Goal: Task Accomplishment & Management: Manage account settings

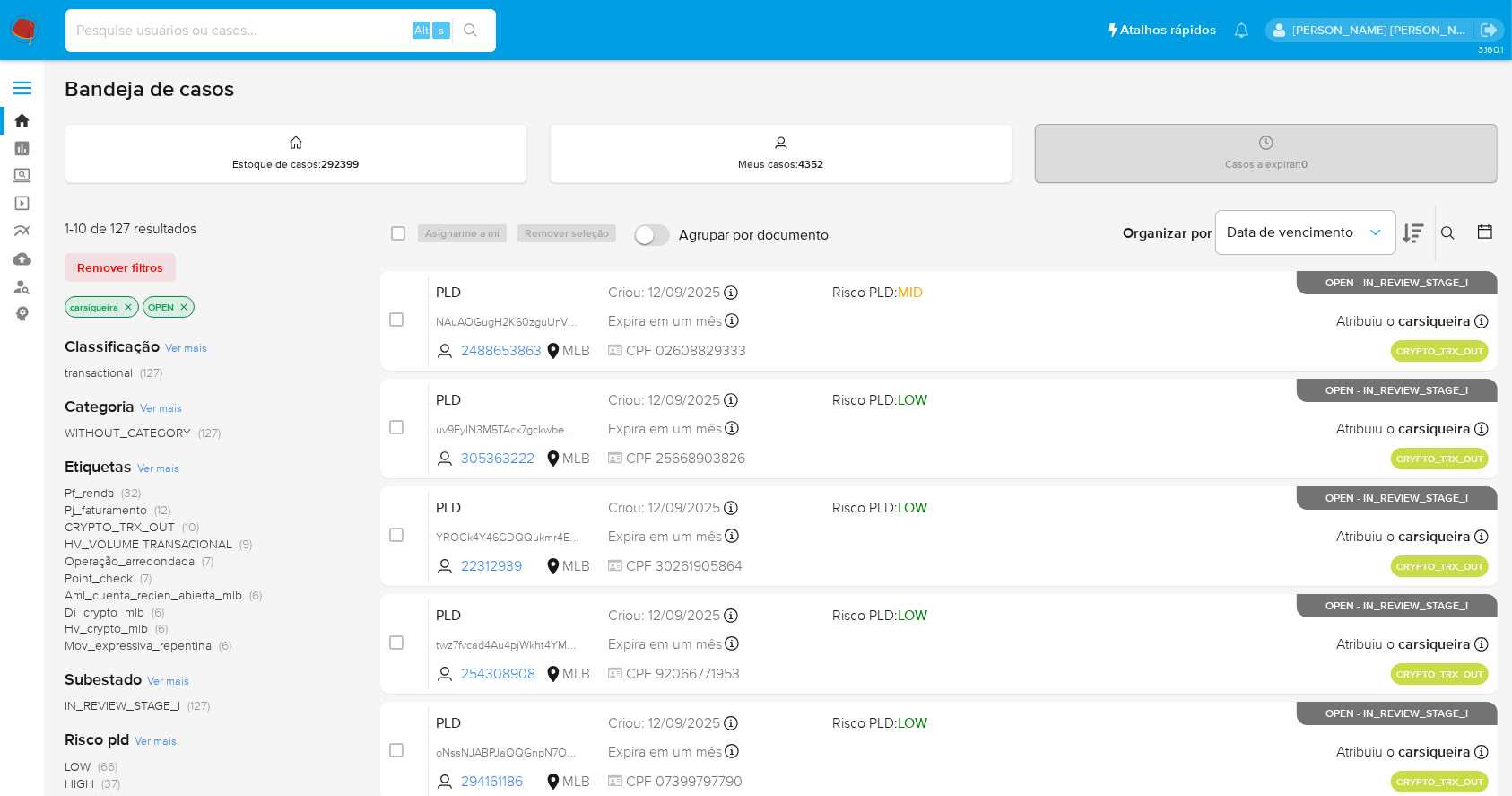
click at [261, 30] on input at bounding box center [280, 30] width 431 height 23
paste input "3y8JEXCKb07eVe6caVIlZ1NK"
type input "3y8JEXCKb07eVe6caVIlZ1NK"
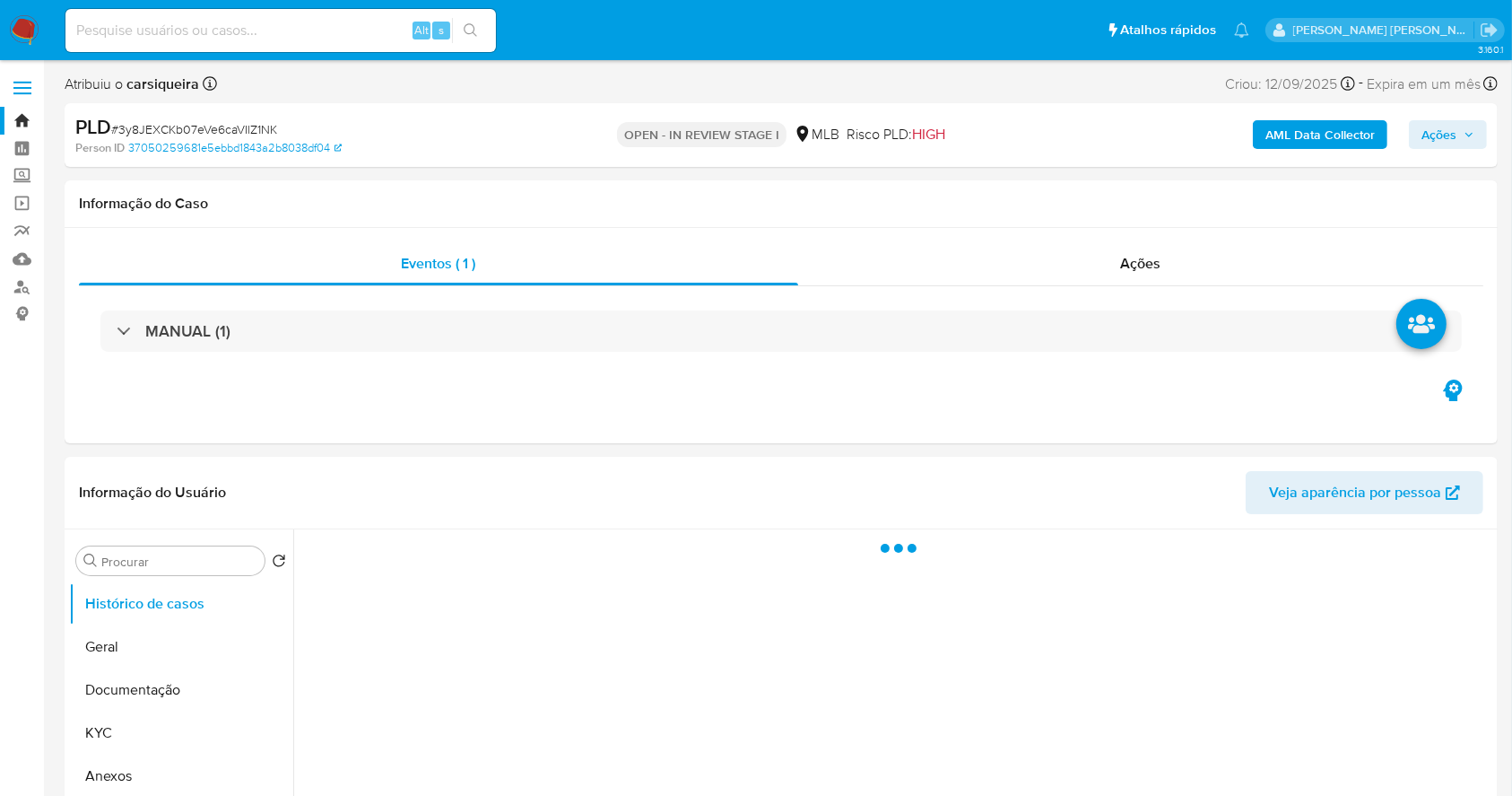
select select "10"
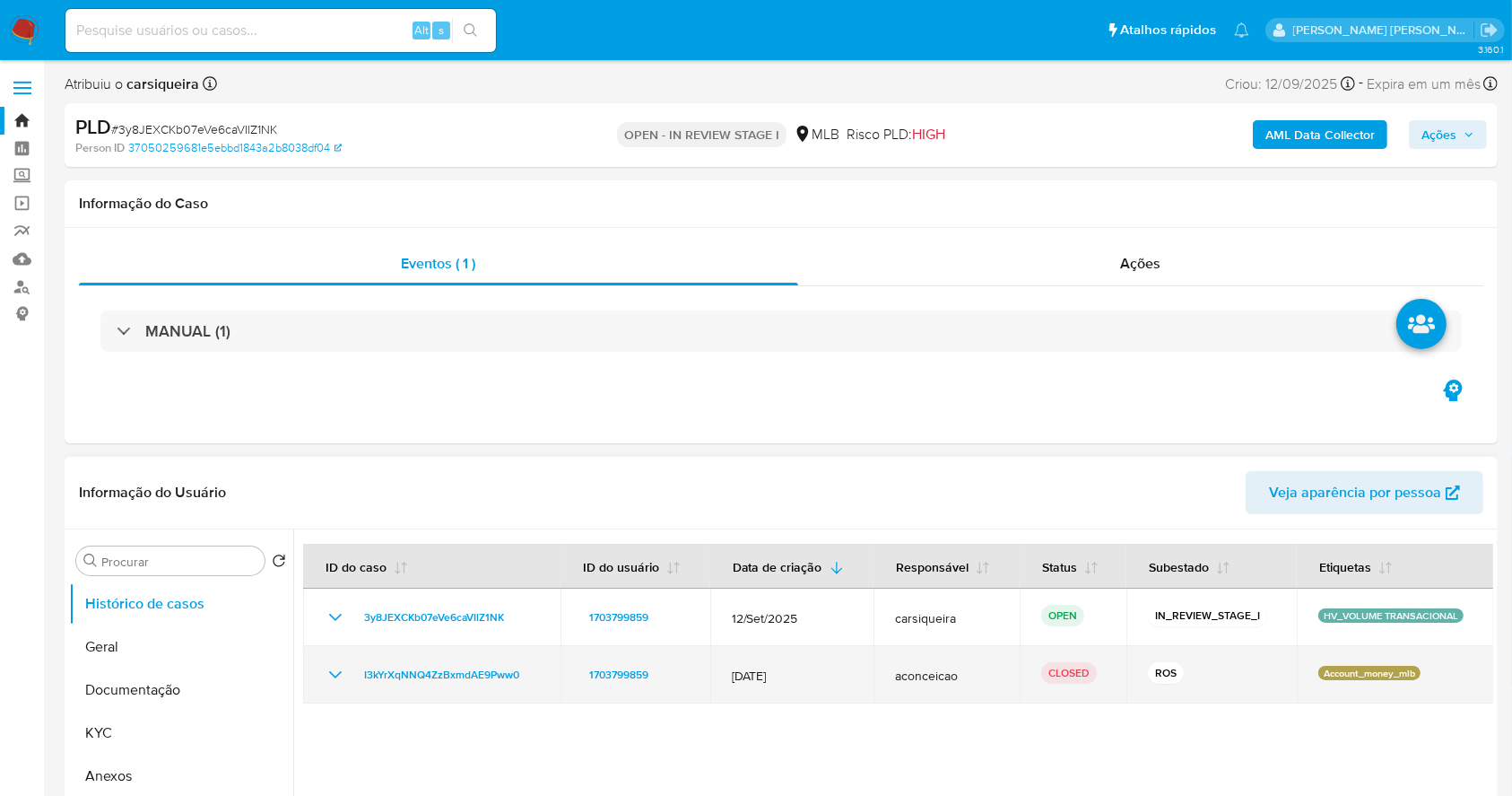
click at [338, 669] on icon "Mostrar/Ocultar" at bounding box center [335, 674] width 21 height 21
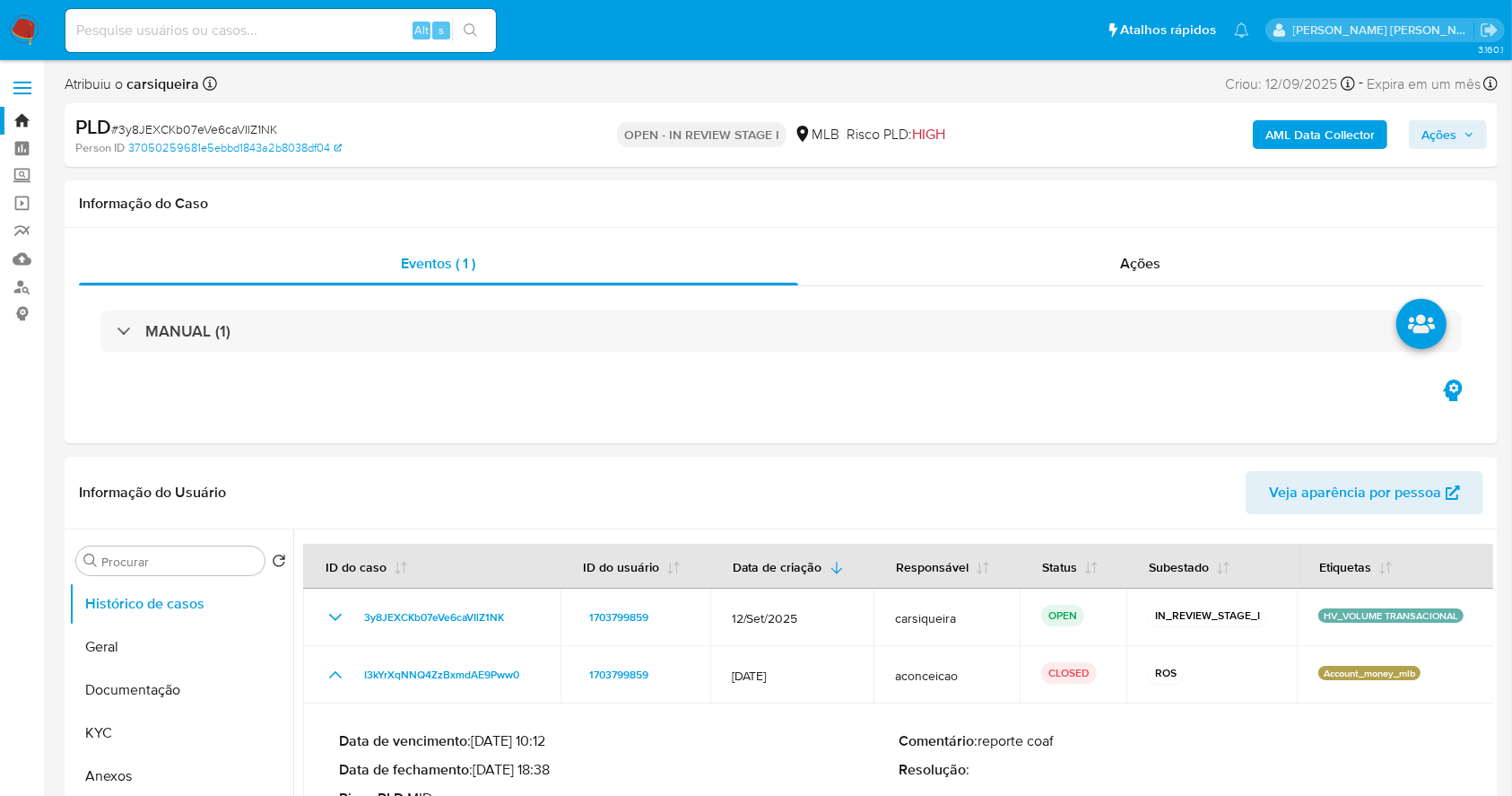
click at [1456, 140] on span "Ações" at bounding box center [1448, 134] width 53 height 25
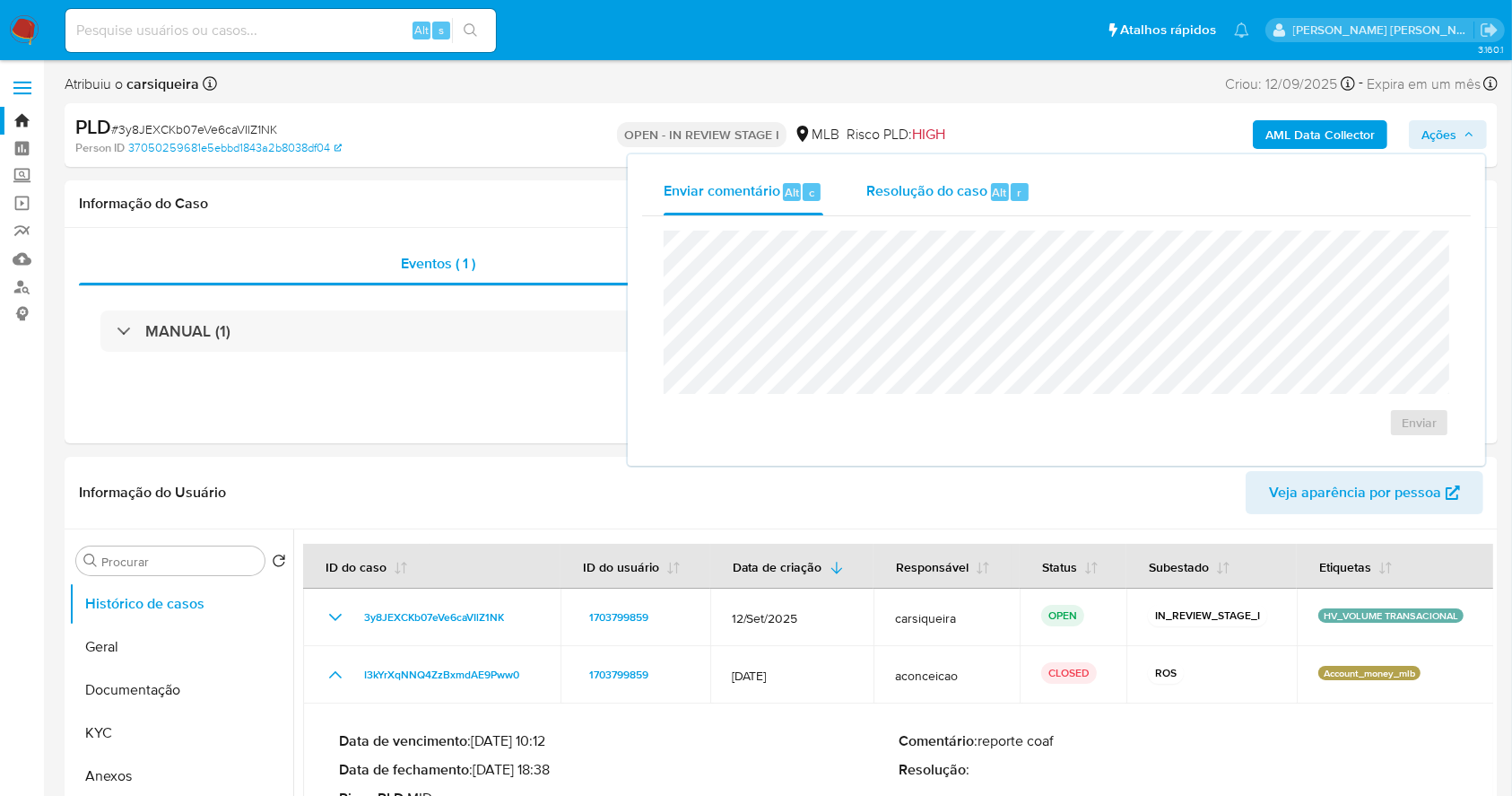
click at [979, 186] on span "Resolução do caso" at bounding box center [927, 192] width 121 height 20
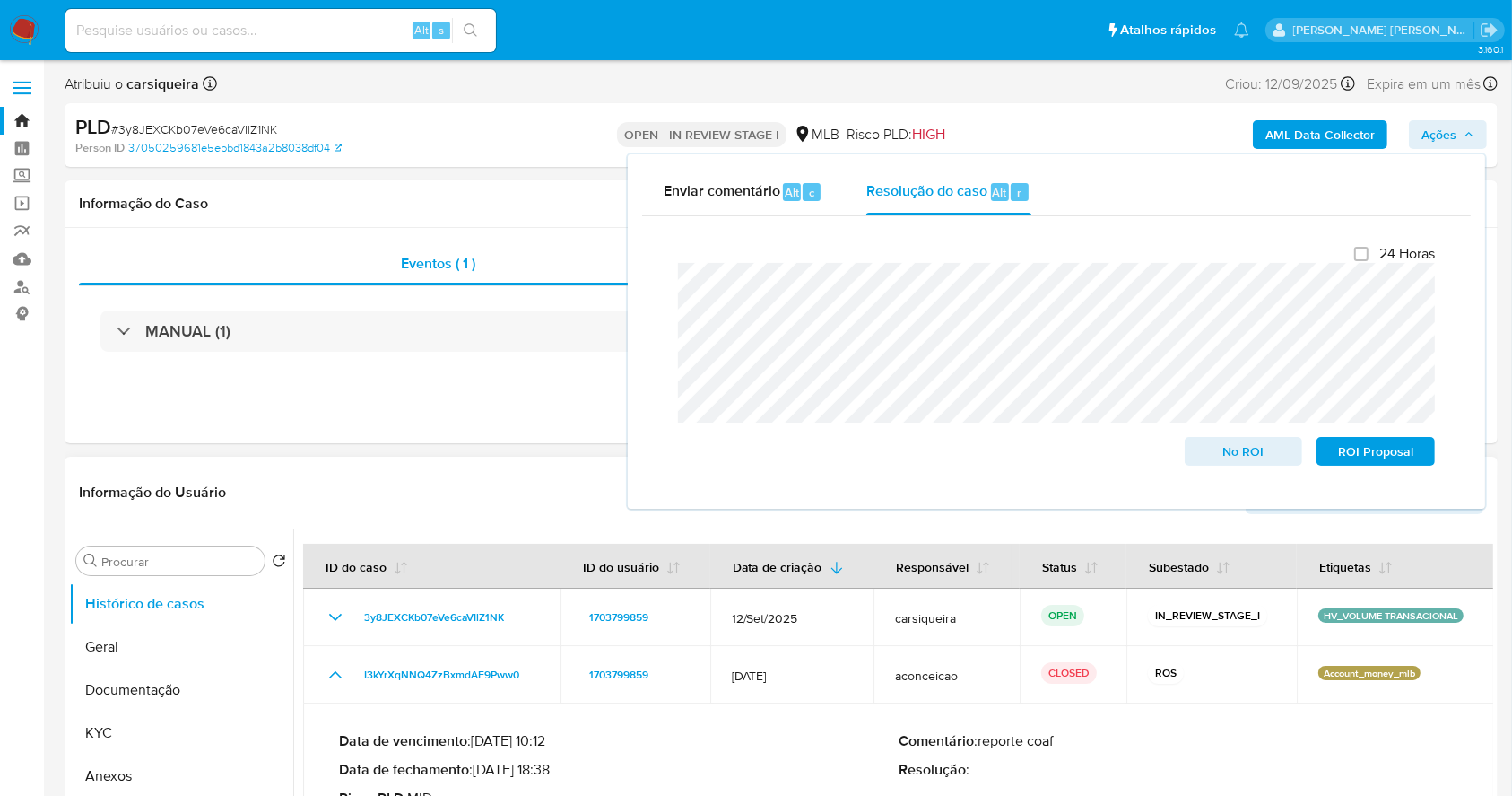
click at [395, 459] on div "Informação do Usuário Veja aparência por pessoa" at bounding box center [781, 493] width 1433 height 73
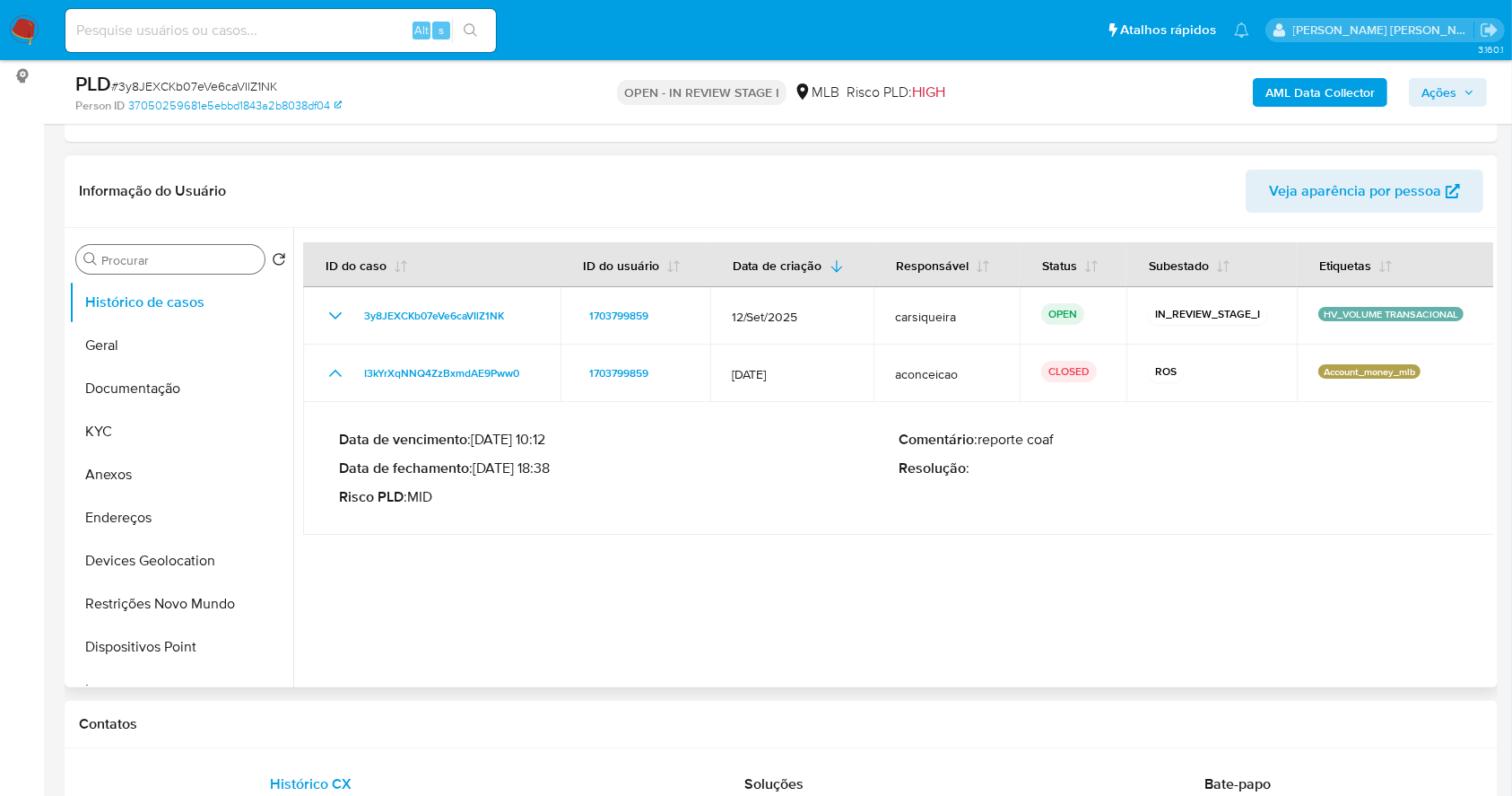
scroll to position [238, 0]
click at [112, 335] on button "Geral" at bounding box center [174, 344] width 210 height 43
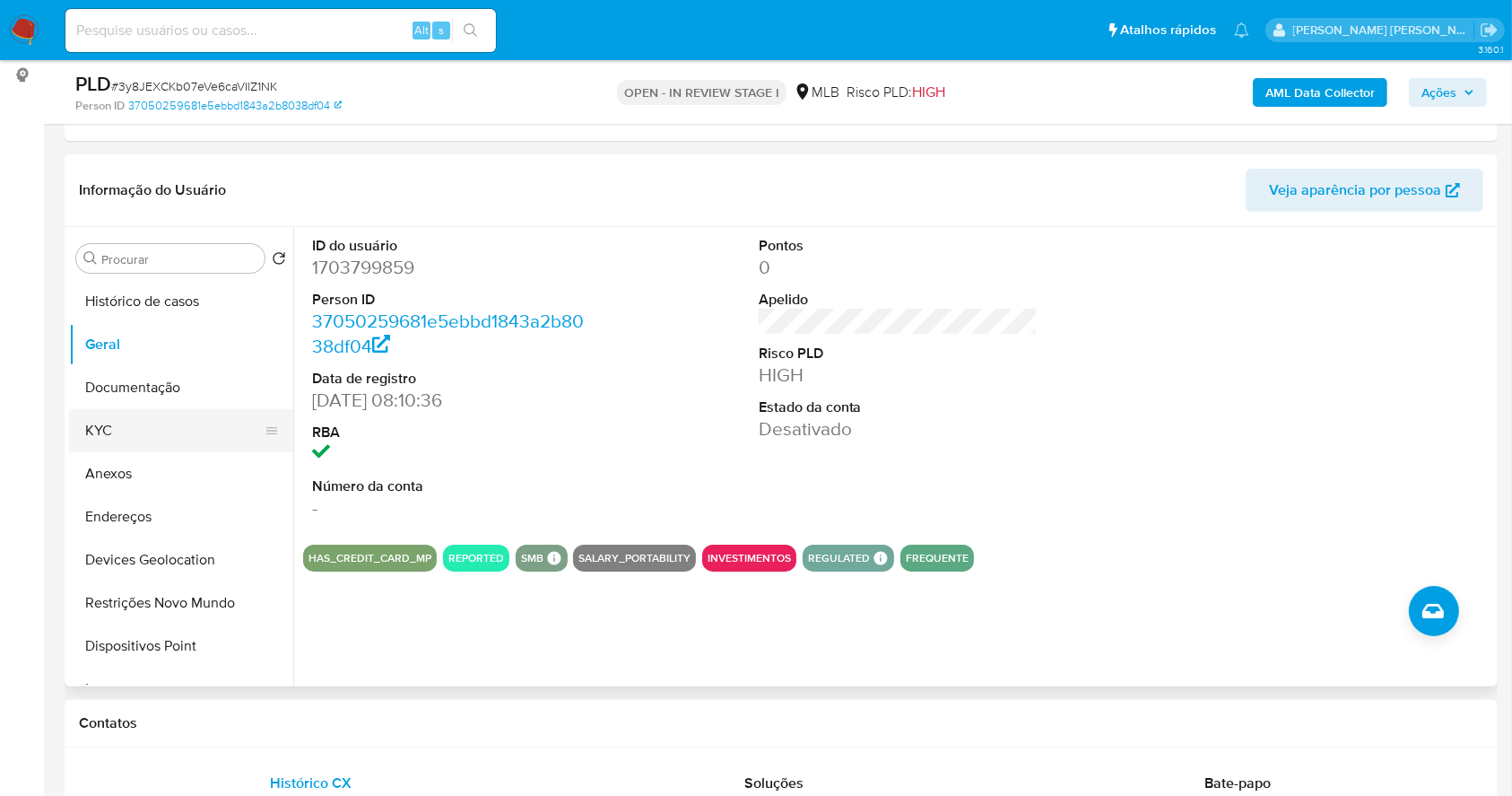
click at [149, 421] on button "KYC" at bounding box center [174, 430] width 210 height 43
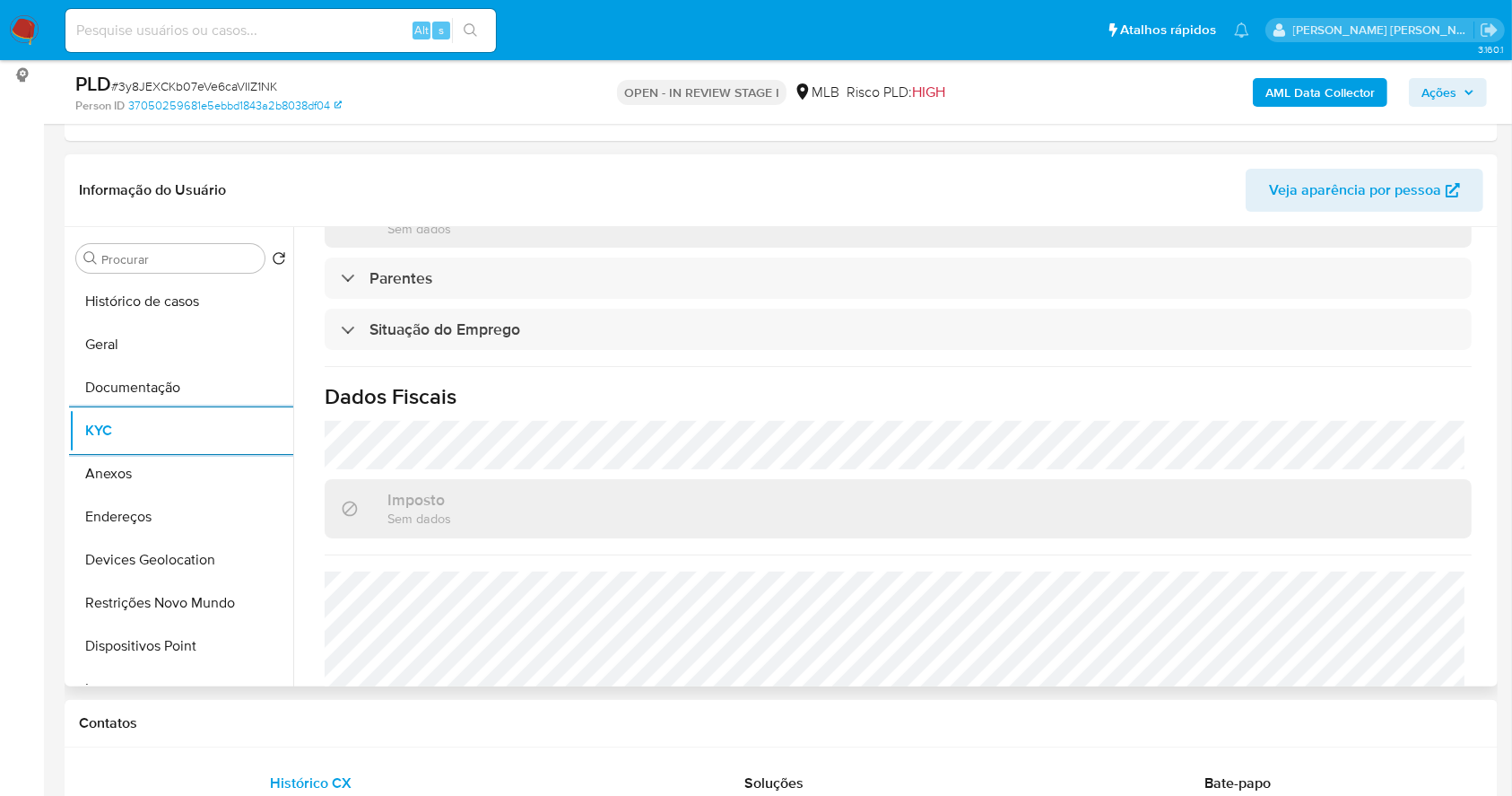
scroll to position [718, 0]
click at [172, 528] on button "Endereços" at bounding box center [174, 517] width 210 height 43
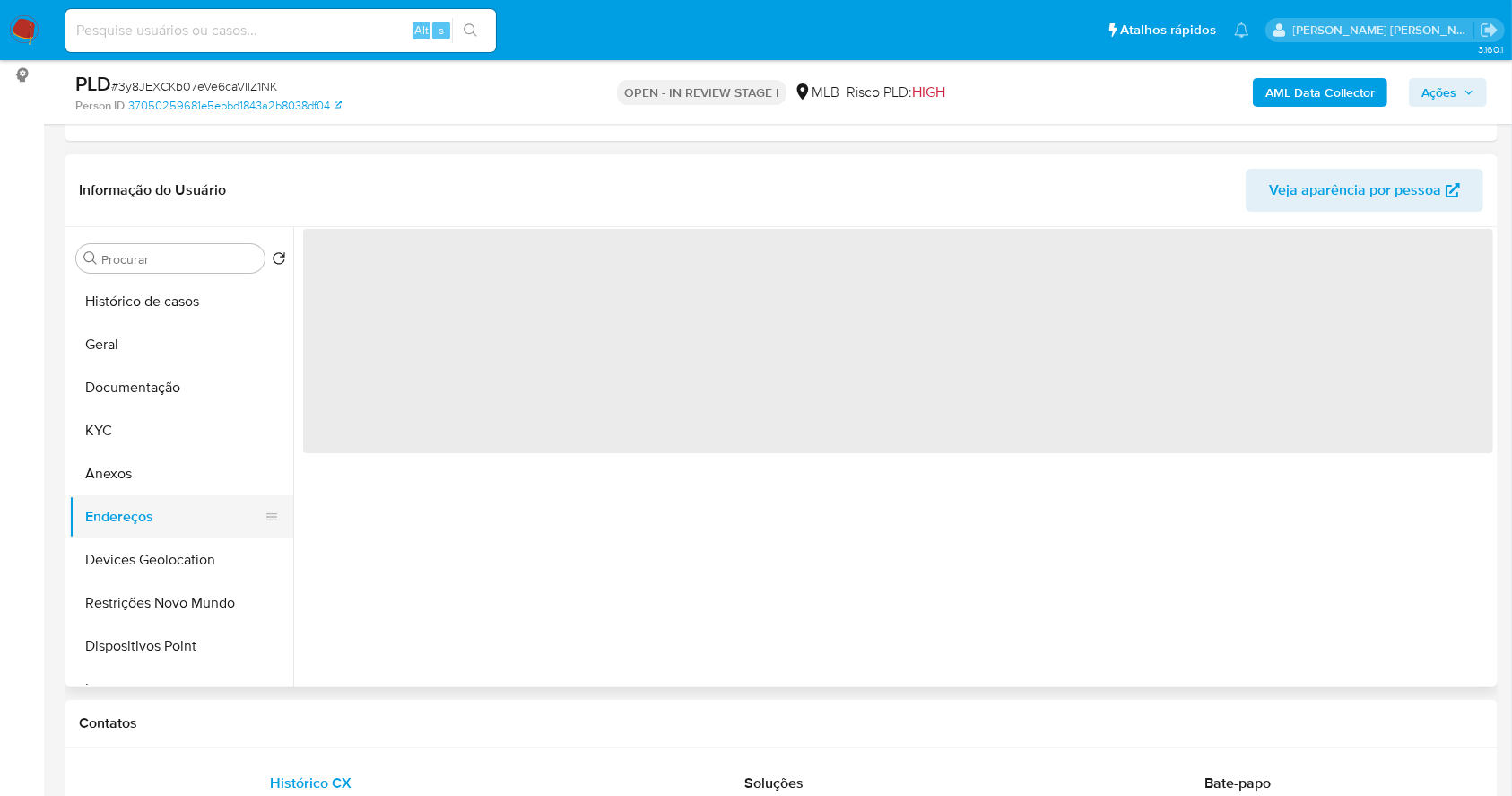
scroll to position [0, 0]
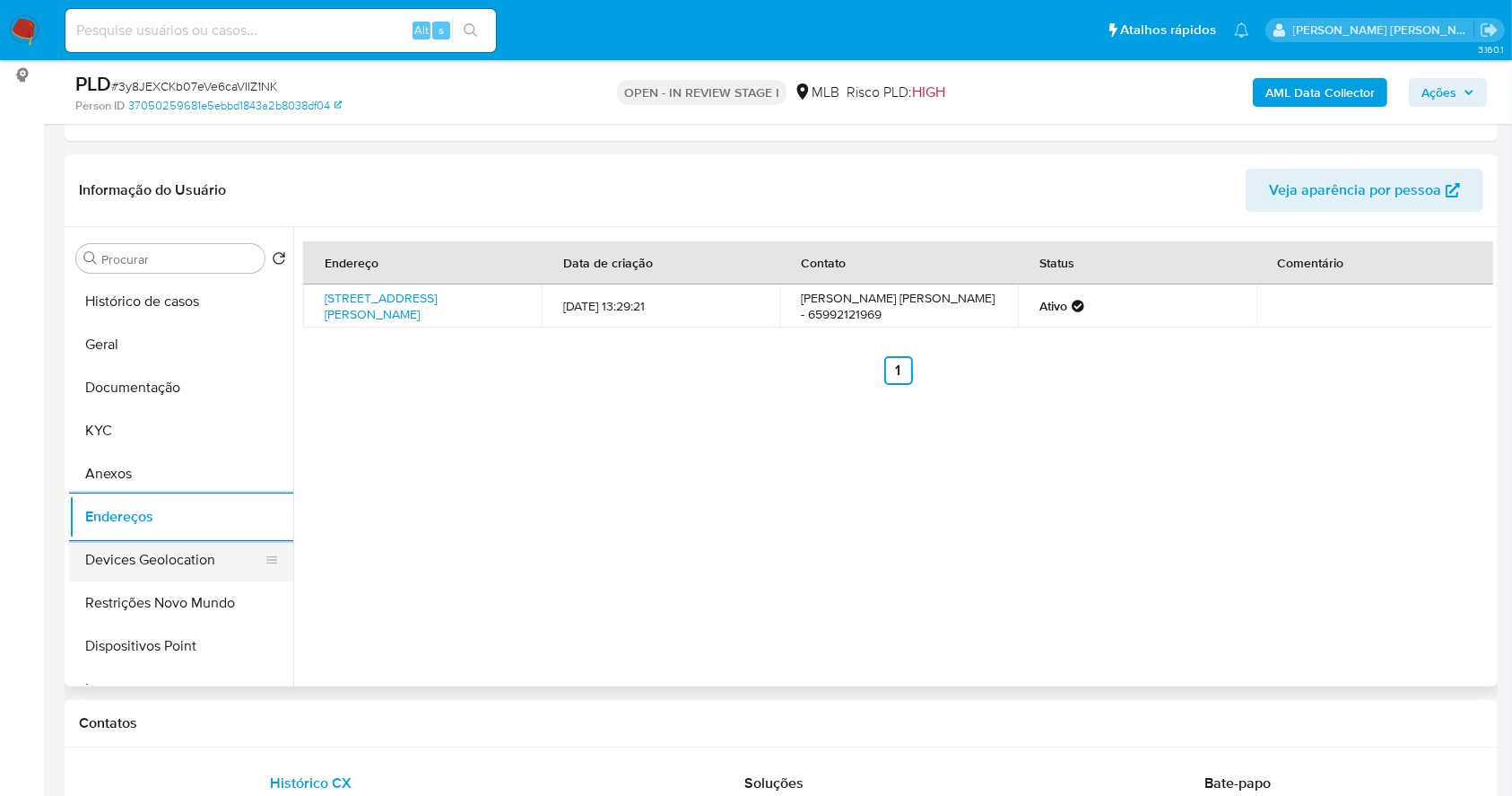
click at [195, 563] on button "Devices Geolocation" at bounding box center [174, 560] width 210 height 43
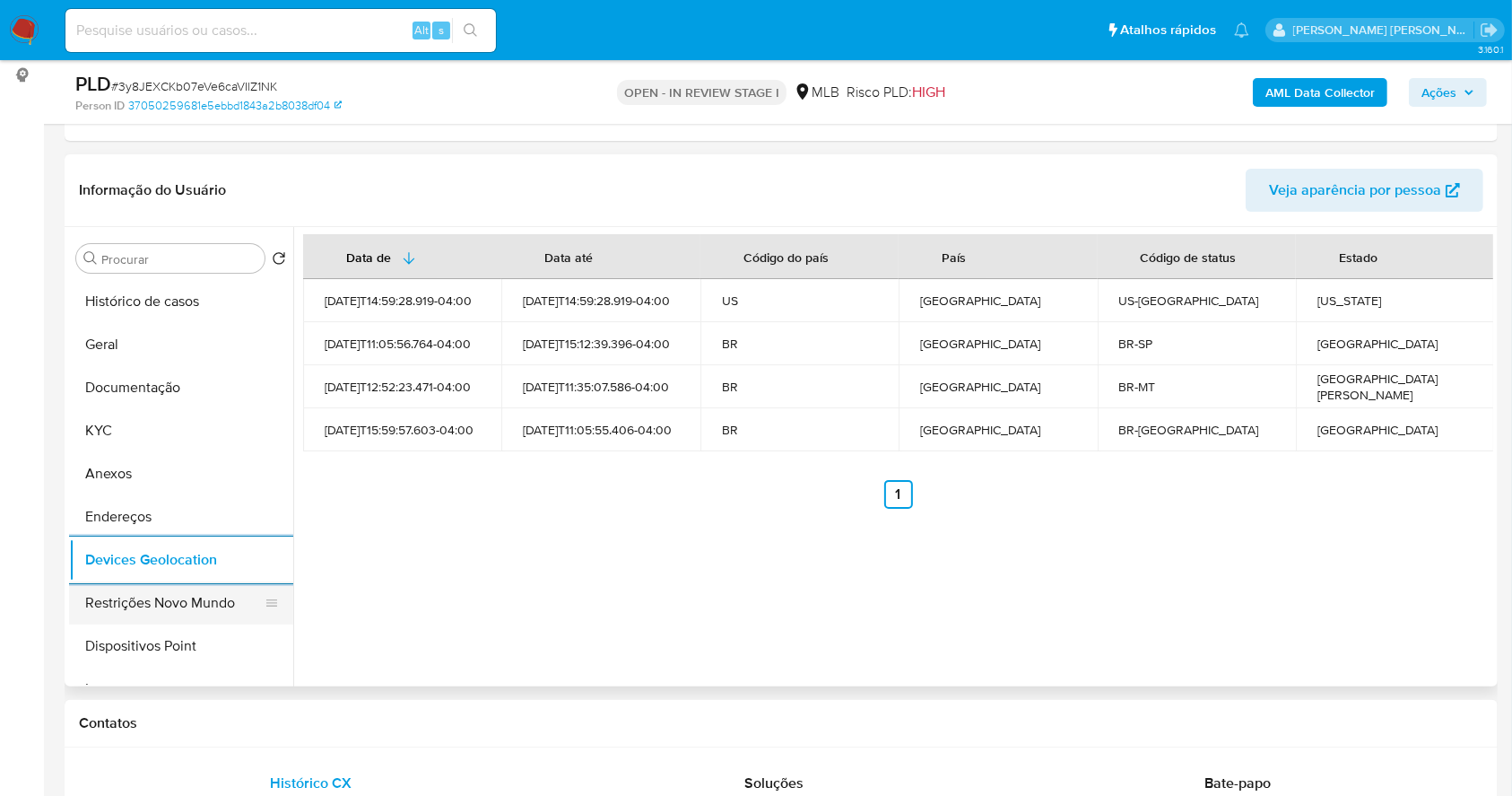
click at [173, 590] on button "Restrições Novo Mundo" at bounding box center [174, 603] width 210 height 43
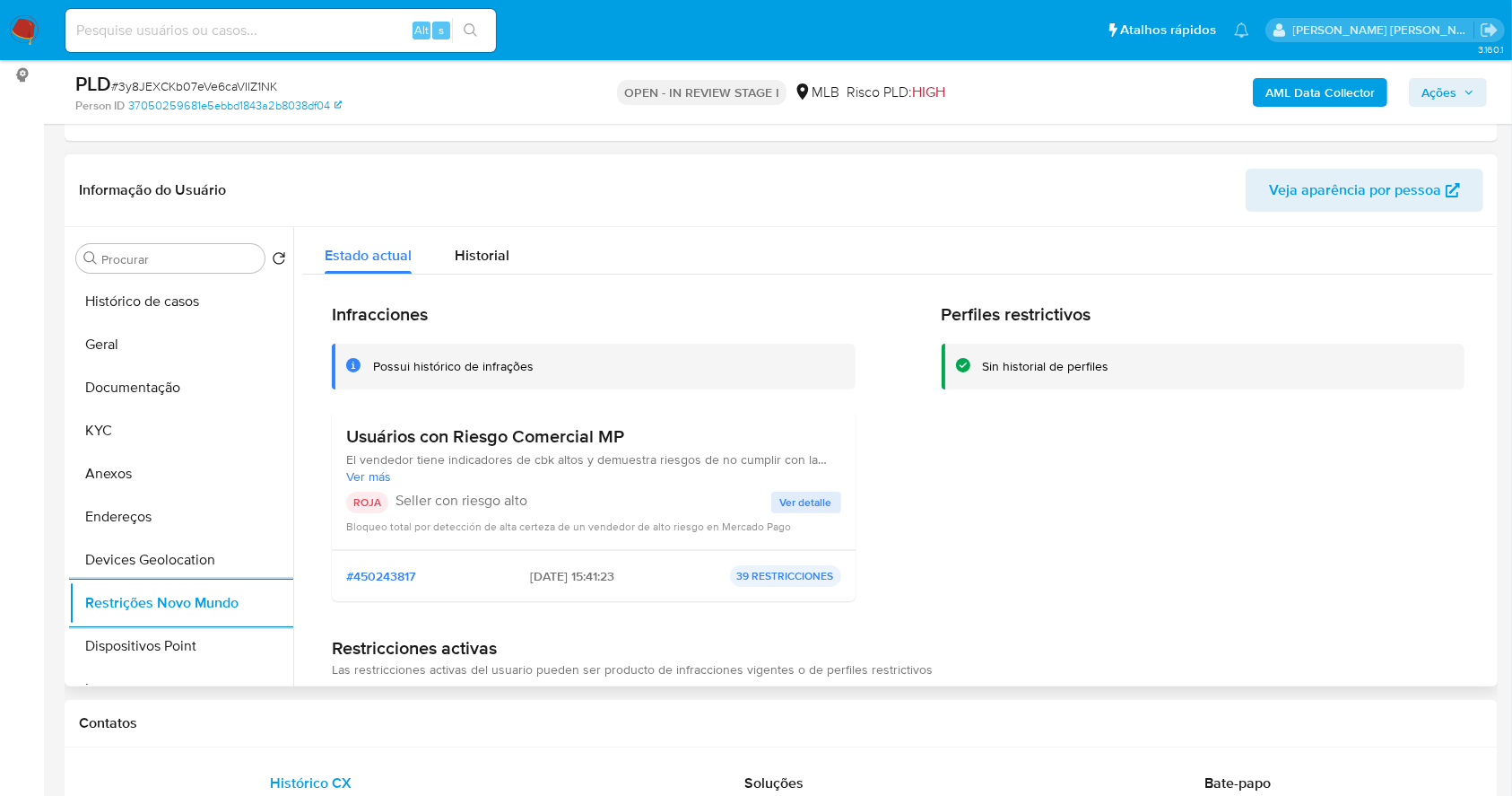
click at [800, 499] on span "Ver detalle" at bounding box center [806, 502] width 52 height 18
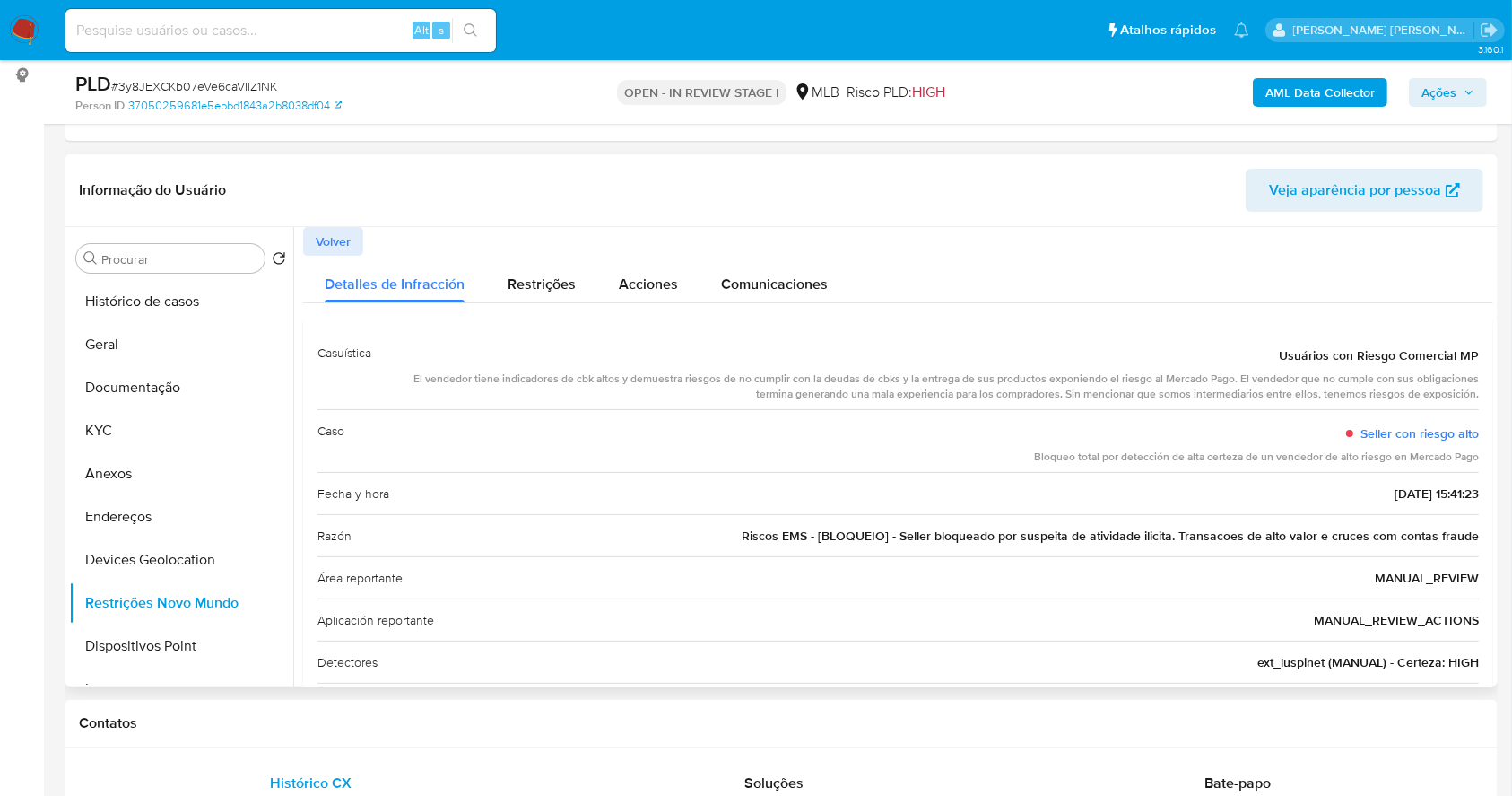
click at [319, 232] on span "Volver" at bounding box center [333, 241] width 35 height 25
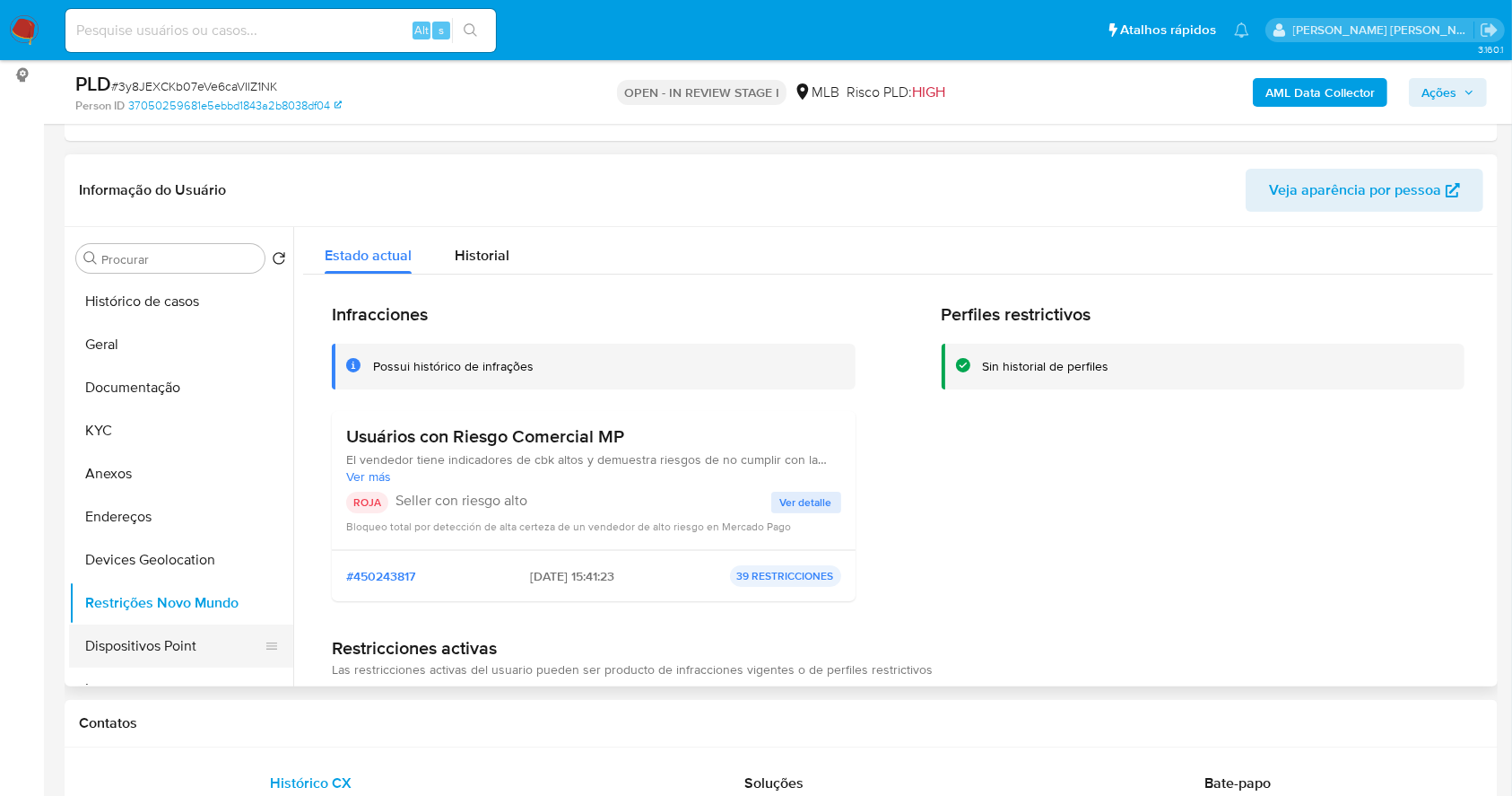
click at [140, 663] on button "Dispositivos Point" at bounding box center [174, 646] width 210 height 43
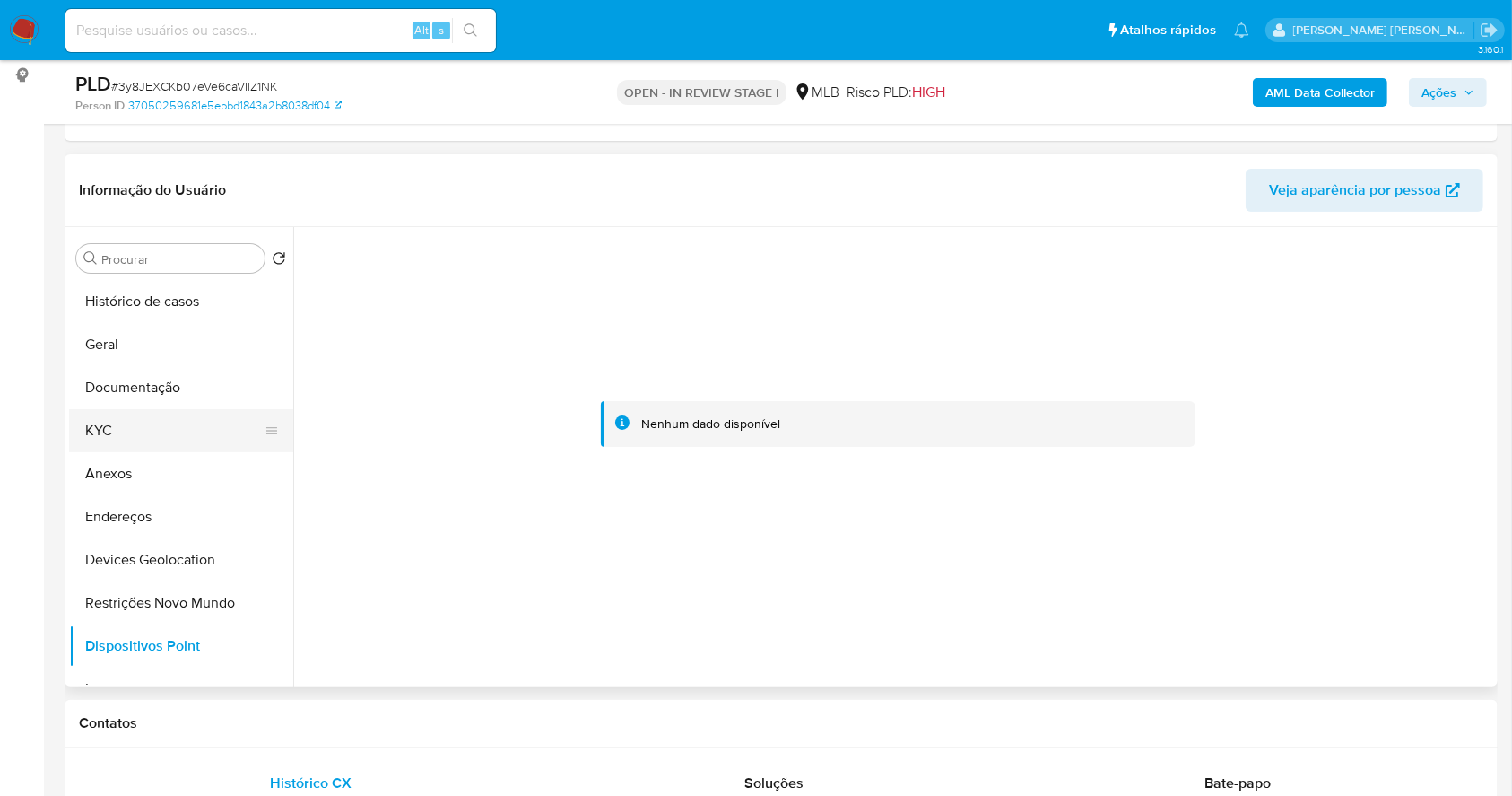
click at [117, 432] on button "KYC" at bounding box center [174, 430] width 210 height 43
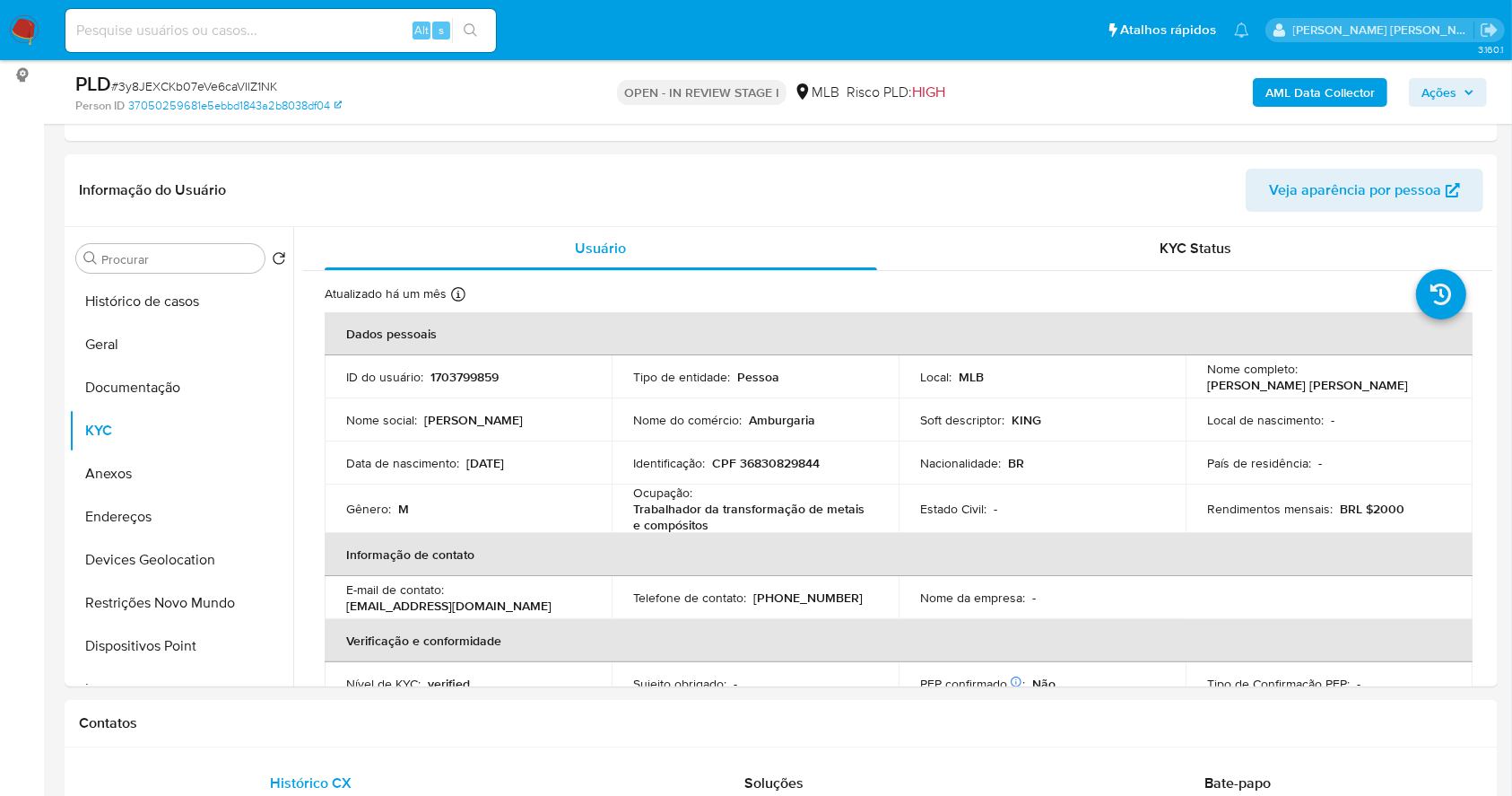
click at [782, 463] on p "CPF 36830829844" at bounding box center [766, 463] width 108 height 16
copy p "36830829844"
click at [788, 470] on p "CPF 36830829844" at bounding box center [766, 463] width 108 height 16
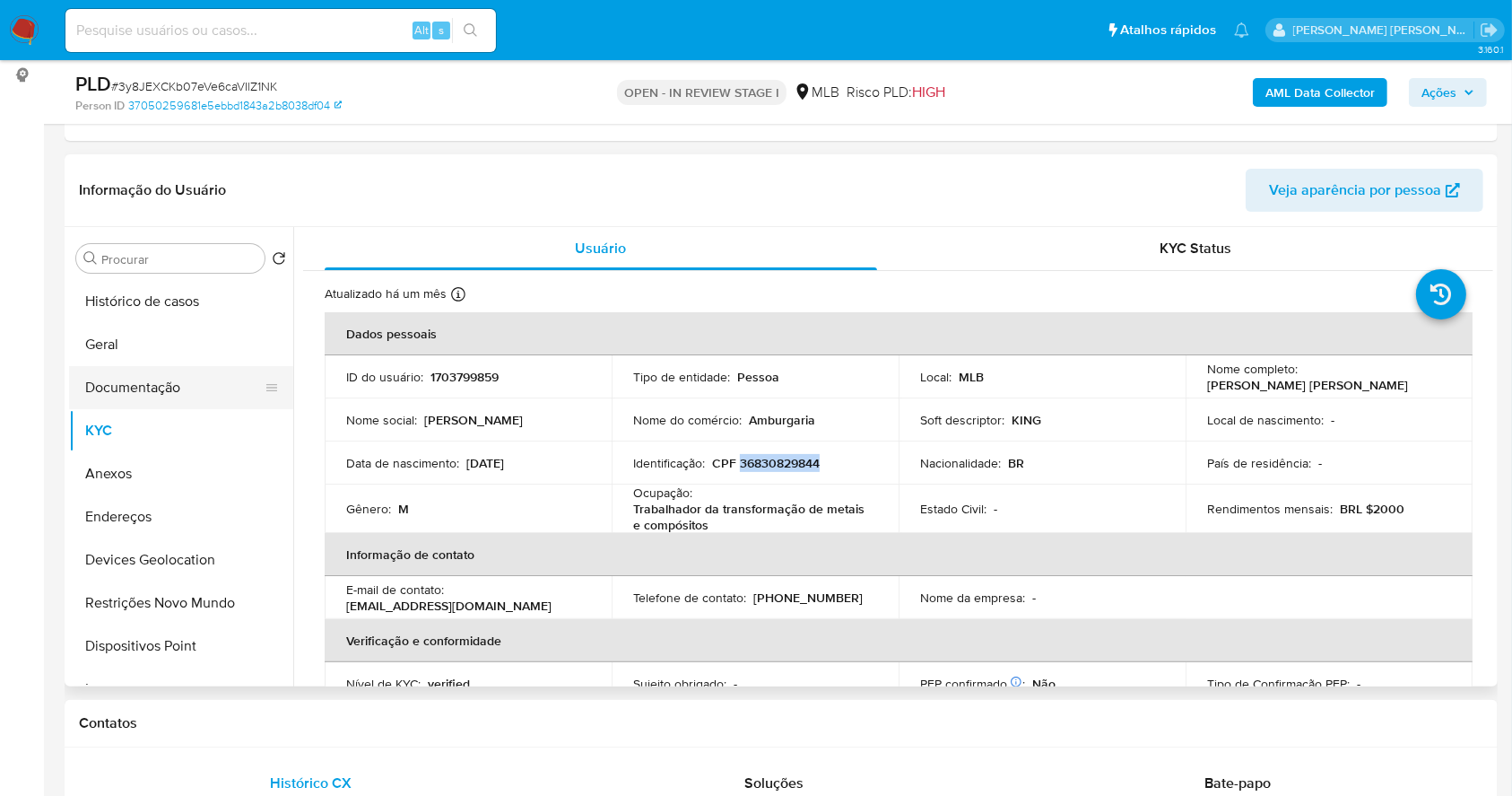
click at [181, 384] on button "Documentação" at bounding box center [174, 387] width 210 height 43
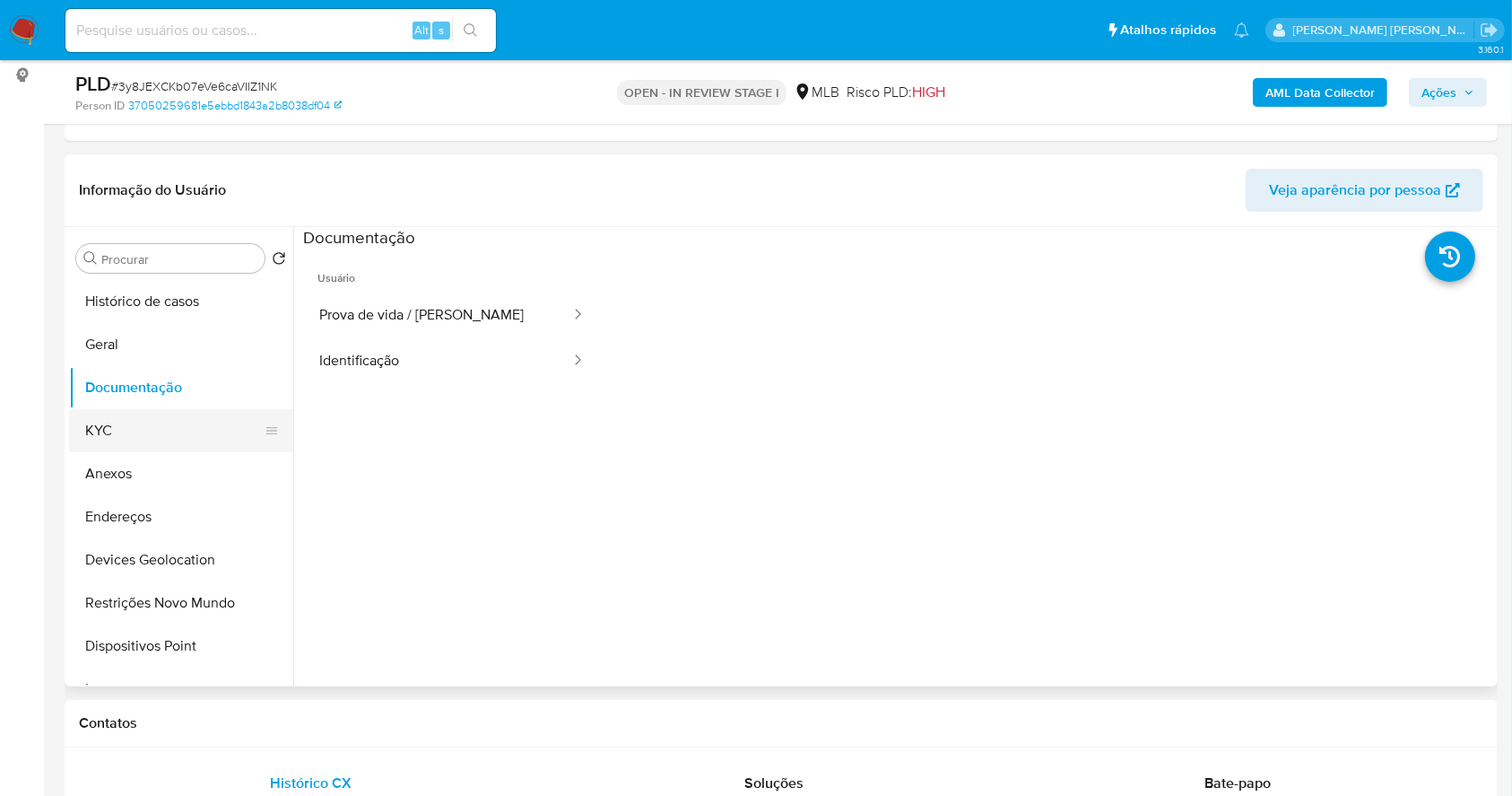
click at [151, 447] on button "KYC" at bounding box center [174, 430] width 210 height 43
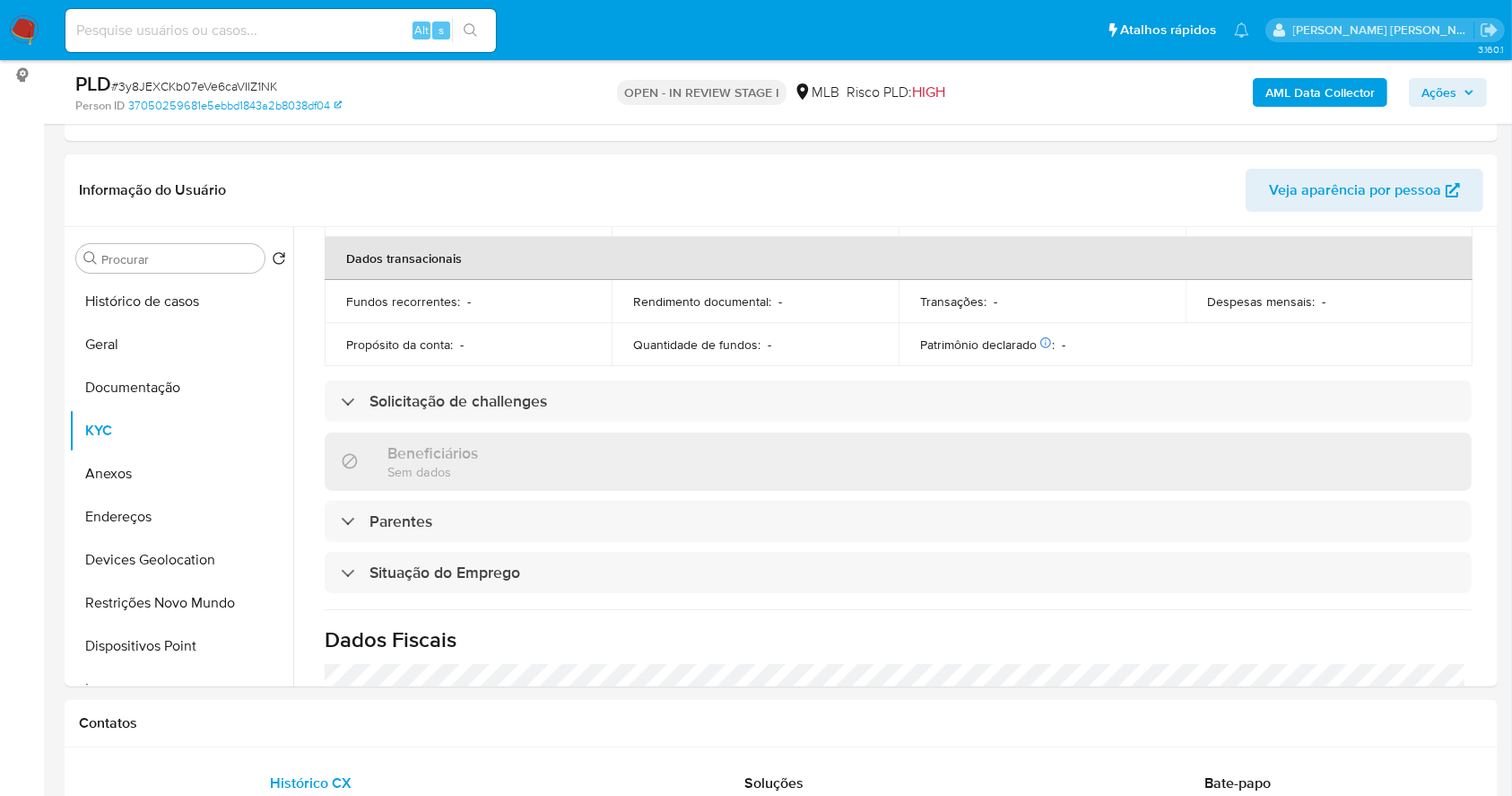
scroll to position [768, 0]
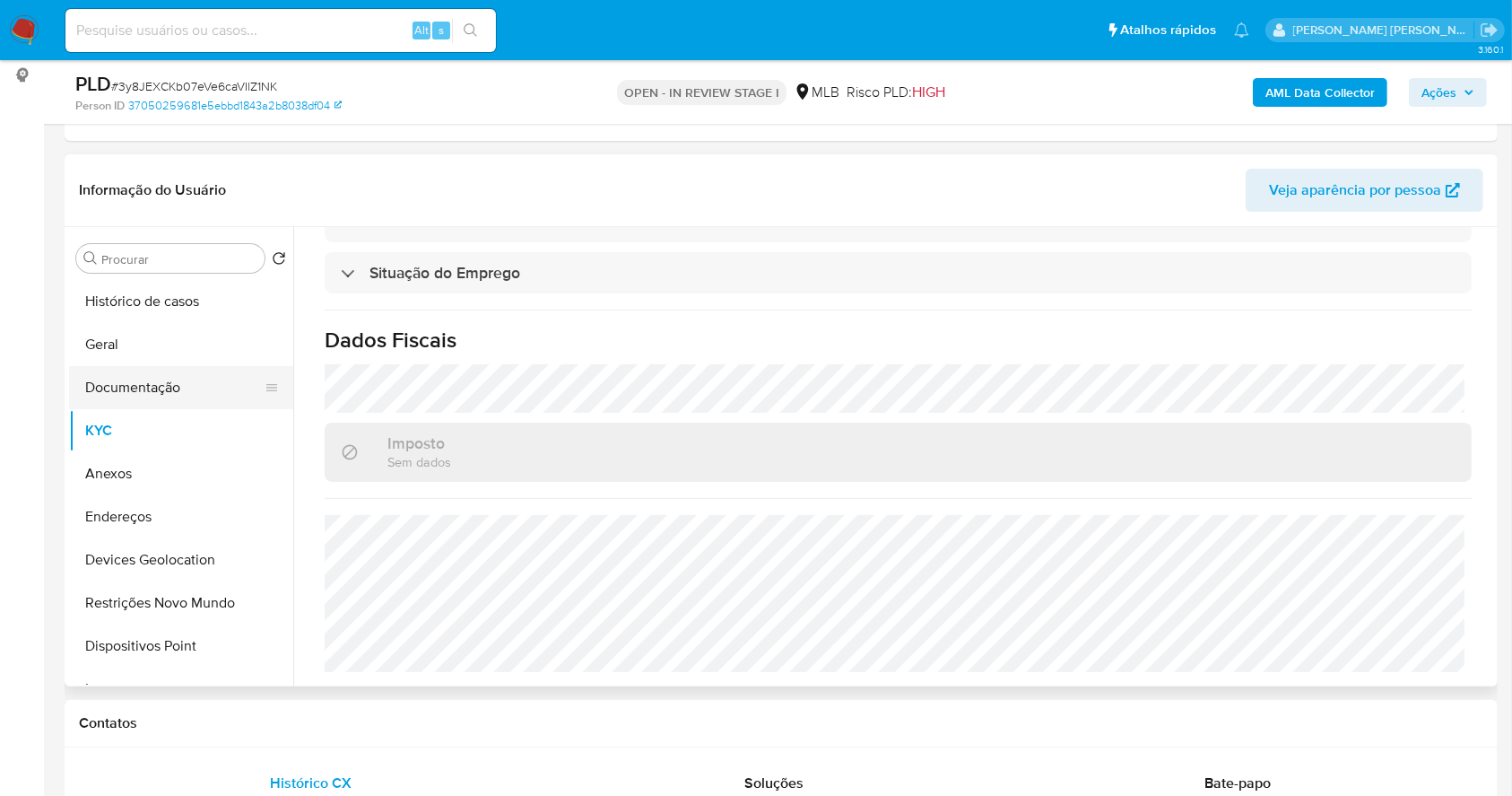
click at [147, 385] on button "Documentação" at bounding box center [174, 387] width 210 height 43
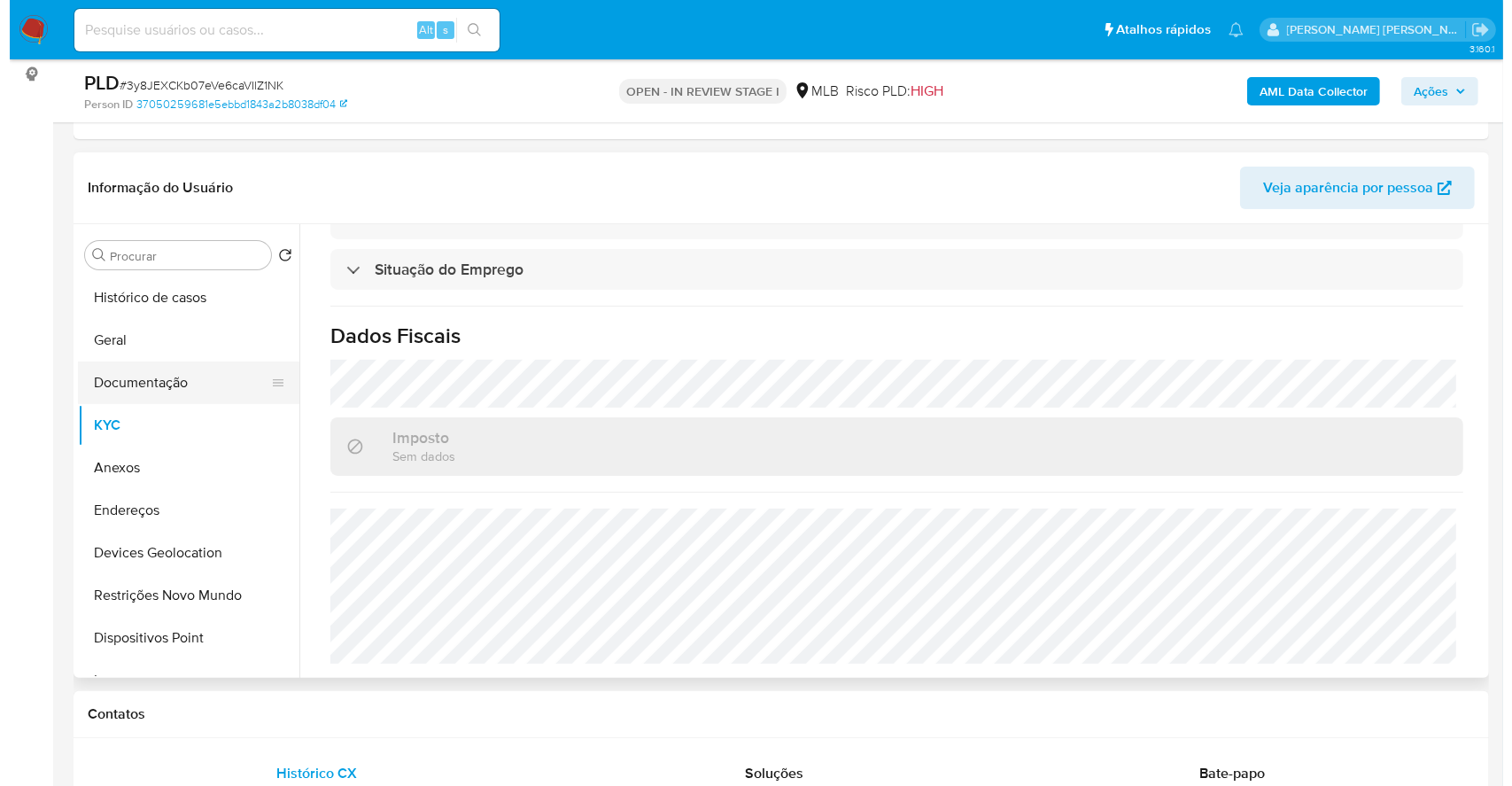
scroll to position [0, 0]
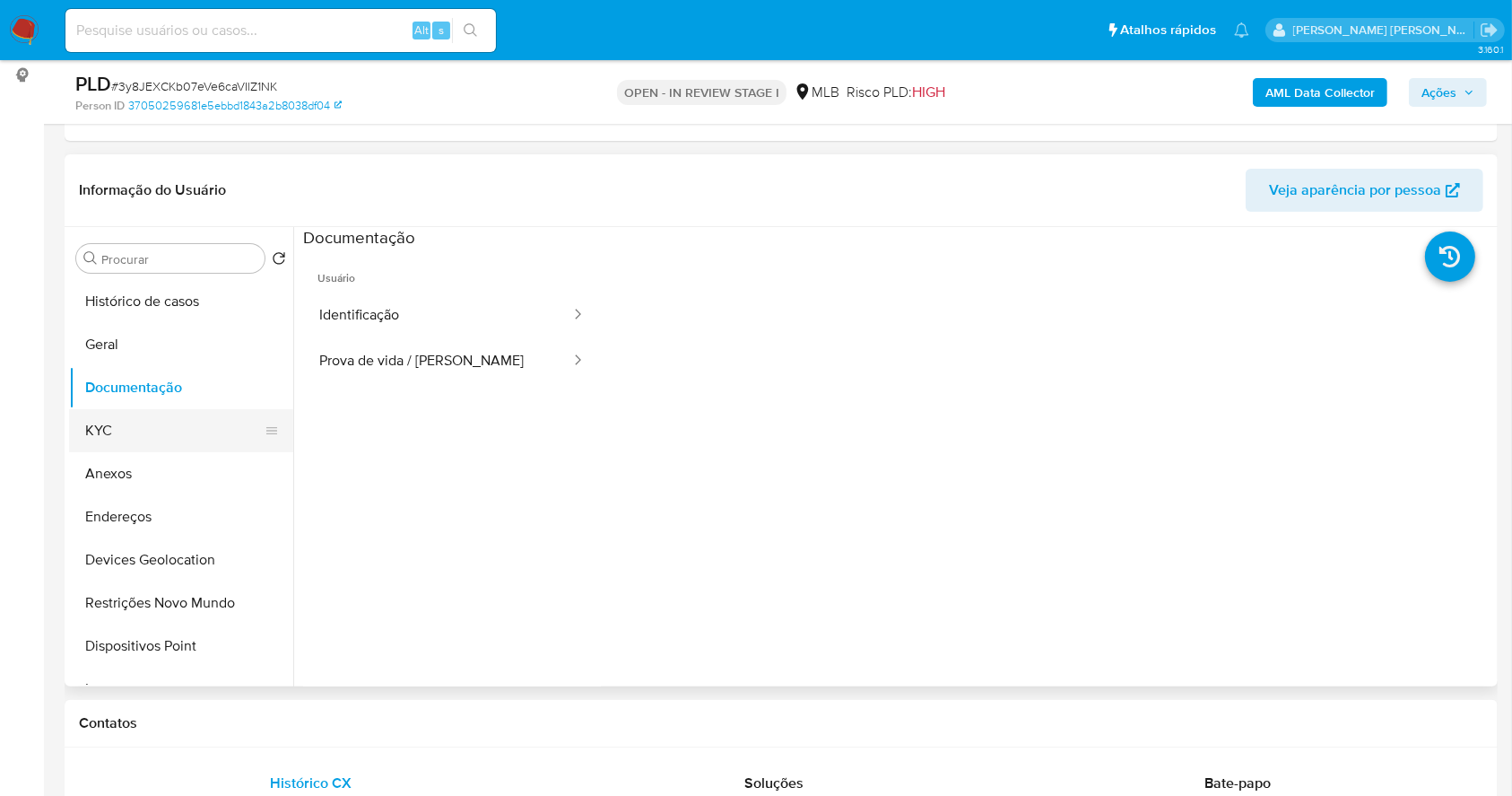
click at [91, 420] on button "KYC" at bounding box center [174, 430] width 210 height 43
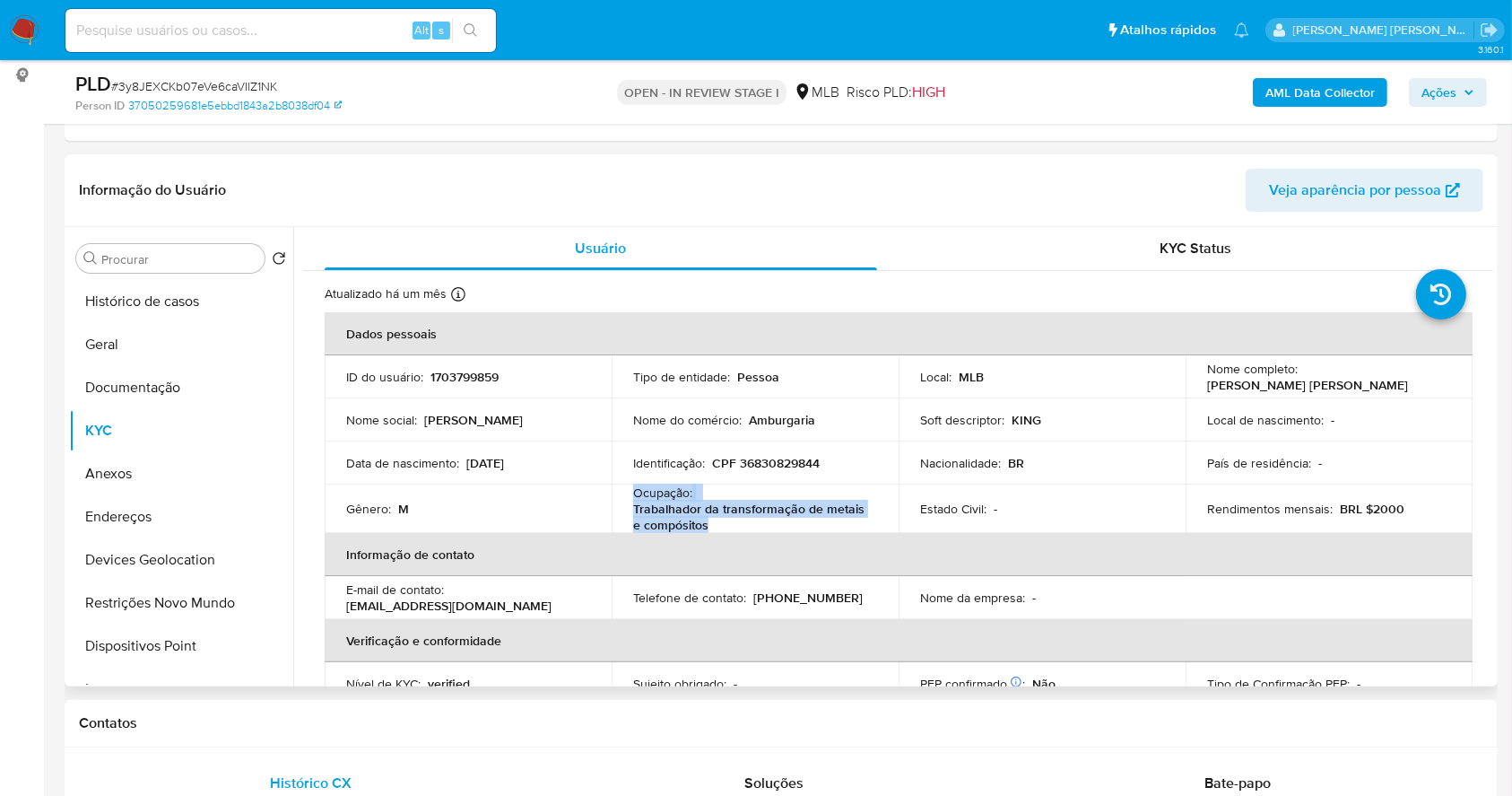
drag, startPoint x: 752, startPoint y: 520, endPoint x: 624, endPoint y: 489, distance: 131.7
click at [624, 489] on td "Ocupação : Trabalhador da transformação de metais e compósitos" at bounding box center [755, 508] width 287 height 48
copy div "Ocupação : Trabalhador da transformação de metais e compósitos"
click at [141, 328] on button "Geral" at bounding box center [174, 344] width 210 height 43
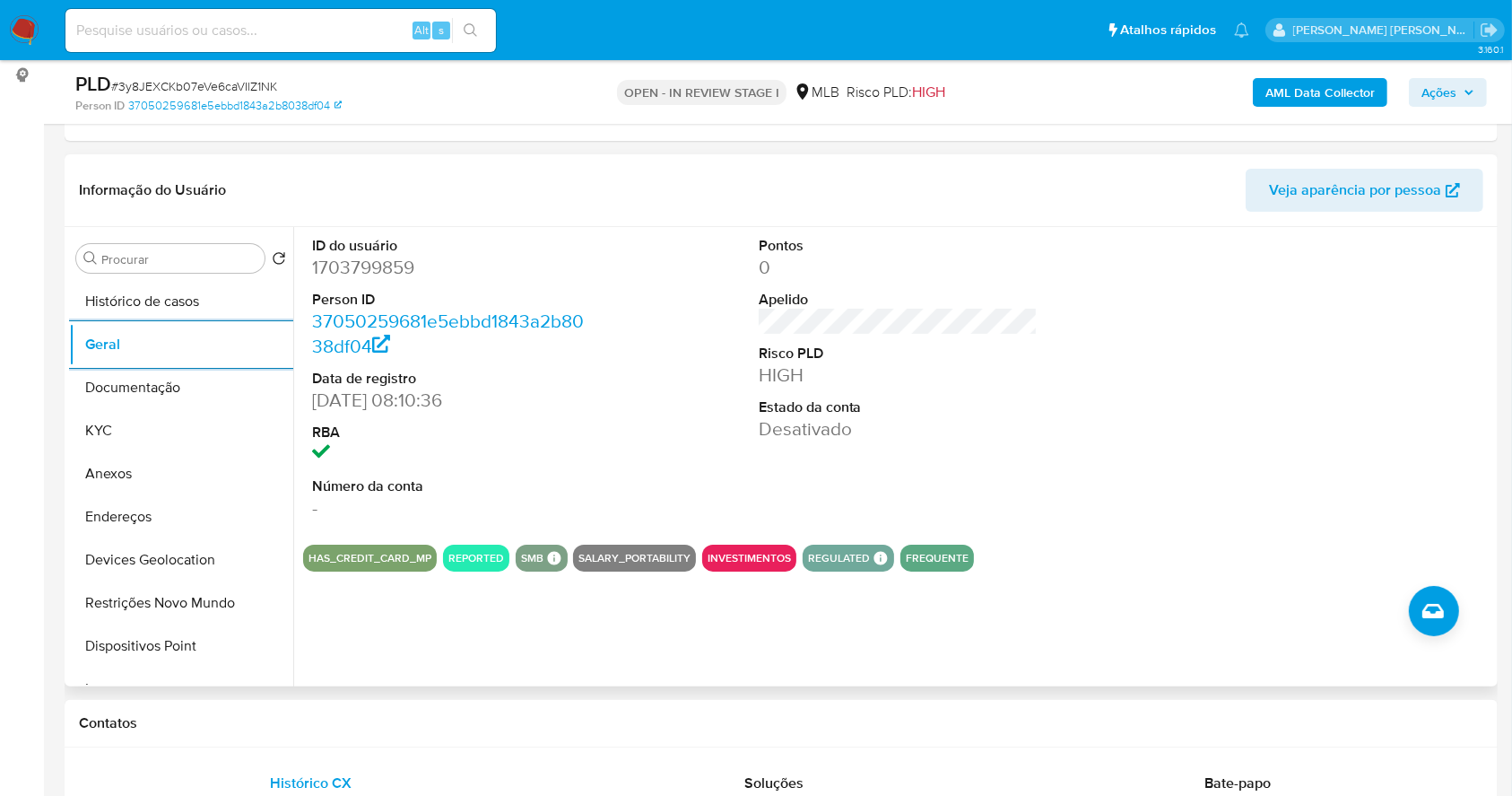
click at [349, 266] on dd "1703799859" at bounding box center [451, 267] width 280 height 25
copy dd "1703799859"
click at [154, 478] on button "Anexos" at bounding box center [174, 474] width 210 height 43
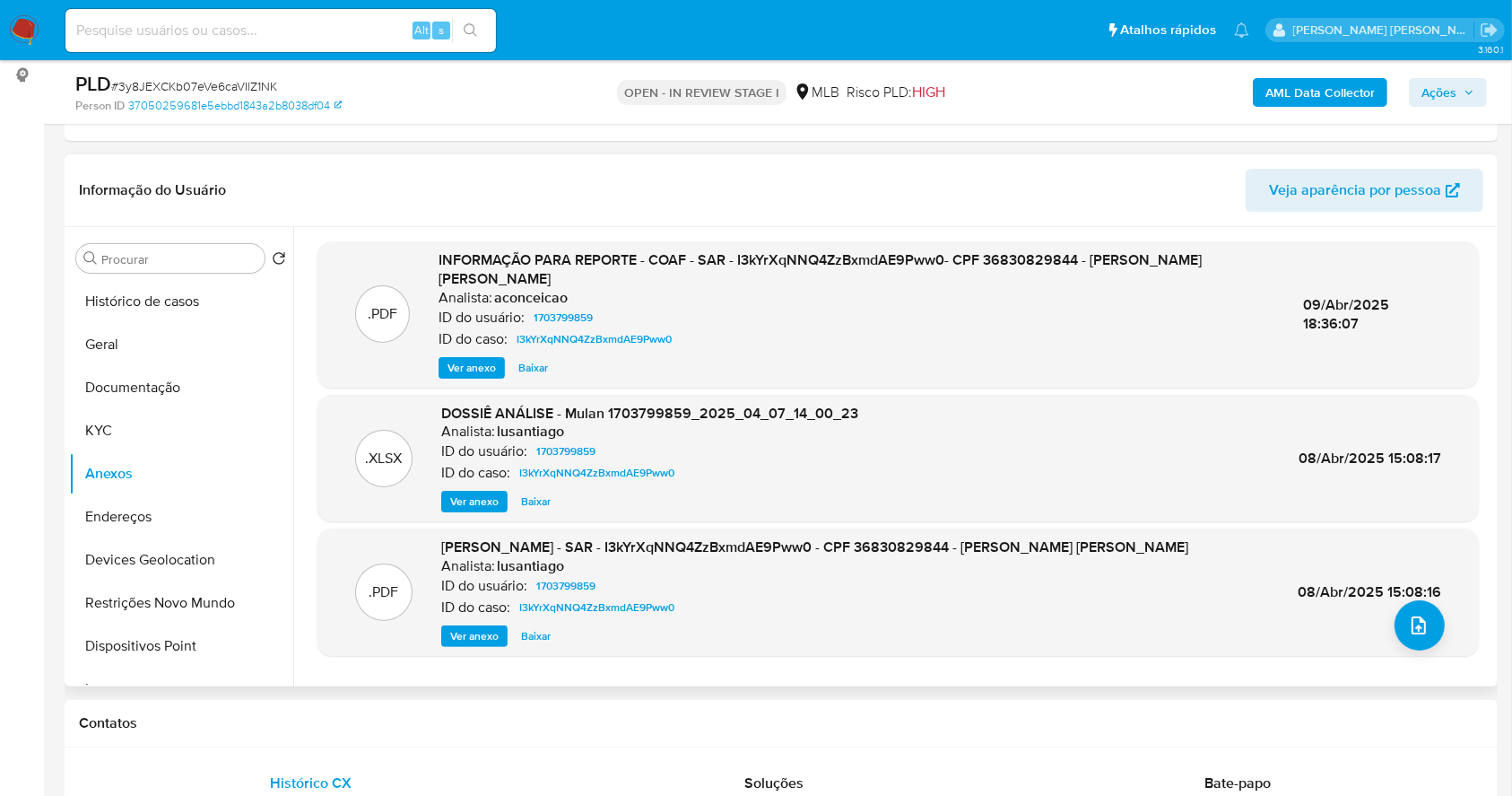
click at [468, 359] on span "Ver anexo" at bounding box center [472, 368] width 48 height 18
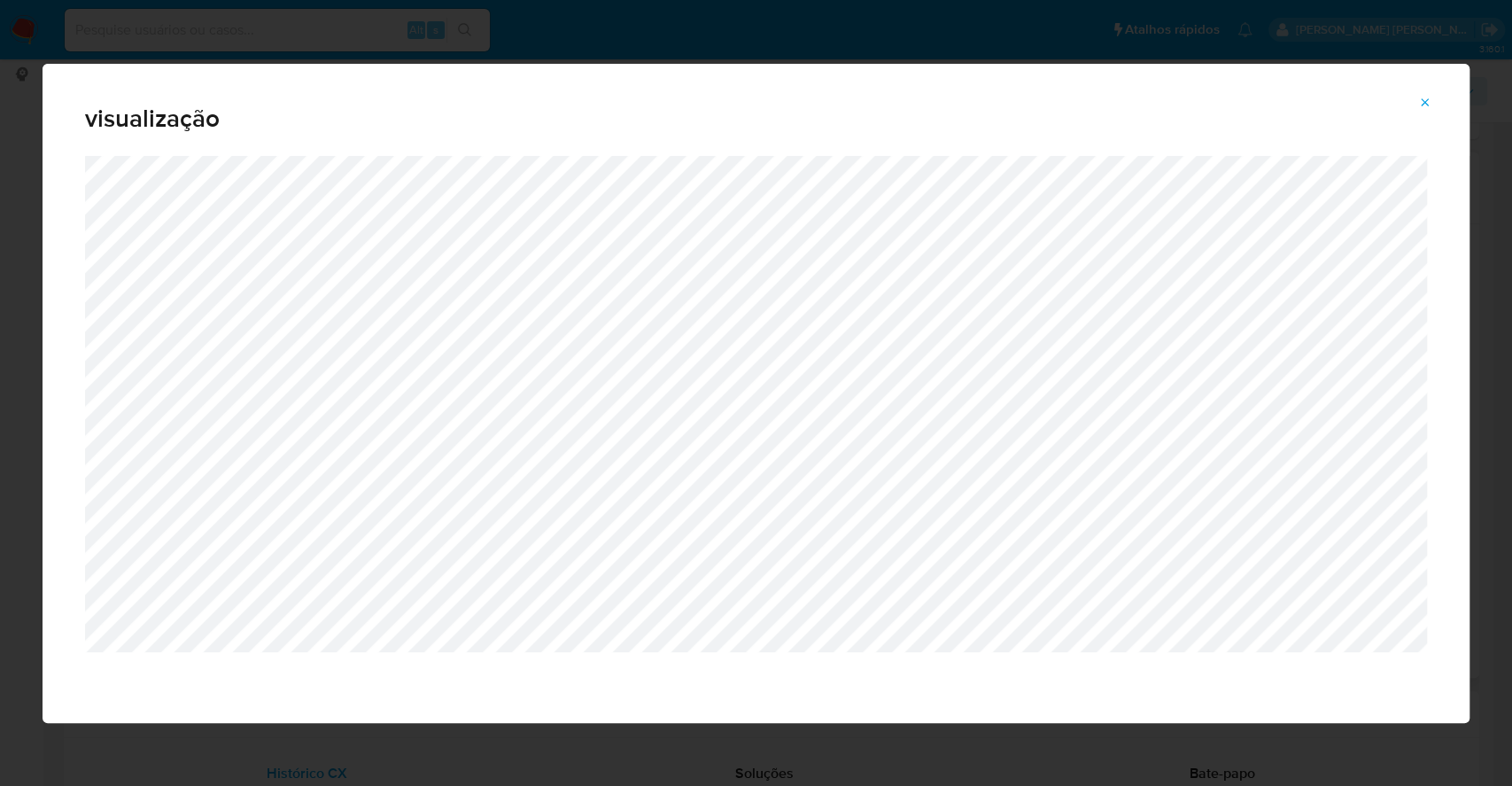
click at [0, 323] on div "visualização" at bounding box center [756, 393] width 1512 height 786
click at [1419, 97] on icon "Attachment preview" at bounding box center [1425, 102] width 14 height 14
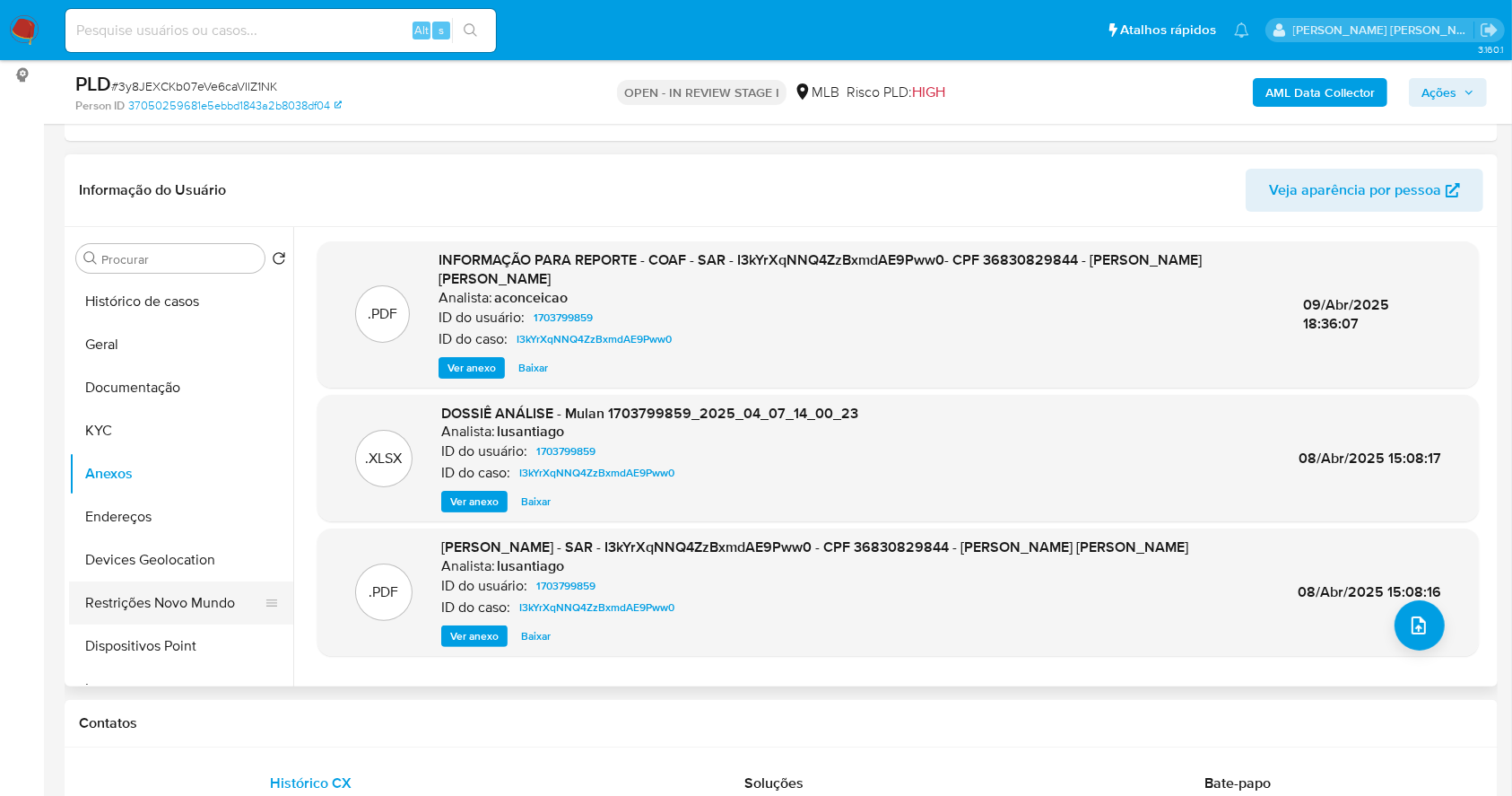
click at [179, 591] on button "Restrições Novo Mundo" at bounding box center [174, 603] width 210 height 43
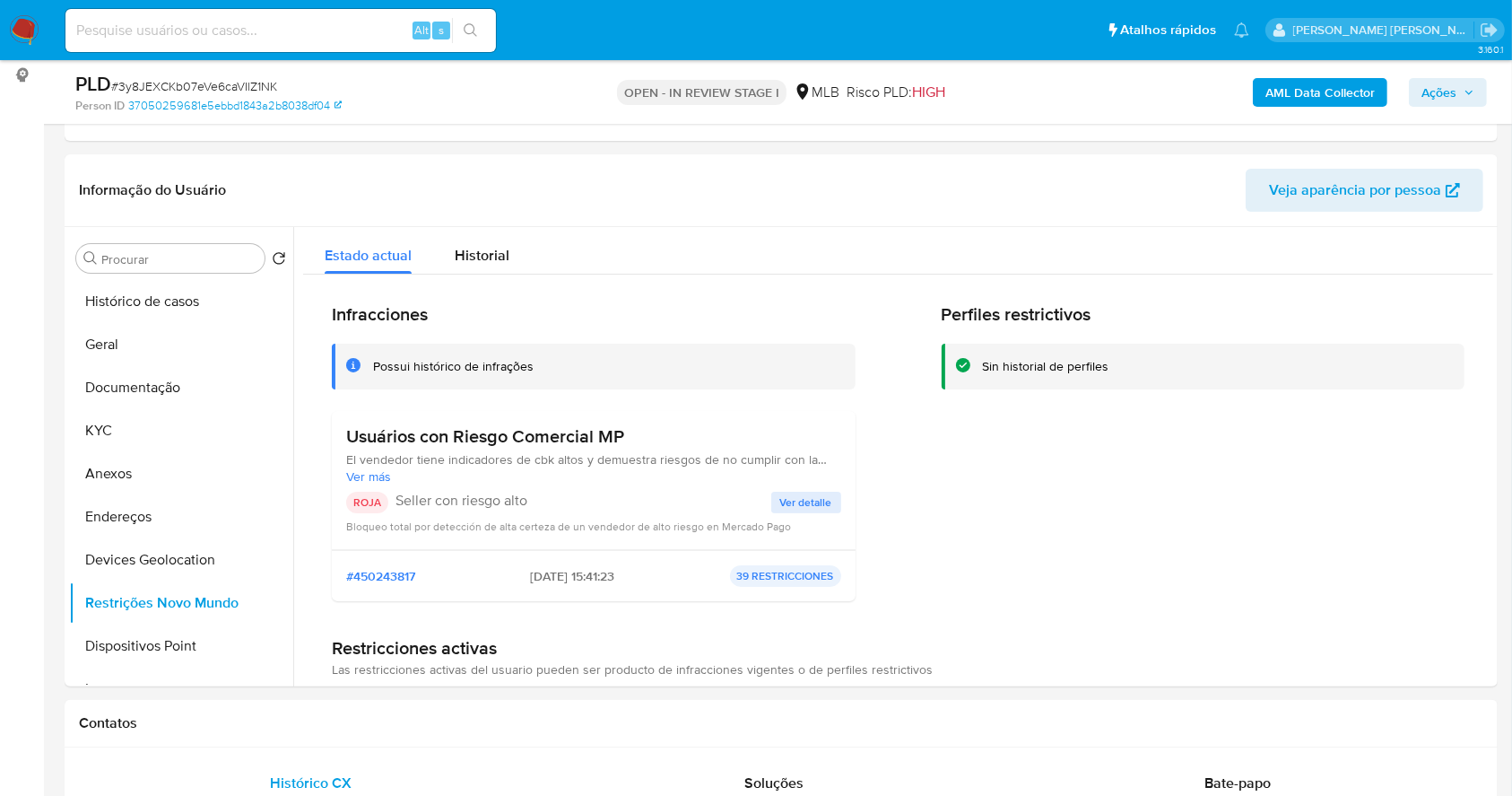
click at [802, 496] on span "Ver detalle" at bounding box center [806, 502] width 52 height 18
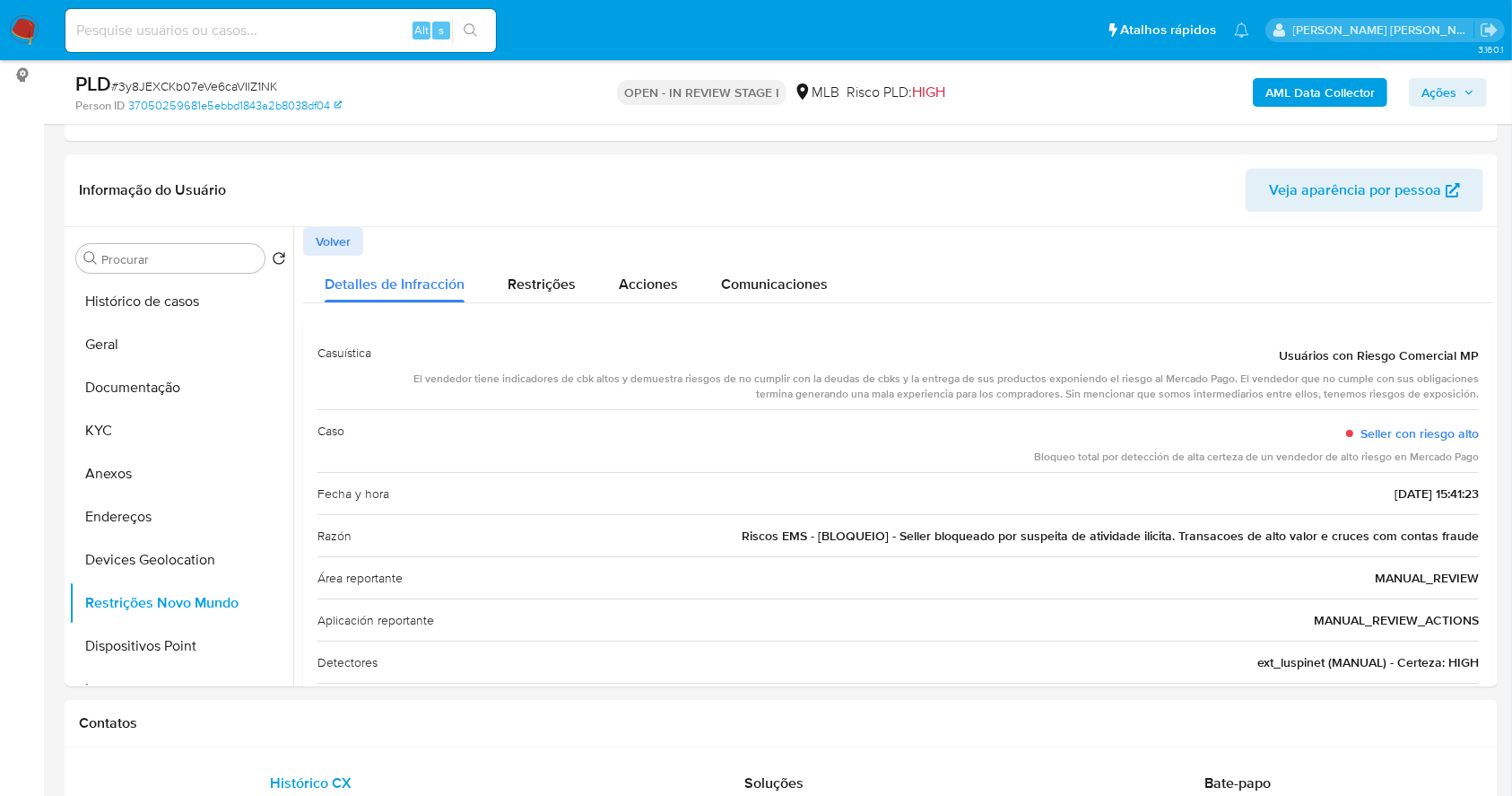
drag, startPoint x: 733, startPoint y: 533, endPoint x: 1529, endPoint y: 344, distance: 818.1
click at [822, 535] on div "Razón Riscos EMS - [BLOQUEIO] - Seller bloqueado por suspeita de atividade ilic…" at bounding box center [898, 534] width 1161 height 42
drag, startPoint x: 1477, startPoint y: 355, endPoint x: 1271, endPoint y: 345, distance: 206.2
click at [1271, 345] on div "Casuística Usuários con Riesgo Comercial MP El vendedor tiene indicadores de cb…" at bounding box center [898, 528] width 1190 height 421
click at [171, 306] on button "Histórico de casos" at bounding box center [174, 302] width 210 height 43
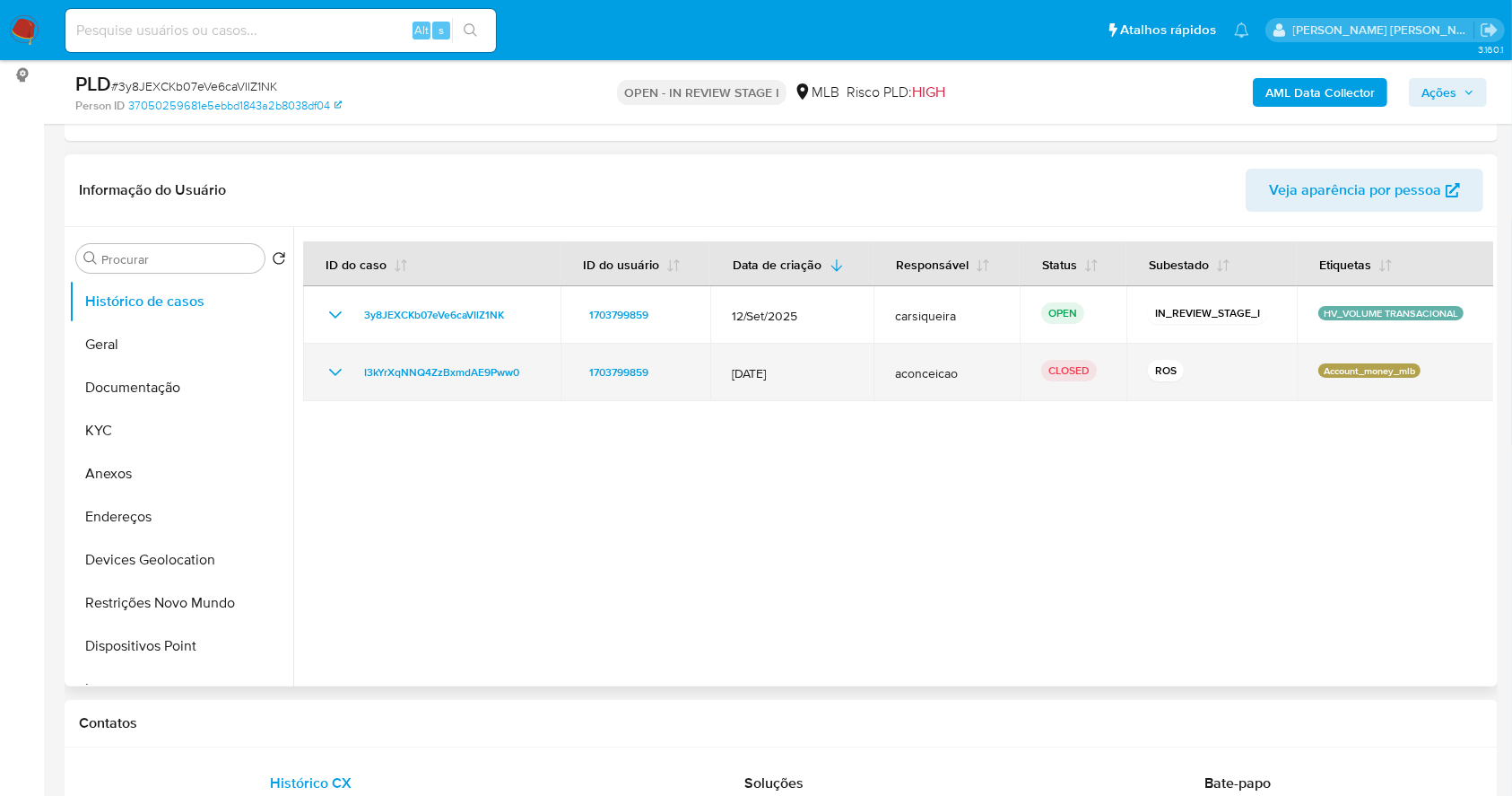
click at [338, 370] on icon "Mostrar/Ocultar" at bounding box center [335, 372] width 12 height 7
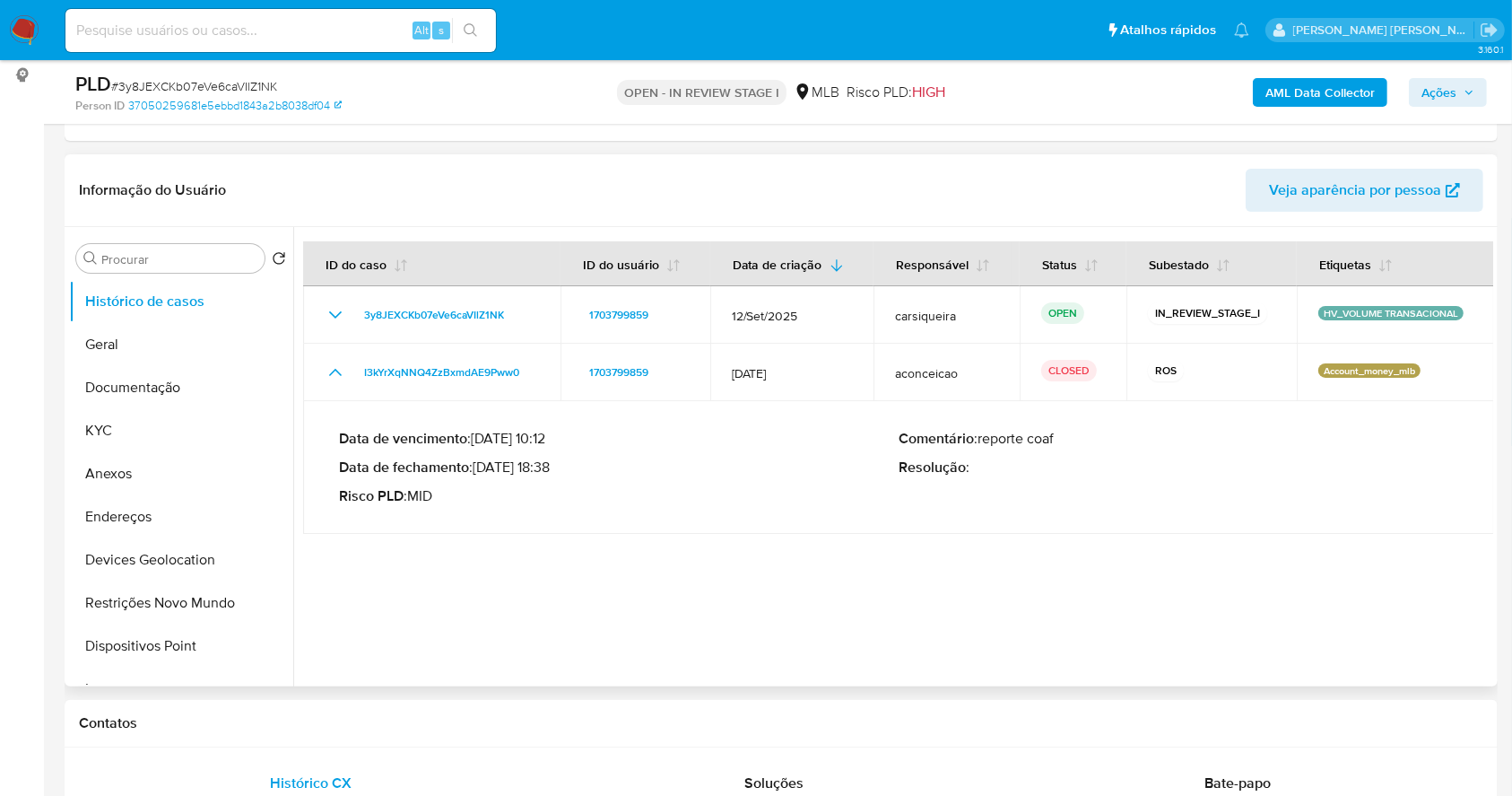
drag, startPoint x: 483, startPoint y: 465, endPoint x: 556, endPoint y: 472, distance: 73.3
click at [556, 472] on p "Data de fechamento : 09/04/2025 18:38" at bounding box center [618, 466] width 559 height 18
click at [164, 483] on button "Anexos" at bounding box center [174, 474] width 210 height 43
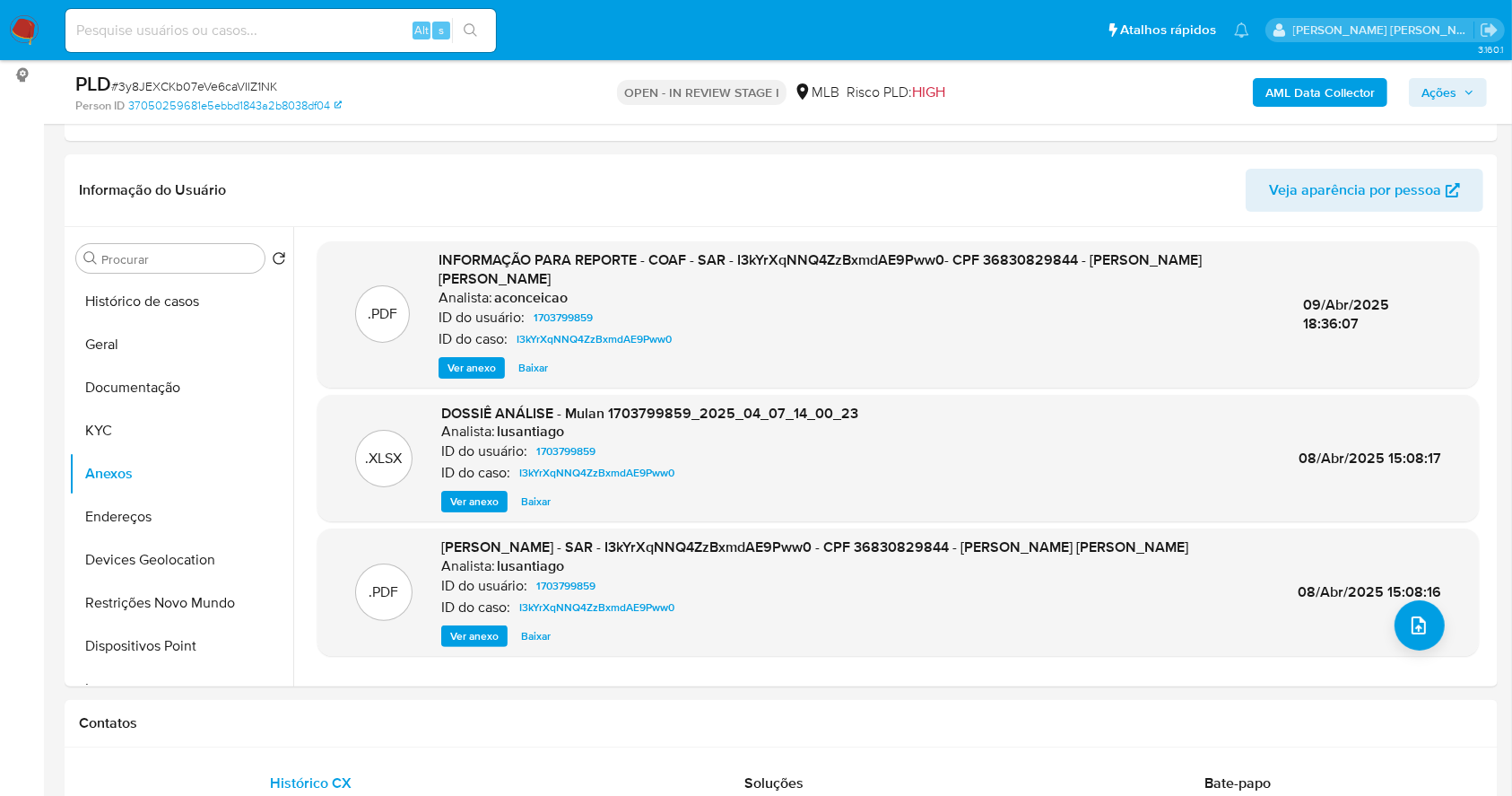
click at [1307, 89] on b "AML Data Collector" at bounding box center [1320, 92] width 110 height 29
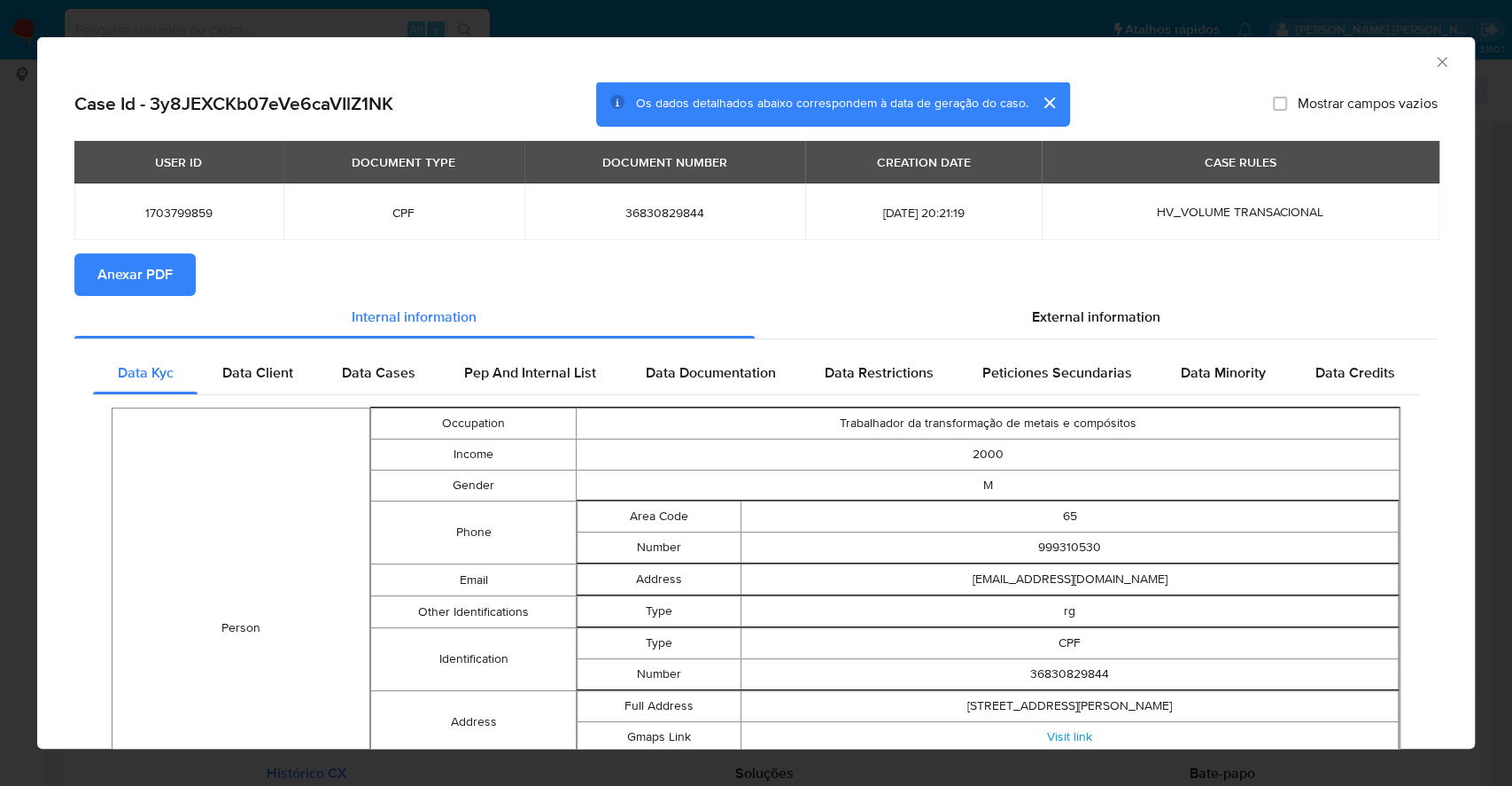
click at [138, 290] on span "Anexar PDF" at bounding box center [135, 275] width 75 height 39
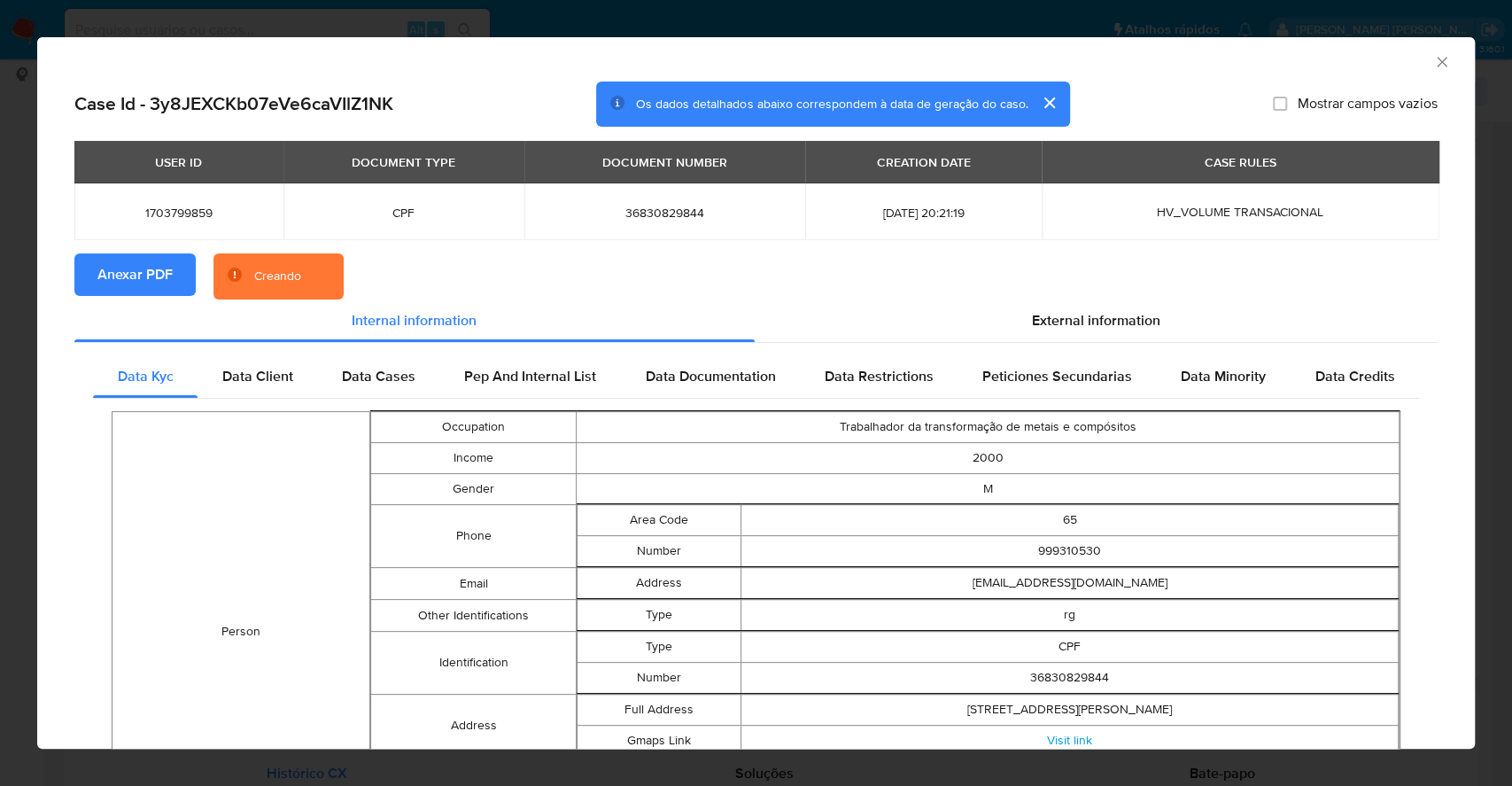
click at [0, 382] on div "AML Data Collector Case Id - 3y8JEXCKb07eVe6caVIlZ1NK Os dados detalhados abaix…" at bounding box center [756, 393] width 1512 height 786
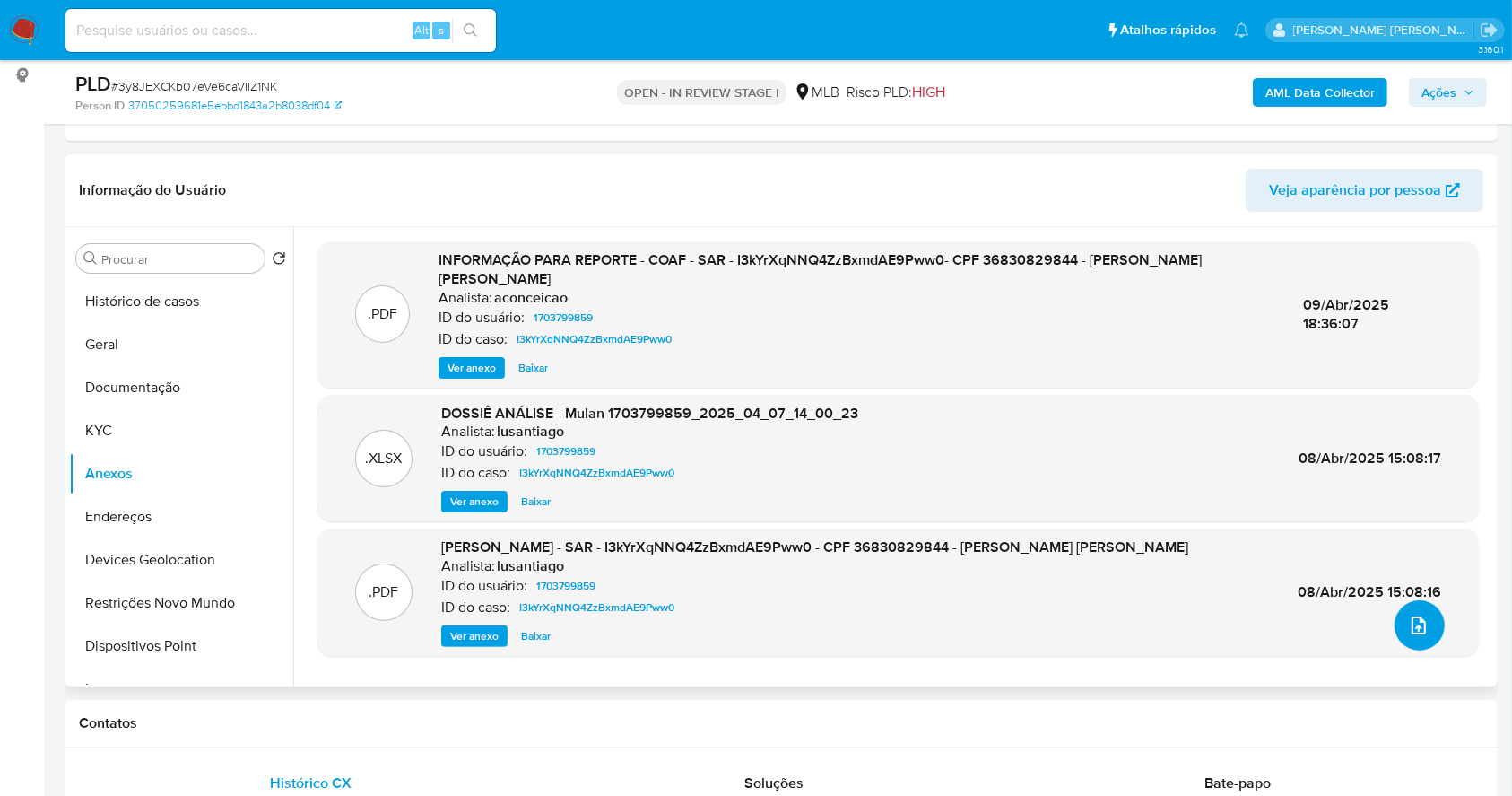
click at [1414, 627] on icon "upload-file" at bounding box center [1418, 625] width 21 height 21
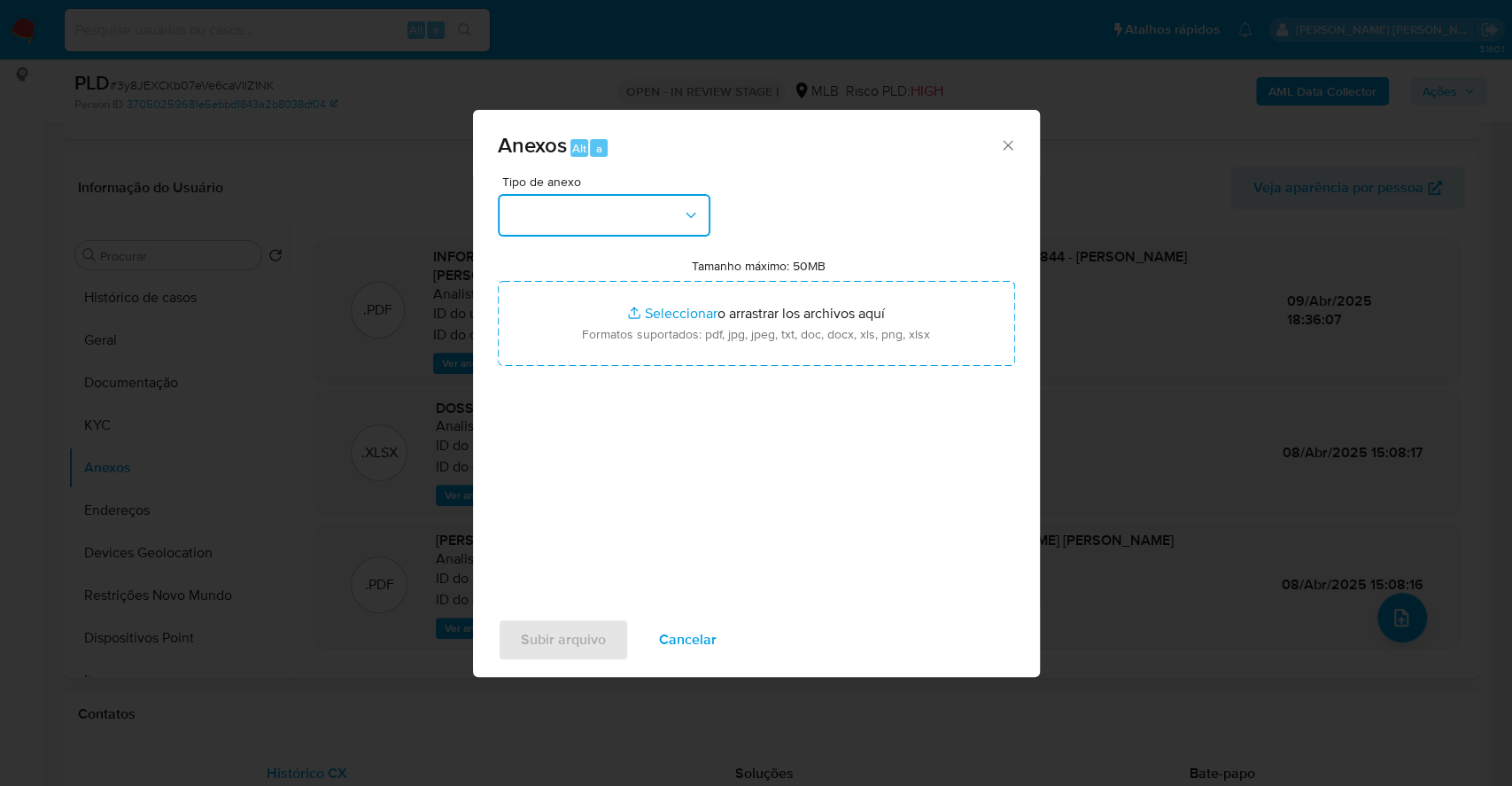
click at [658, 233] on button "button" at bounding box center [604, 215] width 212 height 42
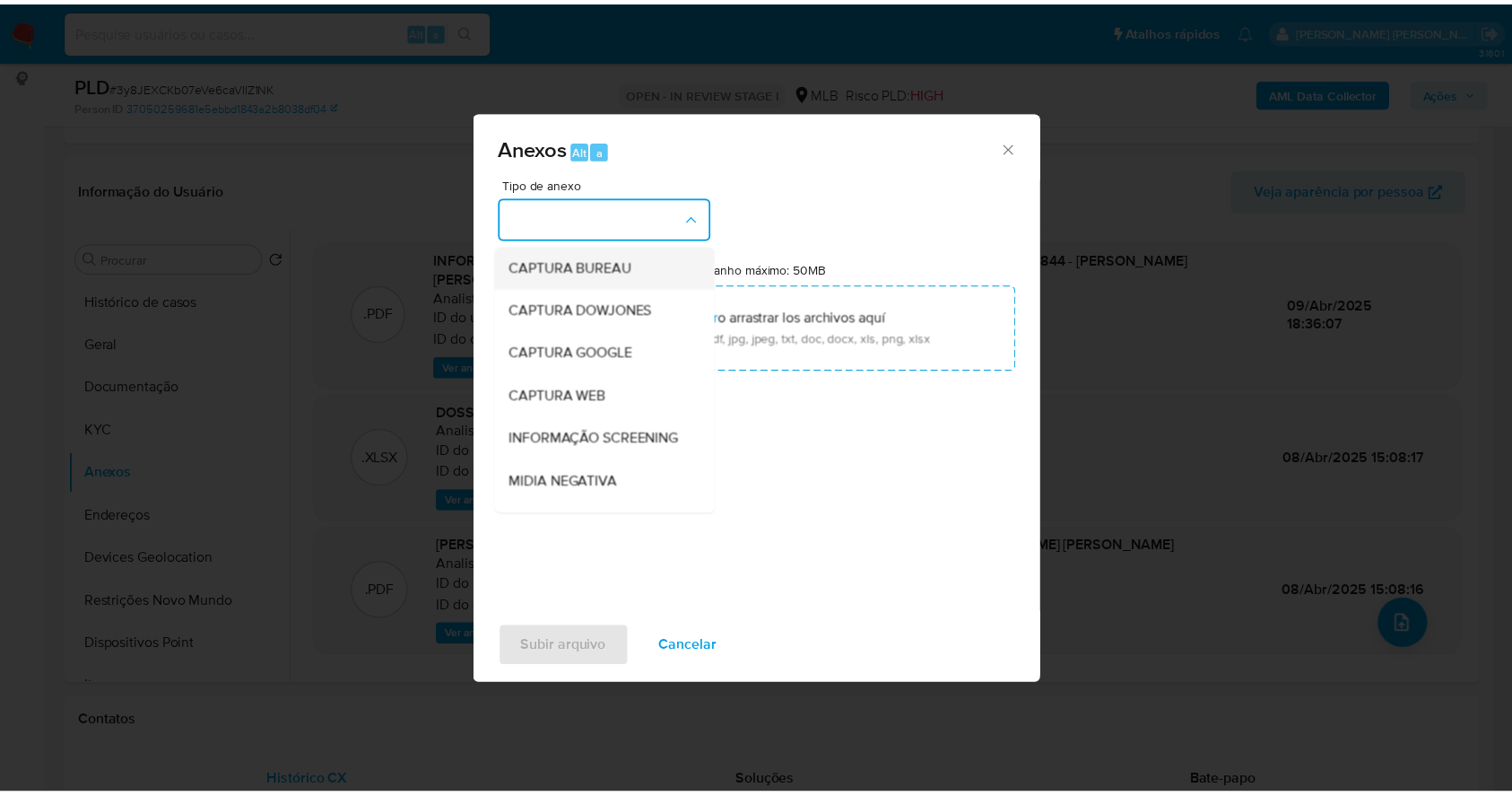
scroll to position [276, 0]
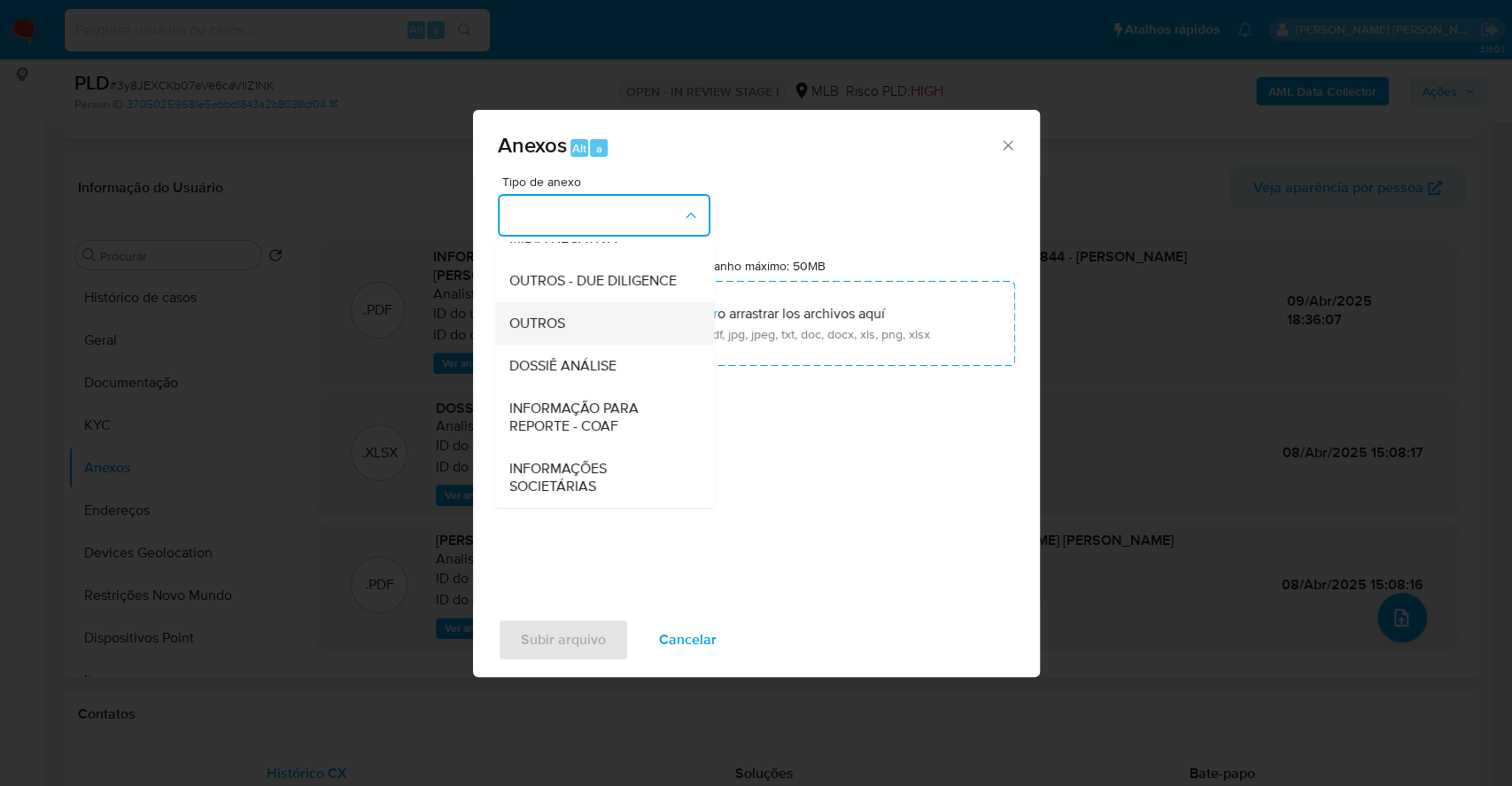
click at [581, 325] on div "OUTROS" at bounding box center [598, 324] width 181 height 42
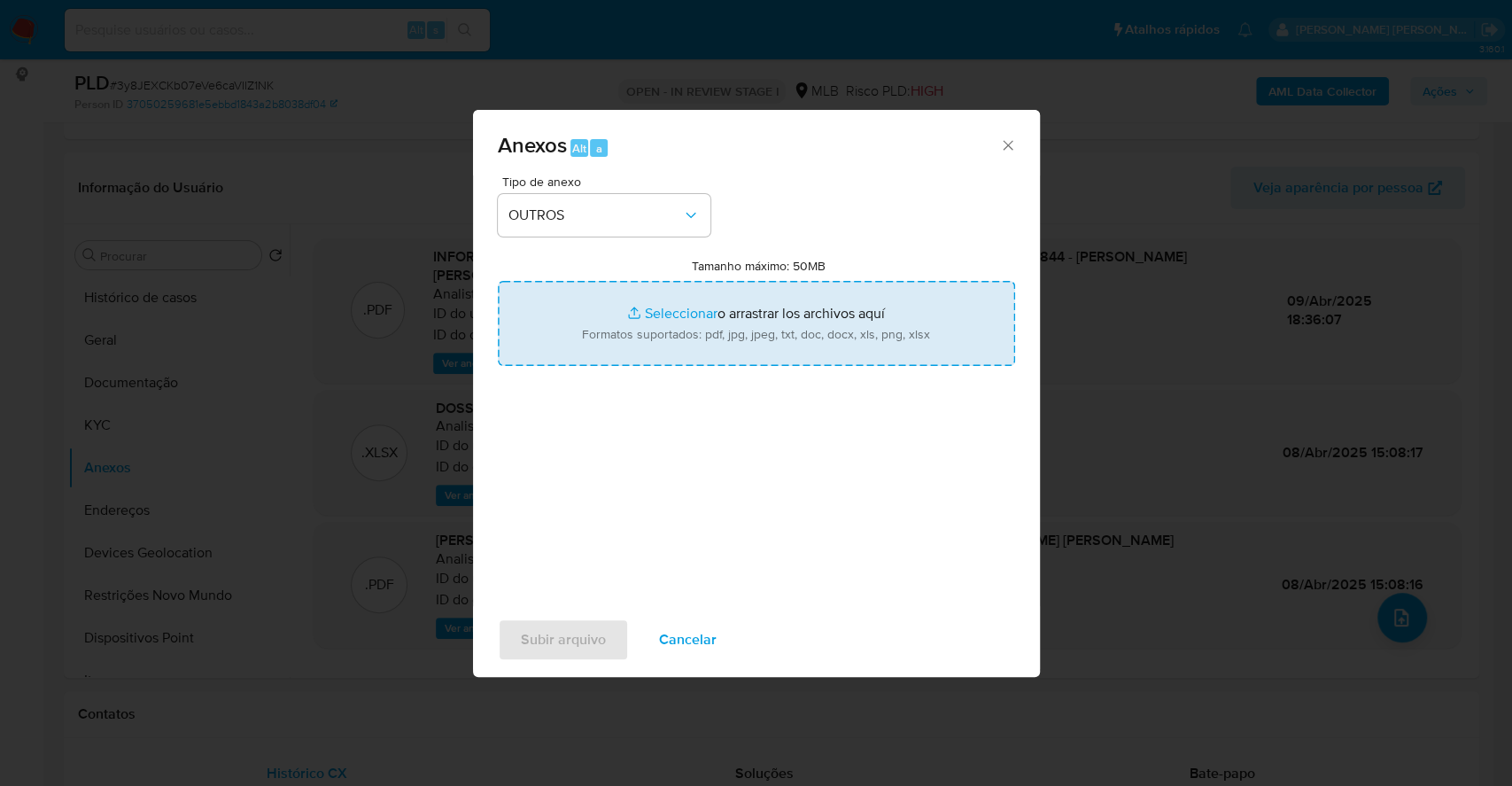
click at [655, 305] on input "Tamanho máximo: 50MB Seleccionar archivos" at bounding box center [756, 324] width 517 height 85
type input "C:\fakepath\DECLINIO - 3y8JEXCKb07eVe6caVIlZ1NK - CPF 36830829844 - JOSUE THIAG…"
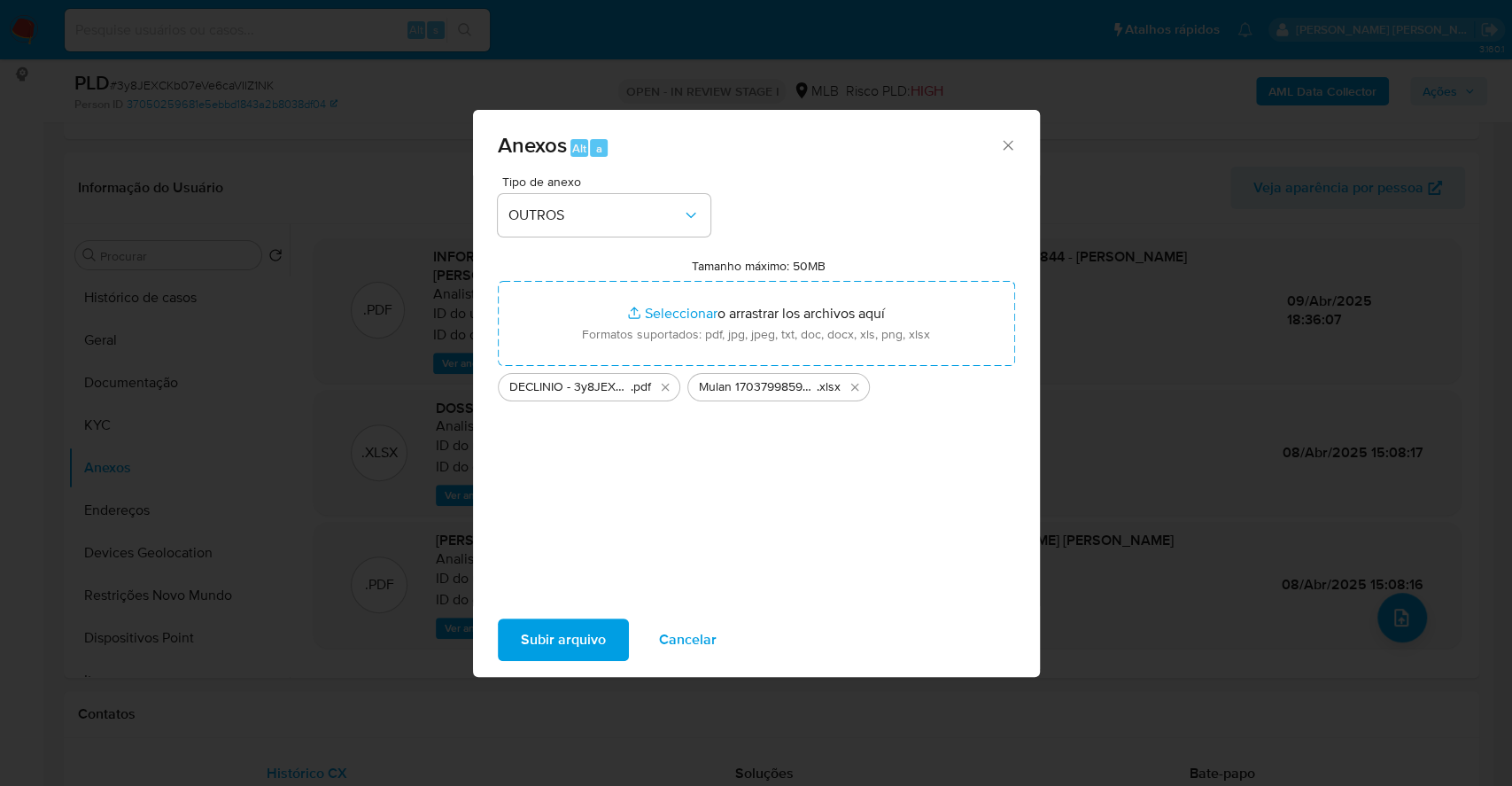
click at [554, 636] on span "Subir arquivo" at bounding box center [563, 640] width 85 height 39
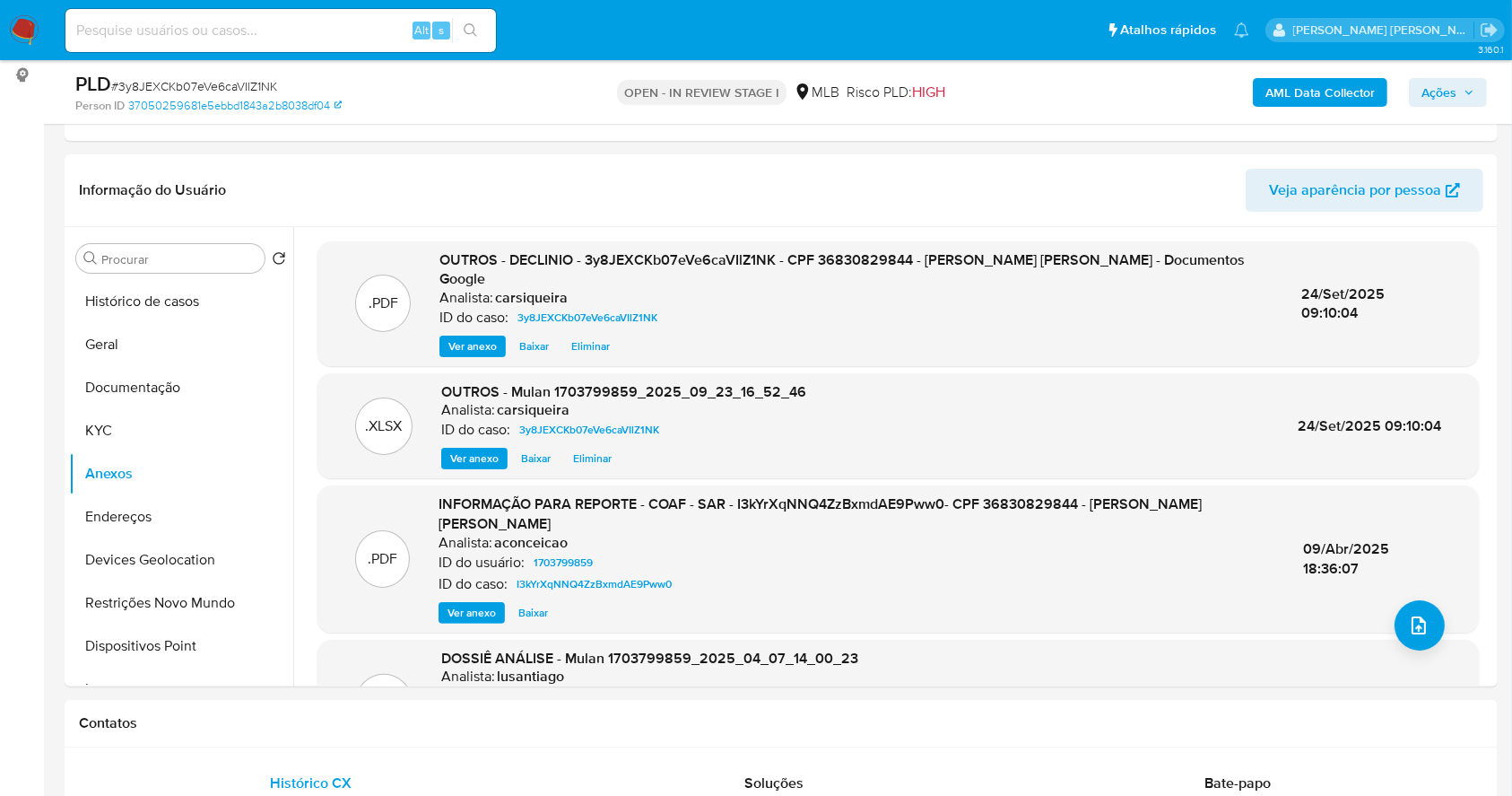
click at [1440, 92] on span "Ações" at bounding box center [1439, 92] width 35 height 29
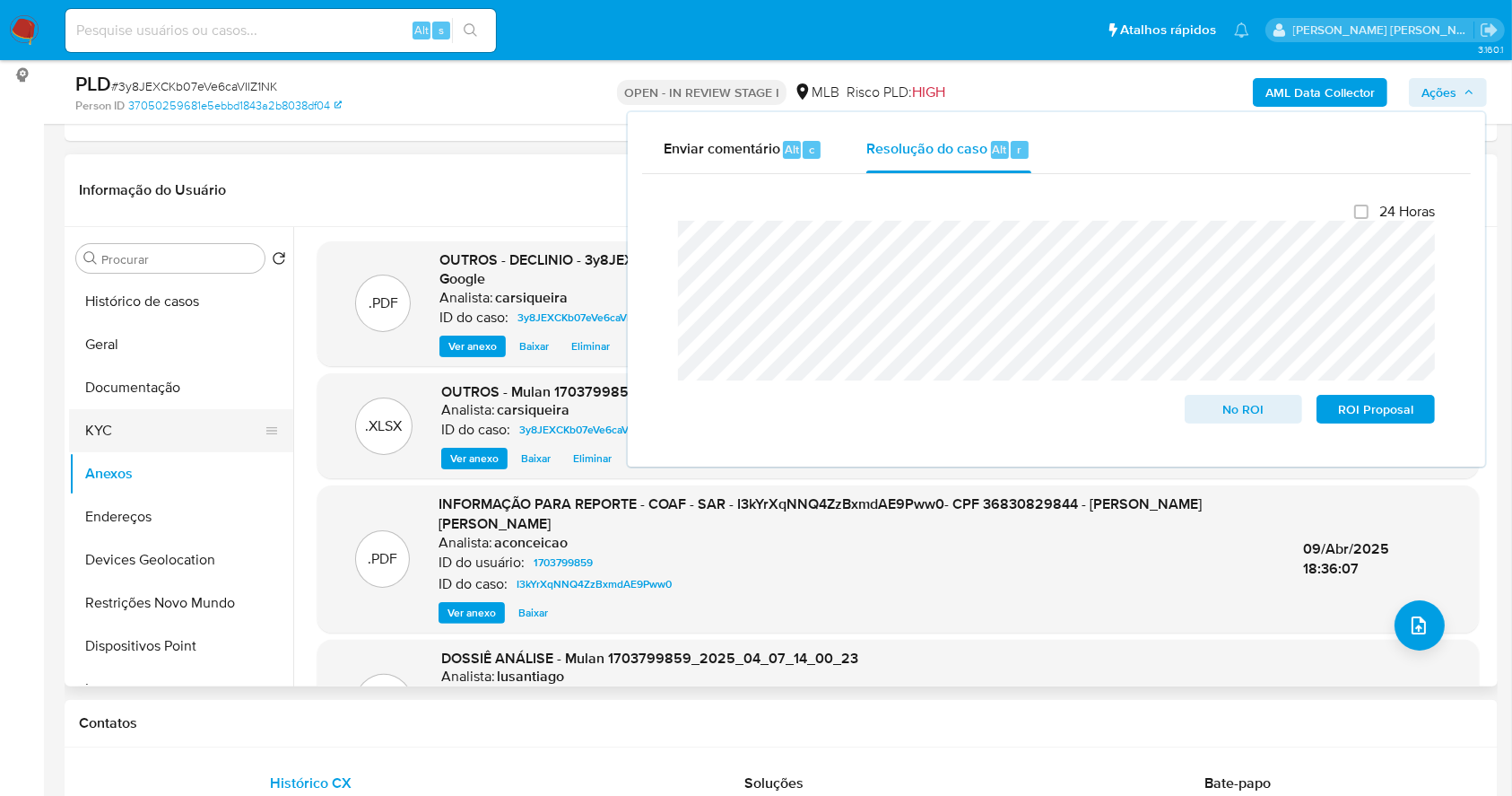
click at [100, 429] on button "KYC" at bounding box center [174, 430] width 210 height 43
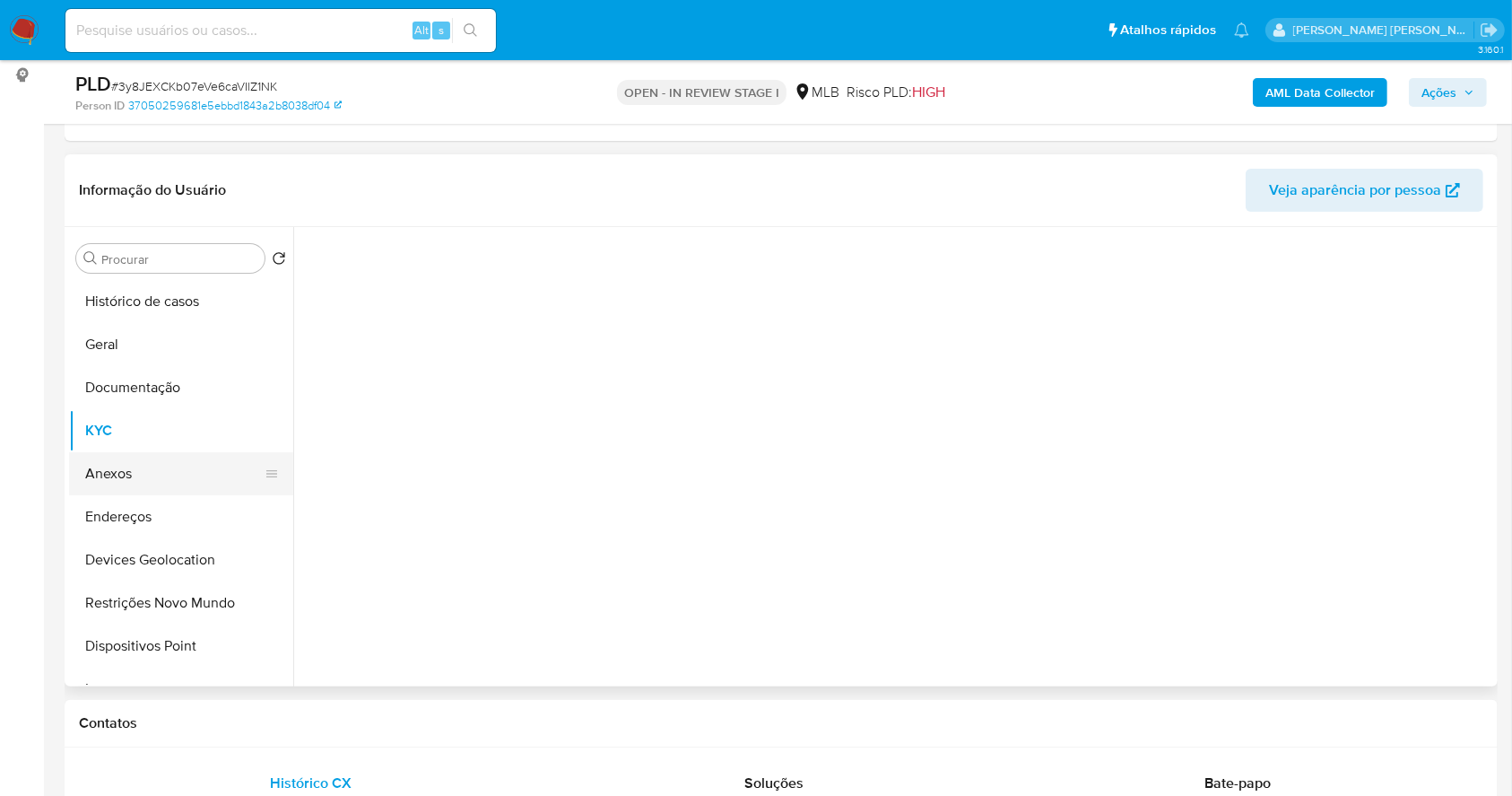
click at [126, 467] on button "Anexos" at bounding box center [174, 474] width 210 height 43
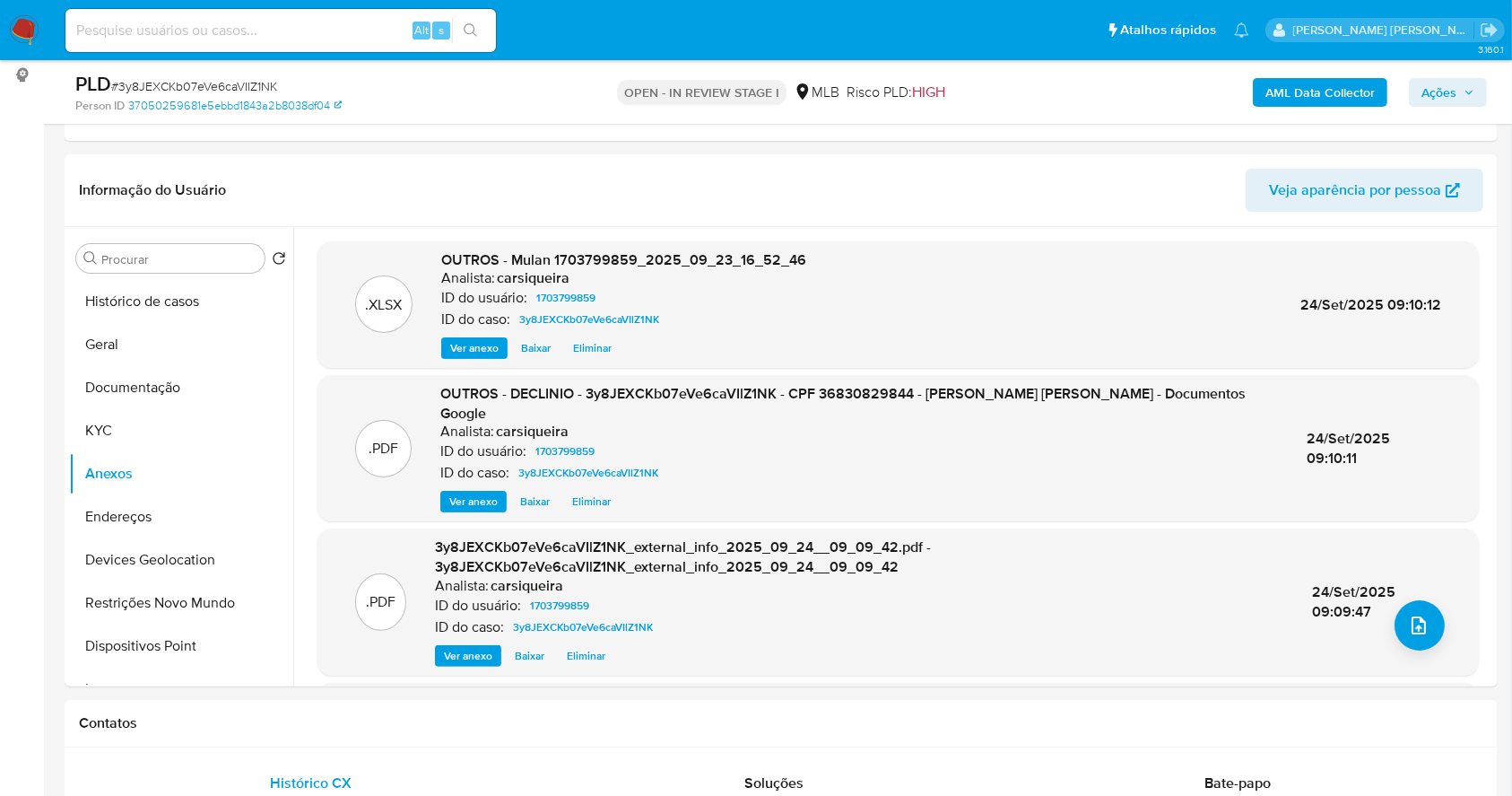
click at [1452, 87] on span "Ações" at bounding box center [1439, 92] width 35 height 29
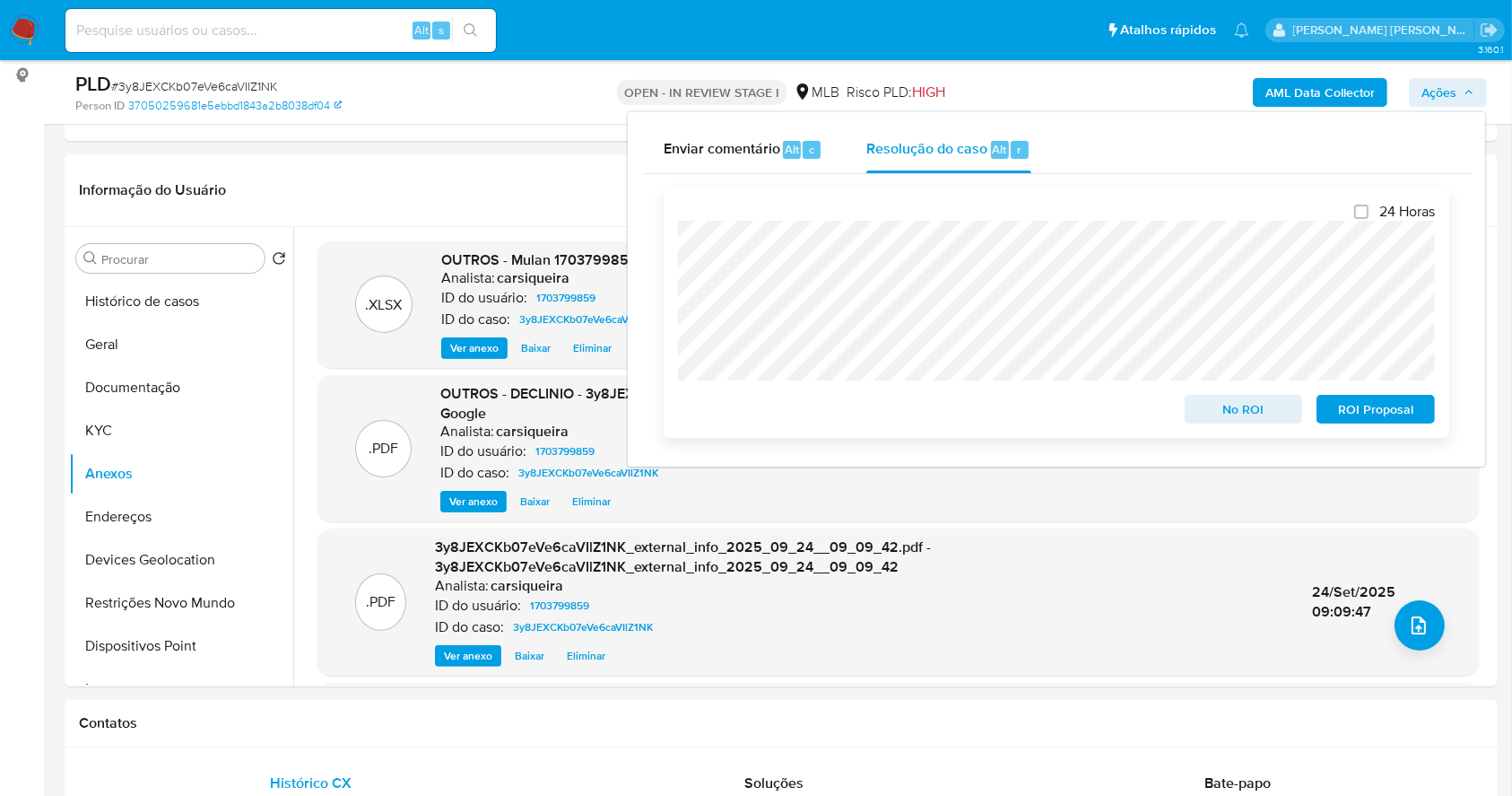
click at [1243, 418] on span "No ROI" at bounding box center [1244, 409] width 93 height 25
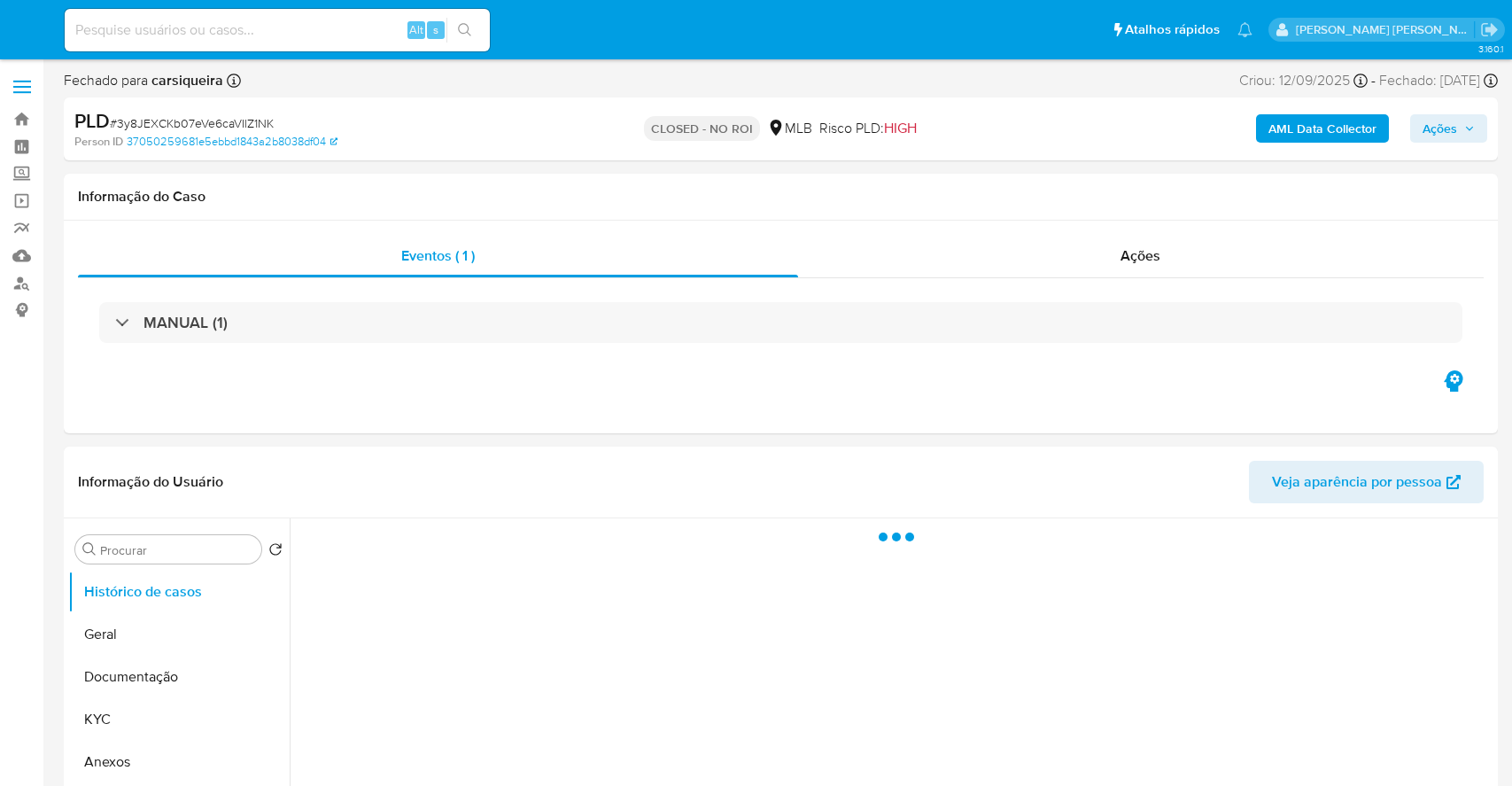
select select "10"
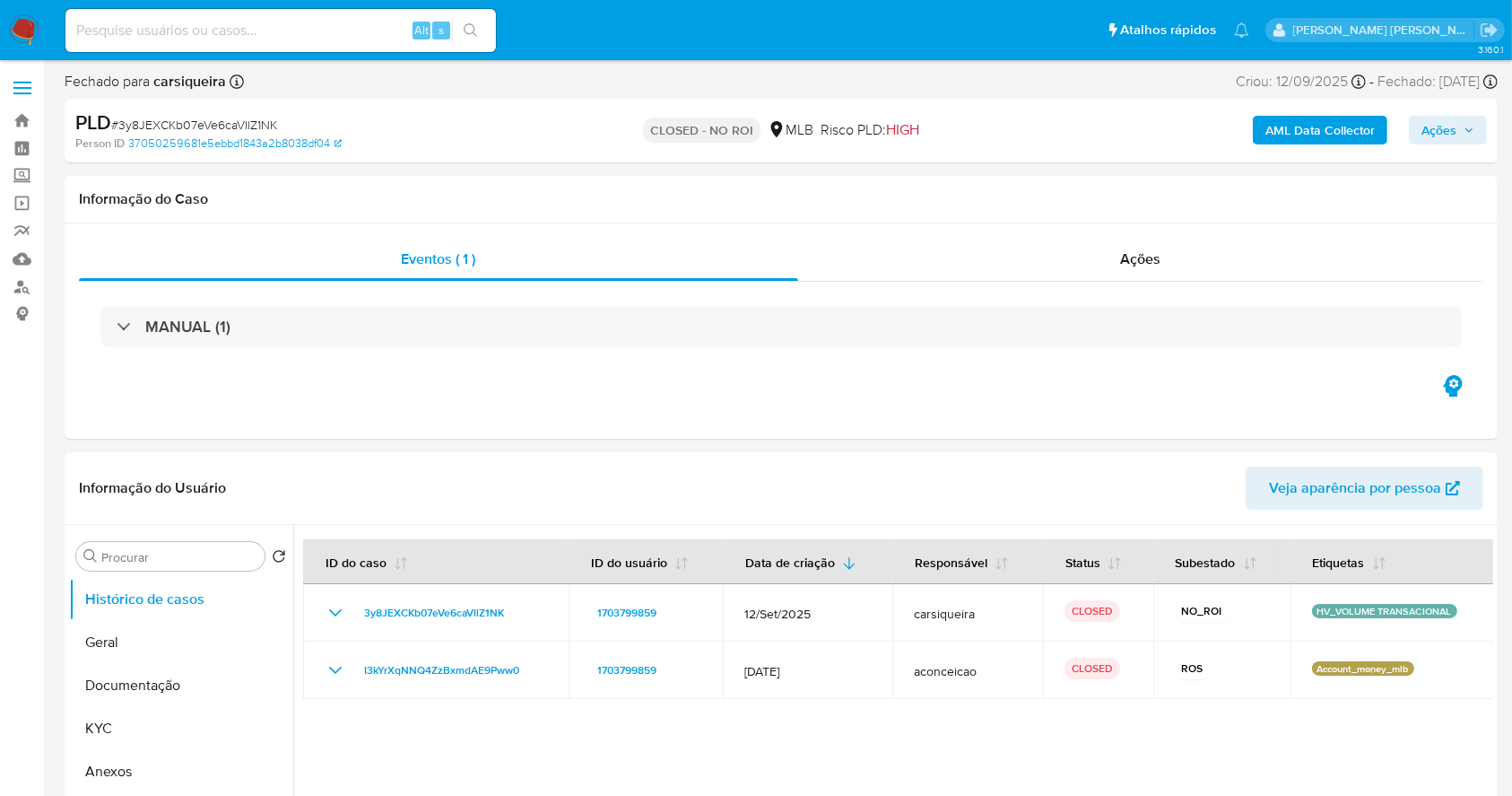
click at [24, 26] on img at bounding box center [24, 30] width 31 height 31
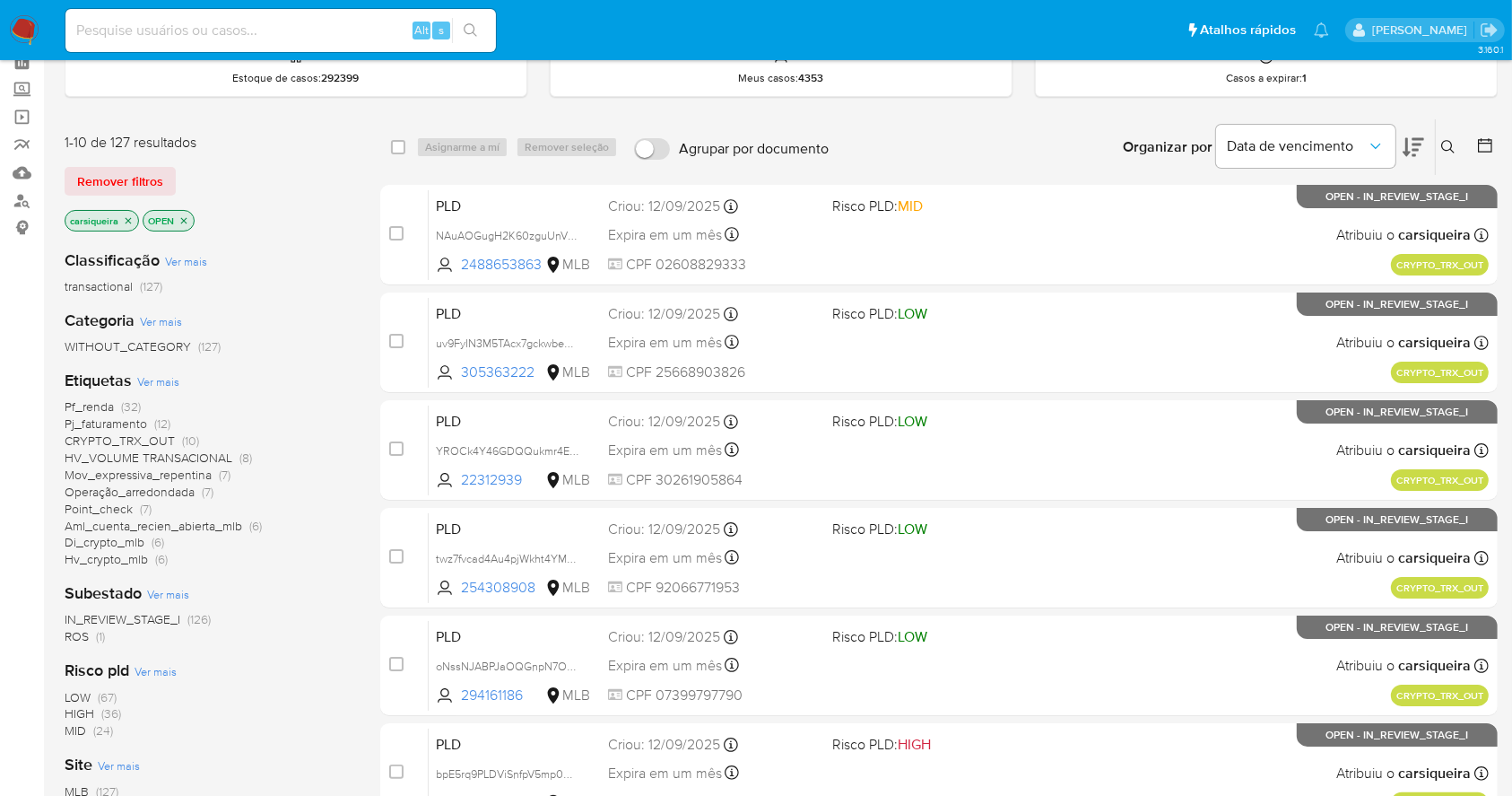
scroll to position [119, 0]
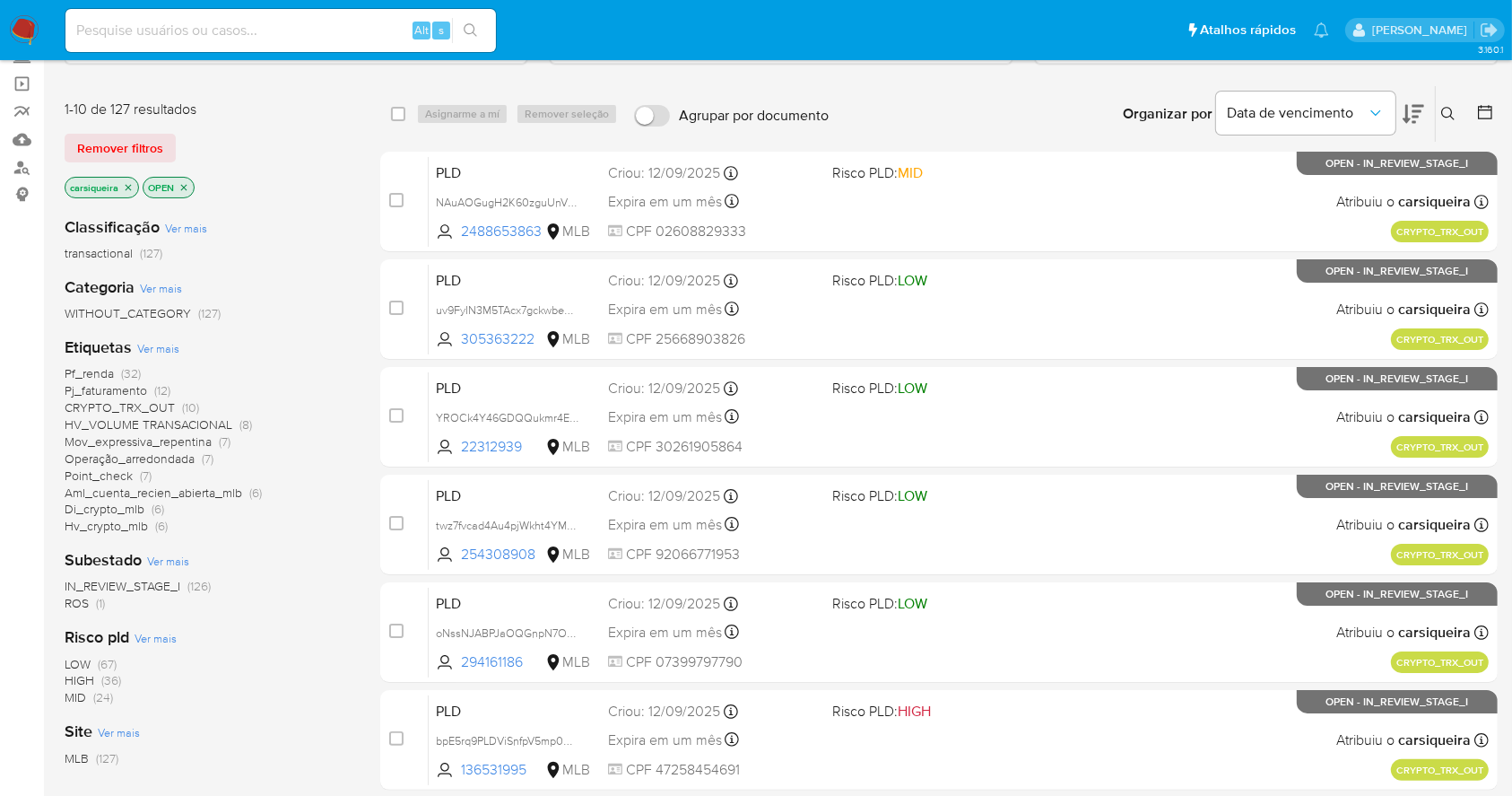
click at [86, 596] on span "ROS" at bounding box center [76, 602] width 24 height 18
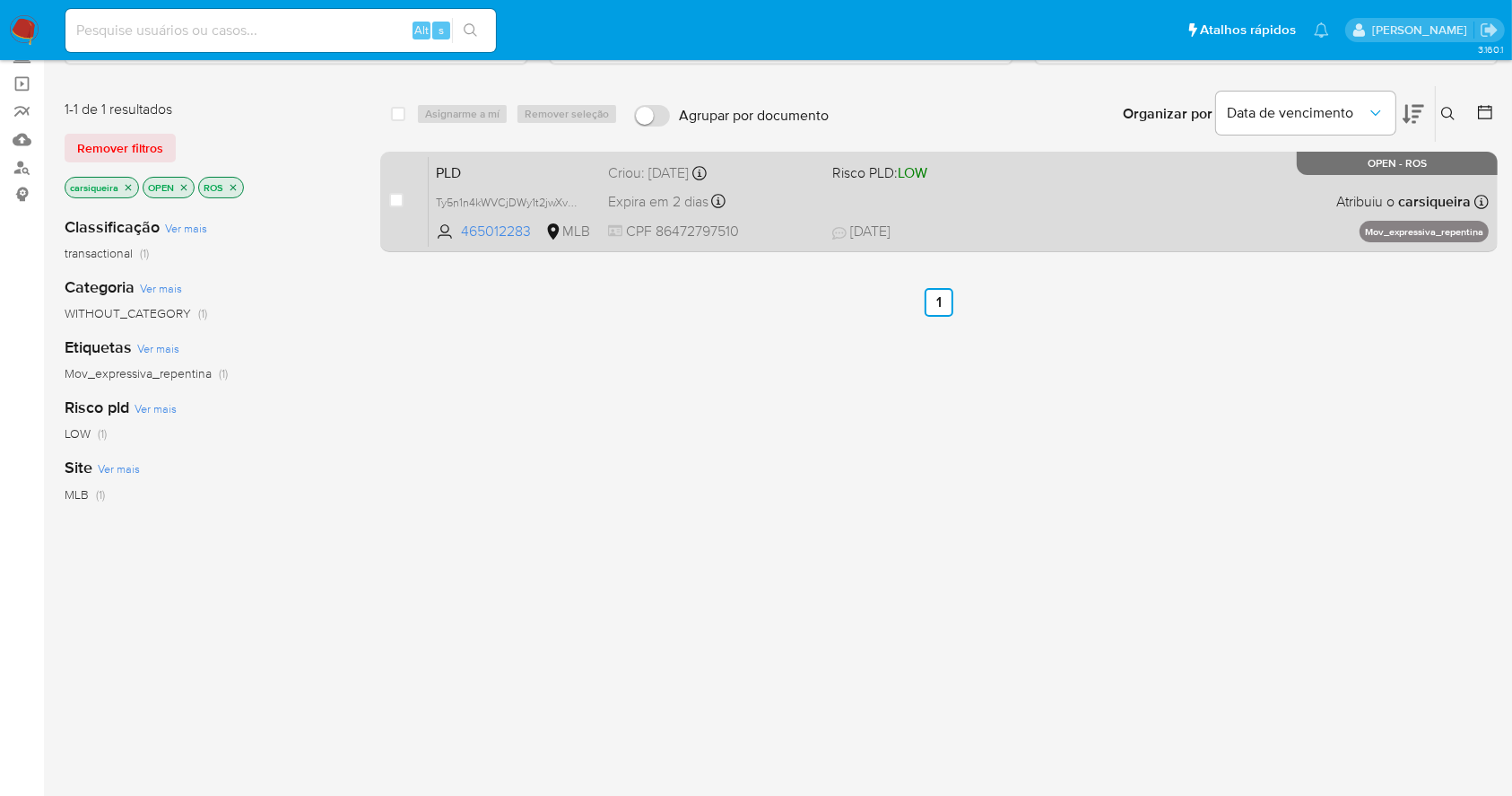
click at [838, 193] on div "PLD Ty5n1n4kWVCjDWy1t2jwXv0x 465012283 MLB Risco PLD: LOW Criou: 12/08/2025 Cri…" at bounding box center [958, 201] width 1060 height 90
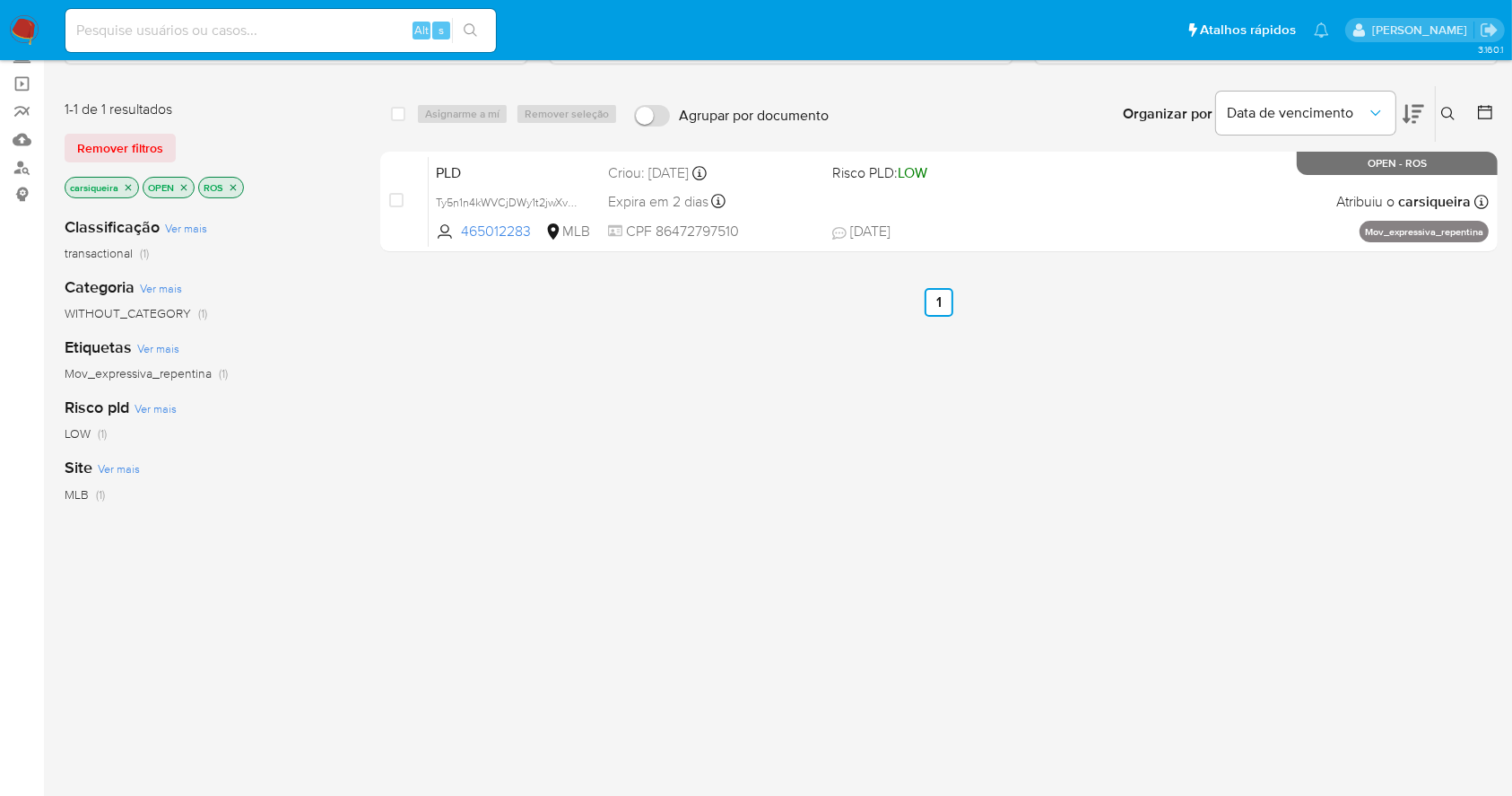
click at [23, 26] on img at bounding box center [24, 30] width 31 height 31
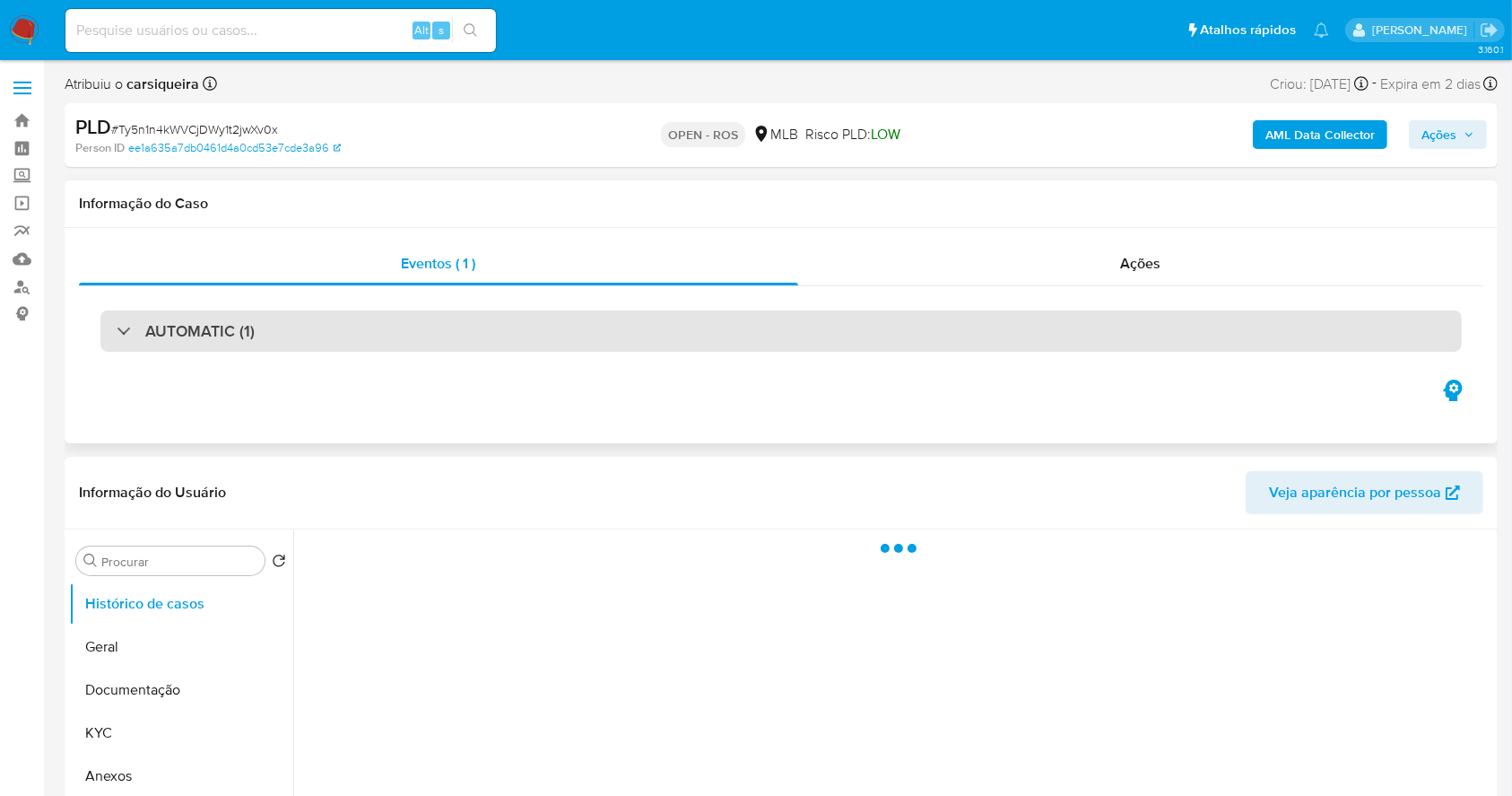
select select "10"
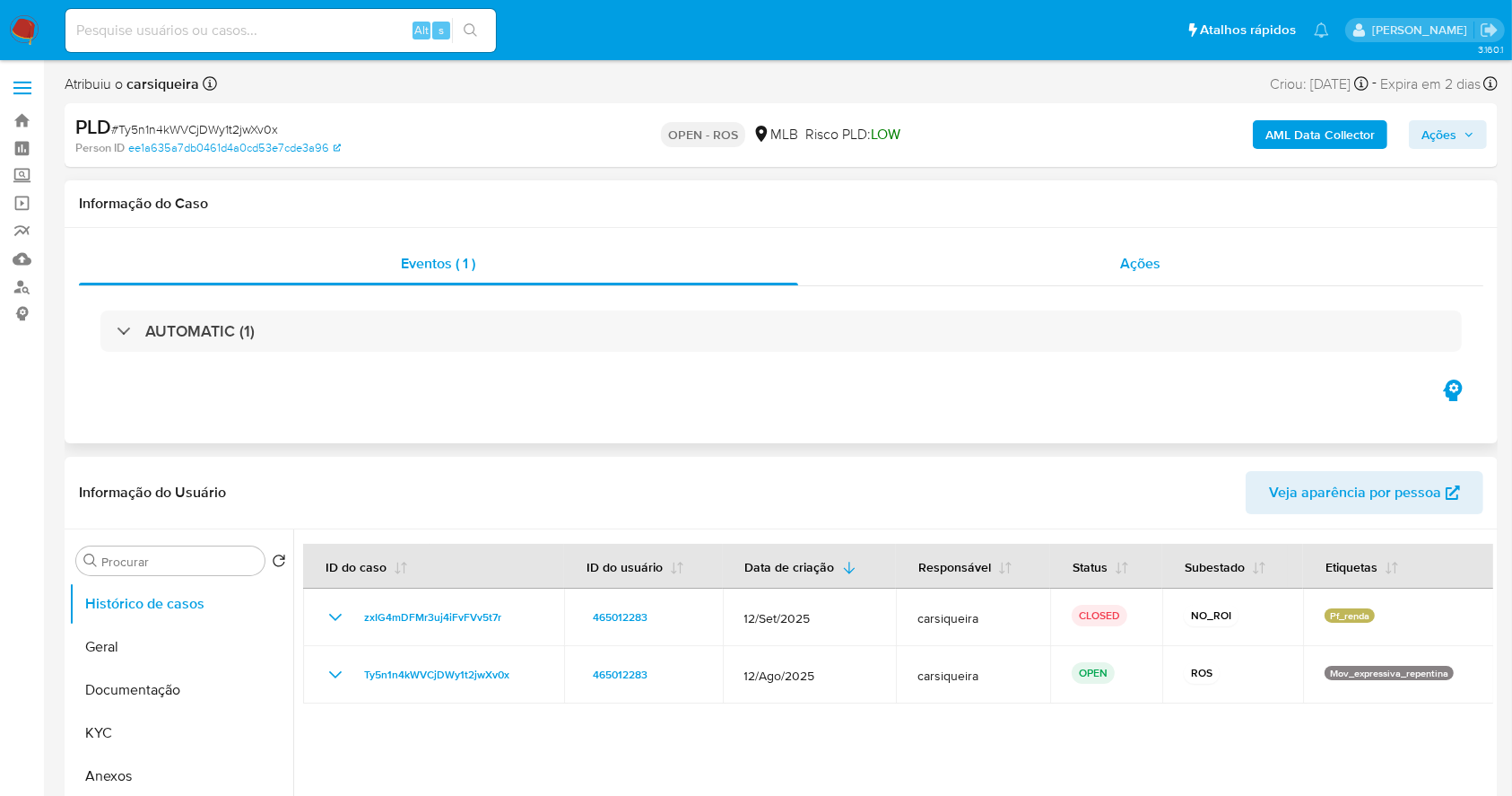
click at [1112, 260] on div "Ações" at bounding box center [1141, 263] width 685 height 43
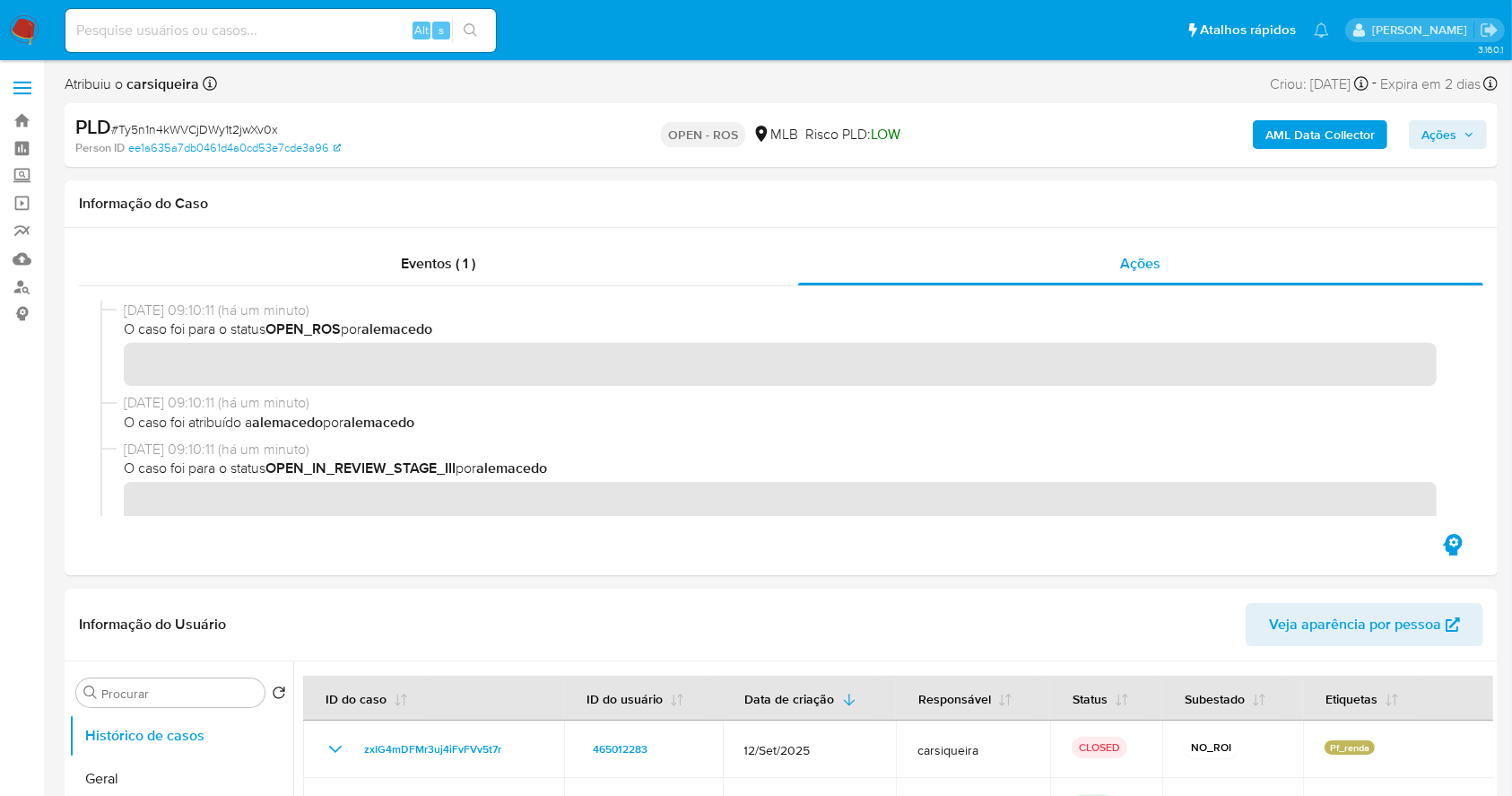
click at [29, 22] on img at bounding box center [24, 30] width 31 height 31
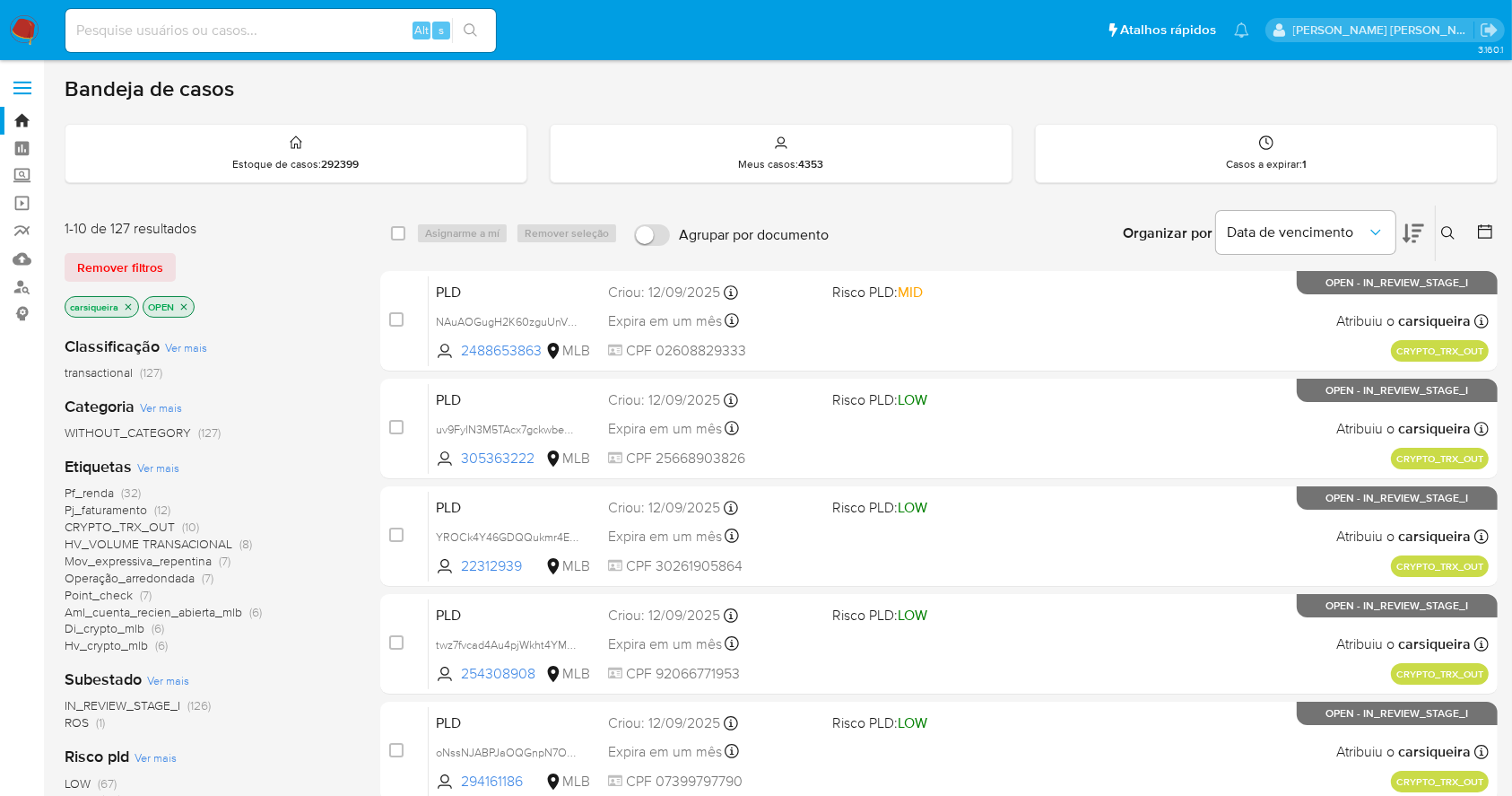
click at [236, 19] on input at bounding box center [280, 30] width 431 height 23
paste input "1703799859"
type input "1703799859"
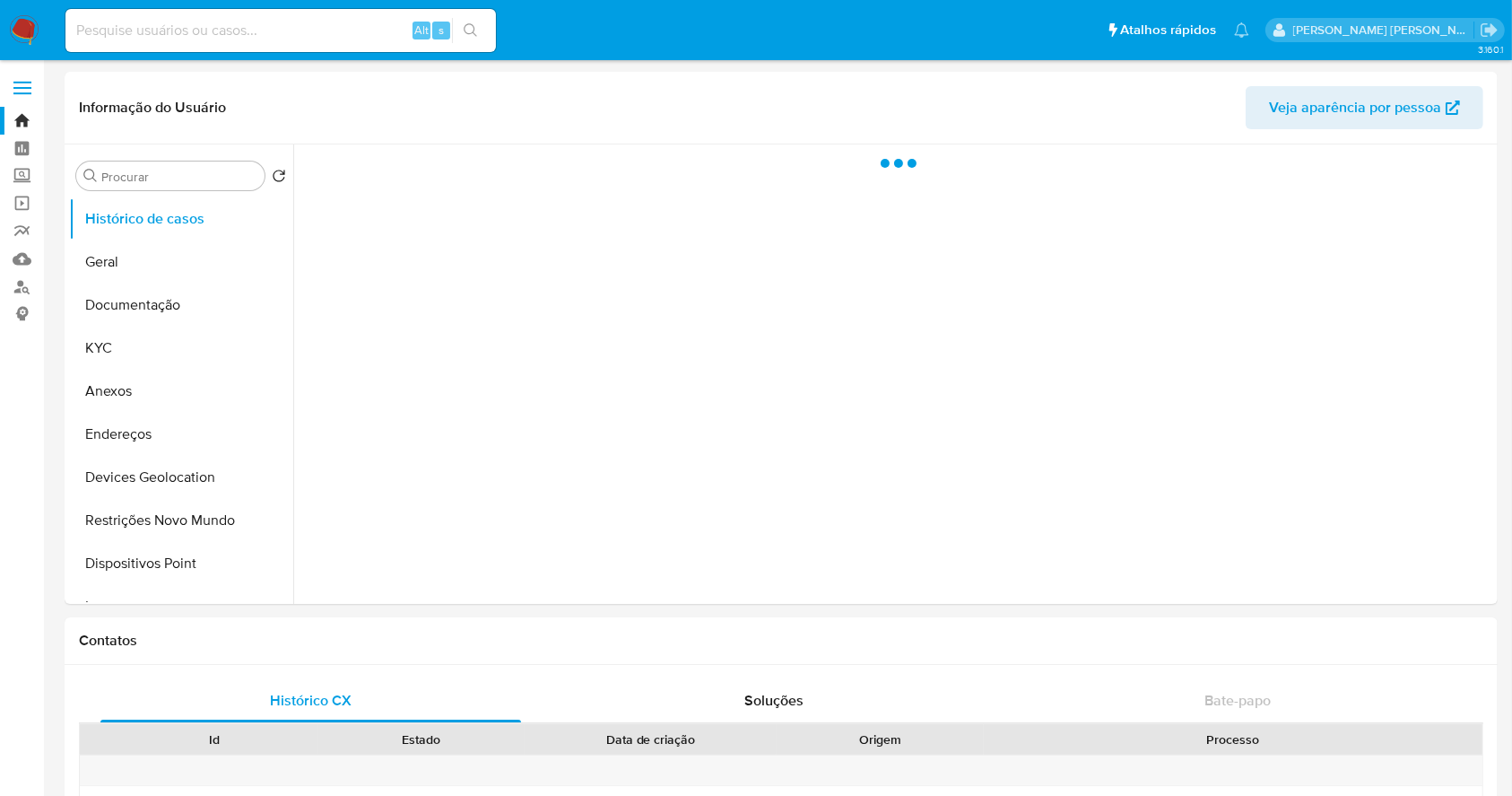
select select "10"
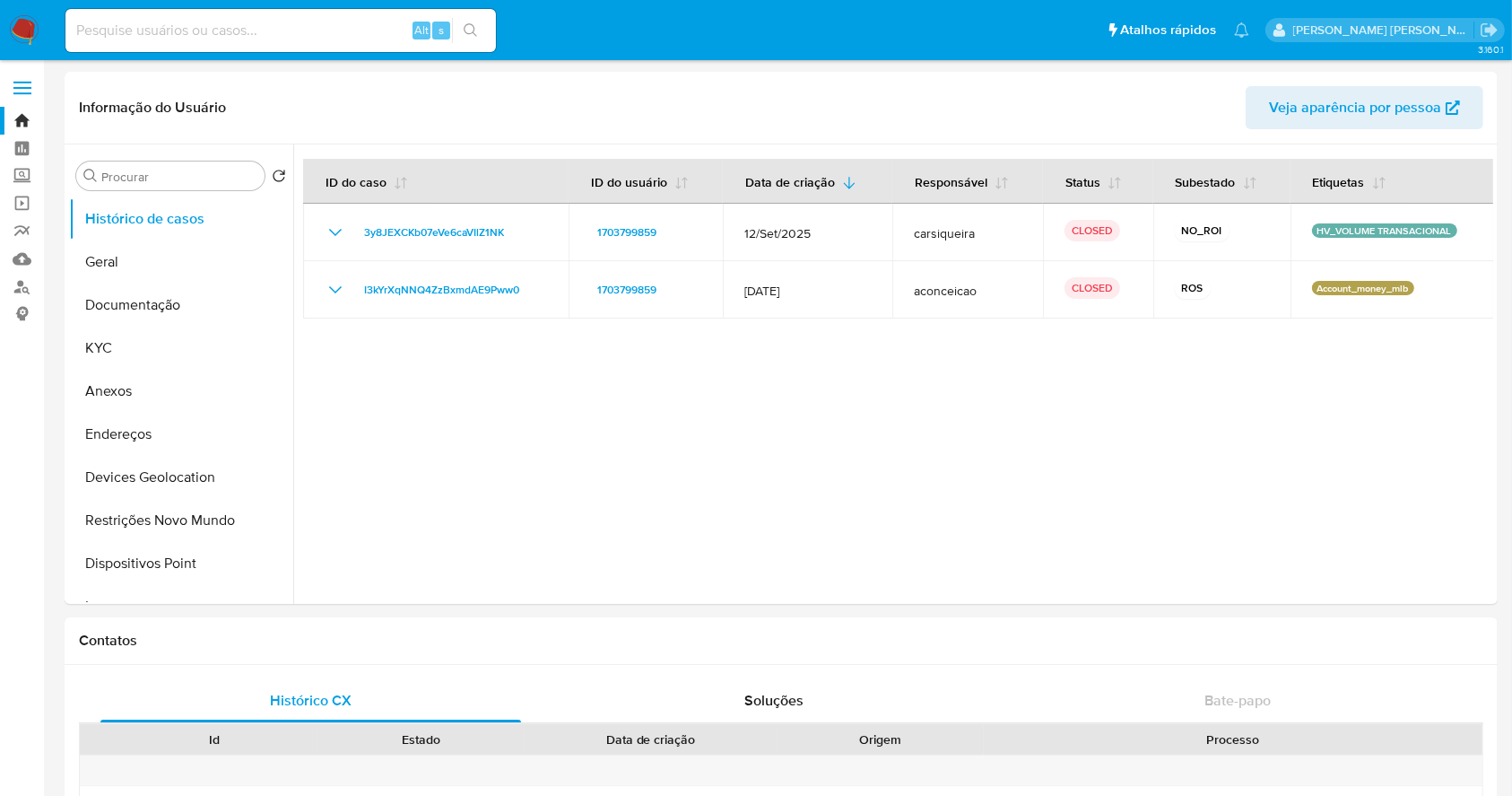
click at [14, 22] on img at bounding box center [24, 30] width 31 height 31
click at [37, 31] on img at bounding box center [24, 30] width 31 height 31
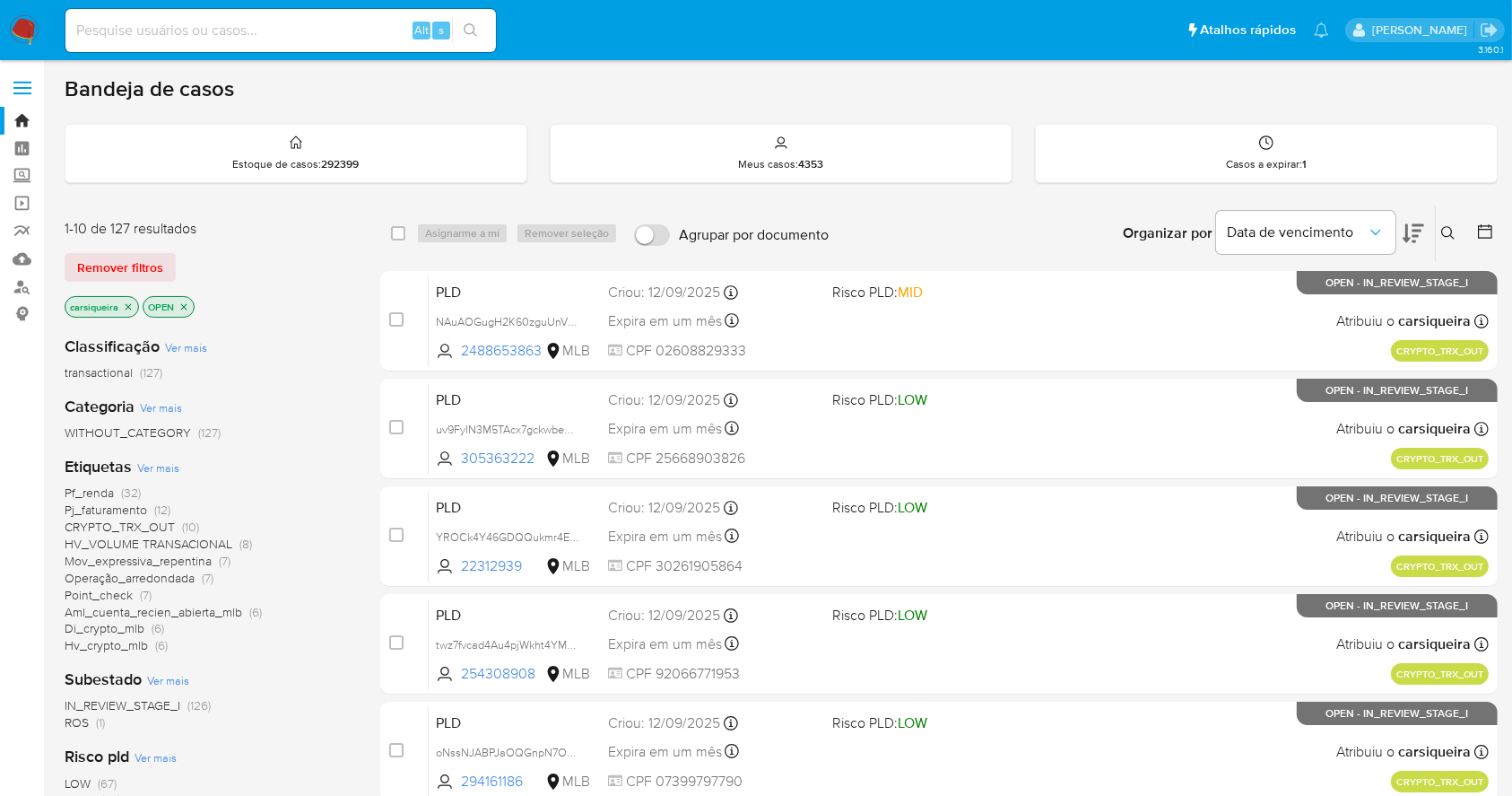
click at [291, 36] on input at bounding box center [280, 30] width 431 height 23
paste input "79E2e75XdPS6CcW71r8cxXR3"
type input "79E2e75XdPS6CcW71r8cxXR3"
click at [480, 35] on button "search-icon" at bounding box center [471, 30] width 37 height 25
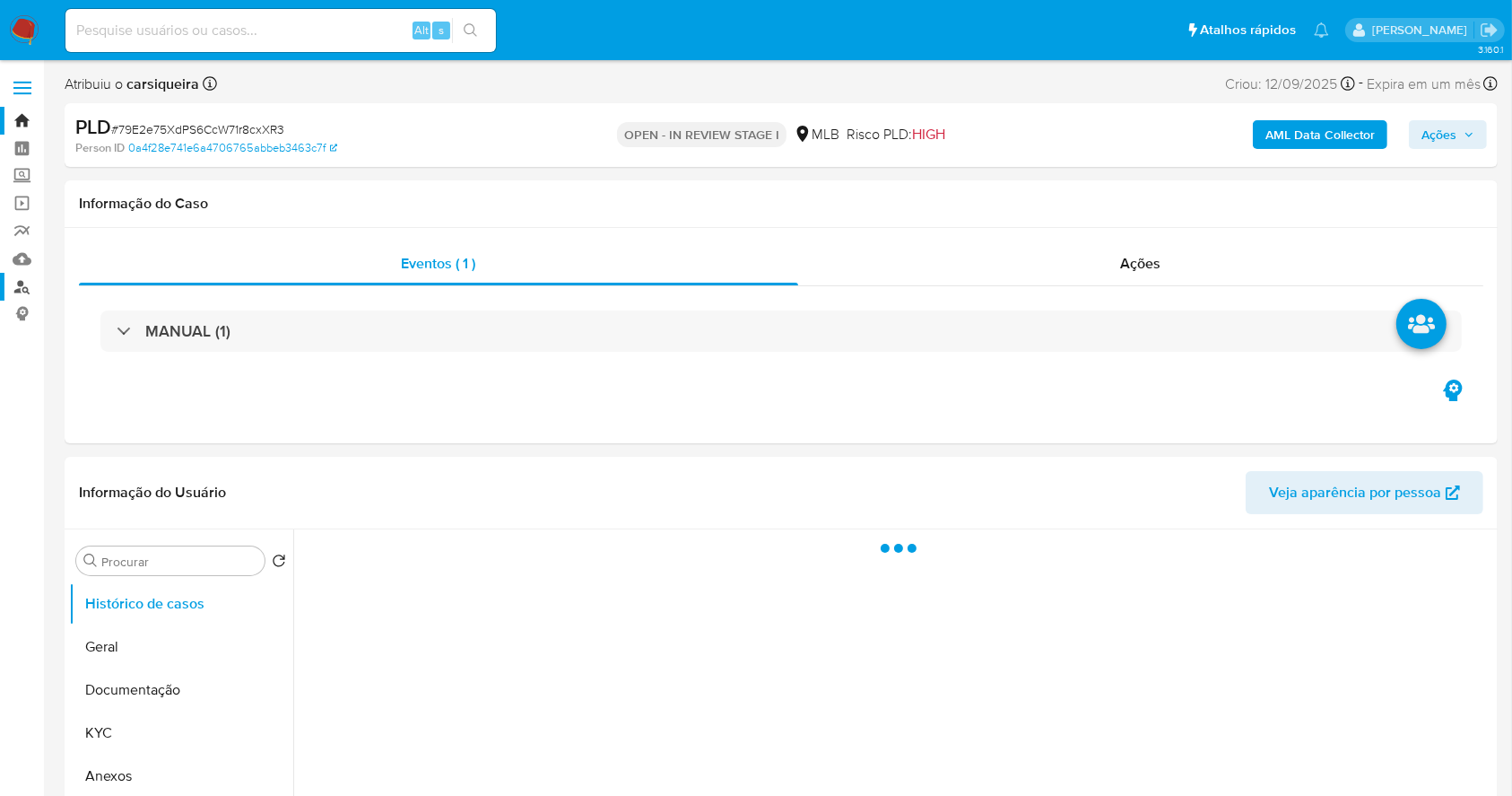
select select "10"
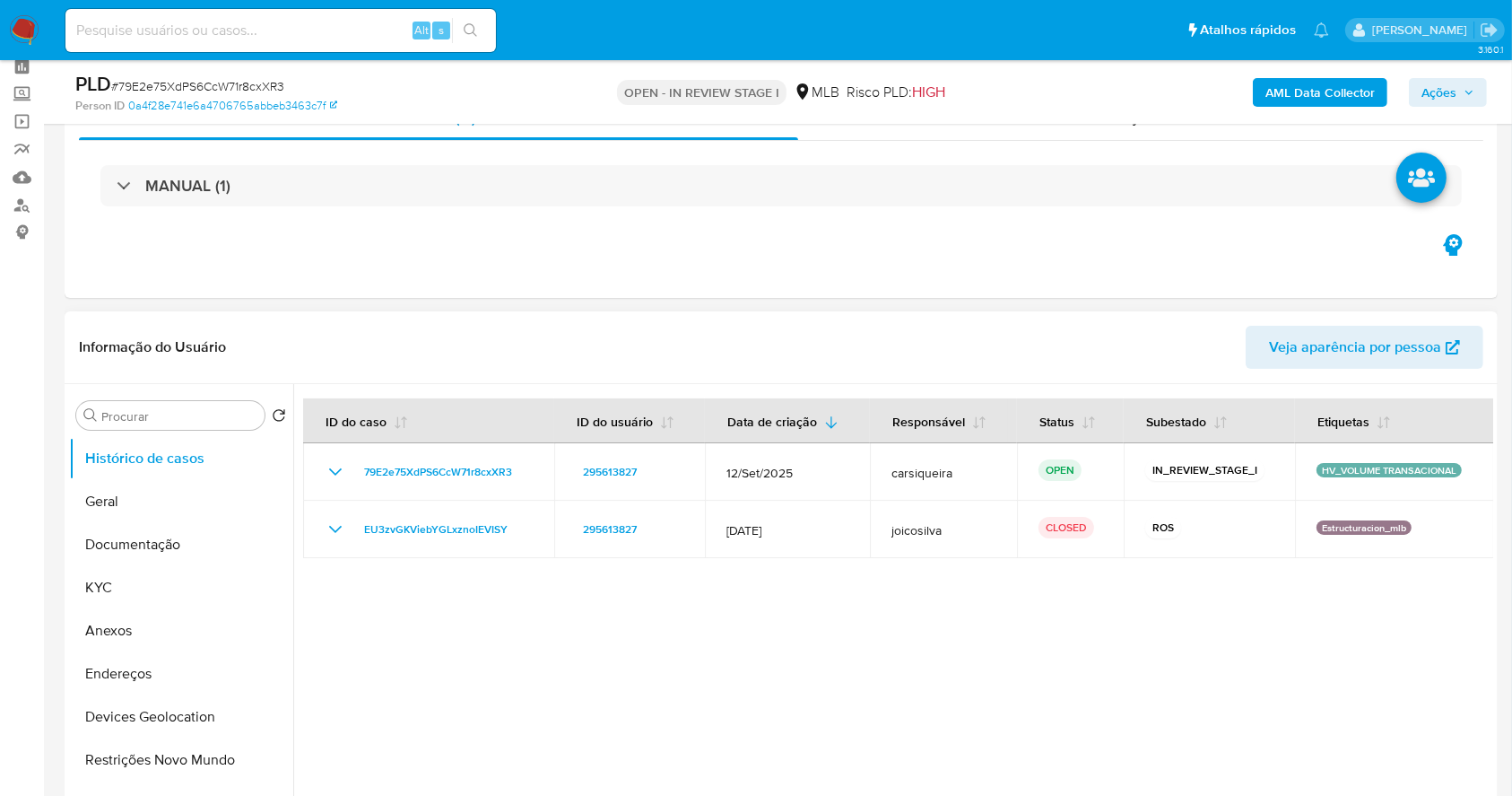
scroll to position [238, 0]
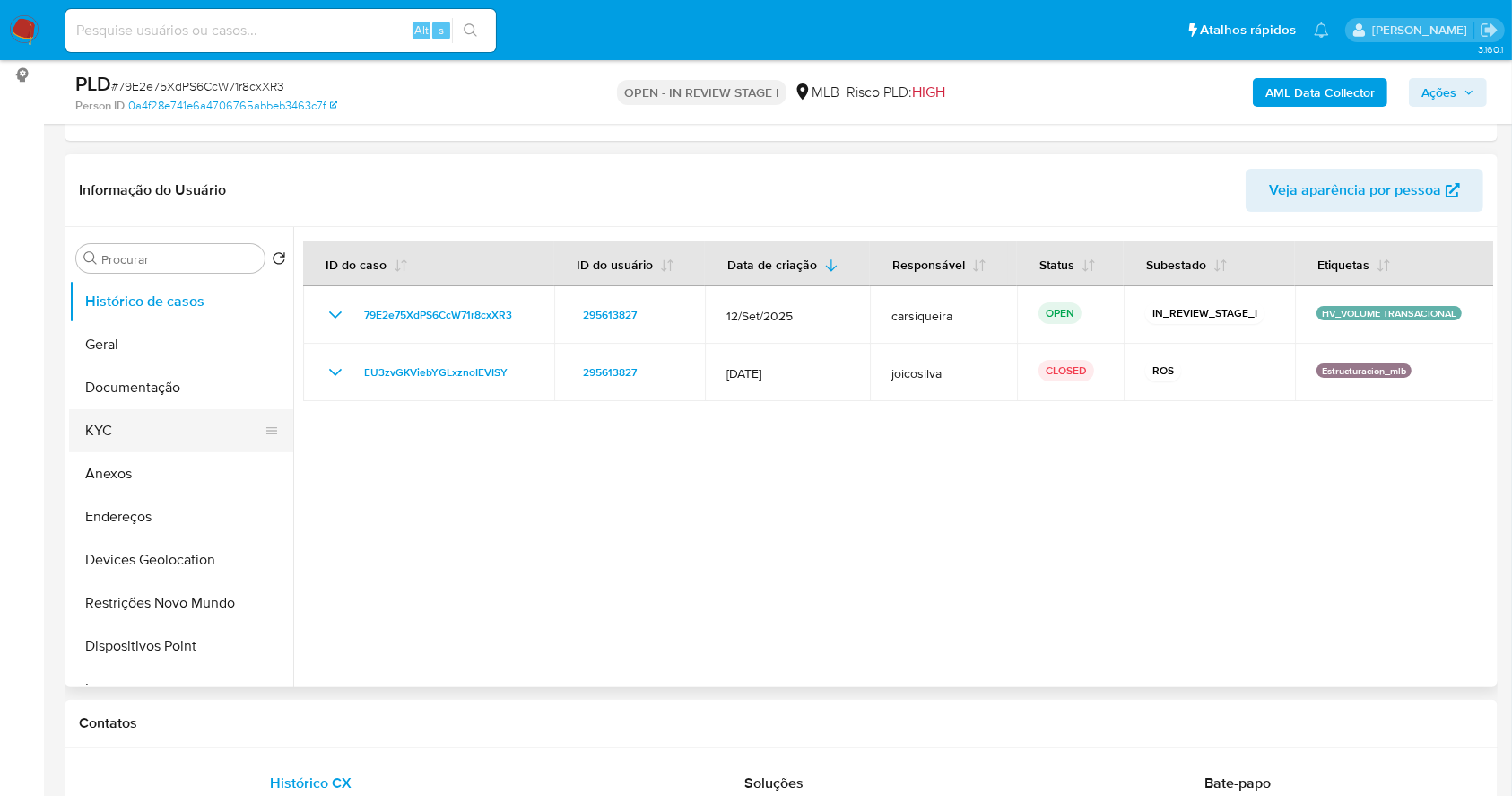
click at [122, 431] on button "KYC" at bounding box center [174, 430] width 210 height 43
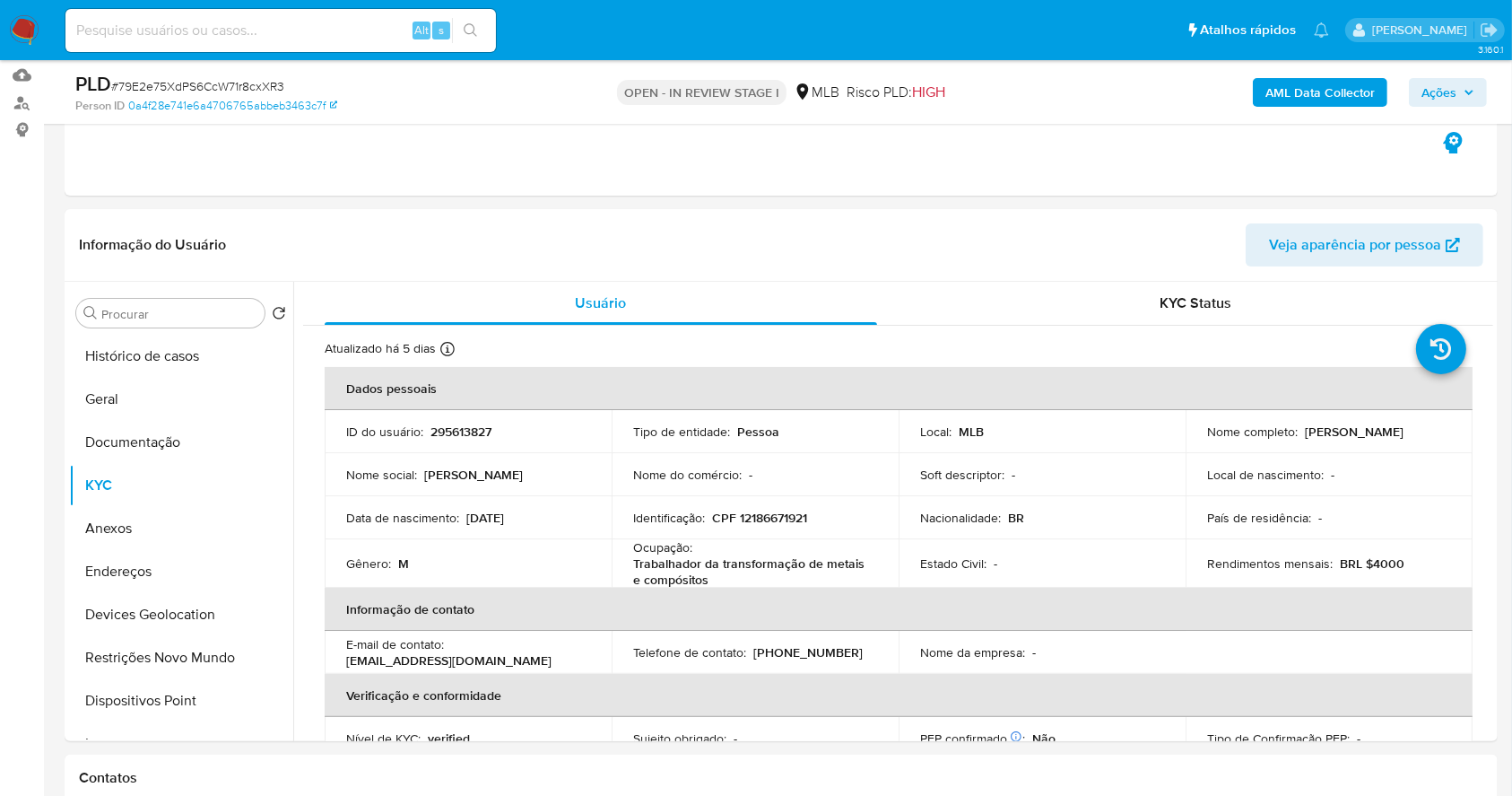
scroll to position [178, 0]
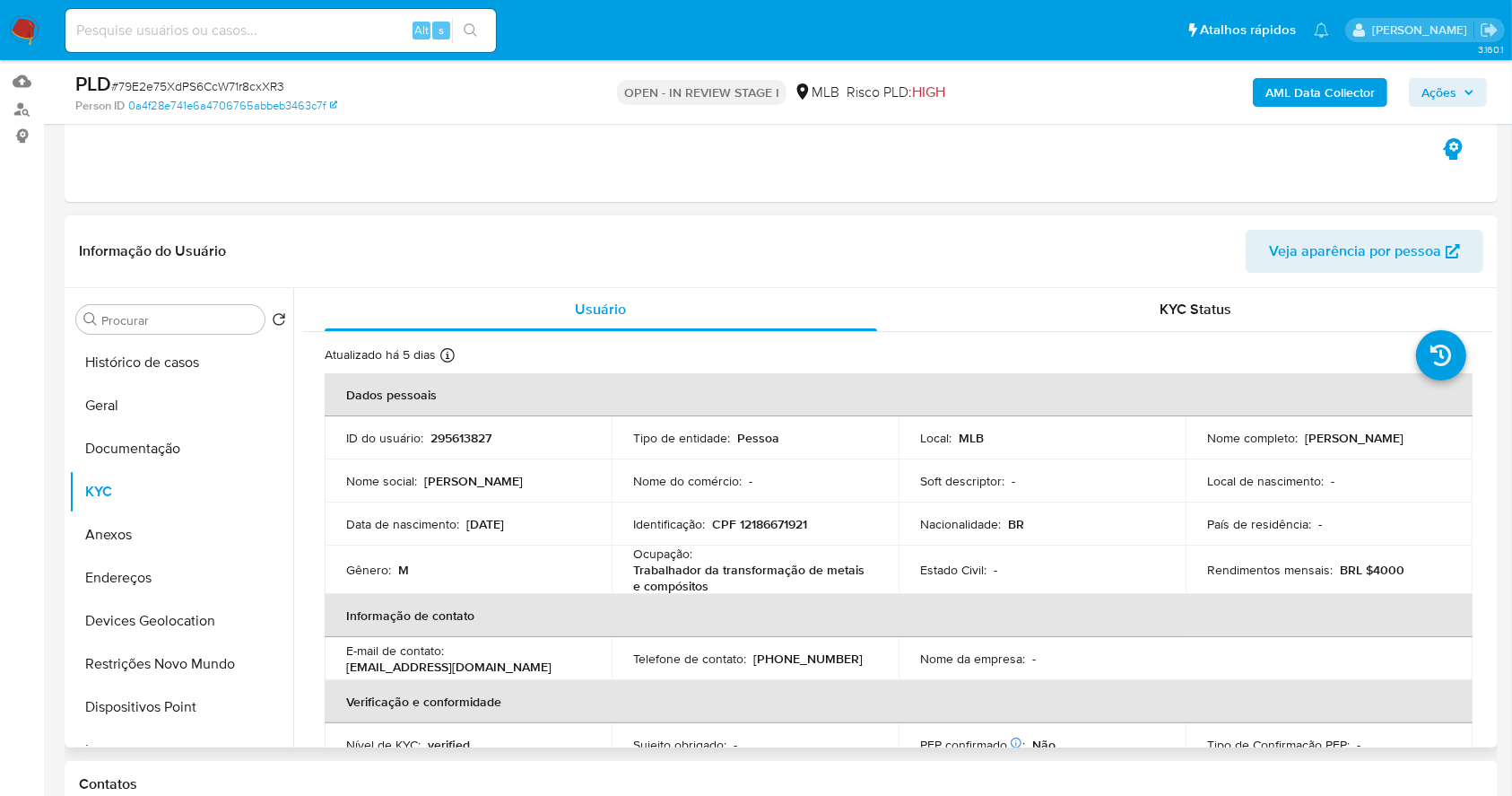
drag, startPoint x: 179, startPoint y: 533, endPoint x: 1020, endPoint y: 263, distance: 883.3
click at [179, 533] on button "Anexos" at bounding box center [181, 534] width 224 height 43
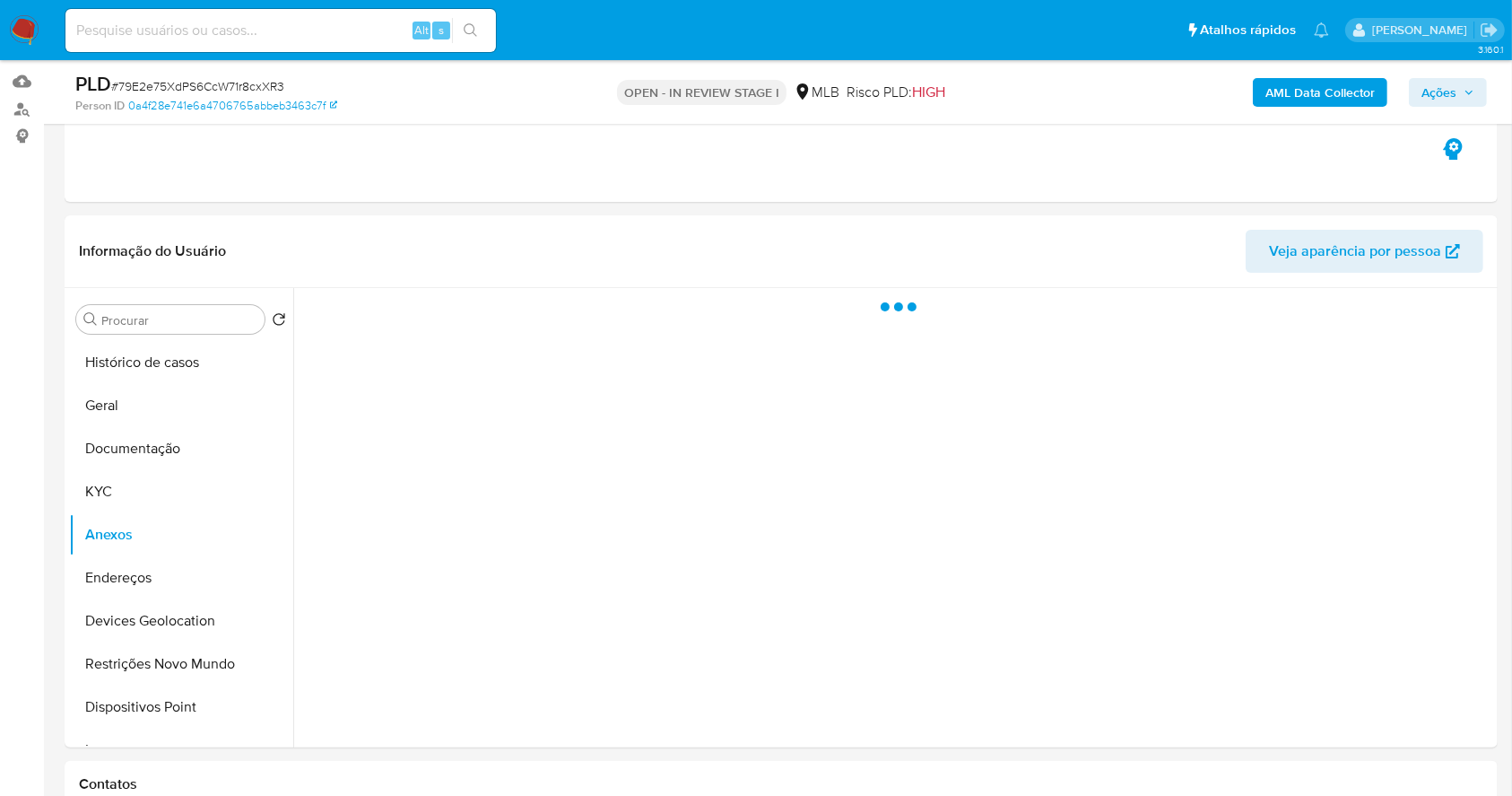
click at [1294, 91] on b "AML Data Collector" at bounding box center [1320, 92] width 110 height 29
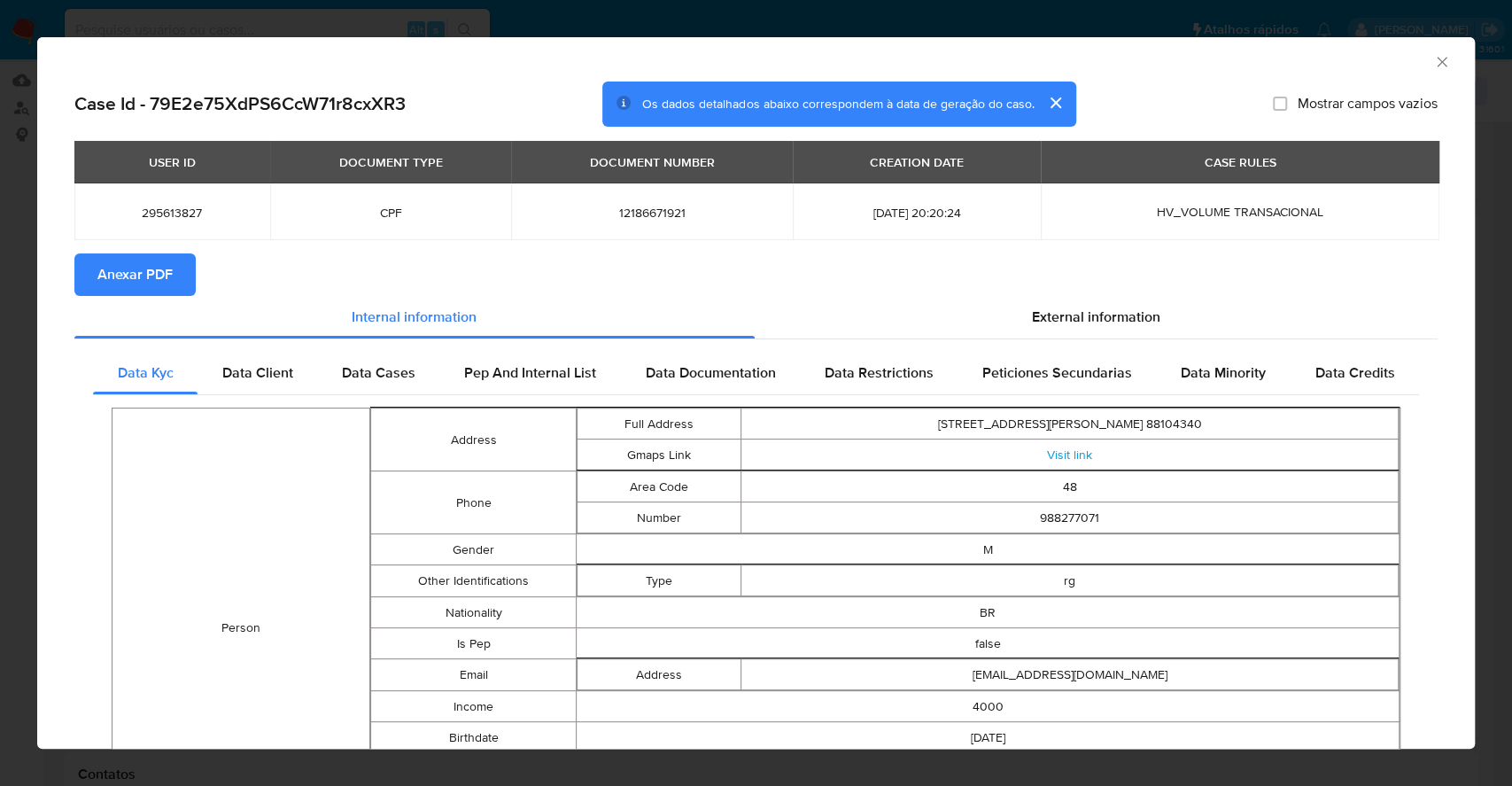
click at [119, 283] on span "Anexar PDF" at bounding box center [135, 275] width 75 height 39
click at [0, 344] on div "AML Data Collector Case Id - 79E2e75XdPS6CcW71r8cxXR3 Os dados detalhados abaix…" at bounding box center [756, 393] width 1512 height 786
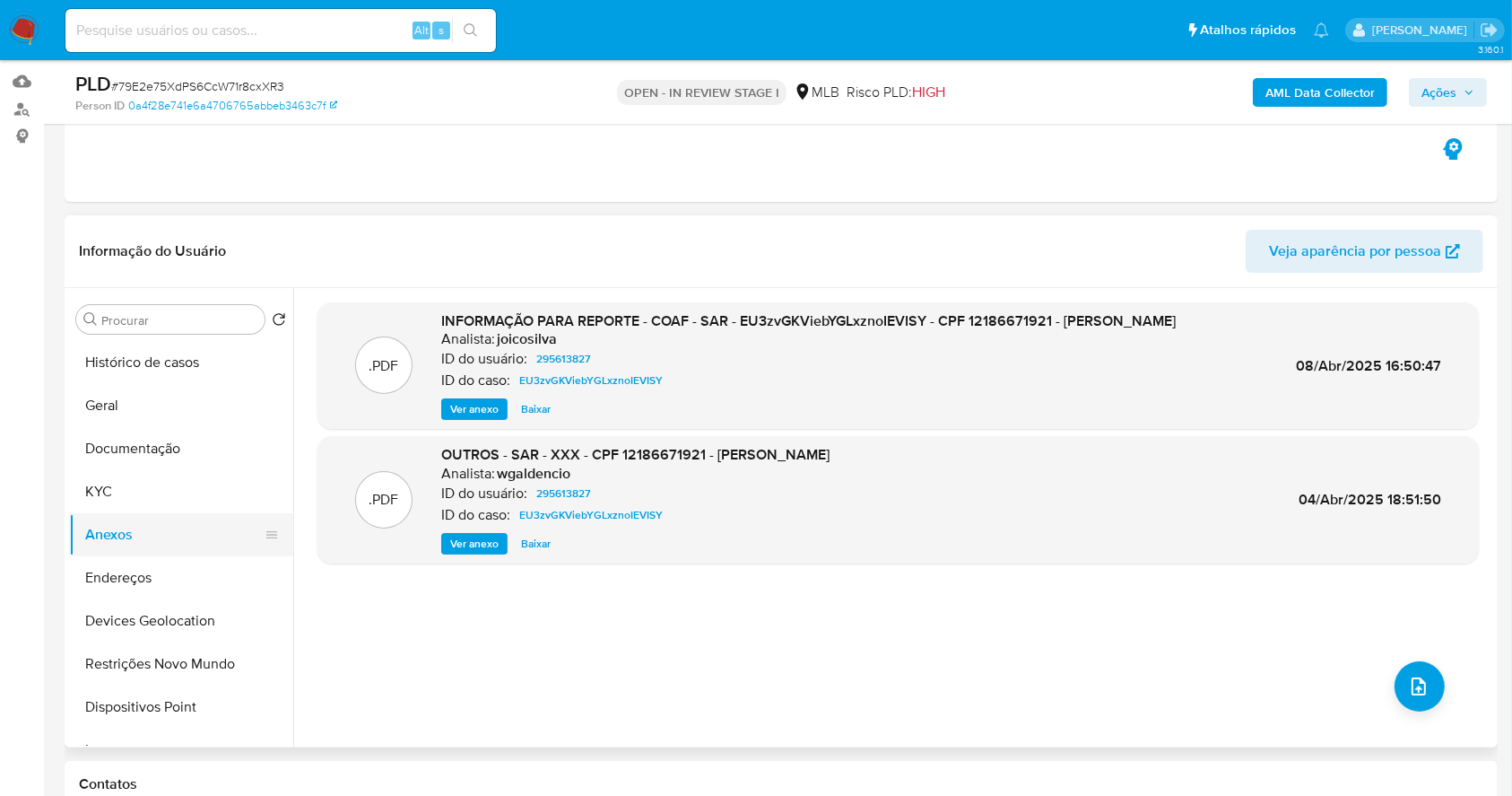
click at [106, 516] on button "Anexos" at bounding box center [174, 534] width 210 height 43
click at [127, 487] on button "KYC" at bounding box center [174, 492] width 210 height 43
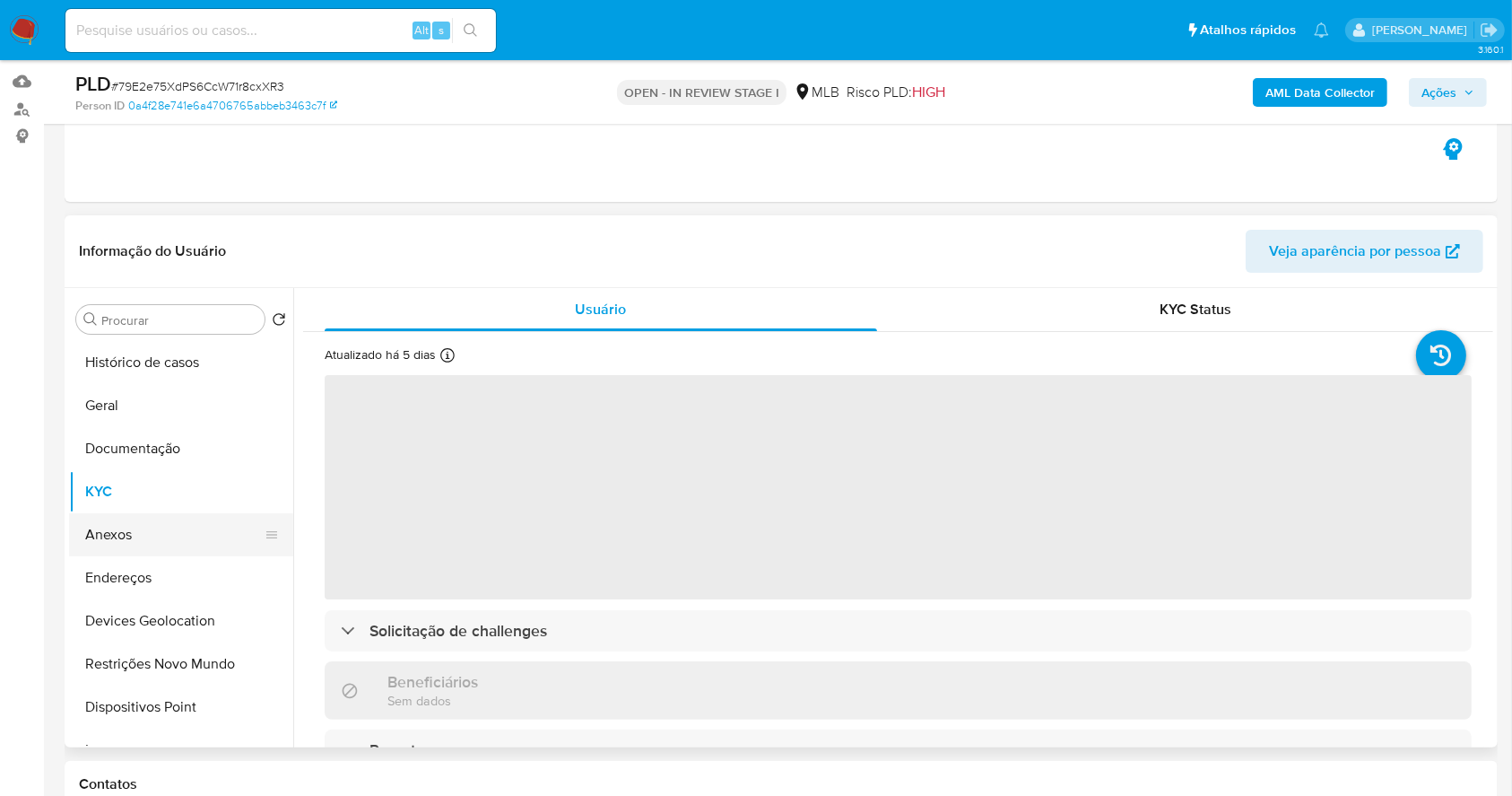
click at [154, 533] on button "Anexos" at bounding box center [174, 534] width 210 height 43
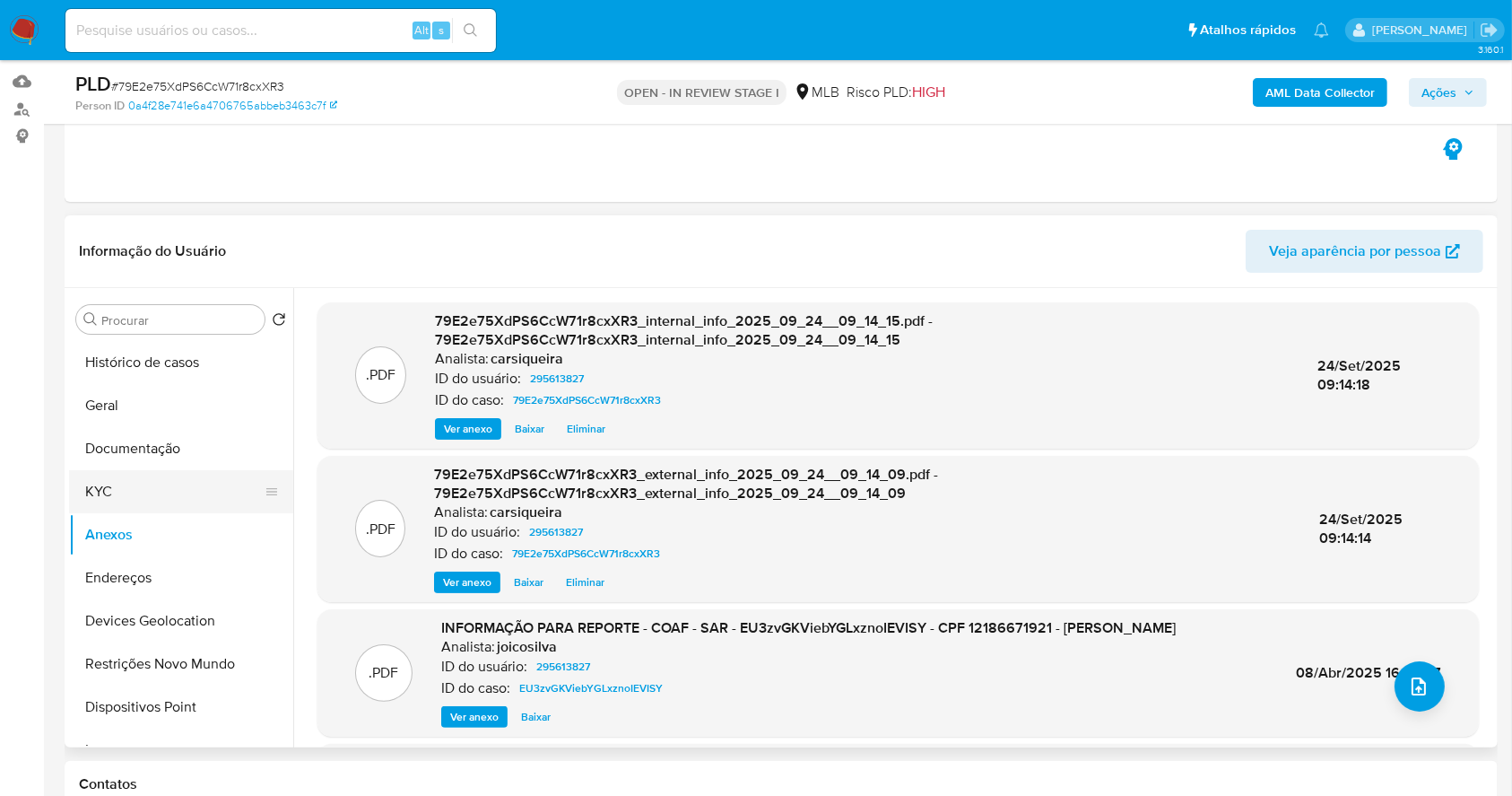
click at [167, 497] on button "KYC" at bounding box center [174, 492] width 210 height 43
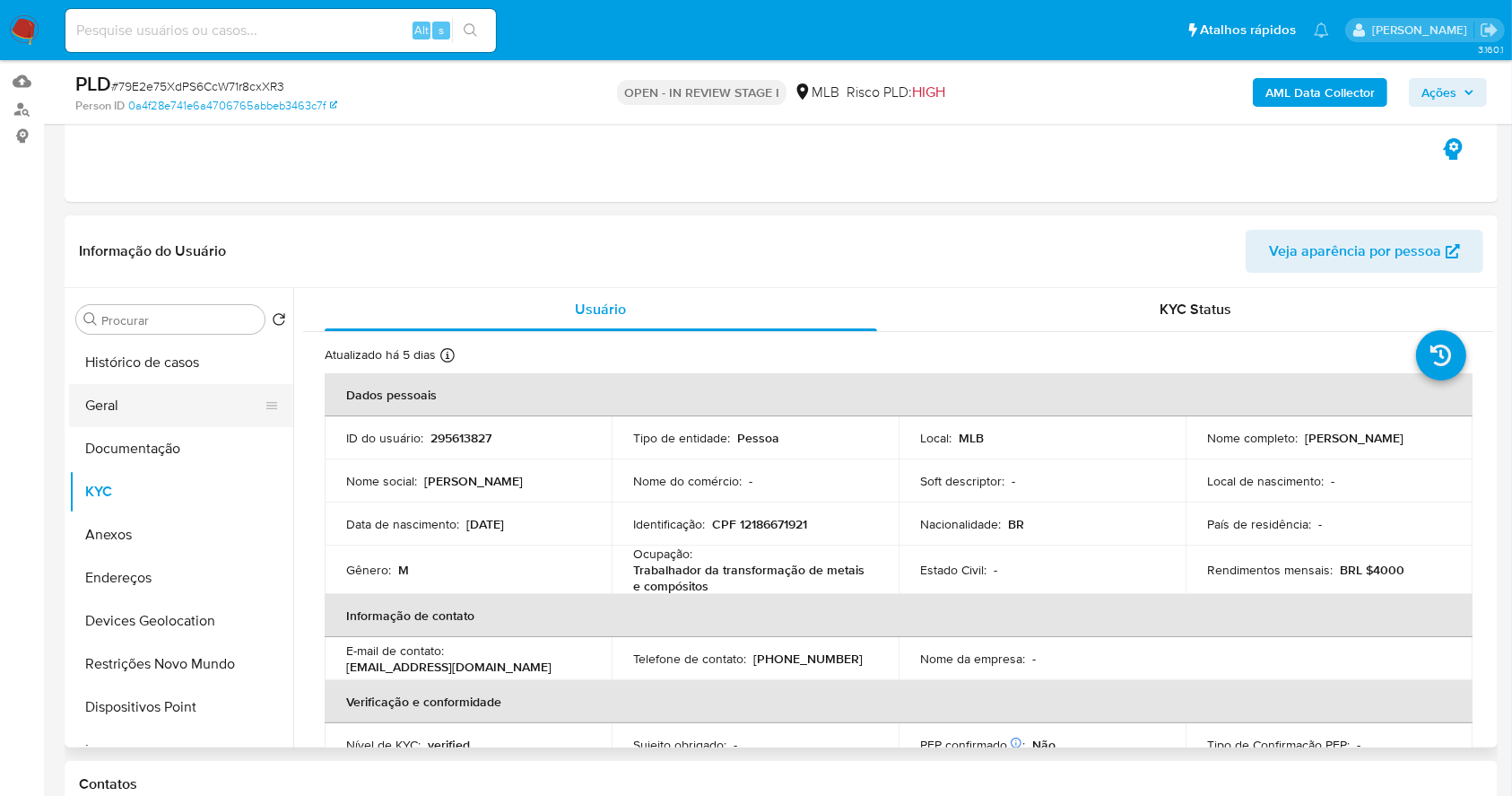
click at [125, 400] on button "Geral" at bounding box center [174, 405] width 210 height 43
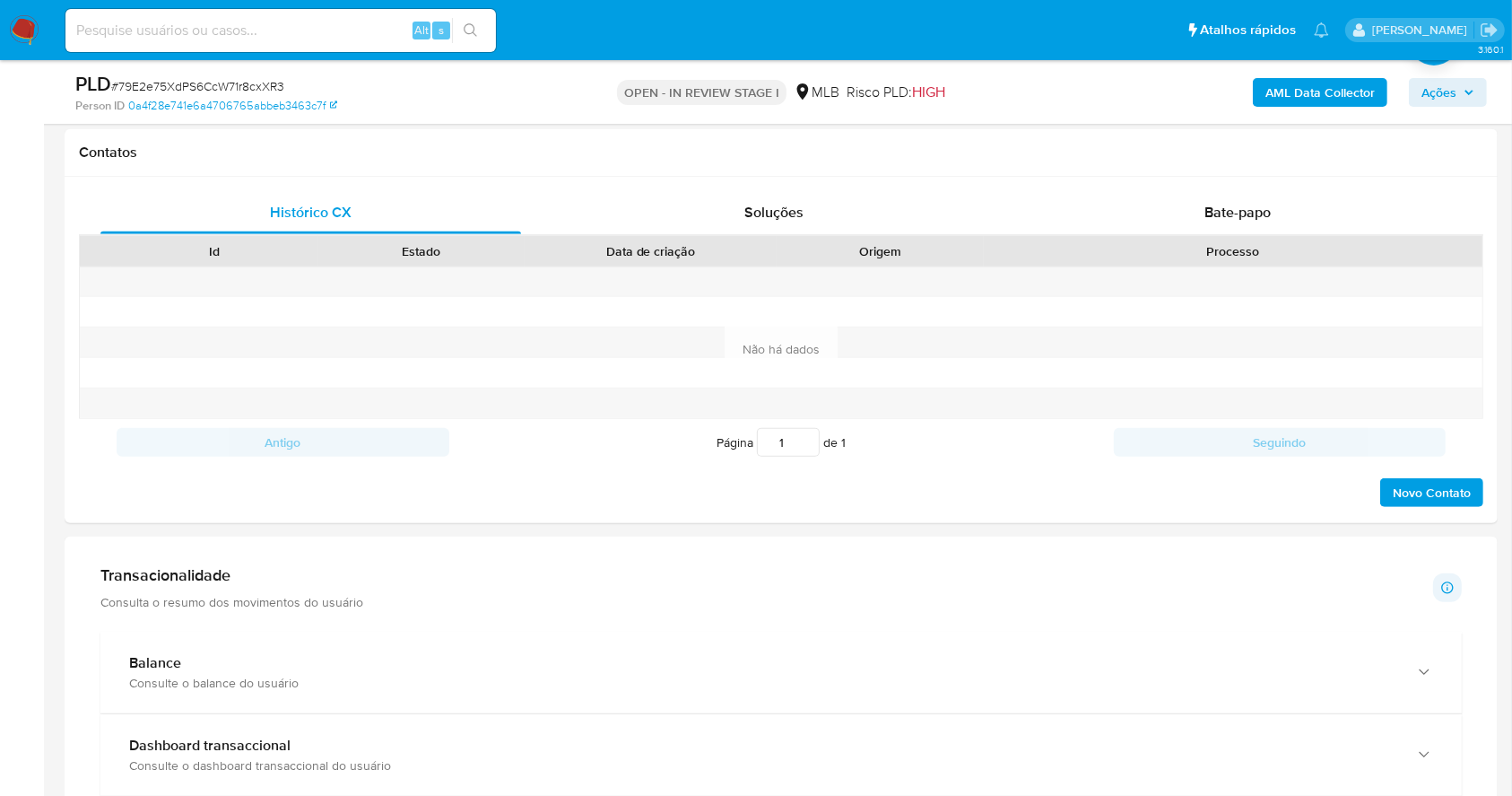
scroll to position [1015, 0]
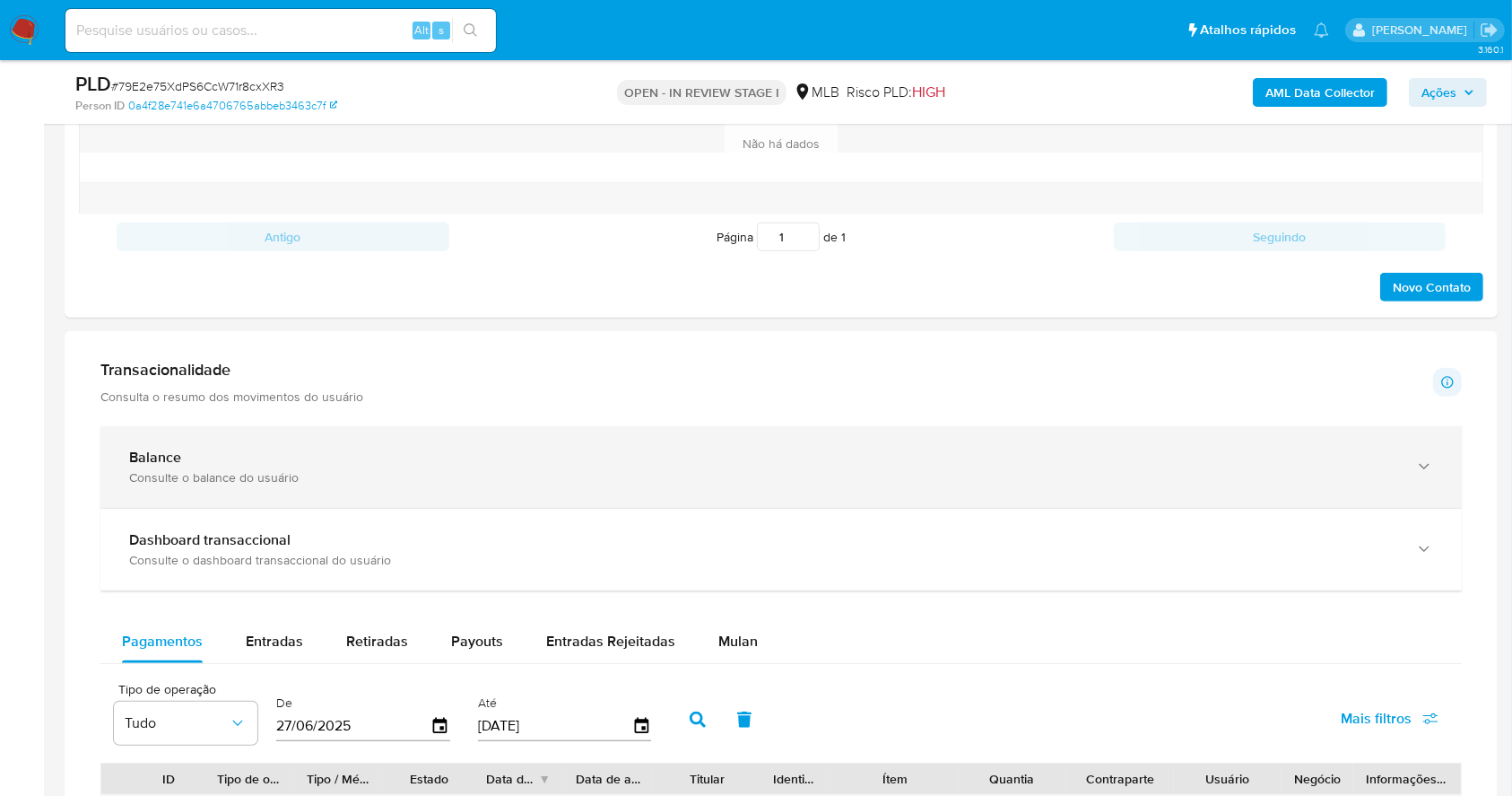
click at [267, 456] on div "Balance" at bounding box center [763, 457] width 1268 height 18
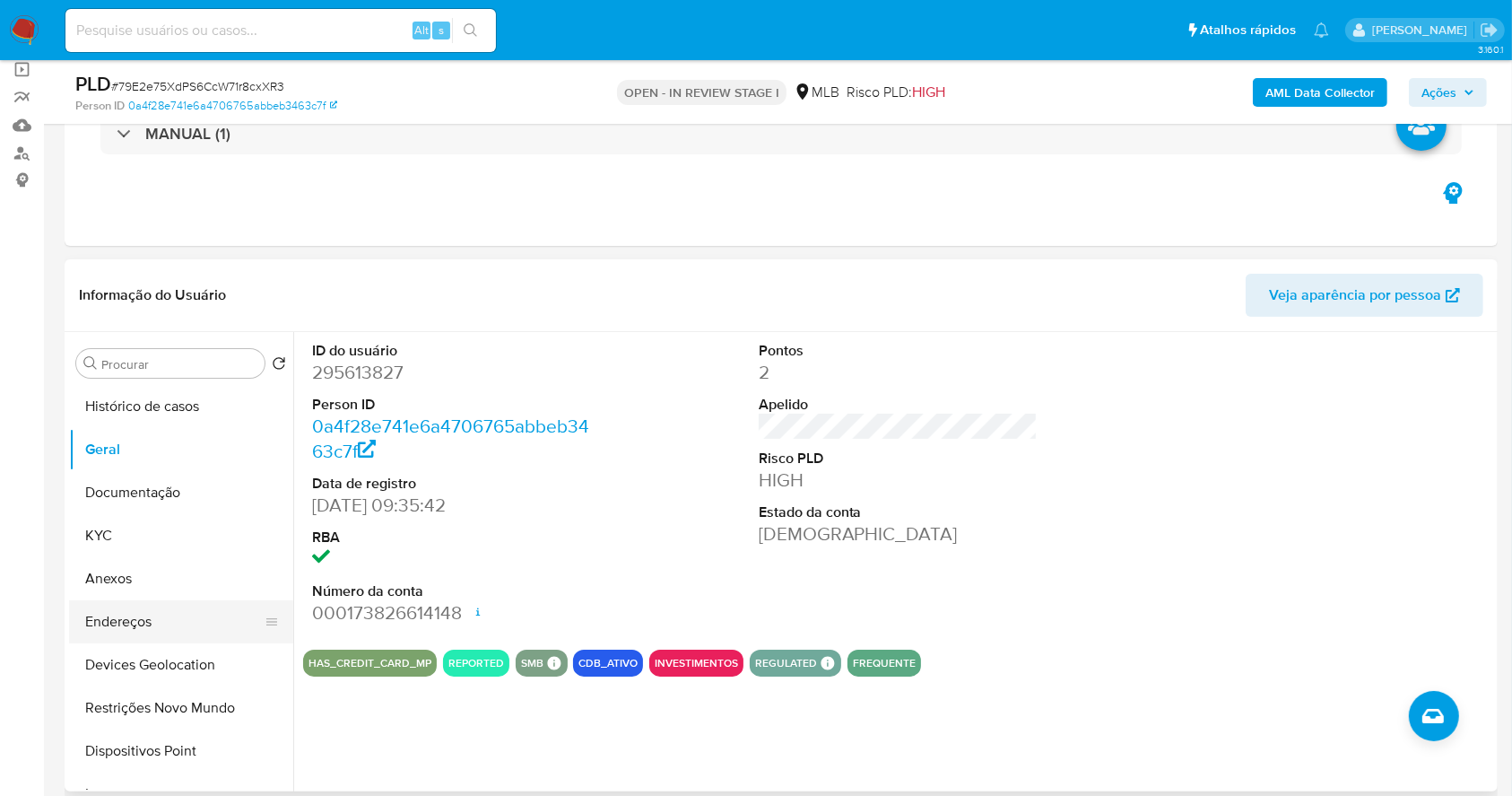
scroll to position [238, 0]
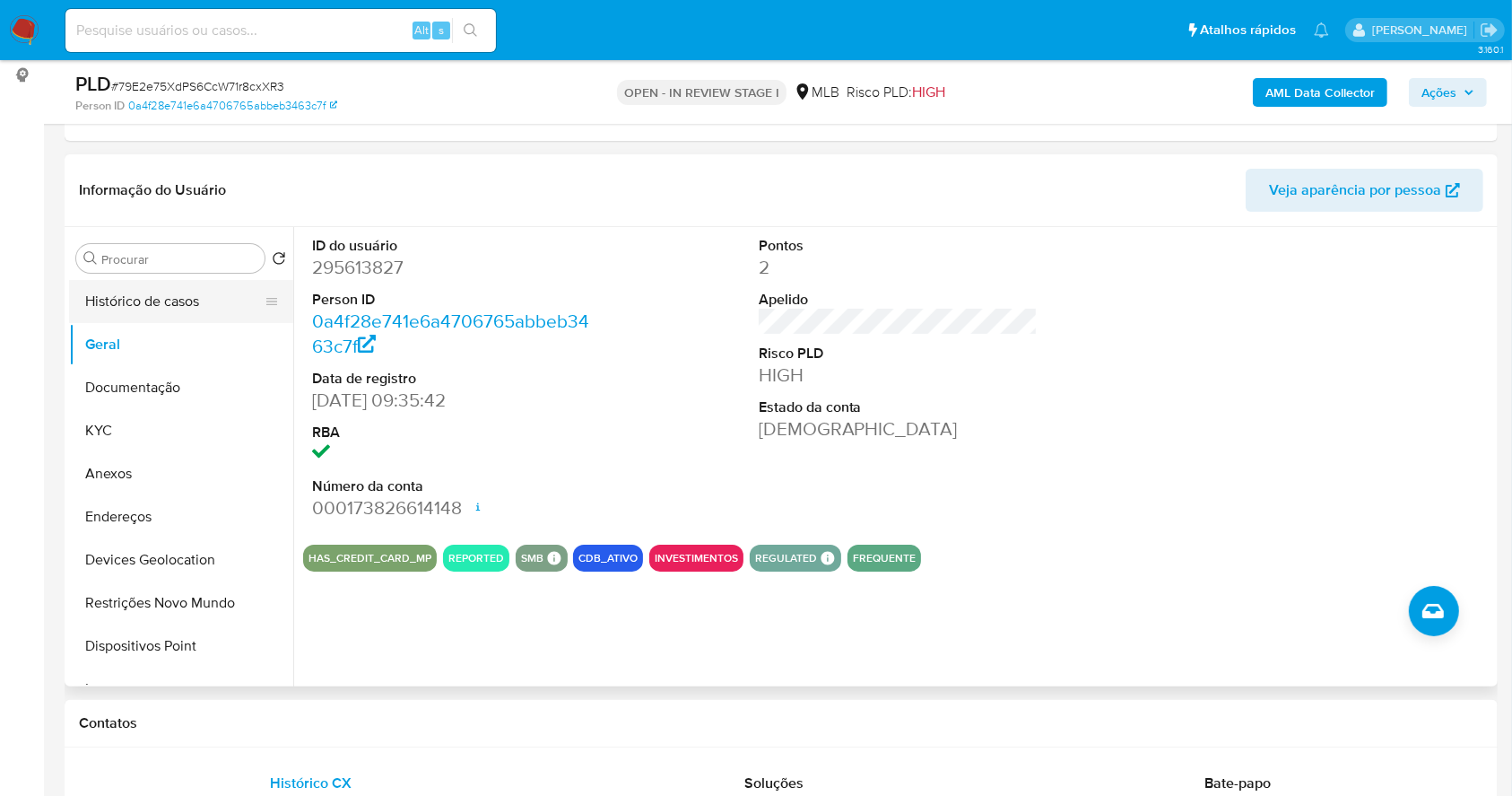
click at [140, 305] on button "Histórico de casos" at bounding box center [174, 302] width 210 height 43
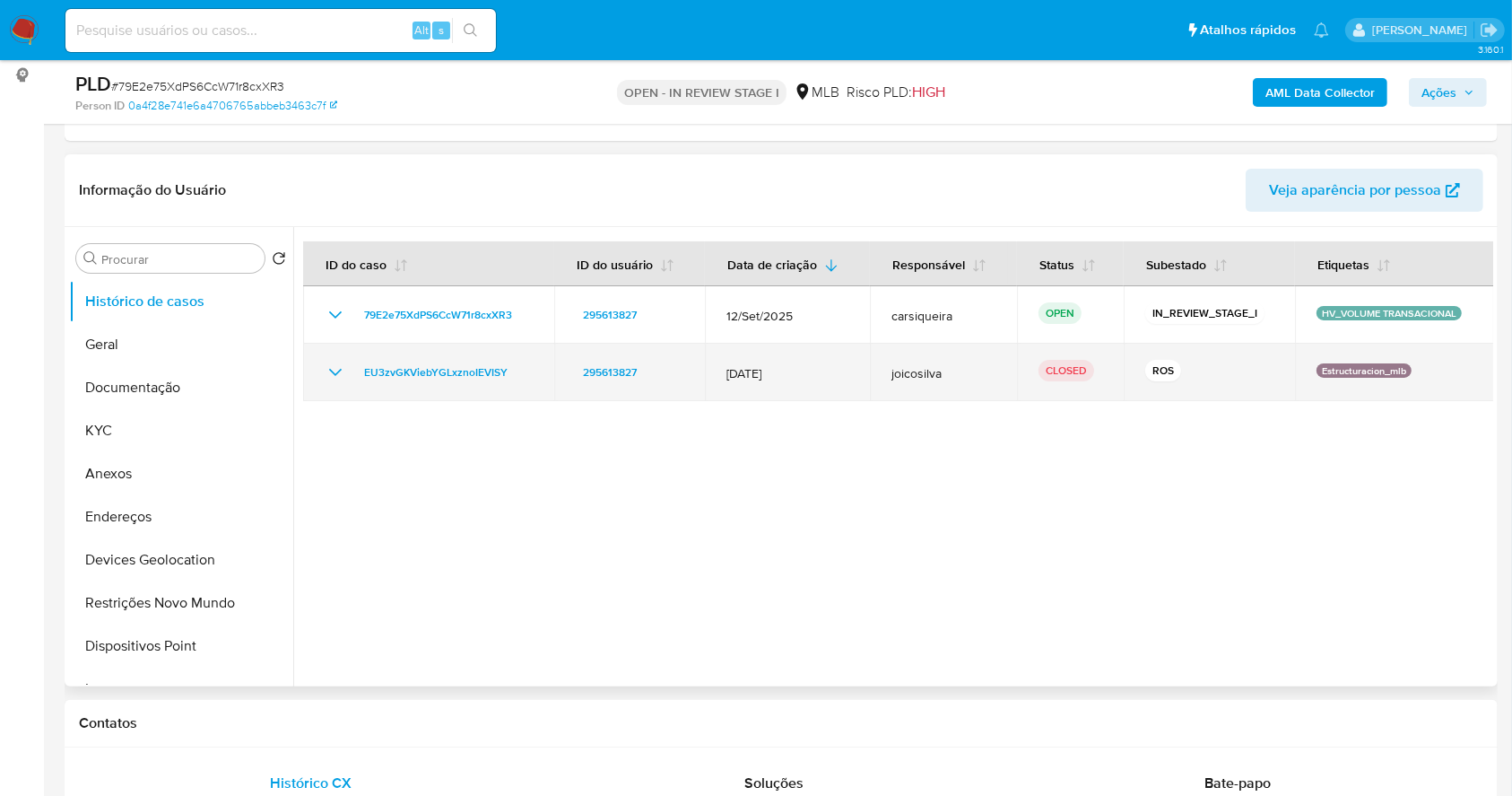
click at [330, 373] on icon "Mostrar/Ocultar" at bounding box center [335, 371] width 21 height 21
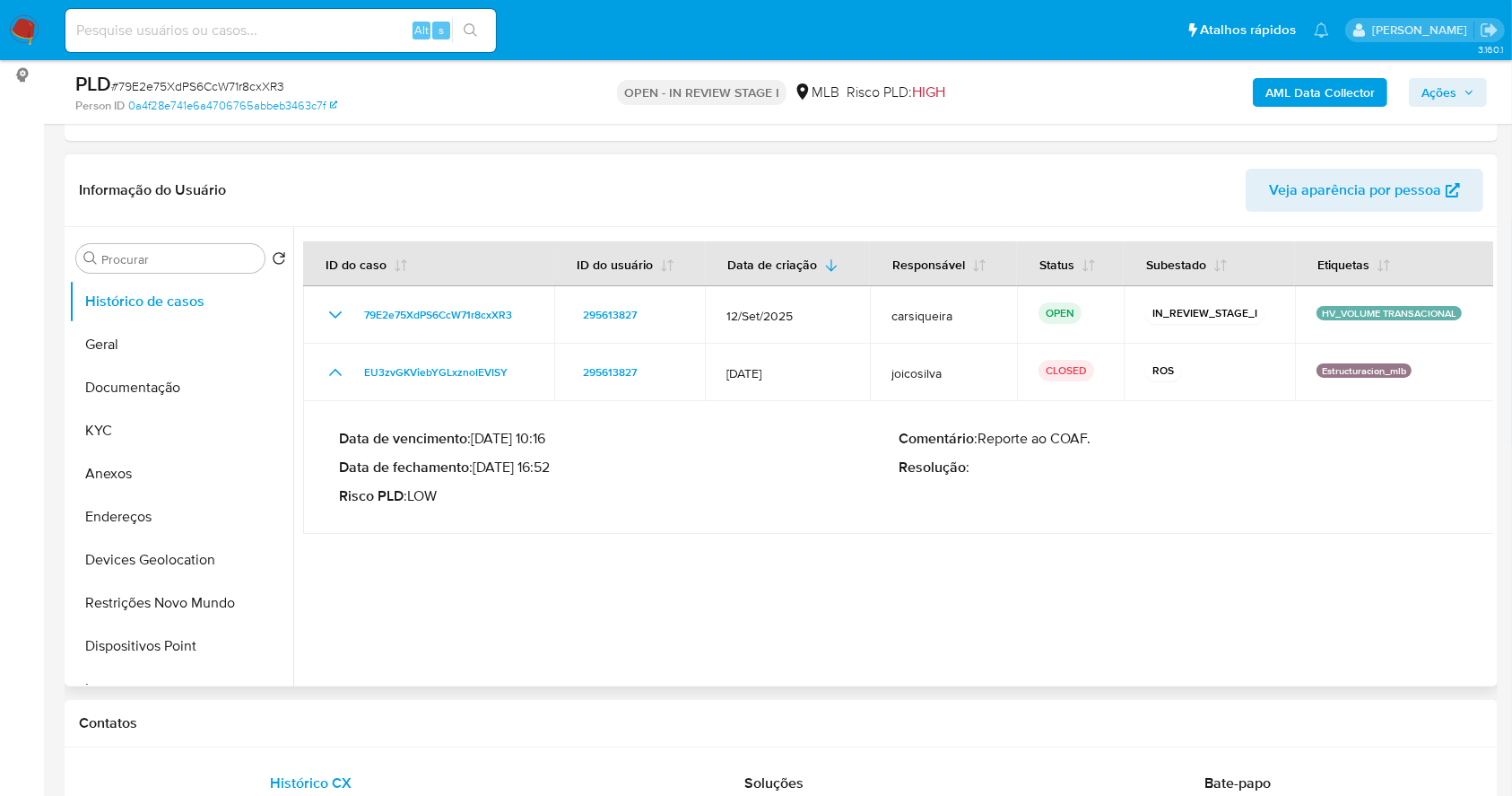
drag, startPoint x: 477, startPoint y: 467, endPoint x: 545, endPoint y: 479, distance: 69.1
click at [532, 469] on p "Data de fechamento : 08/04/2025 16:52" at bounding box center [618, 466] width 559 height 18
click at [545, 479] on div "Data de vencimento : 26/04/2025 10:16 Data de fechamento : 08/04/2025 16:52 Ris…" at bounding box center [618, 467] width 559 height 75
drag, startPoint x: 555, startPoint y: 466, endPoint x: 479, endPoint y: 465, distance: 76.0
click at [479, 465] on p "Data de fechamento : 08/04/2025 16:52" at bounding box center [618, 466] width 559 height 18
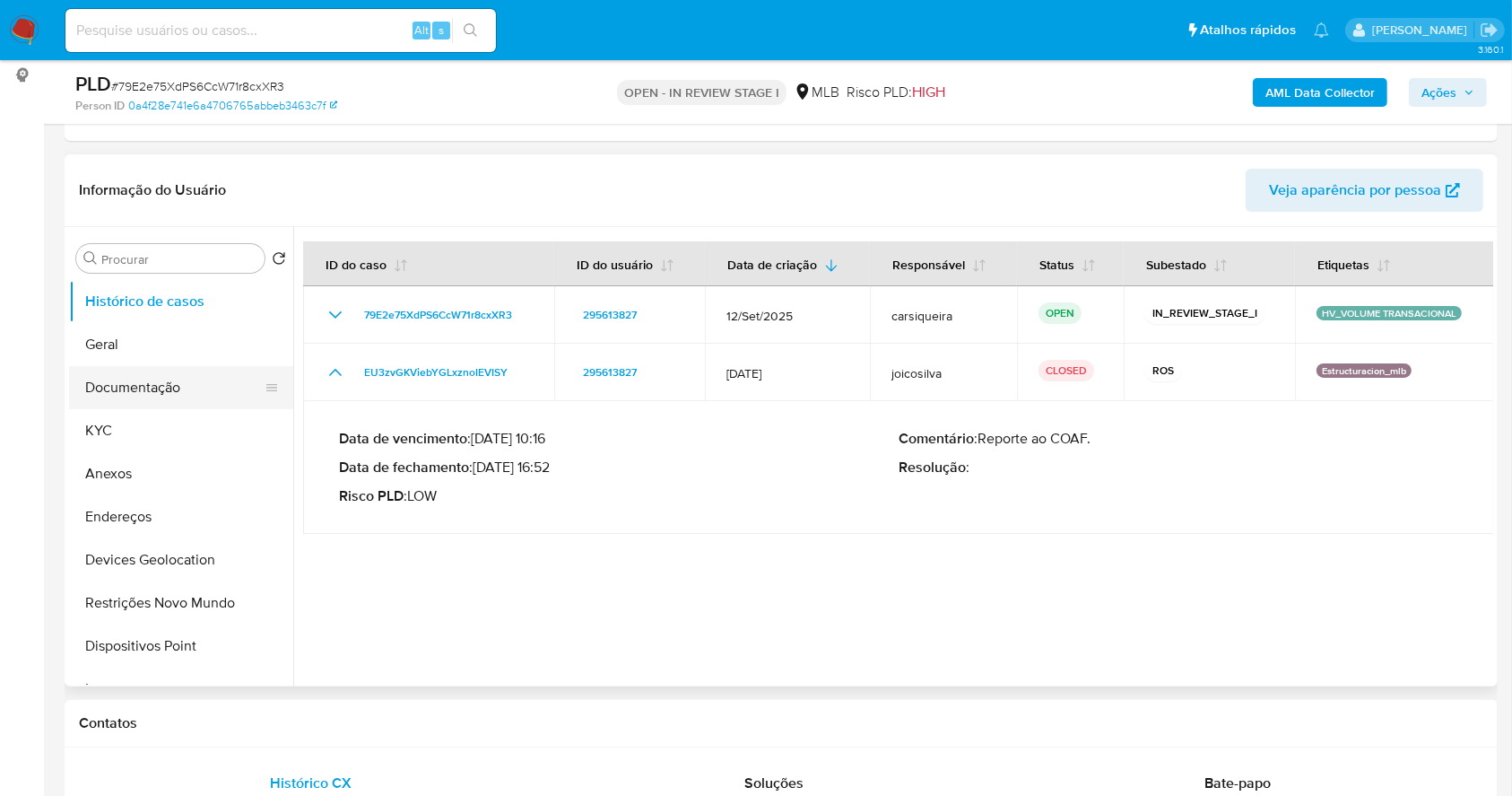
click at [131, 400] on button "Documentação" at bounding box center [174, 387] width 210 height 43
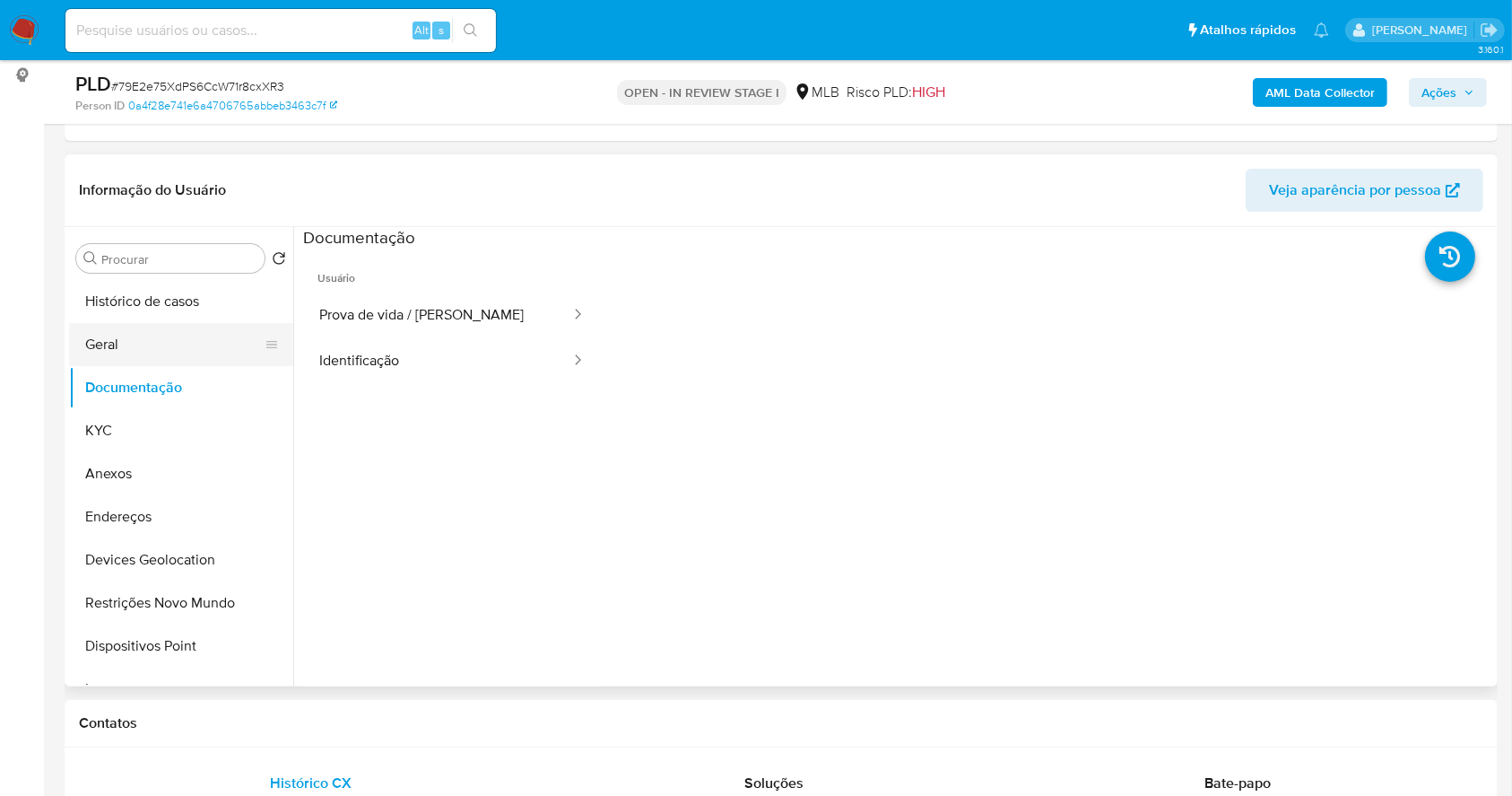
click at [128, 334] on button "Geral" at bounding box center [174, 344] width 210 height 43
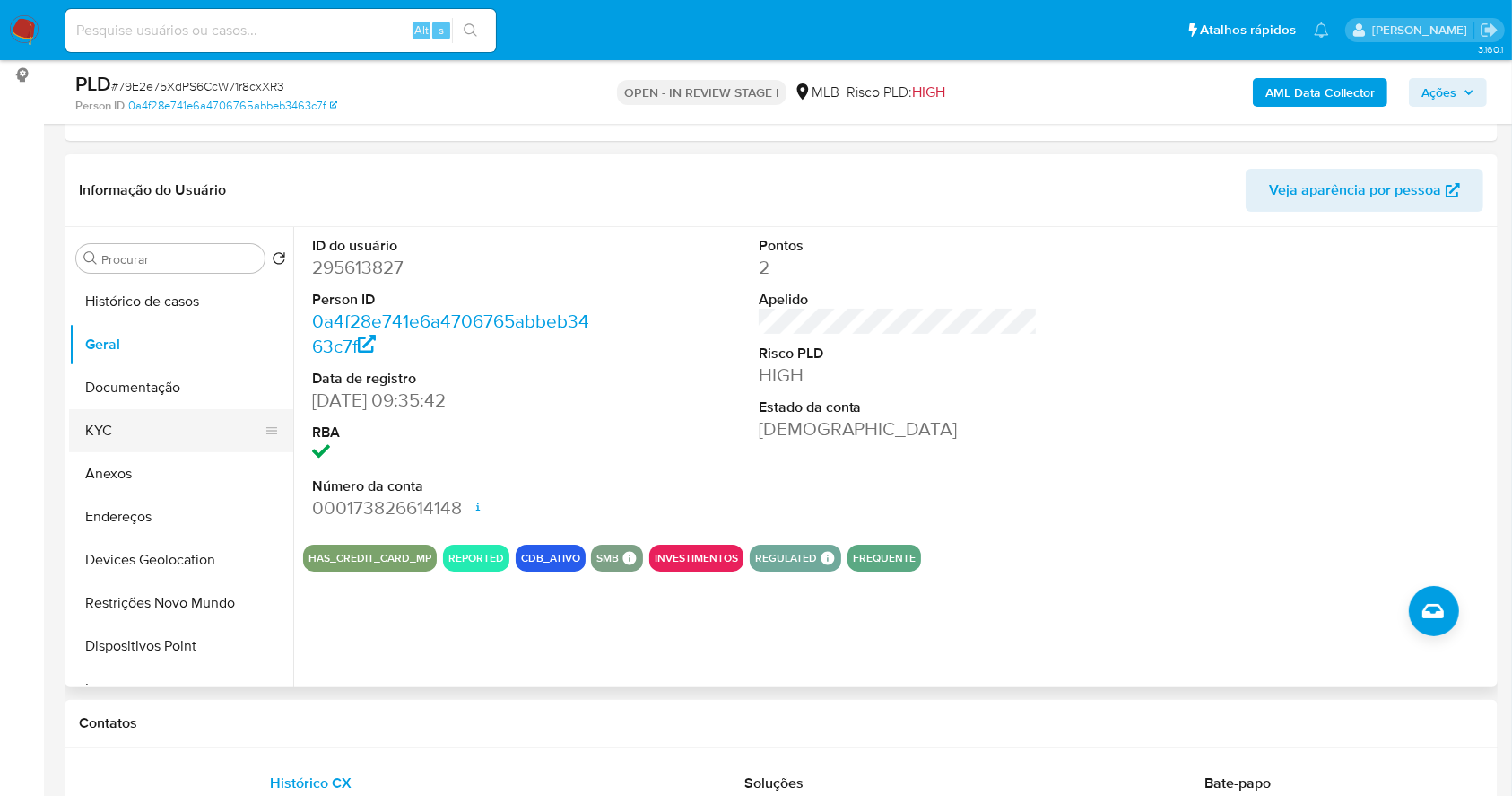
click at [128, 434] on button "KYC" at bounding box center [174, 430] width 210 height 43
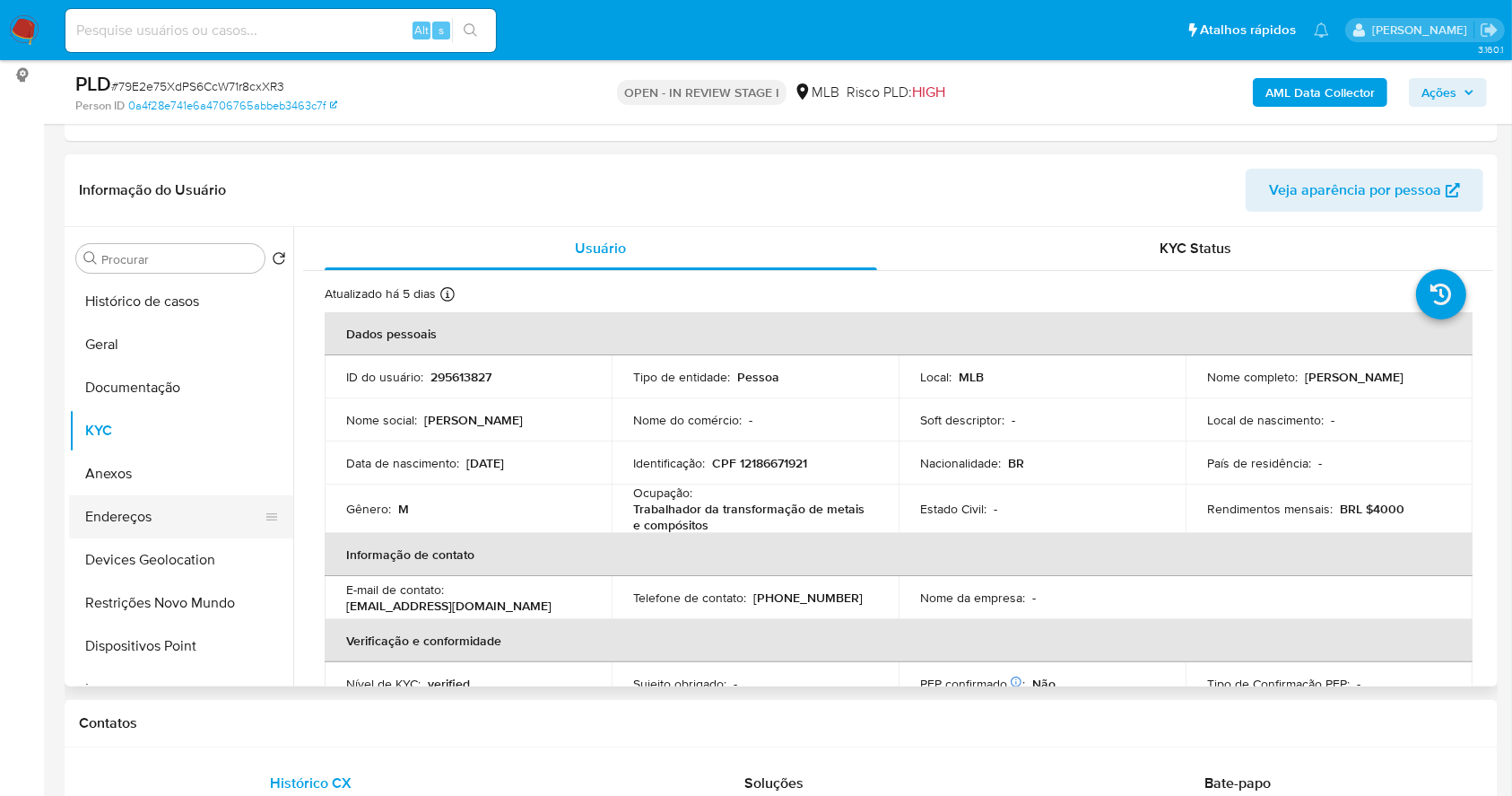
click at [143, 505] on button "Endereços" at bounding box center [174, 517] width 210 height 43
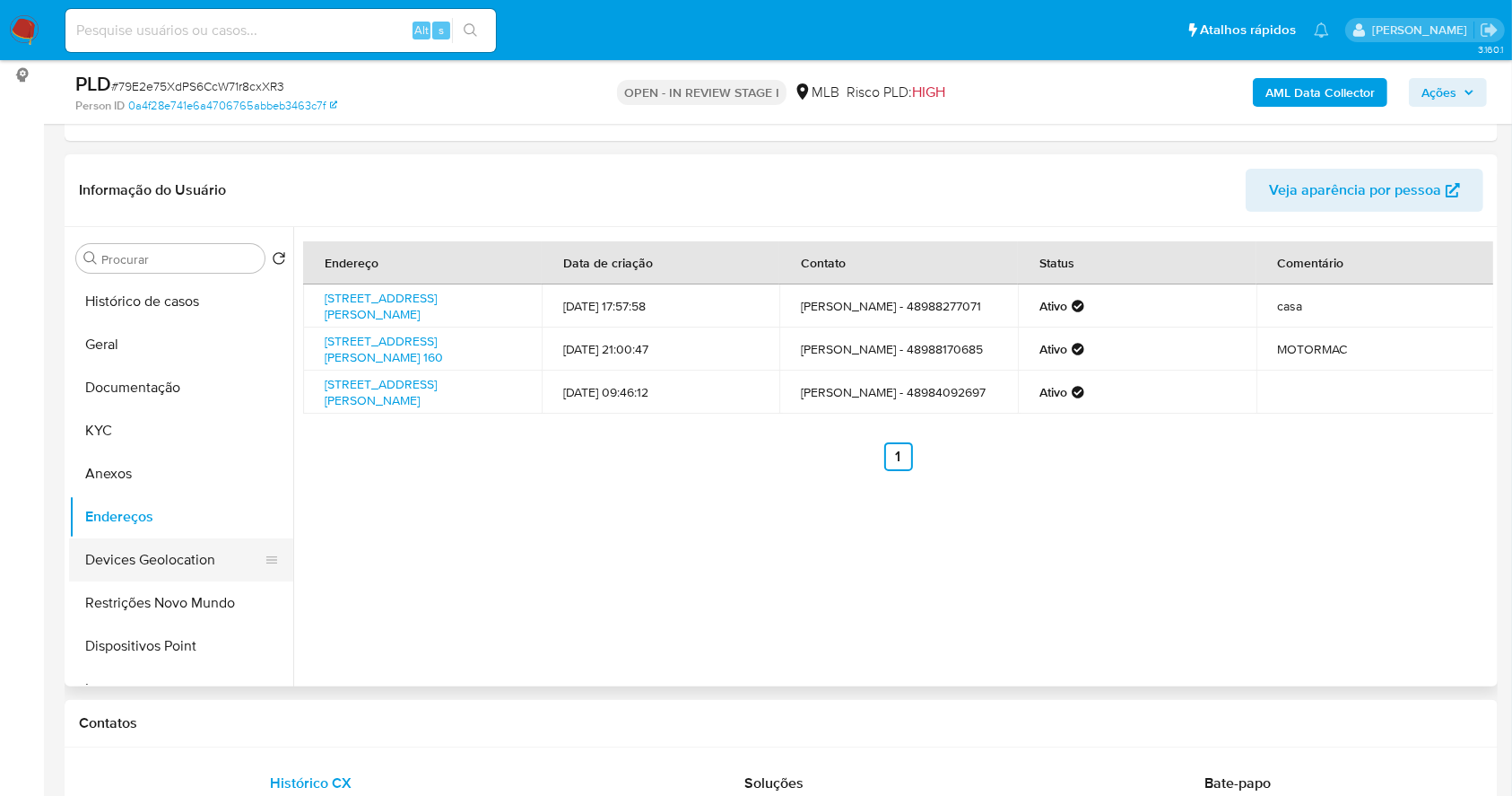
click at [221, 577] on button "Devices Geolocation" at bounding box center [174, 560] width 210 height 43
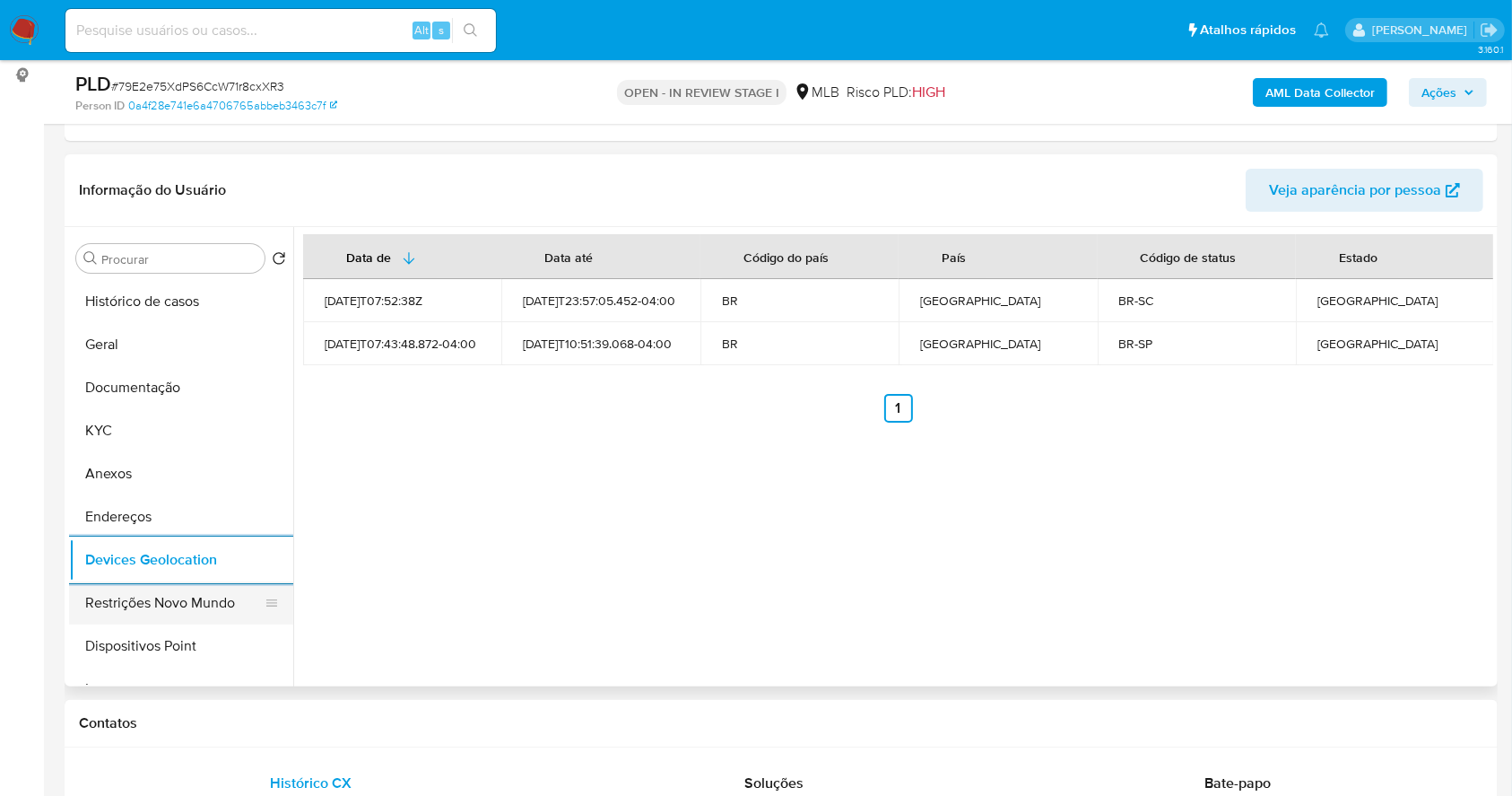
click at [194, 601] on button "Restrições Novo Mundo" at bounding box center [174, 603] width 210 height 43
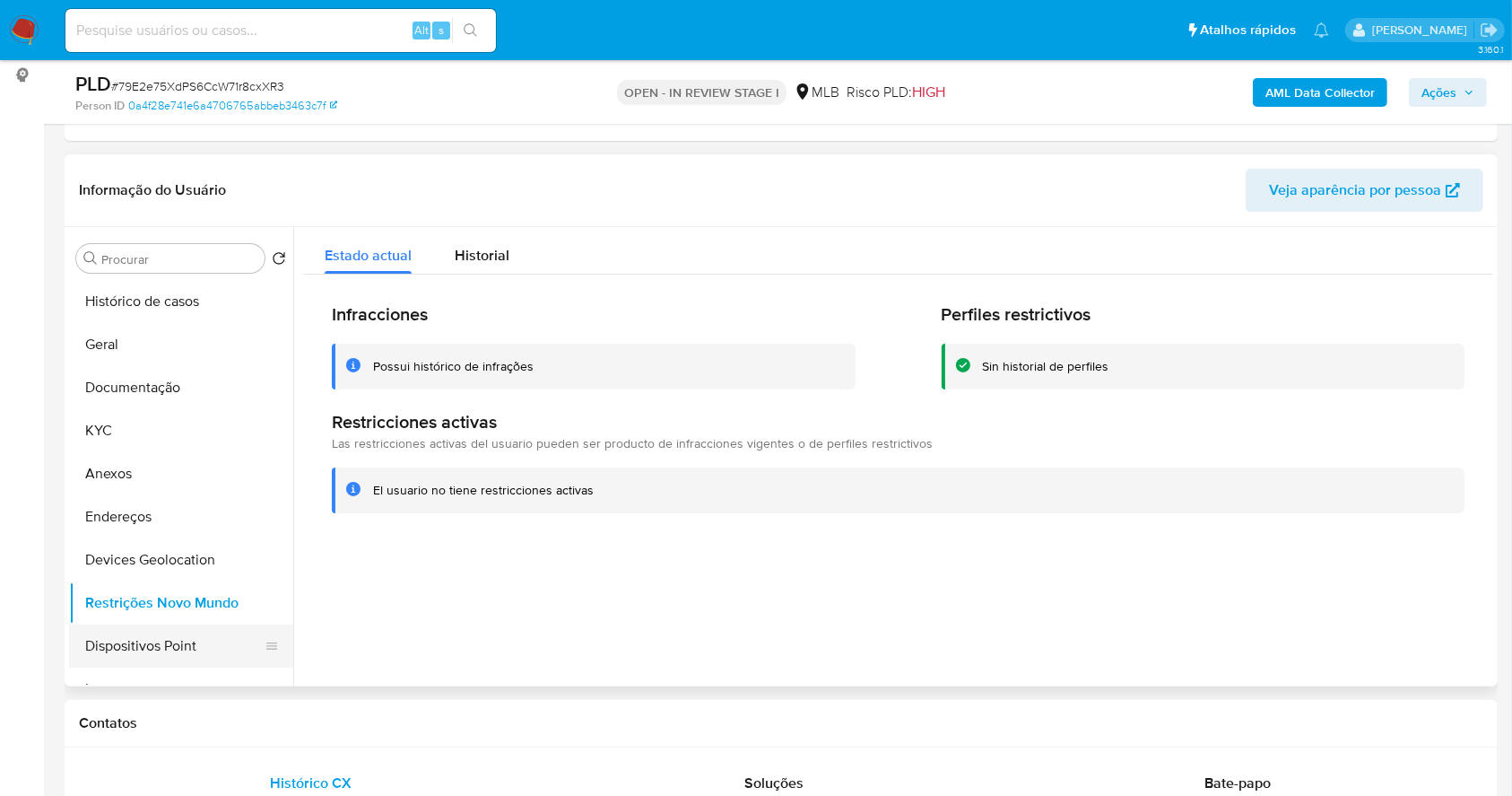
click at [170, 635] on button "Dispositivos Point" at bounding box center [174, 646] width 210 height 43
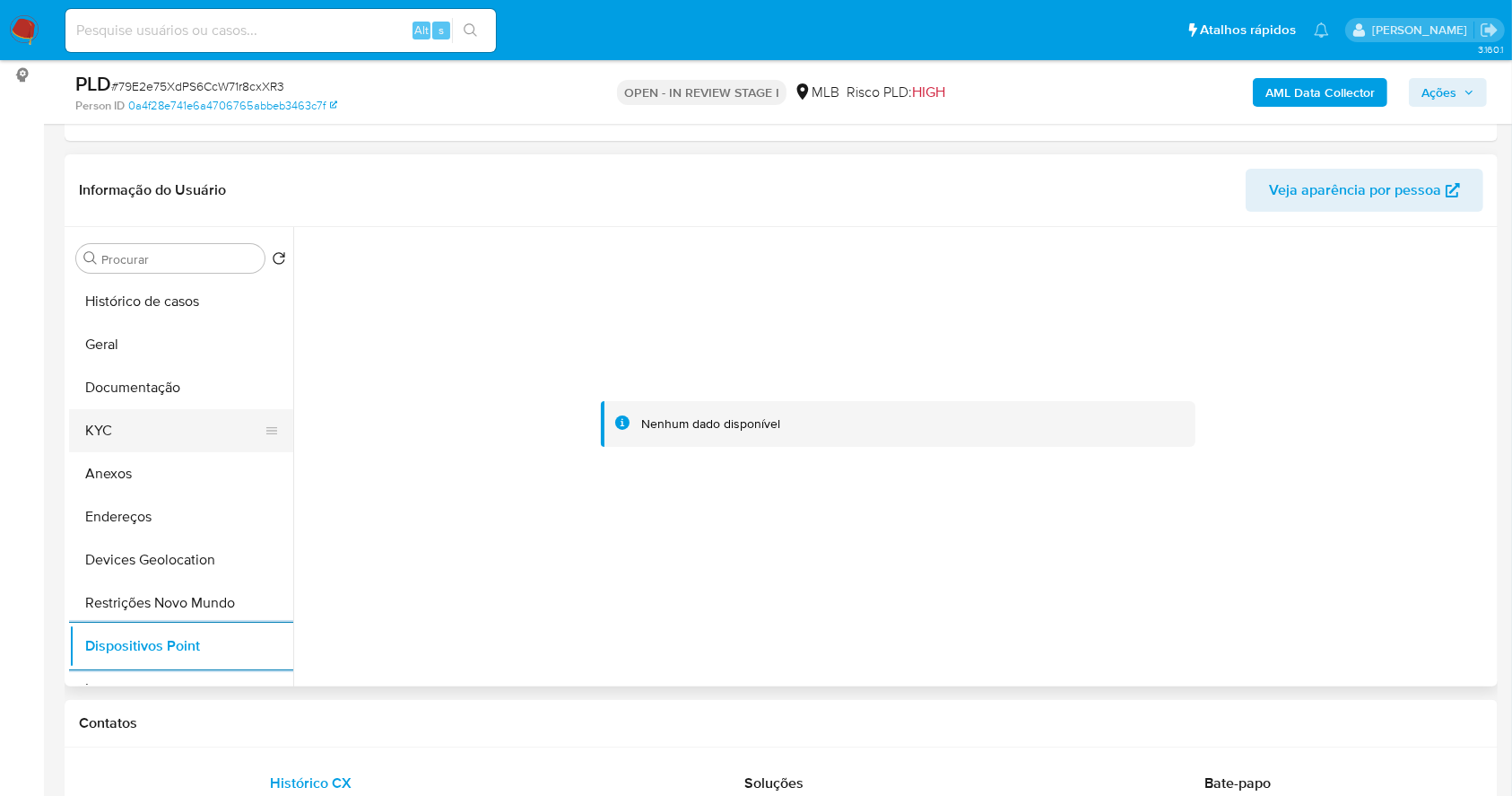
click at [179, 434] on button "KYC" at bounding box center [174, 430] width 210 height 43
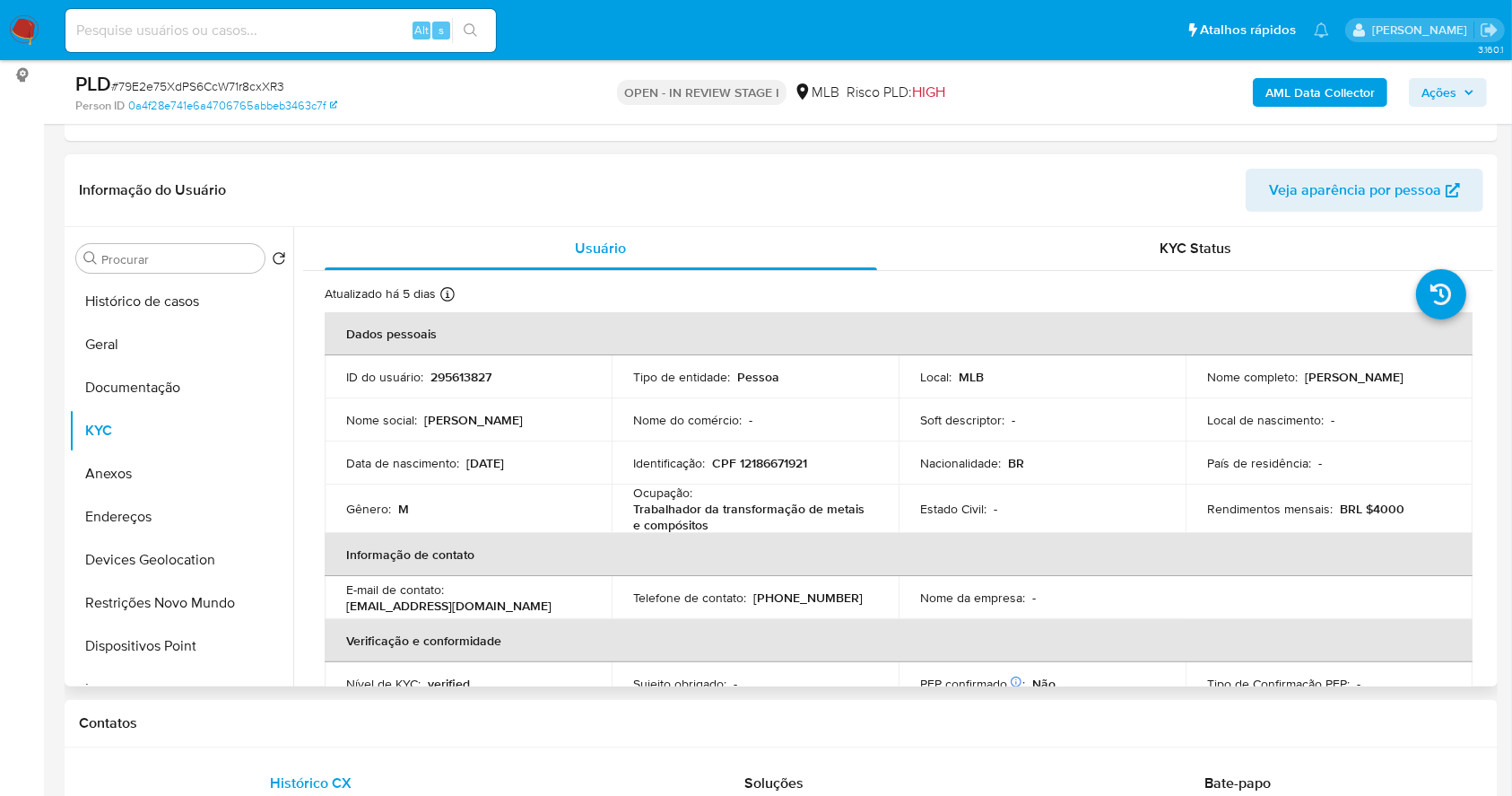
click at [770, 458] on p "CPF 12186671921" at bounding box center [759, 463] width 95 height 16
copy p "12186671921"
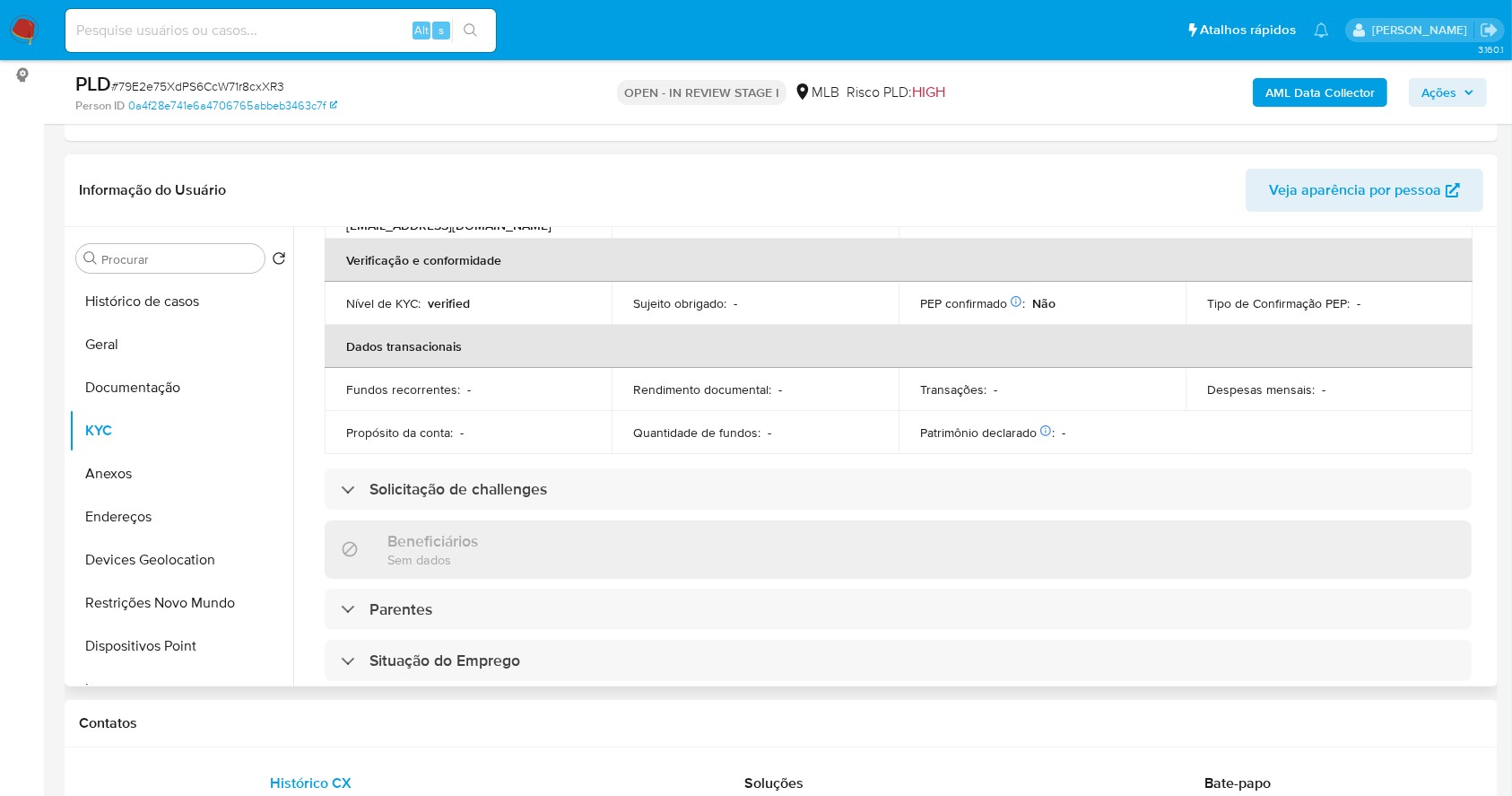
scroll to position [50, 0]
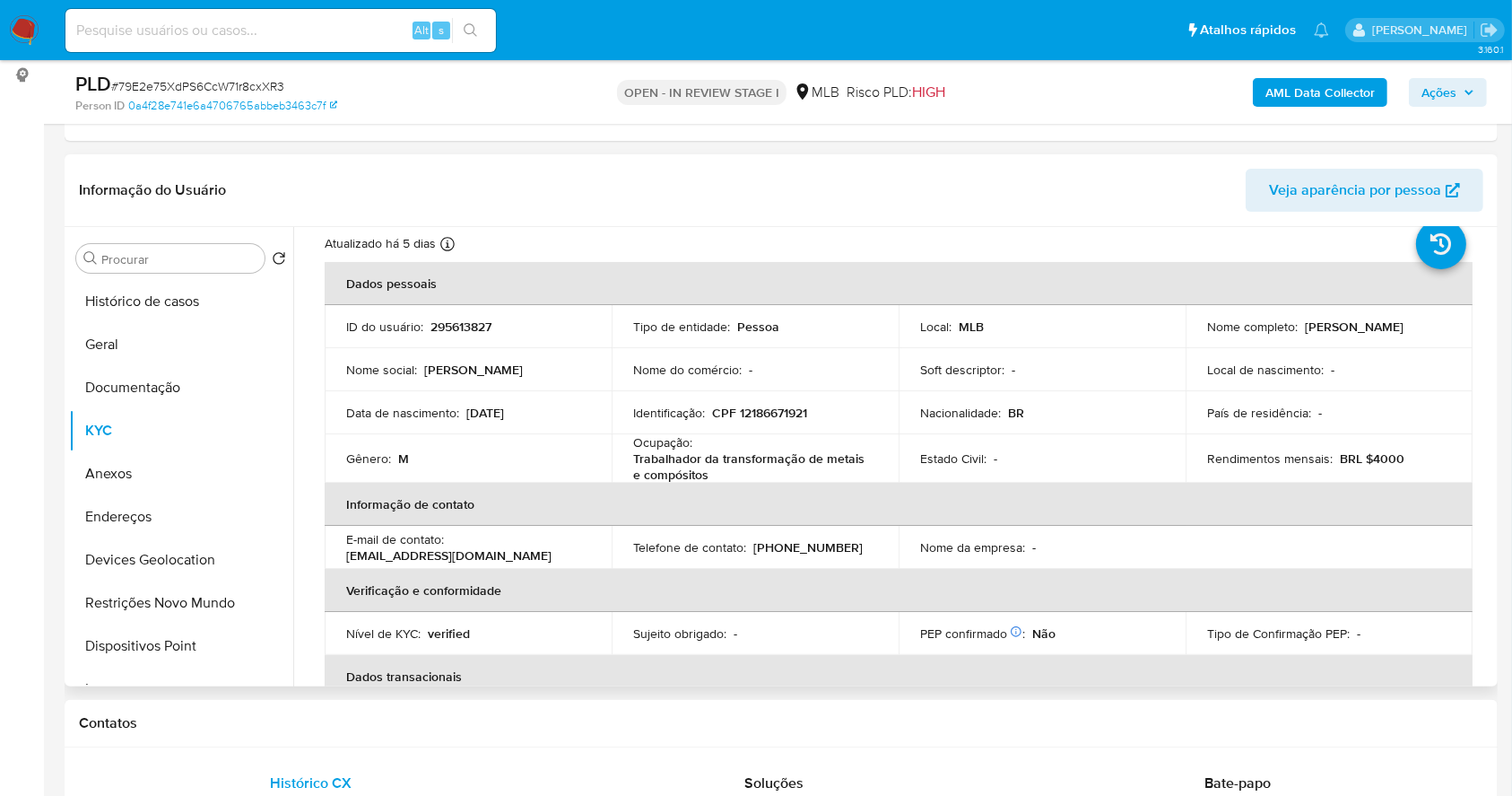
click at [748, 399] on td "Identificação : CPF 12186671921" at bounding box center [755, 412] width 287 height 43
click at [760, 422] on td "Identificação : CPF 12186671921" at bounding box center [755, 412] width 287 height 43
click at [750, 411] on p "CPF 12186671921" at bounding box center [759, 412] width 95 height 16
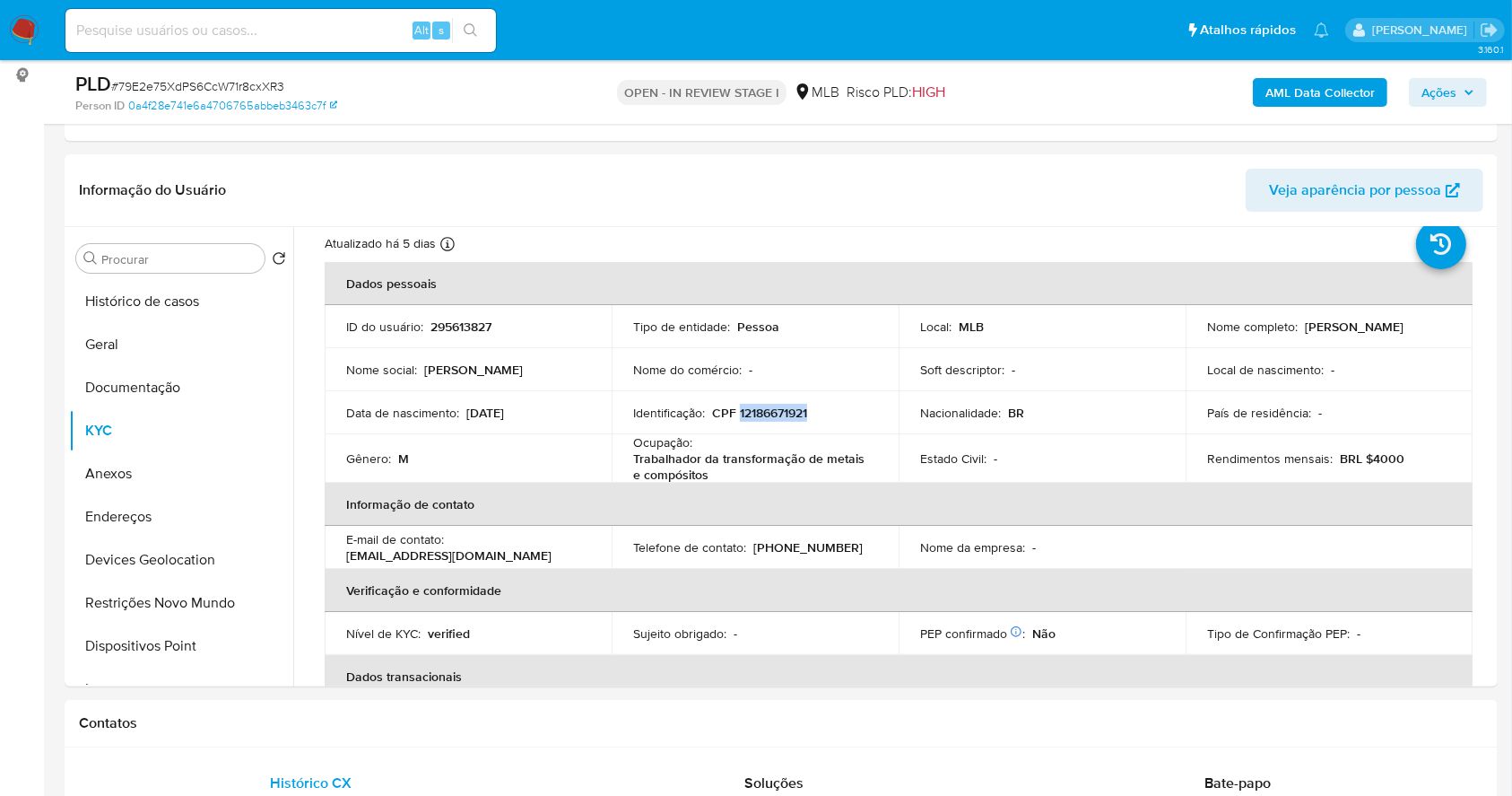
copy p "12186671921"
click at [178, 452] on button "Anexos" at bounding box center [174, 474] width 210 height 43
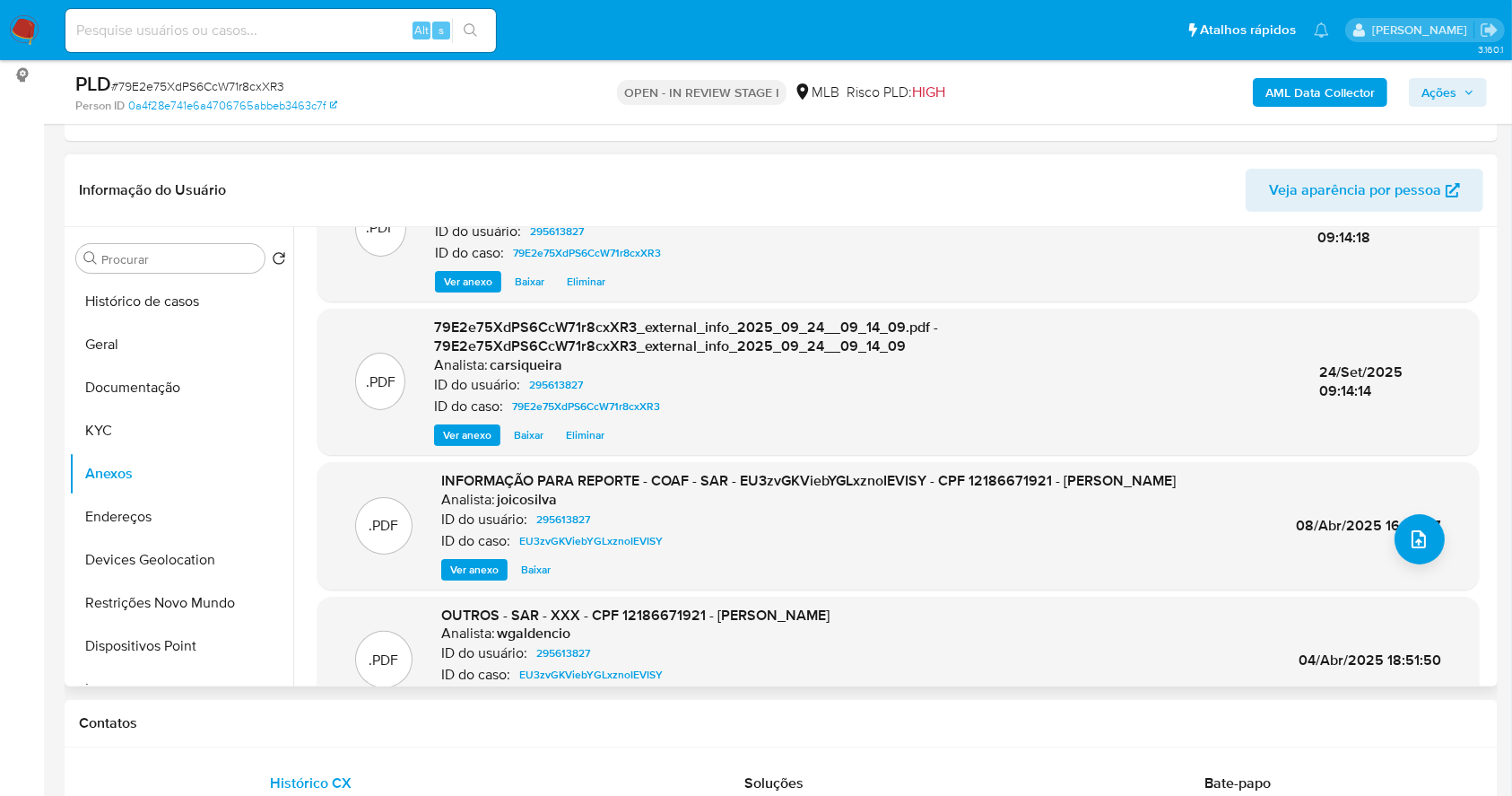
scroll to position [119, 0]
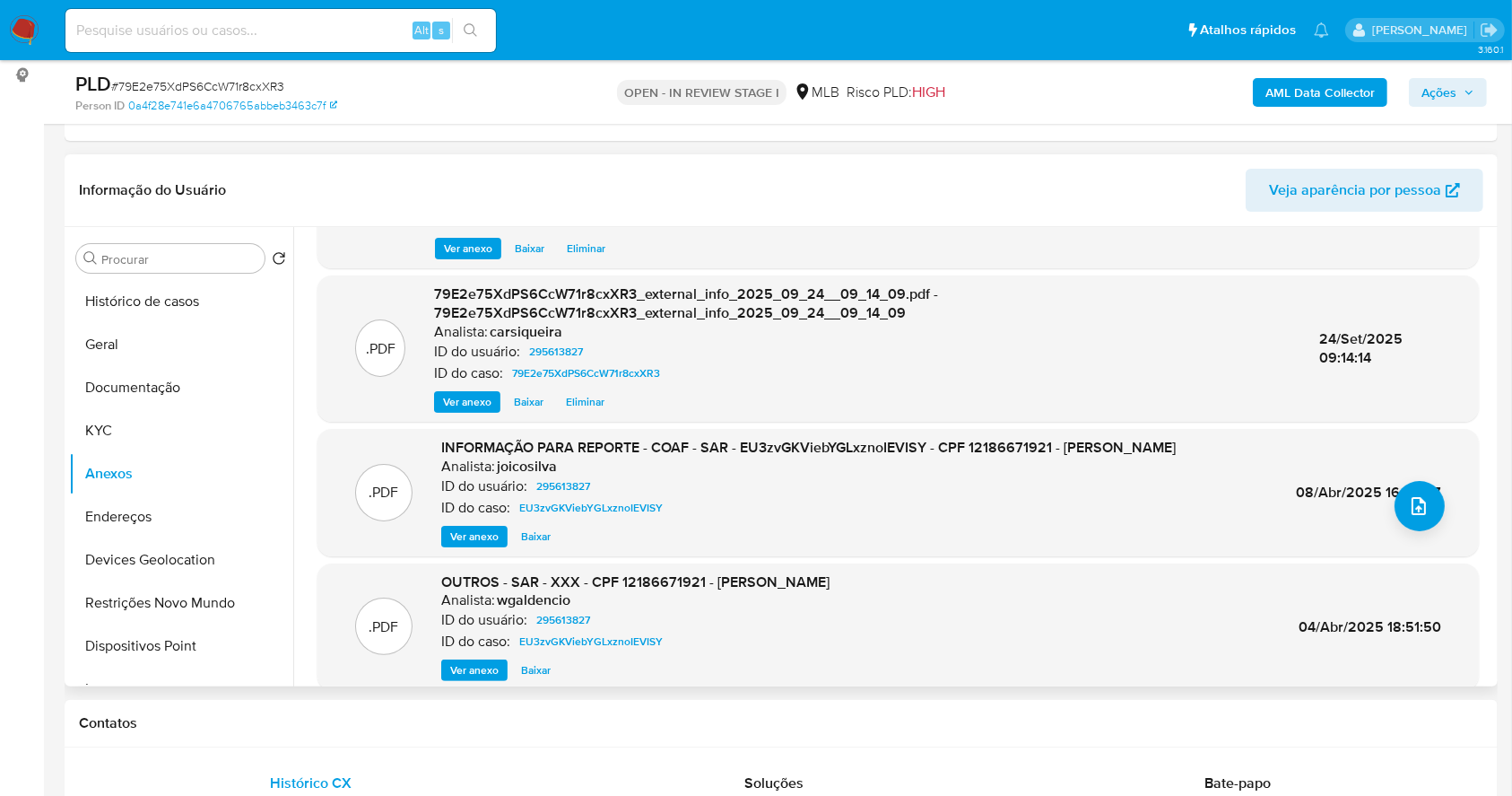
click at [480, 534] on span "Ver anexo" at bounding box center [475, 536] width 48 height 18
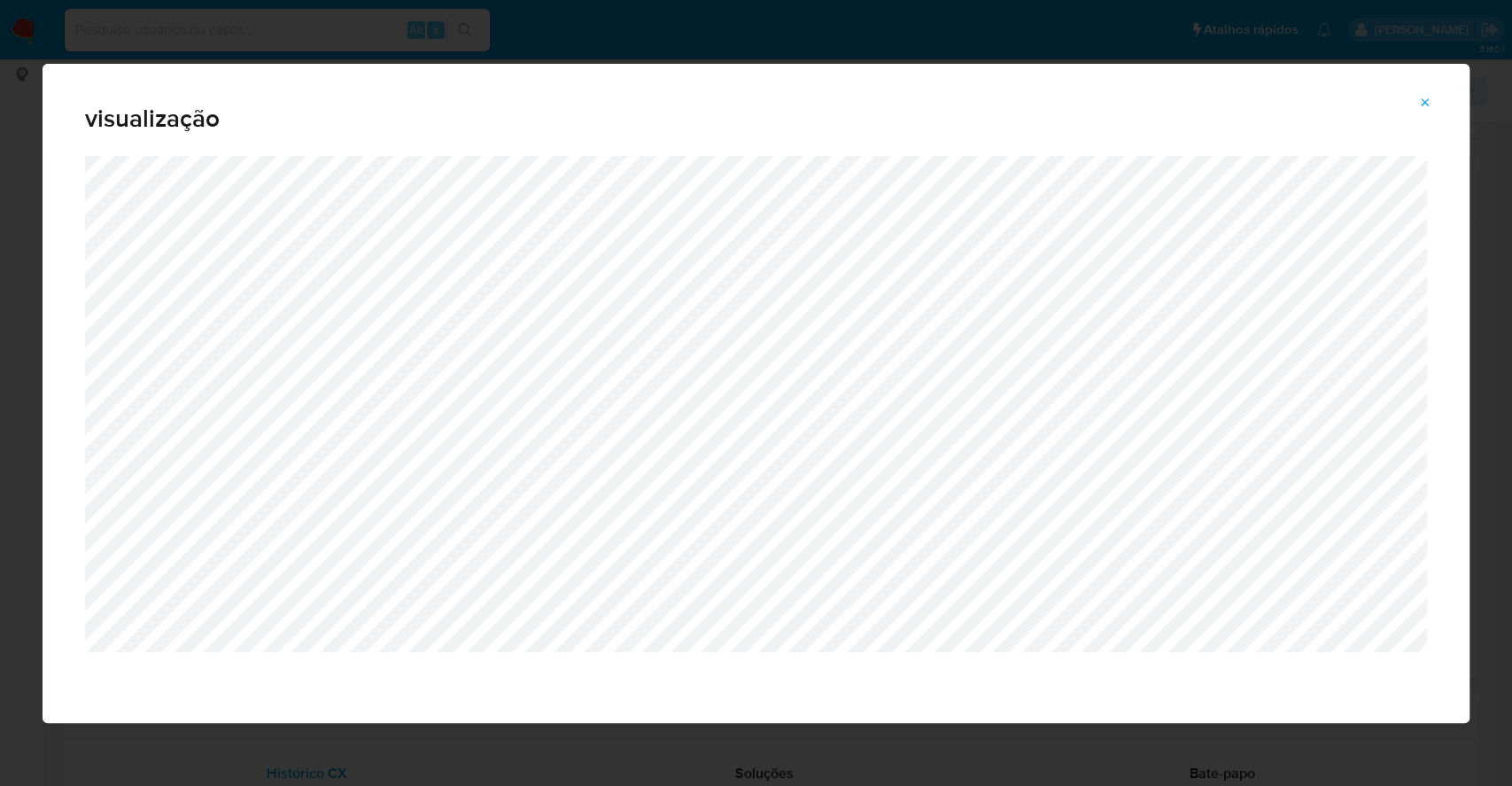
click at [0, 347] on div "visualização" at bounding box center [756, 393] width 1512 height 786
click at [1427, 90] on span "Attachment preview" at bounding box center [1425, 102] width 14 height 25
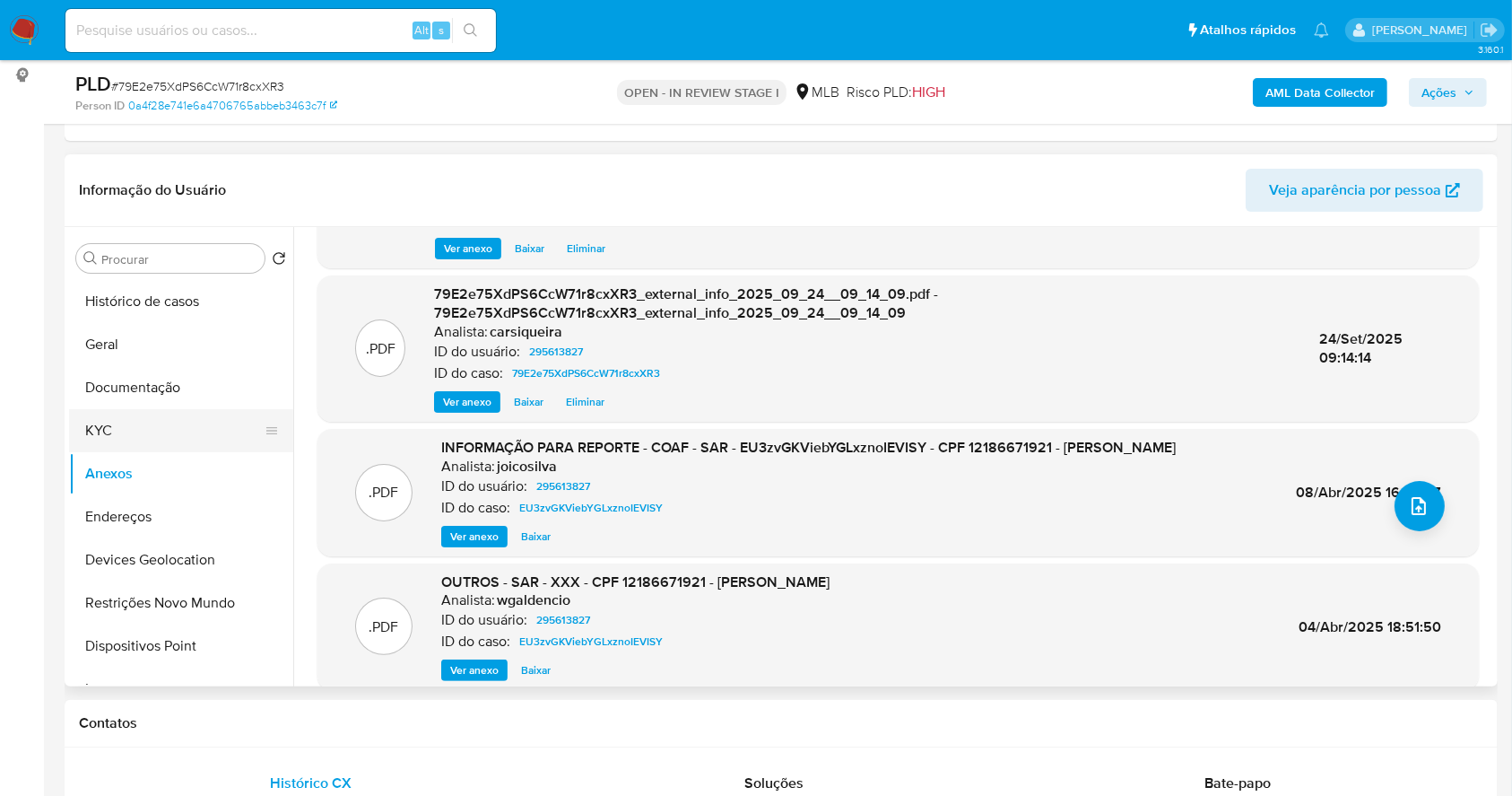
click at [156, 444] on button "KYC" at bounding box center [174, 430] width 210 height 43
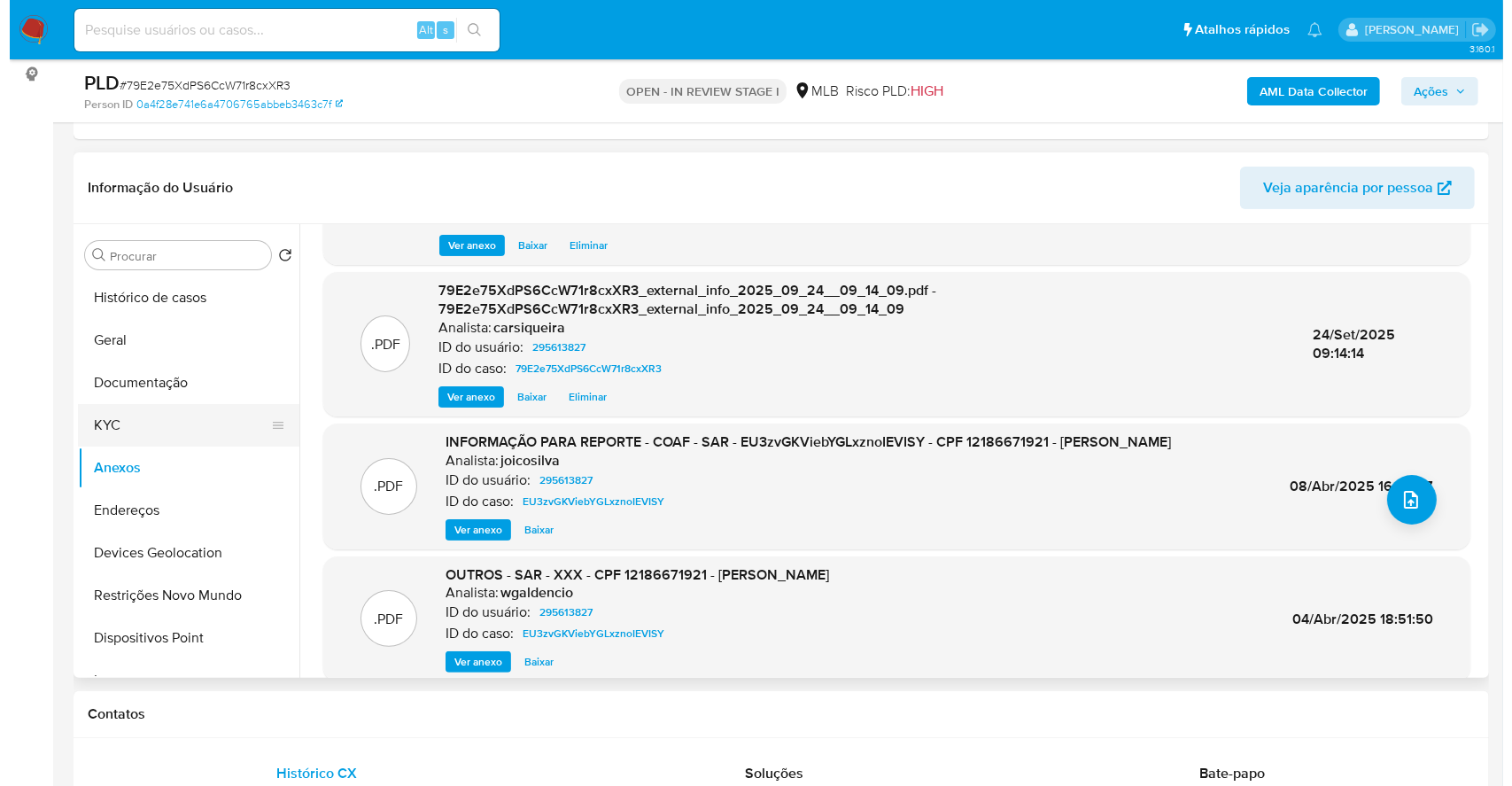
scroll to position [0, 0]
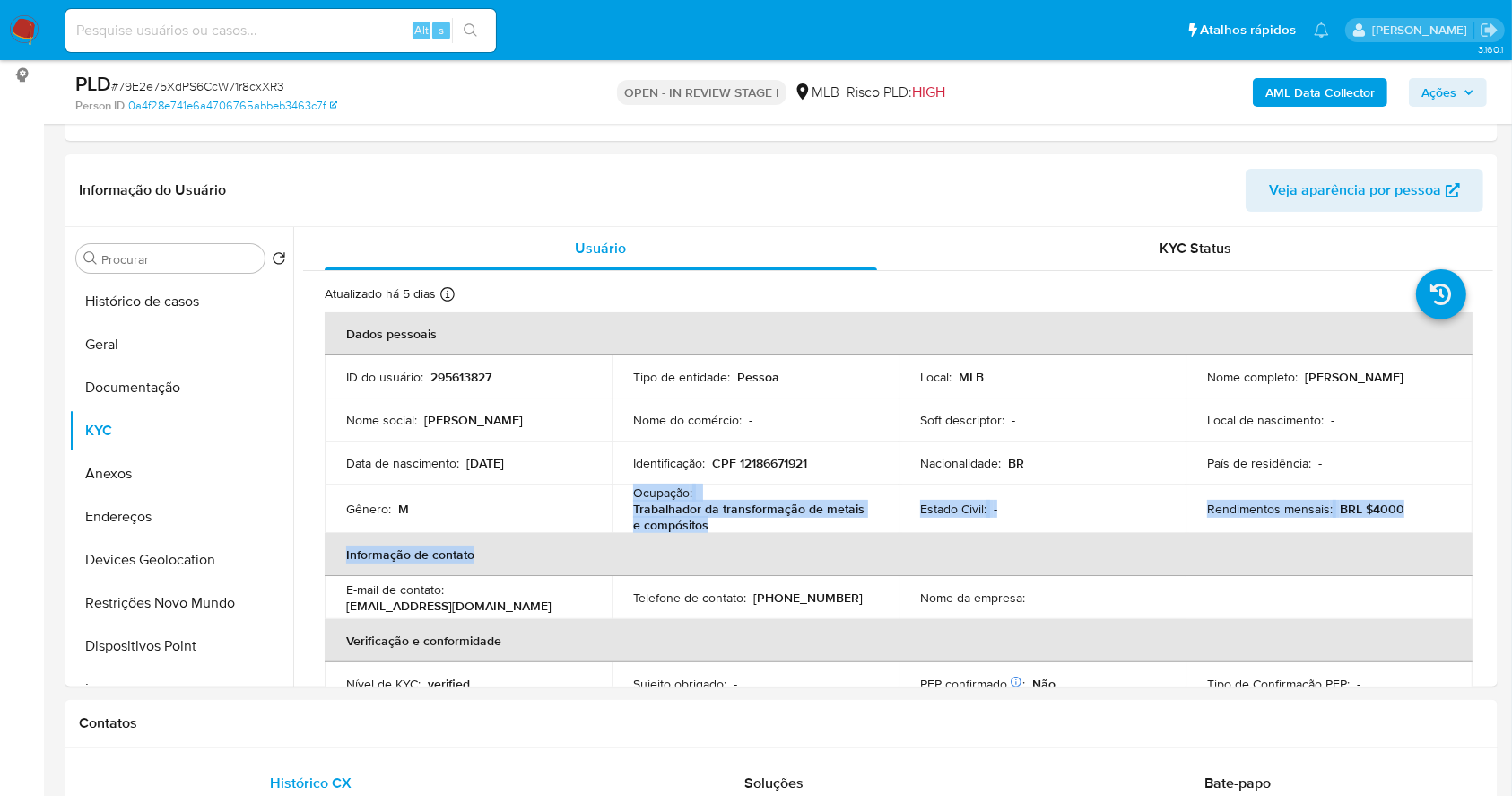
drag, startPoint x: 702, startPoint y: 526, endPoint x: 627, endPoint y: 494, distance: 81.5
click at [627, 494] on table "Dados pessoais ID do usuário : 295613827 Tipo de entidade : Pessoa Local : MLB …" at bounding box center [899, 573] width 1148 height 522
click at [638, 501] on p "Trabalhador da transformação de metais e compósitos" at bounding box center [751, 517] width 236 height 33
drag, startPoint x: 622, startPoint y: 492, endPoint x: 722, endPoint y: 520, distance: 103.8
click at [722, 520] on td "Ocupação : Trabalhador da transformação de metais e compósitos" at bounding box center [755, 508] width 287 height 48
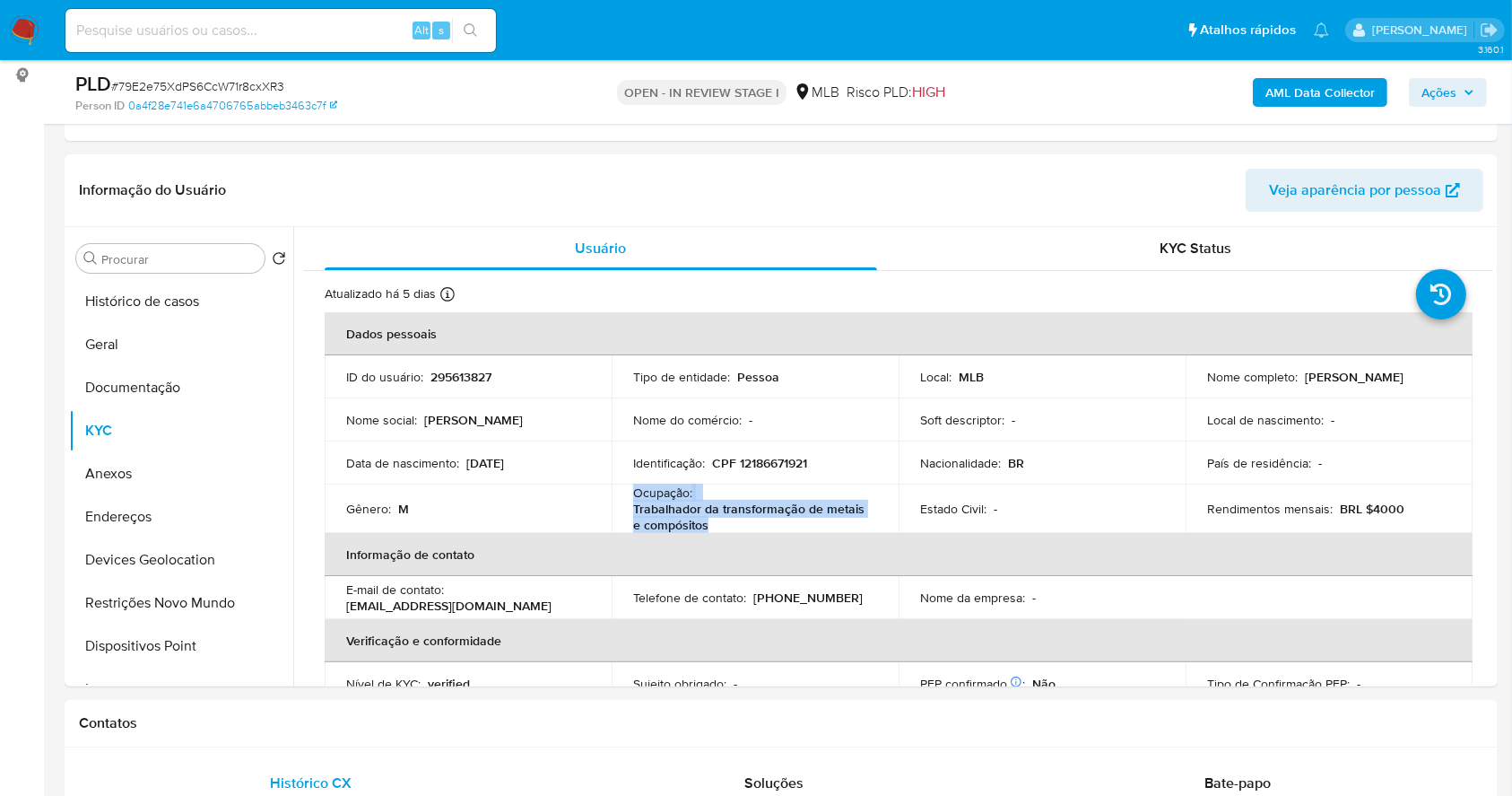
copy div "Ocupação : Trabalhador da transformação de metais e compósitos"
click at [1442, 91] on span "Ações" at bounding box center [1439, 92] width 35 height 29
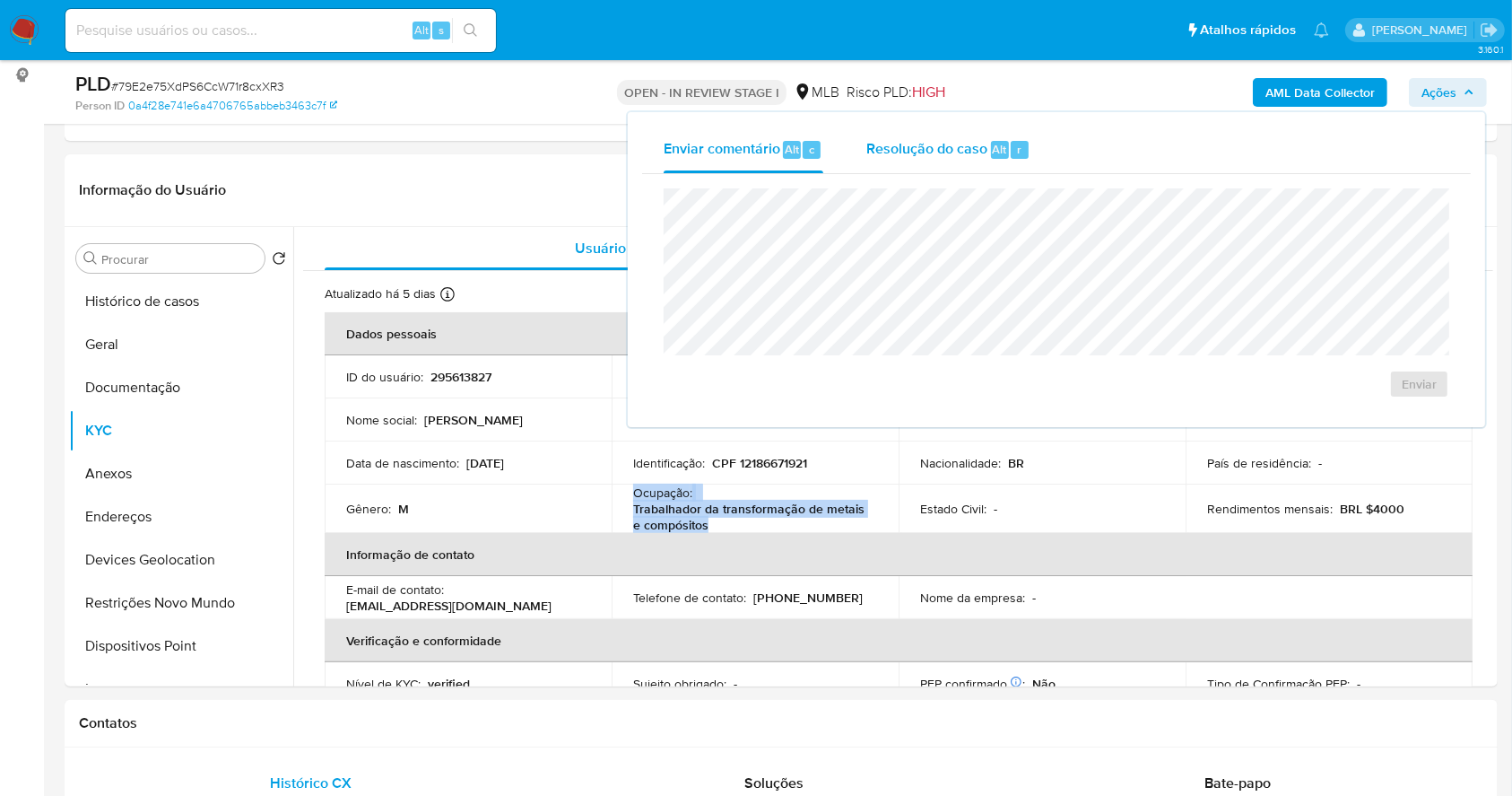
drag, startPoint x: 946, startPoint y: 153, endPoint x: 943, endPoint y: 164, distance: 11.4
click at [946, 152] on span "Resolução do caso" at bounding box center [927, 148] width 121 height 20
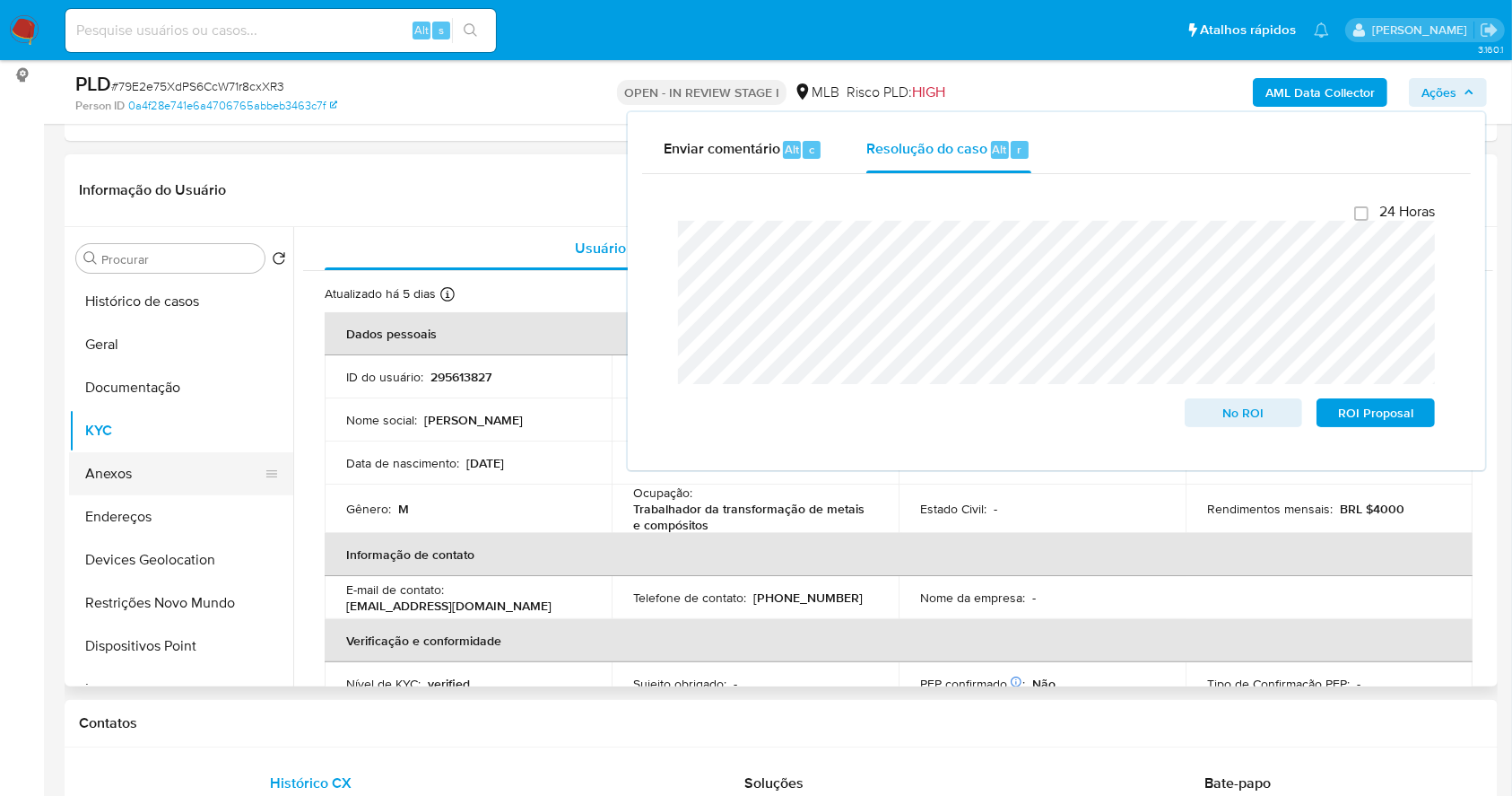
click at [138, 478] on button "Anexos" at bounding box center [174, 474] width 210 height 43
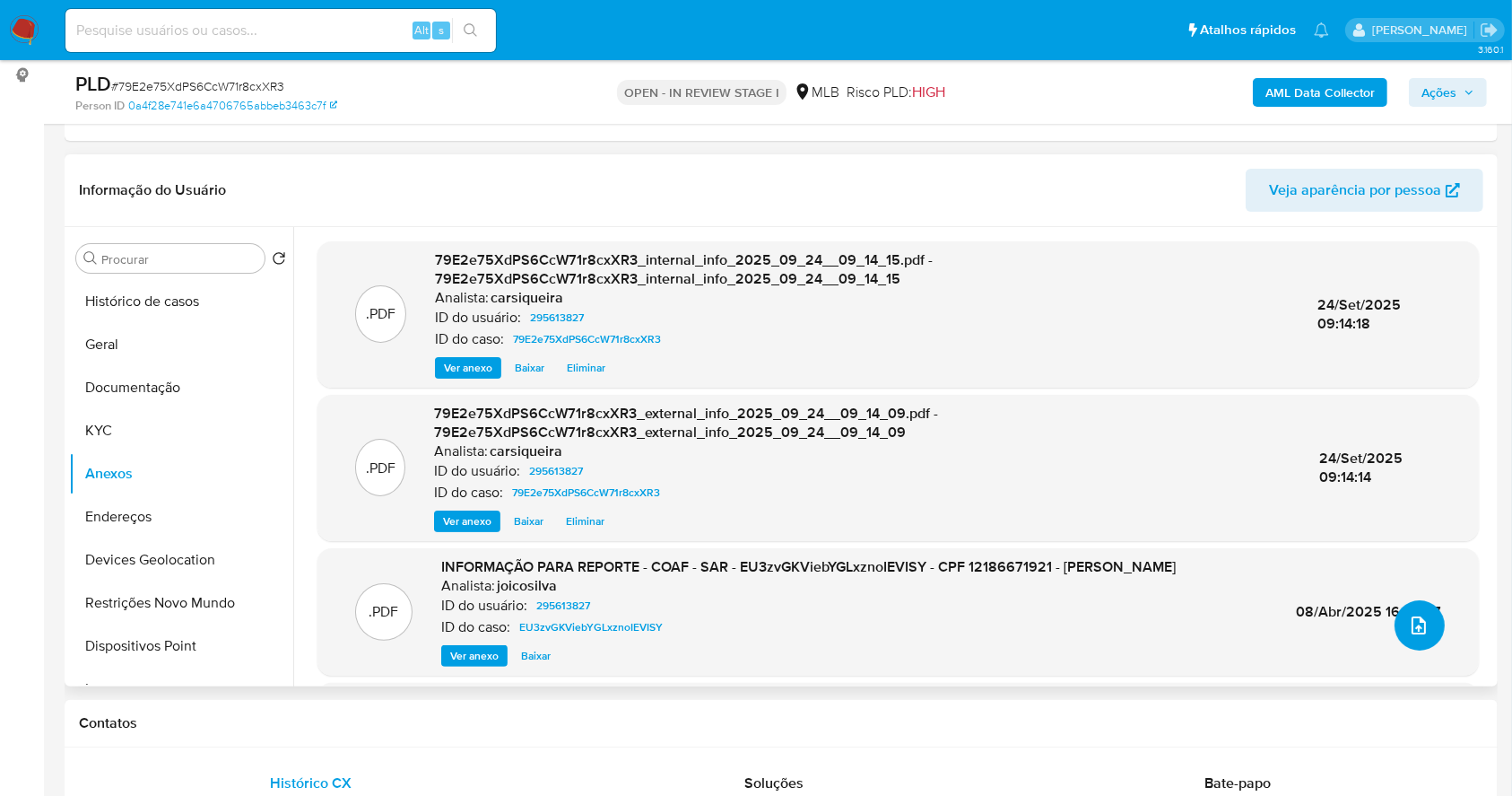
click at [1424, 628] on button "upload-file" at bounding box center [1420, 626] width 50 height 50
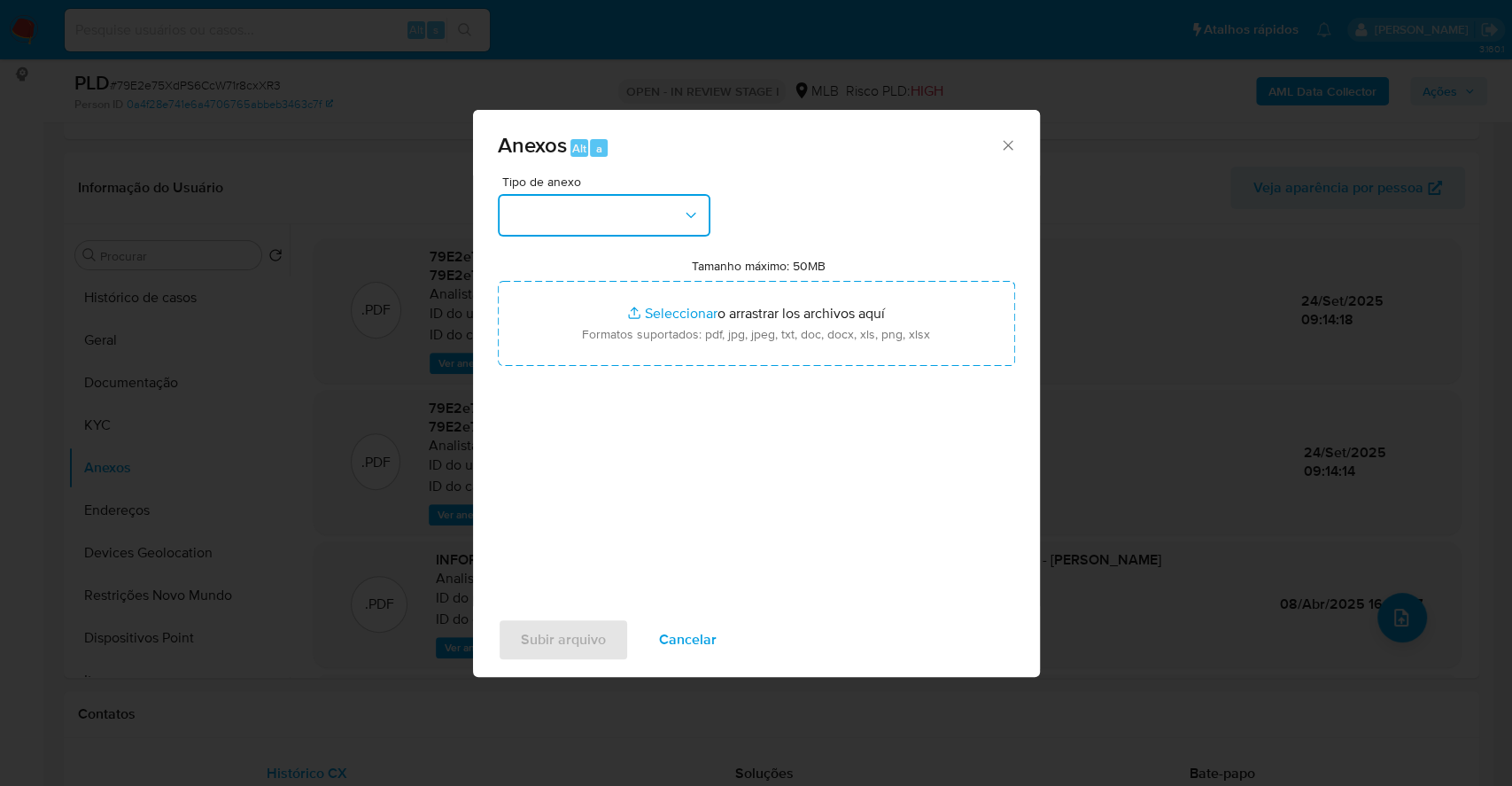
click at [650, 205] on button "button" at bounding box center [604, 215] width 212 height 42
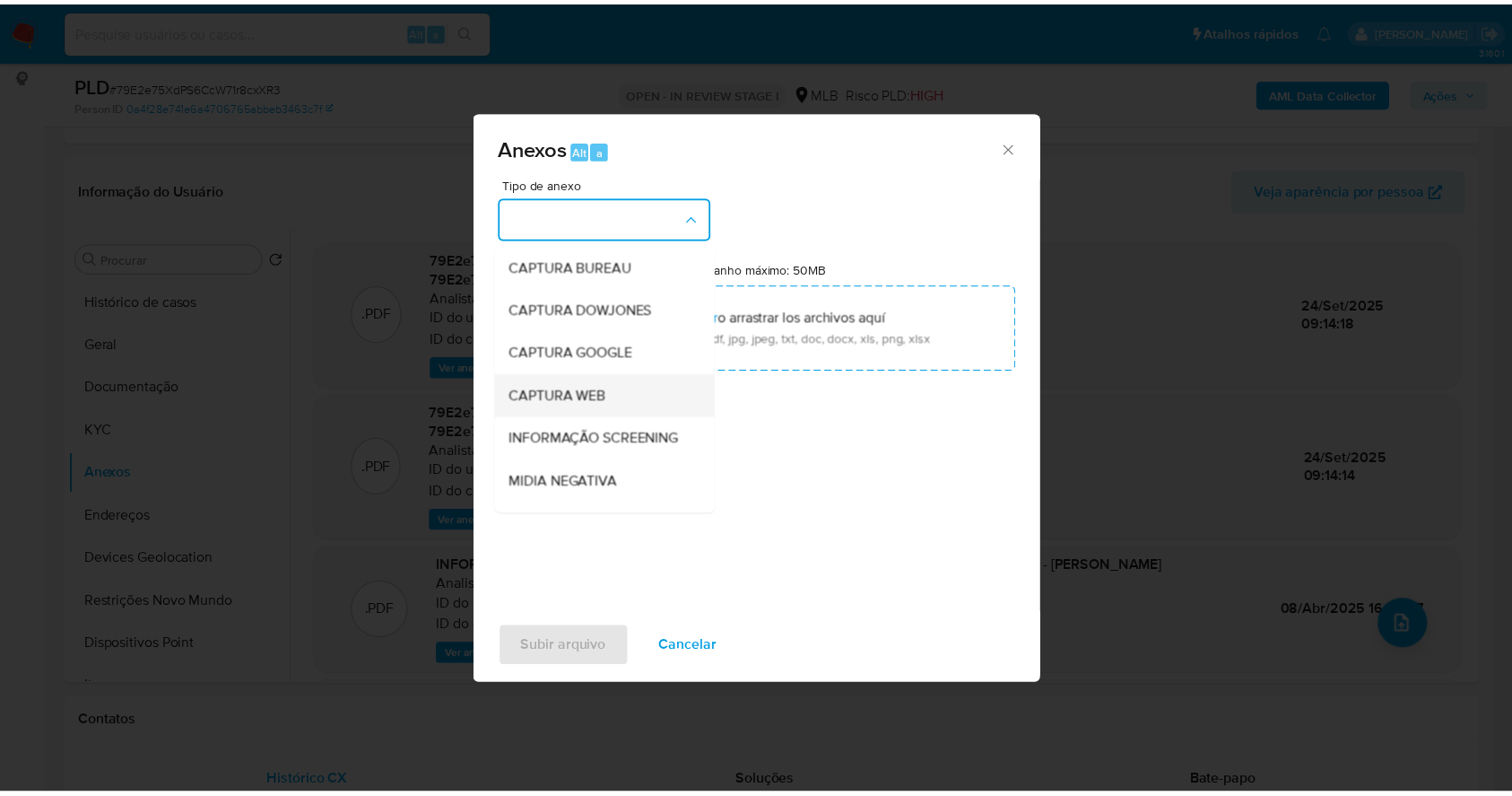
scroll to position [276, 0]
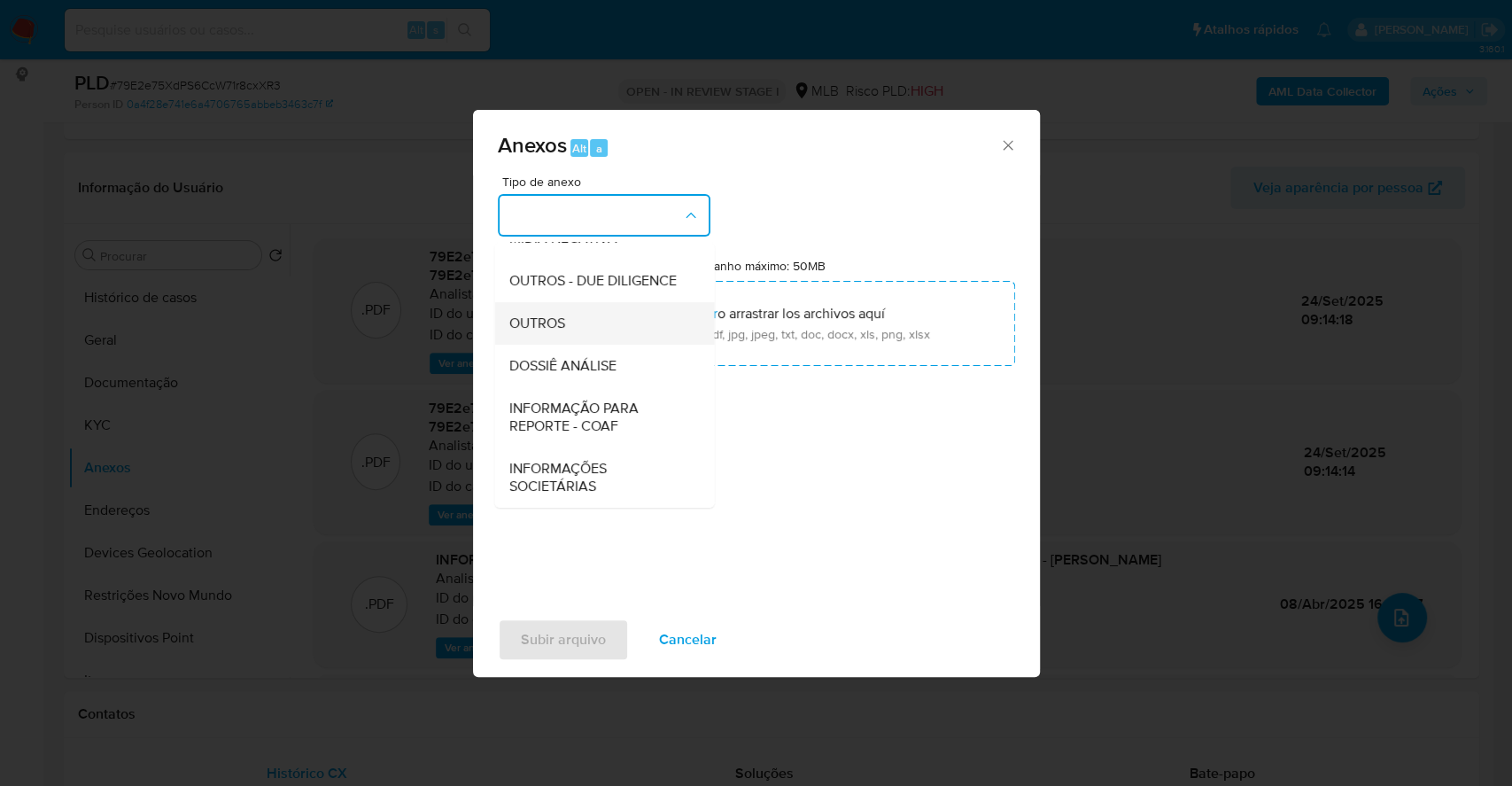
click at [597, 323] on div "OUTROS" at bounding box center [598, 324] width 181 height 42
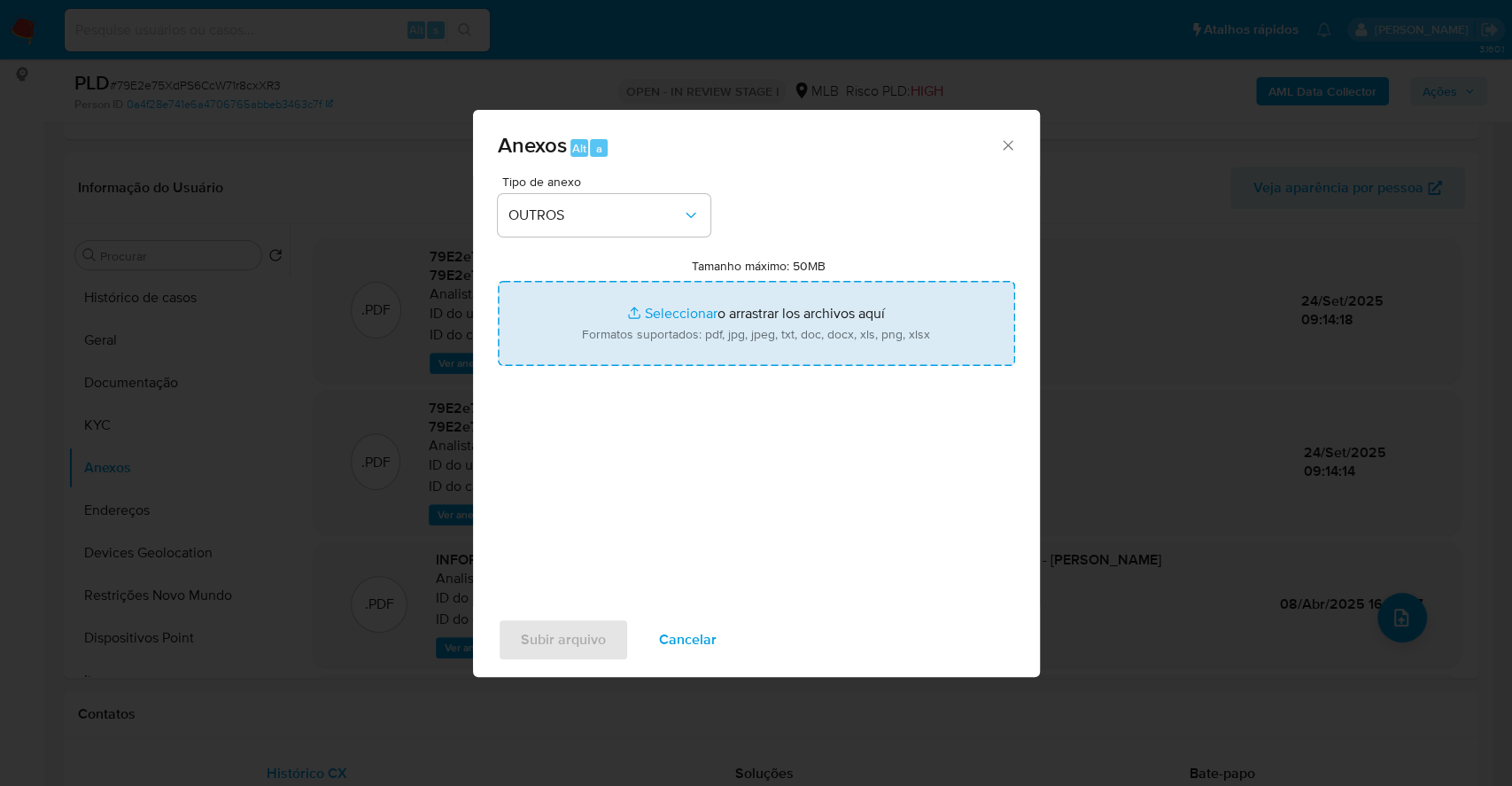
click at [660, 315] on input "Tamanho máximo: 50MB Seleccionar archivos" at bounding box center [756, 324] width 517 height 85
type input "C:\fakepath\DECLINIO - 79E2e75XdPS6CcW71r8cxXR3 - CPF 12186671921 - ALAN COELHO…"
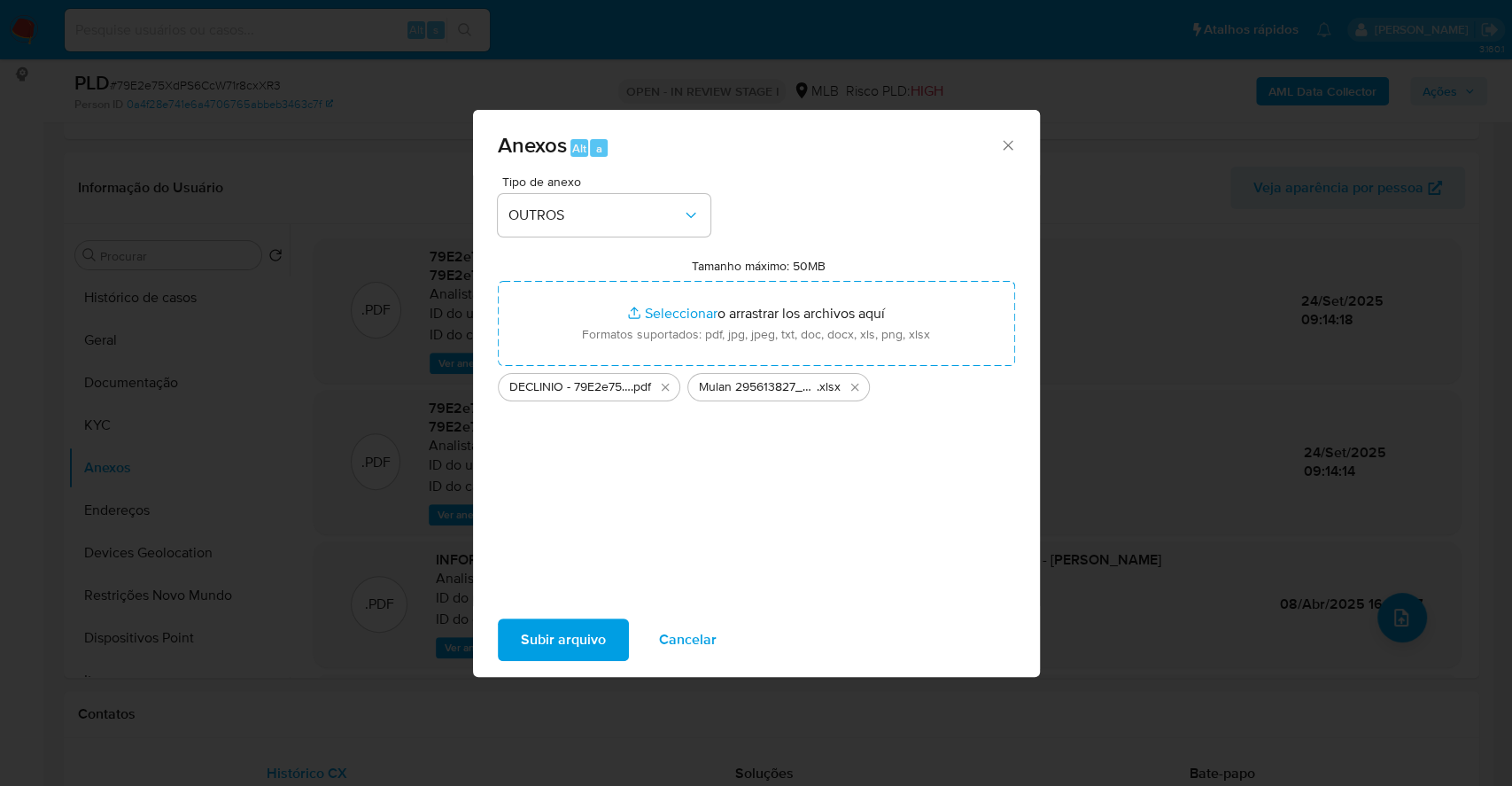
click at [564, 642] on span "Subir arquivo" at bounding box center [563, 640] width 85 height 39
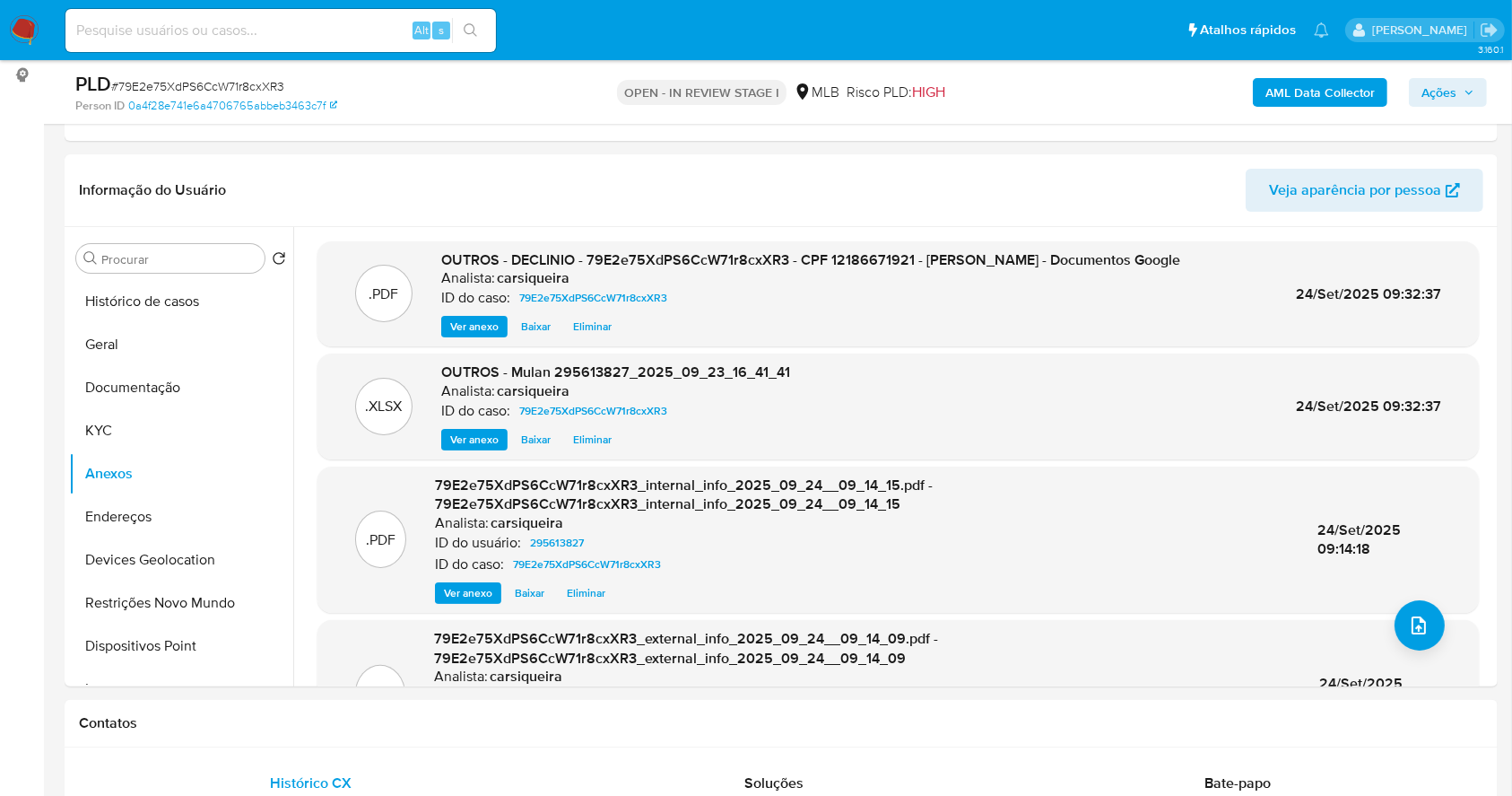
click at [1435, 100] on span "Ações" at bounding box center [1439, 92] width 35 height 29
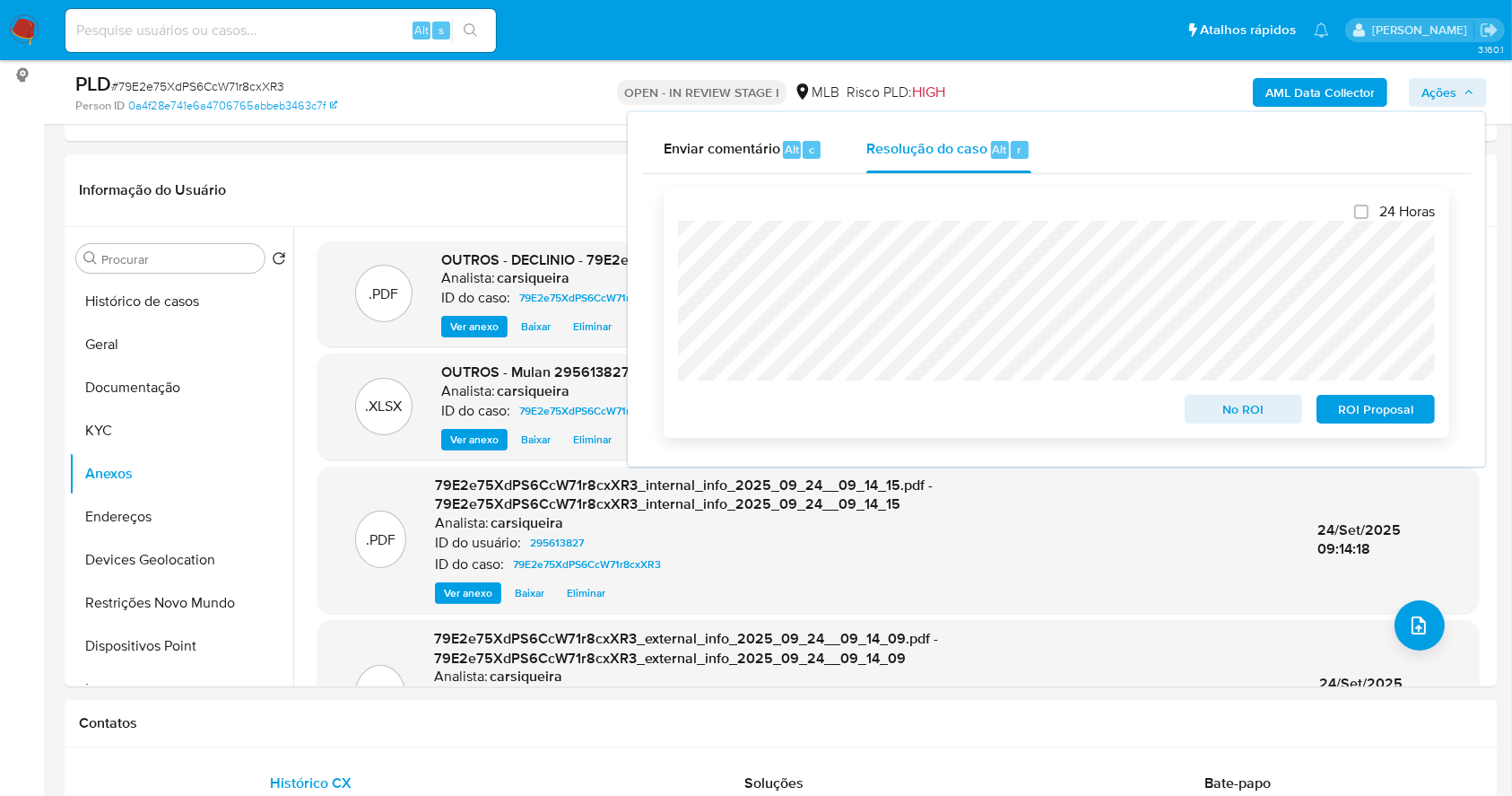
click at [1234, 419] on span "No ROI" at bounding box center [1244, 409] width 93 height 25
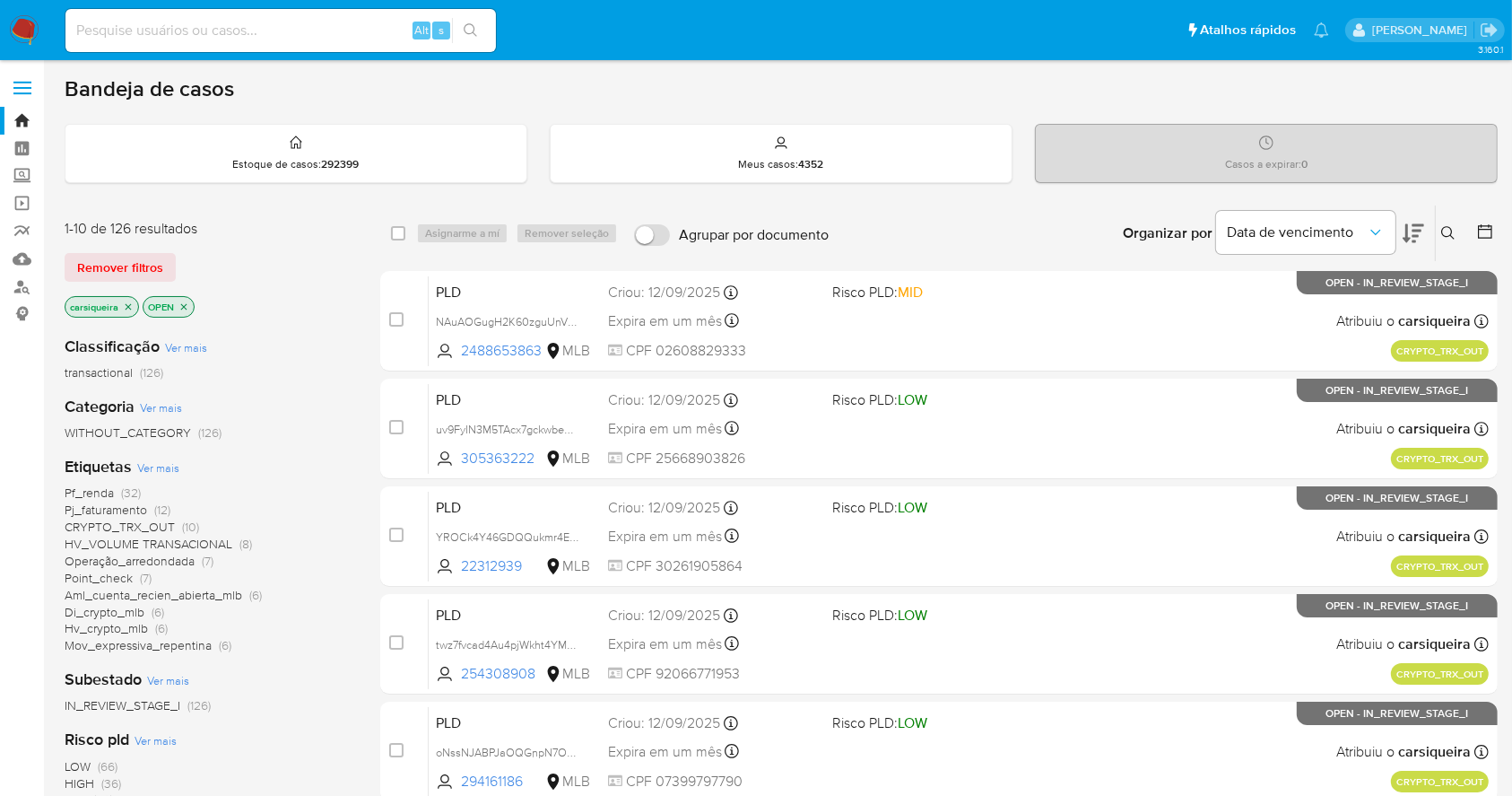
click at [235, 541] on span "HV_VOLUME TRANSACIONAL (8)" at bounding box center [157, 544] width 187 height 17
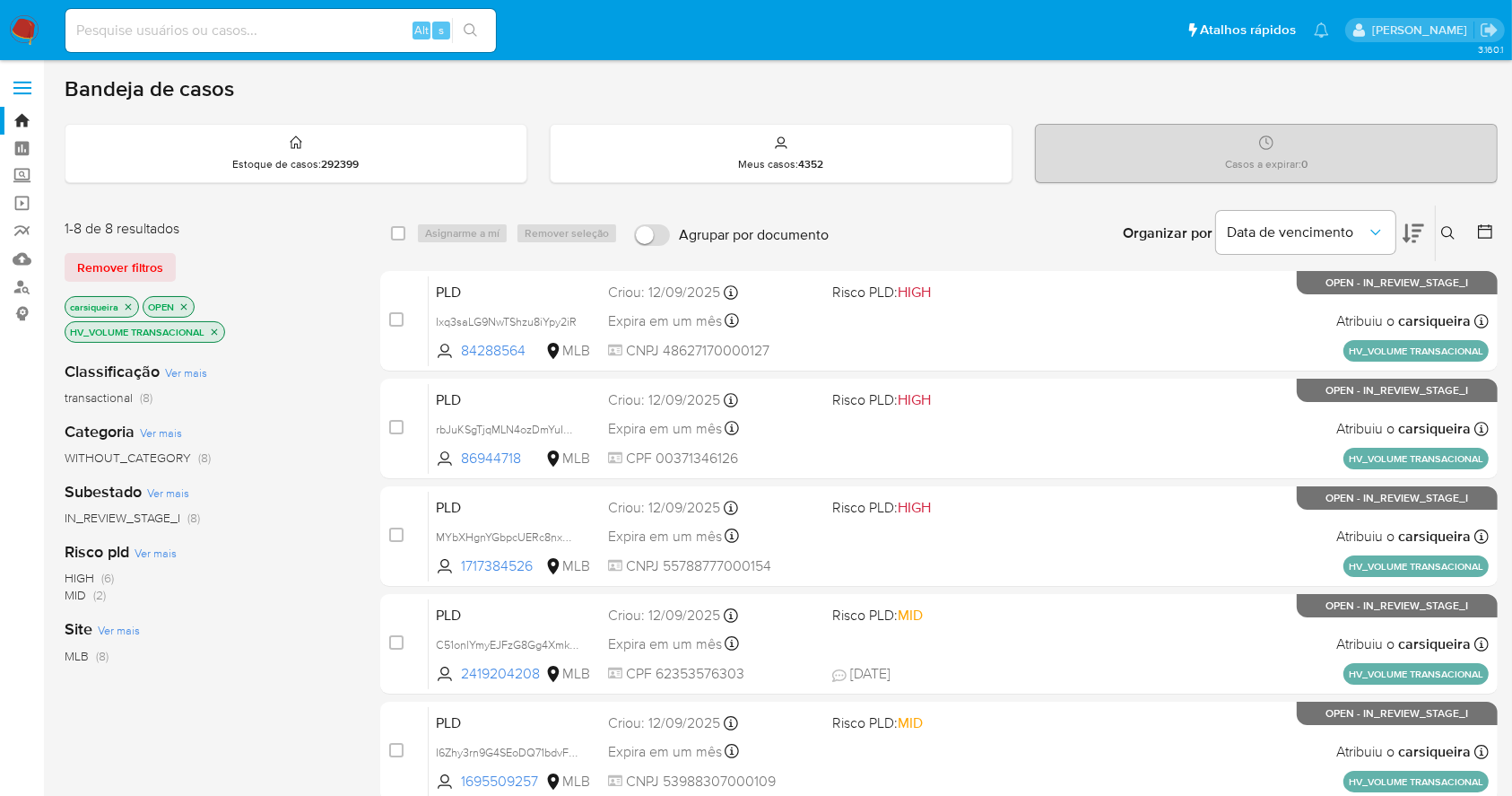
click at [98, 576] on span "HIGH (6)" at bounding box center [88, 578] width 49 height 17
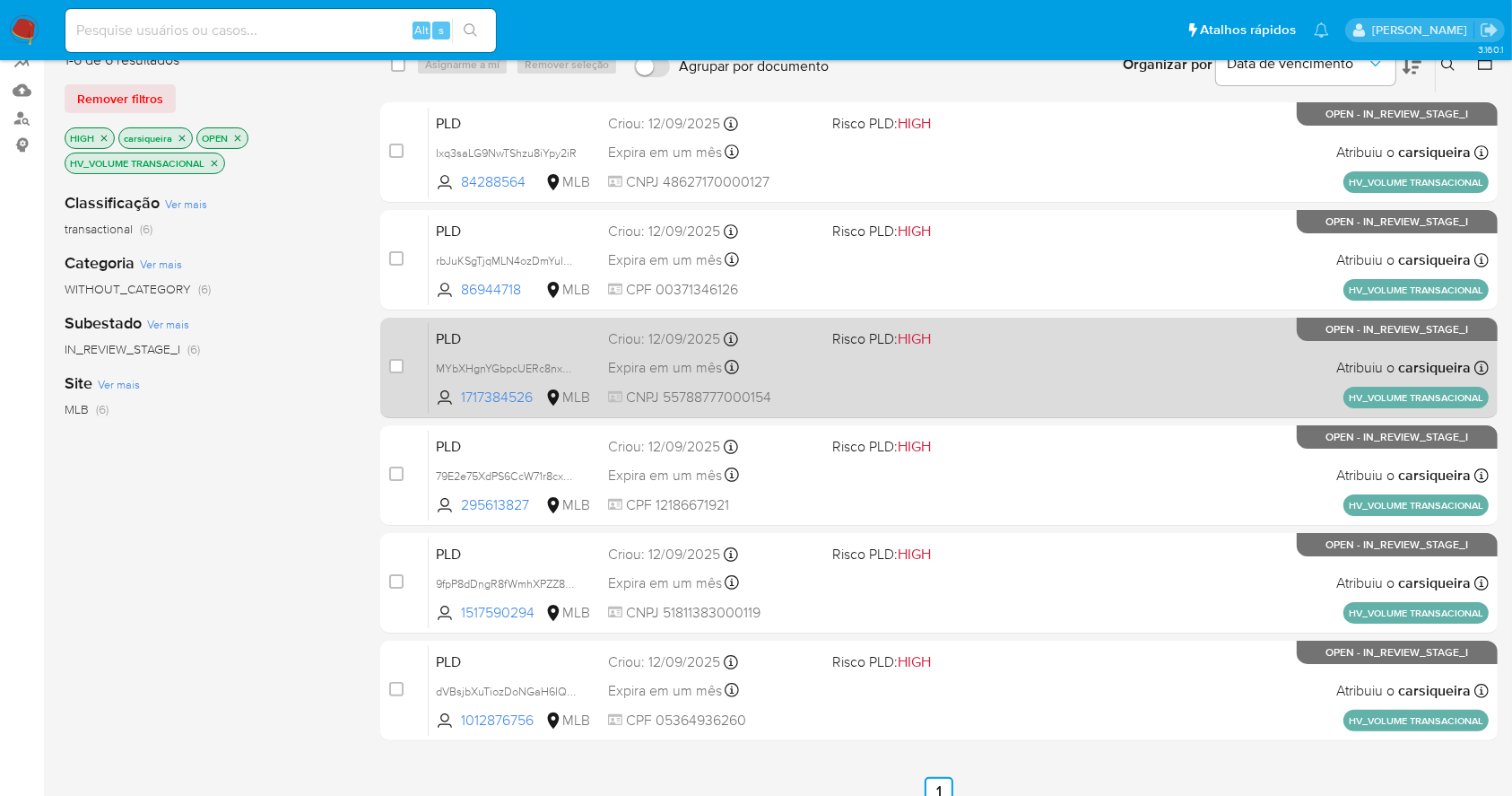
scroll to position [119, 0]
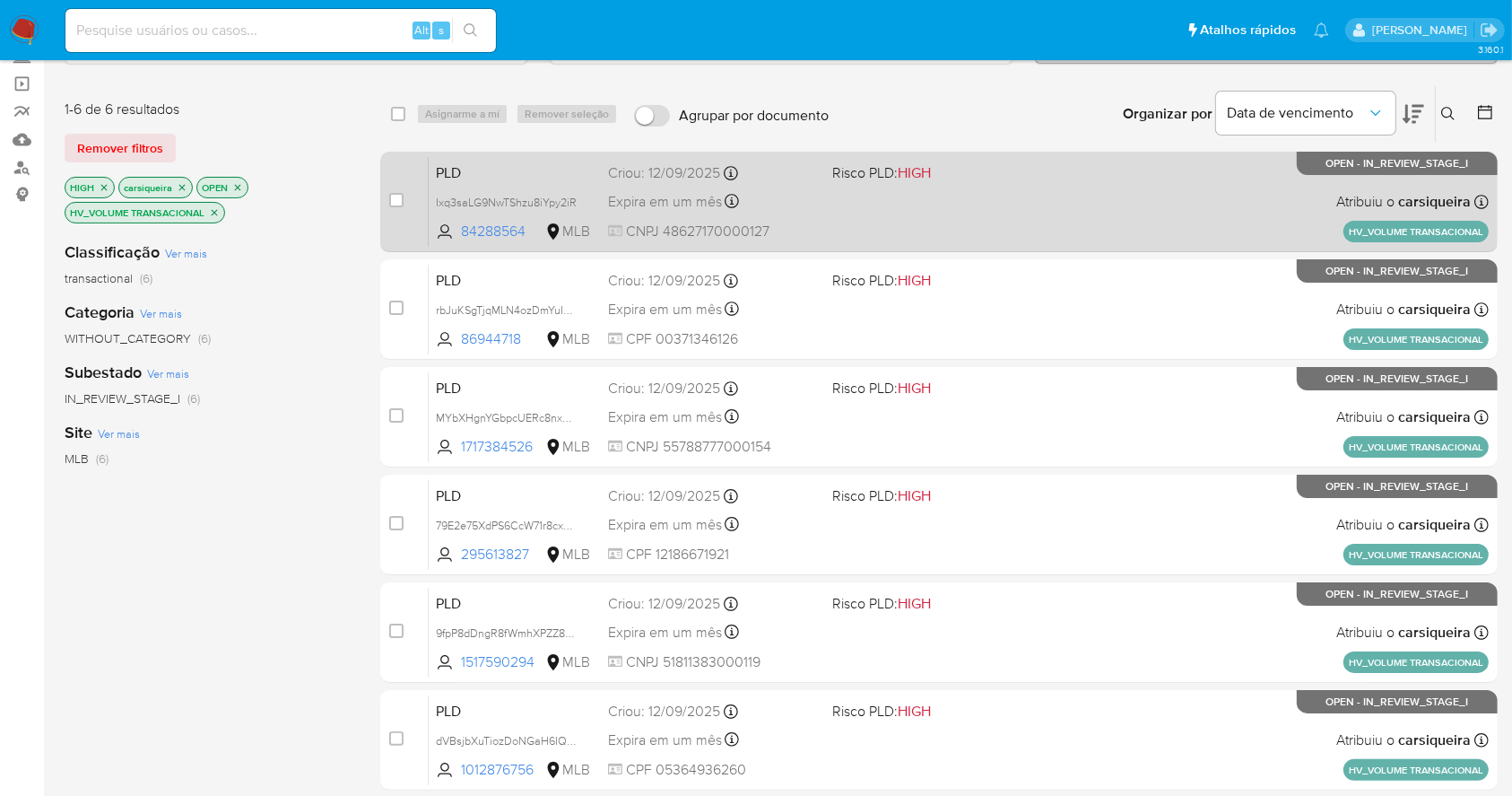
click at [983, 183] on div "PLD Ixq3saLG9NwTShzu8iYpy2iR 84288564 MLB Risco PLD: HIGH Criou: [DATE] Criou: …" at bounding box center [958, 201] width 1060 height 90
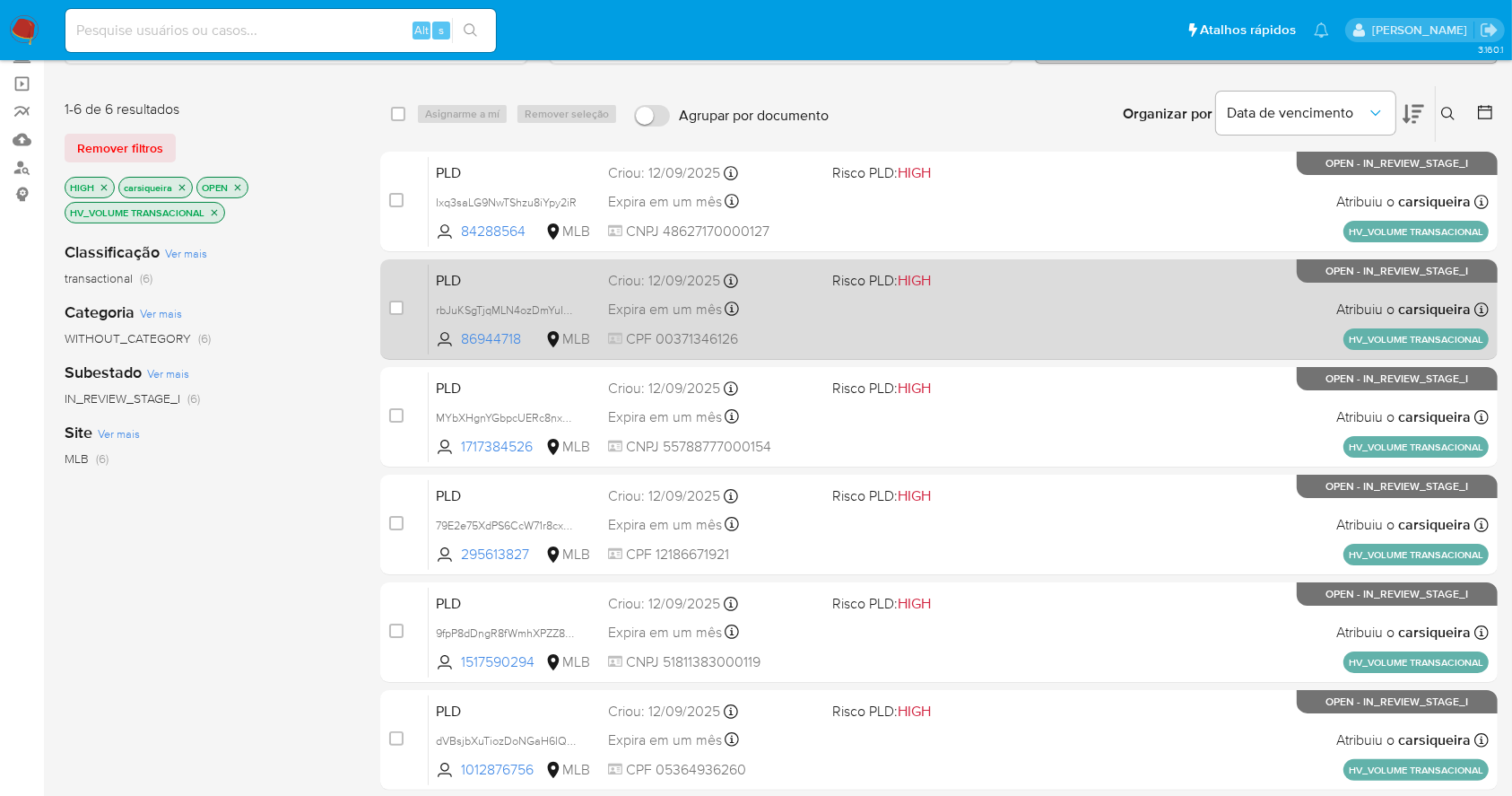
click at [1016, 277] on span "Risco PLD: HIGH" at bounding box center [936, 278] width 209 height 23
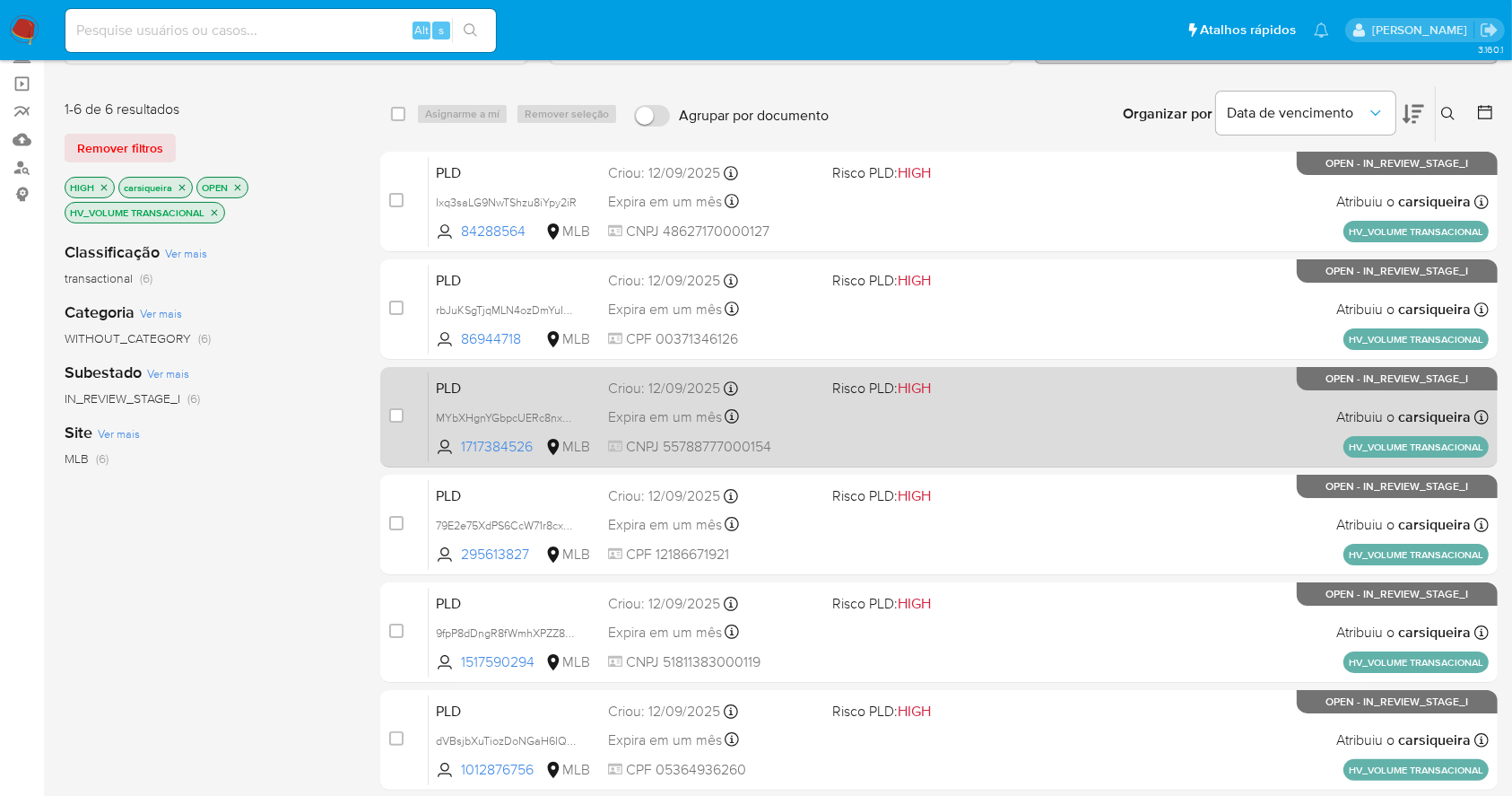
click at [1024, 382] on span "Risco PLD: HIGH" at bounding box center [936, 386] width 209 height 23
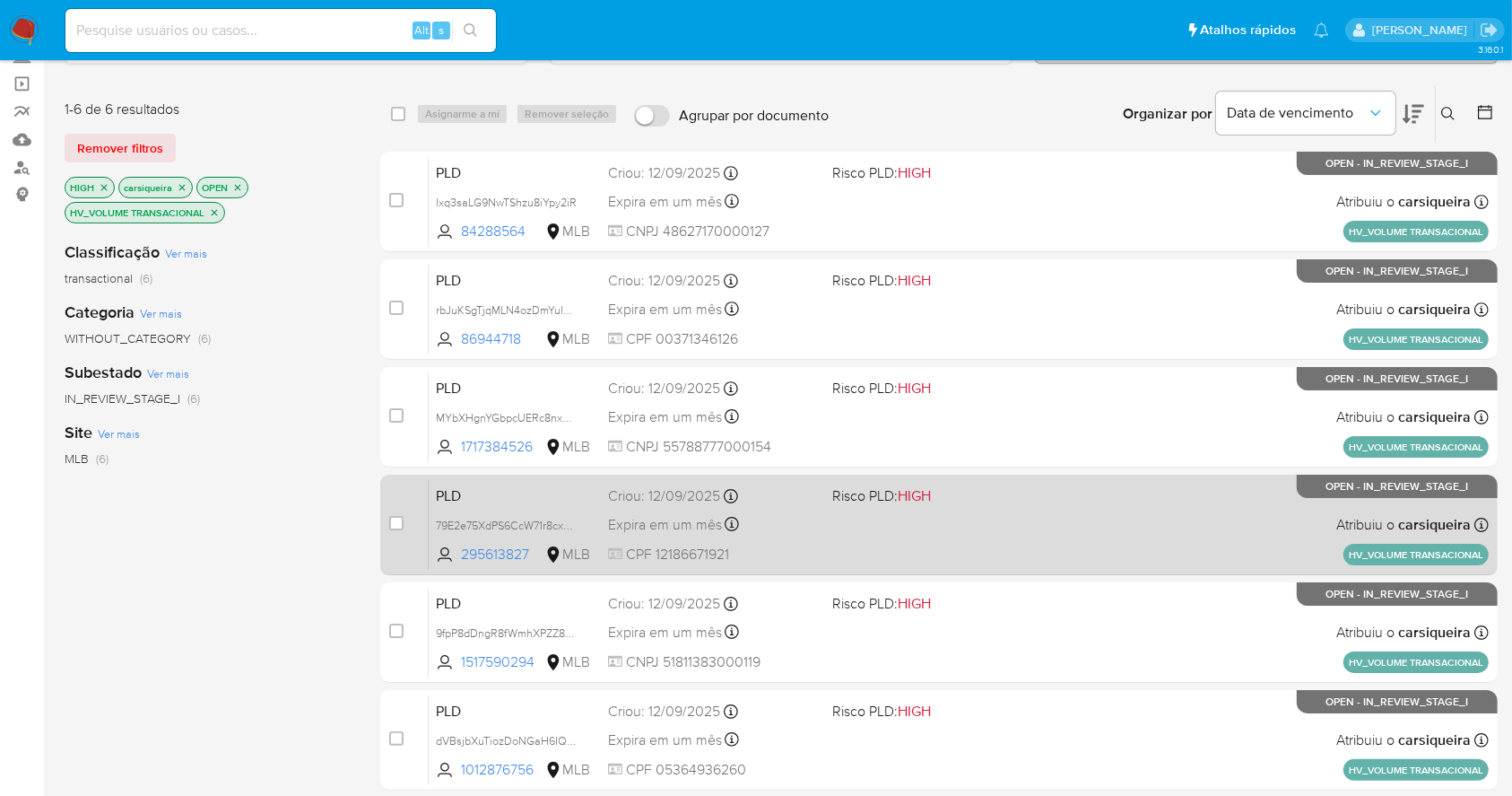
click at [1085, 532] on div "PLD 79E2e75XdPS6CcW71r8cxXR3 295613827 MLB Risco PLD: HIGH Criou: [DATE] Criou:…" at bounding box center [958, 524] width 1060 height 90
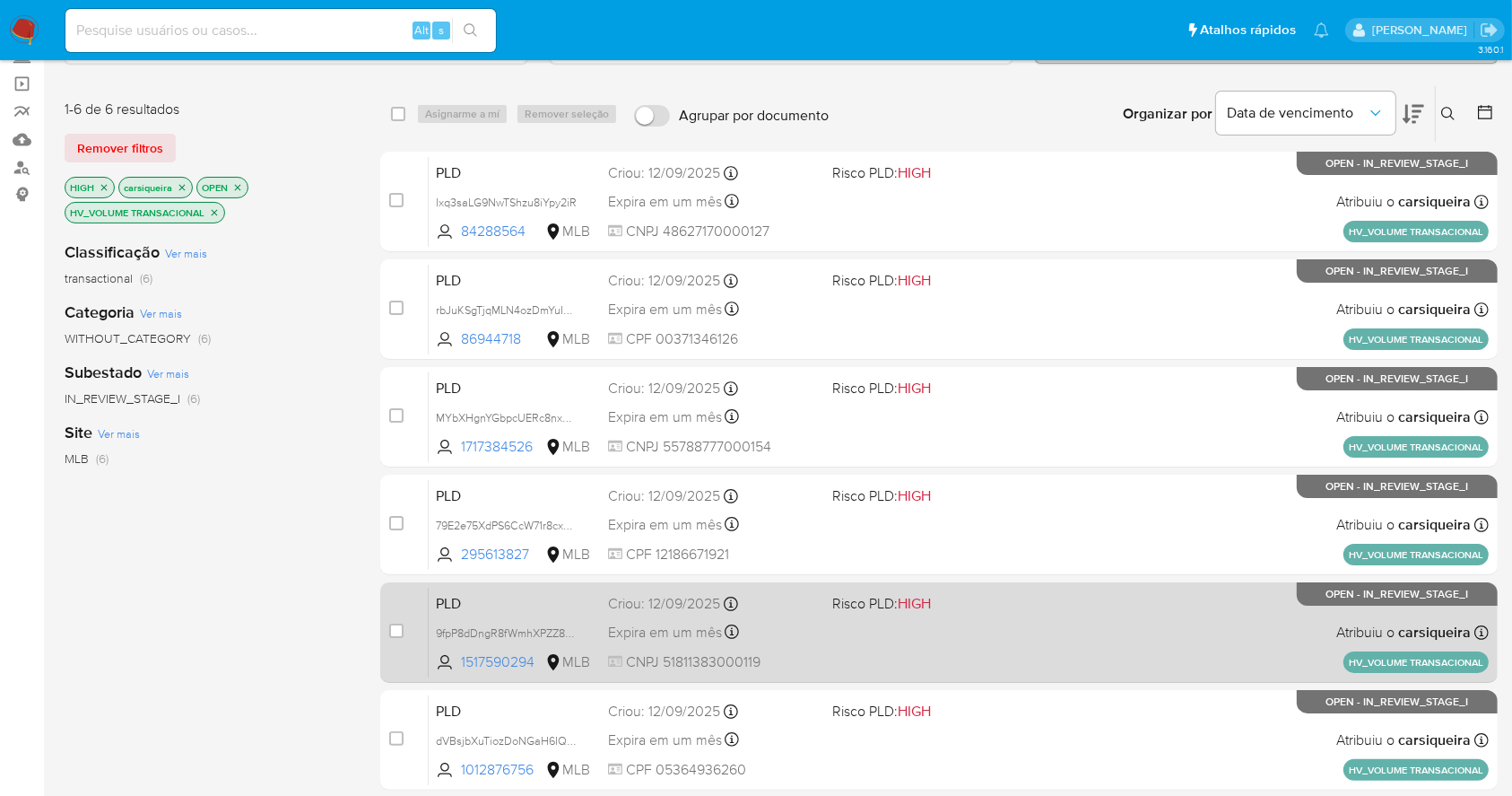
click at [1076, 650] on div "PLD 9fpP8dDngR8fWmhXPZZ8Pk5T 1517590294 MLB Risco PLD: HIGH Criou: [DATE] Criou…" at bounding box center [958, 631] width 1060 height 90
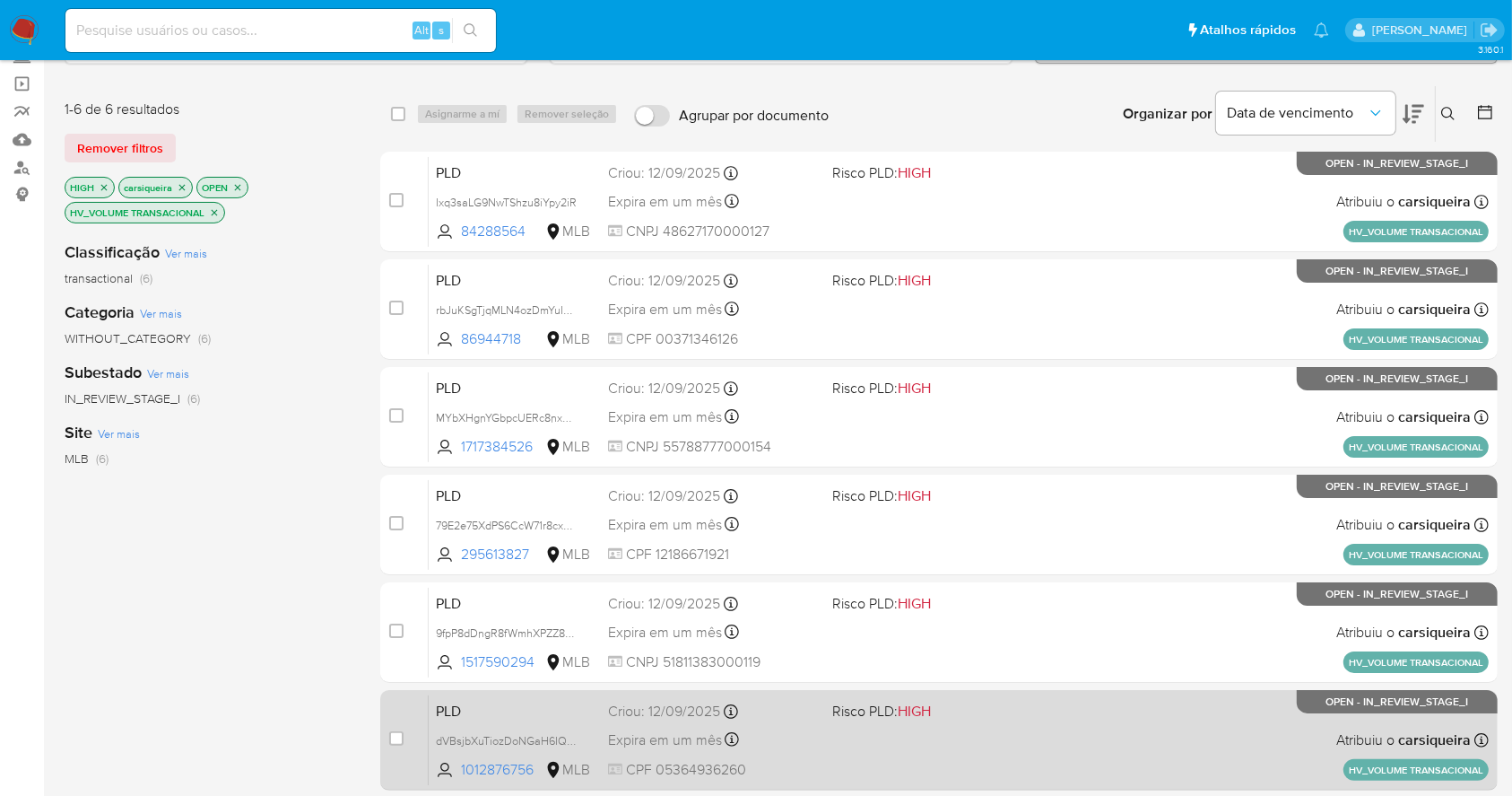
click at [1230, 732] on div "PLD dVBsjbXuTiozDoNGaH6IQ6Wn 1012876756 MLB Risco PLD: HIGH Criou: [DATE] Criou…" at bounding box center [958, 739] width 1060 height 90
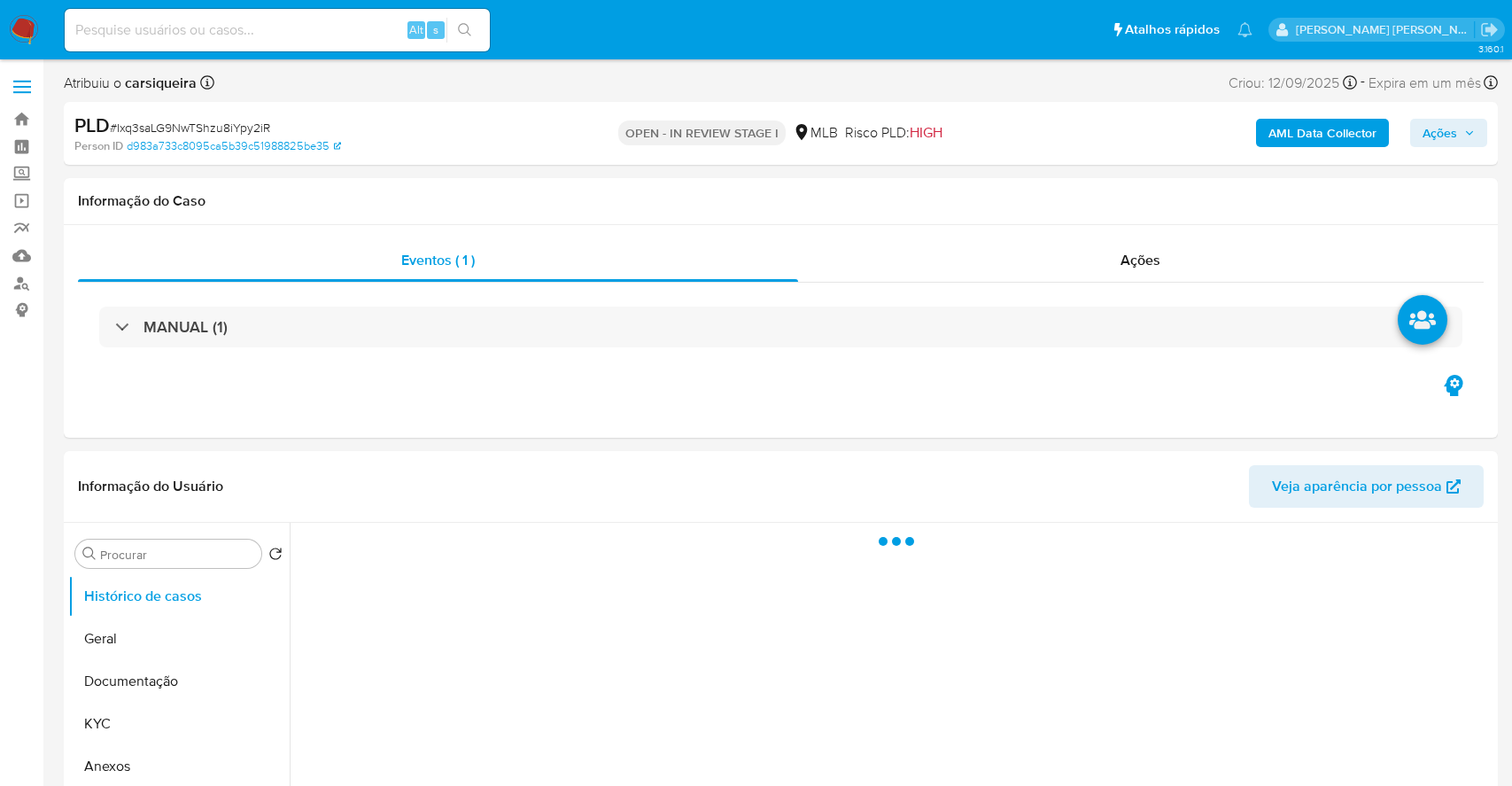
select select "10"
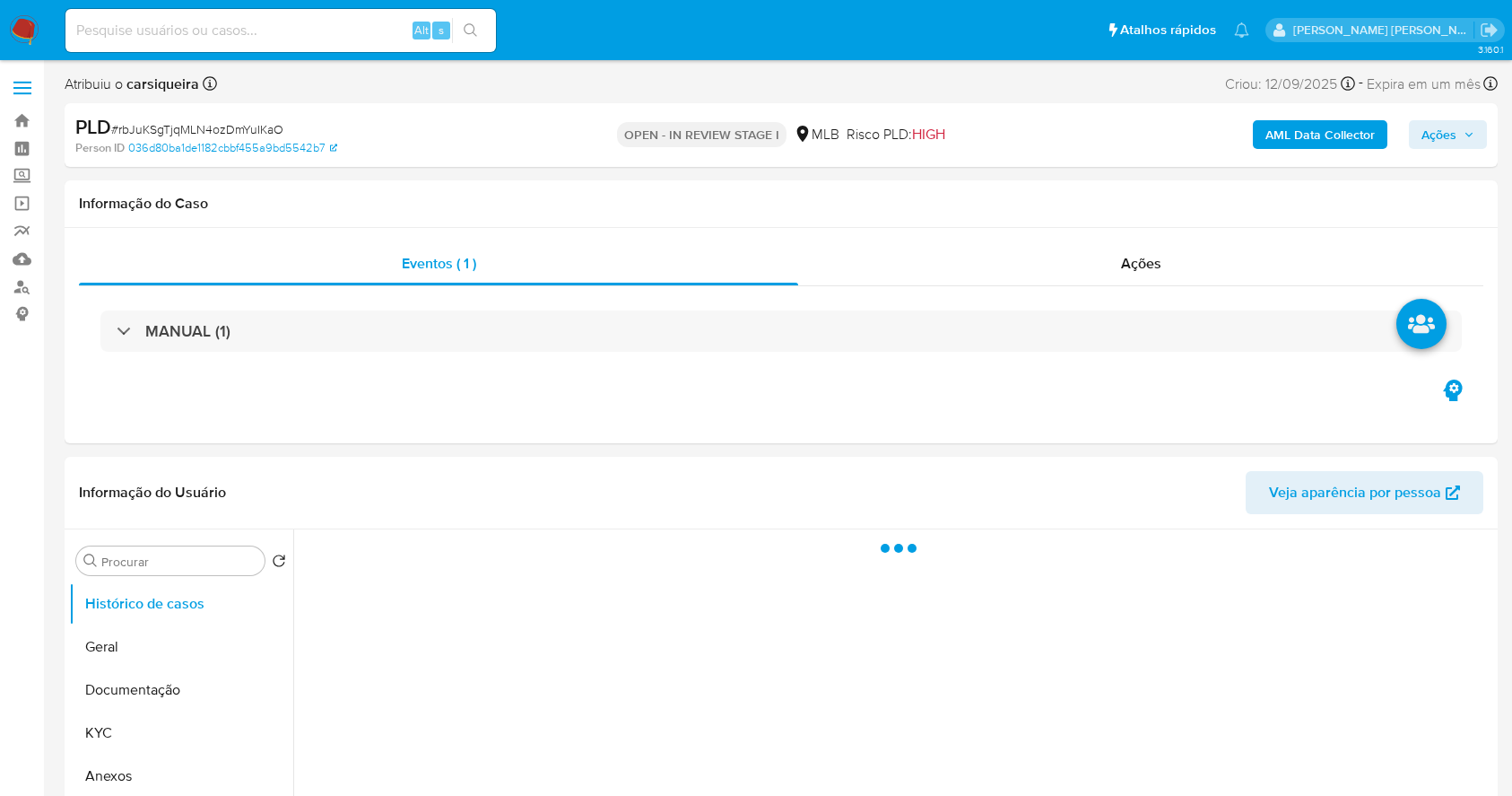
select select "10"
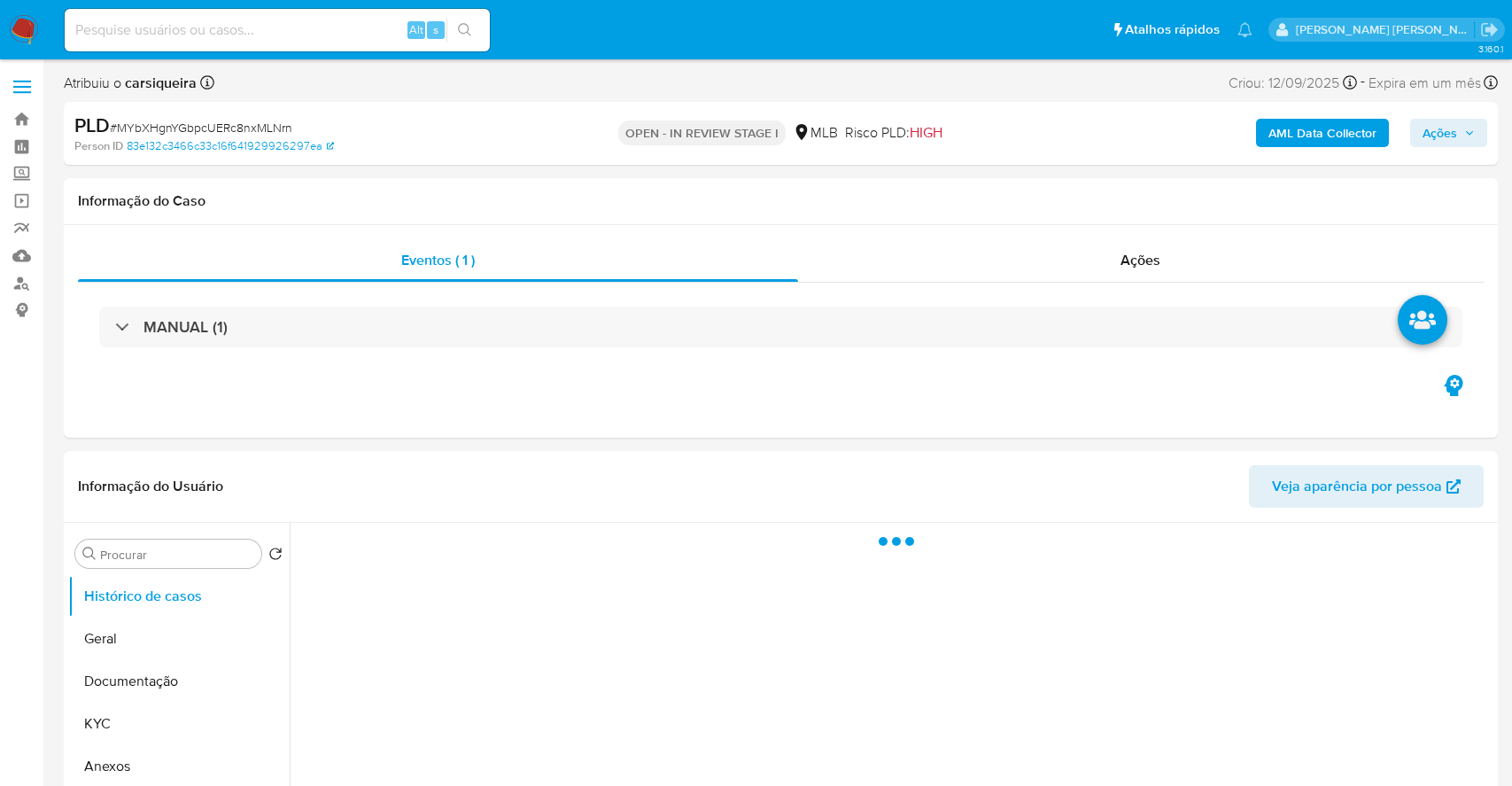
select select "10"
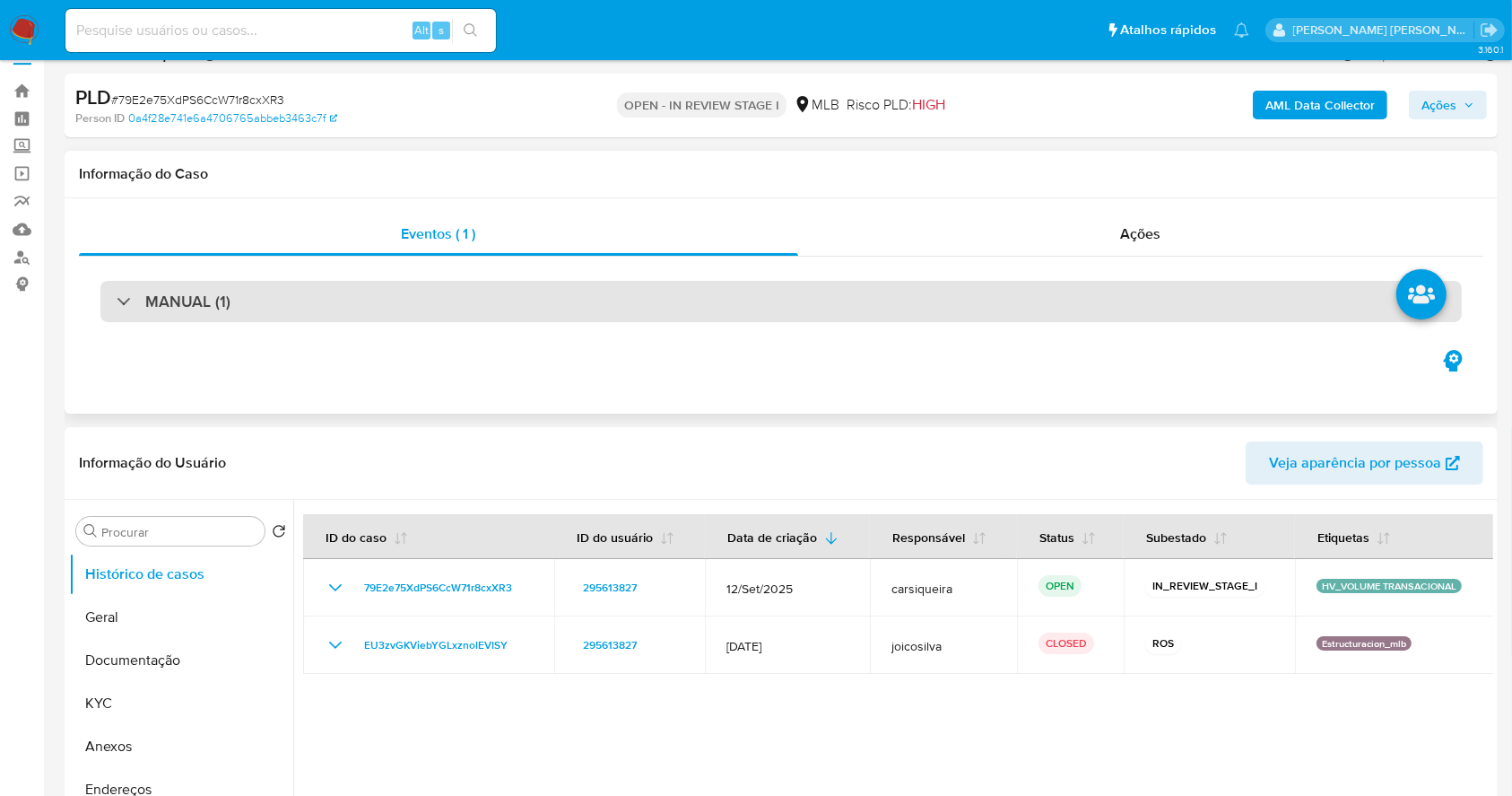
scroll to position [238, 0]
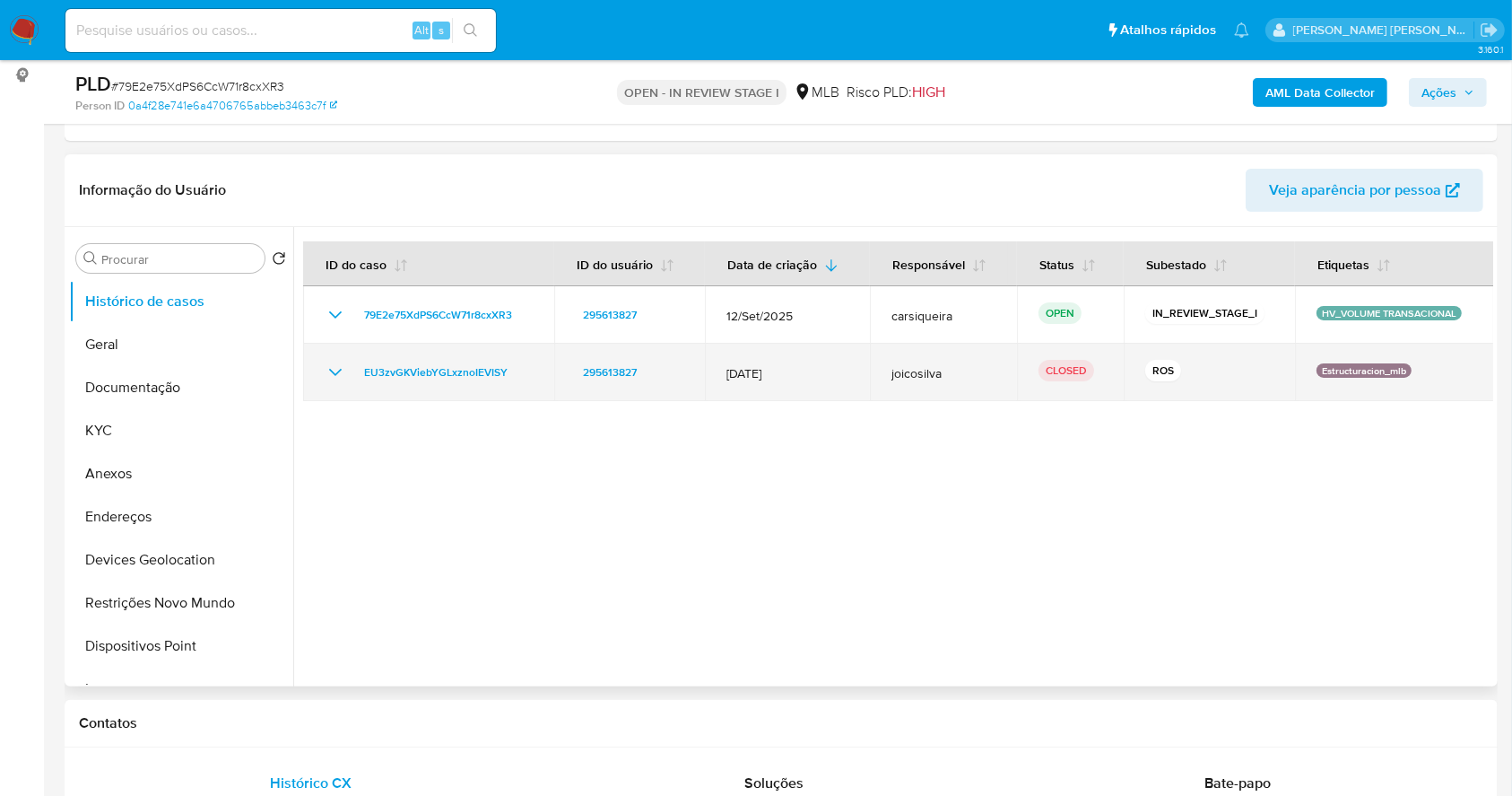
click at [331, 362] on icon "Mostrar/Ocultar" at bounding box center [335, 371] width 21 height 21
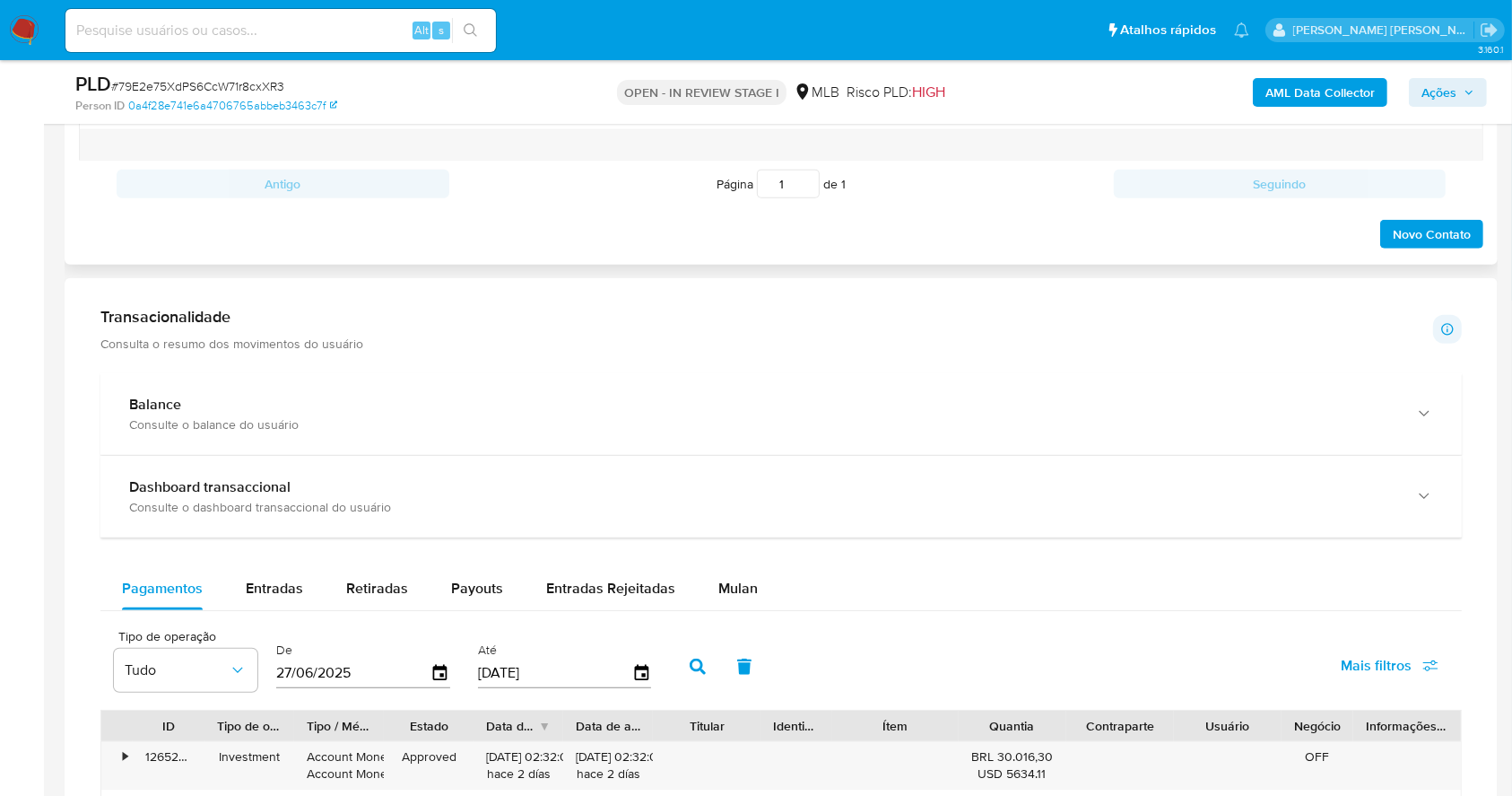
scroll to position [1315, 0]
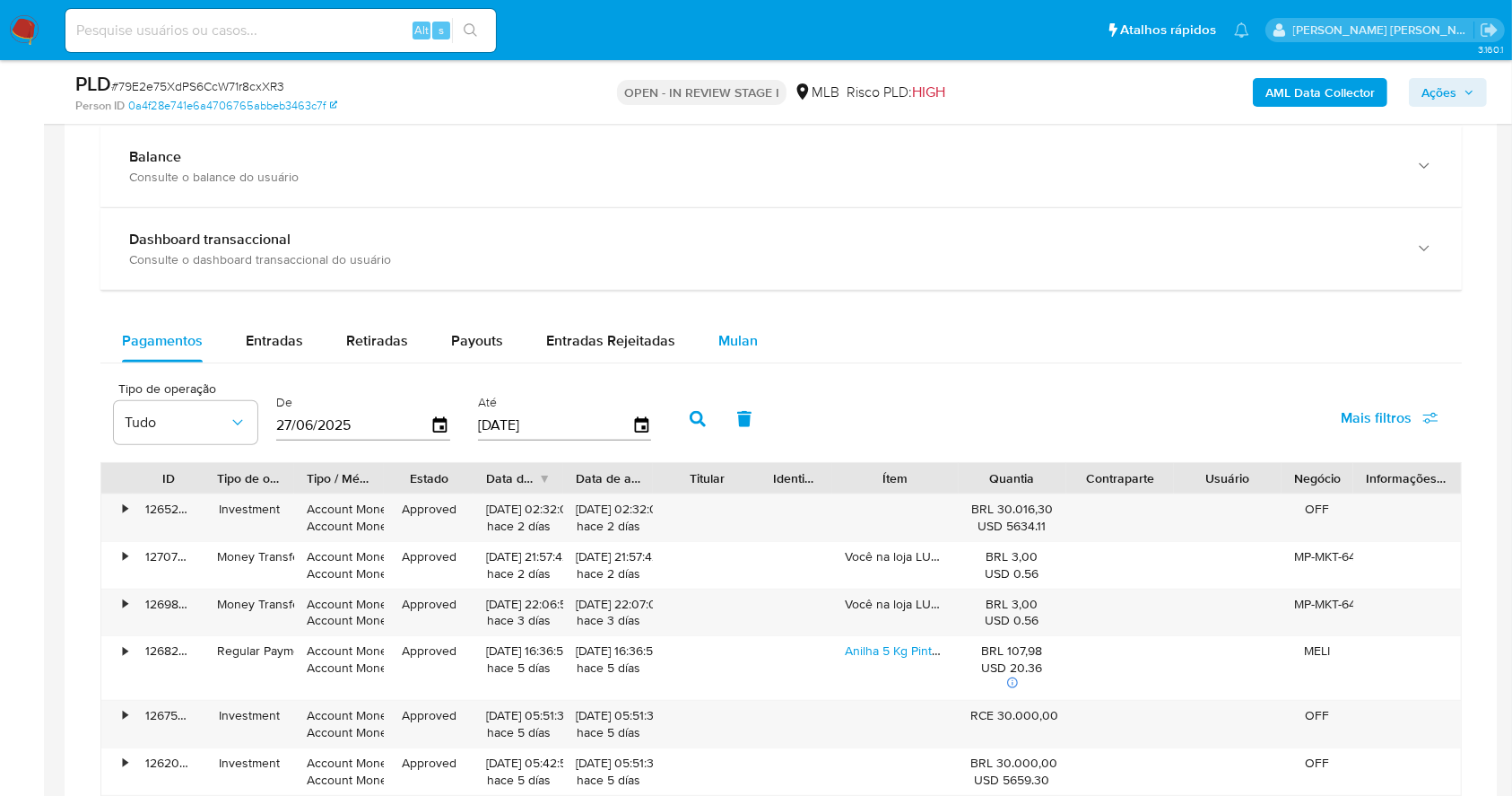
click at [738, 327] on div "Mulan" at bounding box center [738, 341] width 39 height 43
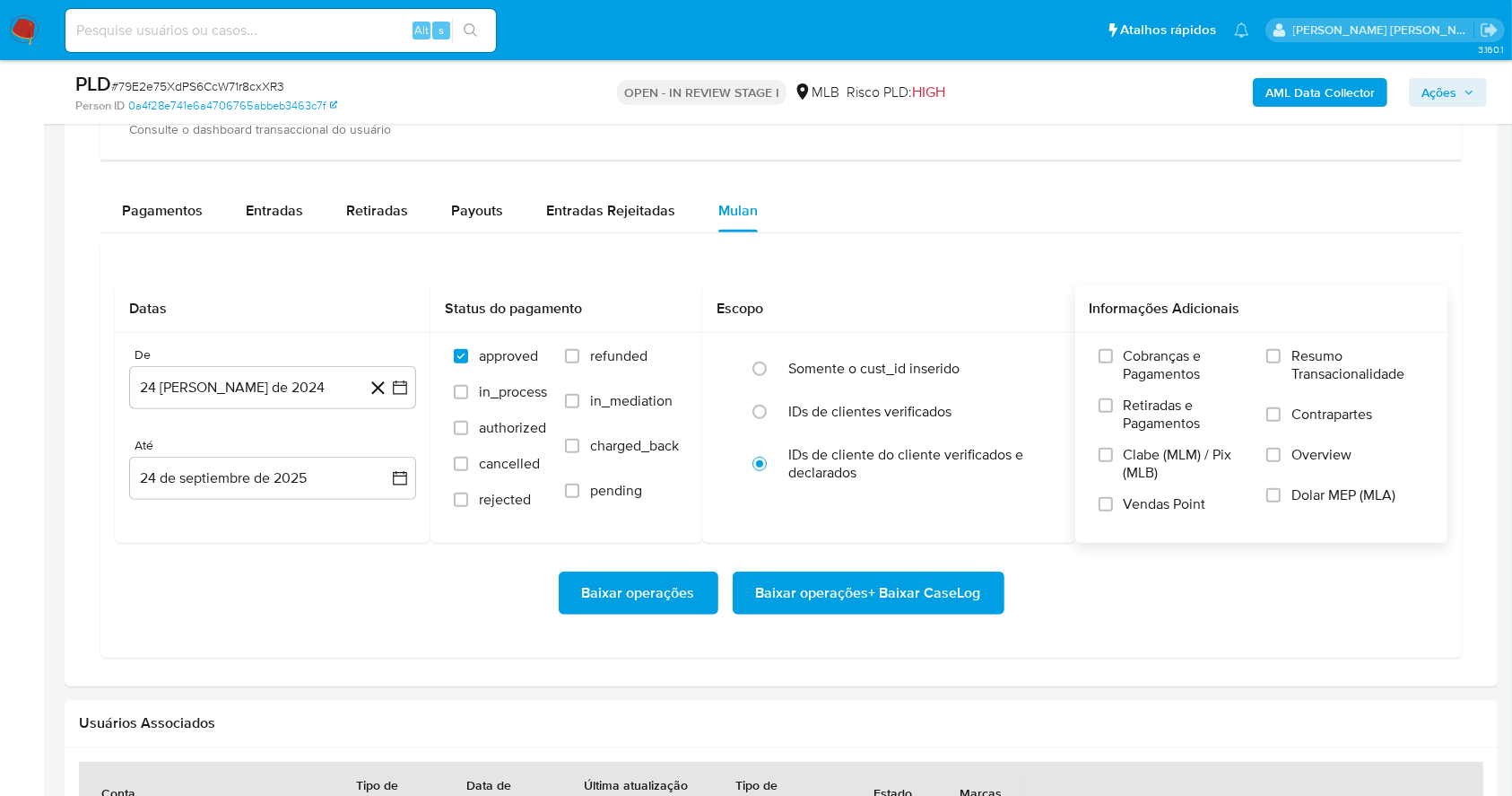
scroll to position [1555, 0]
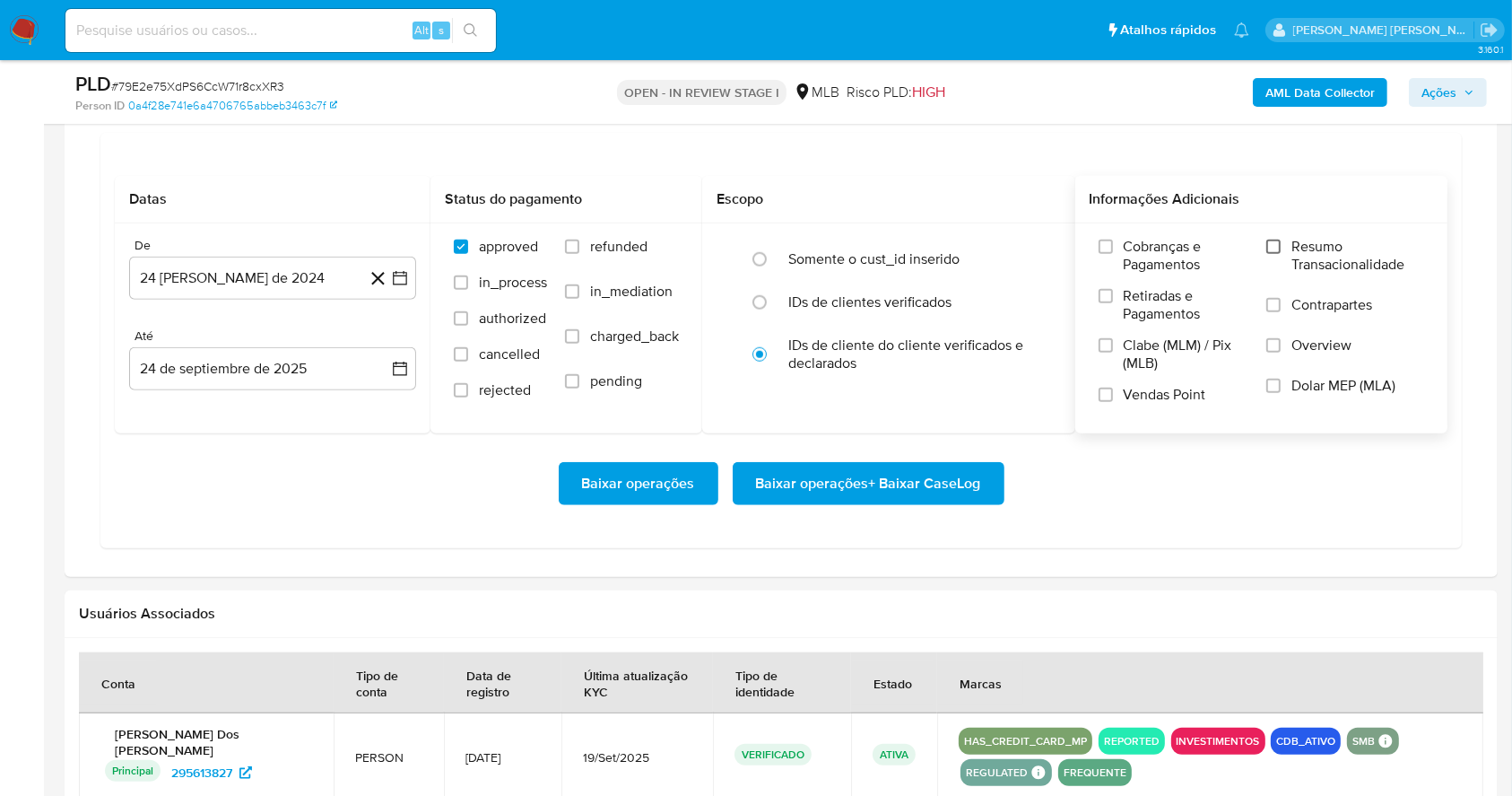
click at [1275, 247] on input "Resumo Transacionalidade" at bounding box center [1273, 246] width 14 height 14
click at [1108, 398] on input "Vendas Point" at bounding box center [1105, 394] width 14 height 14
click at [414, 269] on button "24 de agosto de 2024" at bounding box center [273, 278] width 287 height 43
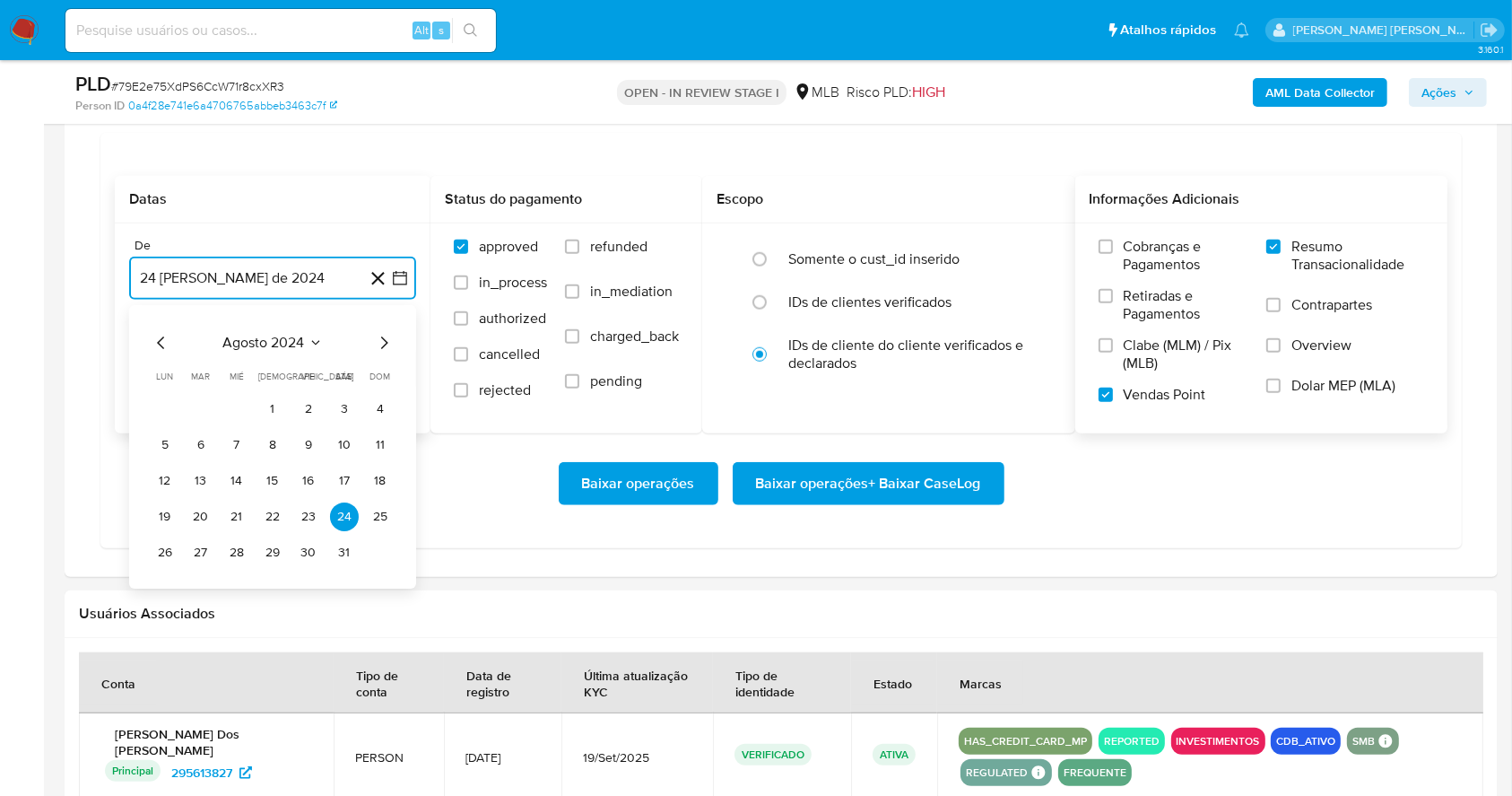
click at [392, 339] on icon "Mes siguiente" at bounding box center [383, 343] width 21 height 21
click at [391, 337] on icon "Mes siguiente" at bounding box center [383, 343] width 21 height 21
click at [391, 336] on icon "Mes siguiente" at bounding box center [383, 343] width 21 height 21
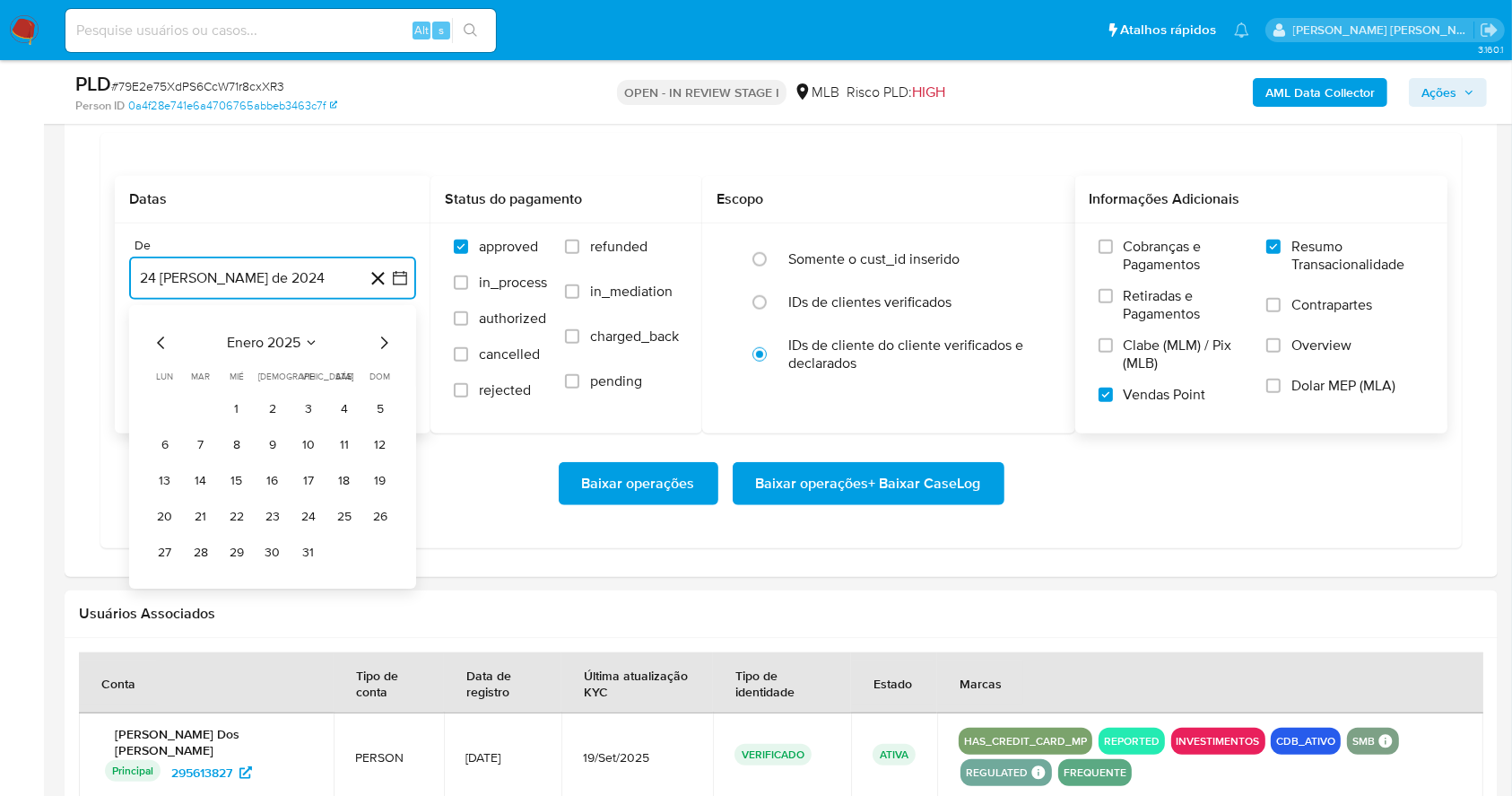
click at [391, 336] on icon "Mes siguiente" at bounding box center [383, 343] width 21 height 21
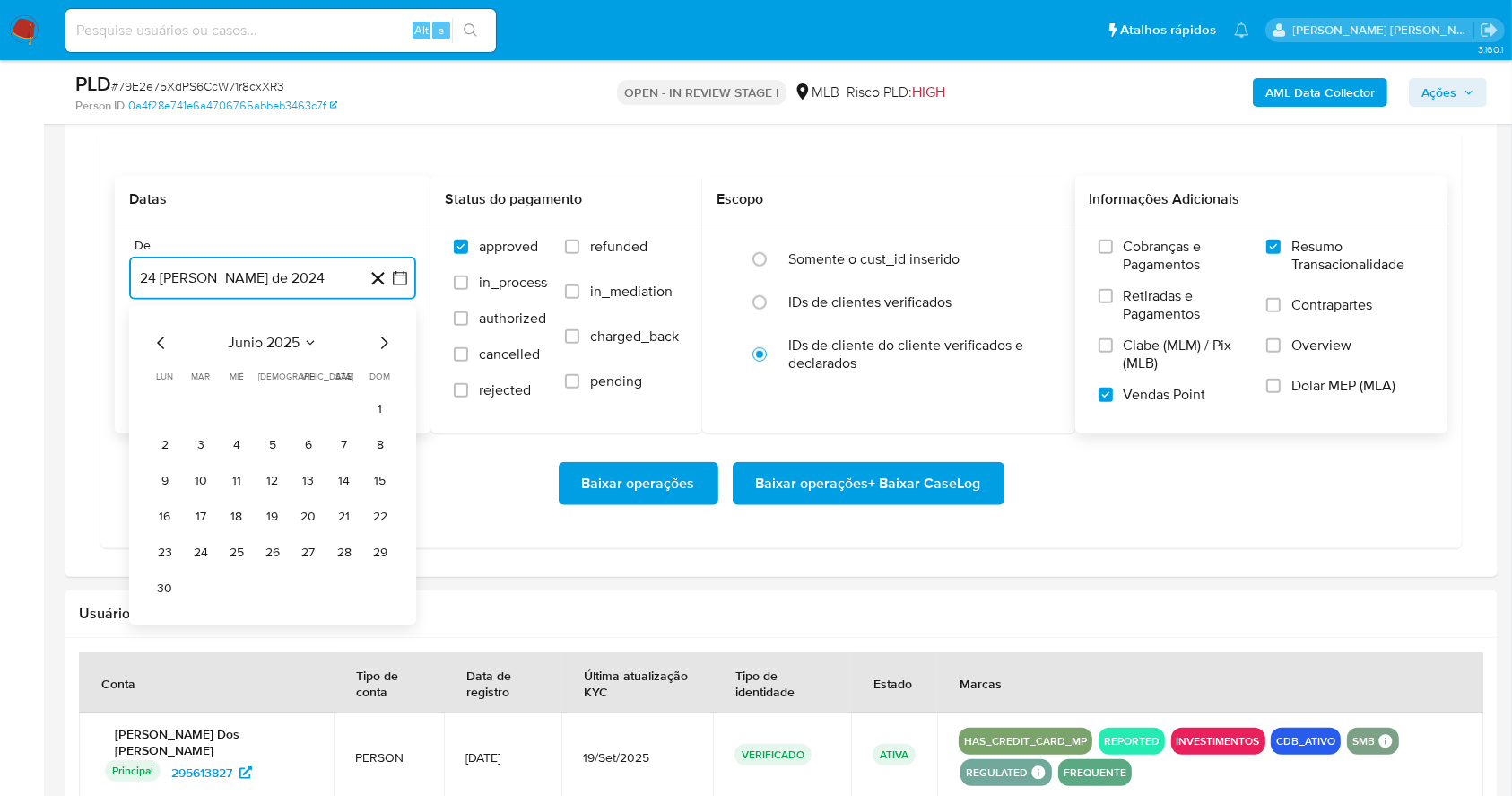
click at [380, 350] on icon "Mes siguiente" at bounding box center [383, 343] width 21 height 21
click at [385, 332] on icon "Mes siguiente" at bounding box center [383, 343] width 21 height 21
click at [300, 411] on button "1" at bounding box center [308, 409] width 29 height 29
click at [301, 374] on button "24 de septiembre de 2025" at bounding box center [273, 369] width 287 height 43
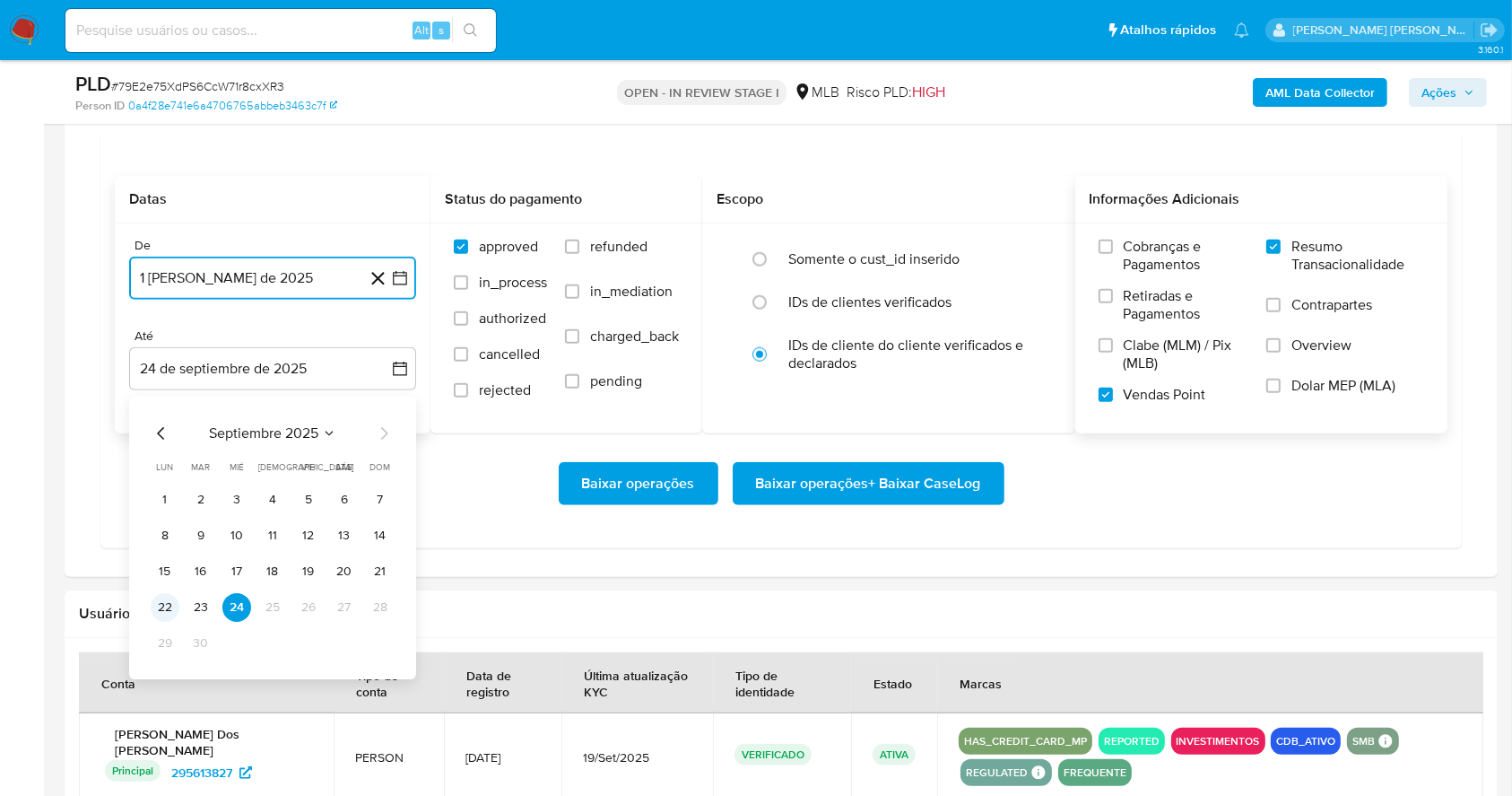
click at [154, 603] on button "22" at bounding box center [165, 607] width 29 height 29
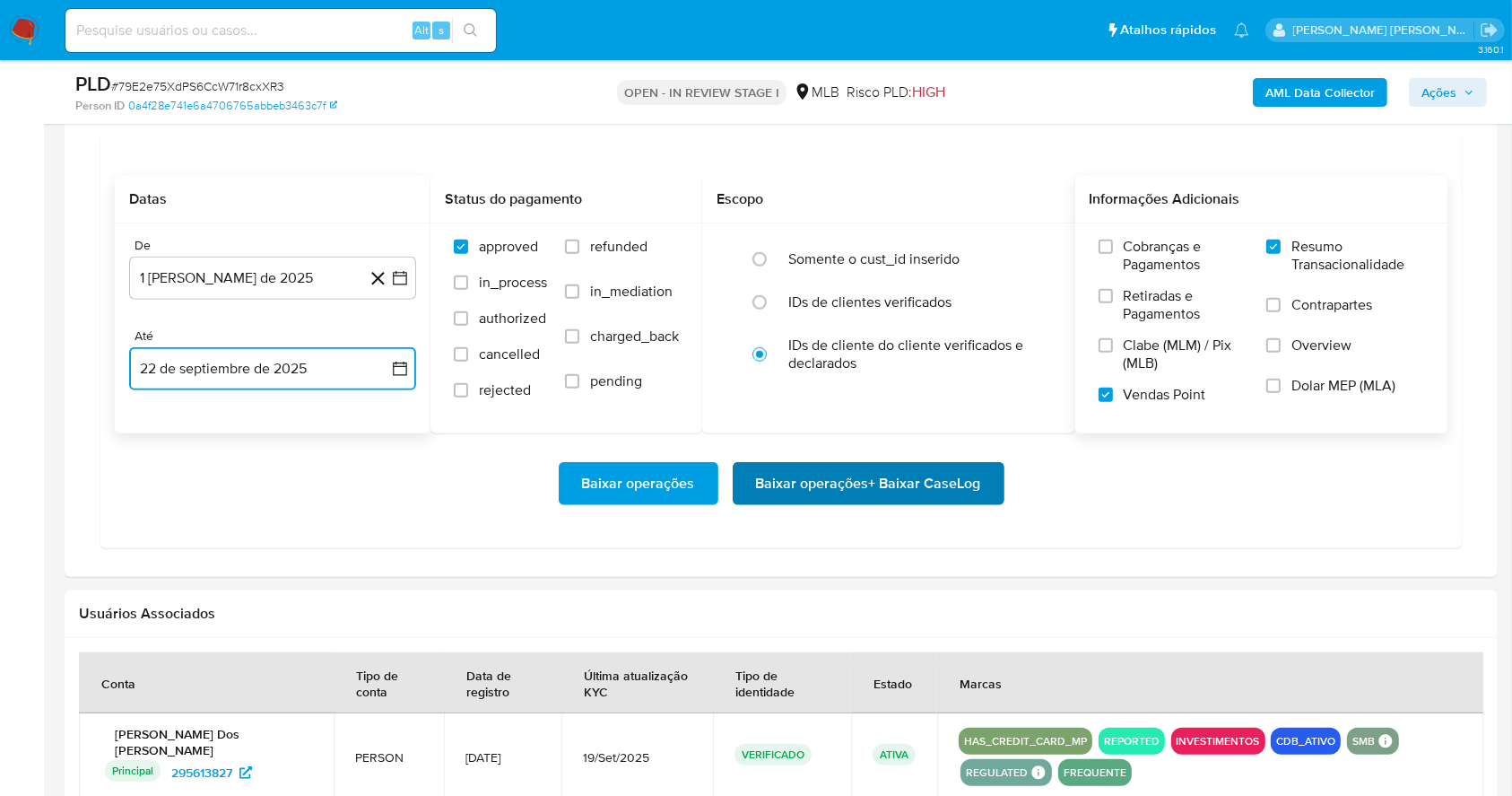
click at [900, 480] on span "Baixar operações + Baixar CaseLog" at bounding box center [868, 483] width 225 height 39
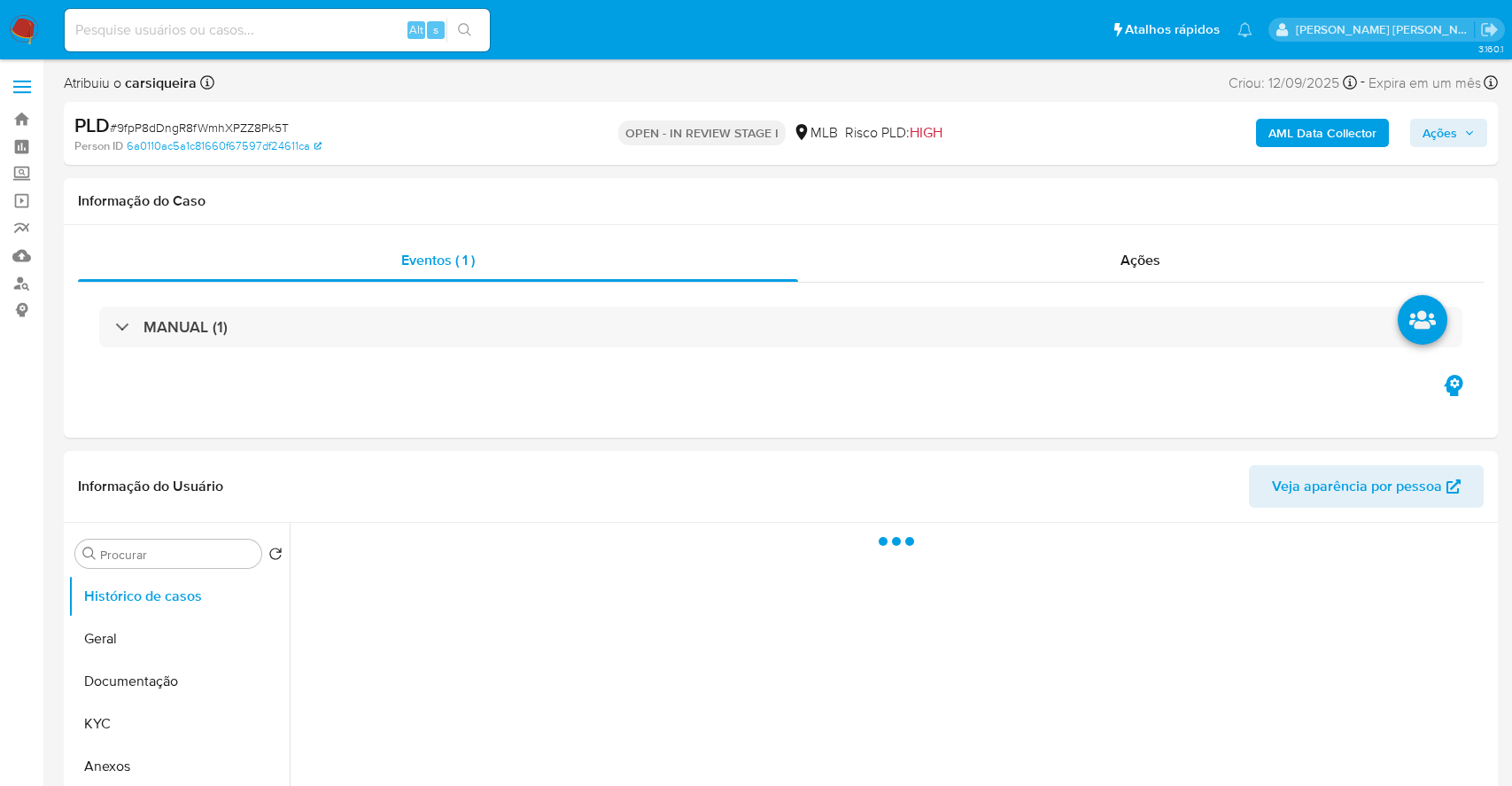
select select "10"
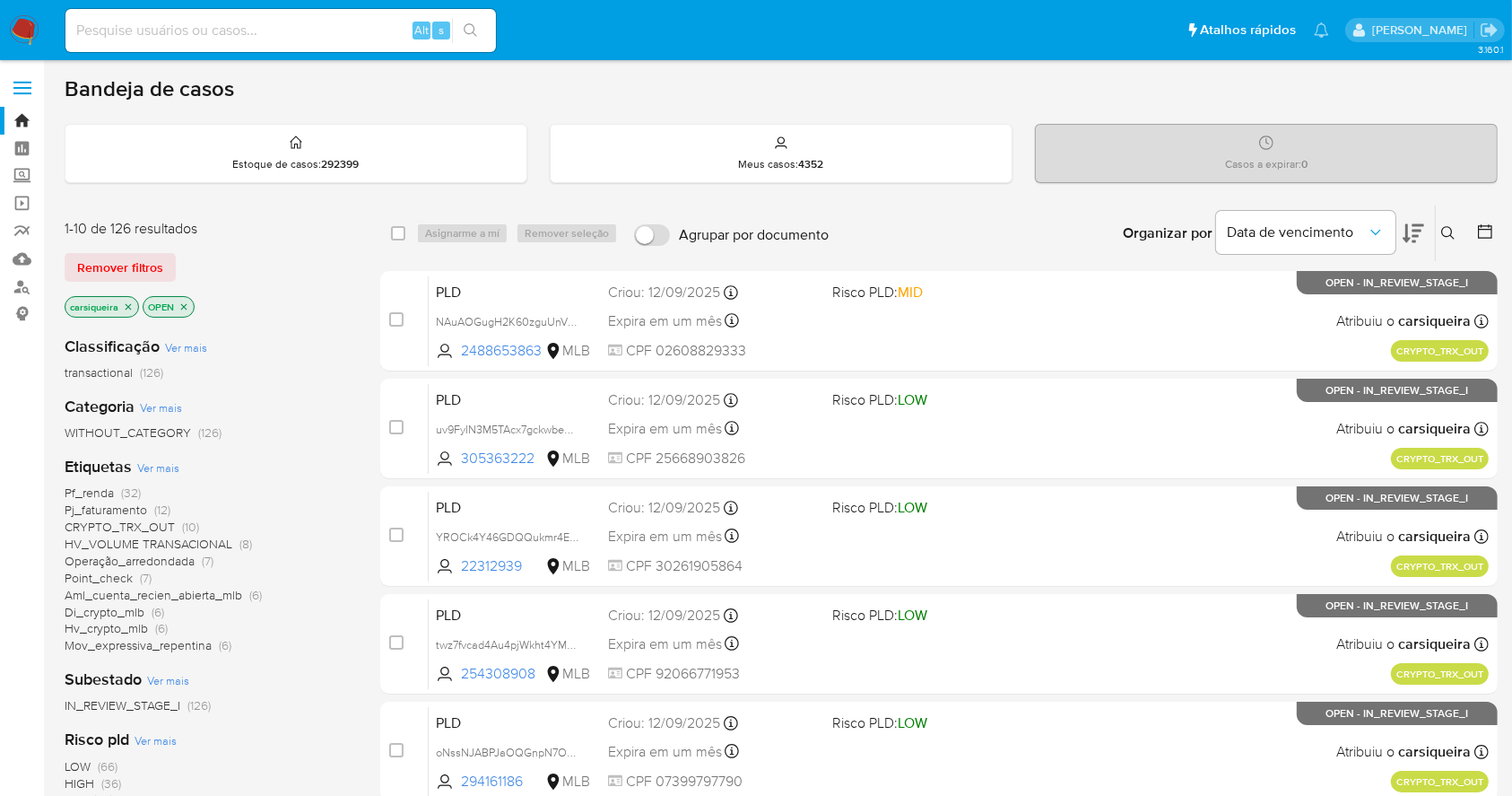
click at [231, 538] on span "HV_VOLUME TRANSACIONAL (8)" at bounding box center [157, 544] width 187 height 17
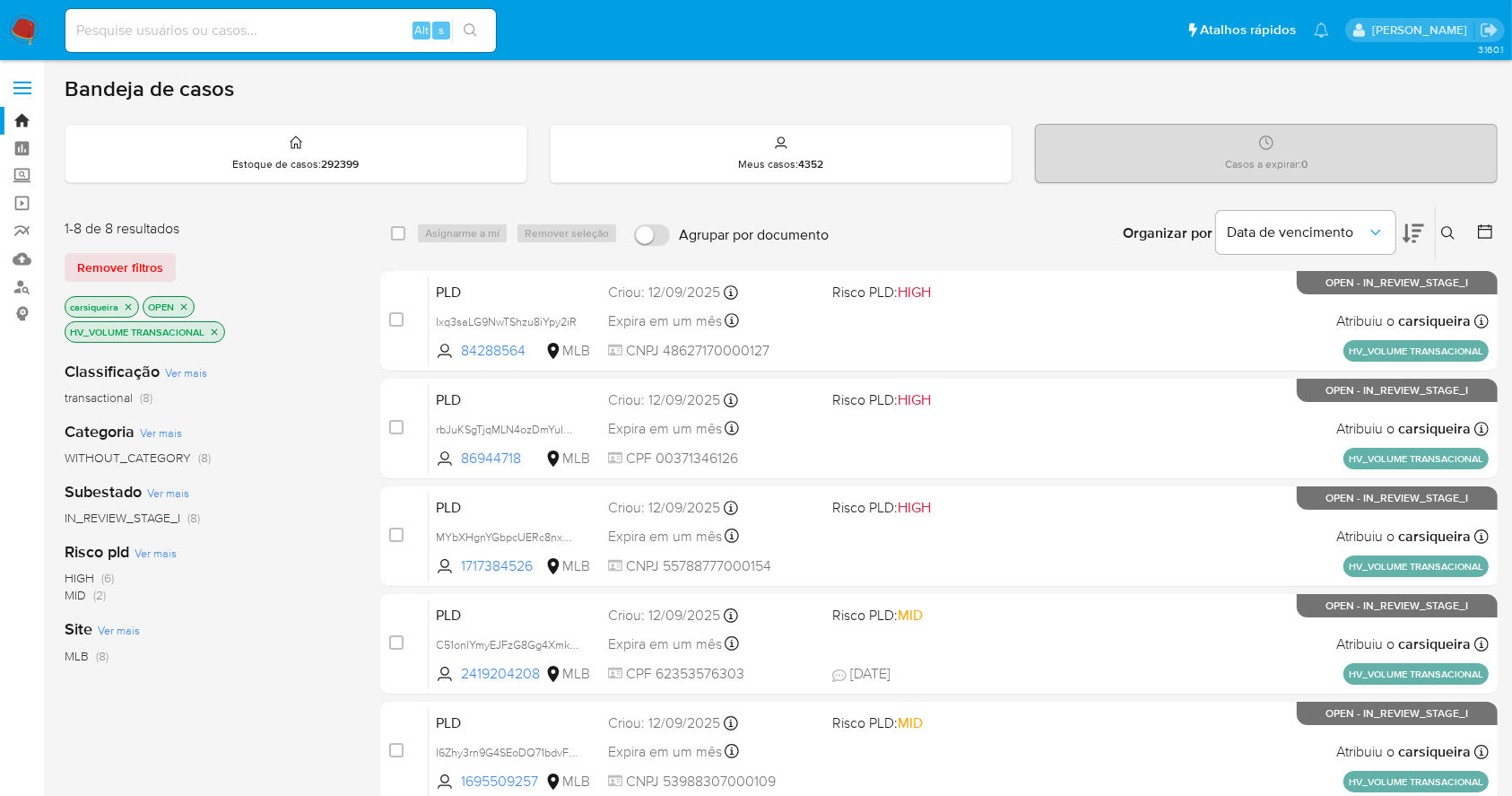
click at [91, 603] on div "Classificação Ver mais transactional (8) Categoria Ver mais WITHOUT_CATEGORY (8…" at bounding box center [207, 651] width 287 height 610
click at [87, 600] on span "MID (2)" at bounding box center [85, 595] width 41 height 17
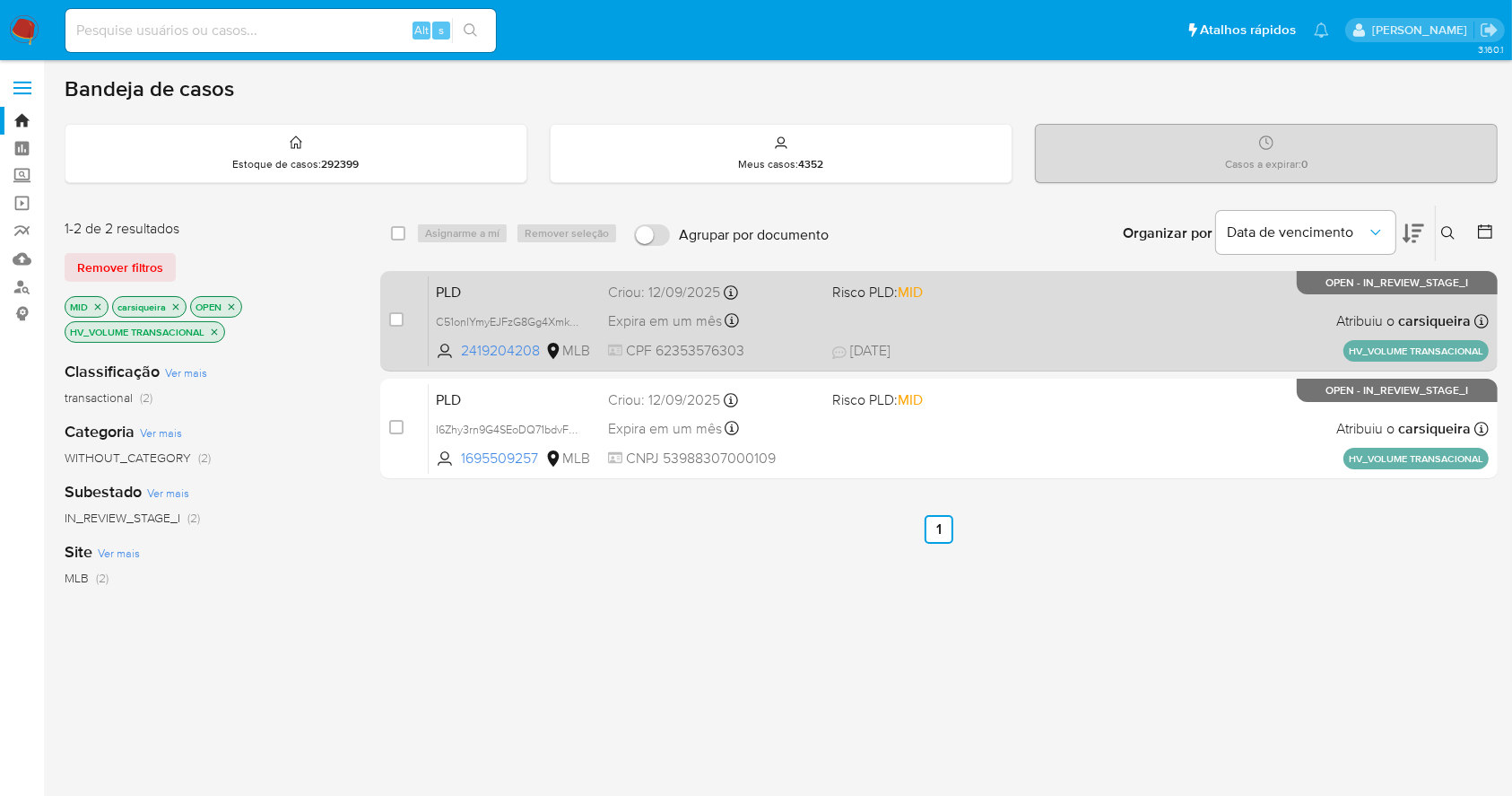
click at [954, 327] on div "PLD C51onlYmyEJFzG8Gg4Xmk9kx 2419204208 MLB Risco PLD: MID Criou: [DATE] Criou:…" at bounding box center [958, 320] width 1060 height 90
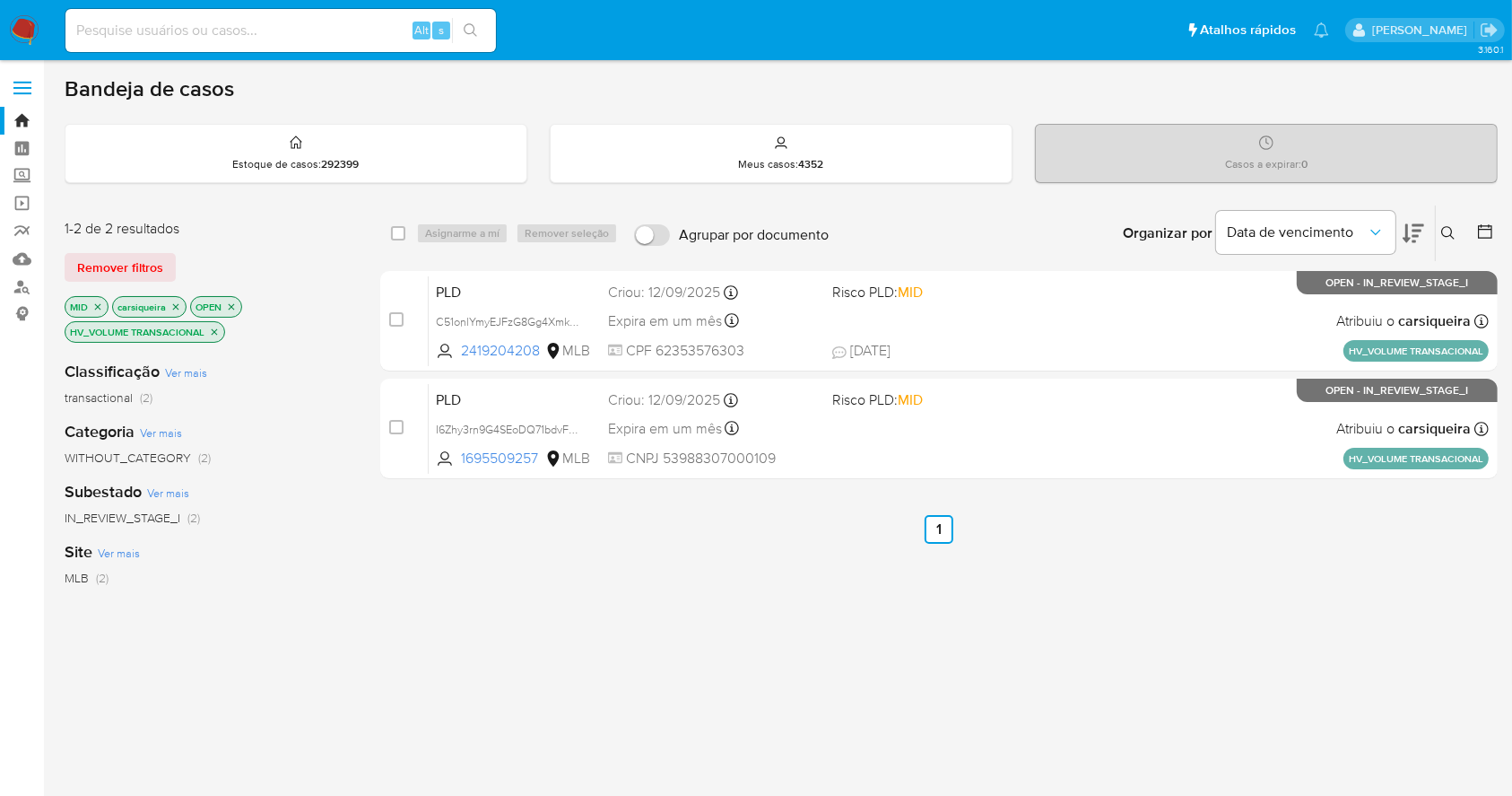
click at [1020, 484] on div "select-all-cases-checkbox Asignarme a mí Remover seleção Agrupar por documento …" at bounding box center [939, 345] width 1117 height 282
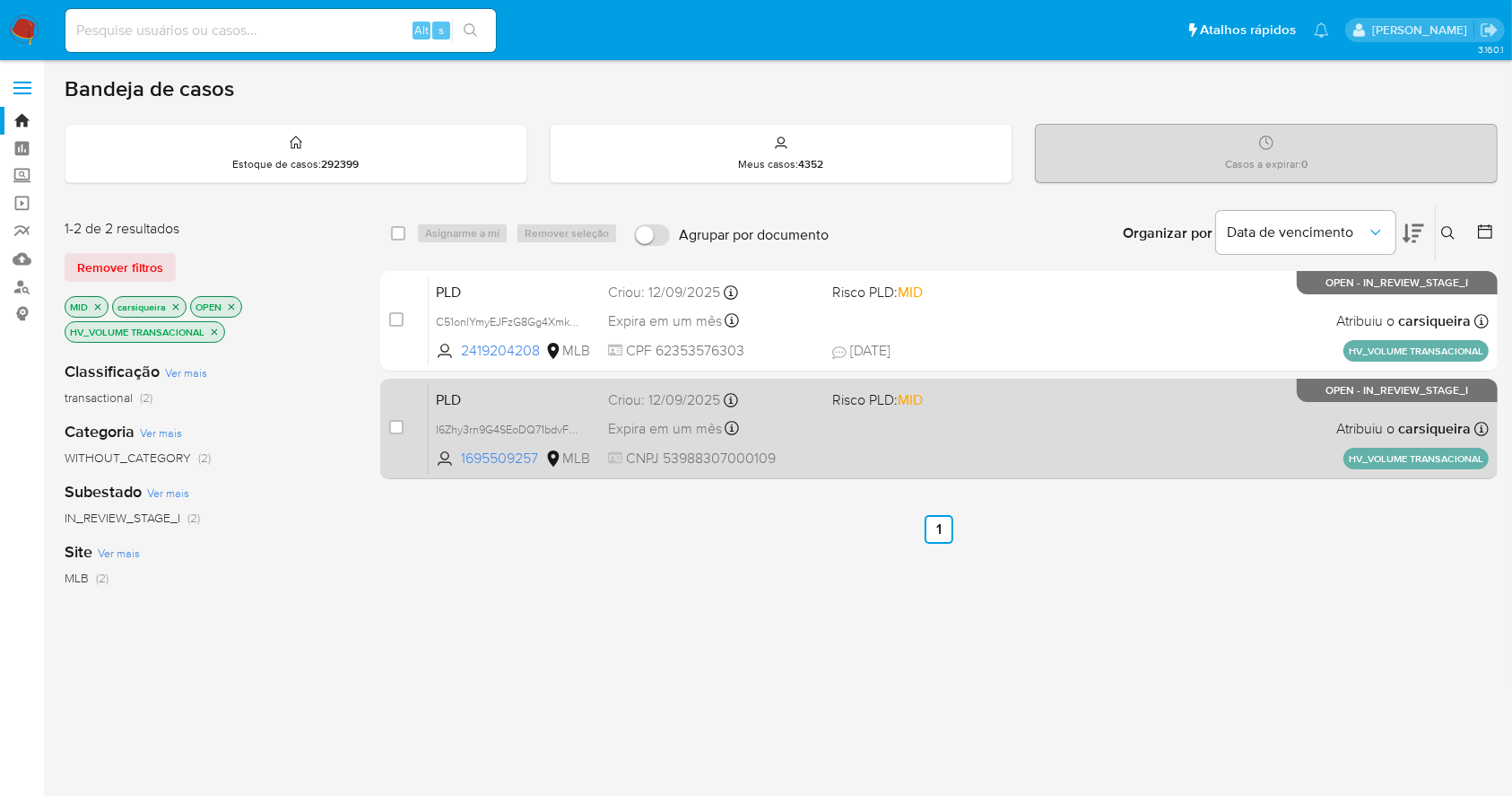
click at [1019, 438] on div "PLD I6Zhy3rn9G4SEoDQ71bdvF4v 1695509257 MLB Risco PLD: MID Criou: [DATE] Criou:…" at bounding box center [958, 428] width 1060 height 90
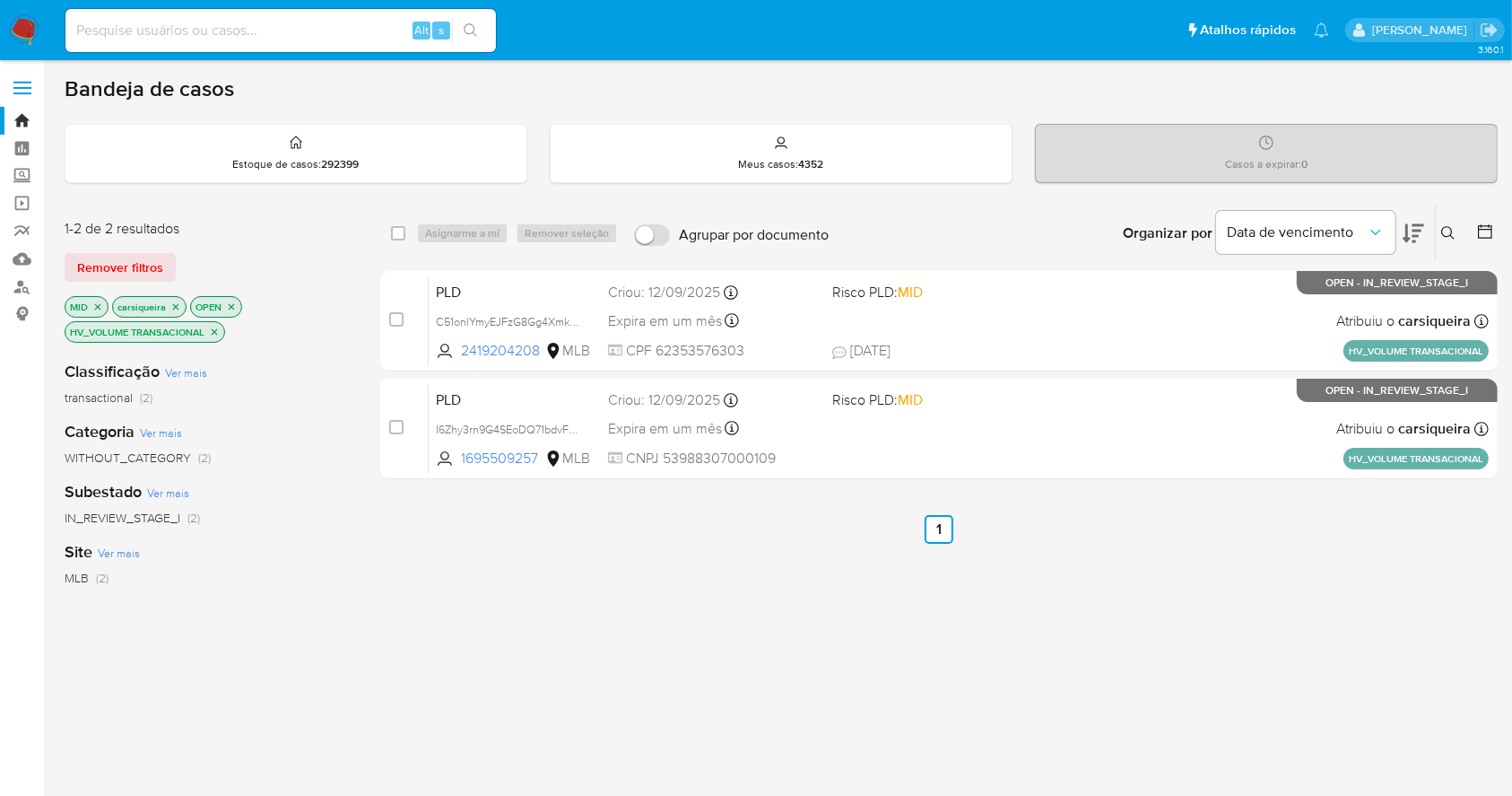
click at [100, 310] on icon "close-filter" at bounding box center [98, 307] width 11 height 11
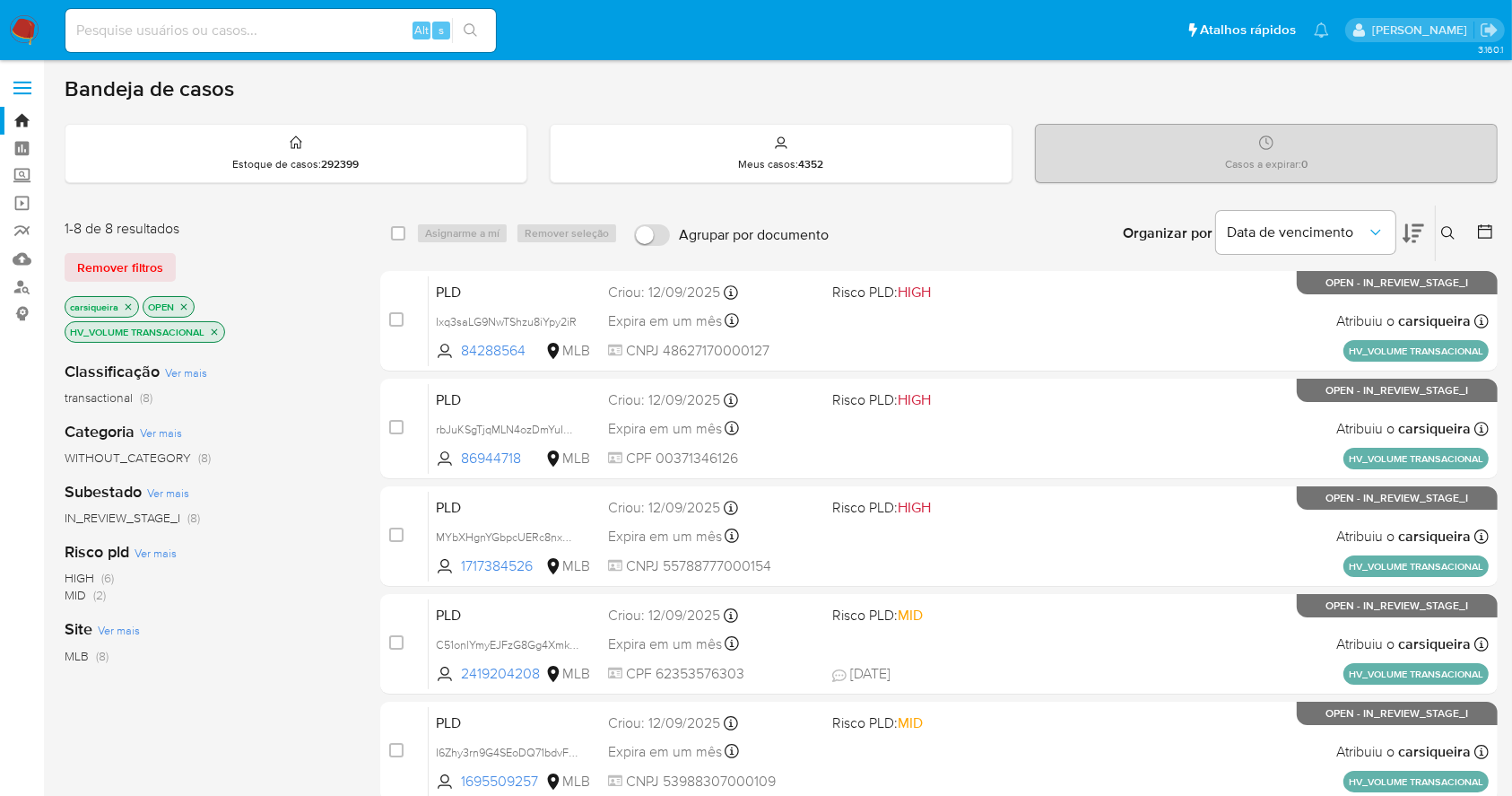
click at [105, 578] on span "(6)" at bounding box center [107, 577] width 12 height 18
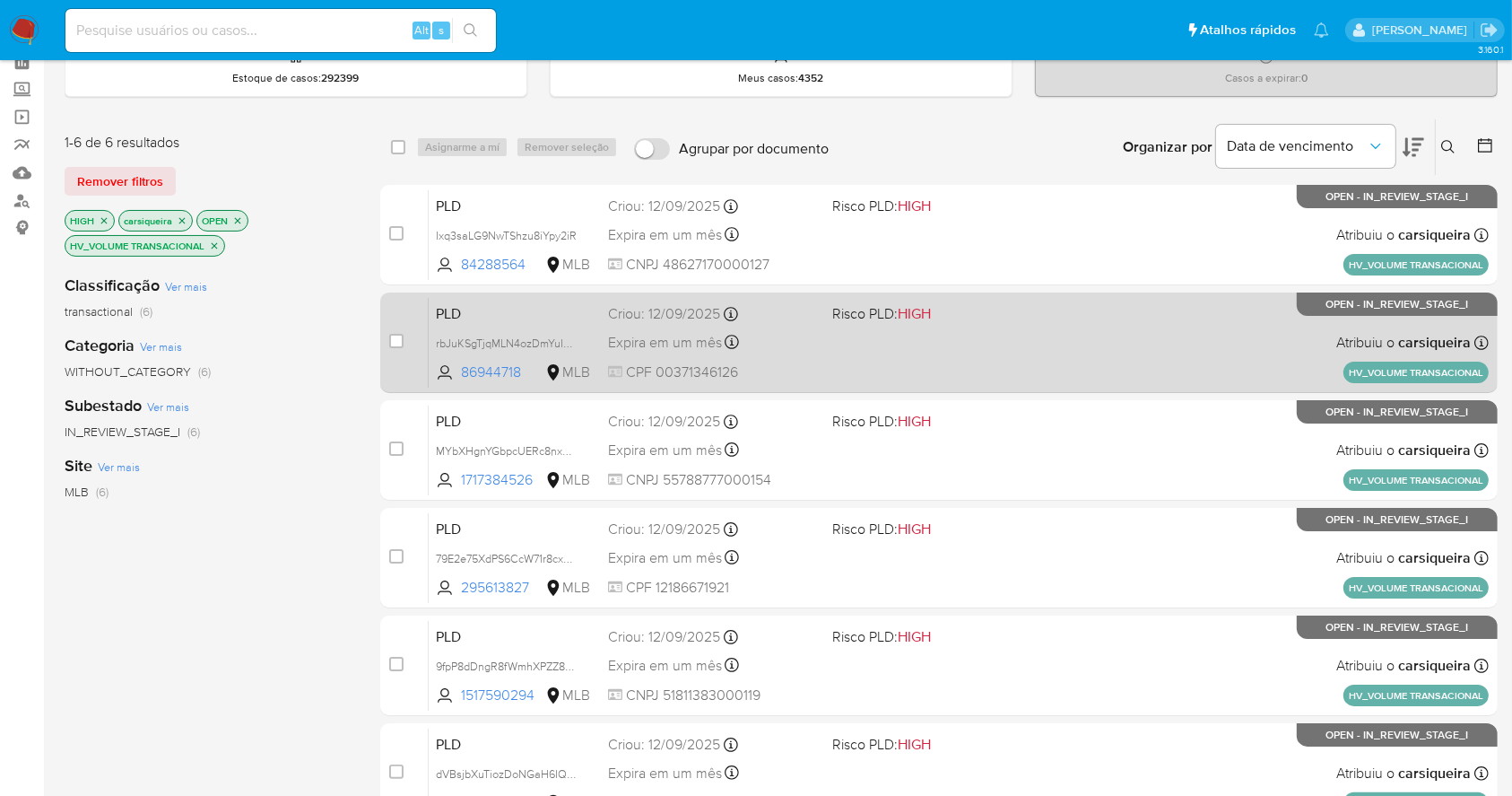
scroll to position [119, 0]
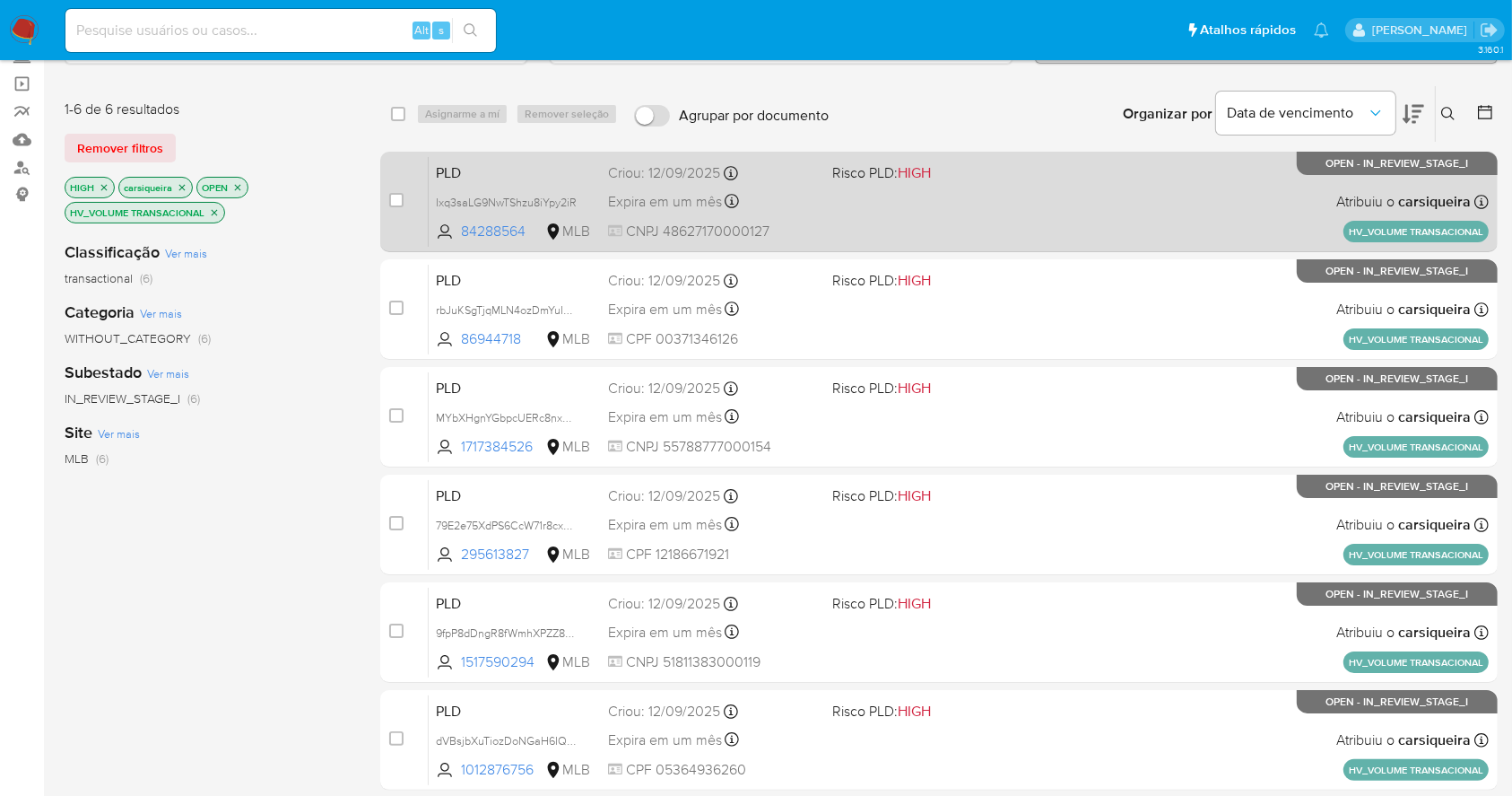
click at [954, 212] on div "PLD Ixq3saLG9NwTShzu8iYpy2iR 84288564 MLB Risco PLD: HIGH Criou: [DATE] Criou: …" at bounding box center [958, 201] width 1060 height 90
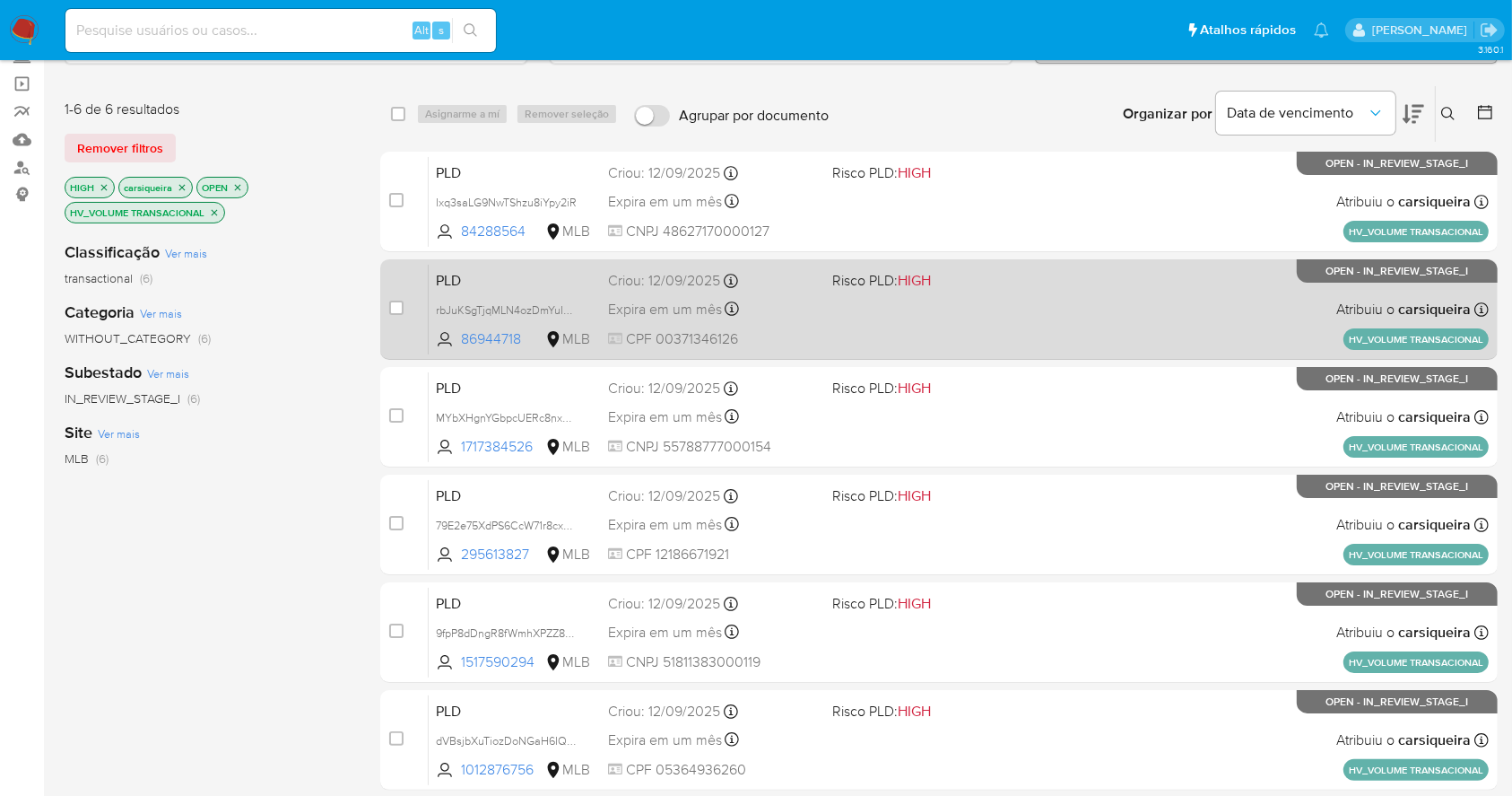
click at [1104, 308] on div "PLD rbJuKSgTjqMLN4ozDmYuIKaO 86944718 MLB Risco PLD: HIGH Criou: [DATE] Criou: …" at bounding box center [958, 308] width 1060 height 90
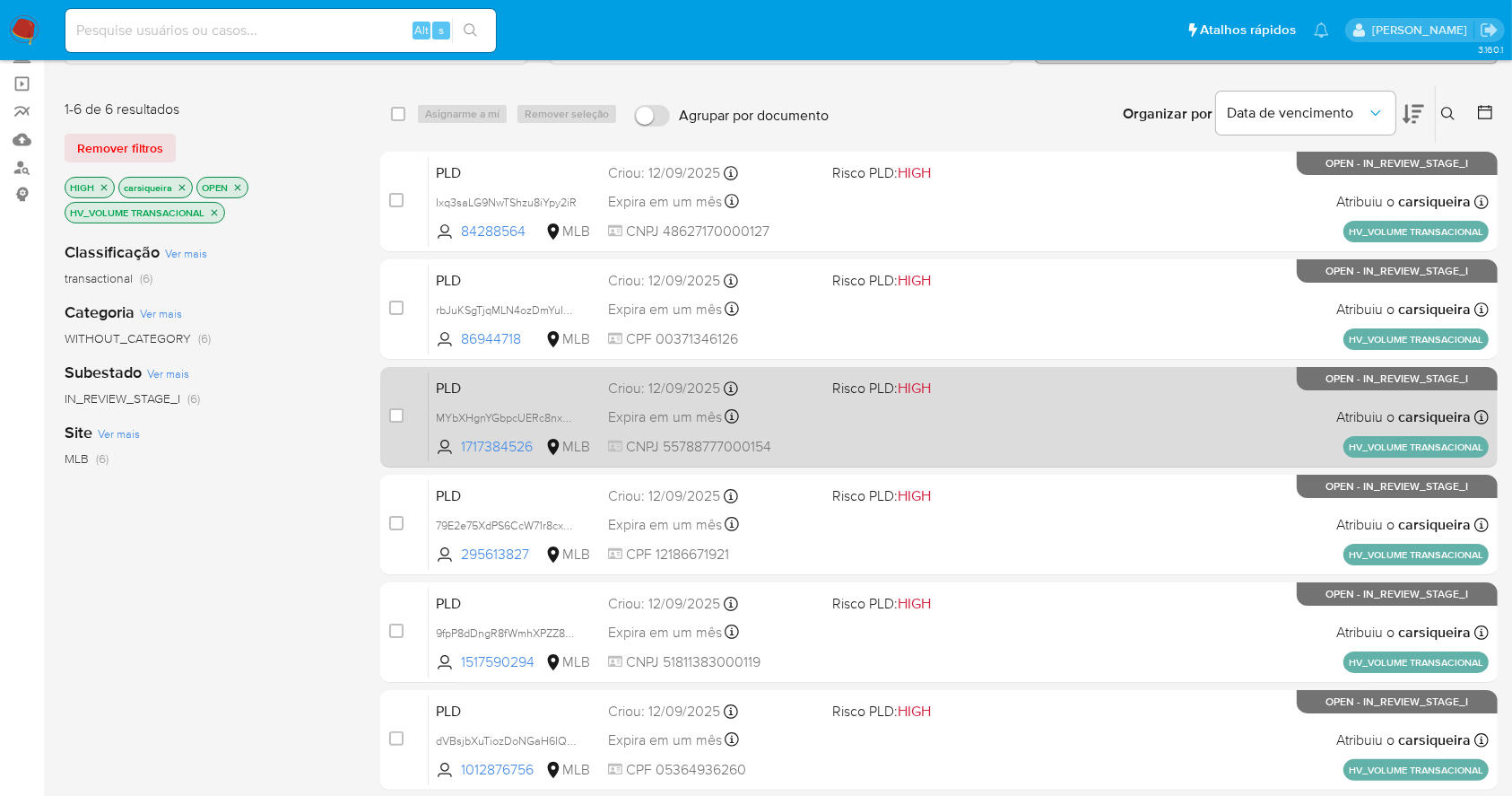
click at [1004, 414] on span at bounding box center [936, 416] width 209 height 4
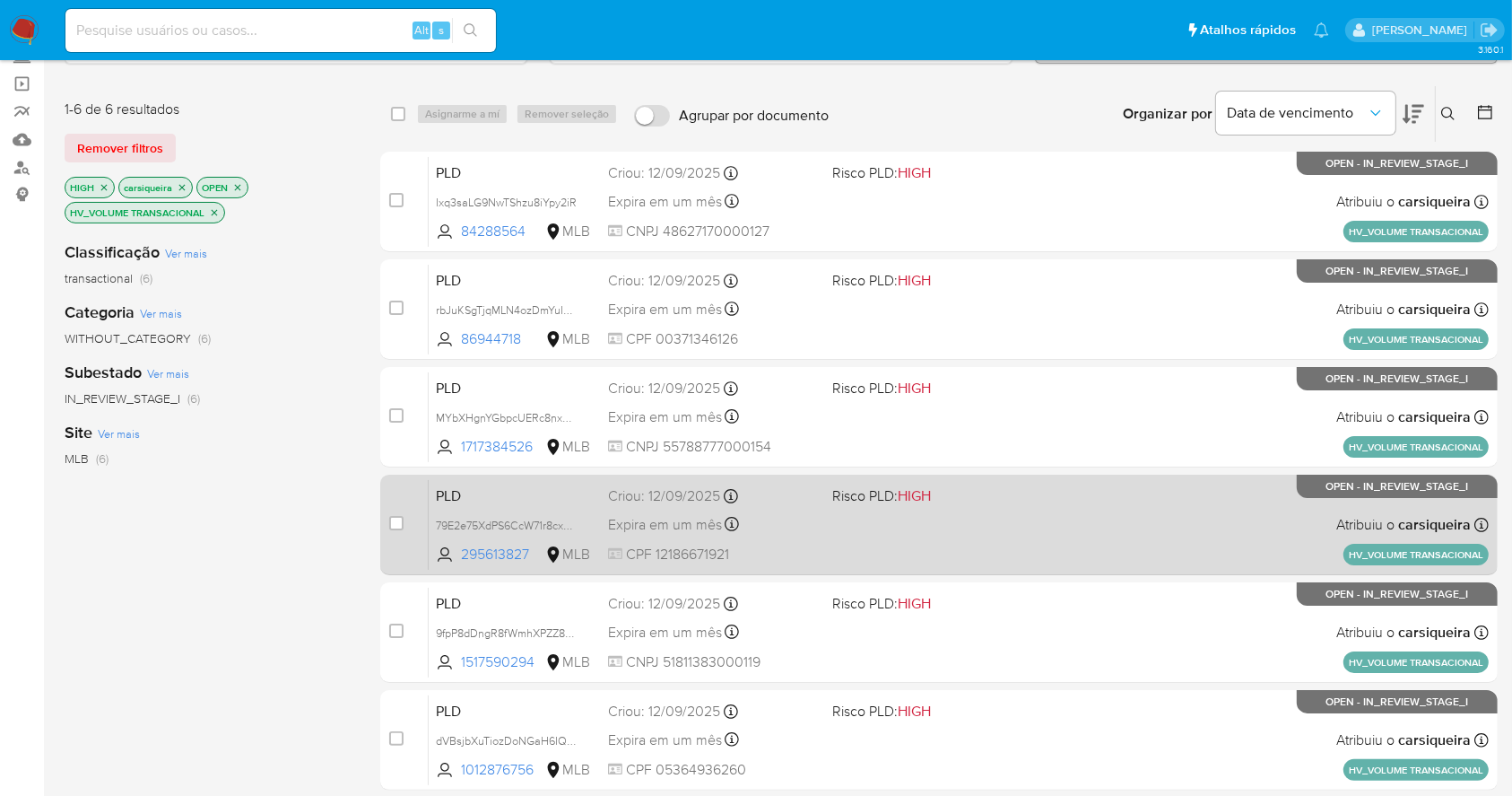
click at [1033, 546] on div "PLD 79E2e75XdPS6CcW71r8cxXR3 295613827 MLB Risco PLD: HIGH Criou: [DATE] Criou:…" at bounding box center [958, 524] width 1060 height 90
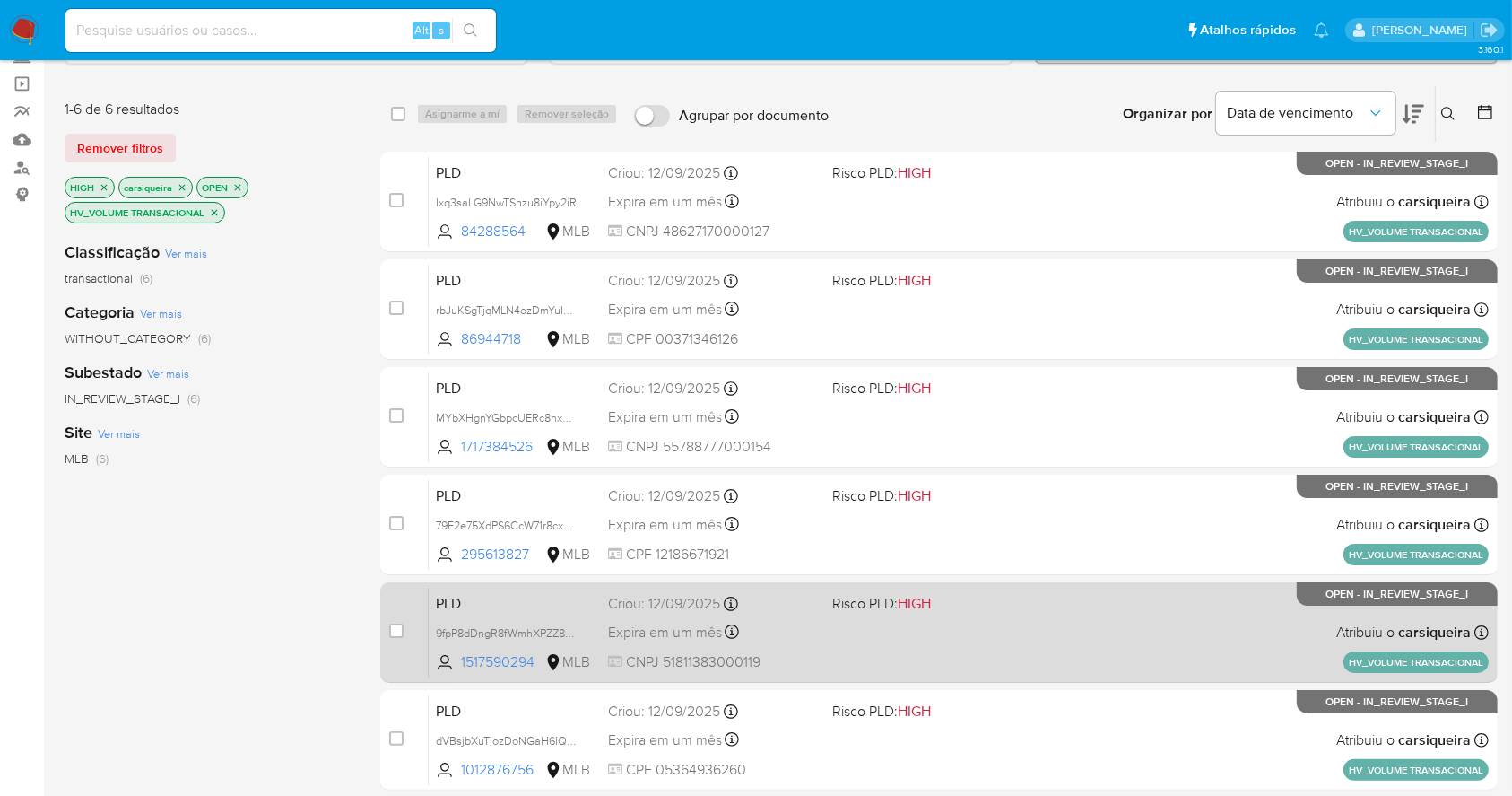
click at [1018, 630] on span at bounding box center [936, 632] width 209 height 4
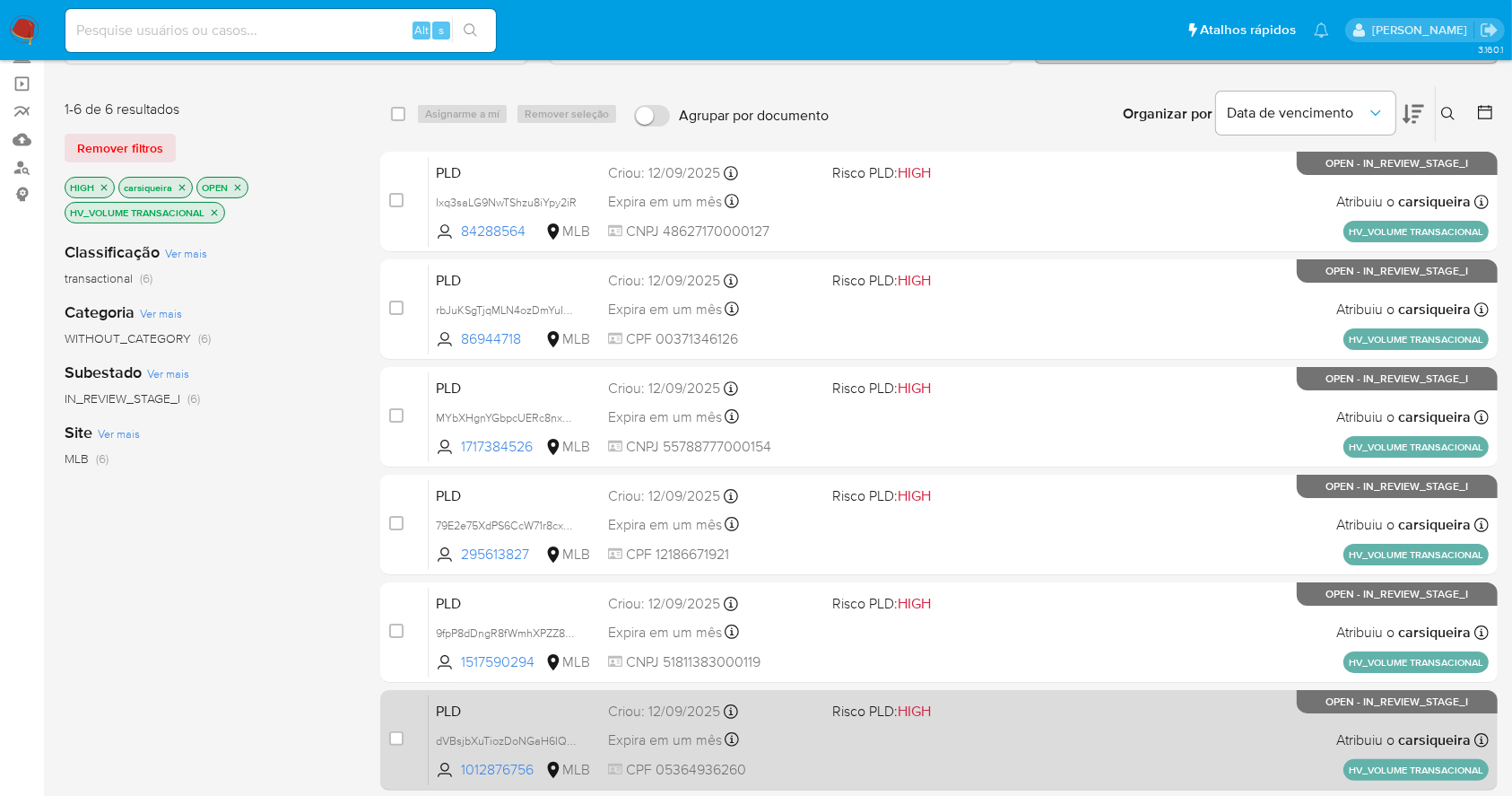
click at [1091, 725] on div "PLD dVBsjbXuTiozDoNGaH6IQ6Wn 1012876756 MLB Risco PLD: HIGH Criou: [DATE] Criou…" at bounding box center [958, 739] width 1060 height 90
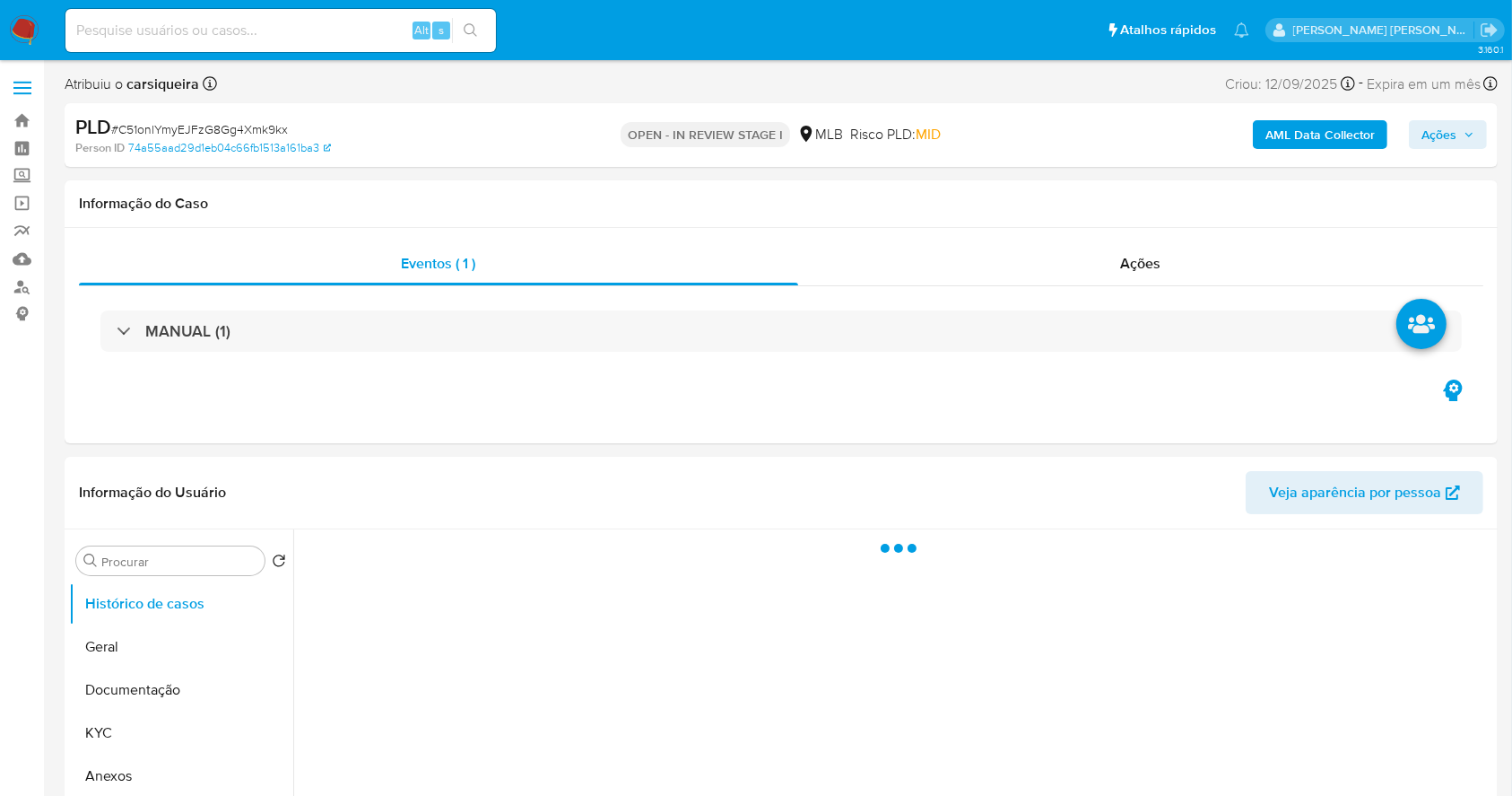
select select "10"
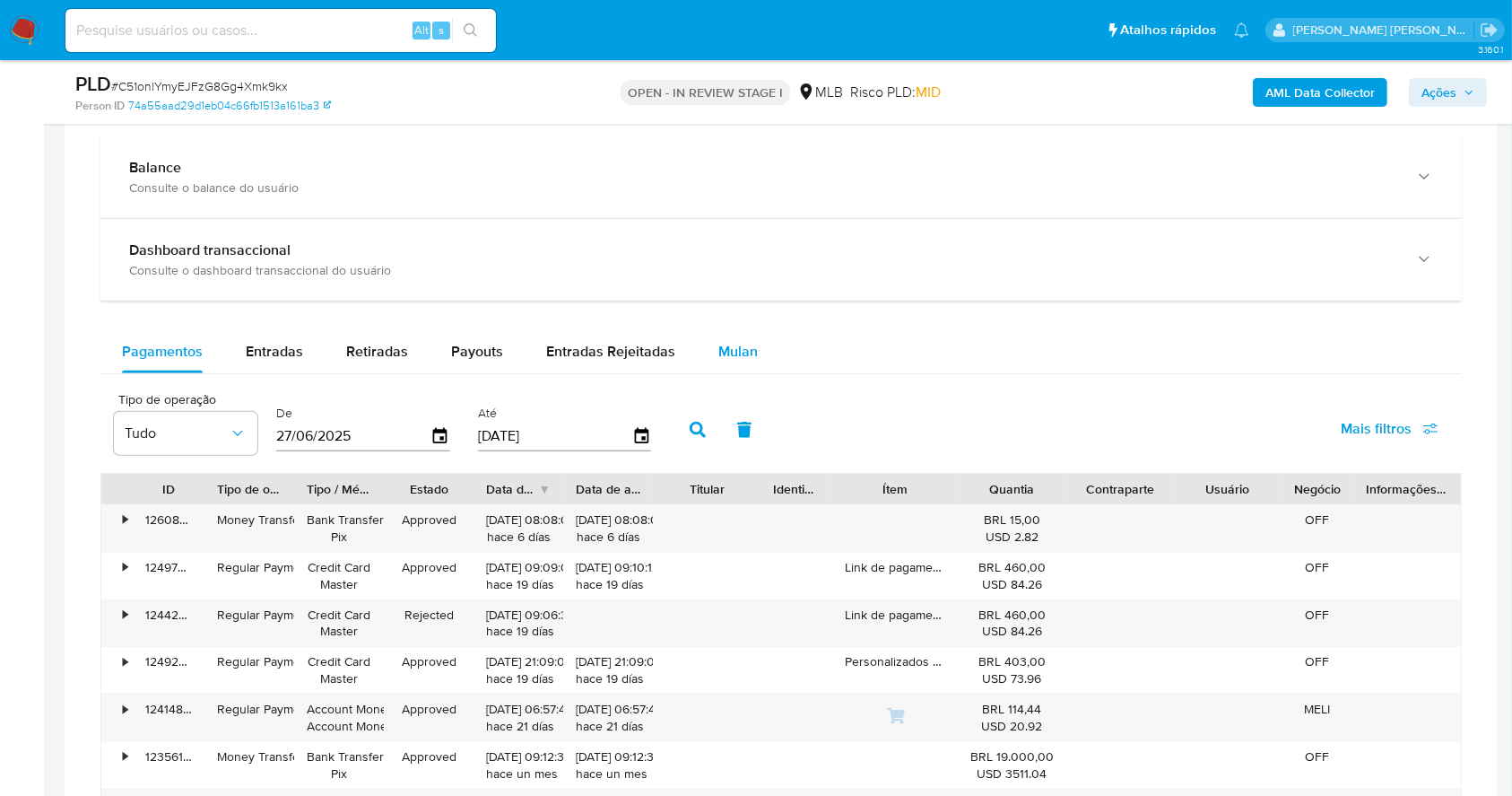
click at [727, 353] on span "Mulan" at bounding box center [738, 351] width 39 height 20
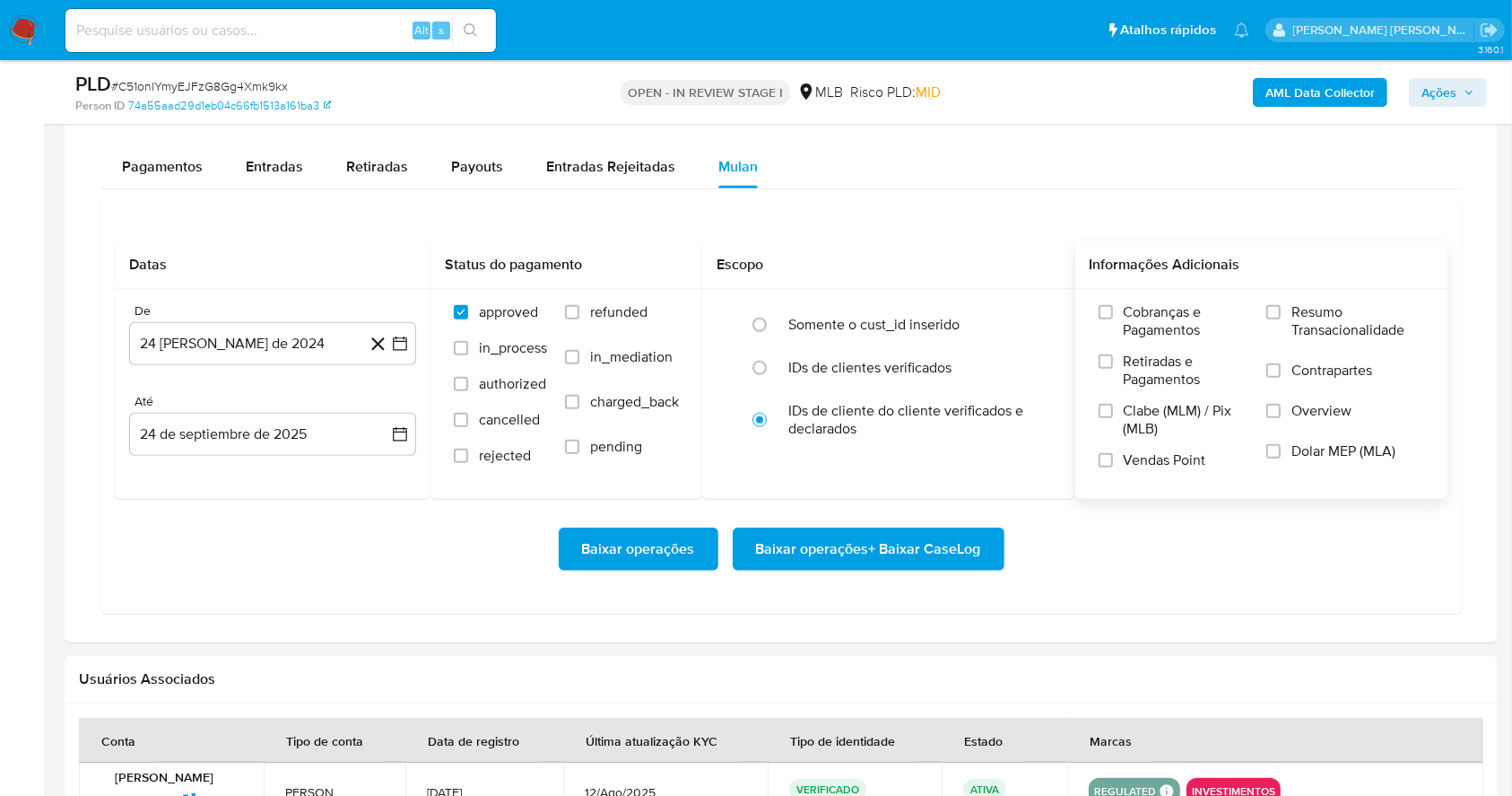
scroll to position [1544, 0]
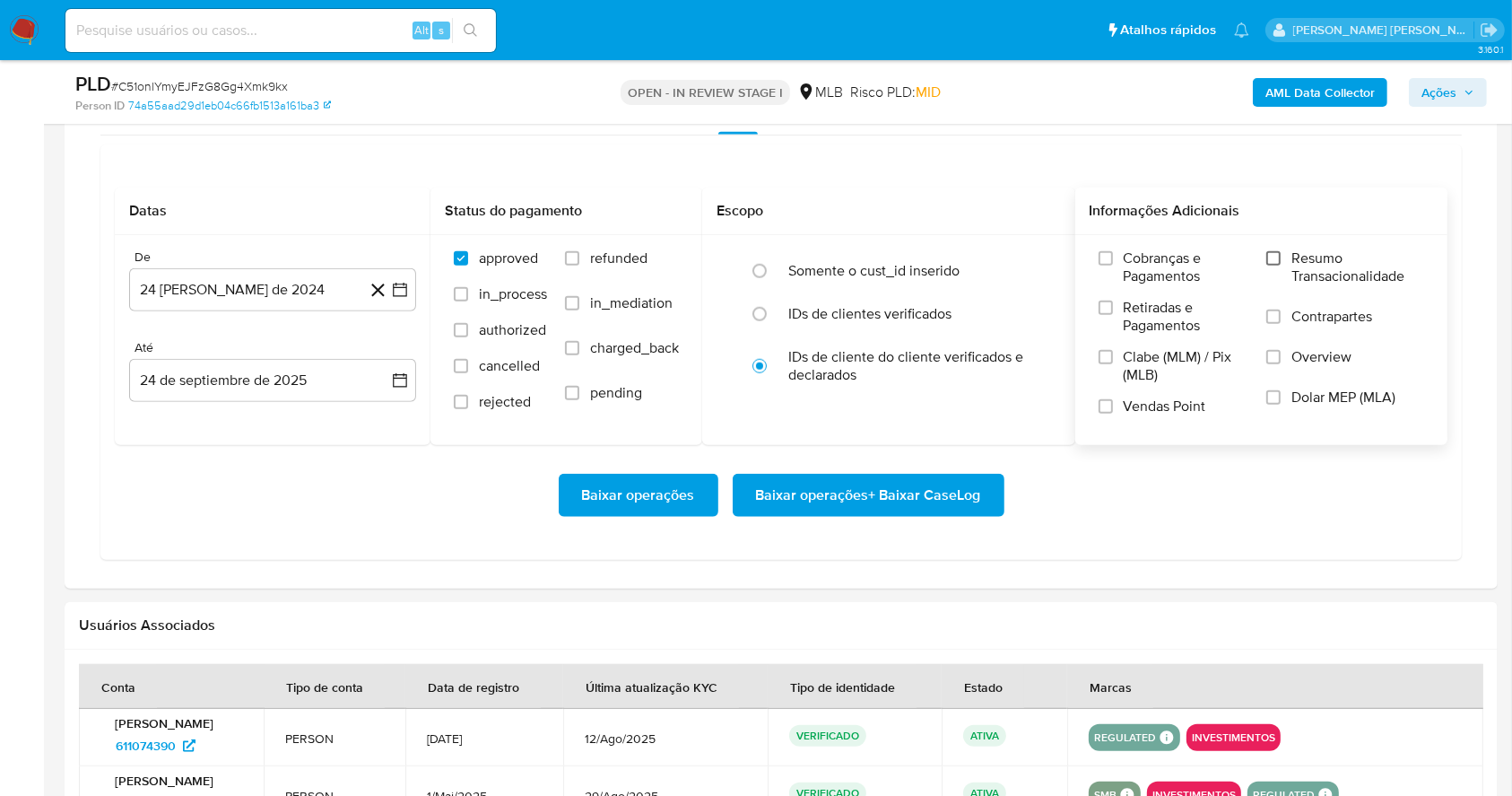
click at [1271, 262] on input "Resumo Transacionalidade" at bounding box center [1273, 258] width 14 height 14
click at [1098, 412] on div "Cobranças e Pagamentos Retiradas e Pagamentos Clabe (MLM) / Pix (MLB) Vendas Po…" at bounding box center [1262, 339] width 344 height 180
click at [400, 291] on icon "button" at bounding box center [399, 290] width 18 height 18
click at [374, 363] on div "agosto 2024 agosto 2024 lun lunes mar martes mié miércoles jue jueves vie viern…" at bounding box center [273, 461] width 244 height 236
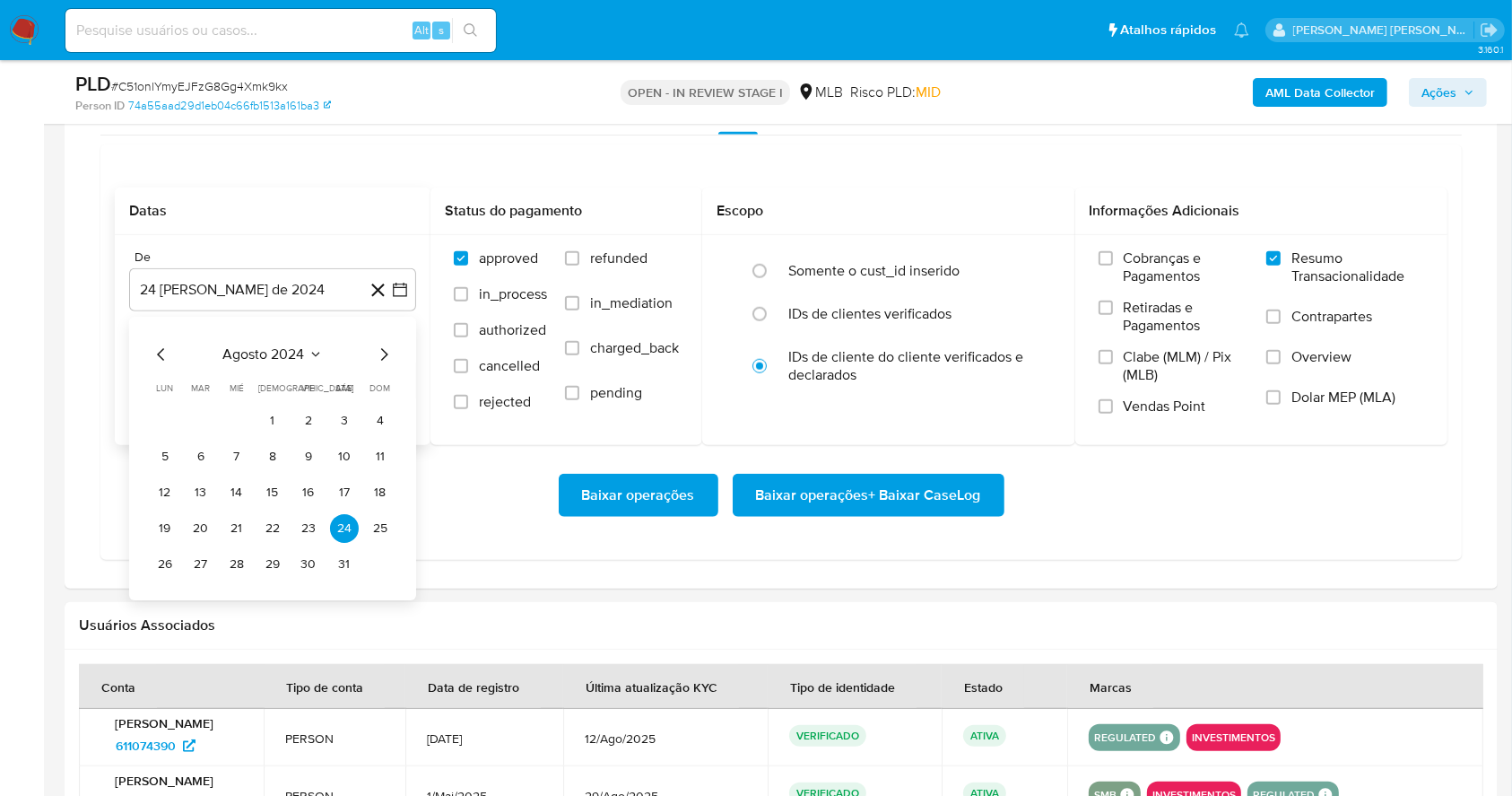
click at [374, 363] on div "agosto 2024 agosto 2024 lun lunes mar martes mié miércoles jue jueves vie viern…" at bounding box center [273, 461] width 244 height 236
click at [384, 348] on icon "Mes siguiente" at bounding box center [383, 354] width 21 height 21
click at [385, 348] on icon "Mes siguiente" at bounding box center [383, 354] width 21 height 21
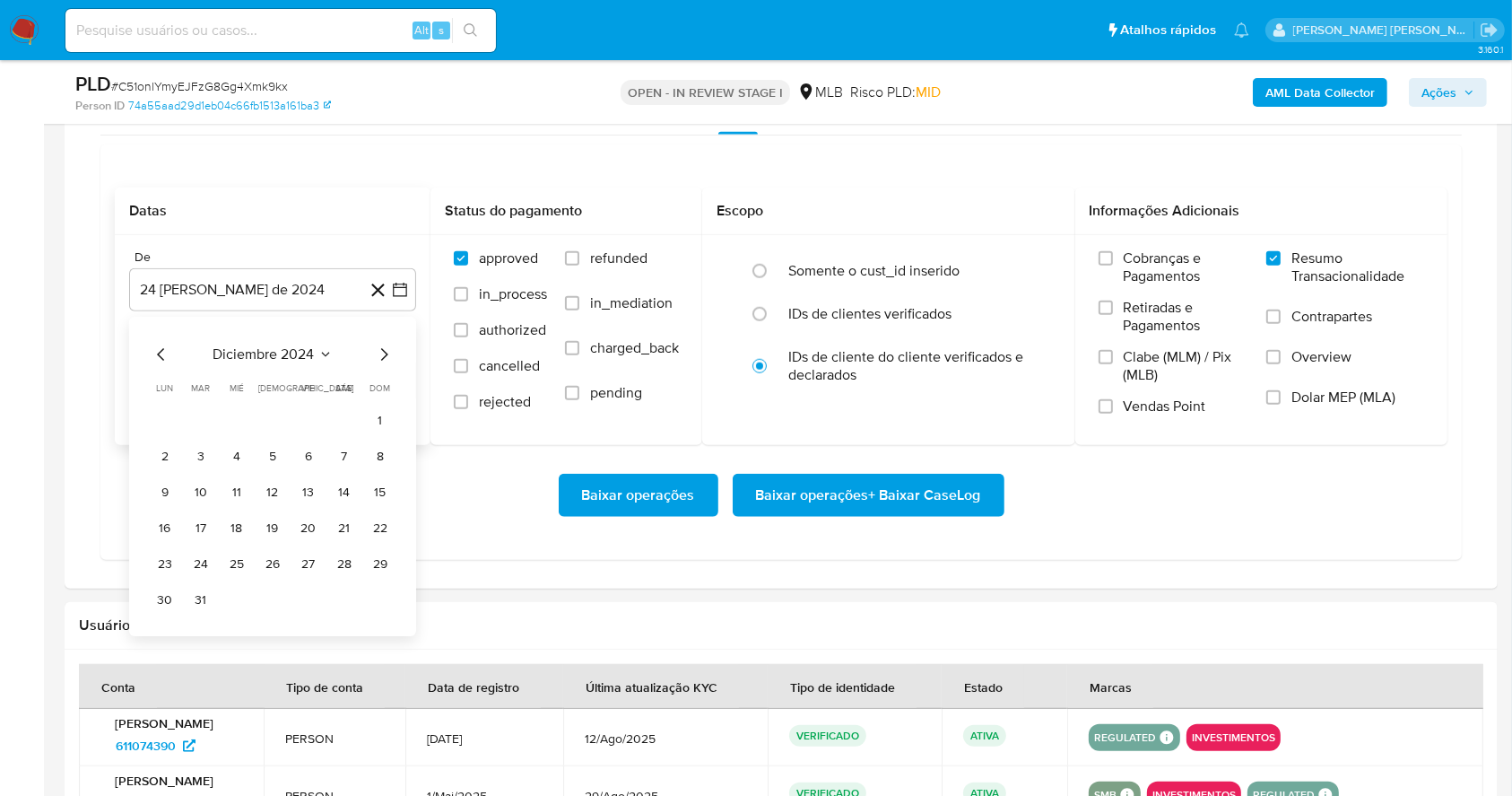
click at [385, 348] on icon "Mes siguiente" at bounding box center [383, 354] width 21 height 21
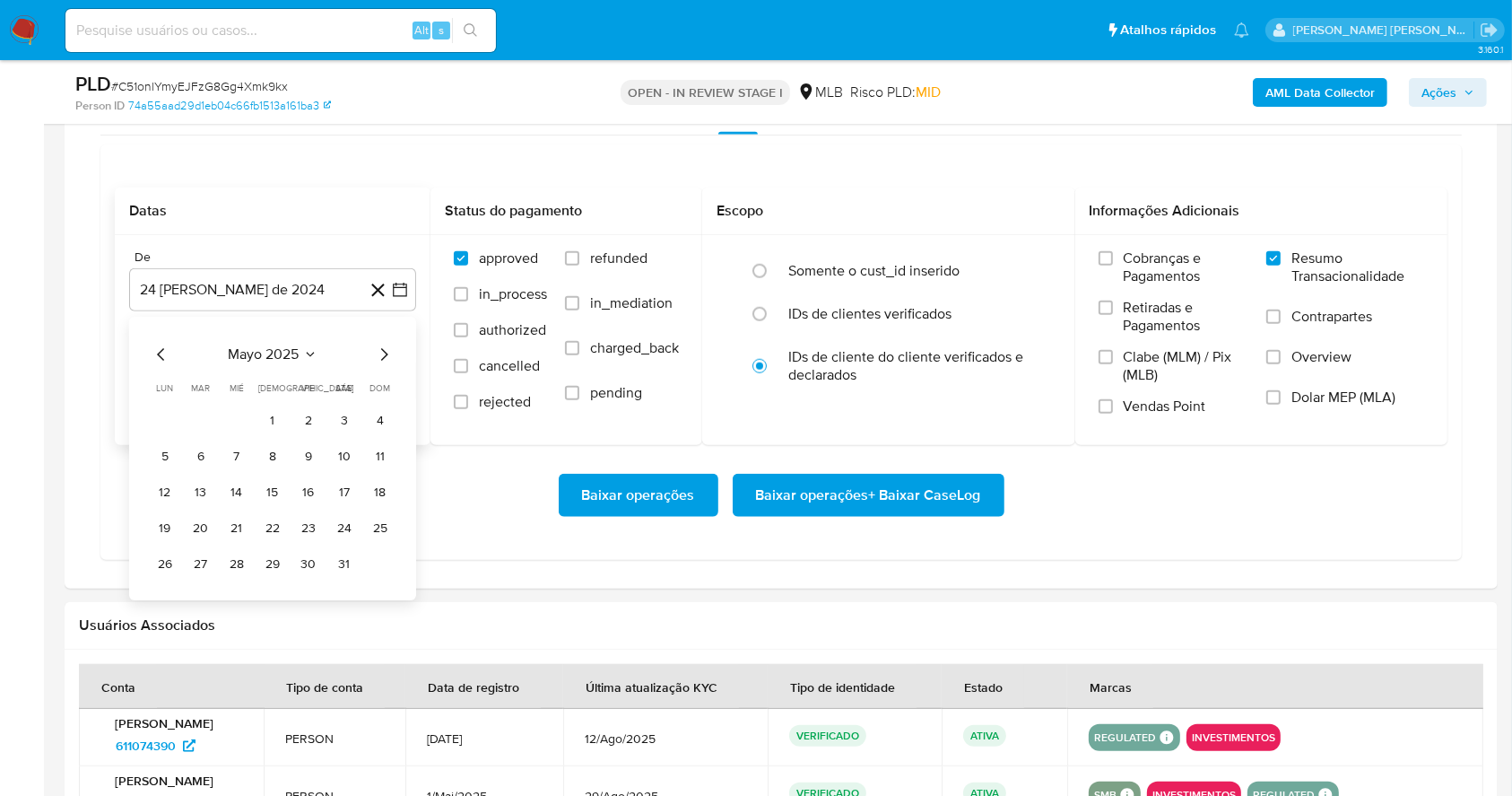
click at [385, 348] on icon "Mes siguiente" at bounding box center [383, 354] width 21 height 21
drag, startPoint x: 379, startPoint y: 355, endPoint x: 368, endPoint y: 358, distance: 11.4
click at [379, 354] on icon "Mes siguiente" at bounding box center [383, 354] width 21 height 21
click at [304, 411] on button "1" at bounding box center [308, 421] width 29 height 29
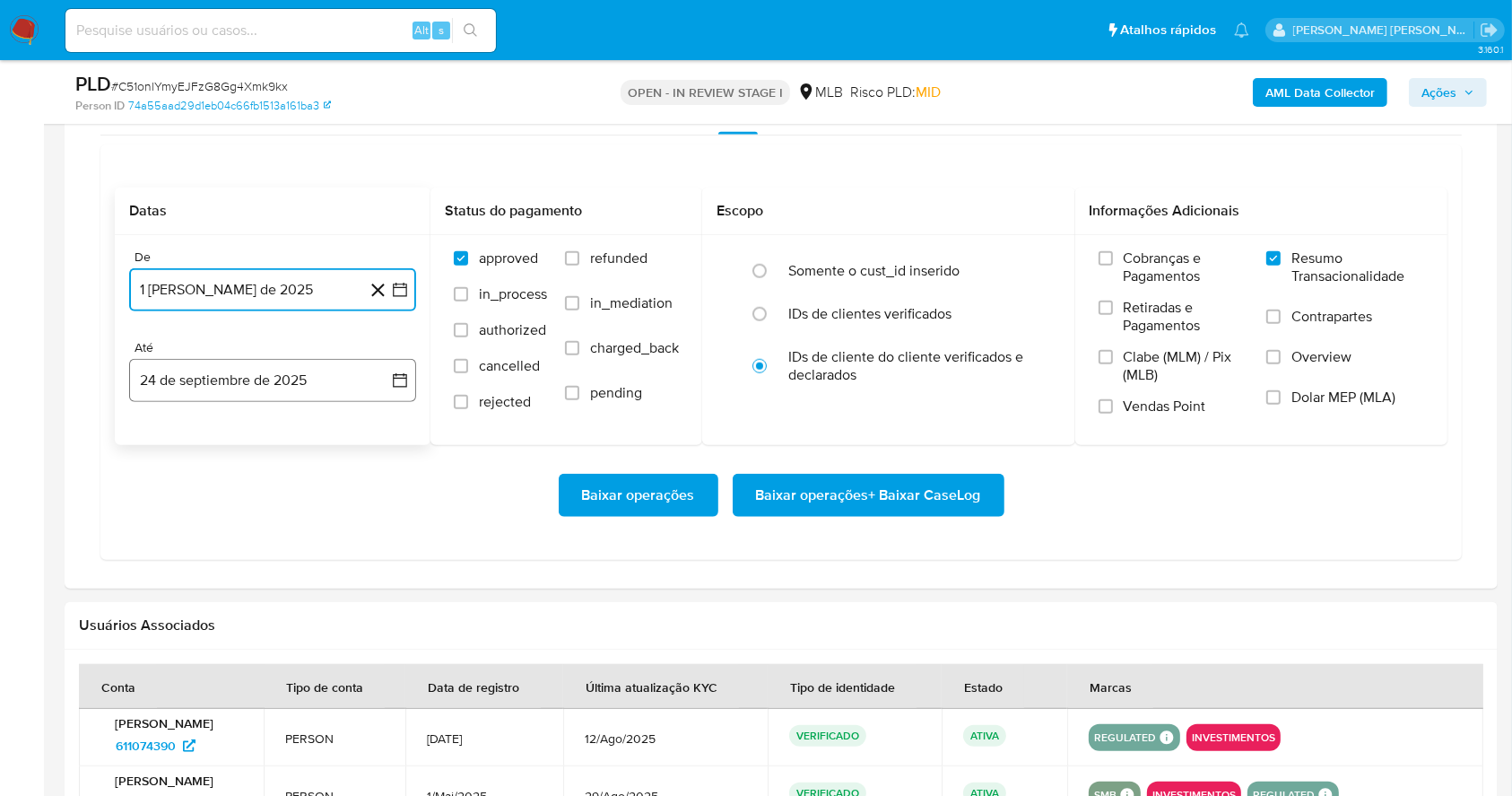
click at [298, 377] on button "24 de septiembre de 2025" at bounding box center [273, 381] width 287 height 43
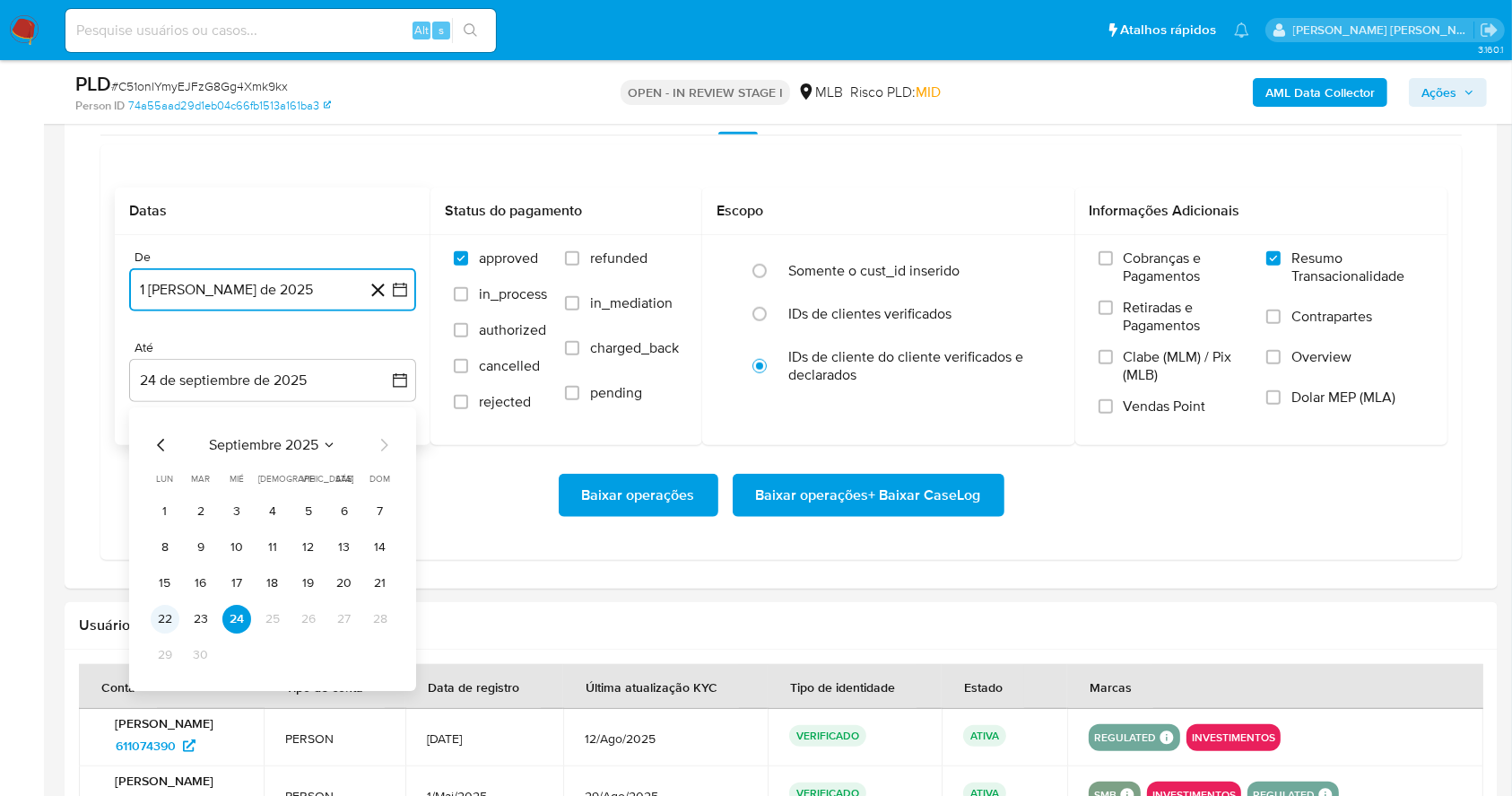
click at [152, 610] on button "22" at bounding box center [165, 619] width 29 height 29
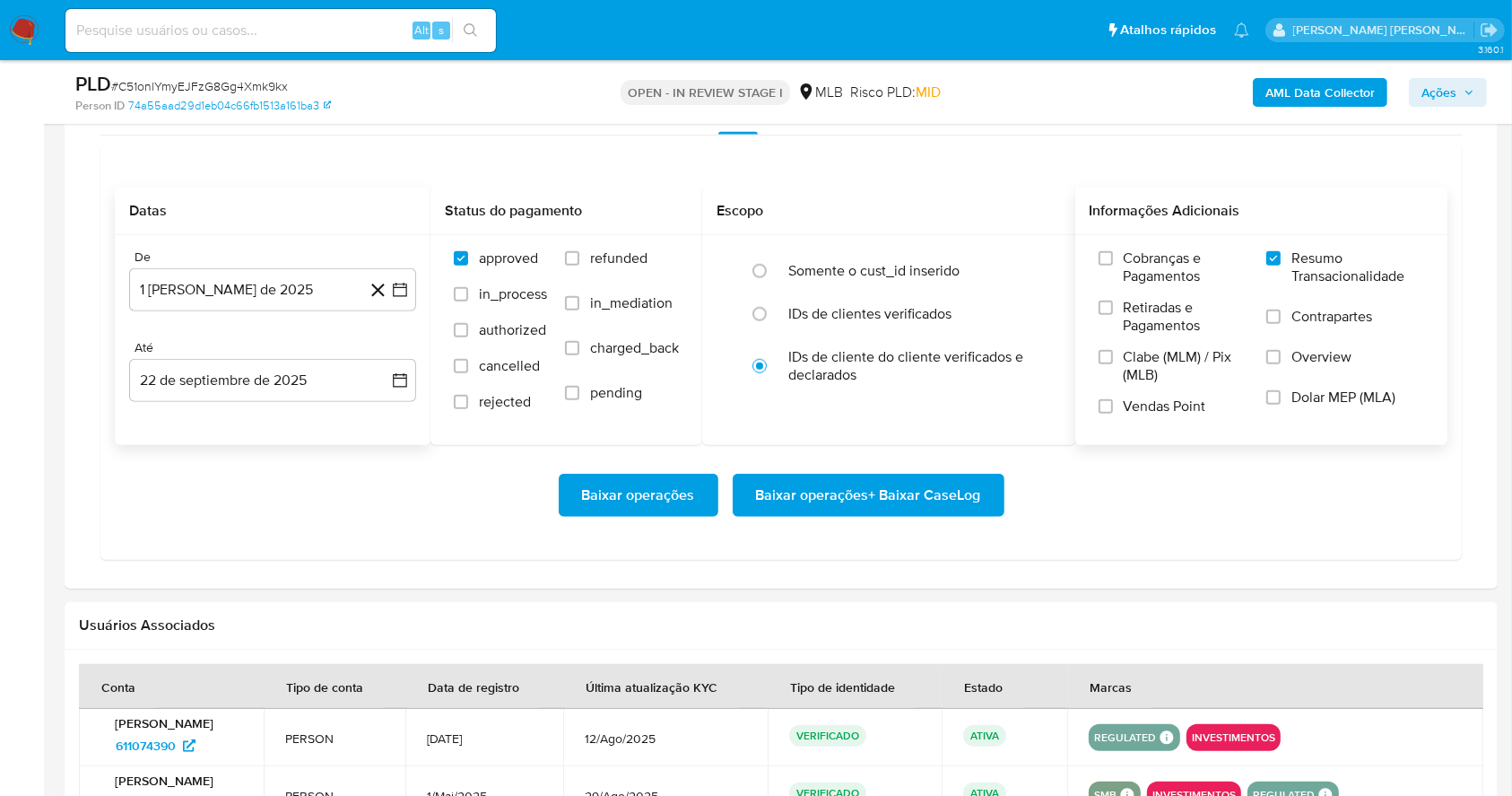
click at [1101, 412] on label "Vendas Point" at bounding box center [1174, 413] width 151 height 32
click at [1101, 412] on input "Vendas Point" at bounding box center [1105, 406] width 14 height 14
click at [901, 504] on span "Baixar operações + Baixar CaseLog" at bounding box center [868, 495] width 225 height 39
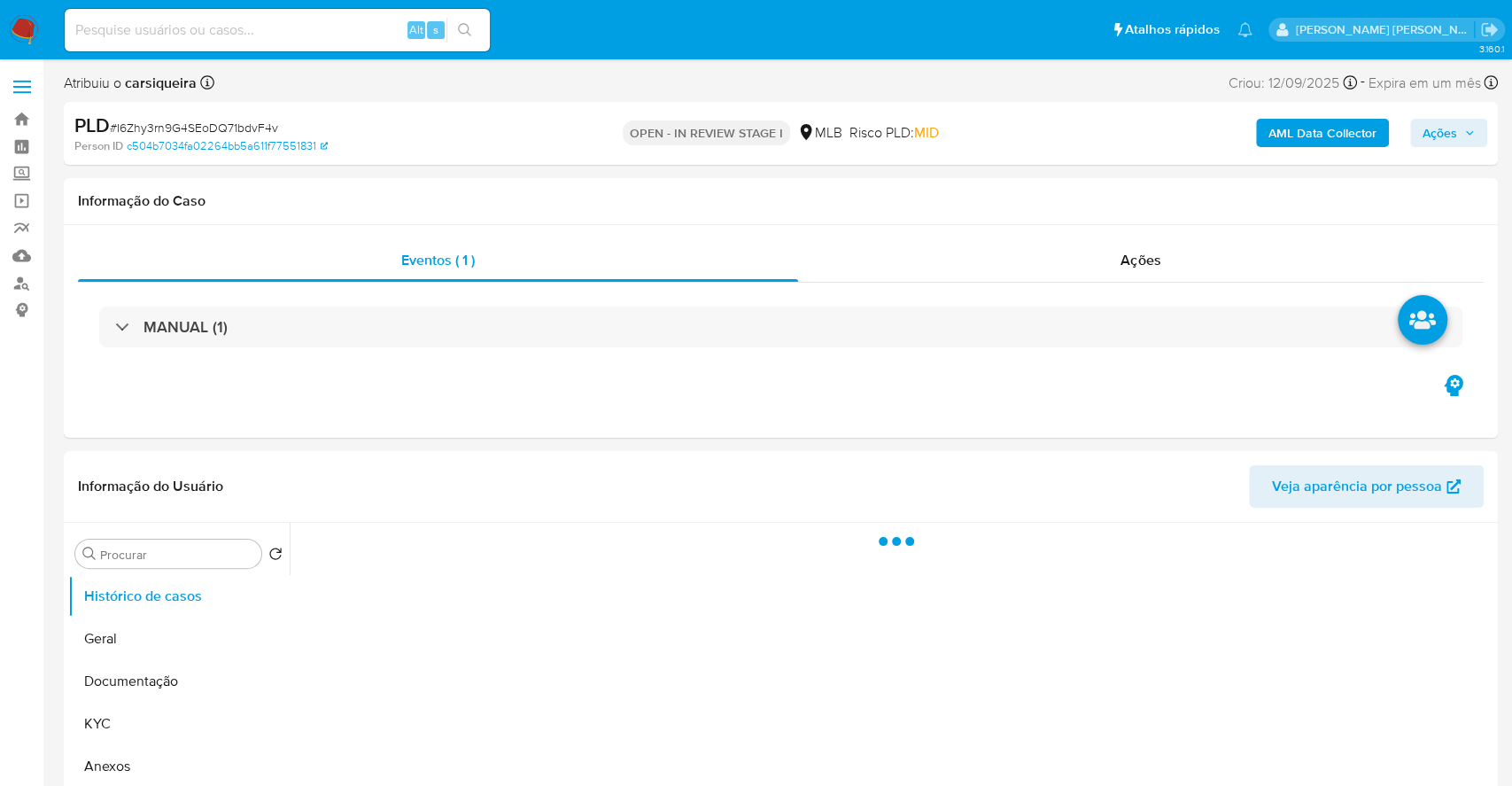
select select "10"
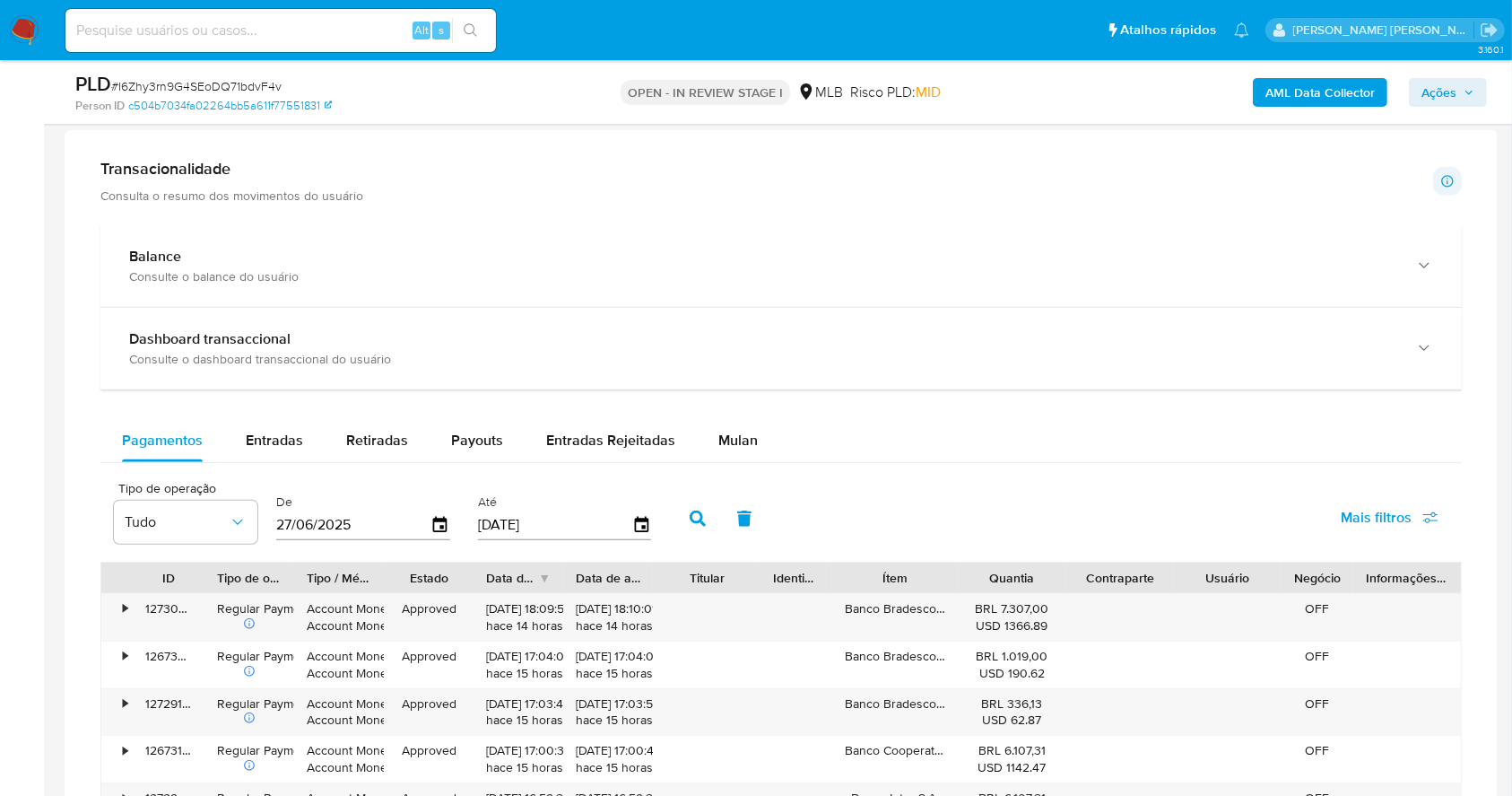
scroll to position [1236, 0]
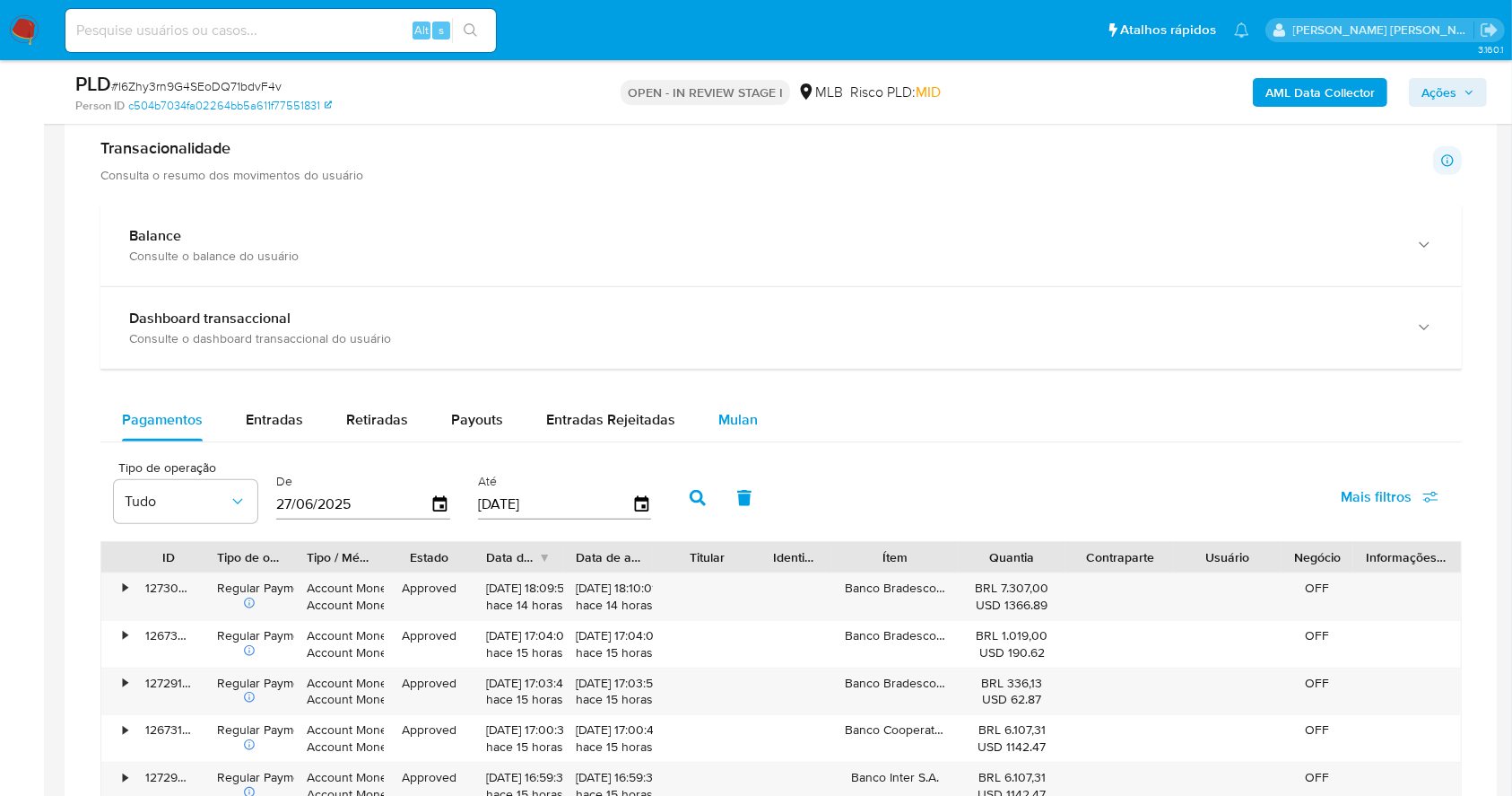
click at [733, 421] on span "Mulan" at bounding box center [738, 419] width 39 height 20
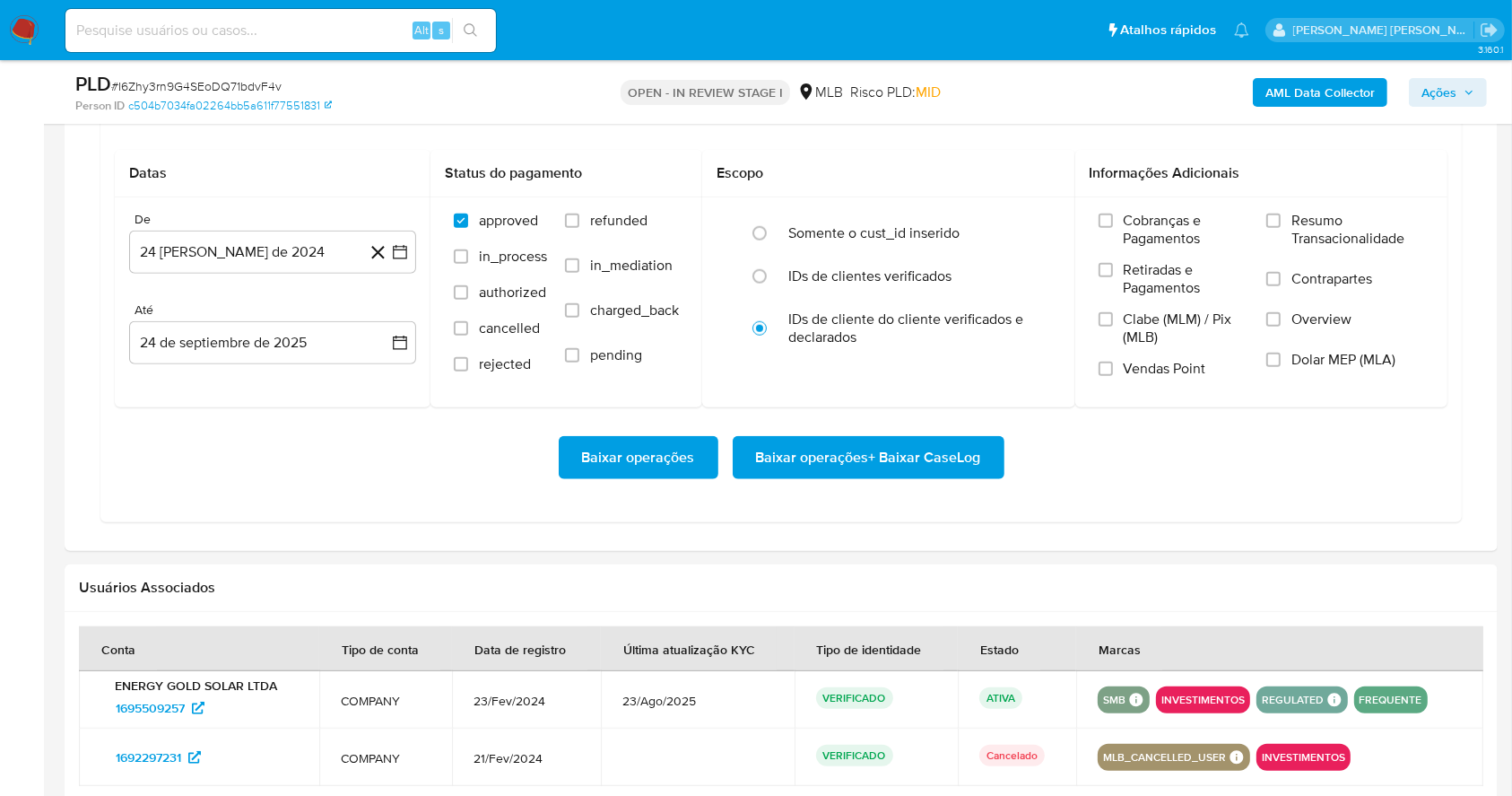
scroll to position [1596, 0]
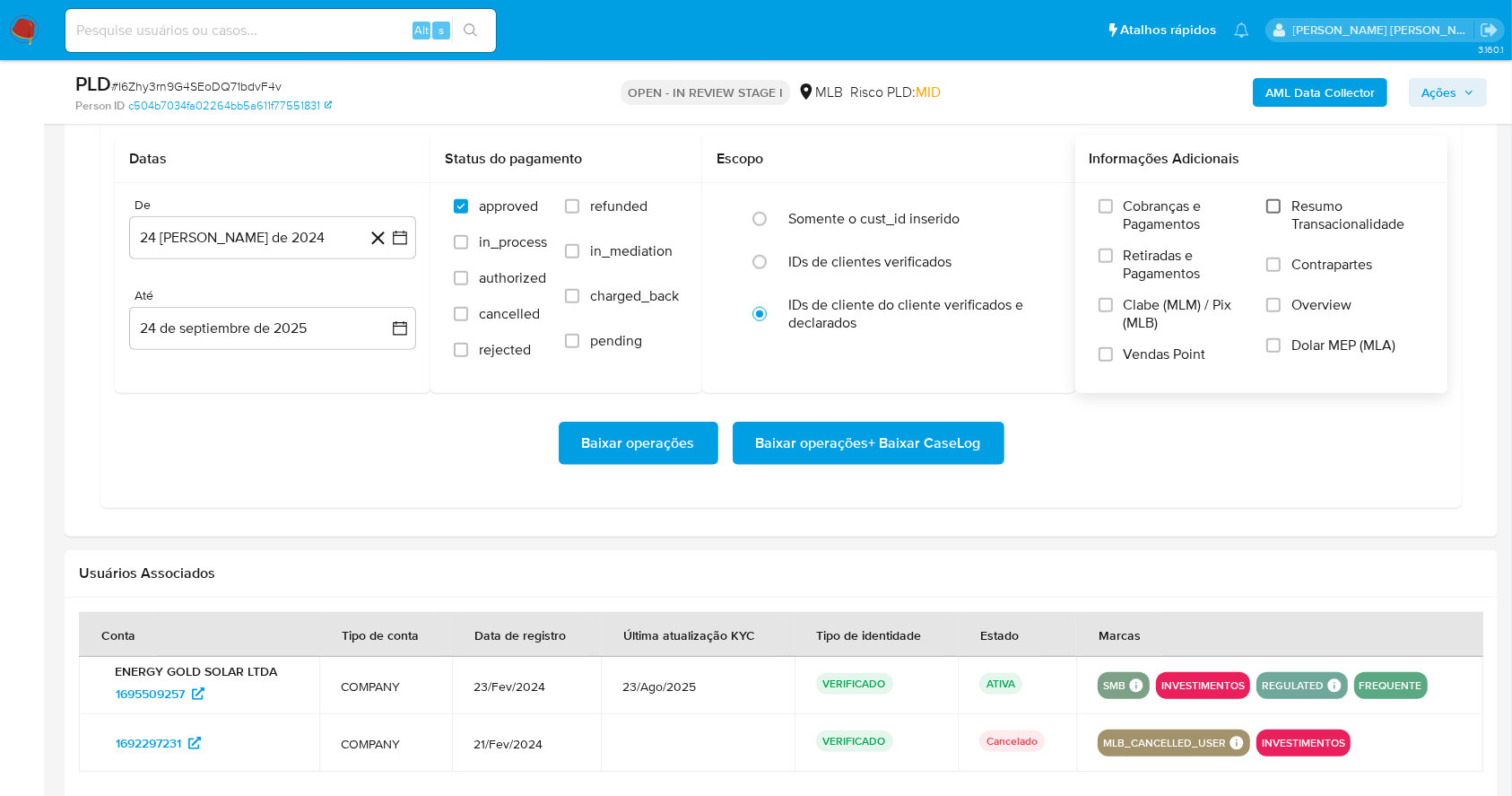
click at [1268, 199] on input "Resumo Transacionalidade" at bounding box center [1273, 206] width 14 height 14
click at [1104, 357] on input "Vendas Point" at bounding box center [1105, 354] width 14 height 14
click at [413, 226] on button "24 [PERSON_NAME] de 2024" at bounding box center [273, 237] width 287 height 43
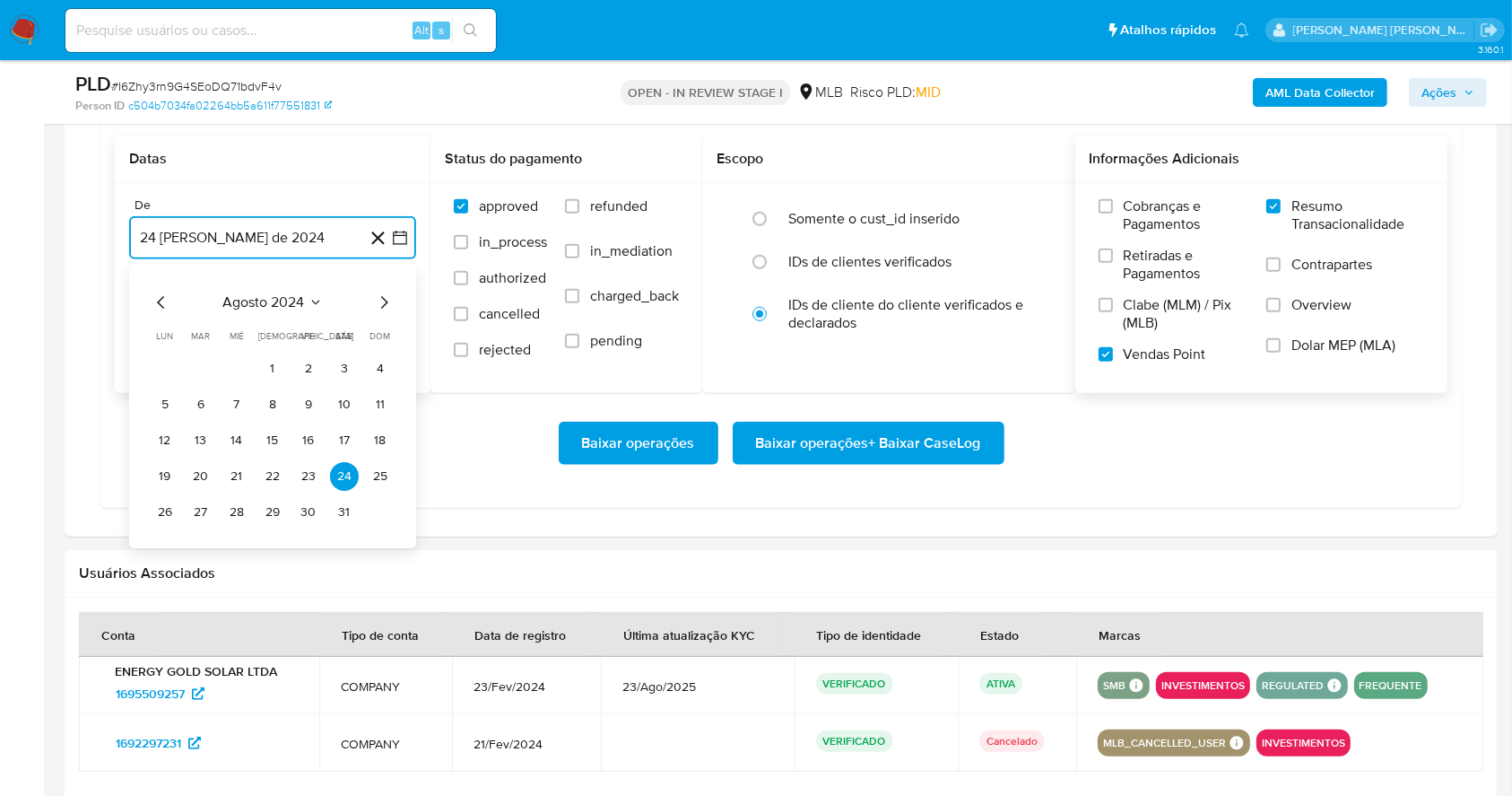
click at [382, 298] on icon "Mes siguiente" at bounding box center [383, 302] width 21 height 21
click at [383, 298] on icon "Mes siguiente" at bounding box center [383, 302] width 21 height 21
click at [383, 298] on icon "Mes siguiente" at bounding box center [385, 302] width 7 height 12
click at [383, 297] on icon "Mes siguiente" at bounding box center [383, 302] width 21 height 21
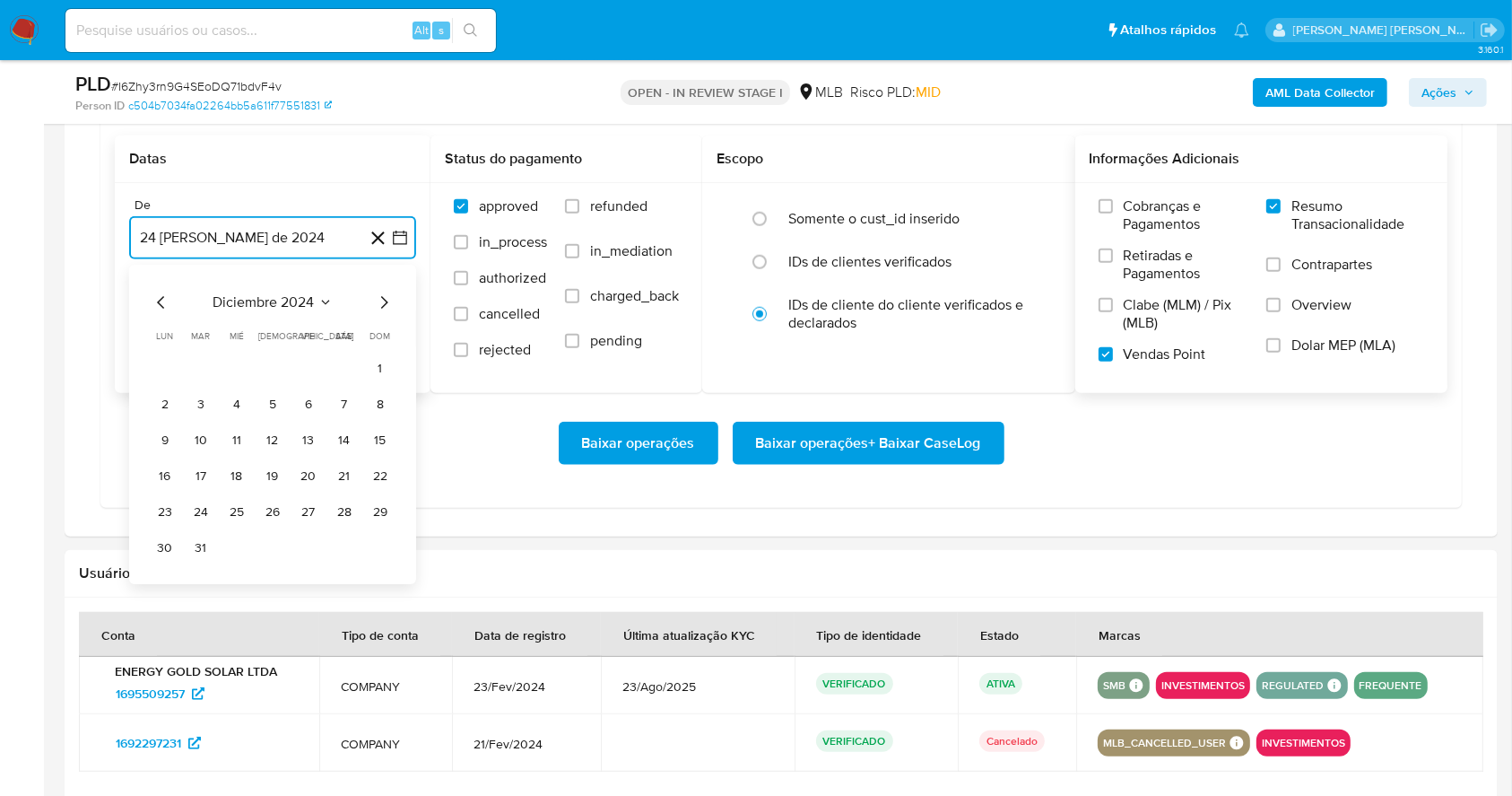
click at [383, 297] on icon "Mes siguiente" at bounding box center [383, 302] width 21 height 21
click at [384, 297] on icon "Mes siguiente" at bounding box center [383, 302] width 21 height 21
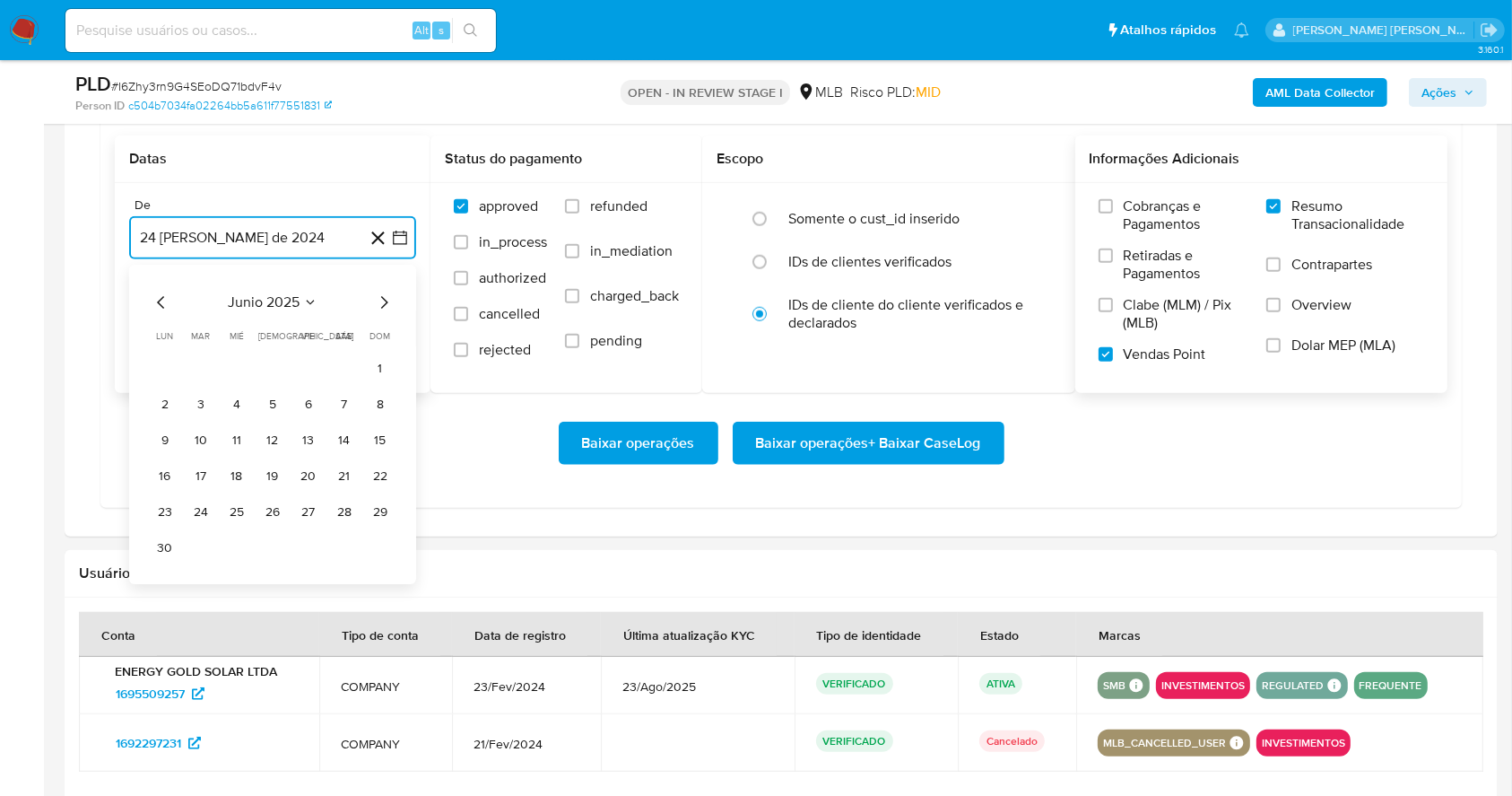
click at [384, 297] on icon "Mes siguiente" at bounding box center [383, 302] width 21 height 21
click at [308, 363] on button "1" at bounding box center [308, 369] width 29 height 29
click at [310, 317] on button "24 de septiembre de 2025" at bounding box center [273, 329] width 287 height 43
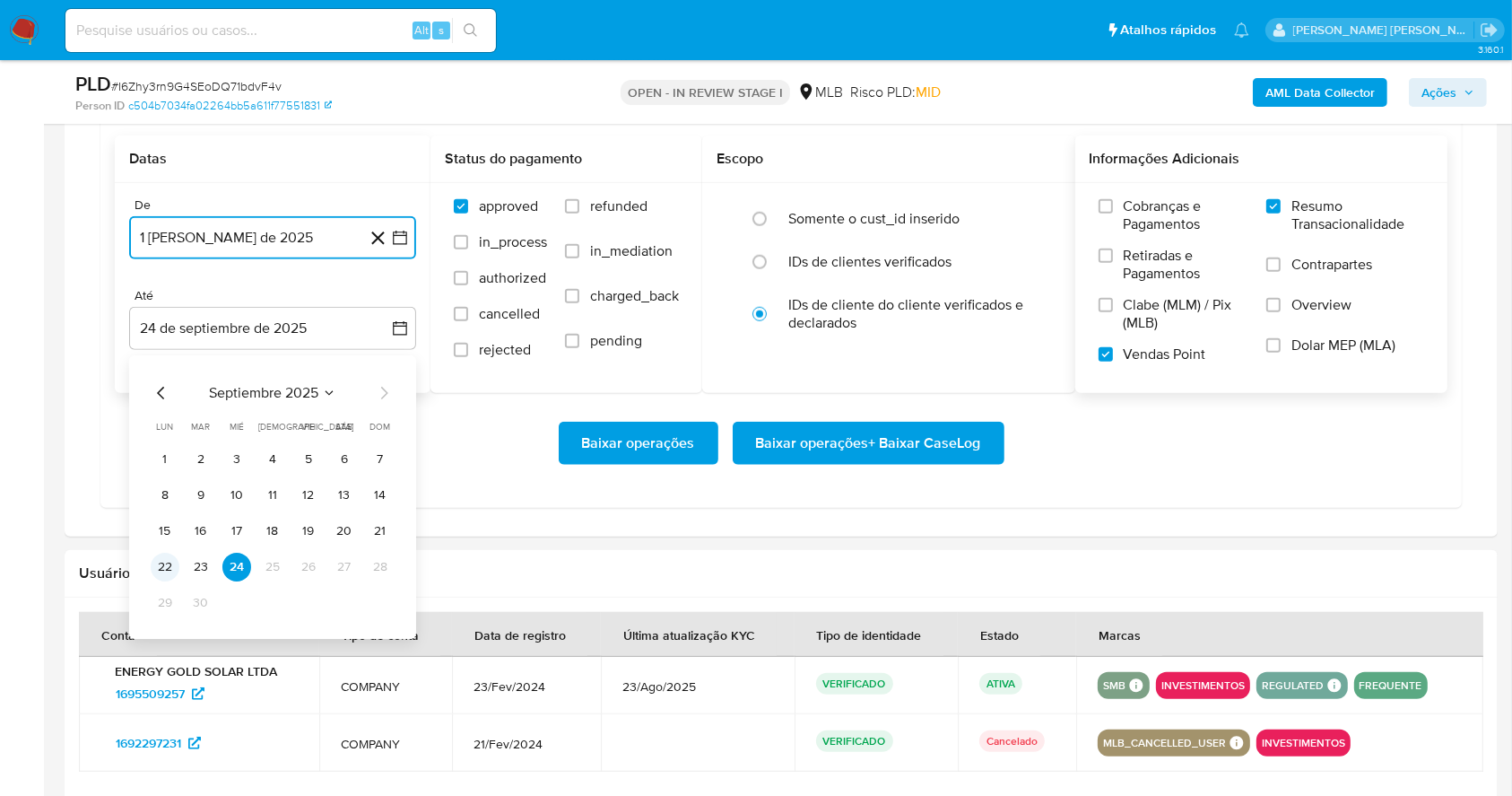
click at [166, 563] on button "22" at bounding box center [165, 567] width 29 height 29
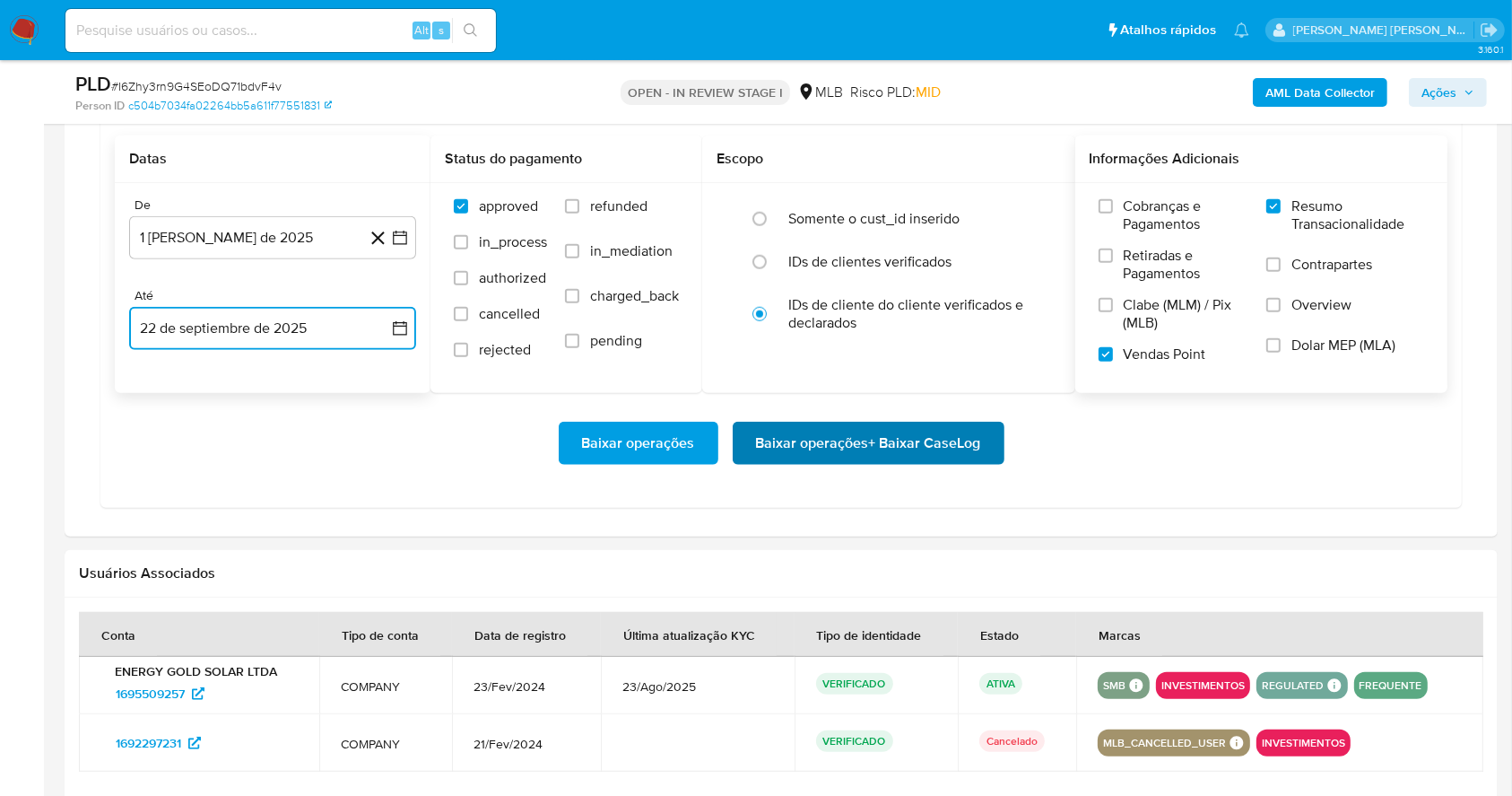
click at [912, 439] on span "Baixar operações + Baixar CaseLog" at bounding box center [868, 443] width 225 height 39
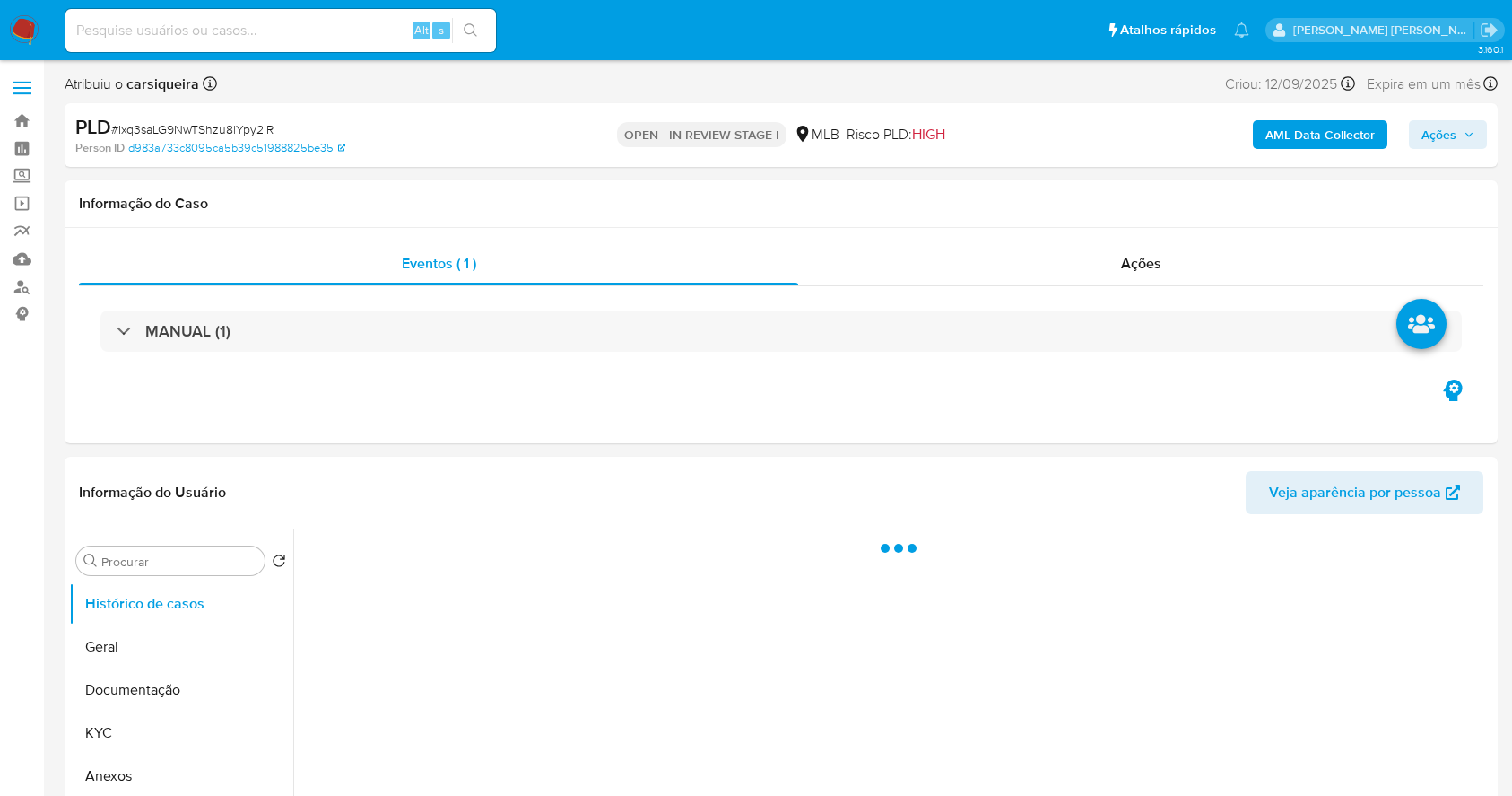
select select "10"
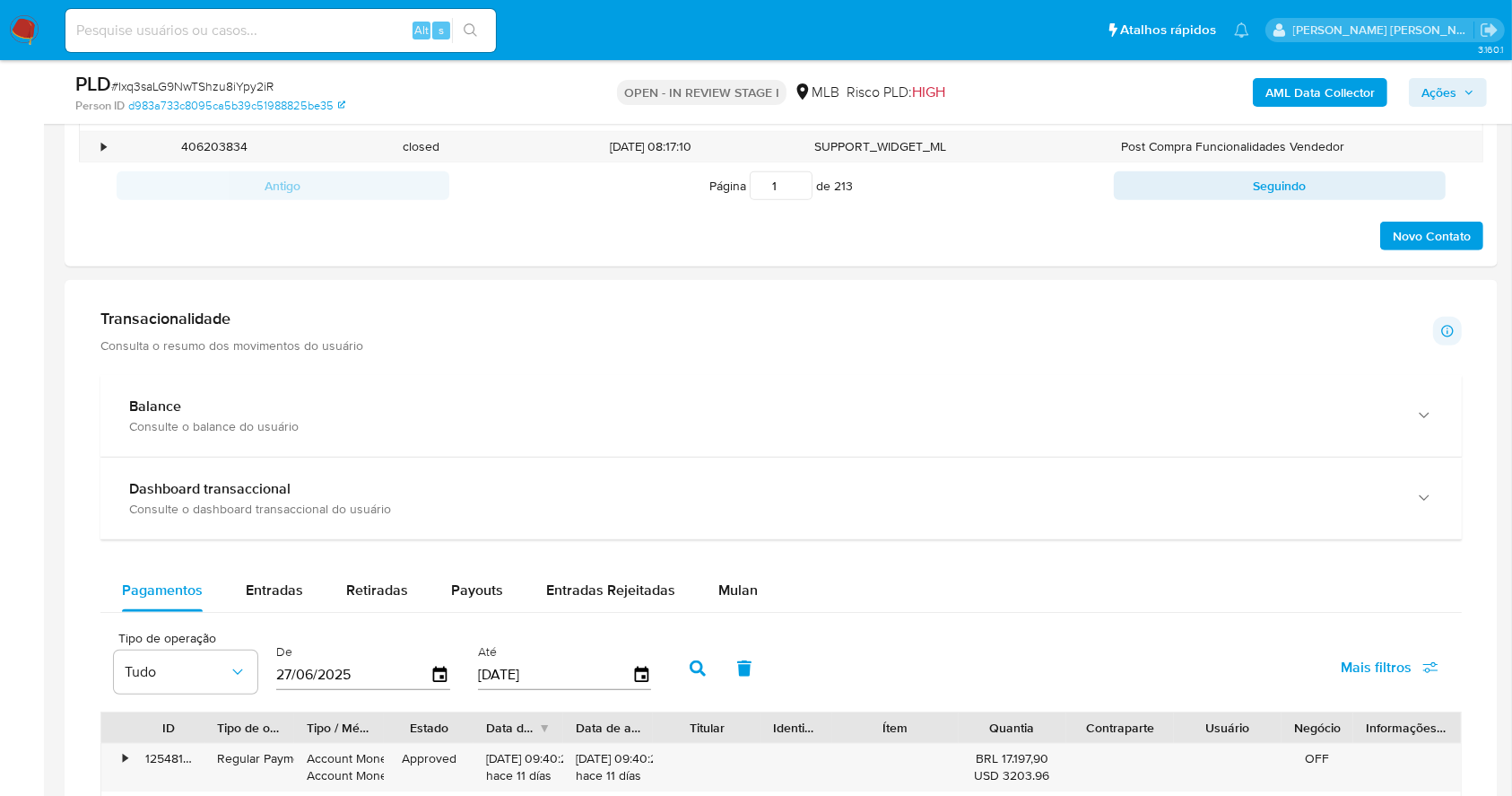
scroll to position [1168, 0]
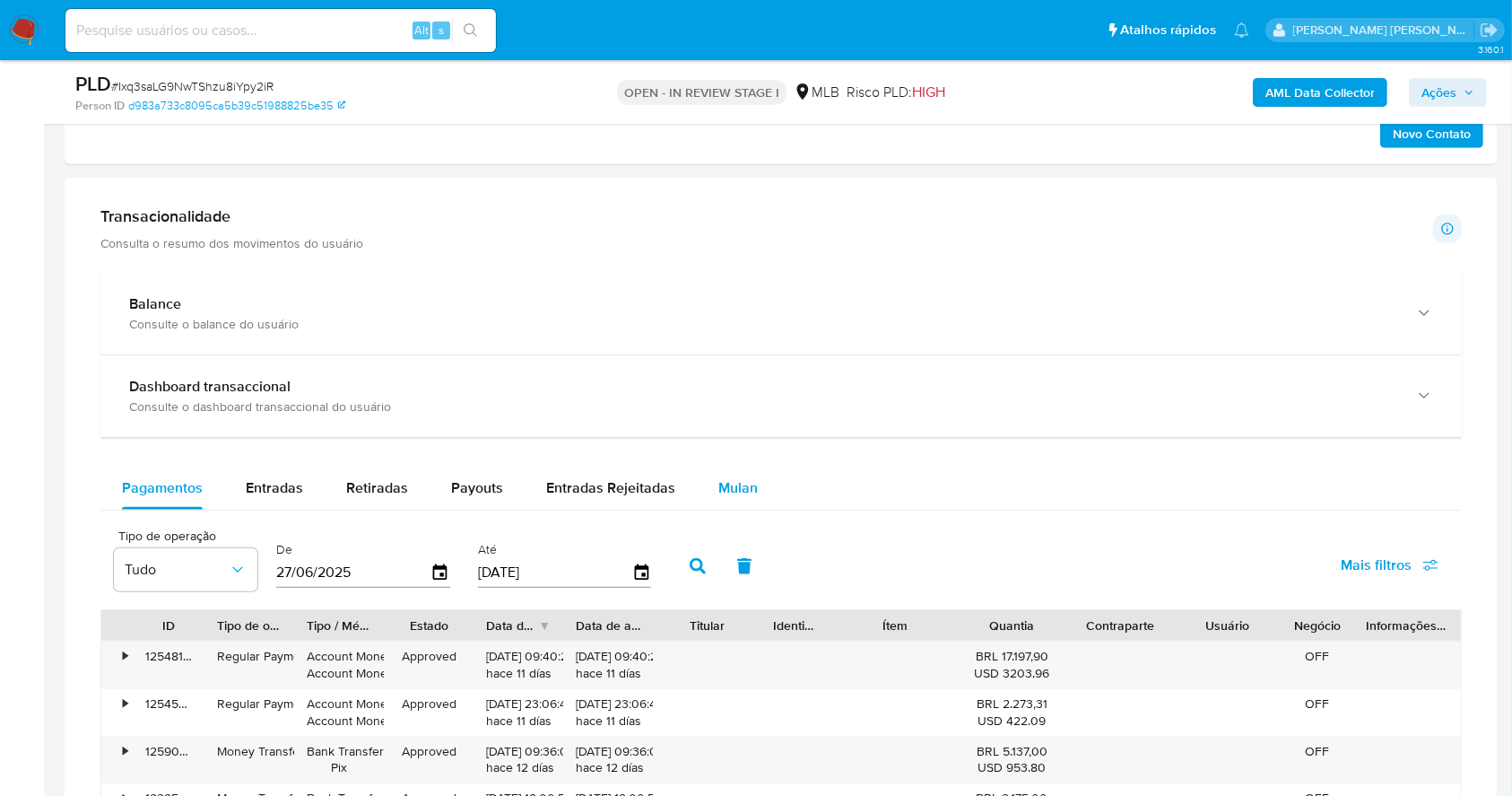
click at [722, 493] on span "Mulan" at bounding box center [738, 488] width 39 height 20
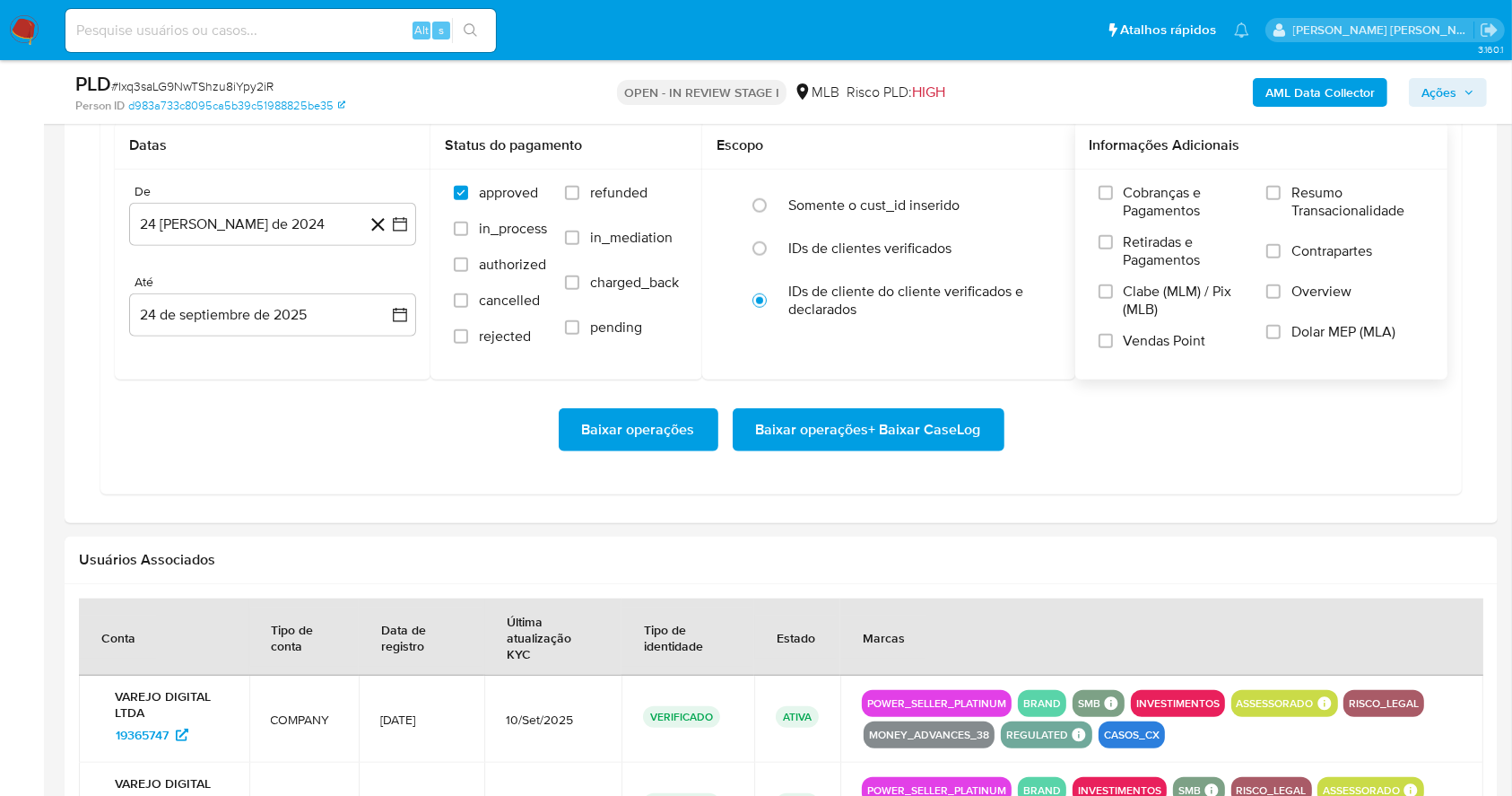
scroll to position [1647, 0]
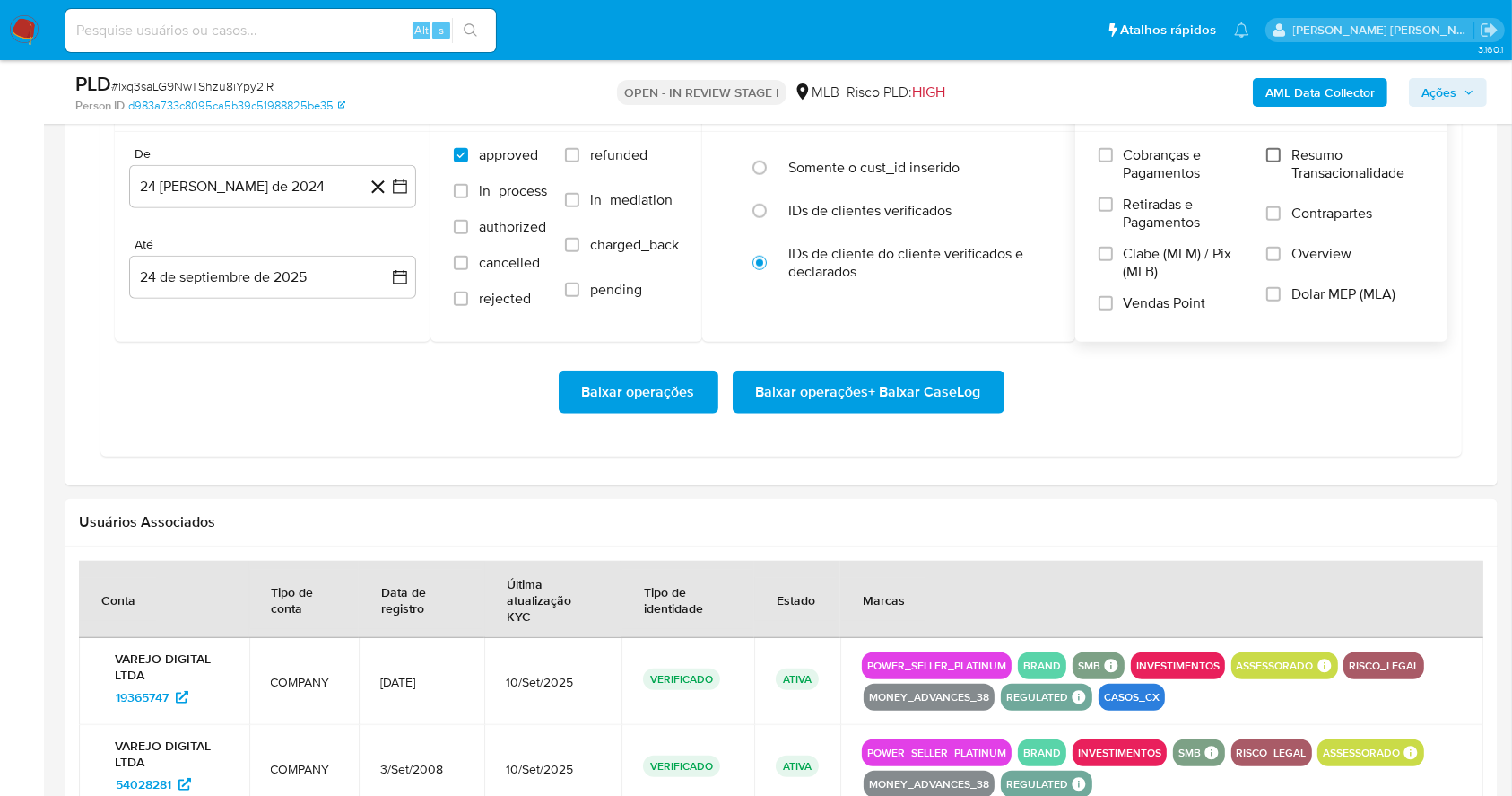
click at [1280, 153] on input "Resumo Transacionalidade" at bounding box center [1273, 155] width 14 height 14
click at [1106, 310] on label "Vendas Point" at bounding box center [1174, 310] width 151 height 32
click at [1106, 310] on input "Vendas Point" at bounding box center [1105, 303] width 14 height 14
click at [408, 179] on icon "button" at bounding box center [399, 186] width 18 height 18
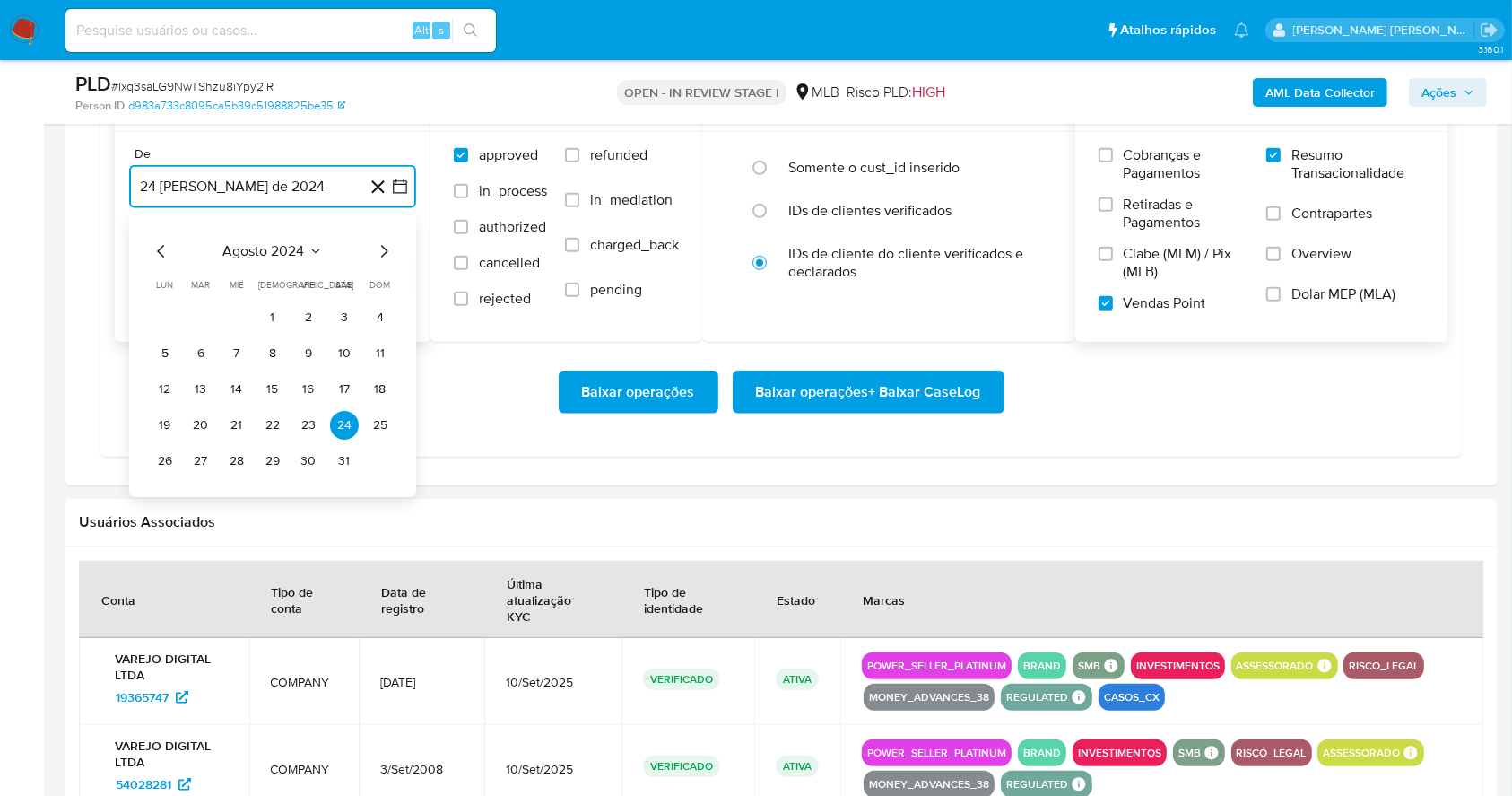
click at [387, 254] on icon "Mes siguiente" at bounding box center [383, 250] width 21 height 21
click at [387, 255] on icon "Mes siguiente" at bounding box center [383, 250] width 21 height 21
click at [386, 255] on icon "Mes siguiente" at bounding box center [383, 250] width 21 height 21
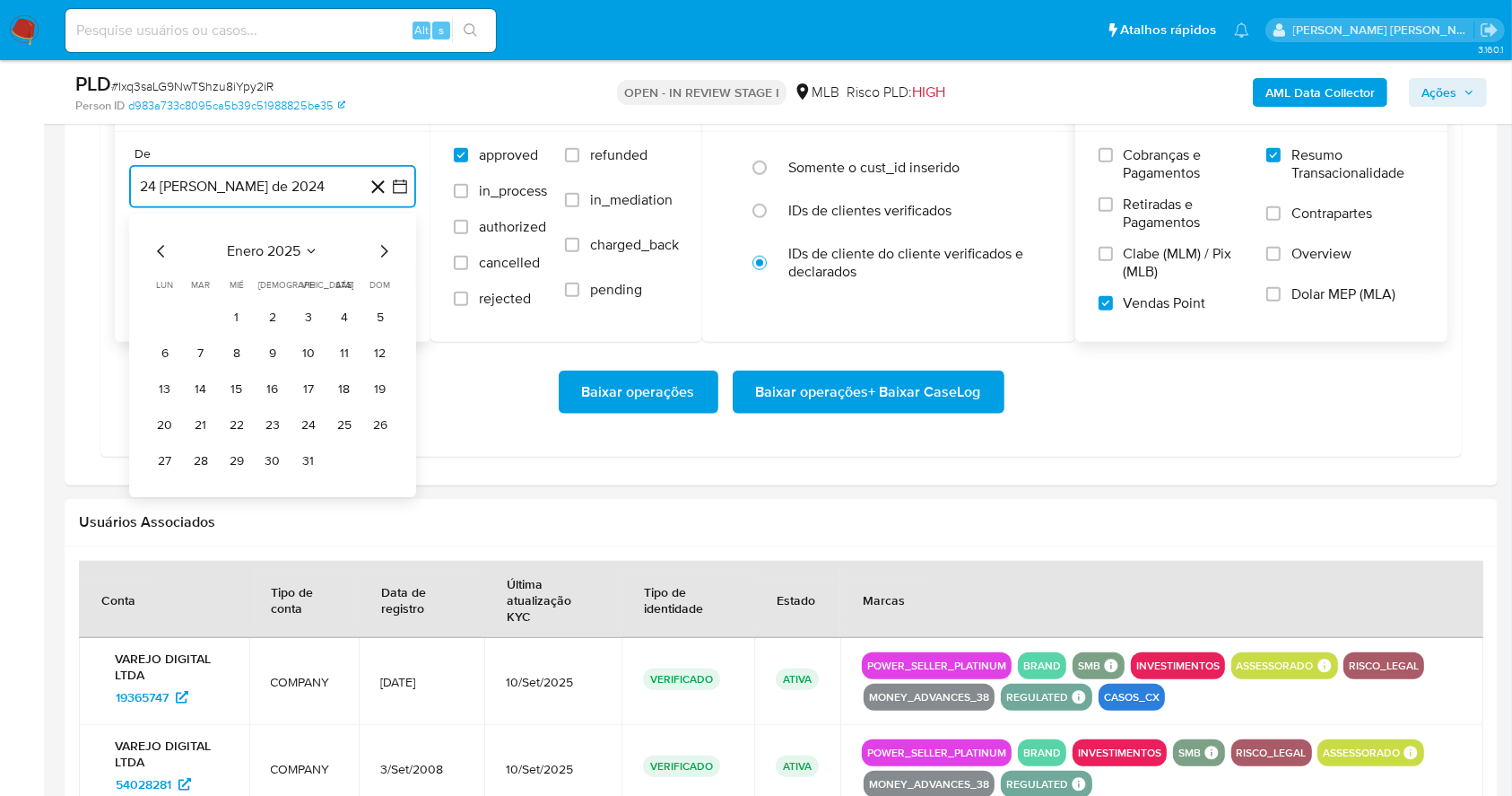
click at [386, 255] on icon "Mes siguiente" at bounding box center [383, 250] width 21 height 21
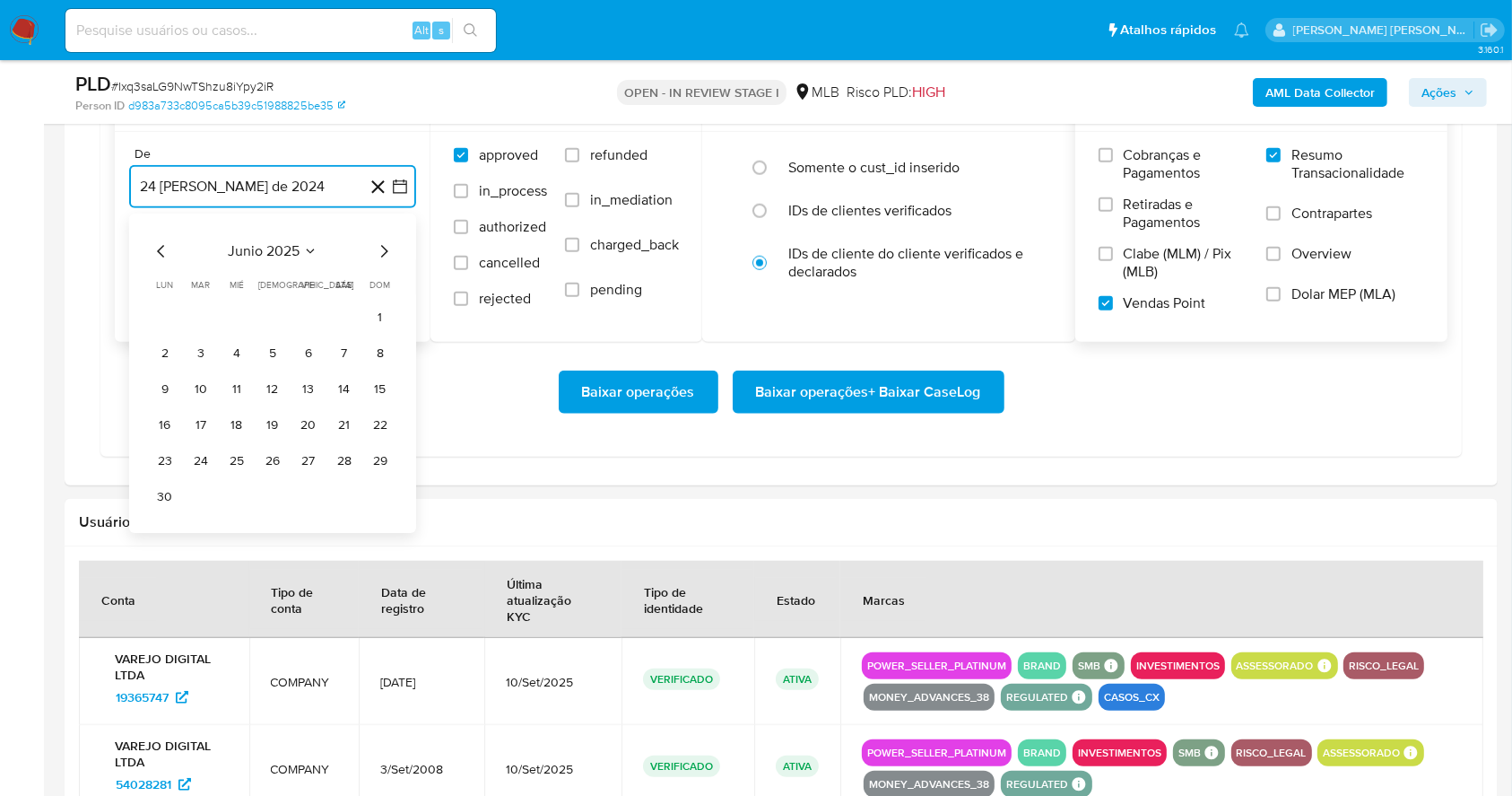
click at [386, 254] on icon "Mes siguiente" at bounding box center [383, 250] width 21 height 21
click at [312, 315] on button "1" at bounding box center [308, 317] width 29 height 29
click at [285, 265] on button "24 de septiembre de 2025" at bounding box center [273, 277] width 287 height 43
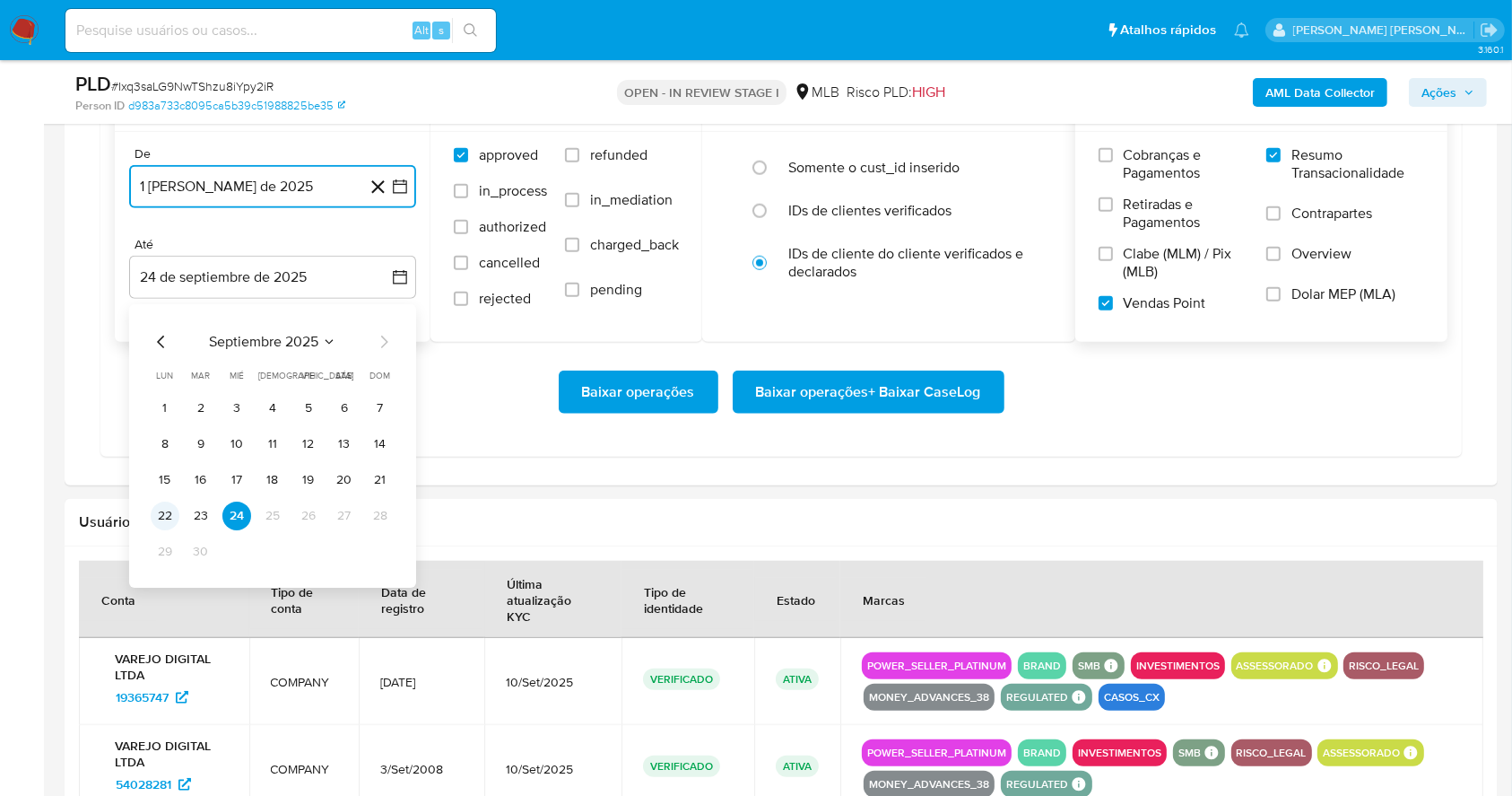
click at [171, 513] on button "22" at bounding box center [165, 516] width 29 height 29
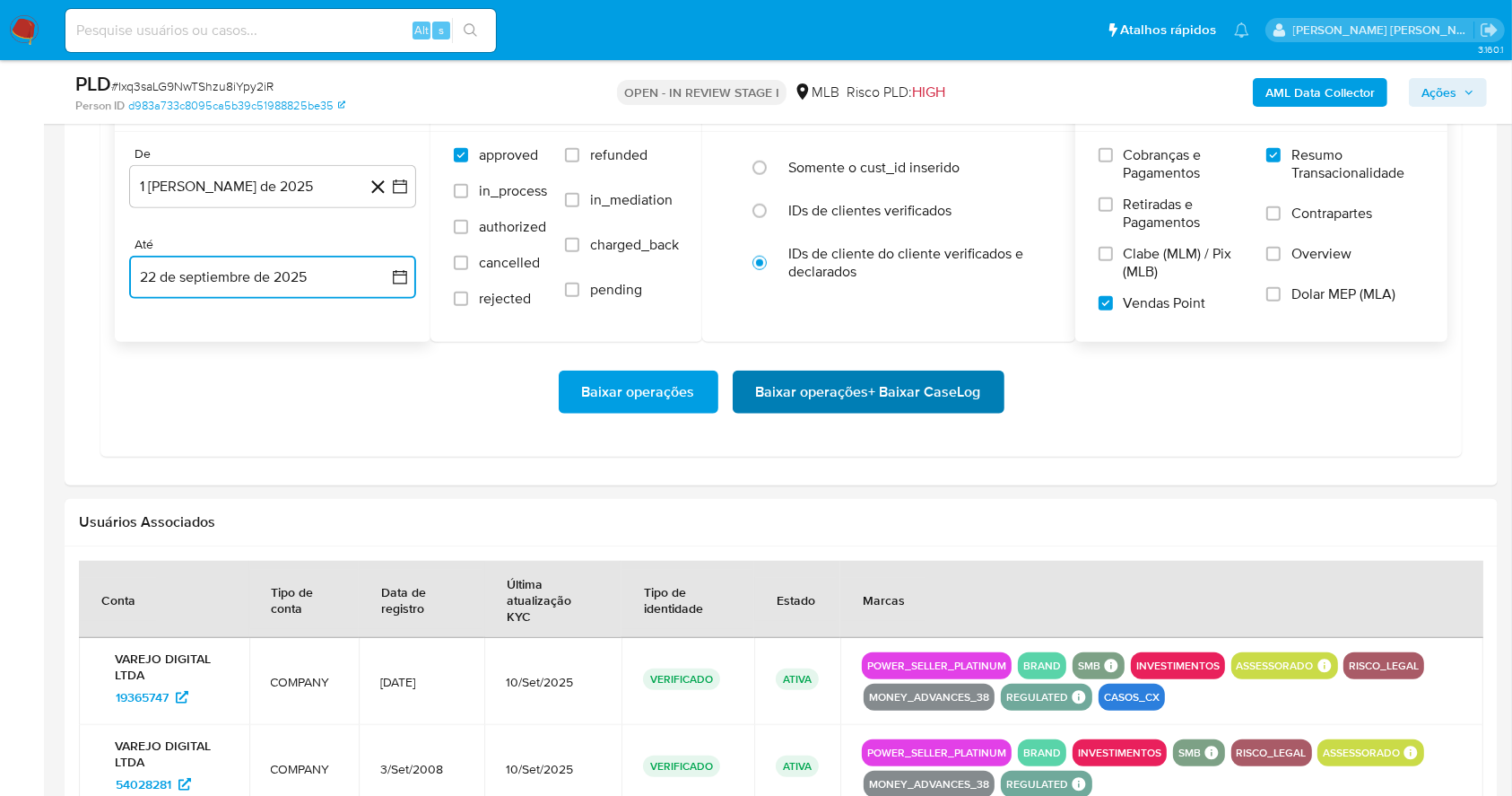
click at [891, 402] on span "Baixar operações + Baixar CaseLog" at bounding box center [868, 392] width 225 height 39
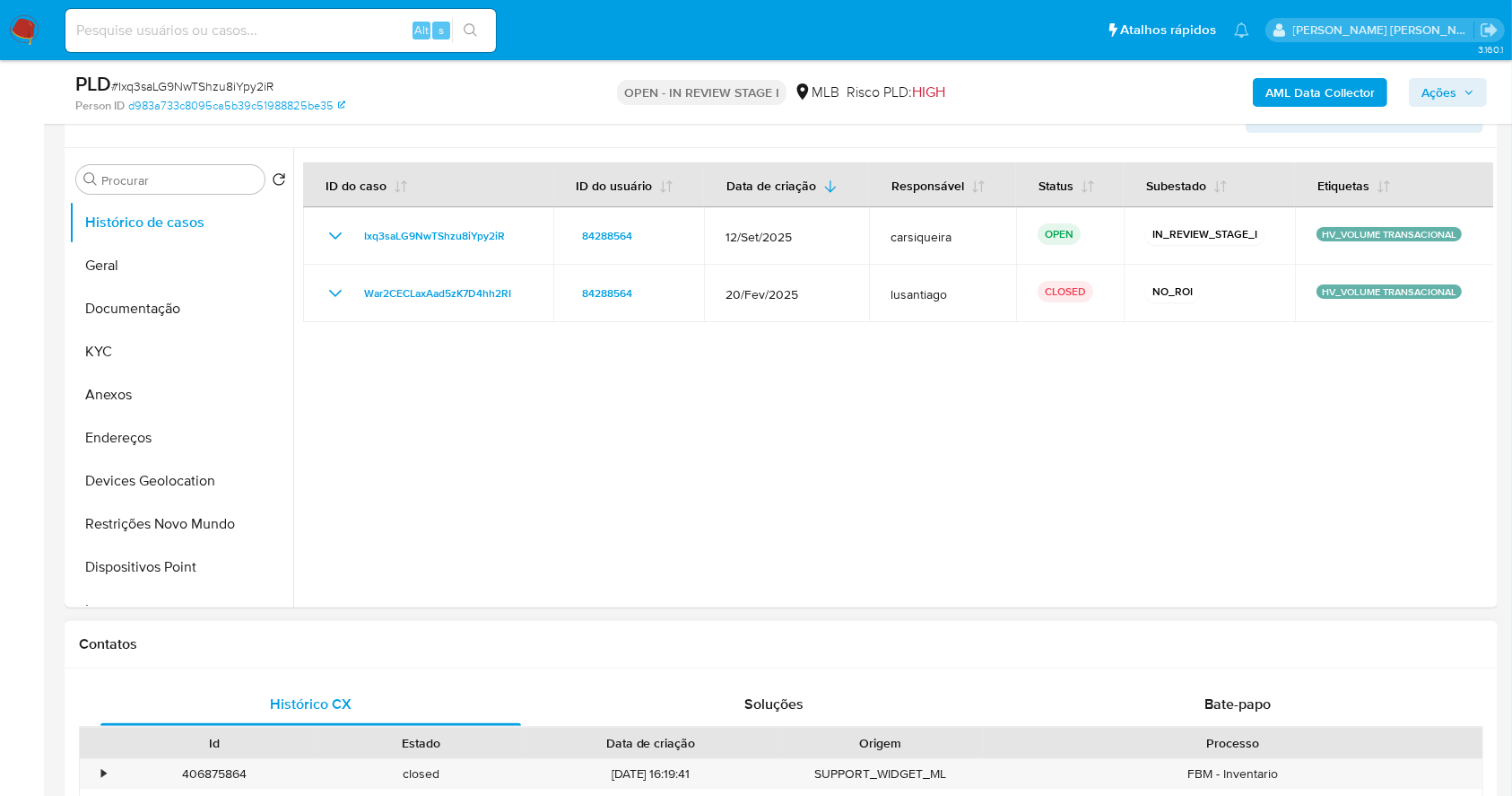
scroll to position [210, 0]
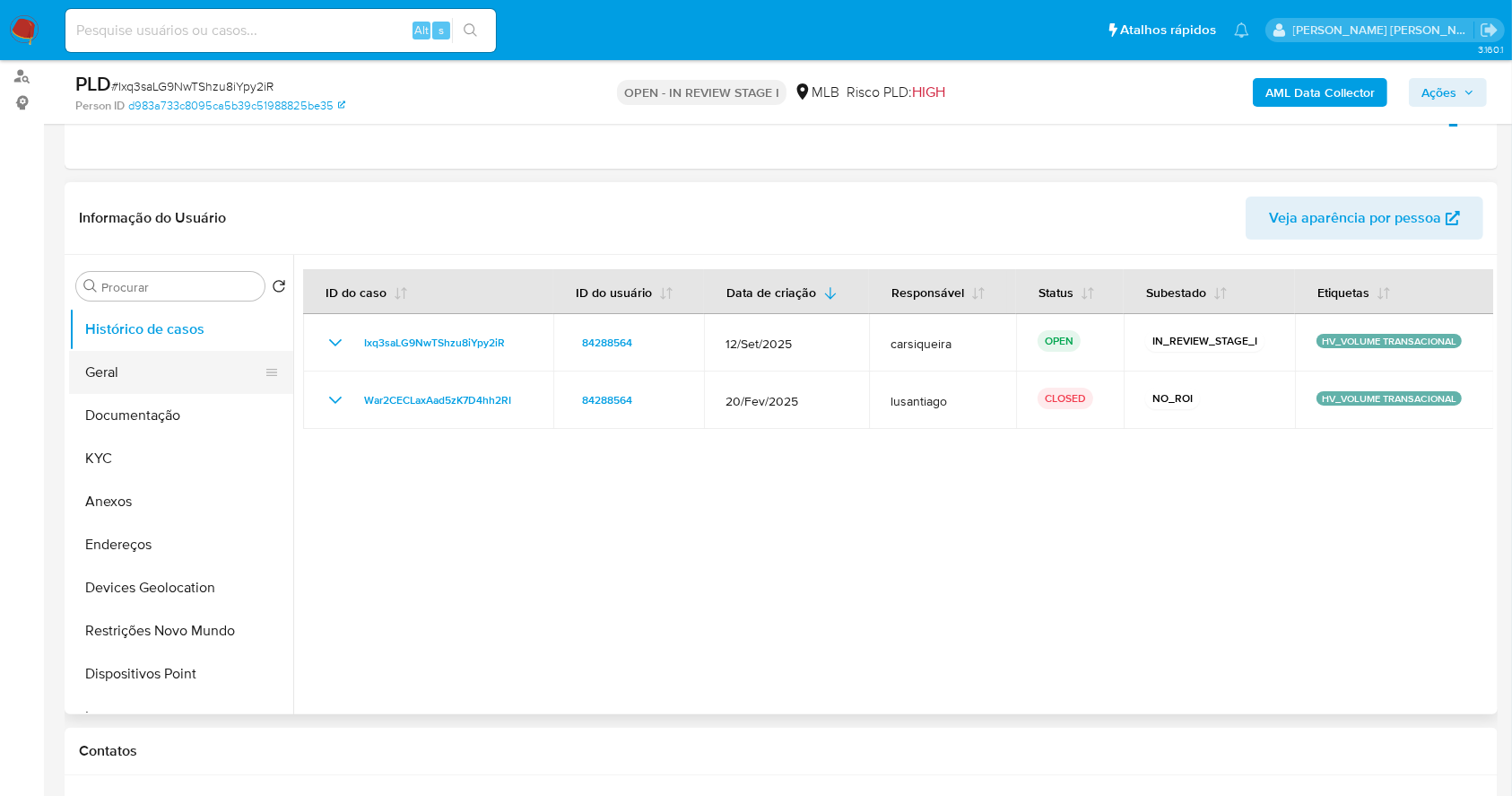
click at [158, 357] on button "Geral" at bounding box center [174, 372] width 210 height 43
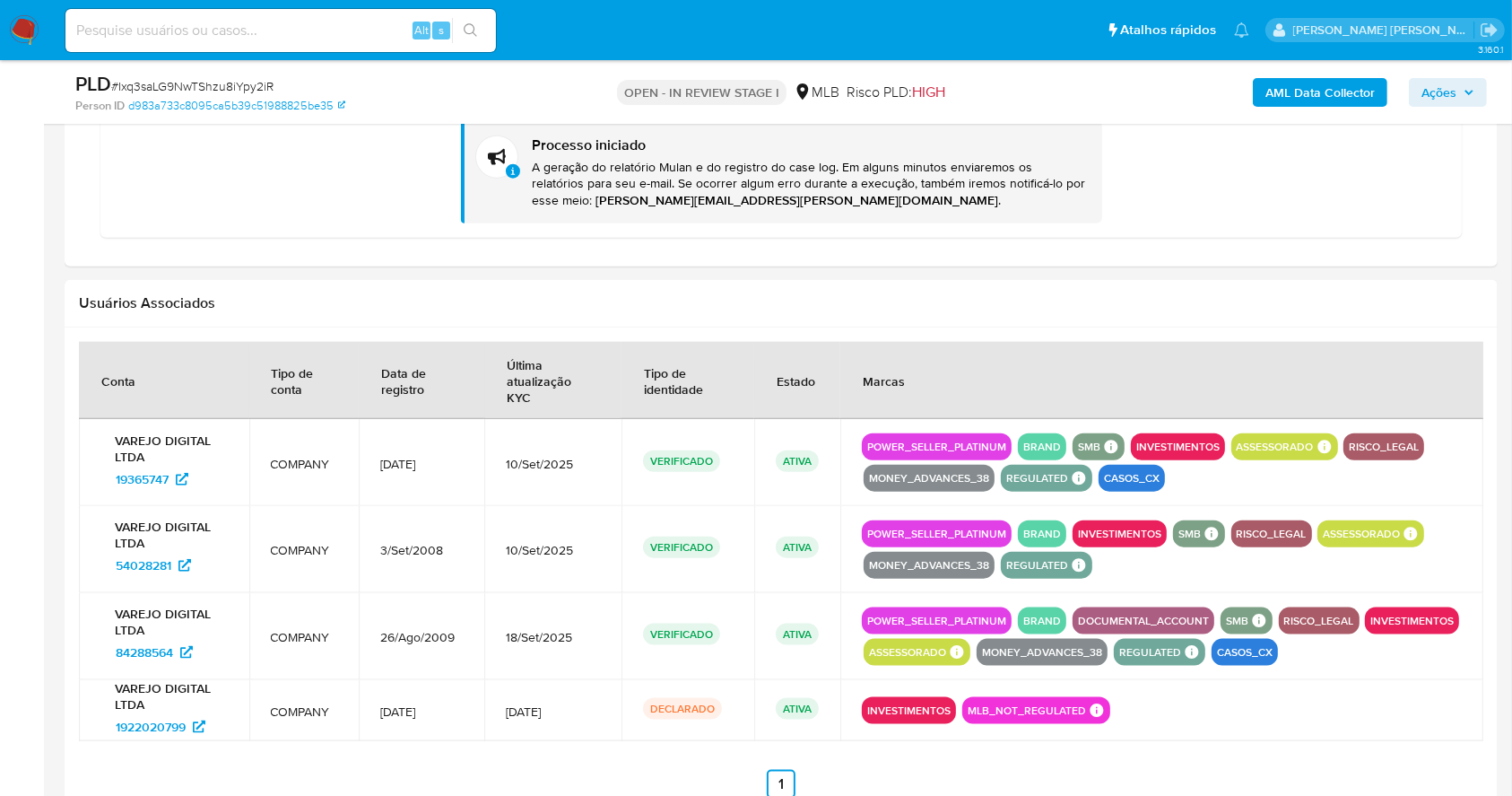
scroll to position [2005, 0]
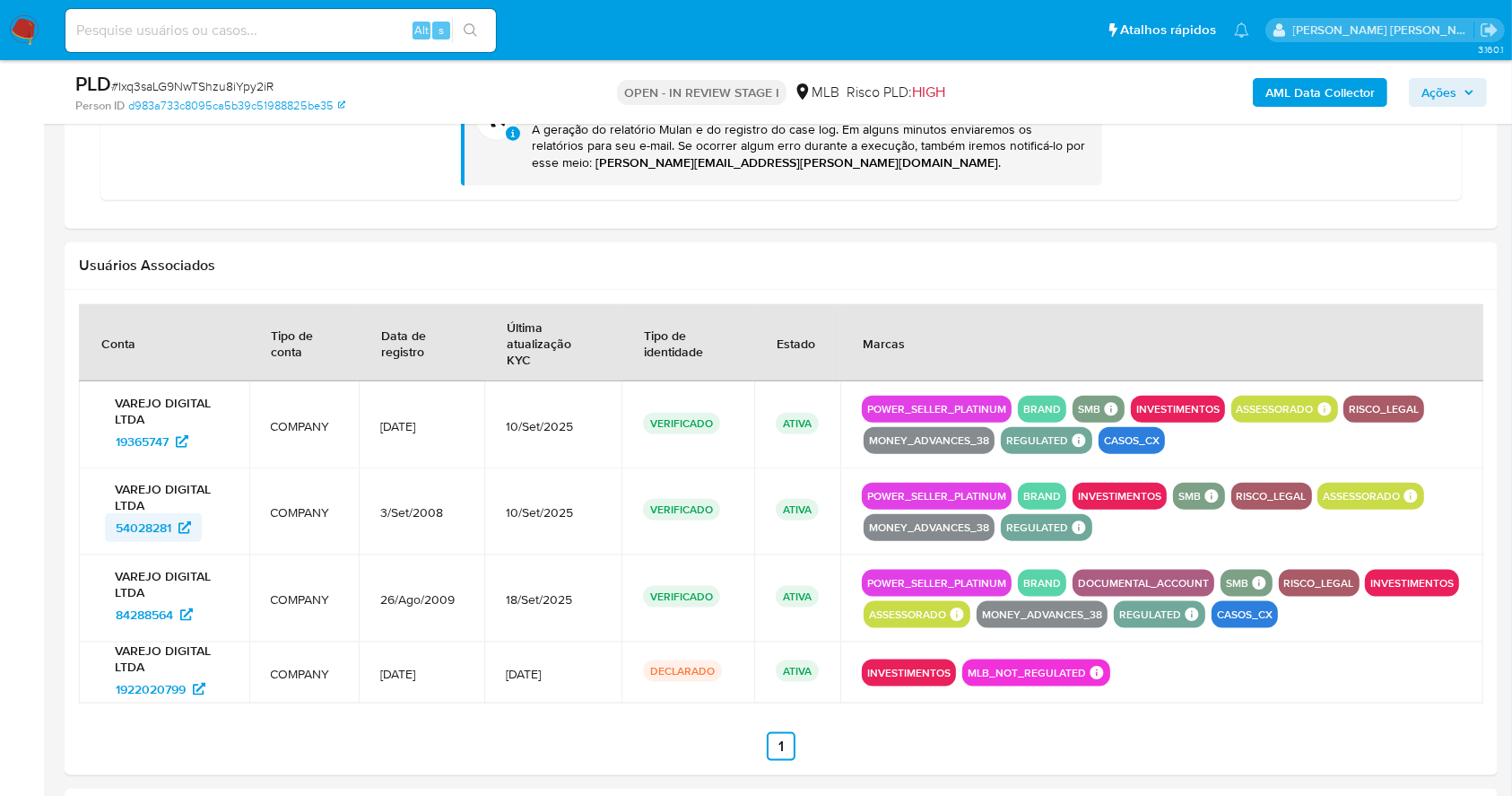
click at [140, 513] on span "54028281" at bounding box center [143, 527] width 56 height 29
click at [140, 427] on span "19365747" at bounding box center [141, 441] width 53 height 29
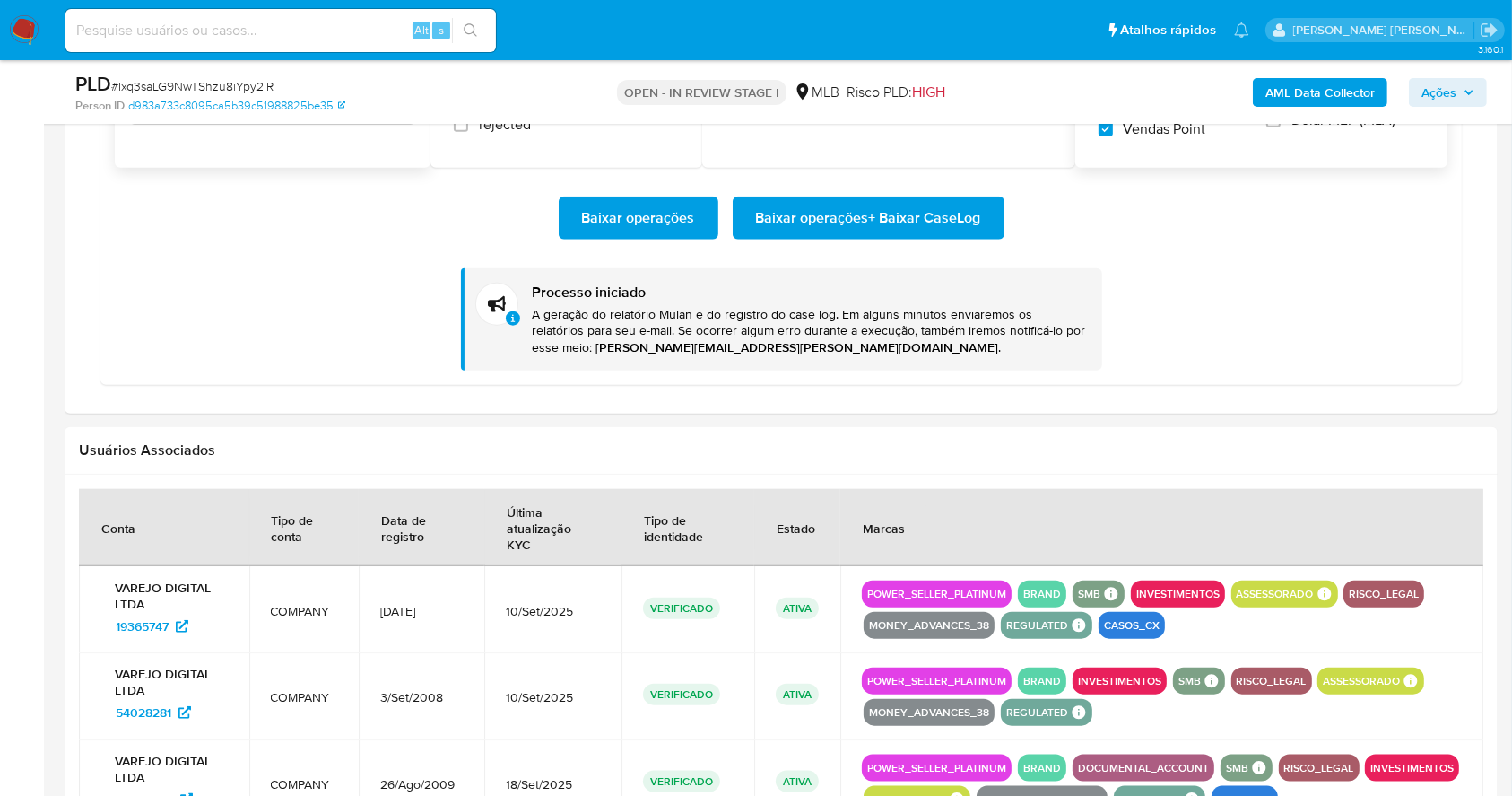
scroll to position [1647, 0]
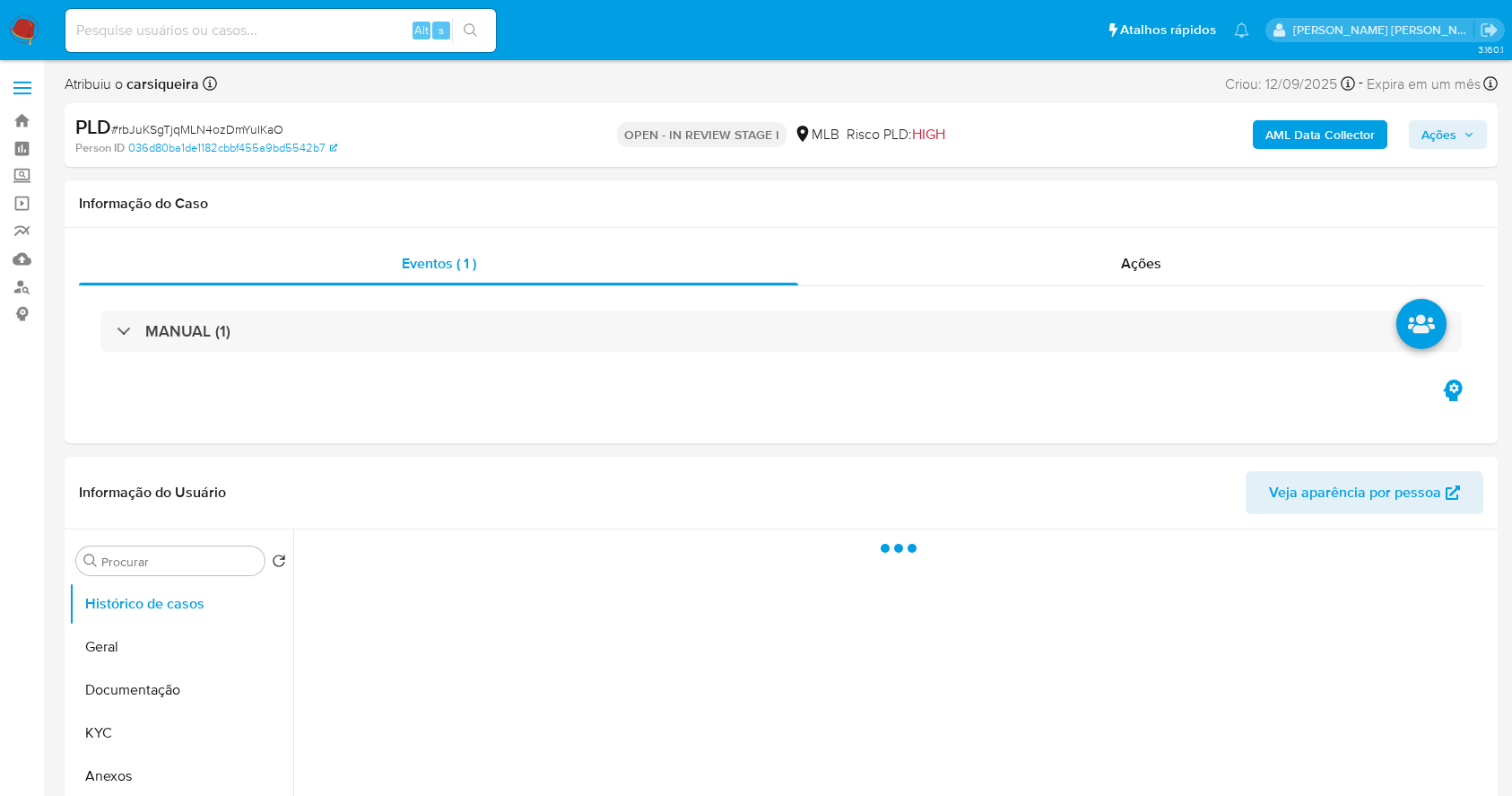
select select "10"
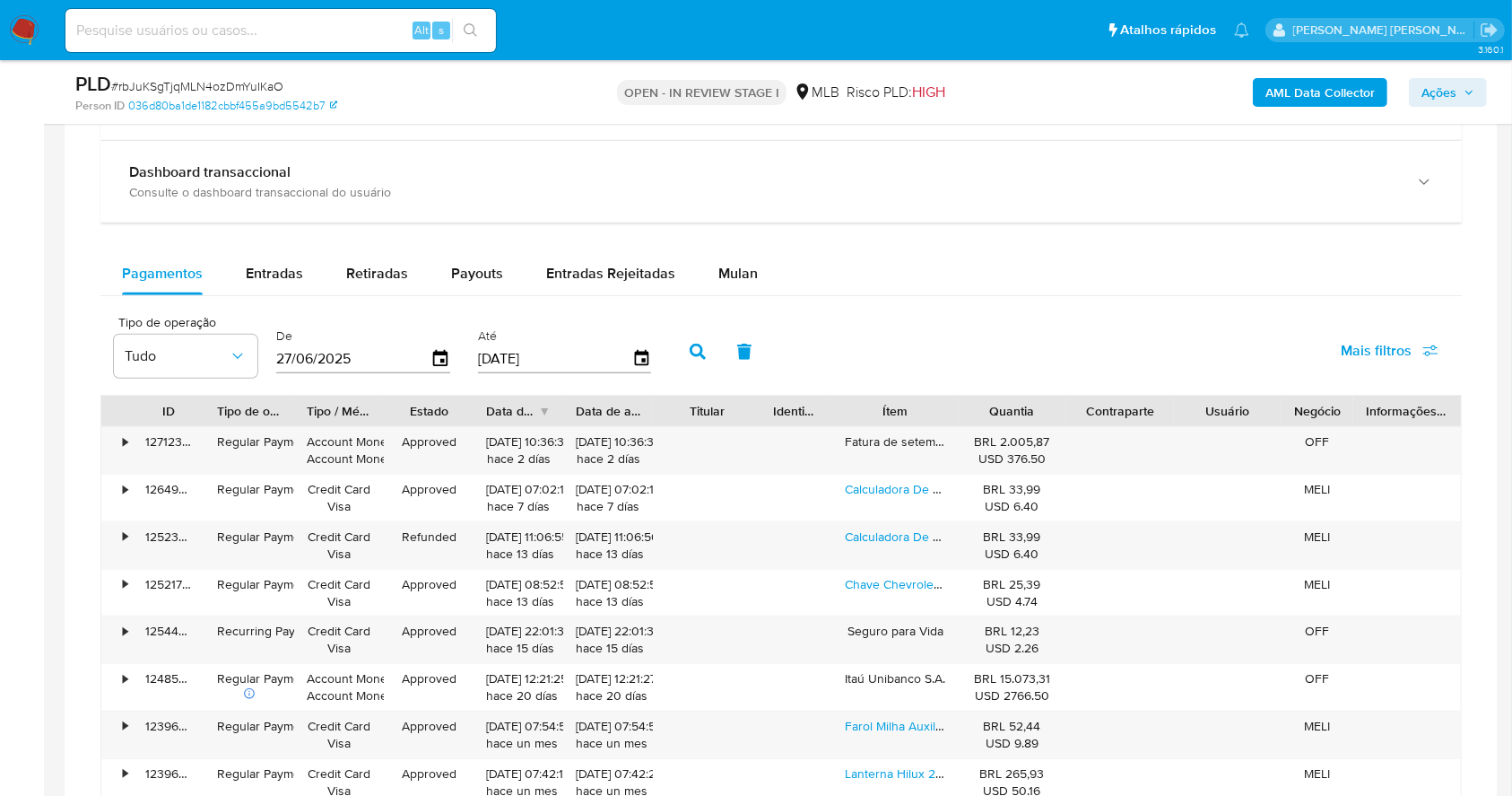
scroll to position [1294, 0]
click at [718, 277] on span "Mulan" at bounding box center [738, 270] width 39 height 20
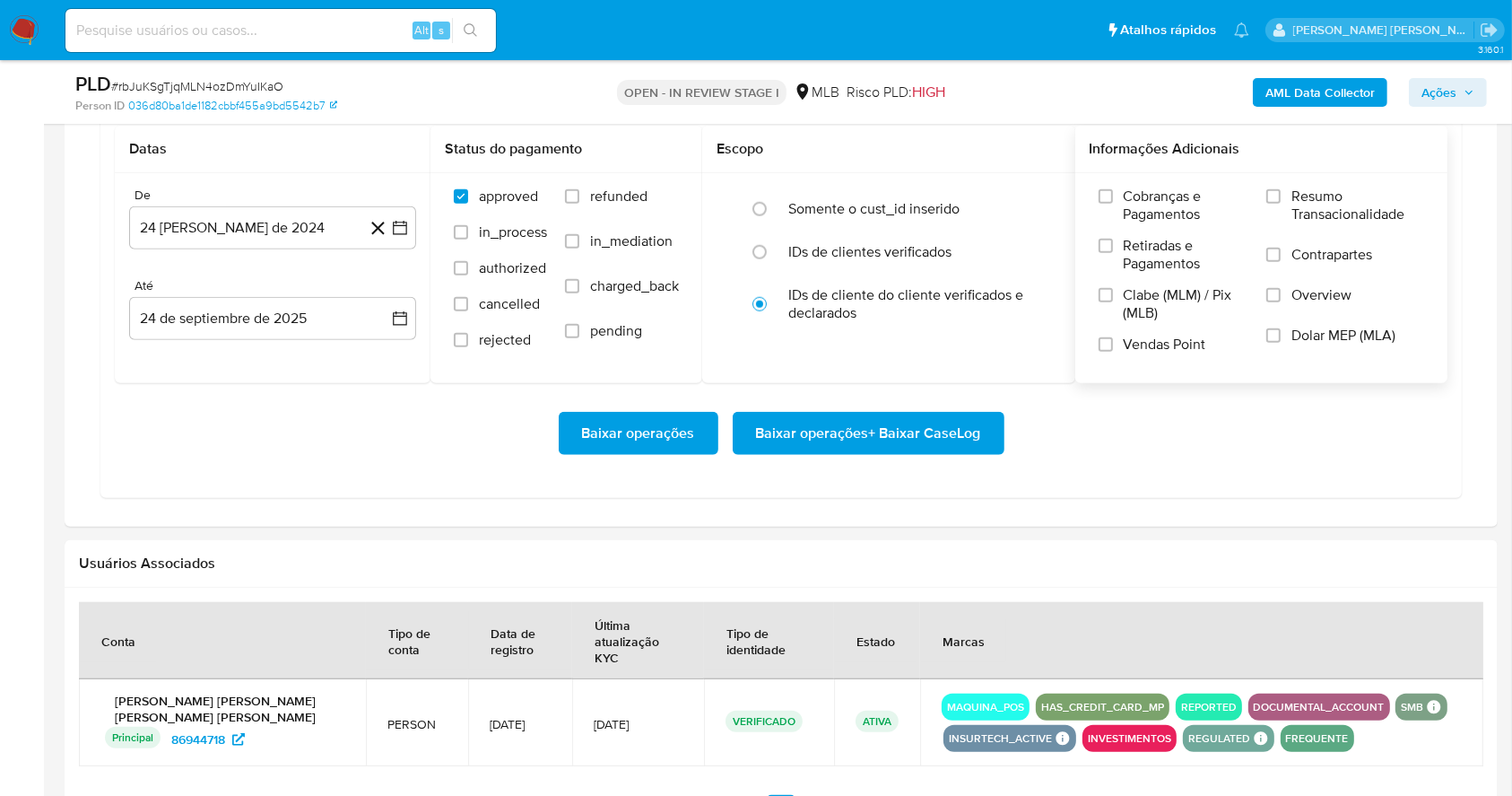
scroll to position [1533, 0]
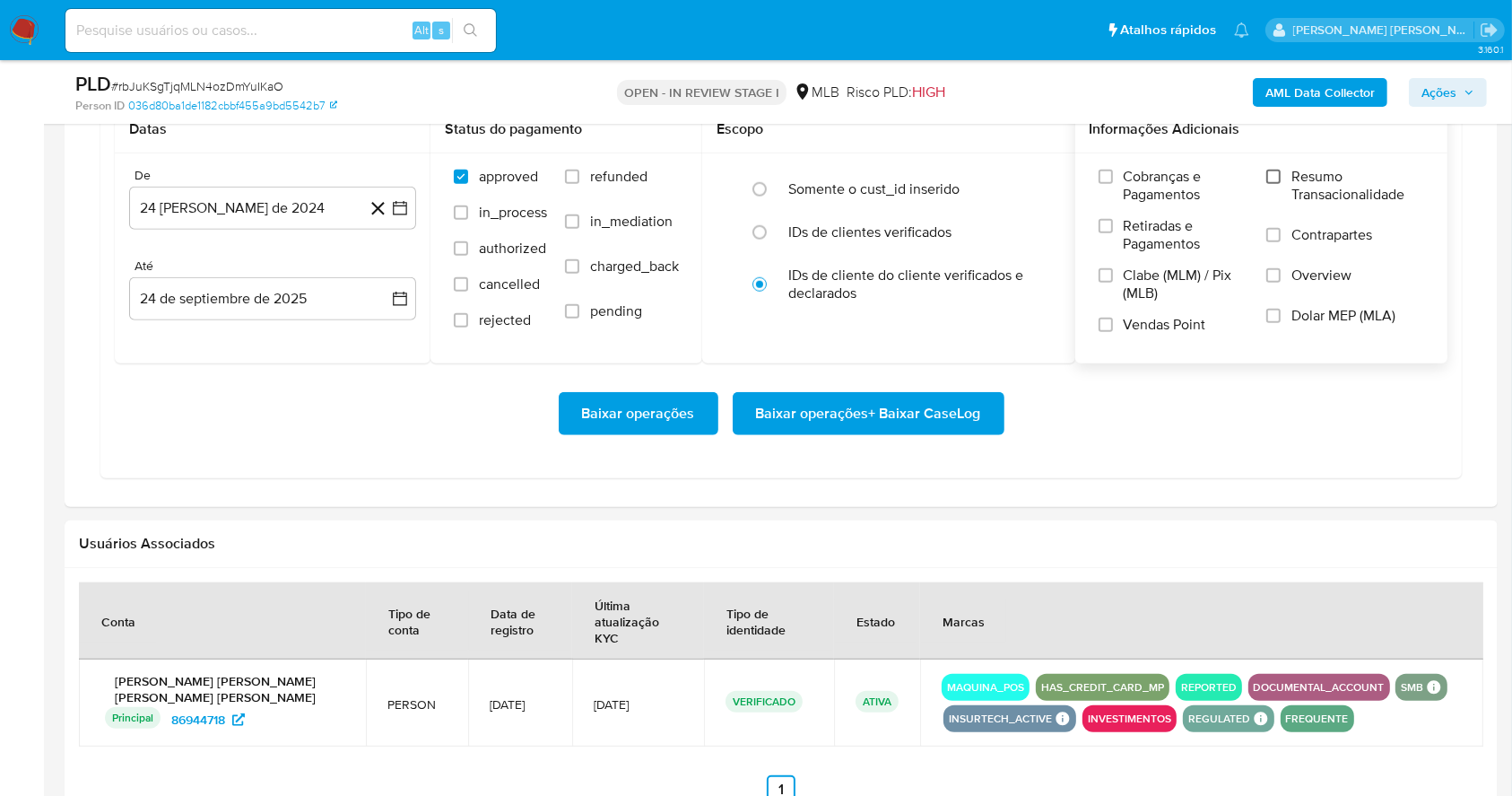
click at [1276, 174] on input "Resumo Transacionalidade" at bounding box center [1273, 176] width 14 height 14
click at [1117, 320] on label "Vendas Point" at bounding box center [1174, 331] width 151 height 32
click at [1113, 320] on input "Vendas Point" at bounding box center [1105, 324] width 14 height 14
click at [404, 200] on icon "button" at bounding box center [399, 208] width 18 height 18
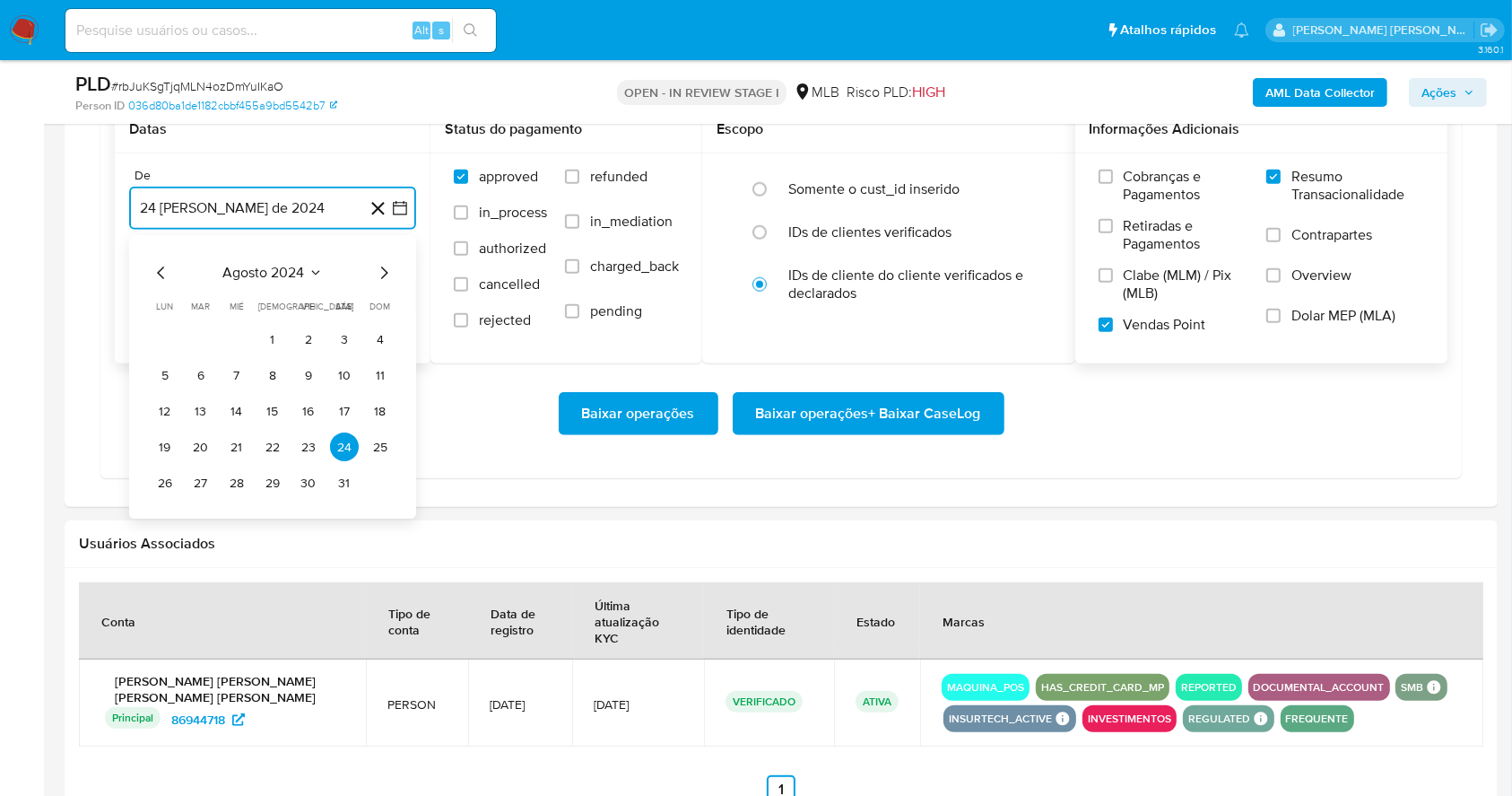
click at [378, 269] on icon "Mes siguiente" at bounding box center [383, 273] width 21 height 21
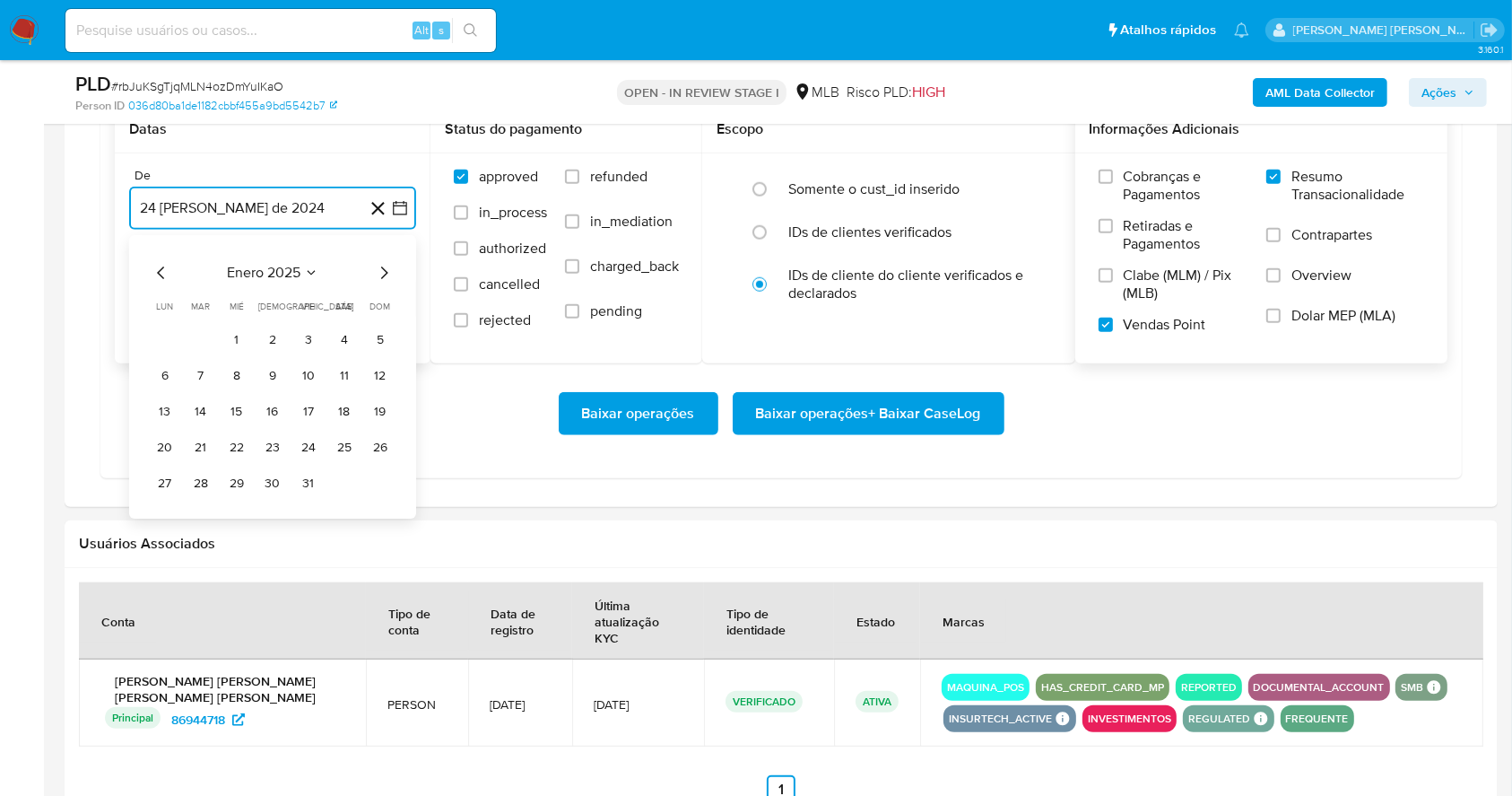
click at [378, 269] on icon "Mes siguiente" at bounding box center [383, 273] width 21 height 21
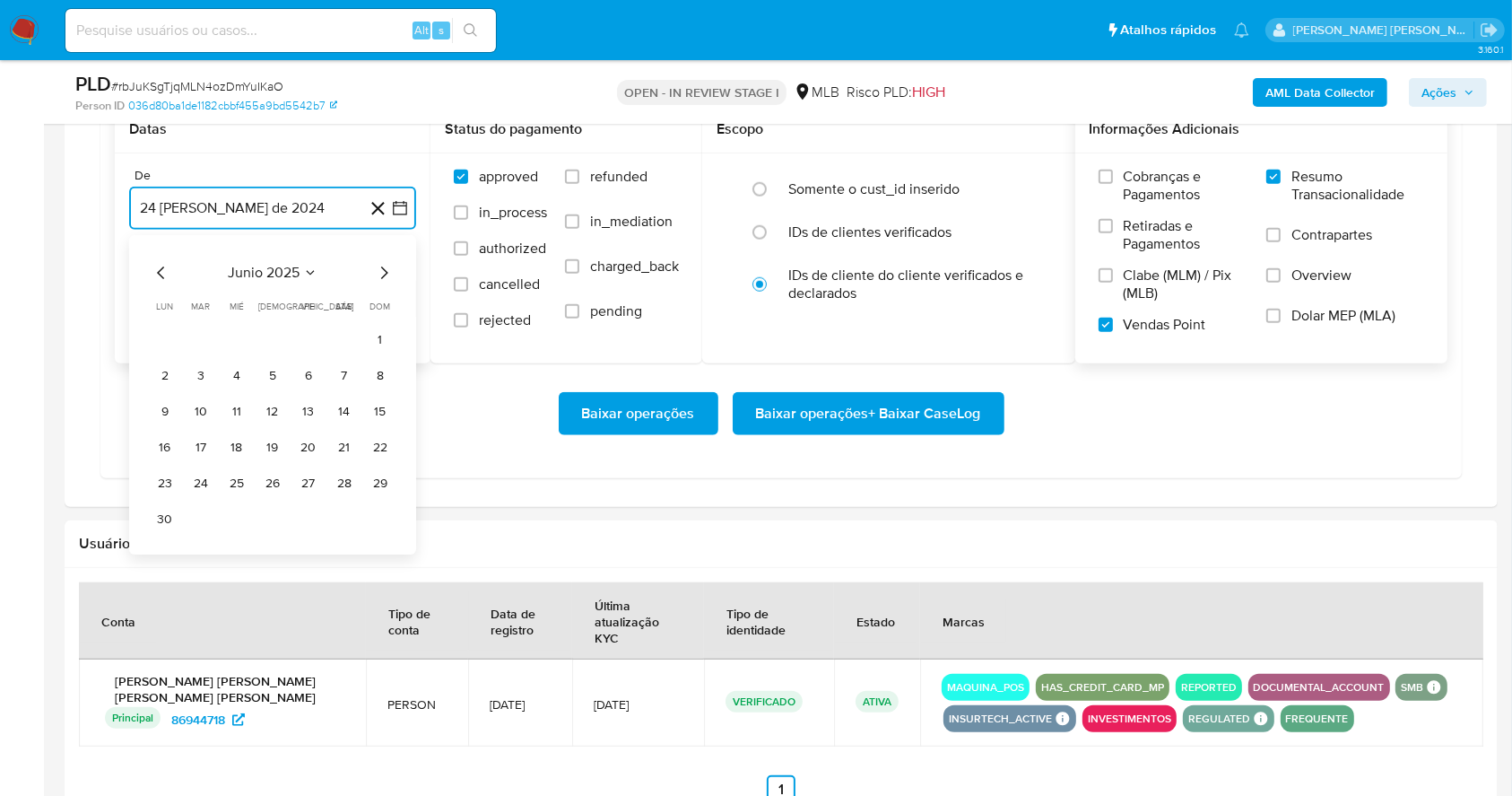
click at [378, 269] on icon "Mes siguiente" at bounding box center [383, 273] width 21 height 21
click at [312, 330] on button "1" at bounding box center [308, 340] width 29 height 29
click at [301, 302] on button "24 de septiembre de 2025" at bounding box center [273, 299] width 287 height 43
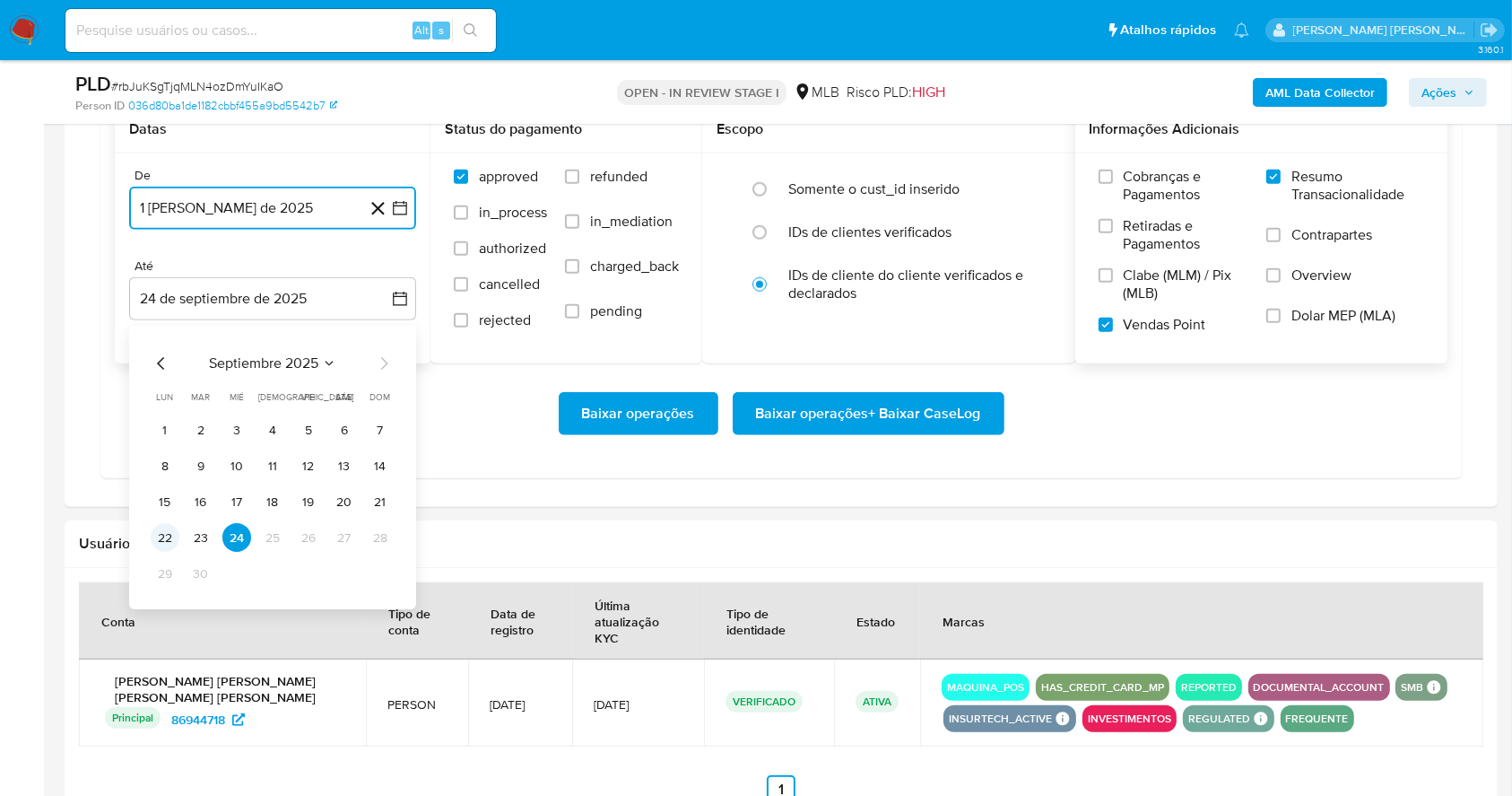
click at [165, 528] on button "22" at bounding box center [165, 538] width 29 height 29
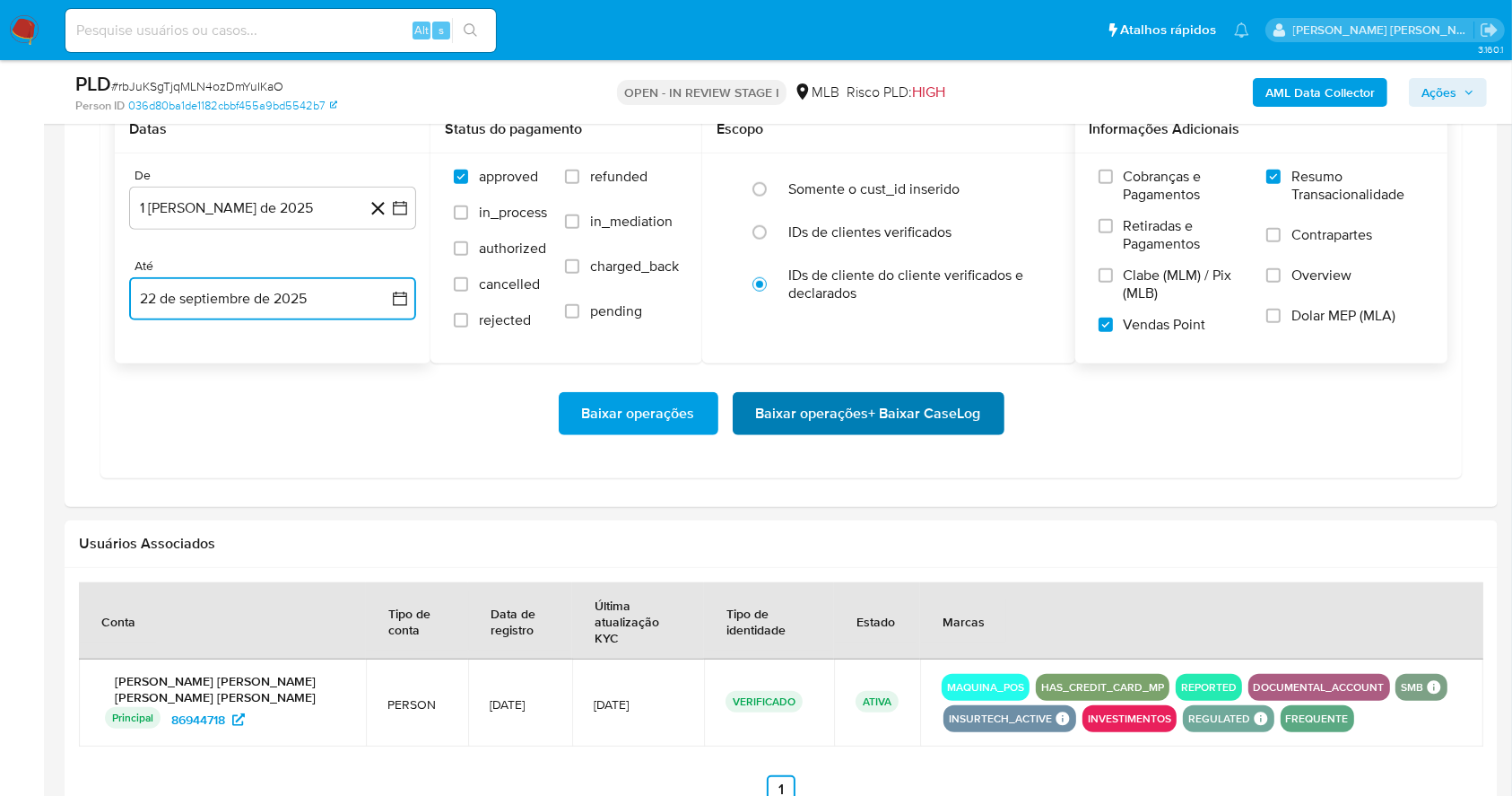
click at [910, 412] on span "Baixar operações + Baixar CaseLog" at bounding box center [868, 413] width 225 height 39
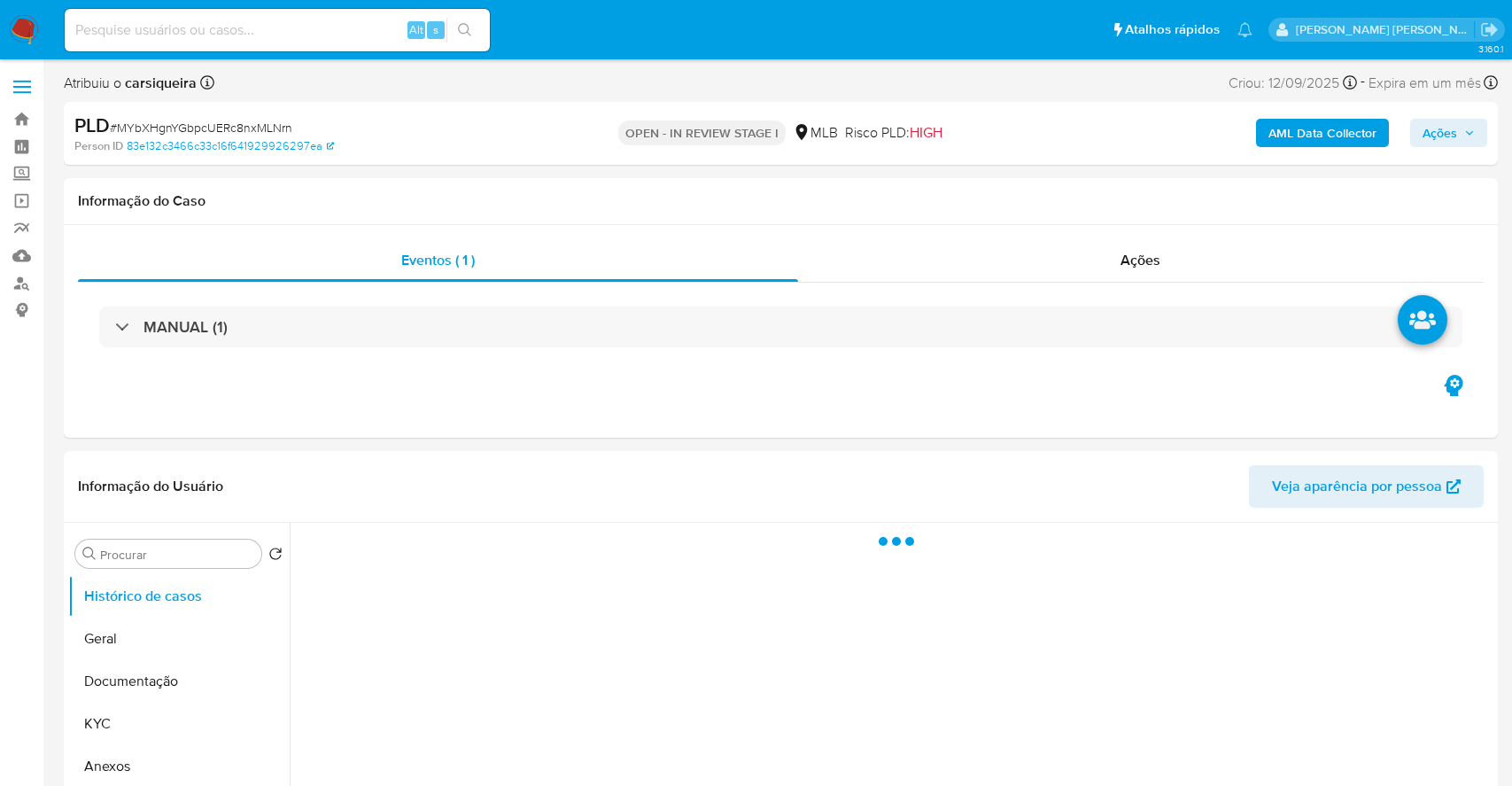
select select "10"
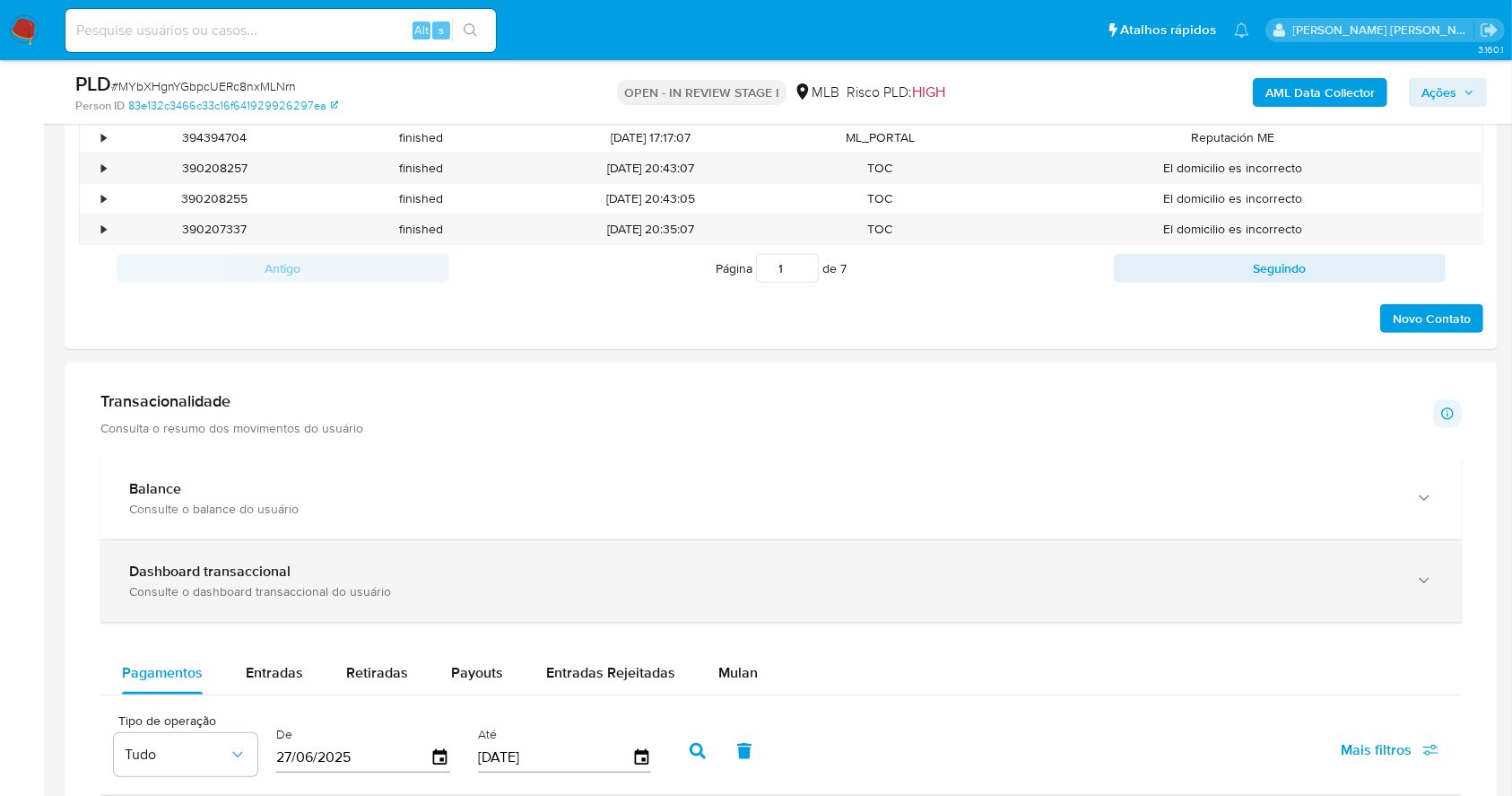
scroll to position [986, 0]
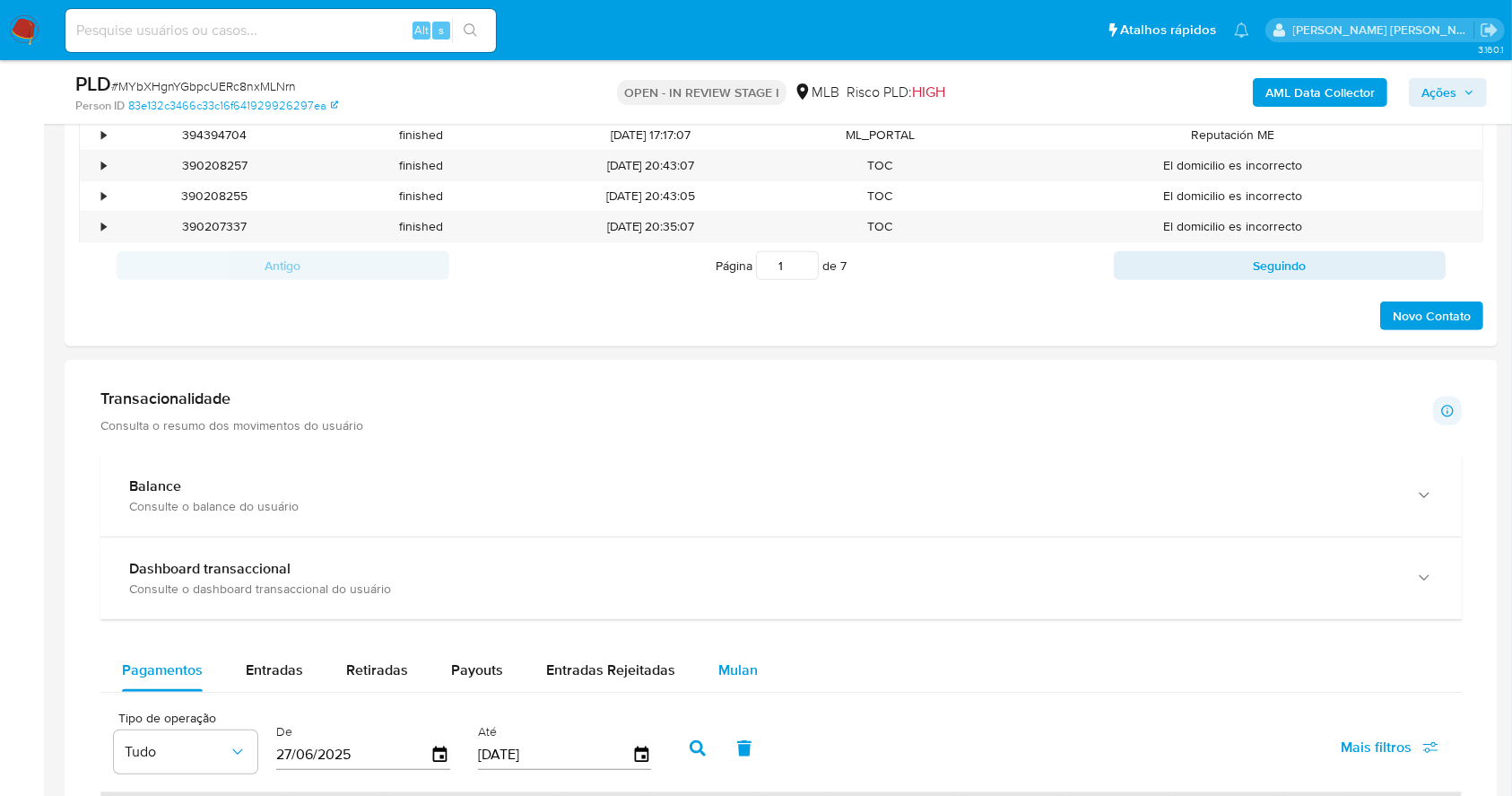
click at [730, 679] on span "Mulan" at bounding box center [738, 669] width 39 height 20
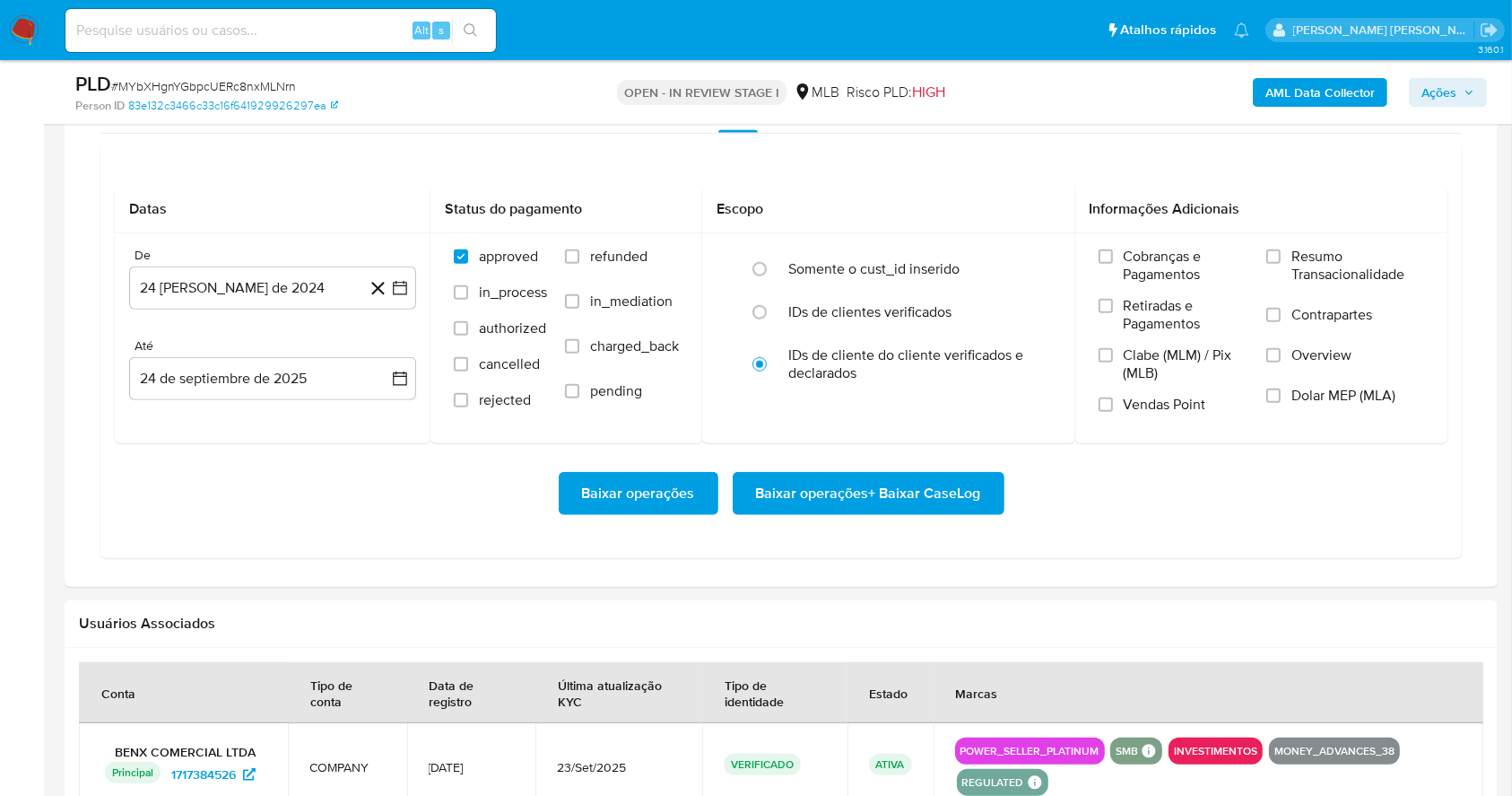
scroll to position [1596, 0]
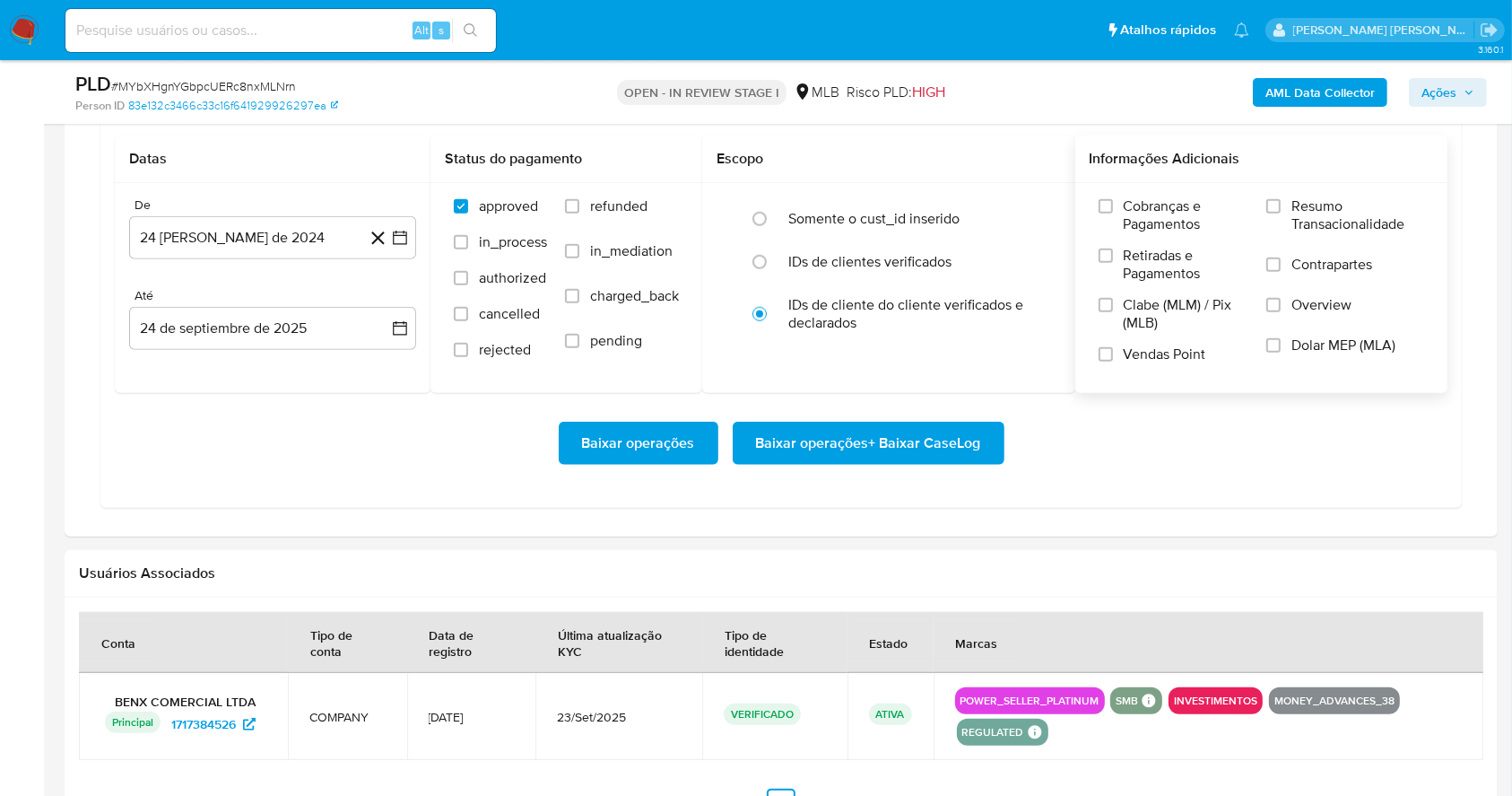
click at [1283, 209] on label "Resumo Transacionalidade" at bounding box center [1345, 226] width 158 height 59
click at [1280, 209] on input "Resumo Transacionalidade" at bounding box center [1273, 206] width 14 height 14
click at [1117, 345] on label "Vendas Point" at bounding box center [1174, 361] width 151 height 32
click at [1113, 347] on input "Vendas Point" at bounding box center [1105, 354] width 14 height 14
click at [397, 236] on icon "button" at bounding box center [399, 237] width 18 height 18
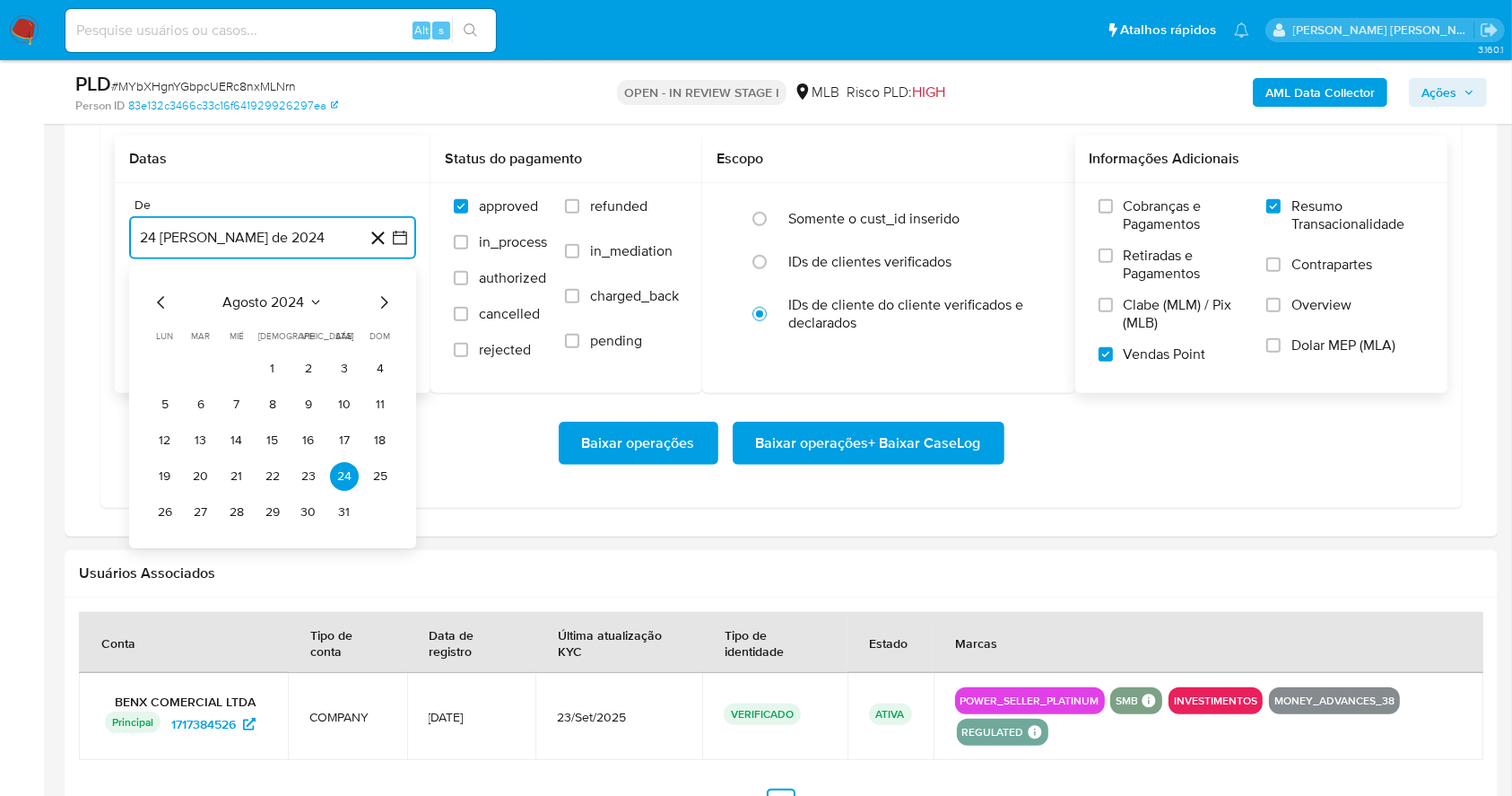
click at [382, 304] on icon "Mes siguiente" at bounding box center [383, 302] width 21 height 21
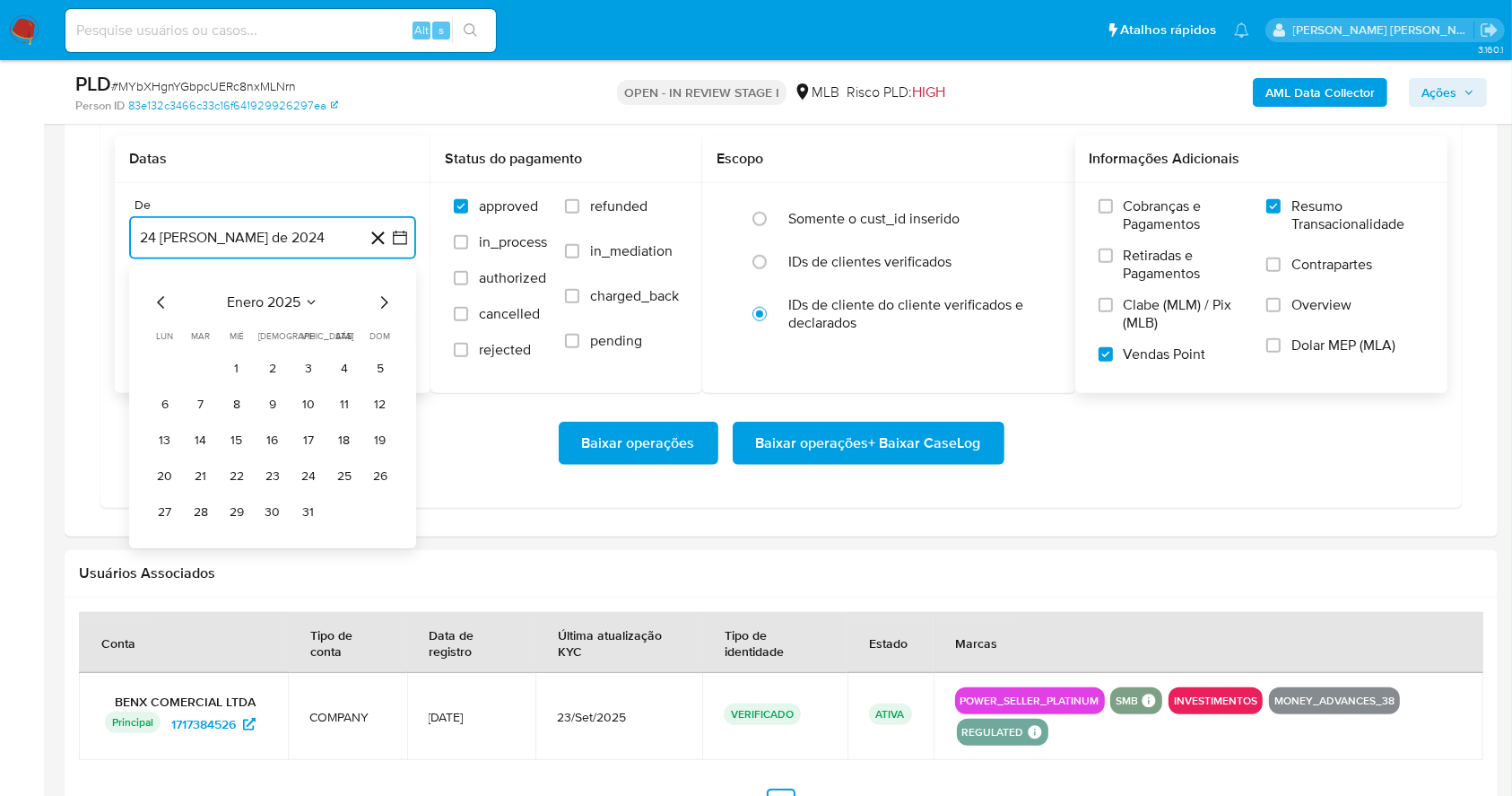
click at [382, 304] on icon "Mes siguiente" at bounding box center [383, 302] width 21 height 21
drag, startPoint x: 382, startPoint y: 304, endPoint x: 373, endPoint y: 295, distance: 12.7
click at [373, 295] on icon "Mes siguiente" at bounding box center [383, 302] width 21 height 21
click at [382, 298] on icon "Mes siguiente" at bounding box center [383, 302] width 21 height 21
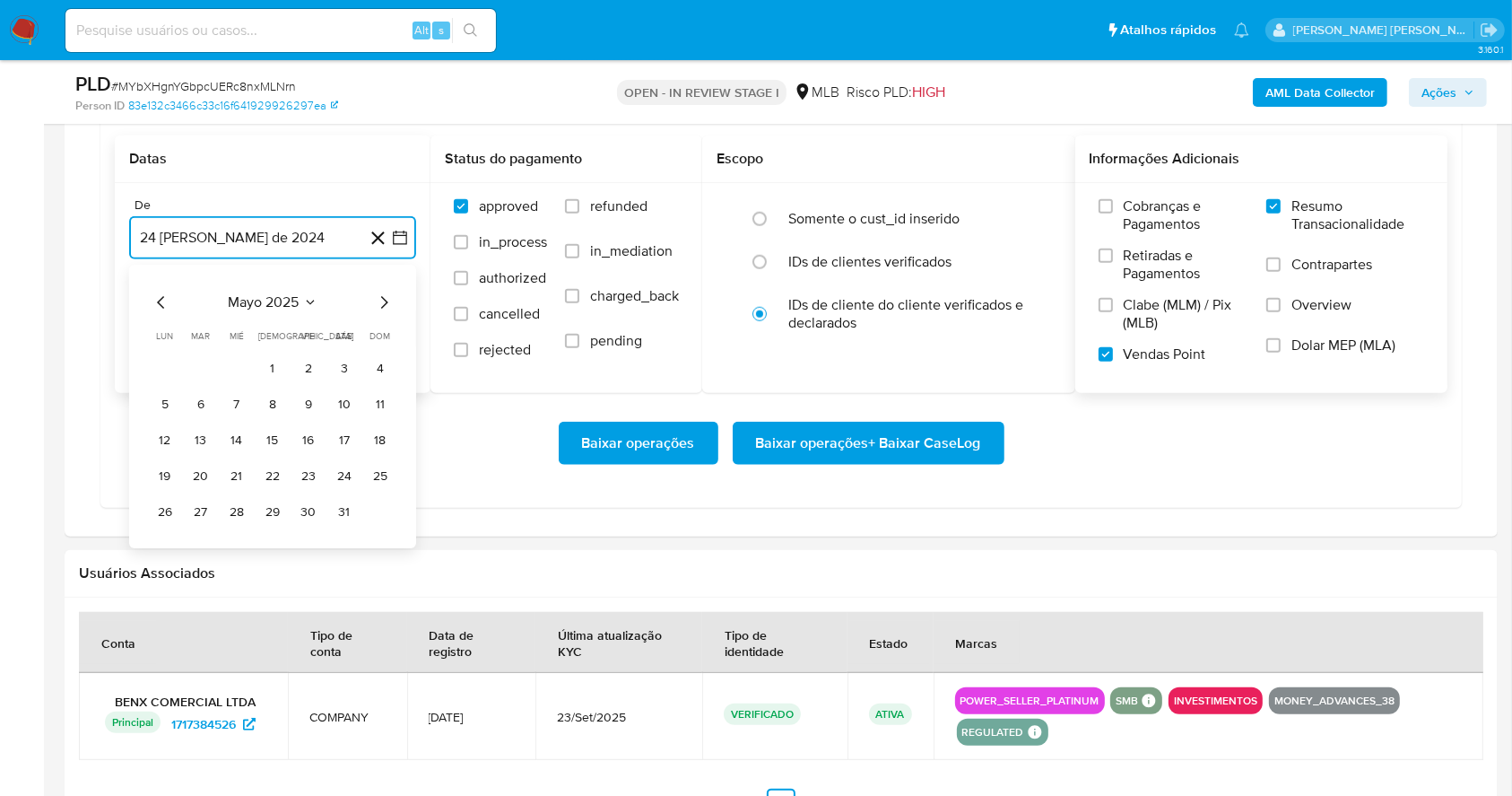
click at [382, 298] on icon "Mes siguiente" at bounding box center [383, 302] width 21 height 21
click at [314, 361] on button "1" at bounding box center [308, 369] width 29 height 29
click at [271, 334] on button "24 de septiembre de 2025" at bounding box center [273, 329] width 287 height 43
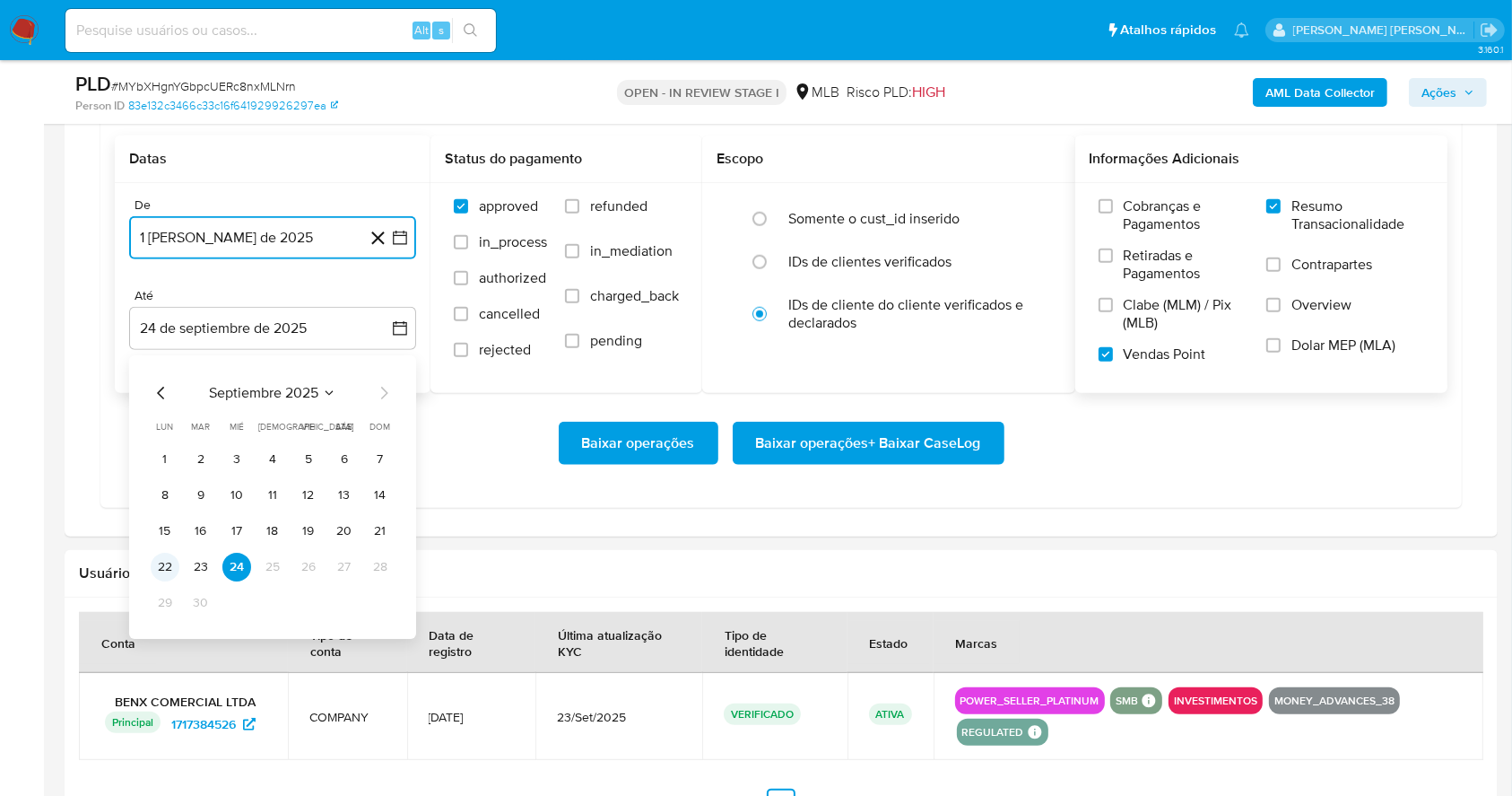
click at [171, 565] on button "22" at bounding box center [165, 567] width 29 height 29
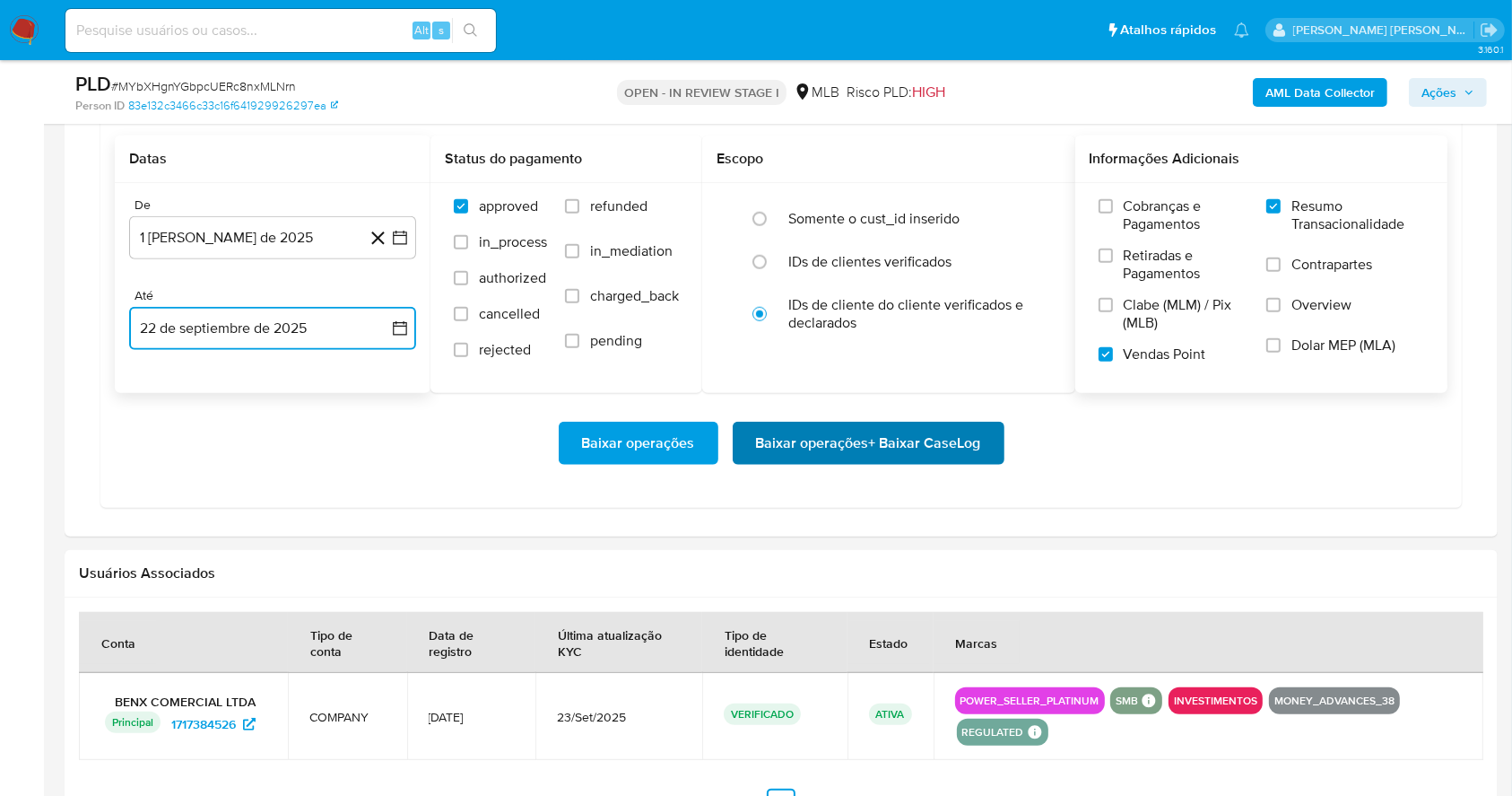
click at [929, 424] on span "Baixar operações + Baixar CaseLog" at bounding box center [868, 443] width 225 height 39
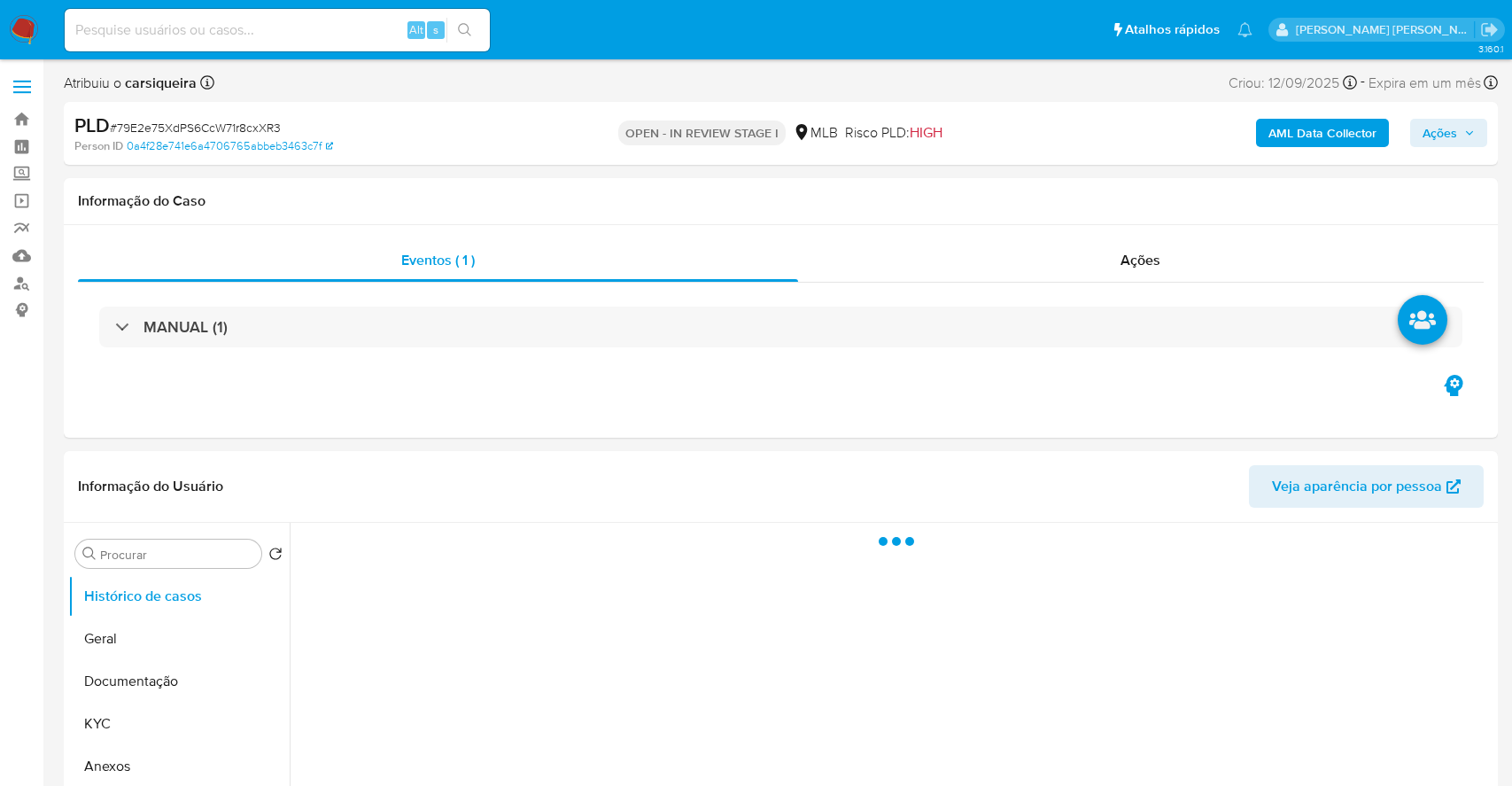
select select "10"
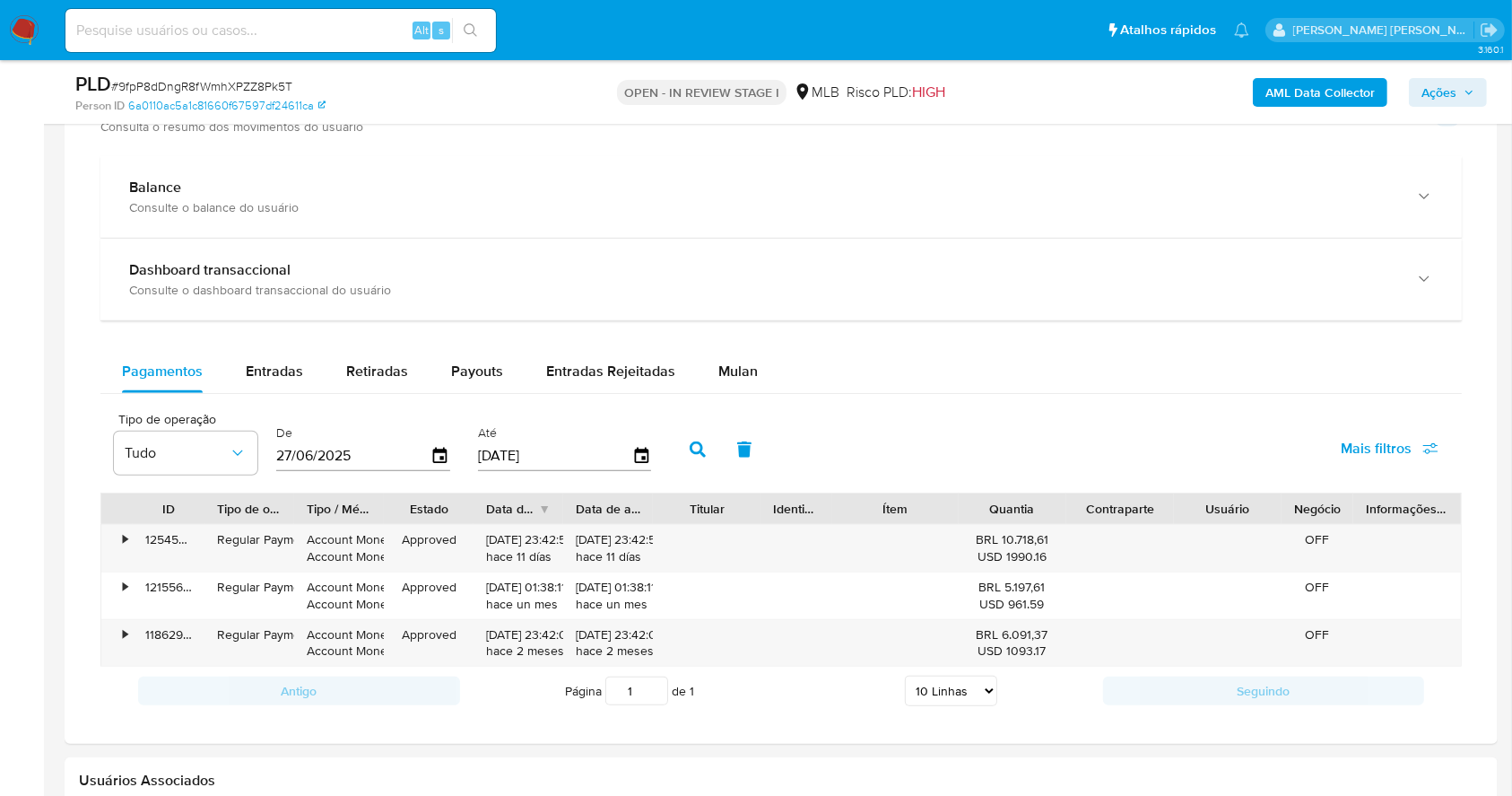
scroll to position [1355, 0]
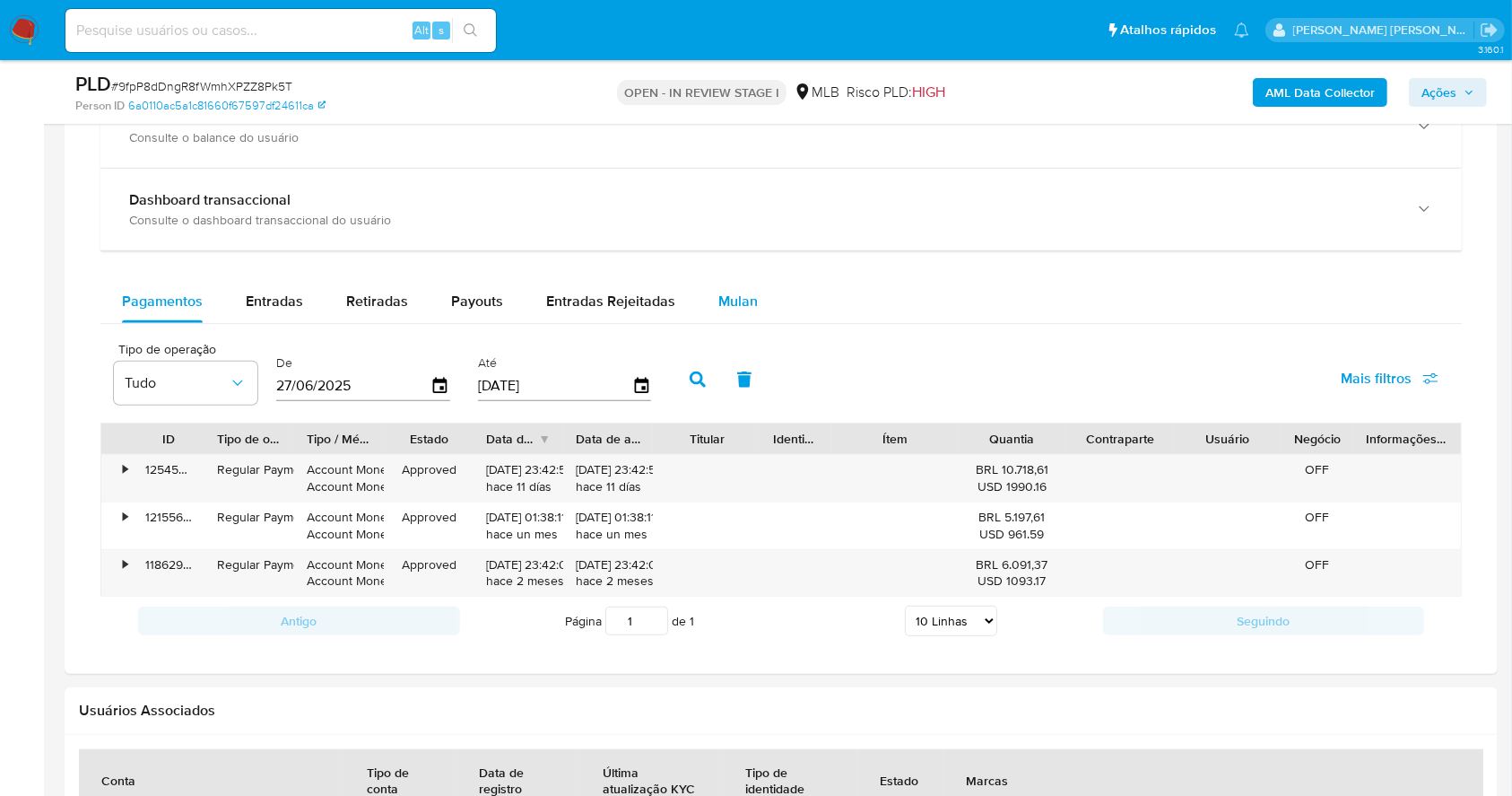
click at [742, 294] on span "Mulan" at bounding box center [738, 301] width 39 height 20
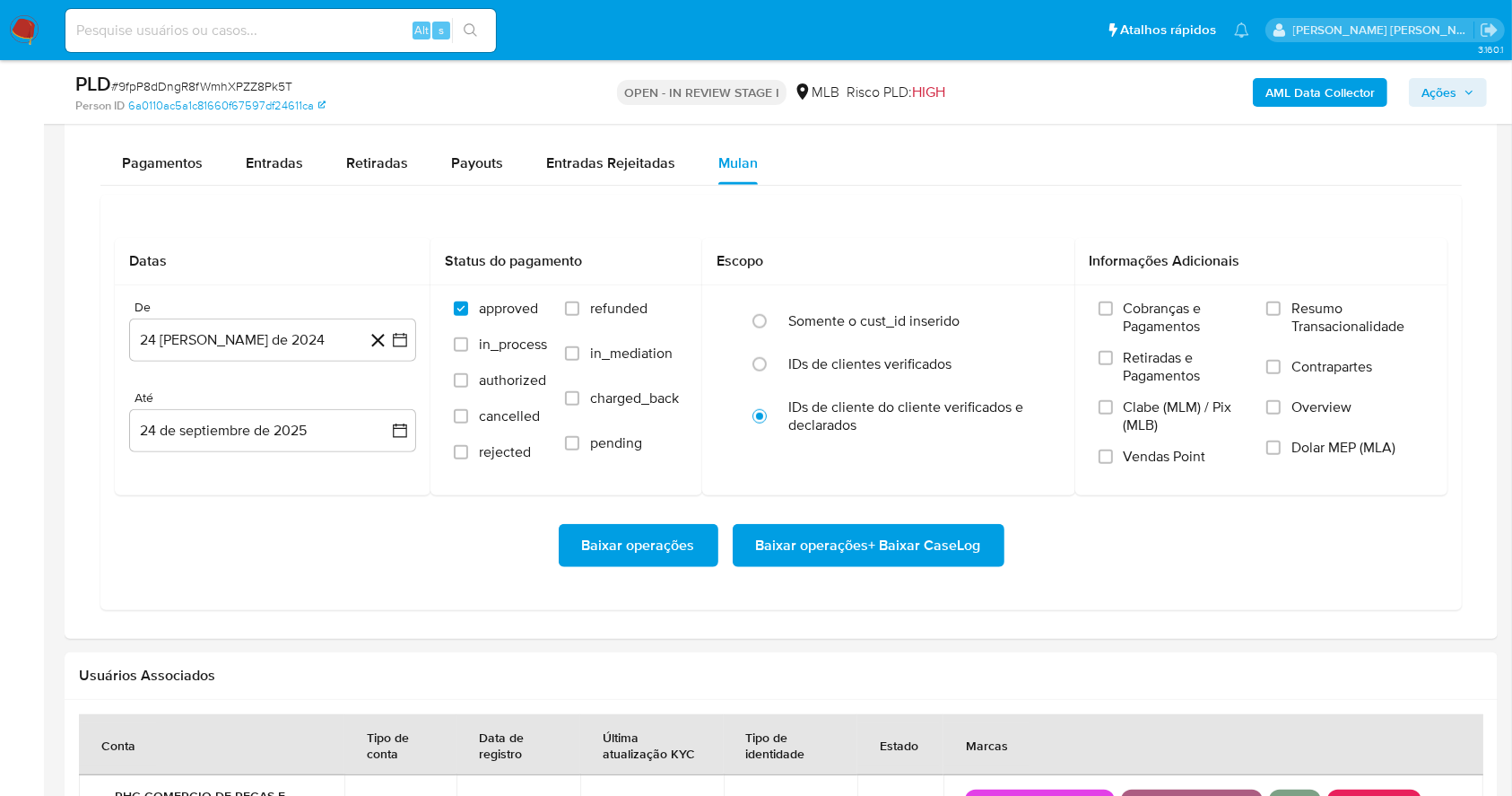
scroll to position [1594, 0]
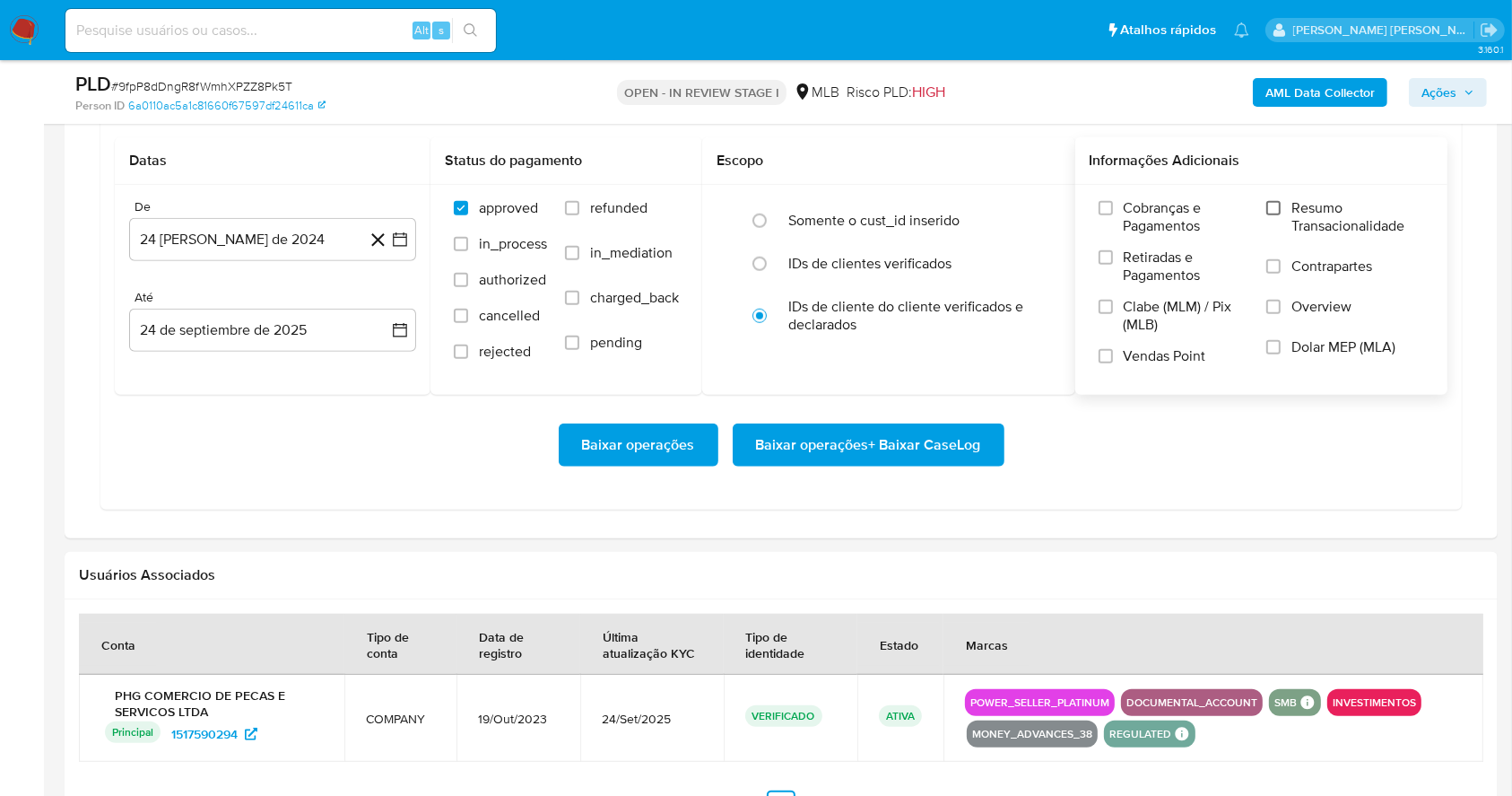
click at [1275, 205] on input "Resumo Transacionalidade" at bounding box center [1273, 208] width 14 height 14
click at [1115, 358] on label "Vendas Point" at bounding box center [1174, 363] width 151 height 32
click at [1113, 358] on input "Vendas Point" at bounding box center [1105, 356] width 14 height 14
click at [396, 241] on icon "button" at bounding box center [399, 239] width 18 height 18
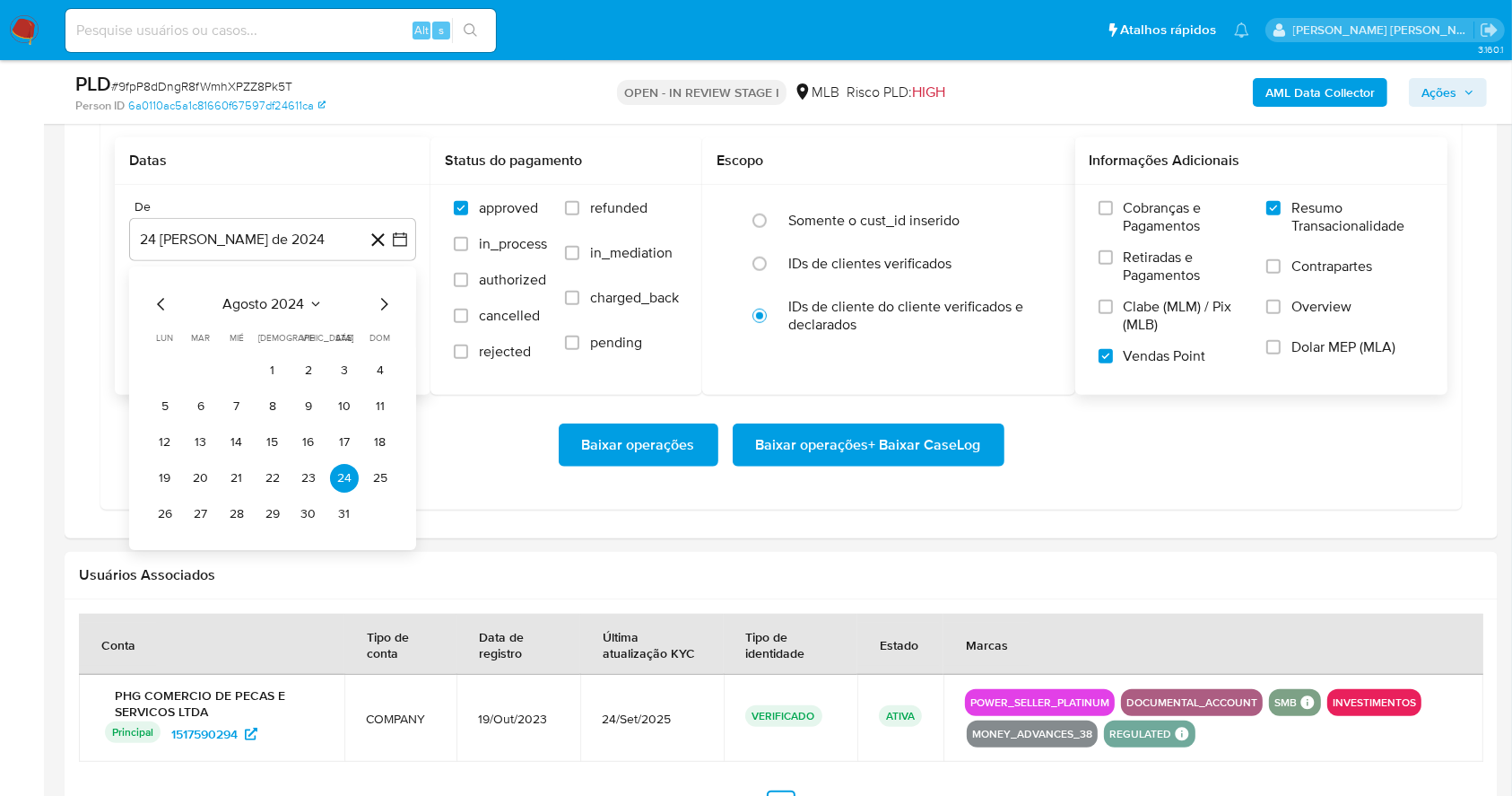
click at [381, 317] on div "agosto 2024 agosto 2024 lun lunes mar martes mié miércoles jue jueves vie viern…" at bounding box center [273, 411] width 244 height 236
click at [380, 317] on div "agosto 2024 agosto 2024 lun lunes mar martes mié miércoles jue jueves vie viern…" at bounding box center [273, 411] width 244 height 236
click at [379, 305] on icon "Mes siguiente" at bounding box center [383, 304] width 21 height 21
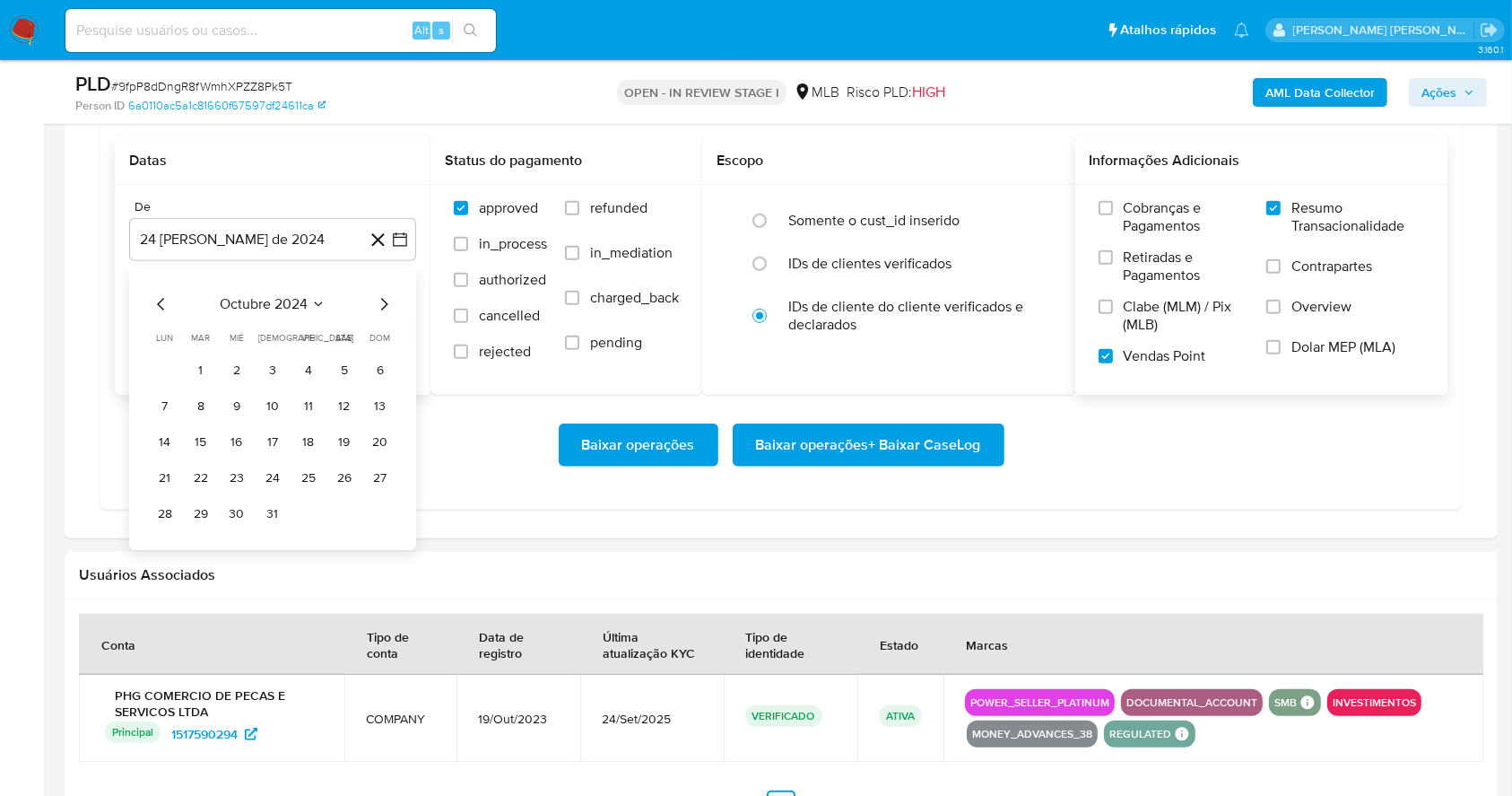
click at [378, 305] on icon "Mes siguiente" at bounding box center [383, 304] width 21 height 21
click at [378, 304] on icon "Mes siguiente" at bounding box center [383, 304] width 21 height 21
click at [378, 303] on icon "Mes siguiente" at bounding box center [383, 304] width 21 height 21
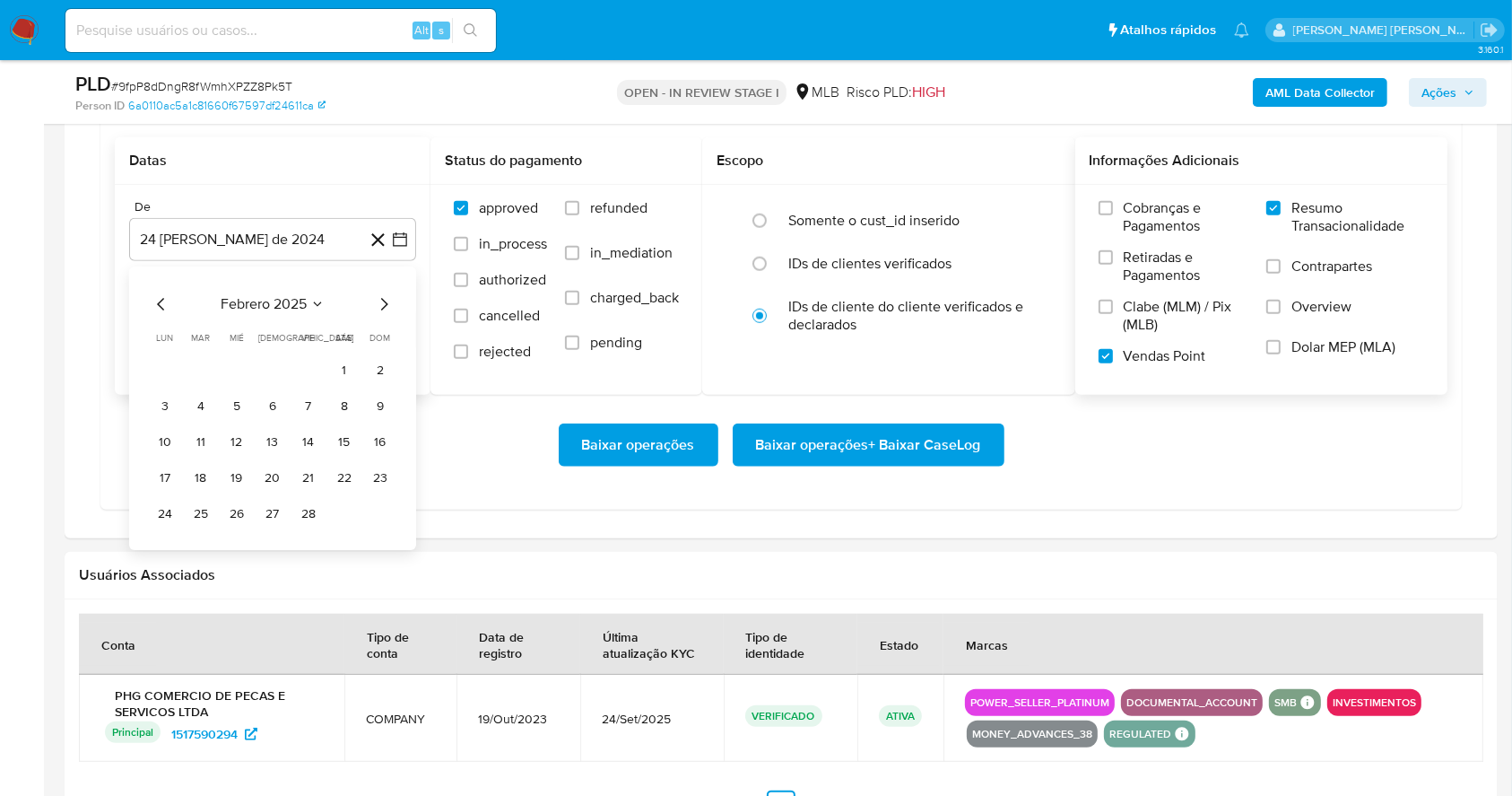
click at [378, 303] on icon "Mes siguiente" at bounding box center [383, 304] width 21 height 21
click at [378, 300] on icon "Mes siguiente" at bounding box center [383, 304] width 21 height 21
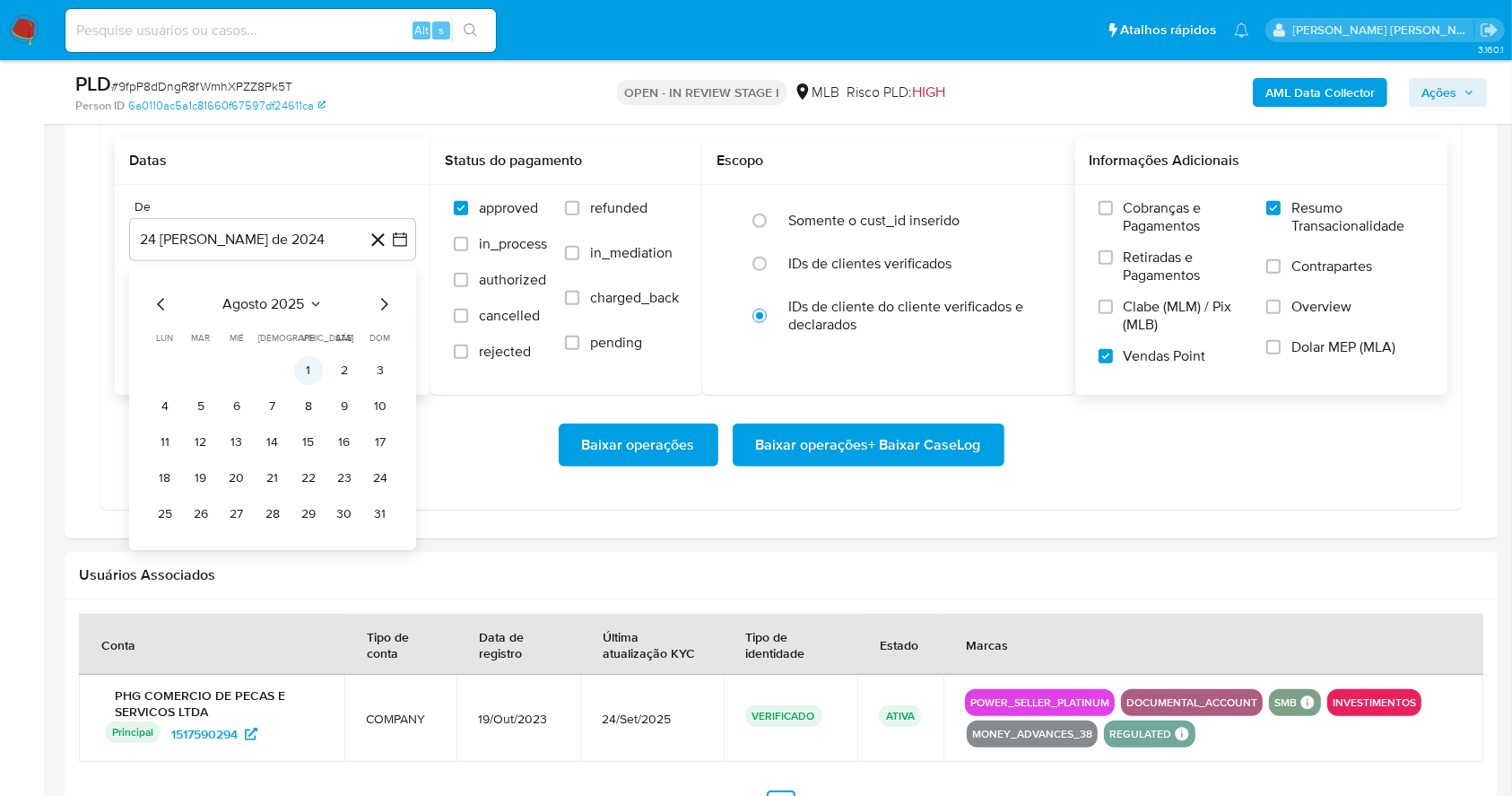
click at [304, 366] on button "1" at bounding box center [308, 371] width 29 height 29
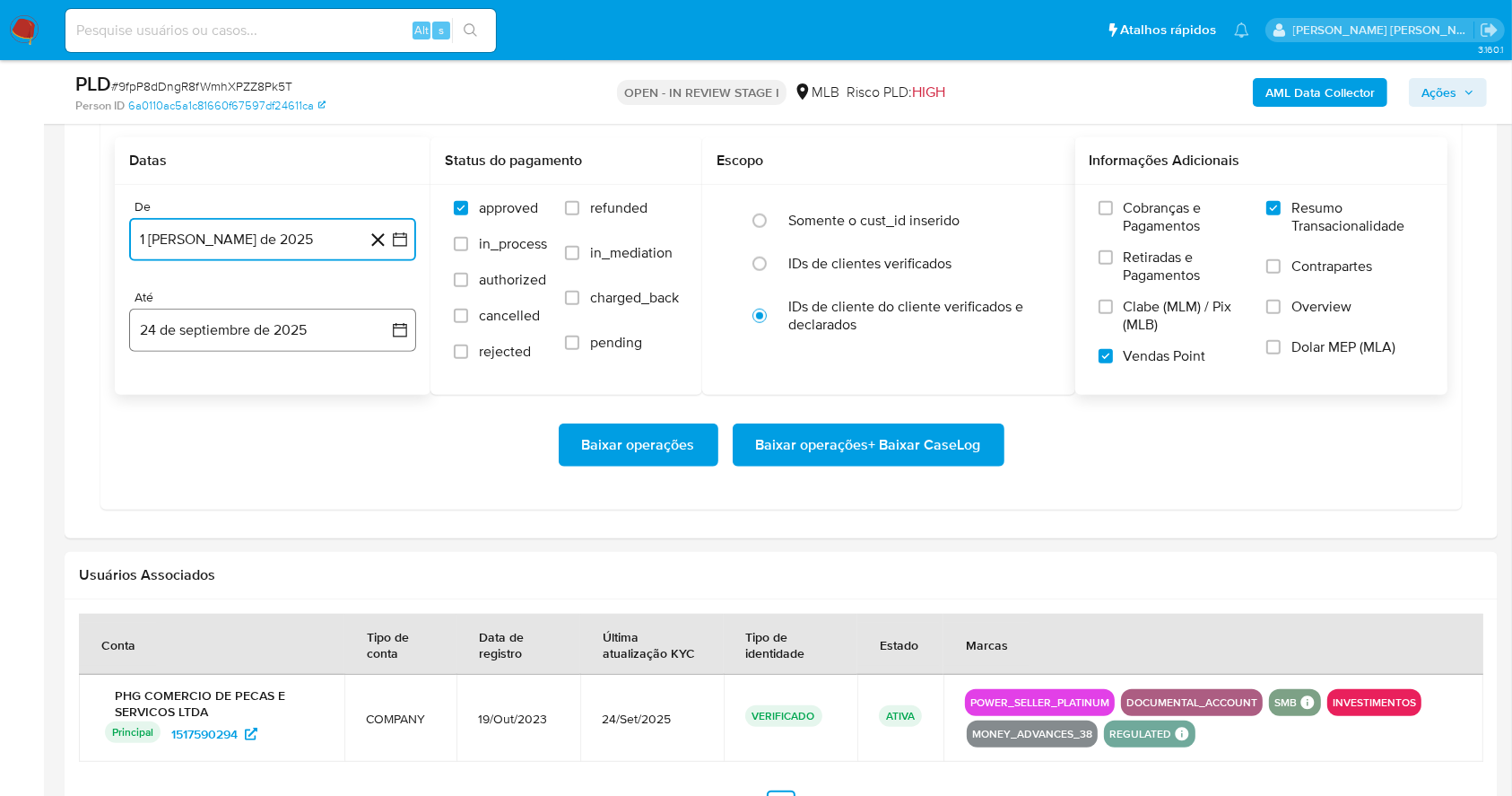
click at [284, 319] on button "24 de septiembre de 2025" at bounding box center [273, 331] width 287 height 43
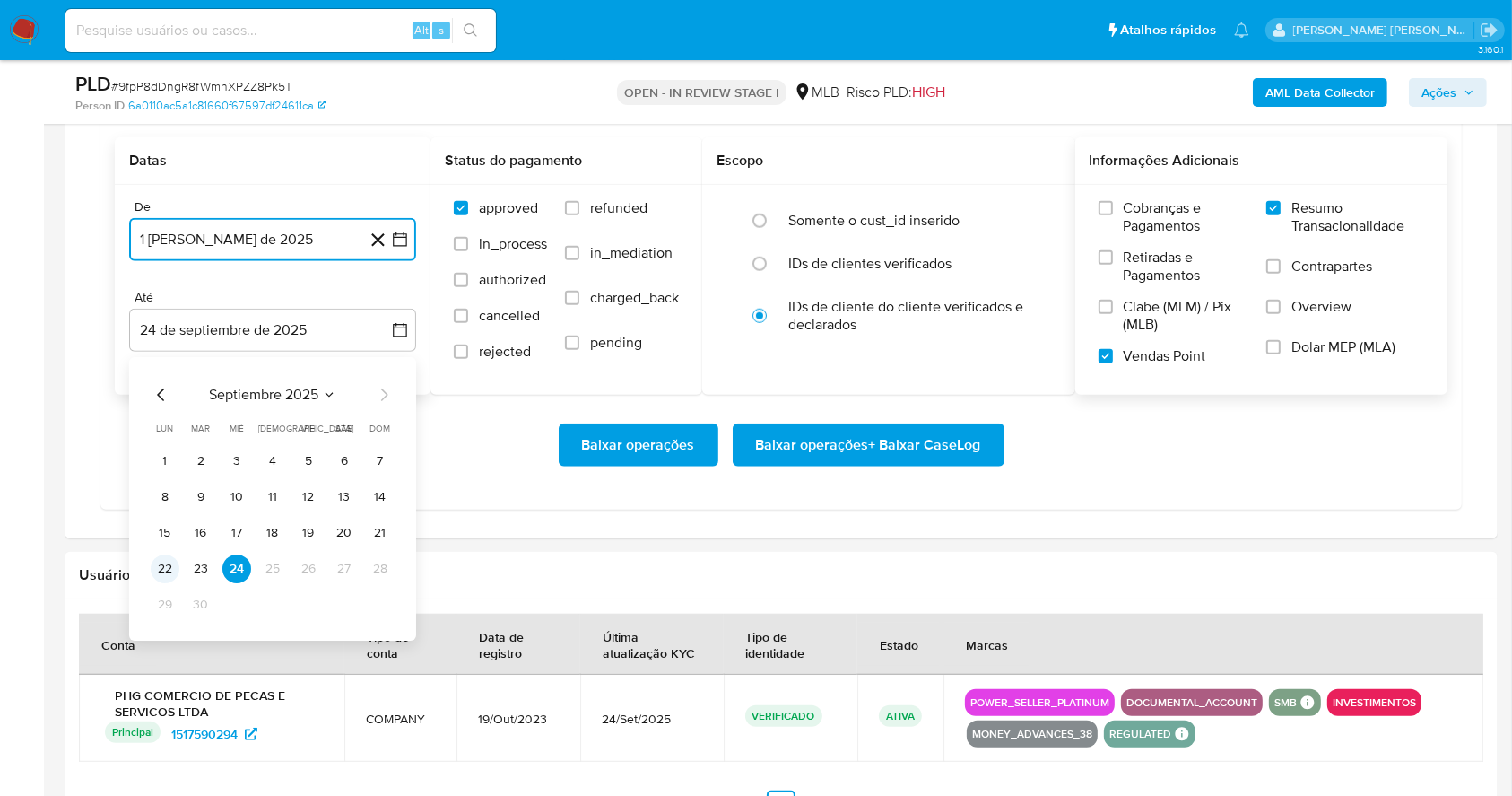
click at [157, 574] on button "22" at bounding box center [165, 569] width 29 height 29
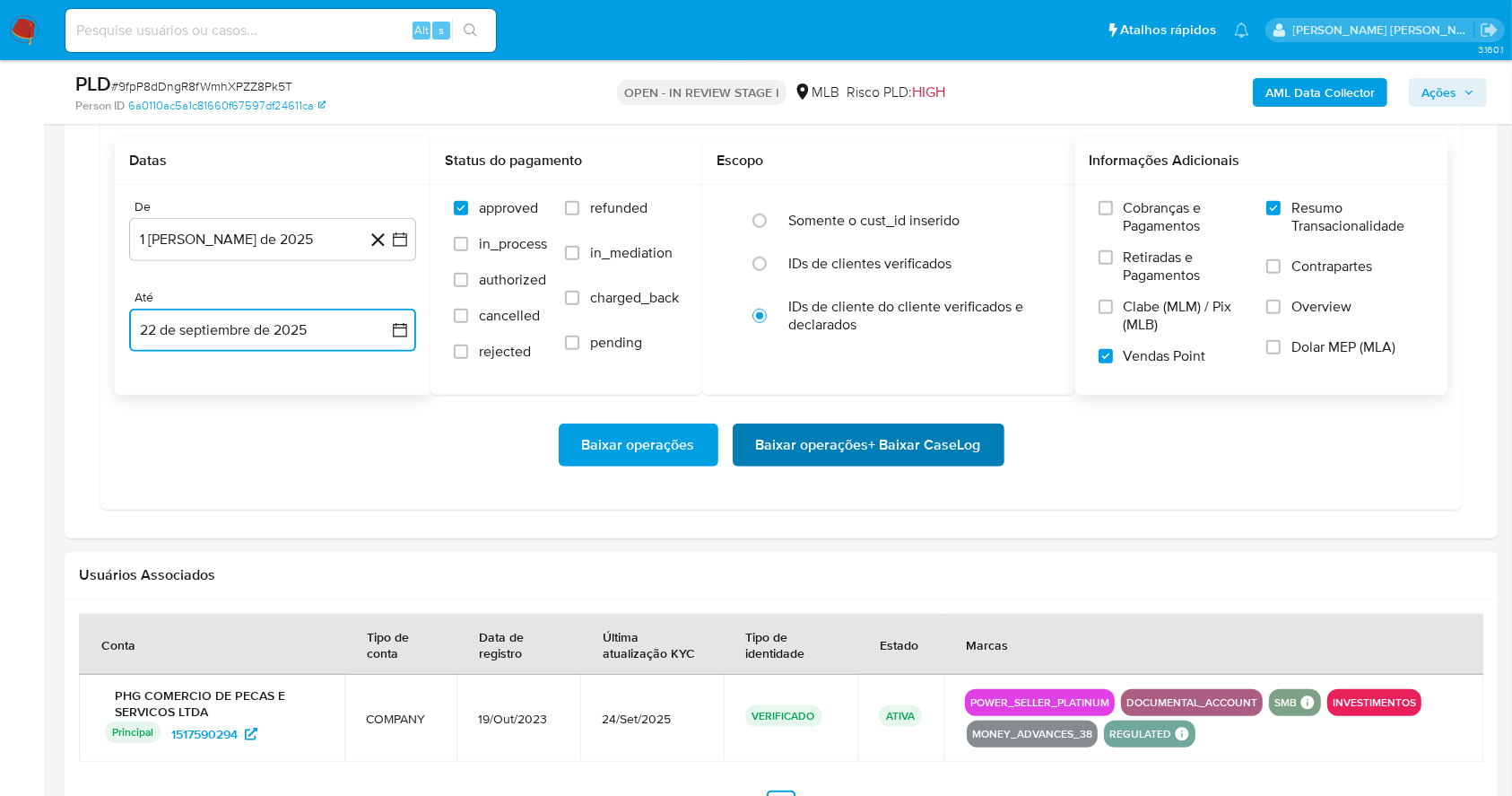
click at [937, 436] on span "Baixar operações + Baixar CaseLog" at bounding box center [868, 445] width 225 height 39
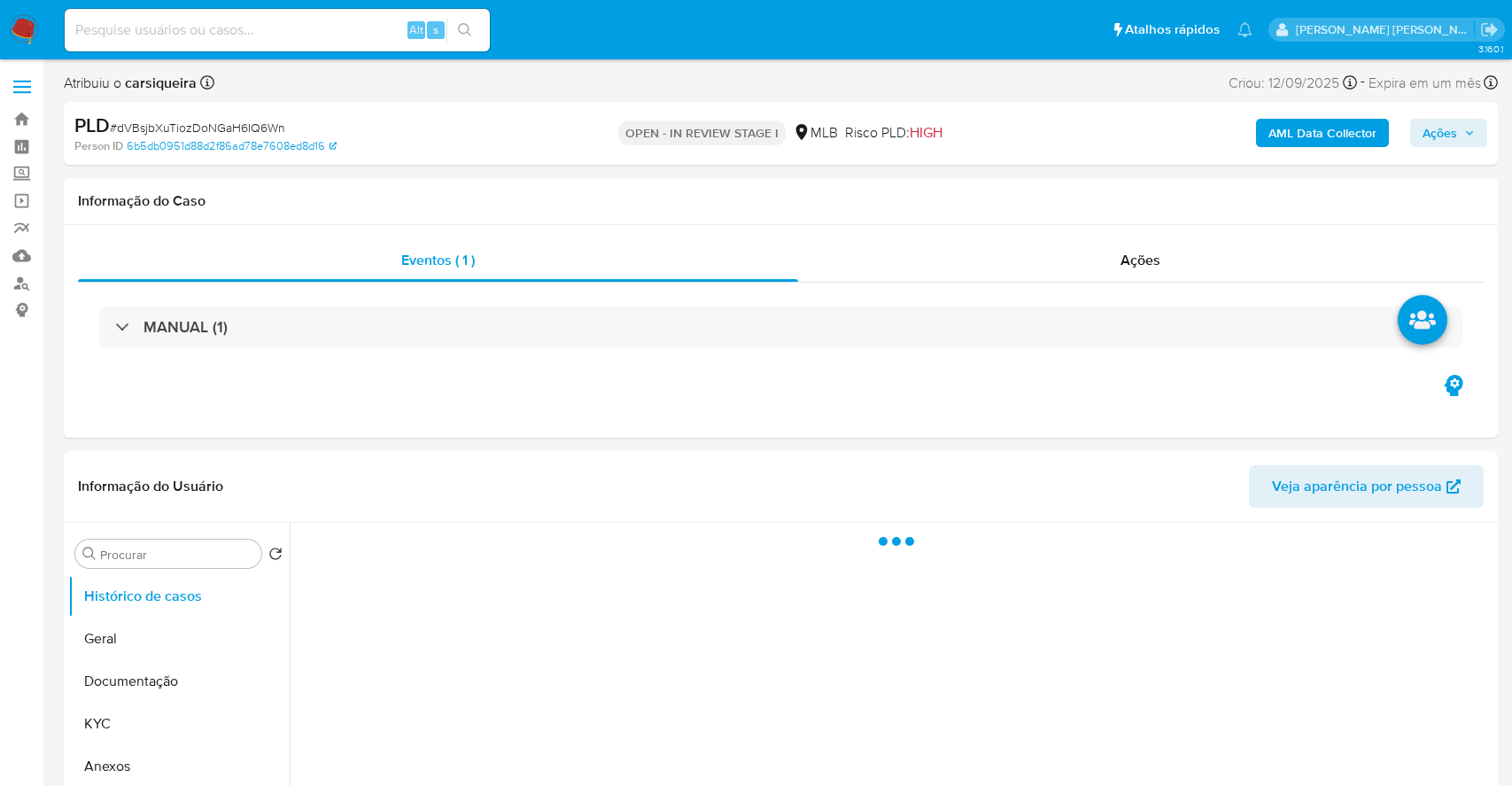
select select "10"
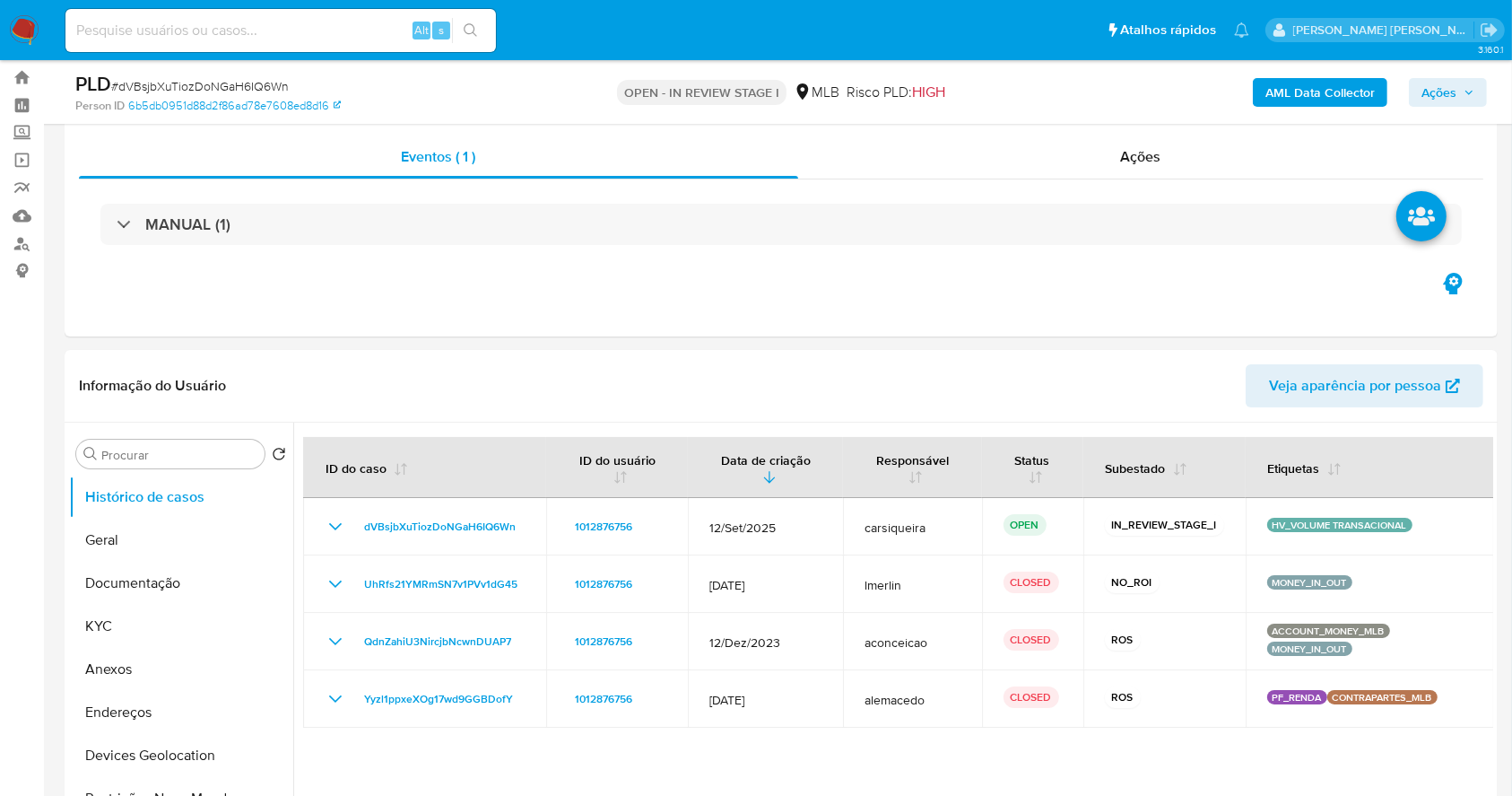
scroll to position [50, 0]
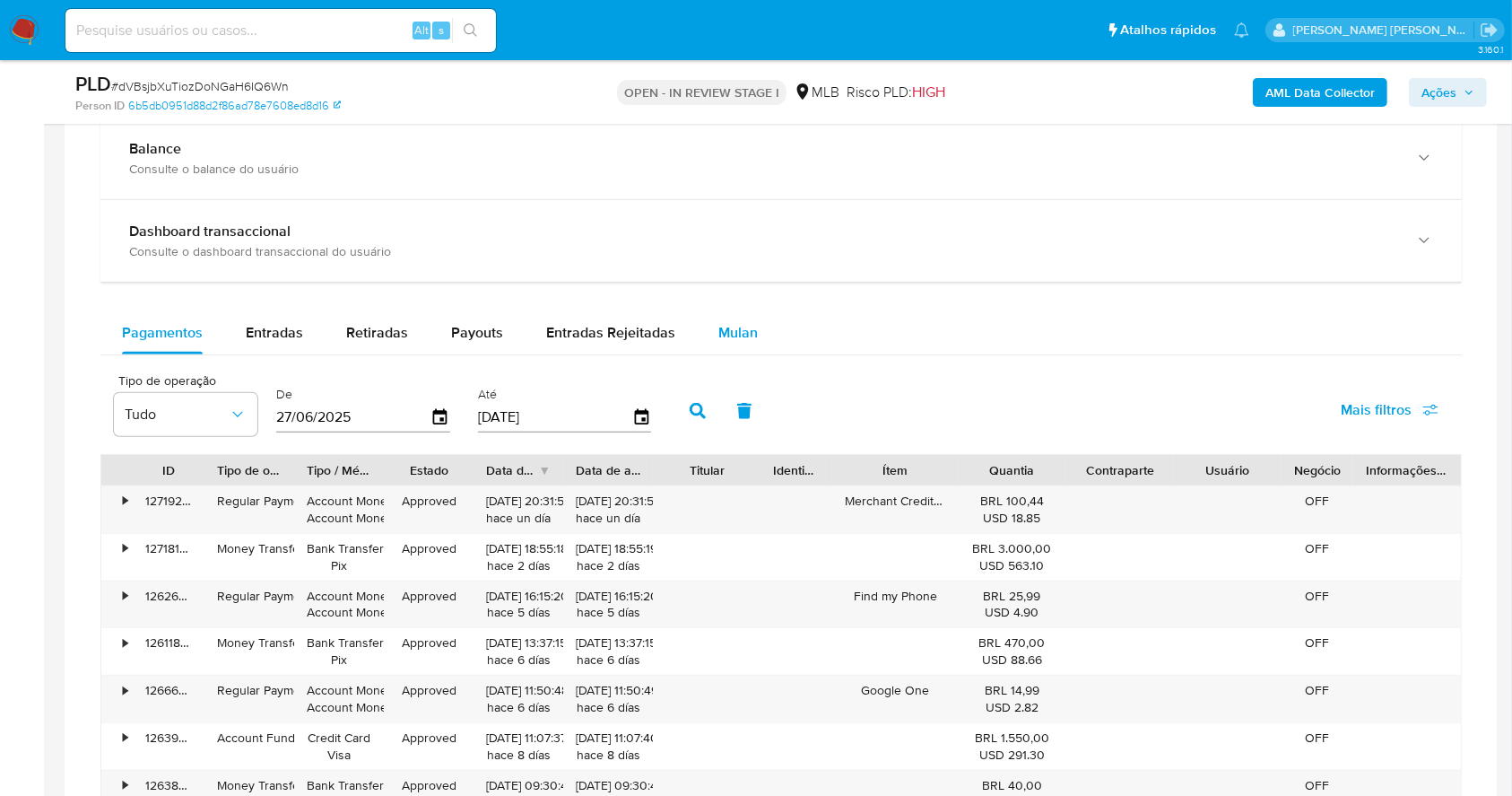
click at [746, 334] on span "Mulan" at bounding box center [738, 332] width 39 height 20
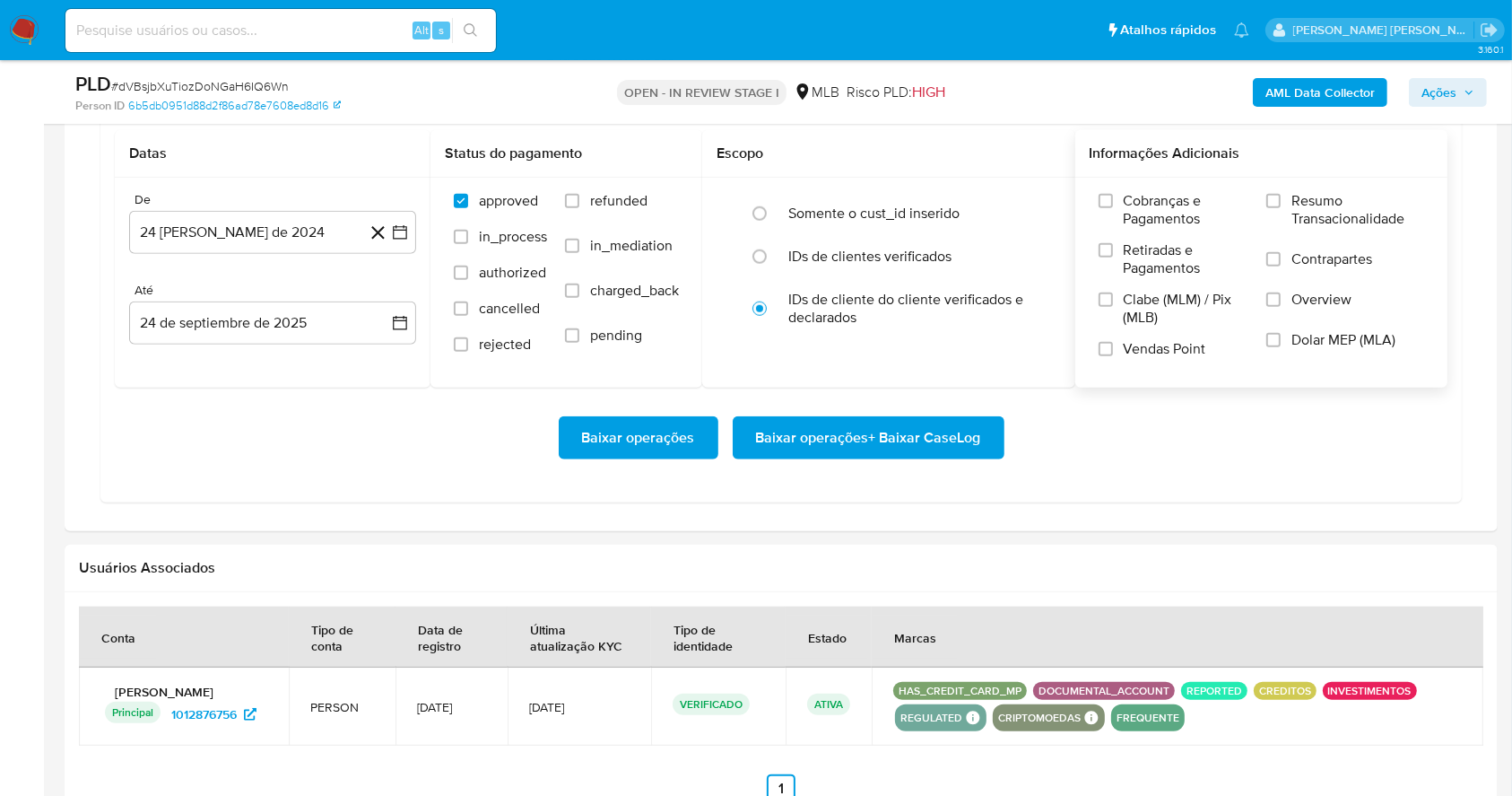
scroll to position [1563, 0]
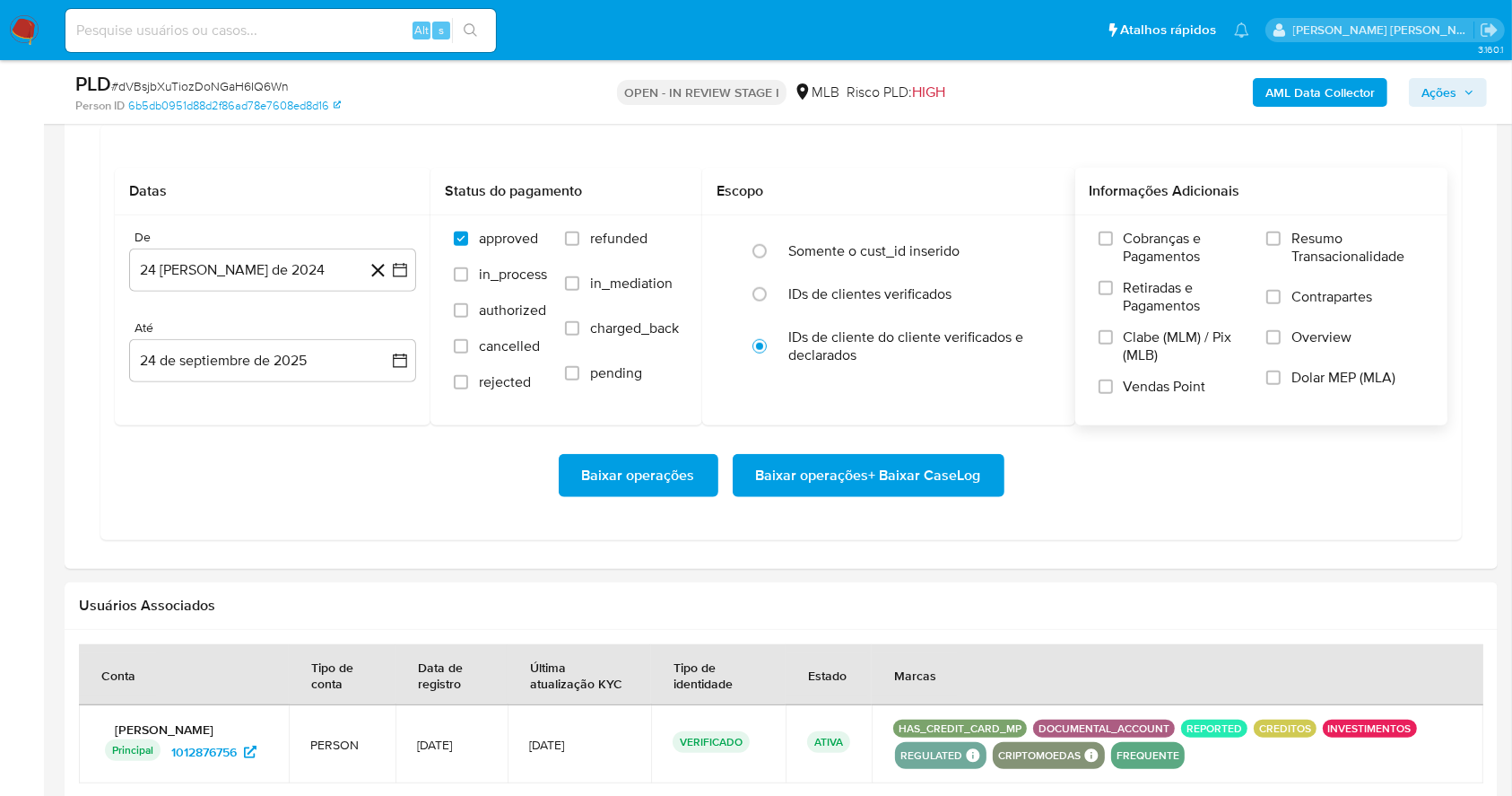
click at [1266, 230] on div "Cobranças e Pagamentos Retiradas e Pagamentos Clabe (MLM) / Pix (MLB) Vendas Po…" at bounding box center [1262, 319] width 344 height 180
click at [1266, 241] on div "Cobranças e Pagamentos Retiradas e Pagamentos Clabe (MLM) / Pix (MLB) Vendas Po…" at bounding box center [1262, 319] width 344 height 180
click at [1277, 226] on div "Cobranças e Pagamentos Retiradas e Pagamentos Clabe (MLM) / Pix (MLB) Vendas Po…" at bounding box center [1262, 319] width 373 height 209
click at [1260, 230] on div "Cobranças e Pagamentos Retiradas e Pagamentos Clabe (MLM) / Pix (MLB) Vendas Po…" at bounding box center [1262, 319] width 344 height 180
click at [1270, 236] on input "Resumo Transacionalidade" at bounding box center [1273, 238] width 14 height 14
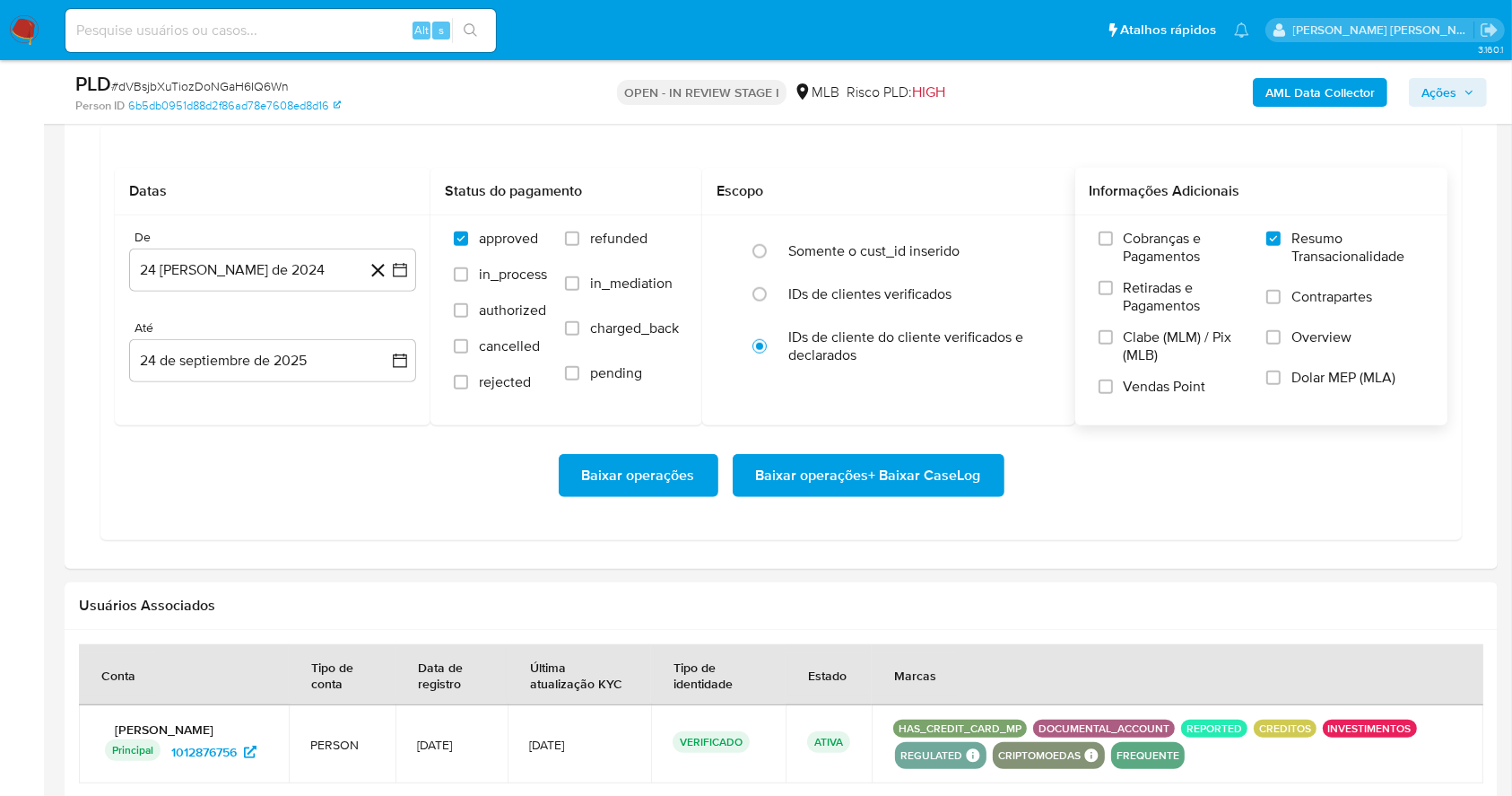
click at [1113, 393] on label "Vendas Point" at bounding box center [1174, 394] width 151 height 32
click at [1113, 393] on input "Vendas Point" at bounding box center [1105, 386] width 14 height 14
drag, startPoint x: 429, startPoint y: 275, endPoint x: 420, endPoint y: 271, distance: 9.8
click at [427, 274] on div "De 24 [PERSON_NAME] de 2024 [DATE] Até 24 de septiembre de 2025 [DATE]" at bounding box center [272, 320] width 315 height 210
click at [416, 271] on div "De 24 [PERSON_NAME] de 2024 [DATE] Até 24 de septiembre de 2025 [DATE]" at bounding box center [272, 320] width 315 height 210
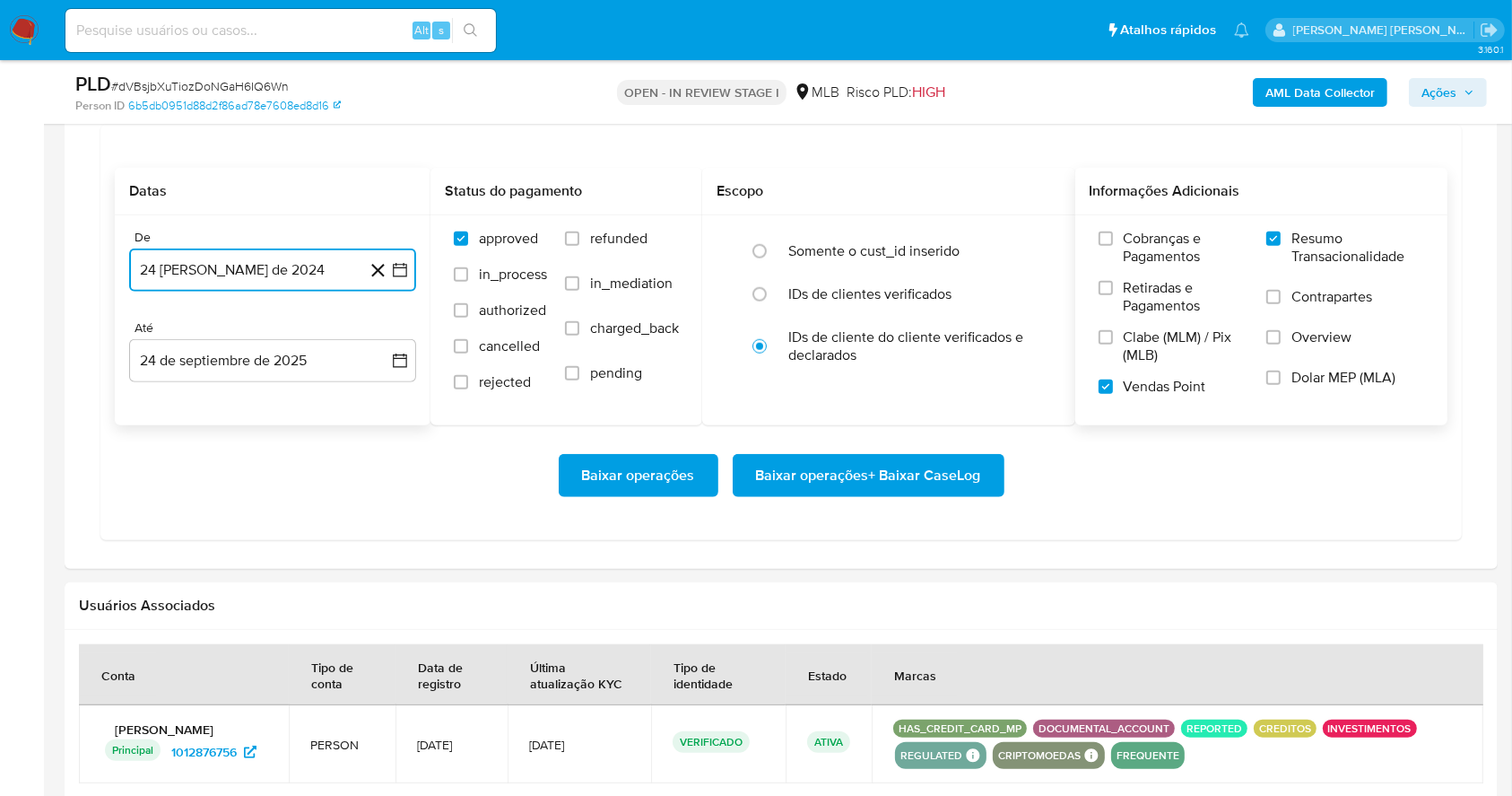
click at [406, 269] on icon "button" at bounding box center [399, 269] width 18 height 18
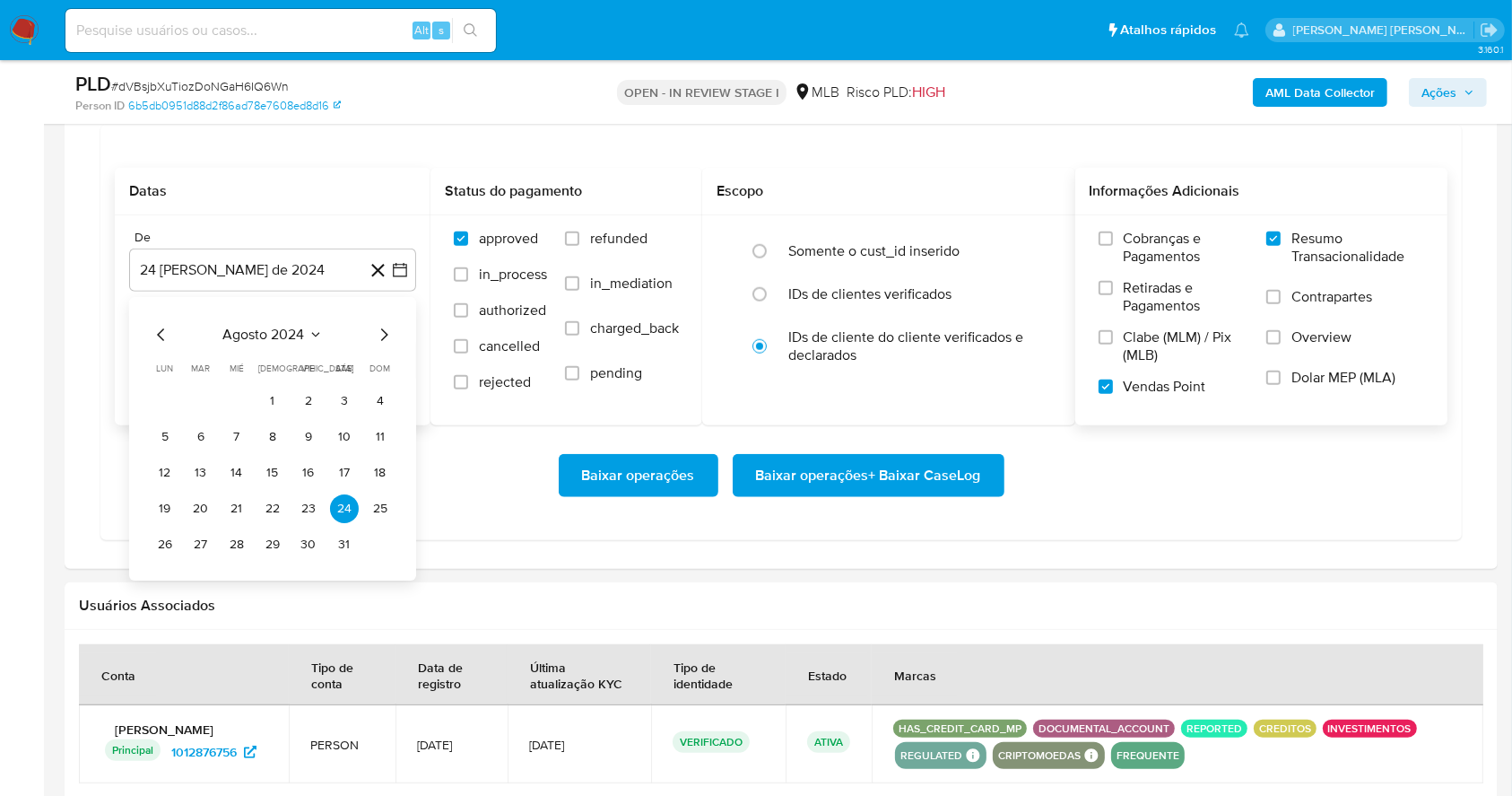
drag, startPoint x: 379, startPoint y: 346, endPoint x: 379, endPoint y: 330, distance: 16.0
click at [379, 331] on div "agosto 2024 agosto 2024 lun lunes mar martes mié miércoles jue jueves vie viern…" at bounding box center [273, 441] width 244 height 236
click at [379, 330] on icon "Mes siguiente" at bounding box center [383, 334] width 21 height 21
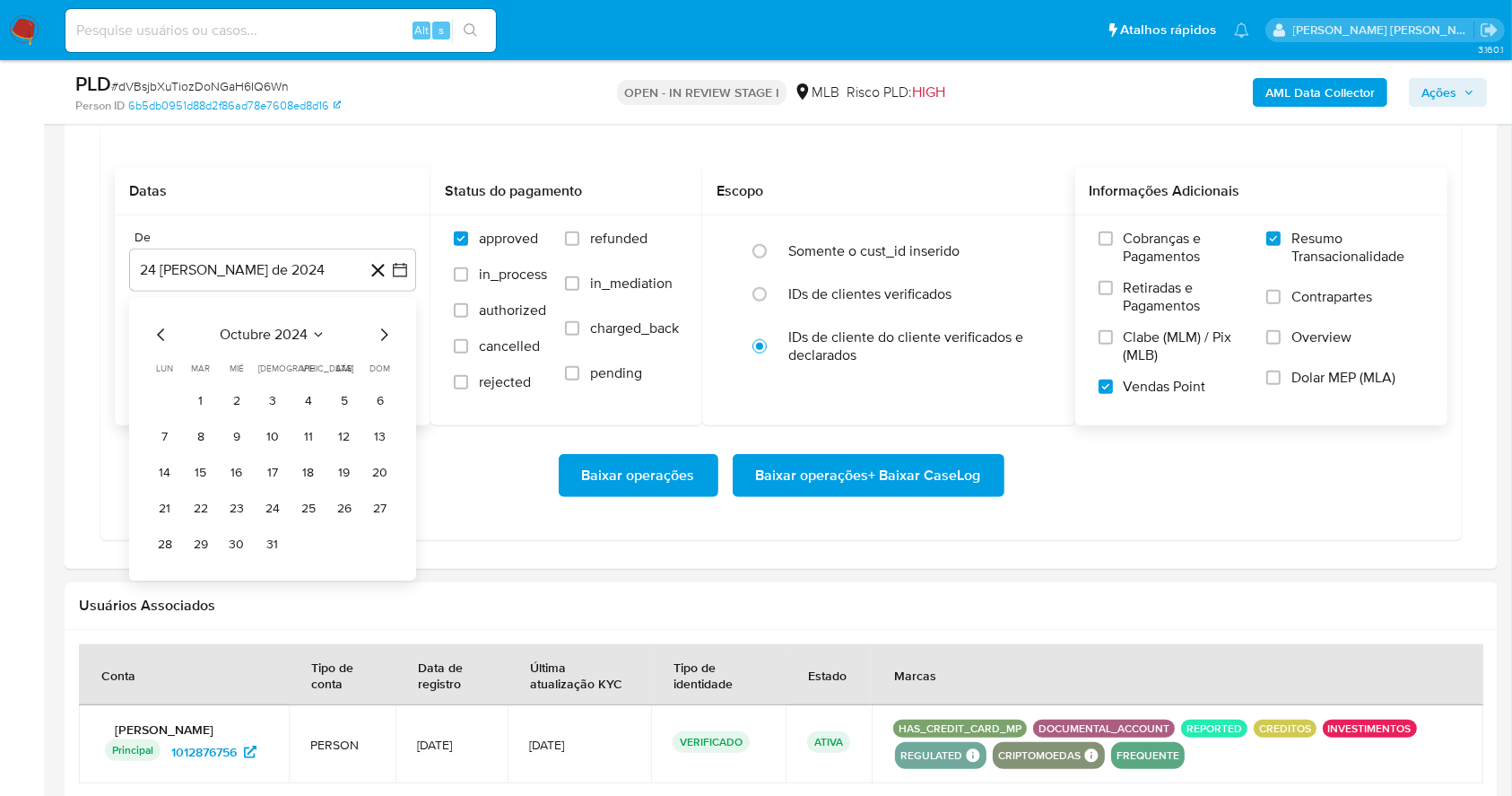
click at [379, 330] on icon "Mes siguiente" at bounding box center [383, 334] width 21 height 21
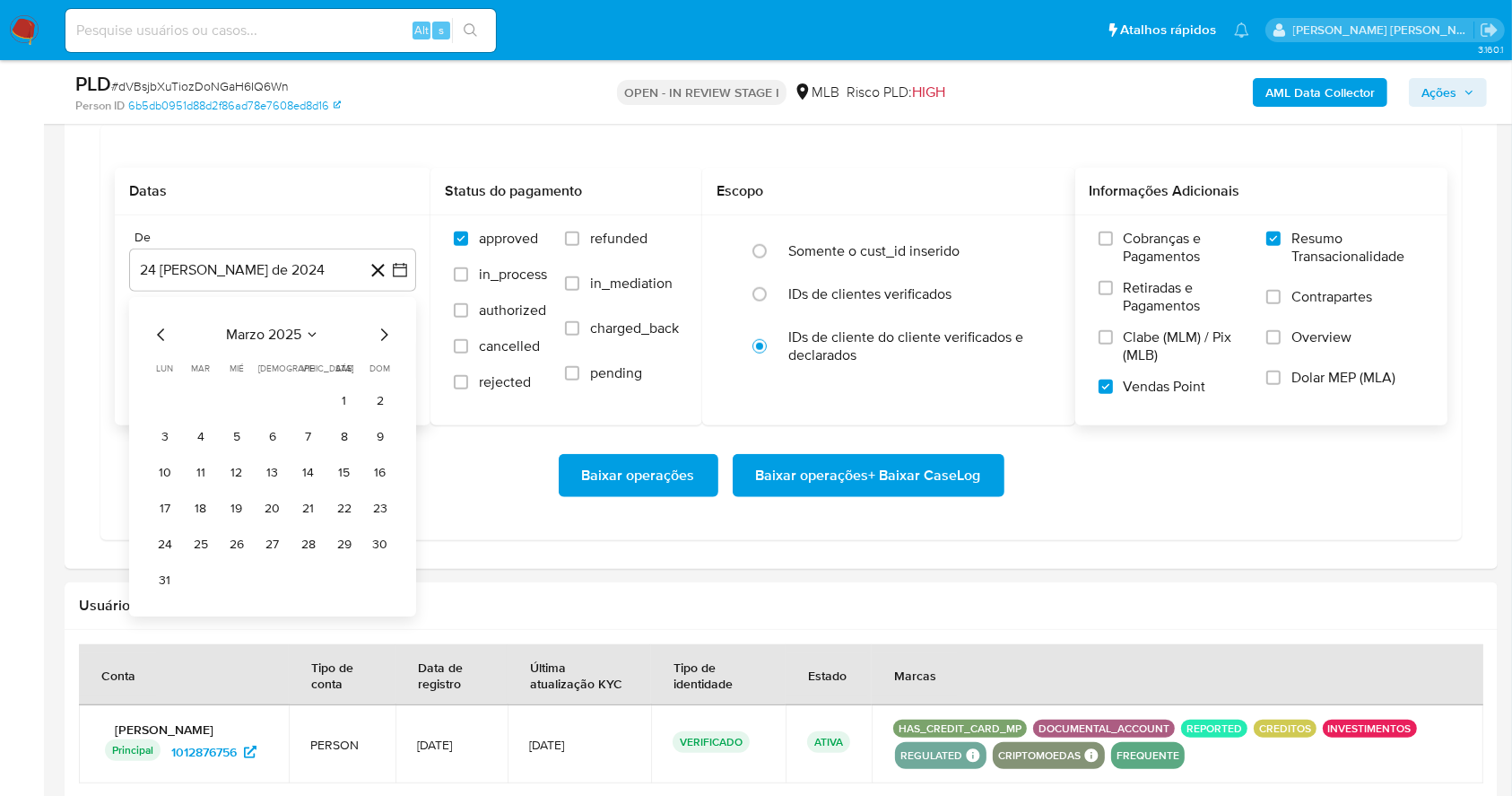
click at [379, 330] on icon "Mes siguiente" at bounding box center [383, 334] width 21 height 21
click at [380, 327] on icon "Mes siguiente" at bounding box center [383, 334] width 21 height 21
click at [310, 394] on button "1" at bounding box center [308, 400] width 29 height 29
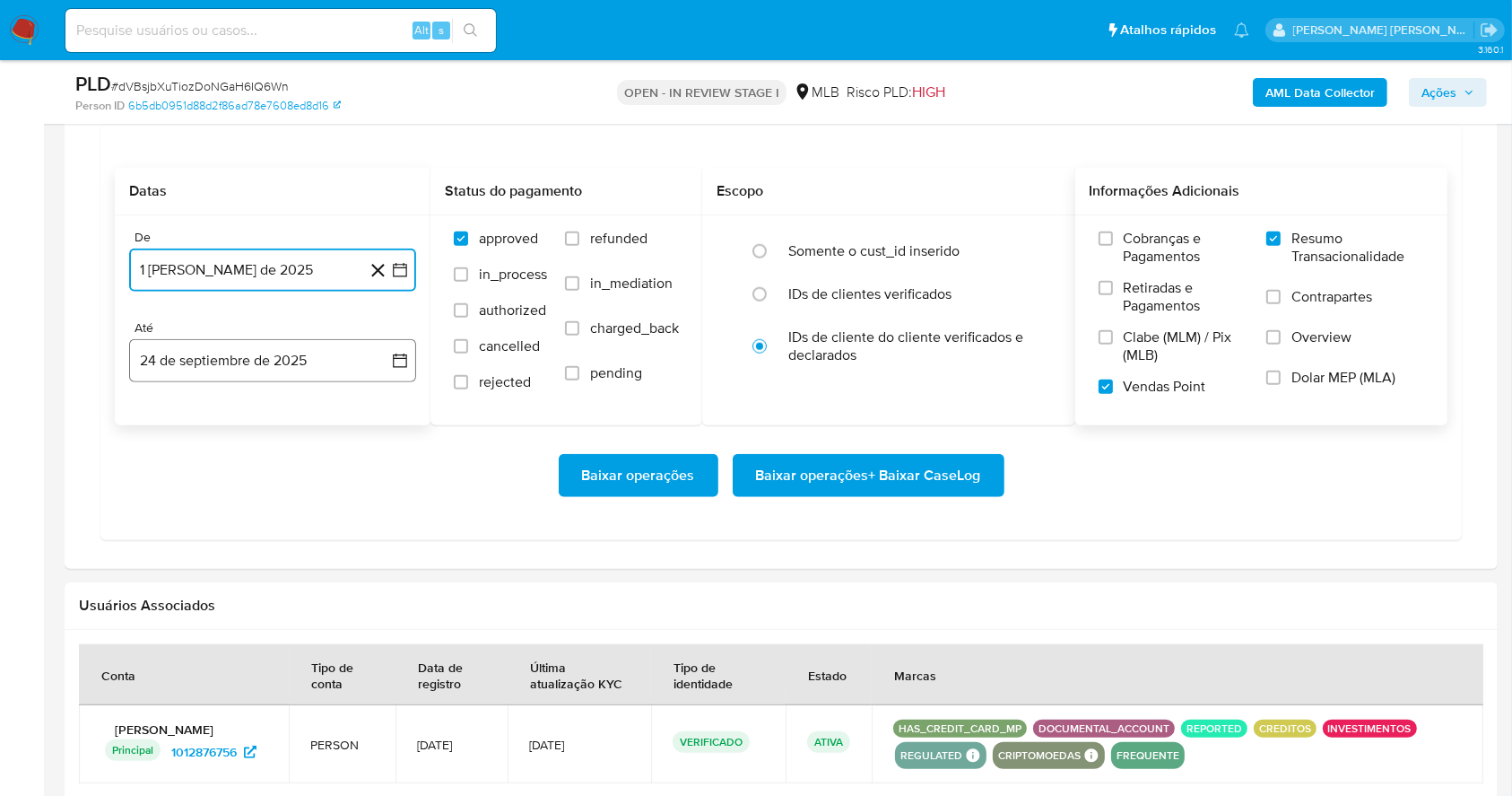
click at [314, 346] on button "24 de septiembre de 2025" at bounding box center [273, 360] width 287 height 43
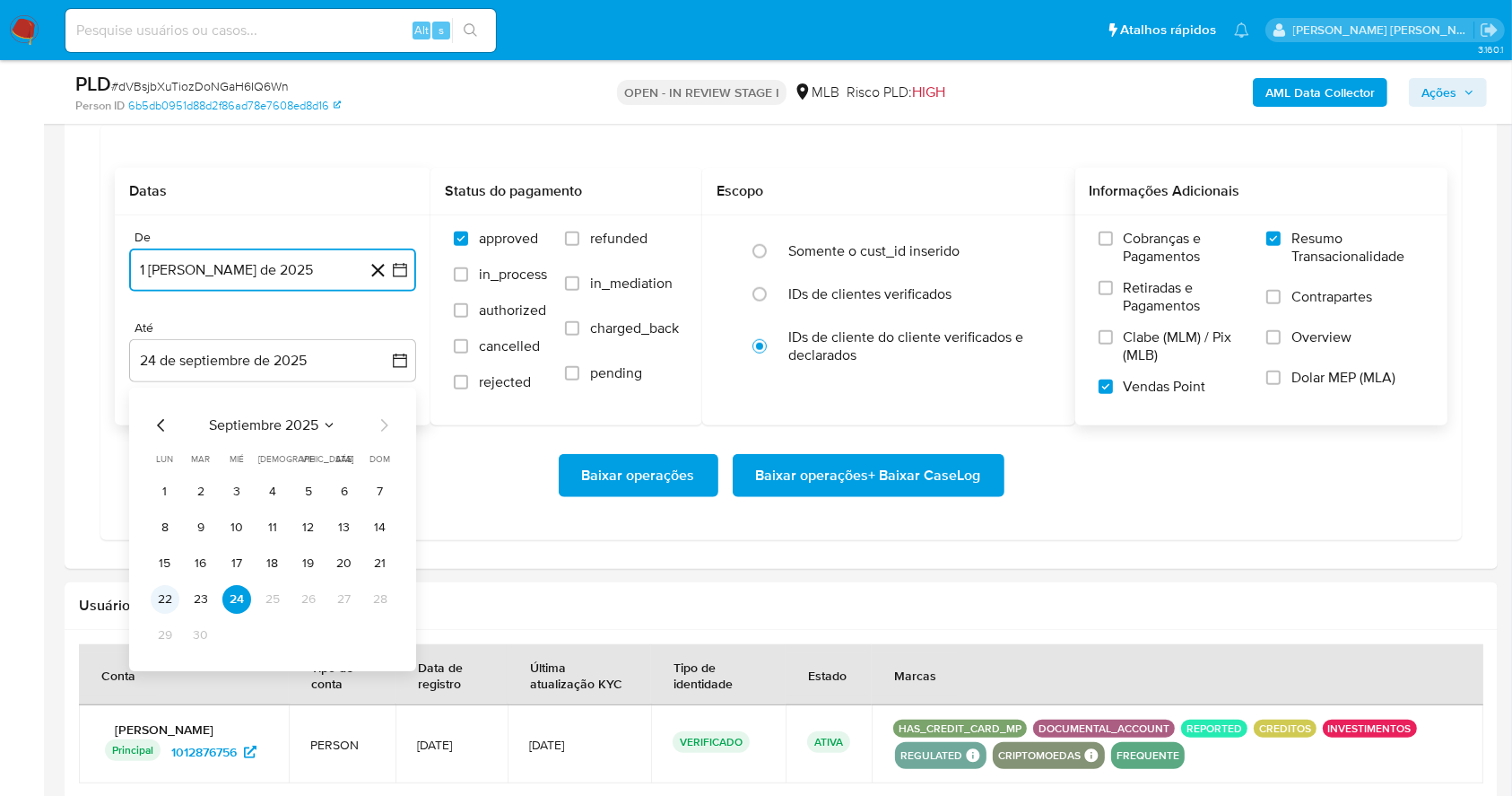
click at [165, 592] on button "22" at bounding box center [165, 599] width 29 height 29
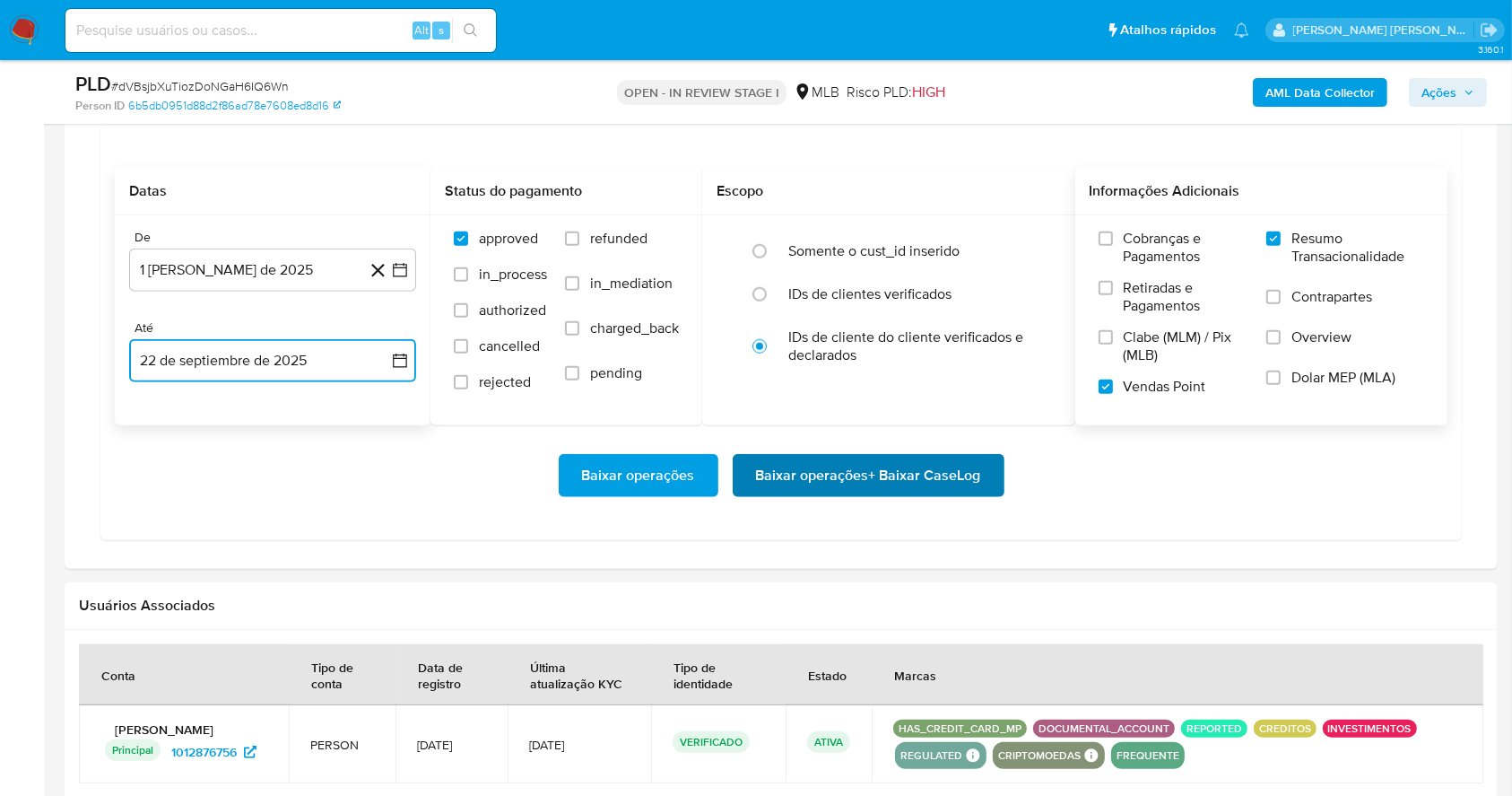
click at [876, 478] on span "Baixar operações + Baixar CaseLog" at bounding box center [868, 476] width 225 height 39
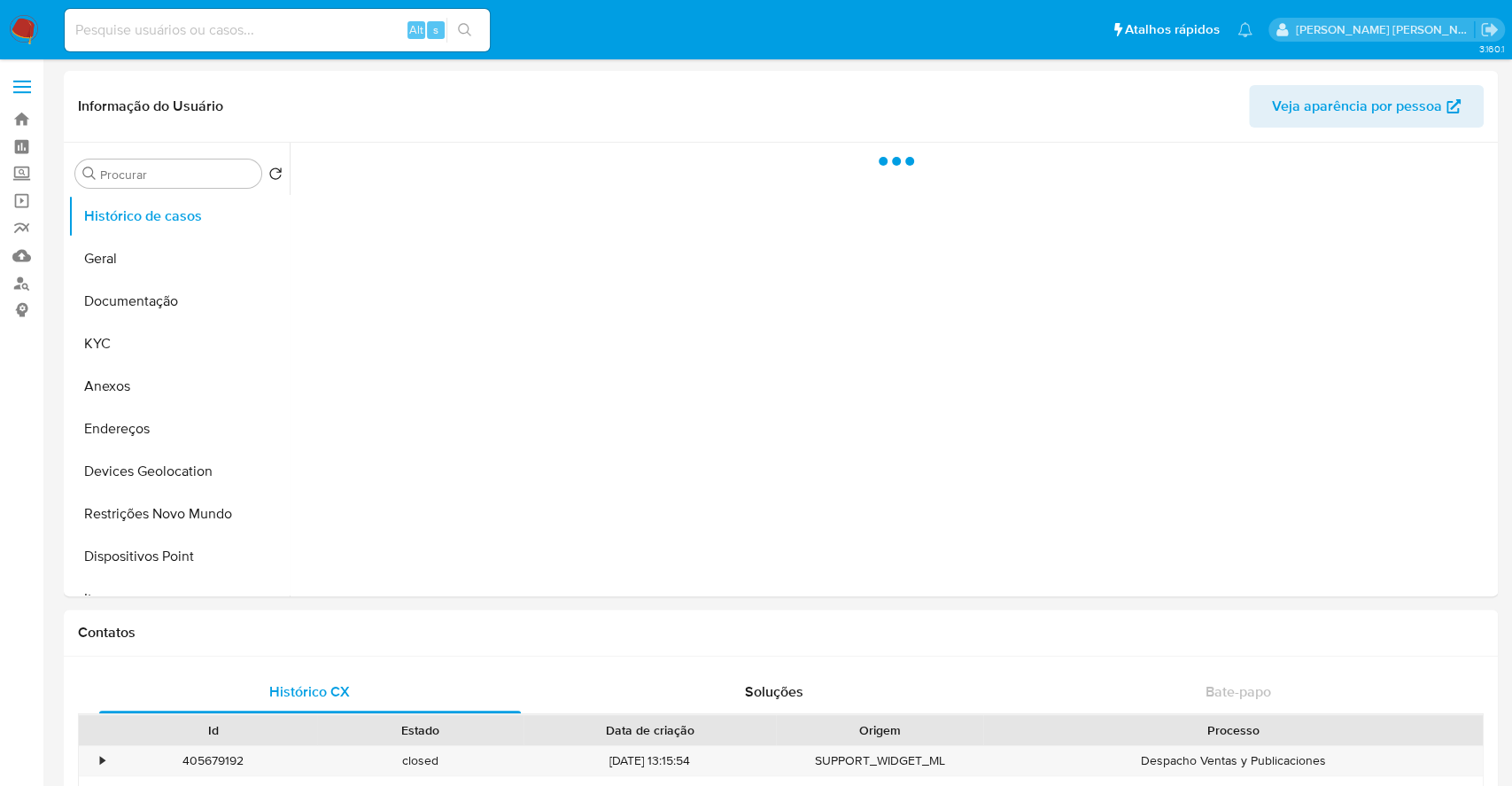
select select "10"
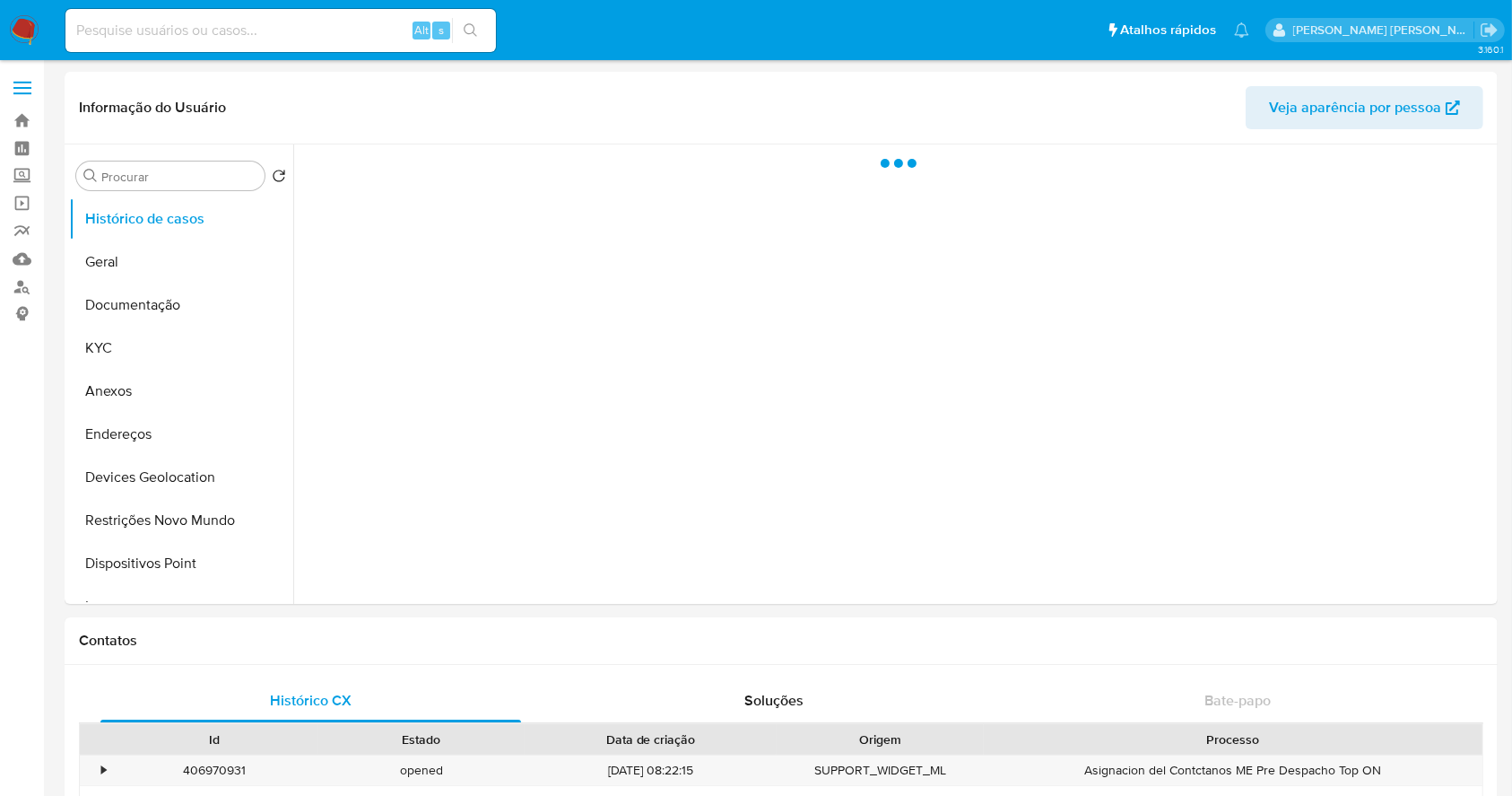
select select "10"
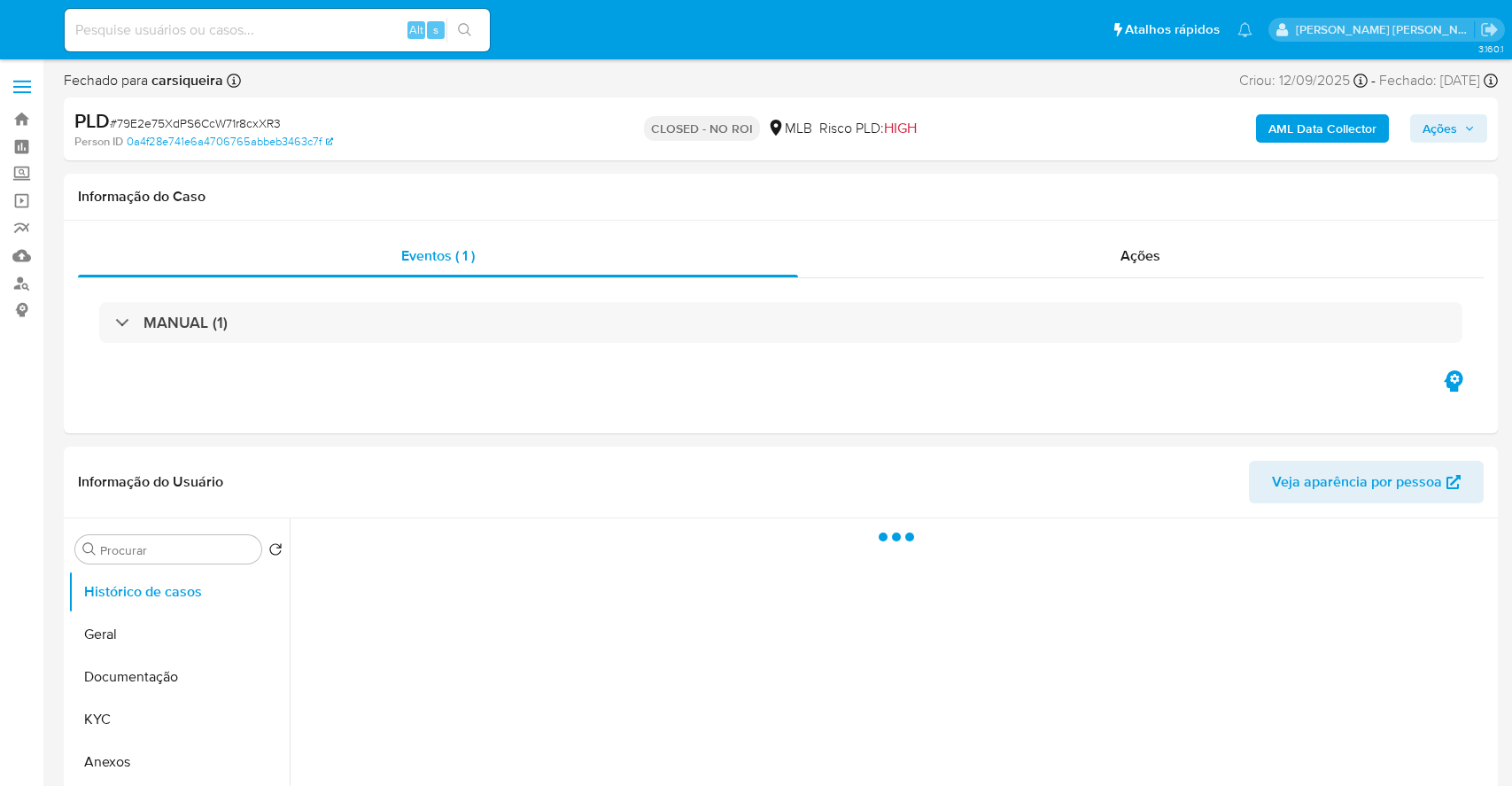
select select "10"
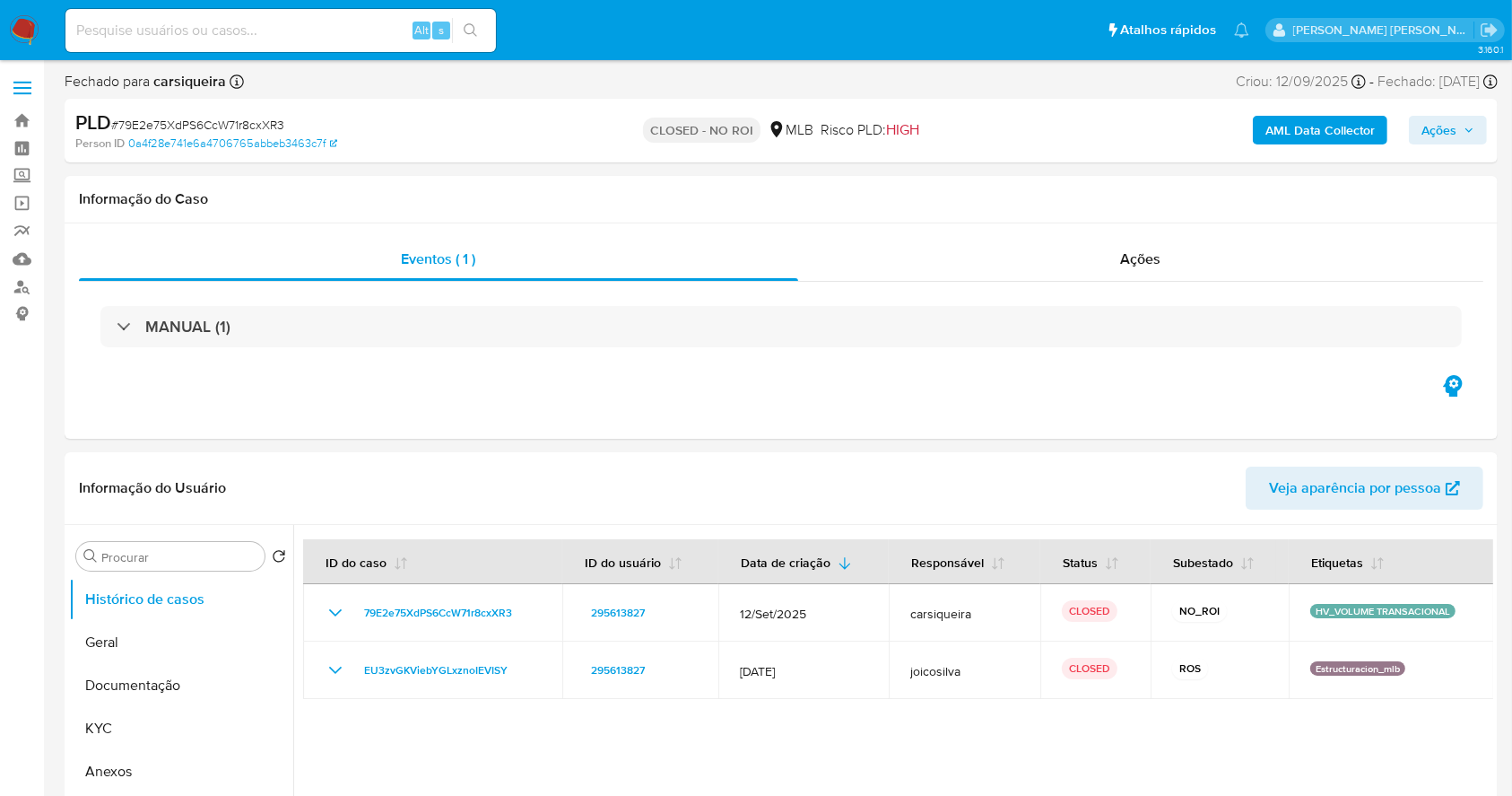
click at [20, 27] on img at bounding box center [24, 30] width 31 height 31
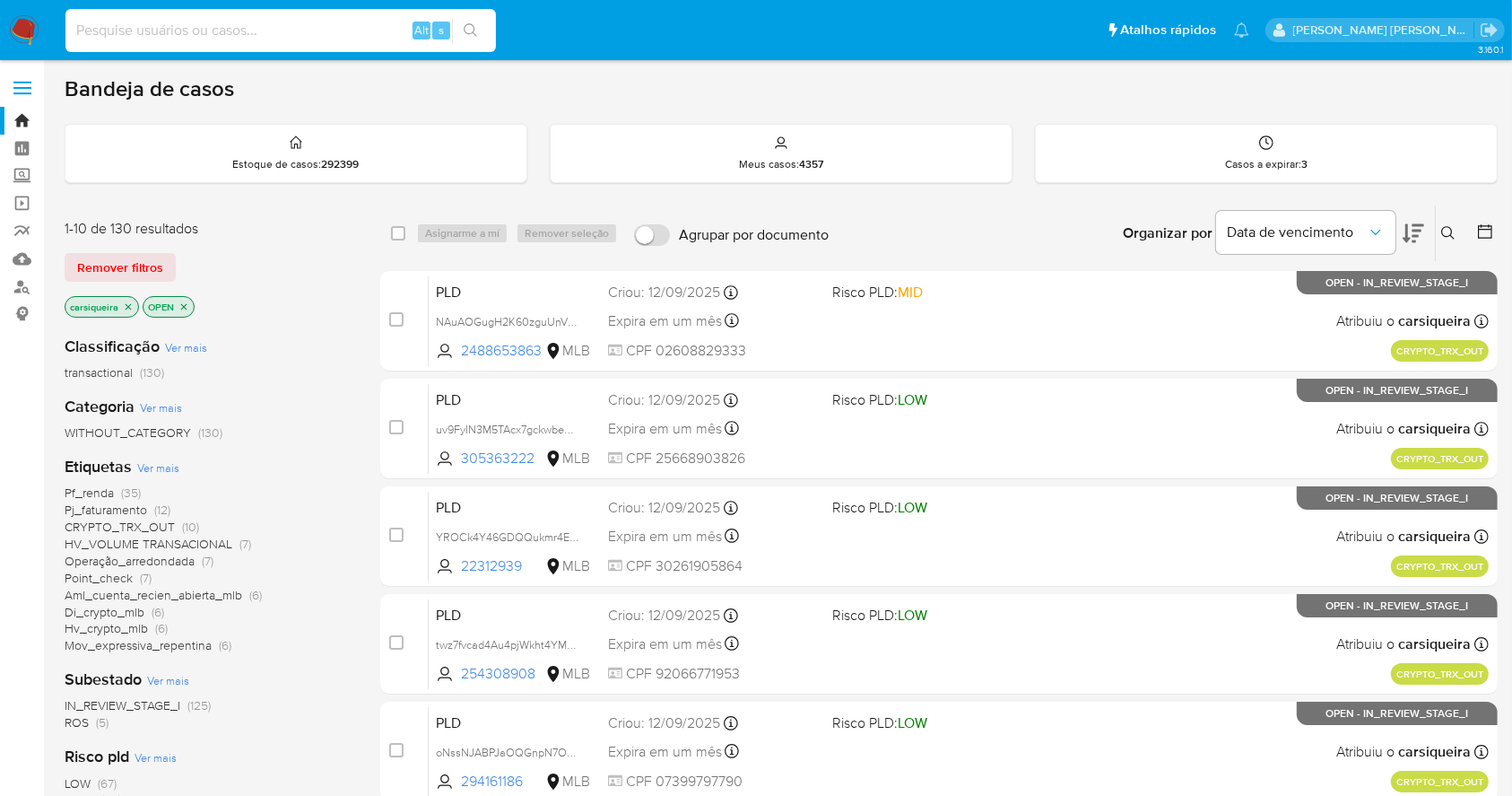
click at [328, 34] on input at bounding box center [280, 30] width 431 height 23
paste input "C51onlYmyEJFzG8Gg4Xmk9kx"
type input "C51onlYmyEJFzG8Gg4Xmk9kx"
click at [474, 25] on icon "search-icon" at bounding box center [470, 30] width 14 height 14
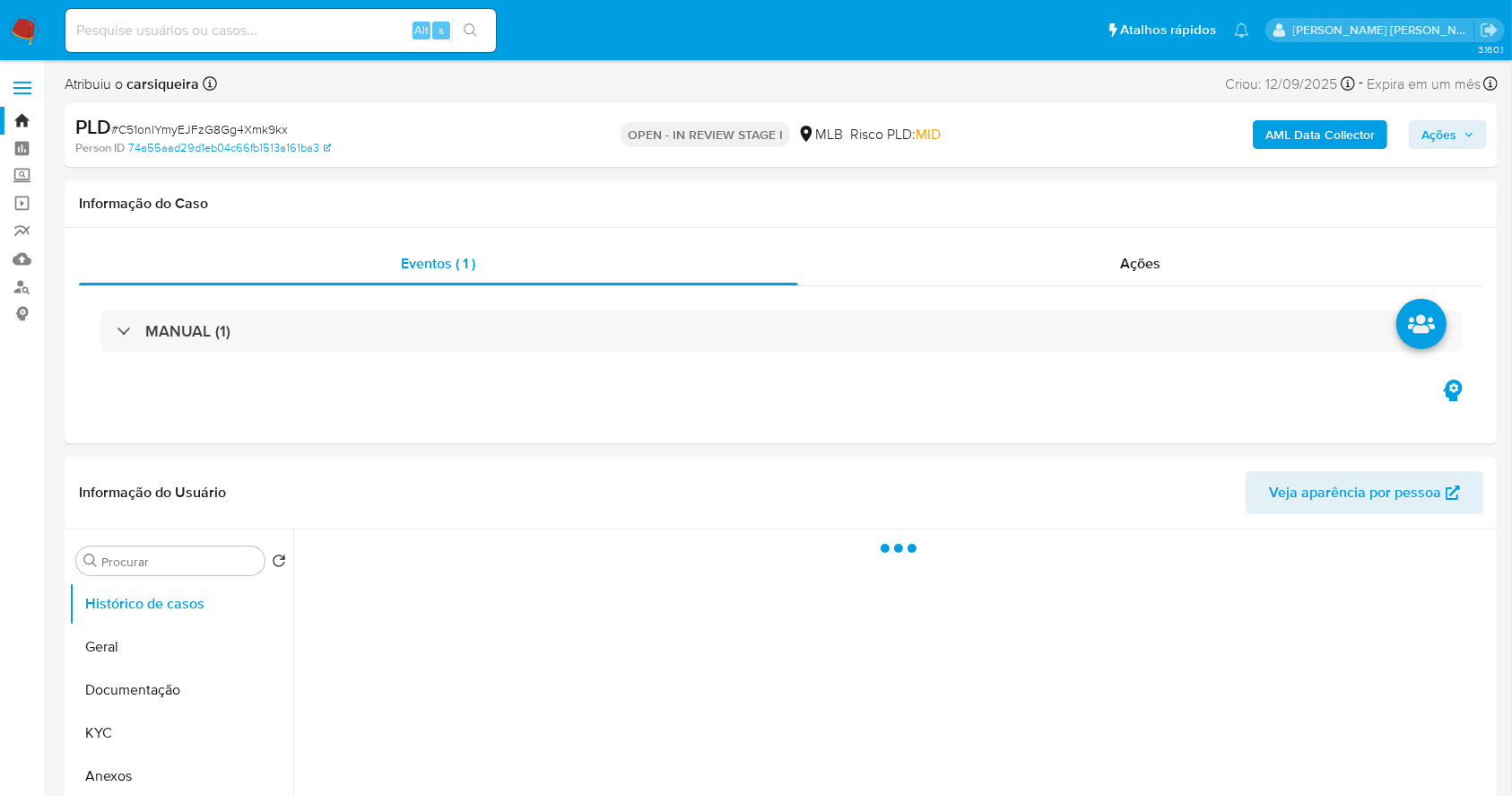
select select "10"
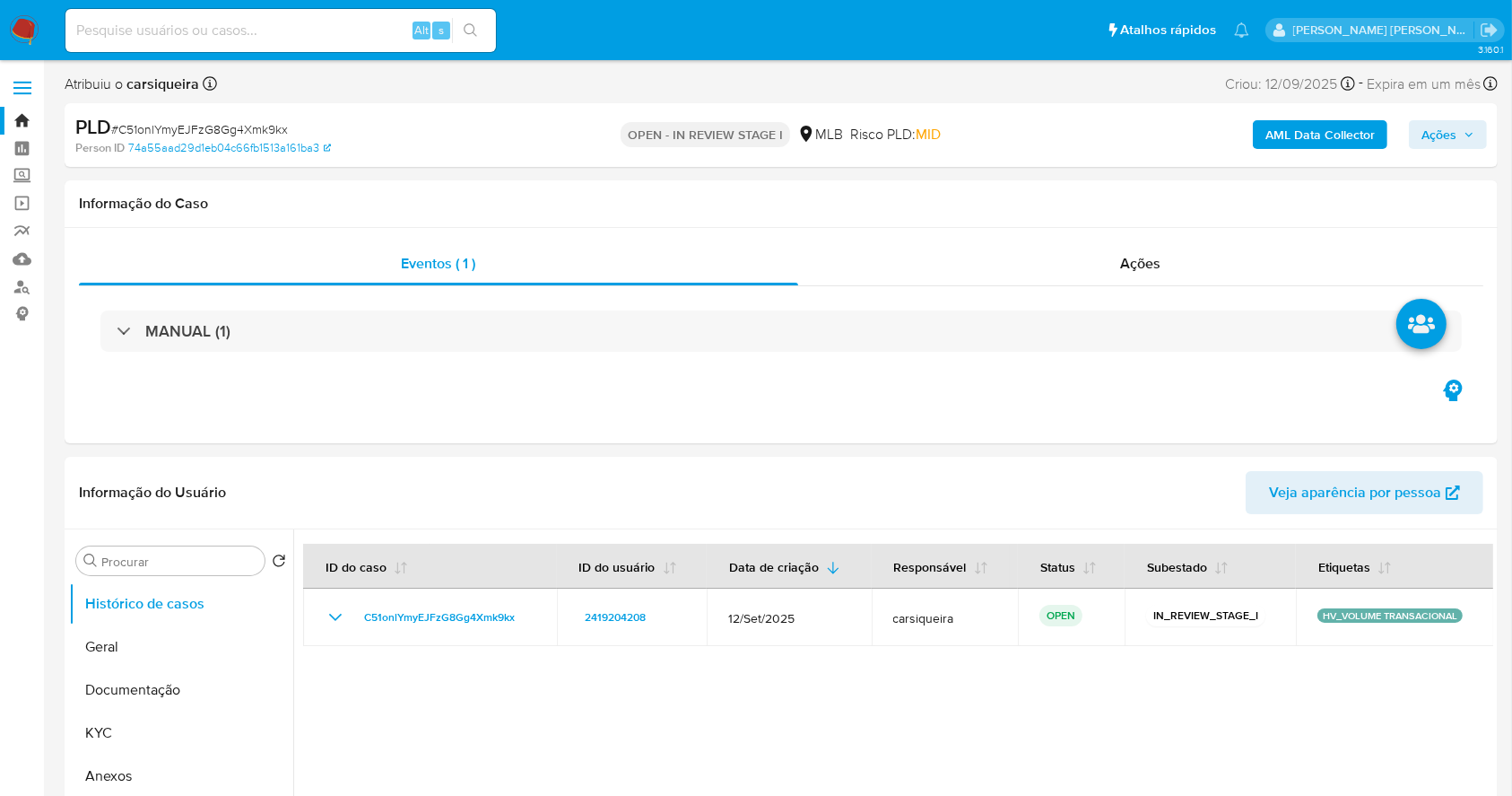
click at [346, 9] on div "Alt s" at bounding box center [280, 31] width 431 height 43
click at [331, 27] on input at bounding box center [280, 30] width 431 height 23
paste input "Ixq3saLG9NwTShzu8iYpy2iR"
type input "Ixq3saLG9NwTShzu8iYpy2iR"
click at [476, 37] on icon "search-icon" at bounding box center [470, 30] width 14 height 14
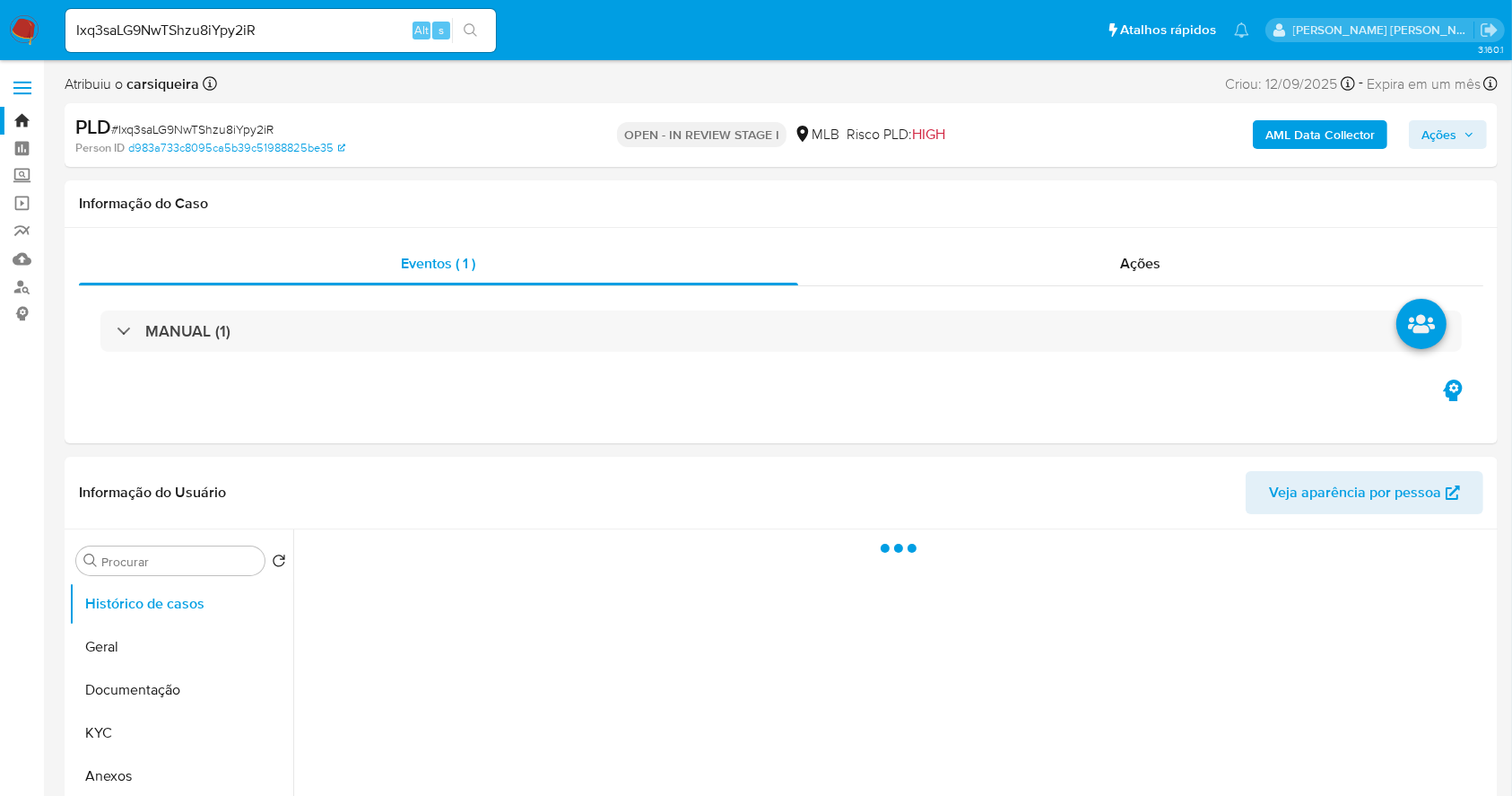
select select "10"
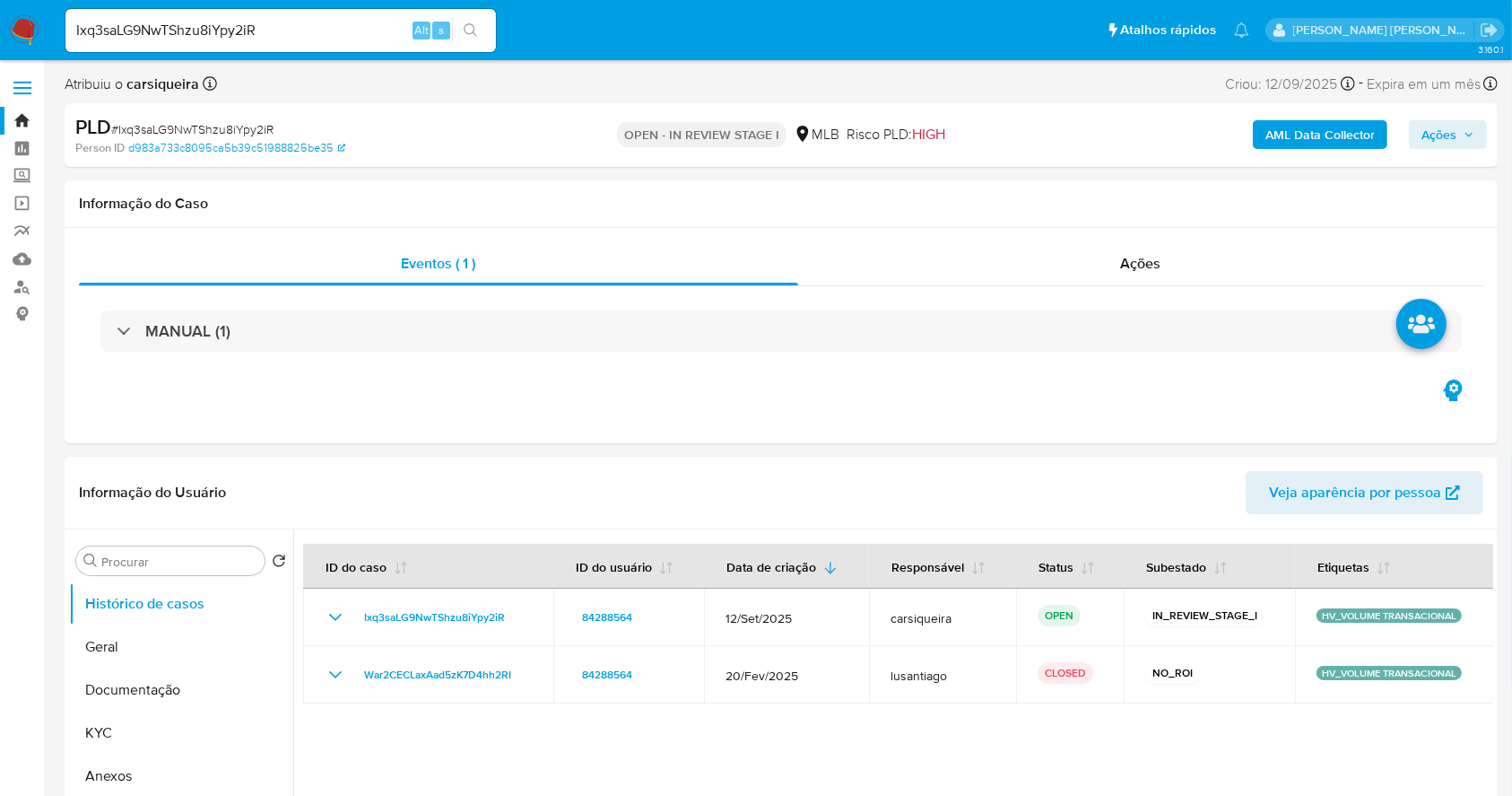
click at [248, 33] on input "Ixq3saLG9NwTShzu8iYpy2iR" at bounding box center [280, 30] width 431 height 23
paste input "79E2e75XdPS6CcW71r8cxXR3"
type input "79E2e75XdPS6CcW71r8cxXR3"
click at [469, 23] on icon "search-icon" at bounding box center [470, 30] width 14 height 14
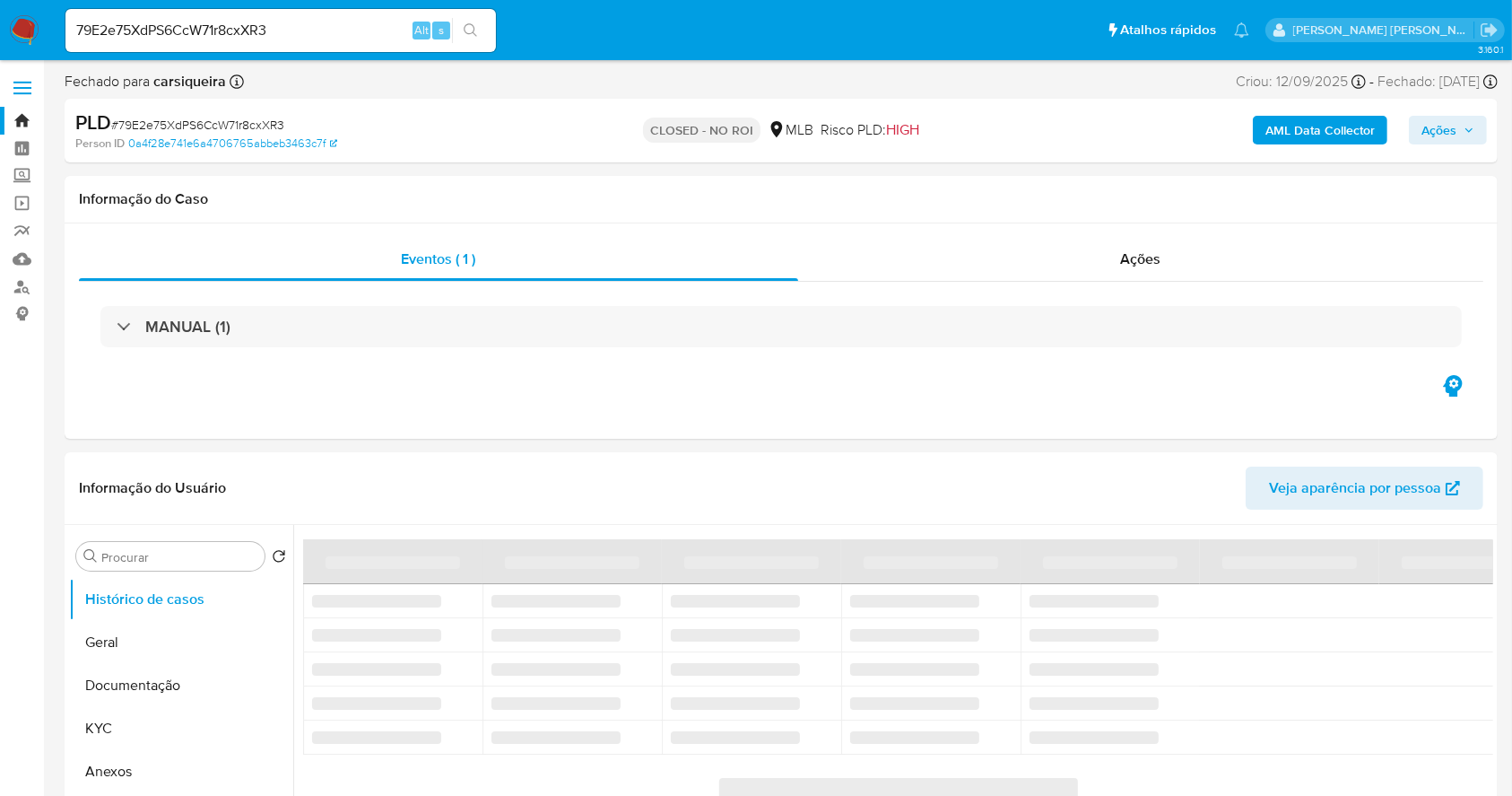
select select "10"
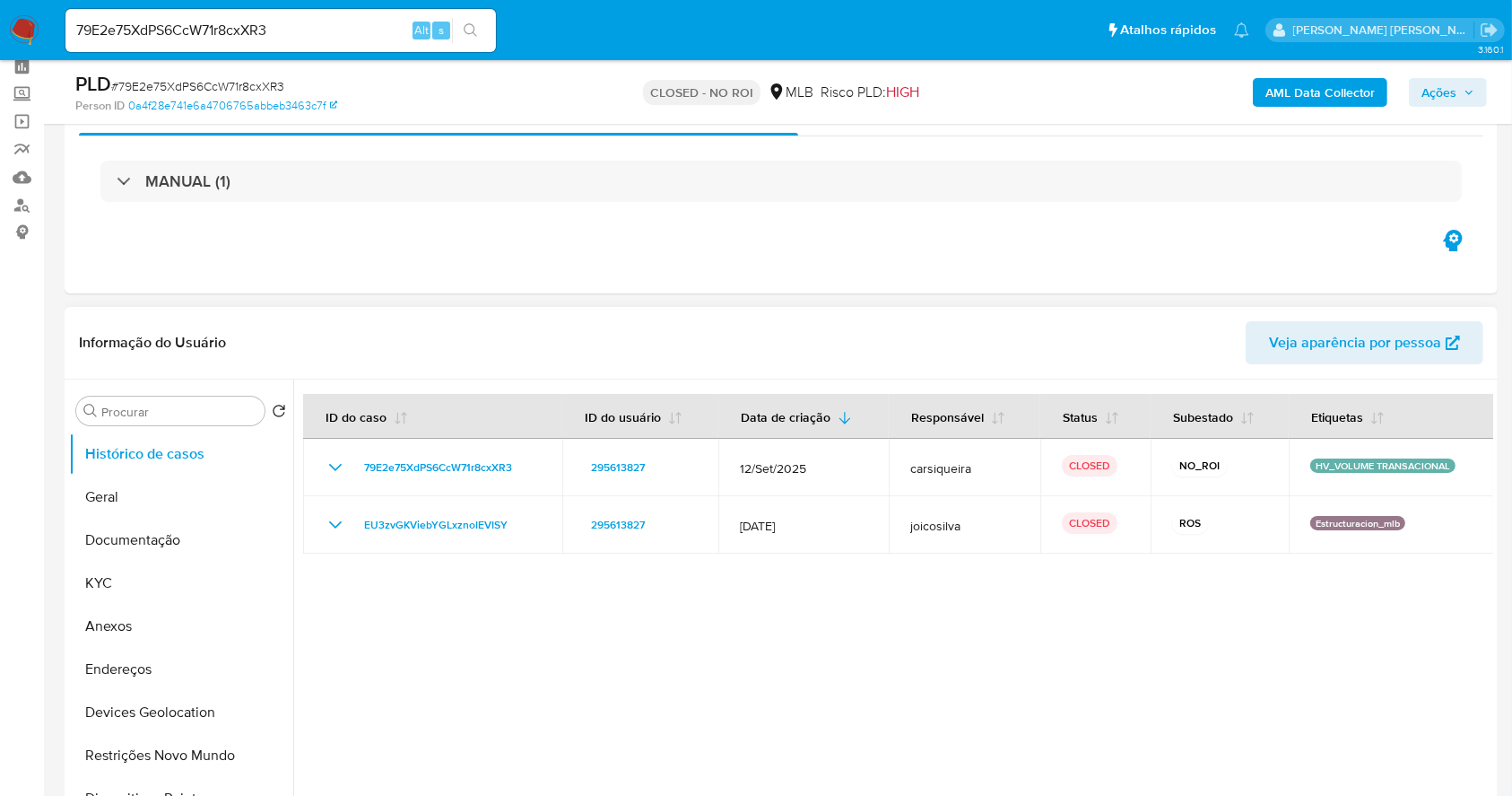
scroll to position [119, 0]
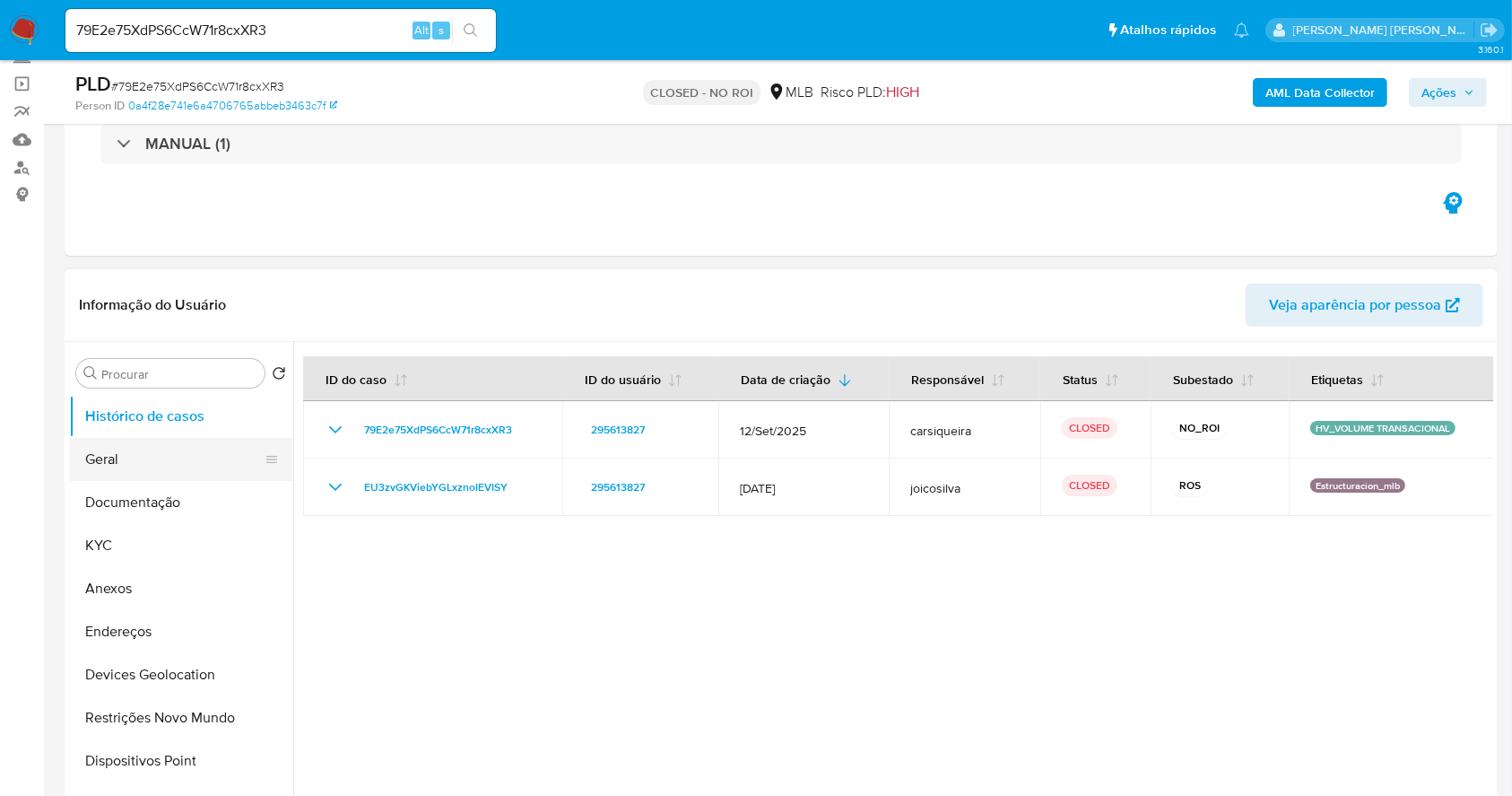
drag, startPoint x: 182, startPoint y: 488, endPoint x: 167, endPoint y: 471, distance: 22.7
click at [178, 484] on button "Documentação" at bounding box center [181, 503] width 224 height 43
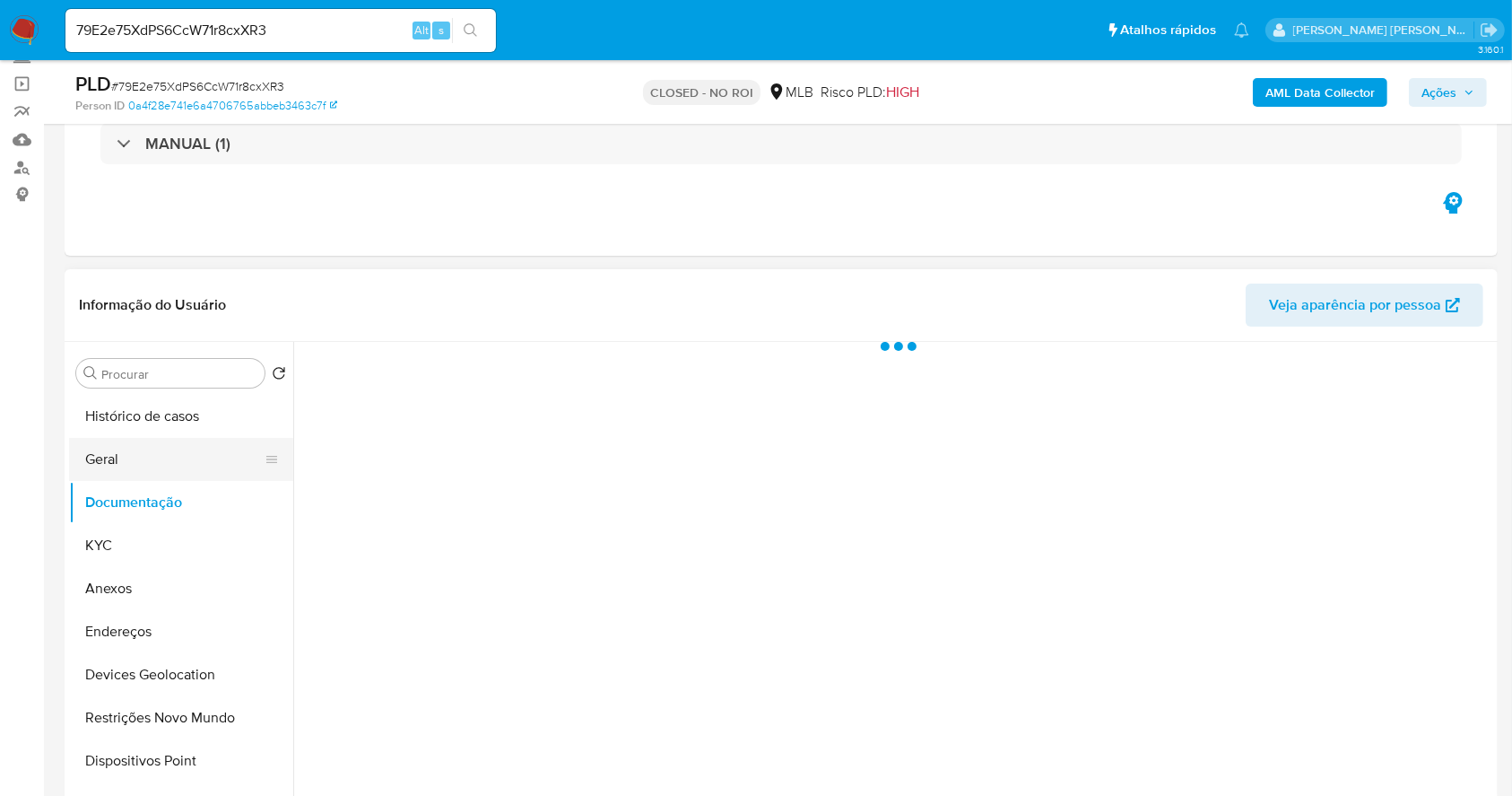
click at [153, 458] on button "Geral" at bounding box center [174, 459] width 210 height 43
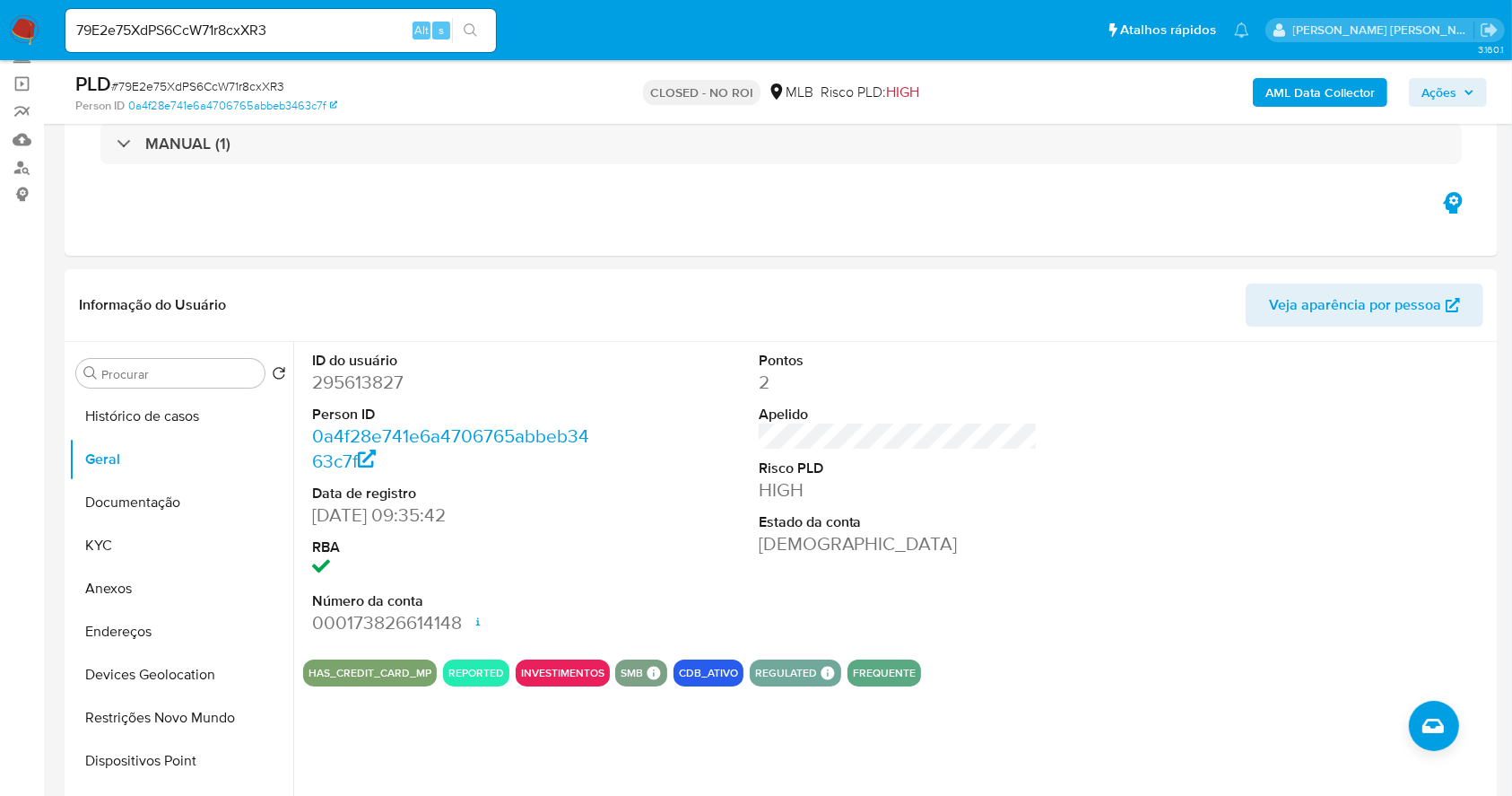
click at [210, 37] on input "79E2e75XdPS6CcW71r8cxXR3" at bounding box center [280, 30] width 431 height 23
paste input "I6Zhy3rn9G4SEoDQ71bdvF4v"
type input "I6Zhy3rn9G4SEoDQ71bdvF4v"
click at [474, 26] on icon "search-icon" at bounding box center [470, 30] width 13 height 13
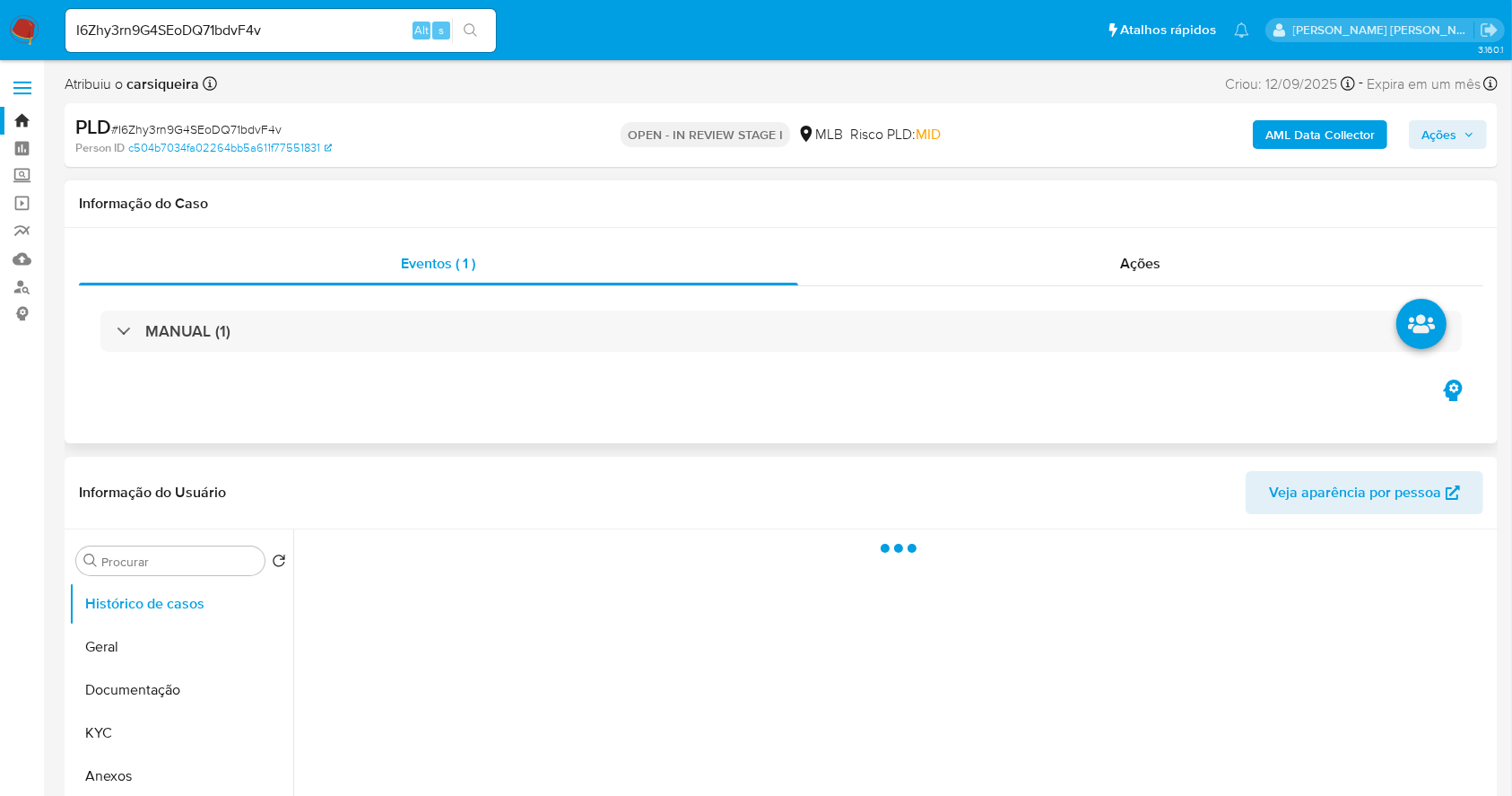
select select "10"
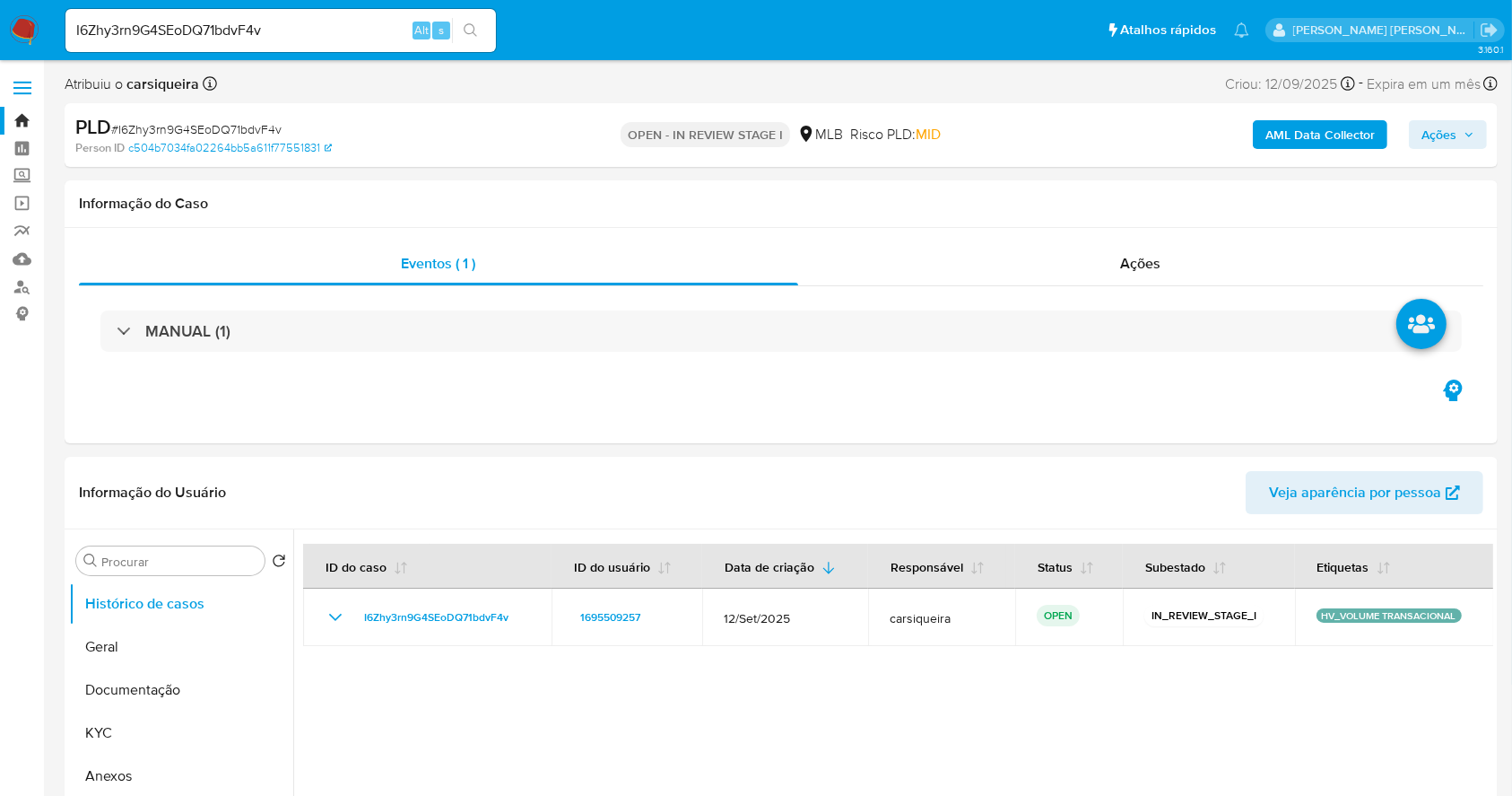
click at [36, 26] on img at bounding box center [24, 30] width 31 height 31
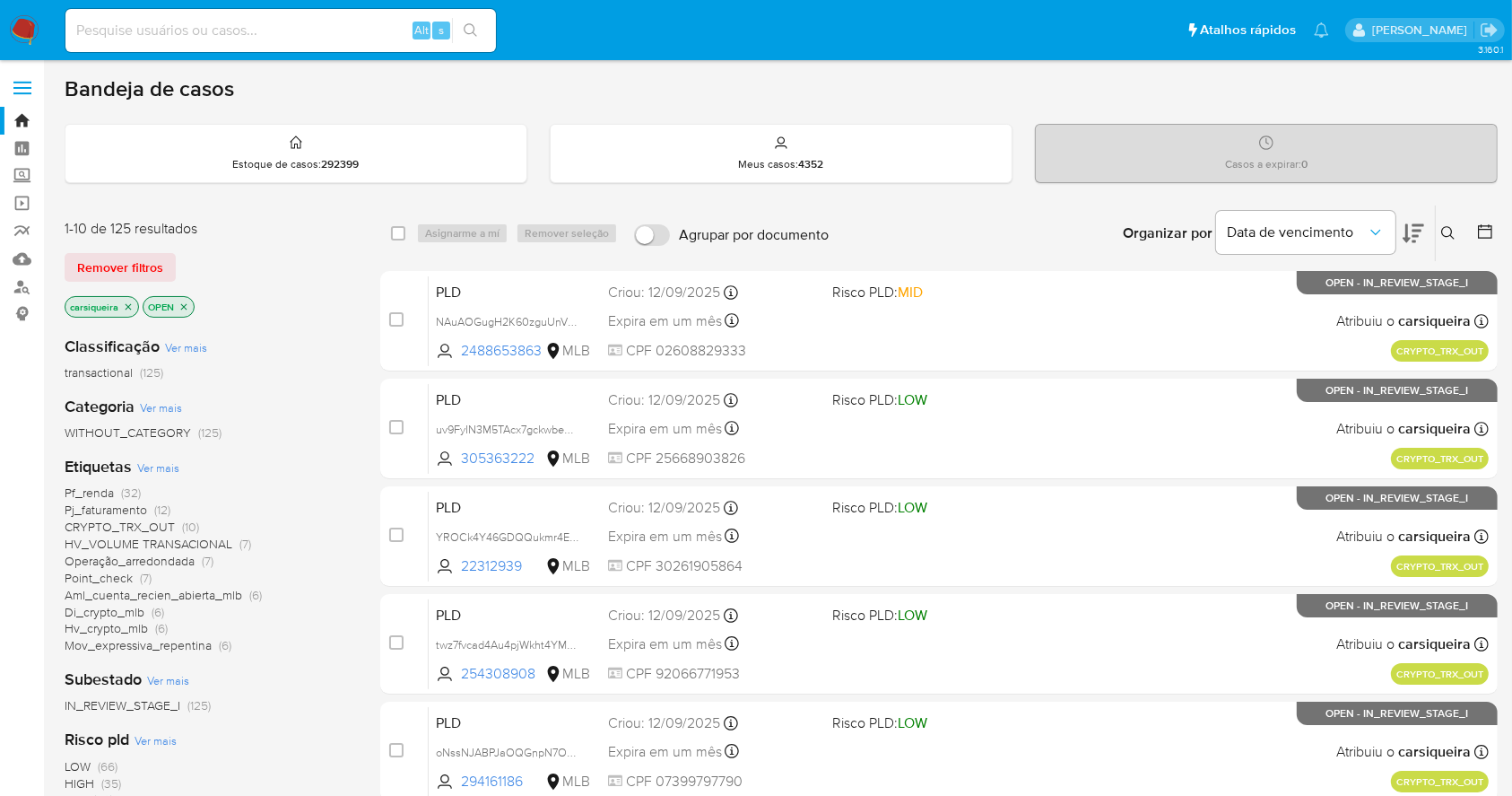
click at [244, 537] on span "(7)" at bounding box center [245, 543] width 12 height 18
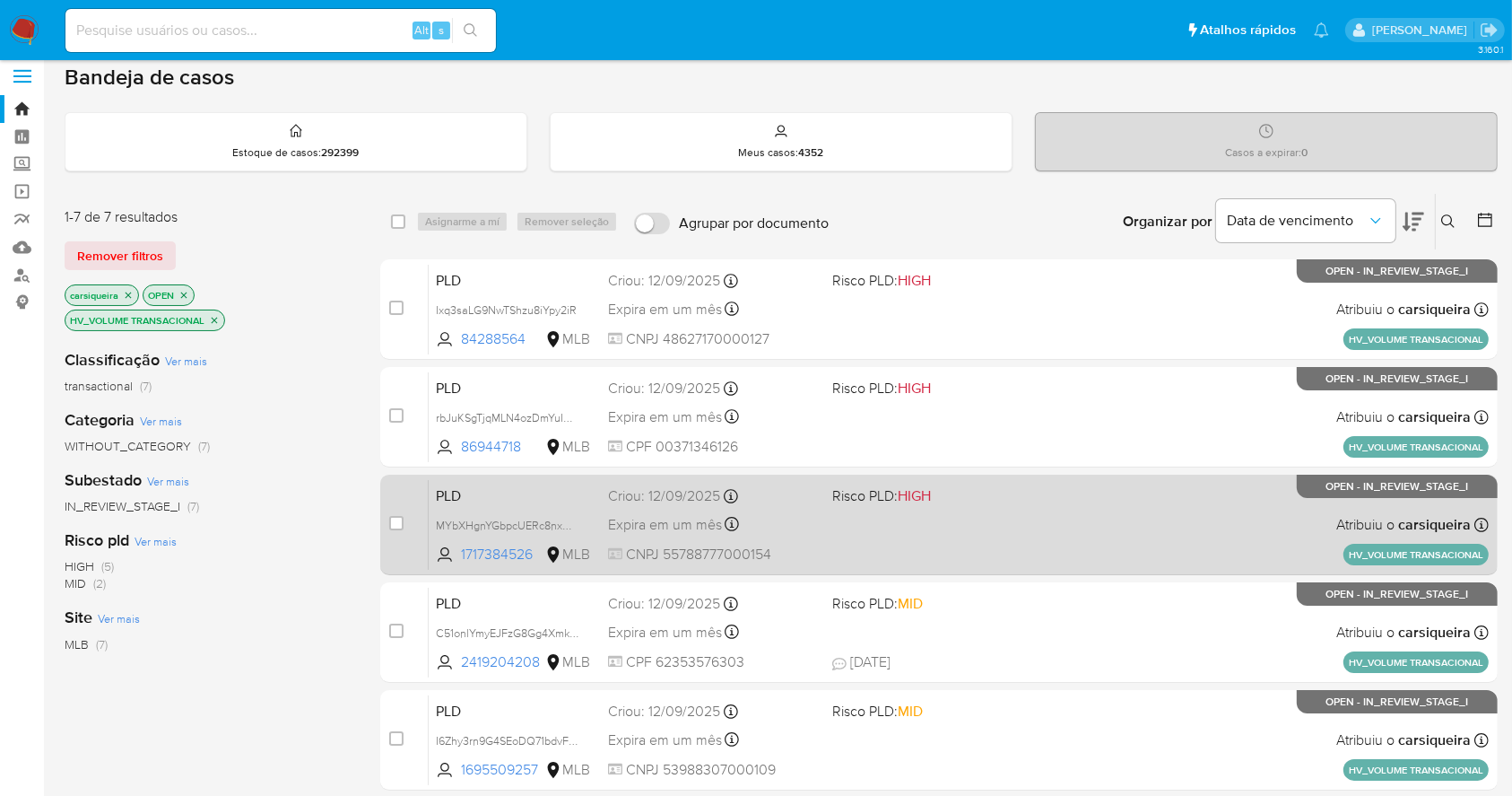
scroll to position [2, 0]
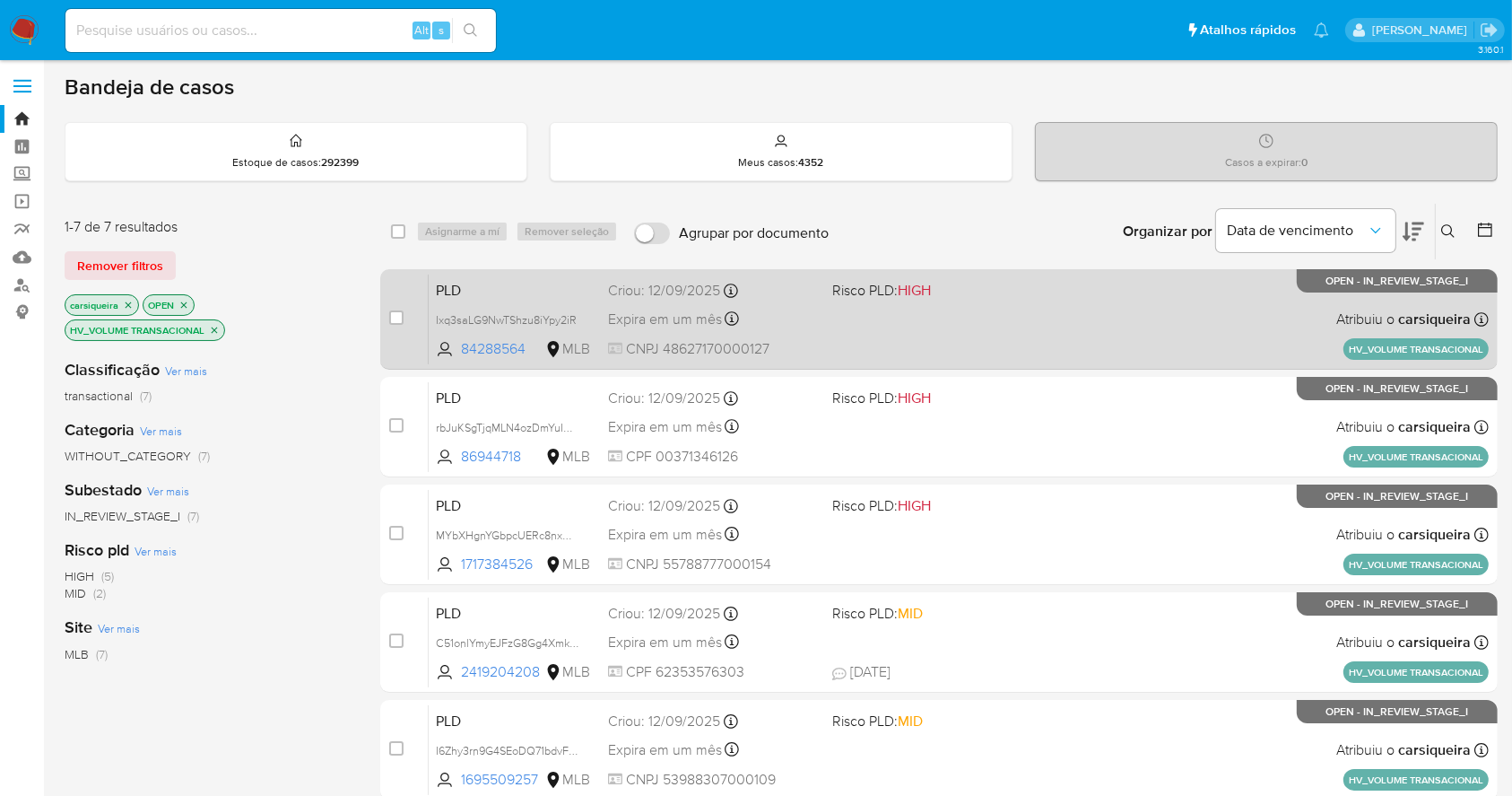
click at [878, 321] on div "PLD Ixq3saLG9NwTShzu8iYpy2iR 84288564 MLB Risco PLD: HIGH Criou: [DATE] Criou: …" at bounding box center [958, 318] width 1060 height 90
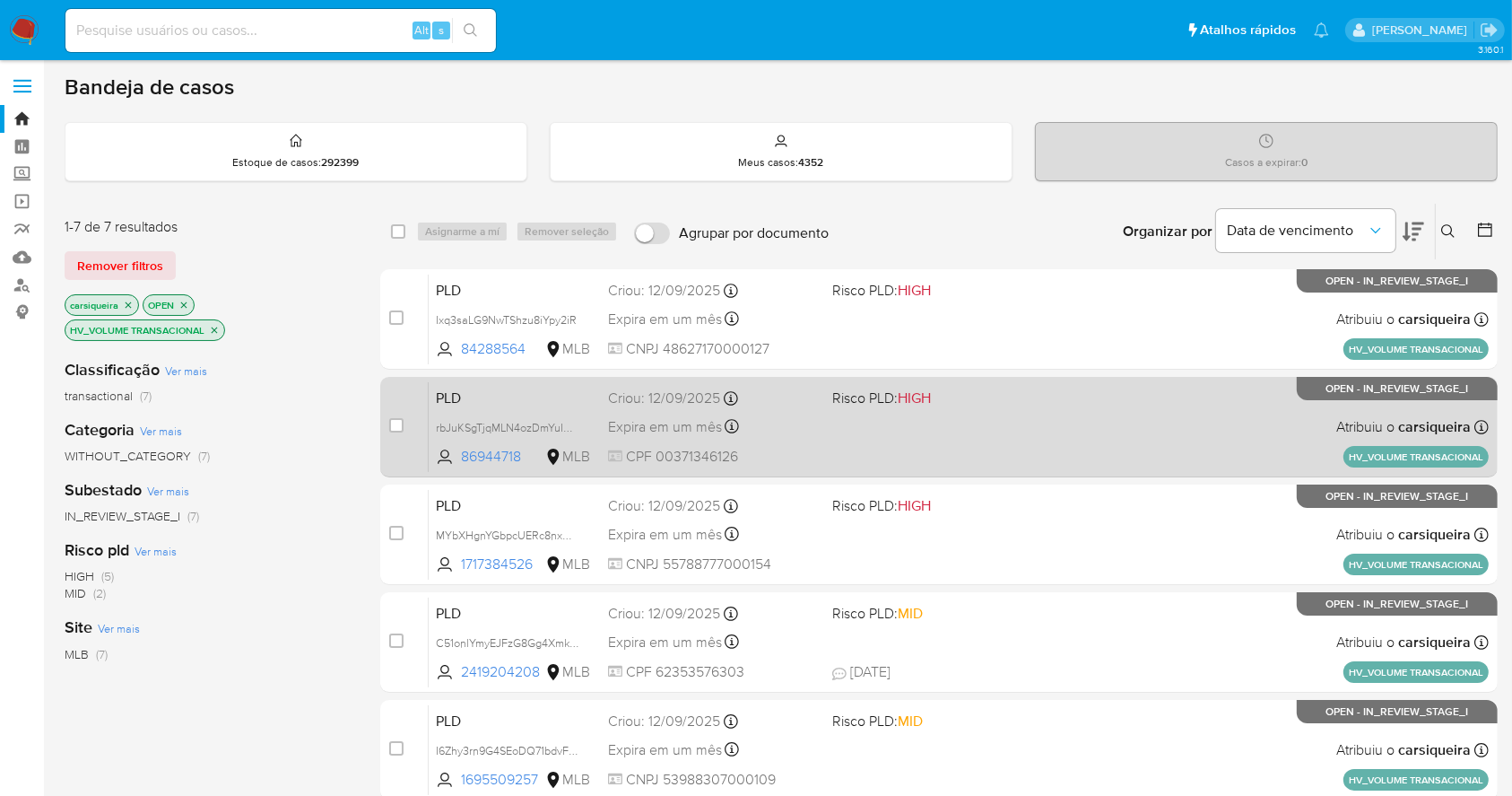
click at [887, 411] on div "PLD rbJuKSgTjqMLN4ozDmYuIKaO 86944718 MLB Risco PLD: HIGH Criou: [DATE] Criou: …" at bounding box center [958, 426] width 1060 height 90
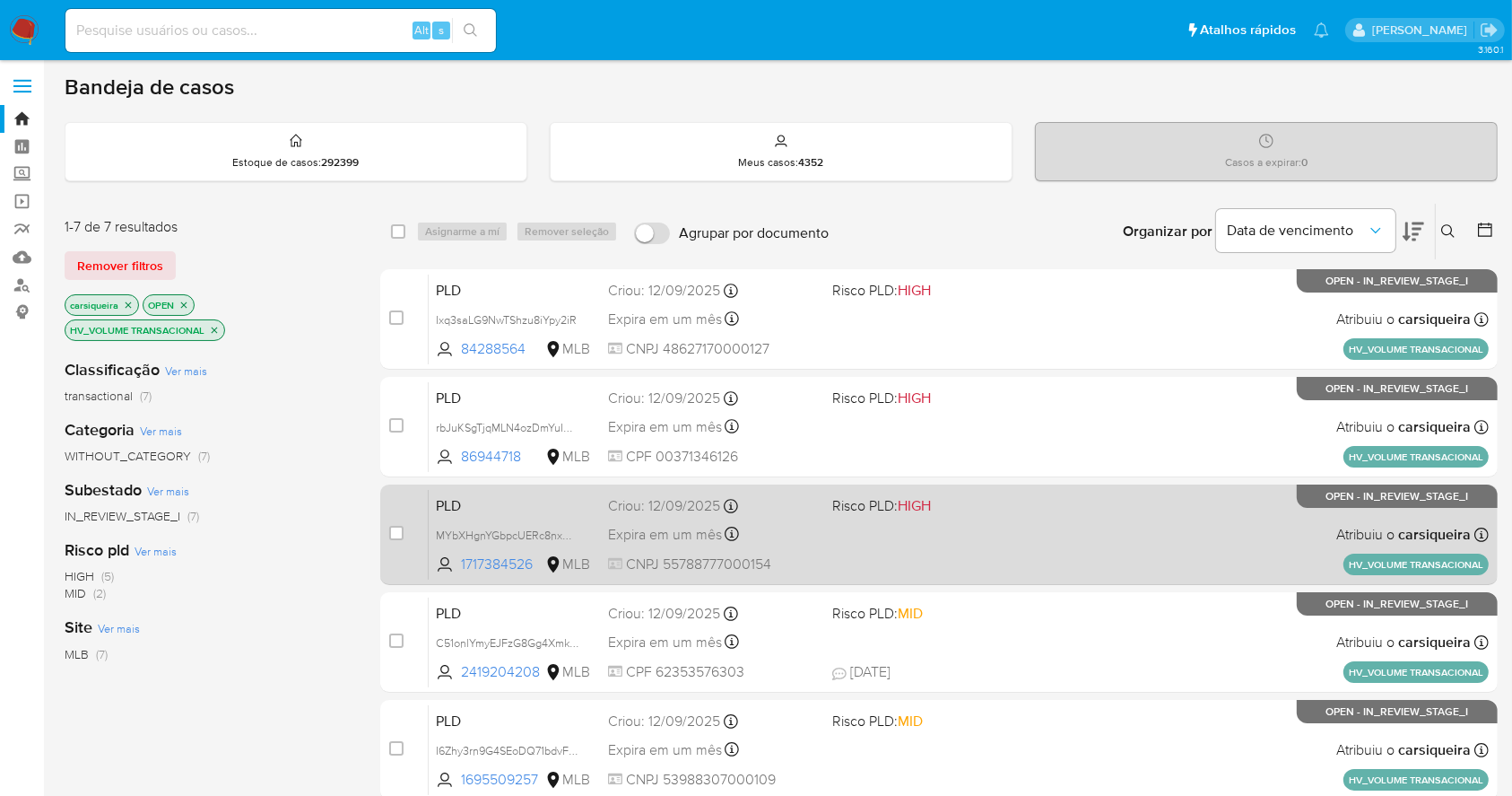
click at [945, 562] on div "PLD MYbXHgnYGbpcUERc8nxMLNrn 1717384526 MLB Risco PLD: HIGH Criou: [DATE] Criou…" at bounding box center [958, 533] width 1060 height 90
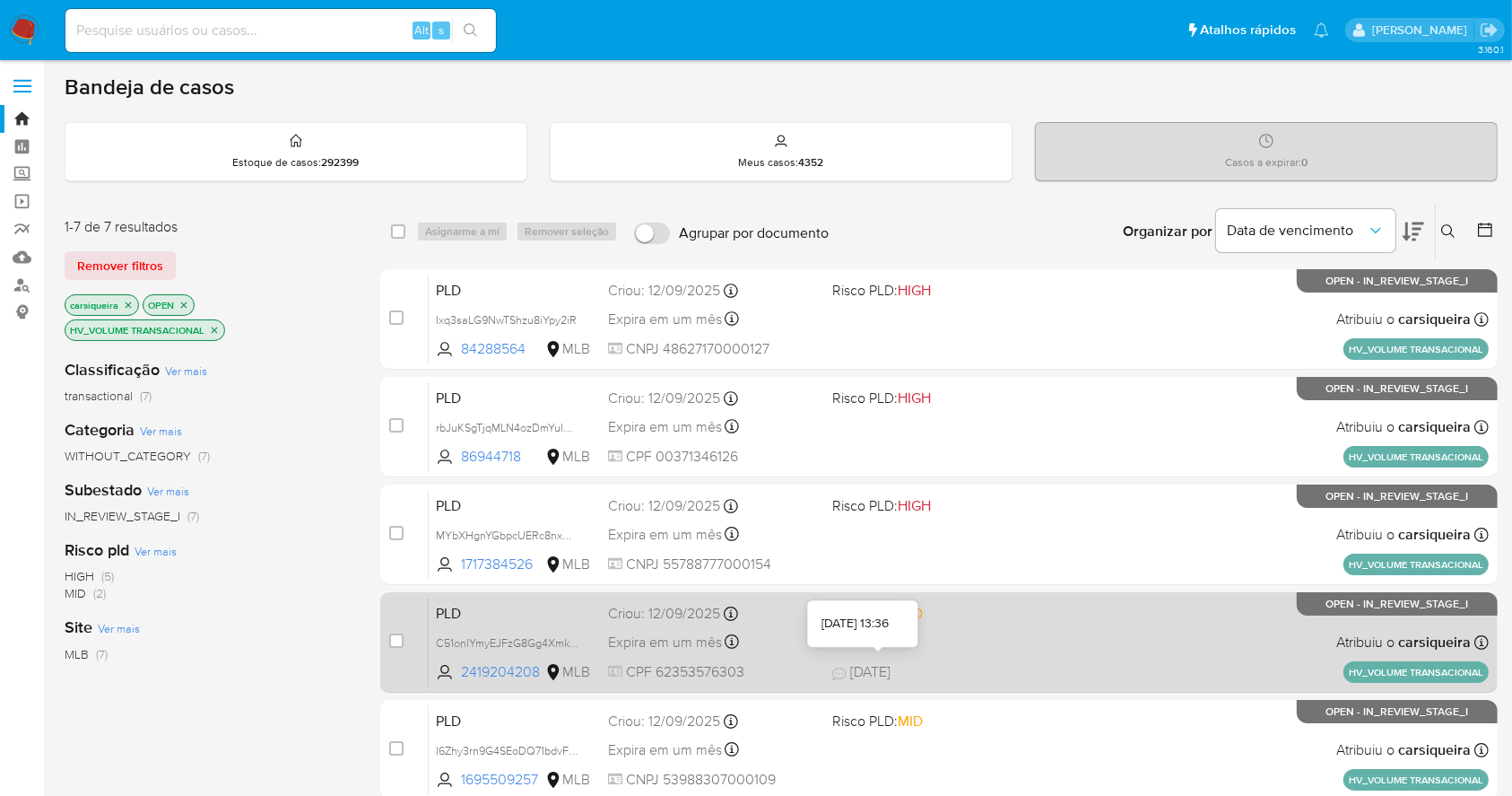
click at [890, 664] on span "[DATE]" at bounding box center [861, 671] width 59 height 20
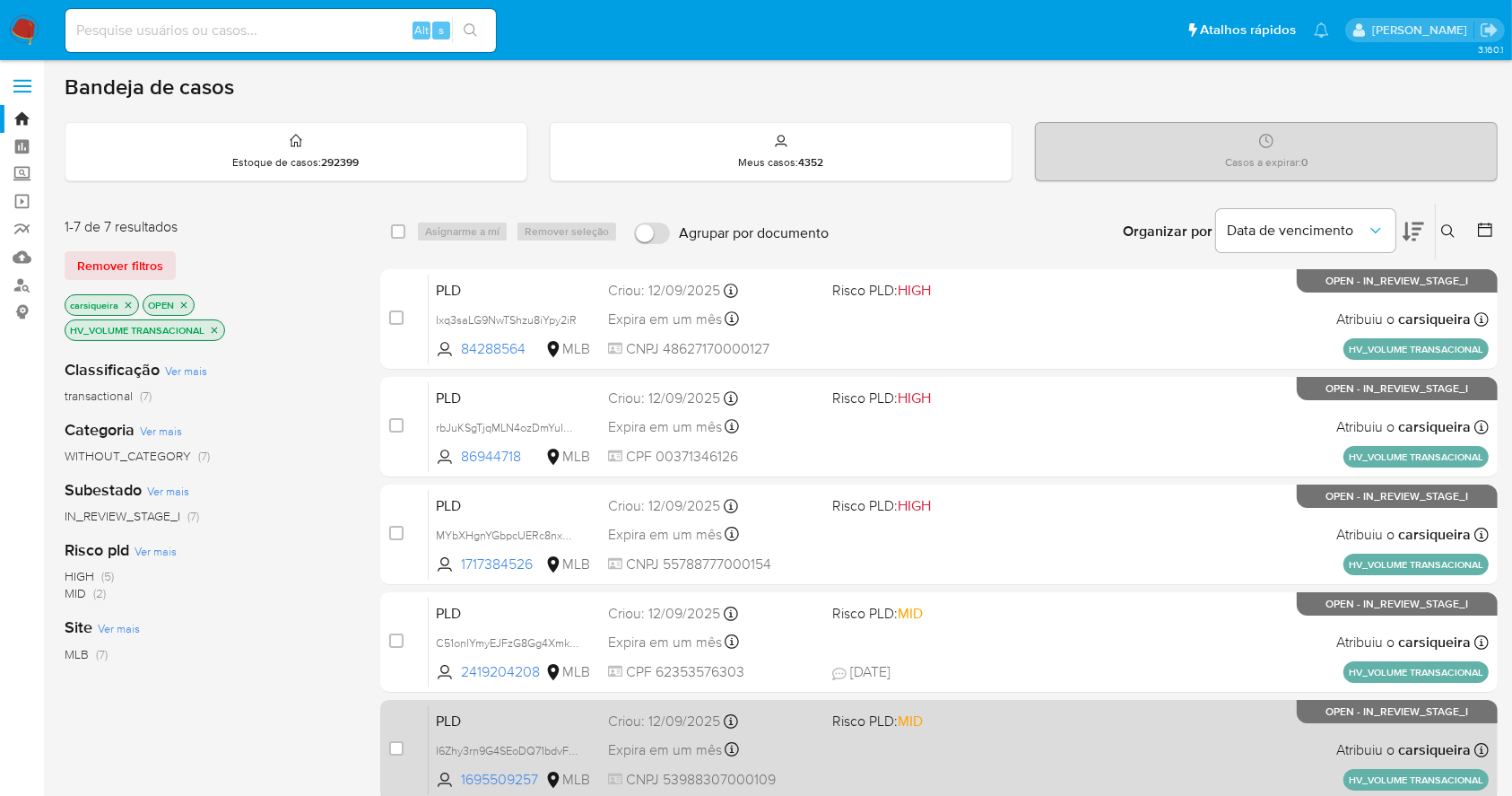
click at [1009, 735] on div "PLD I6Zhy3rn9G4SEoDQ71bdvF4v 1695509257 MLB Risco PLD: MID Criou: [DATE] Criou:…" at bounding box center [958, 749] width 1060 height 90
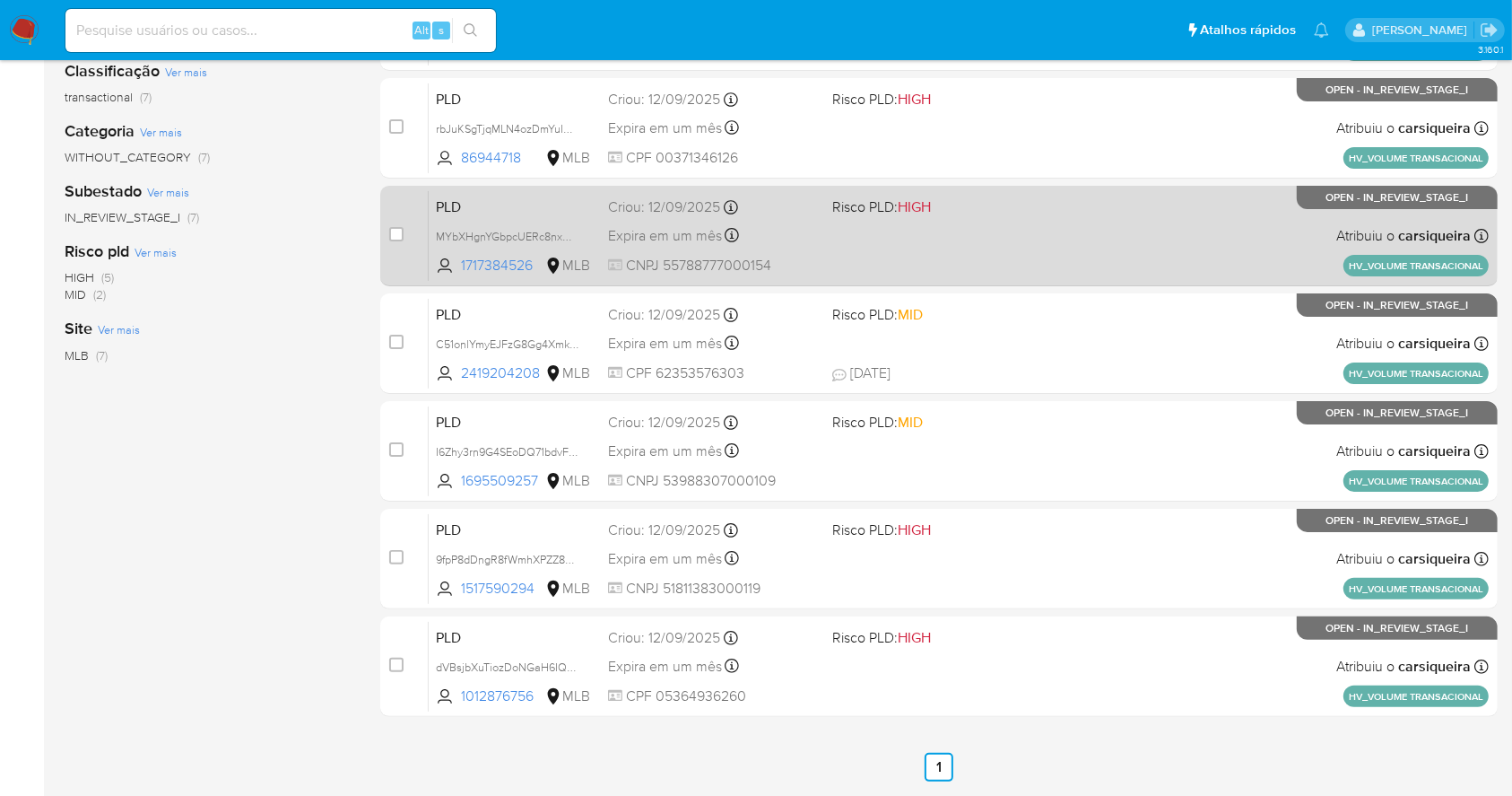
scroll to position [360, 0]
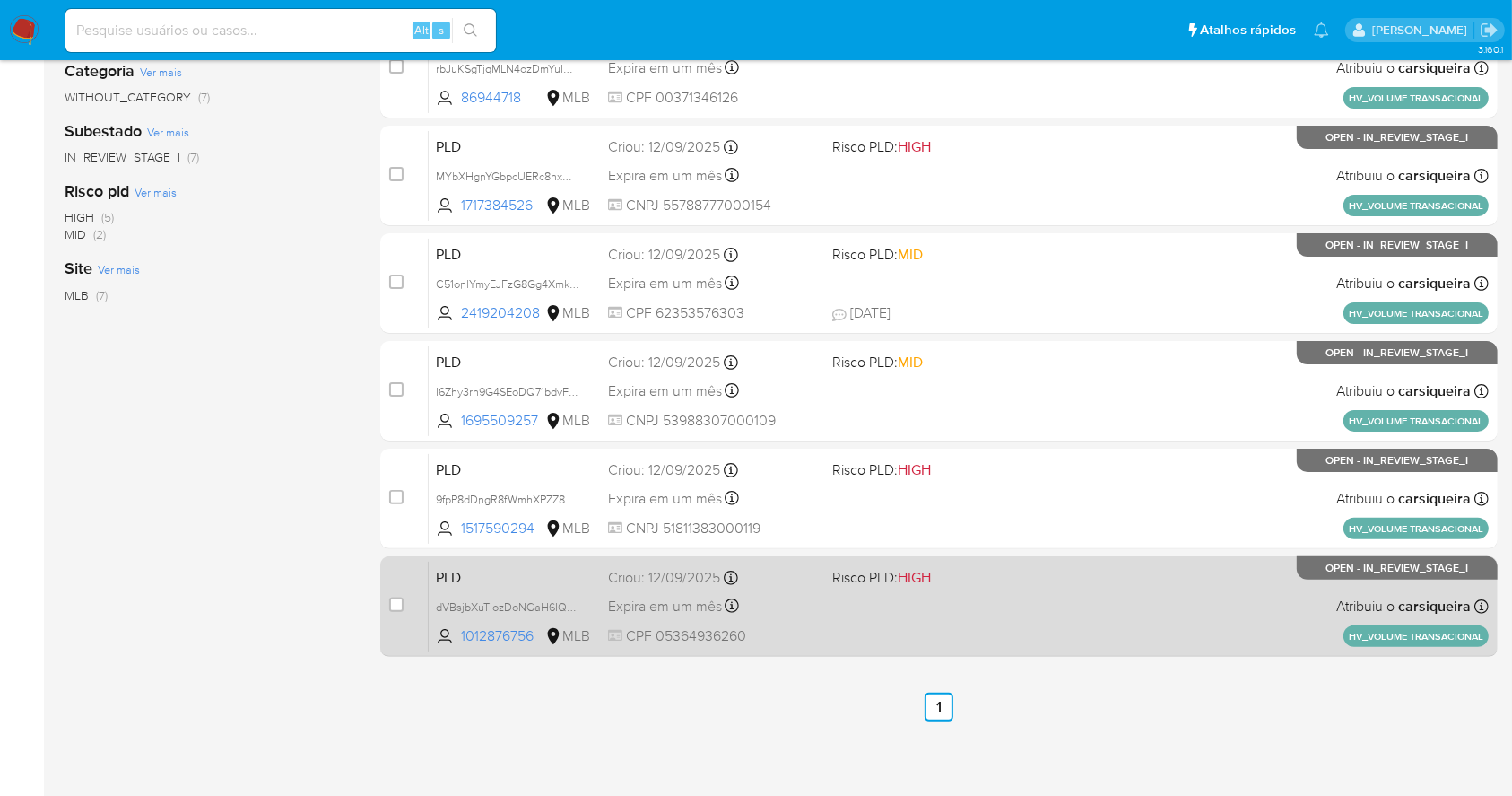
click at [998, 598] on div "PLD dVBsjbXuTiozDoNGaH6IQ6Wn 1012876756 MLB Risco PLD: HIGH Criou: [DATE] Criou…" at bounding box center [958, 605] width 1060 height 90
click at [1106, 602] on div "PLD dVBsjbXuTiozDoNGaH6IQ6Wn 1012876756 MLB Risco PLD: HIGH Criou: [DATE] Criou…" at bounding box center [958, 605] width 1060 height 90
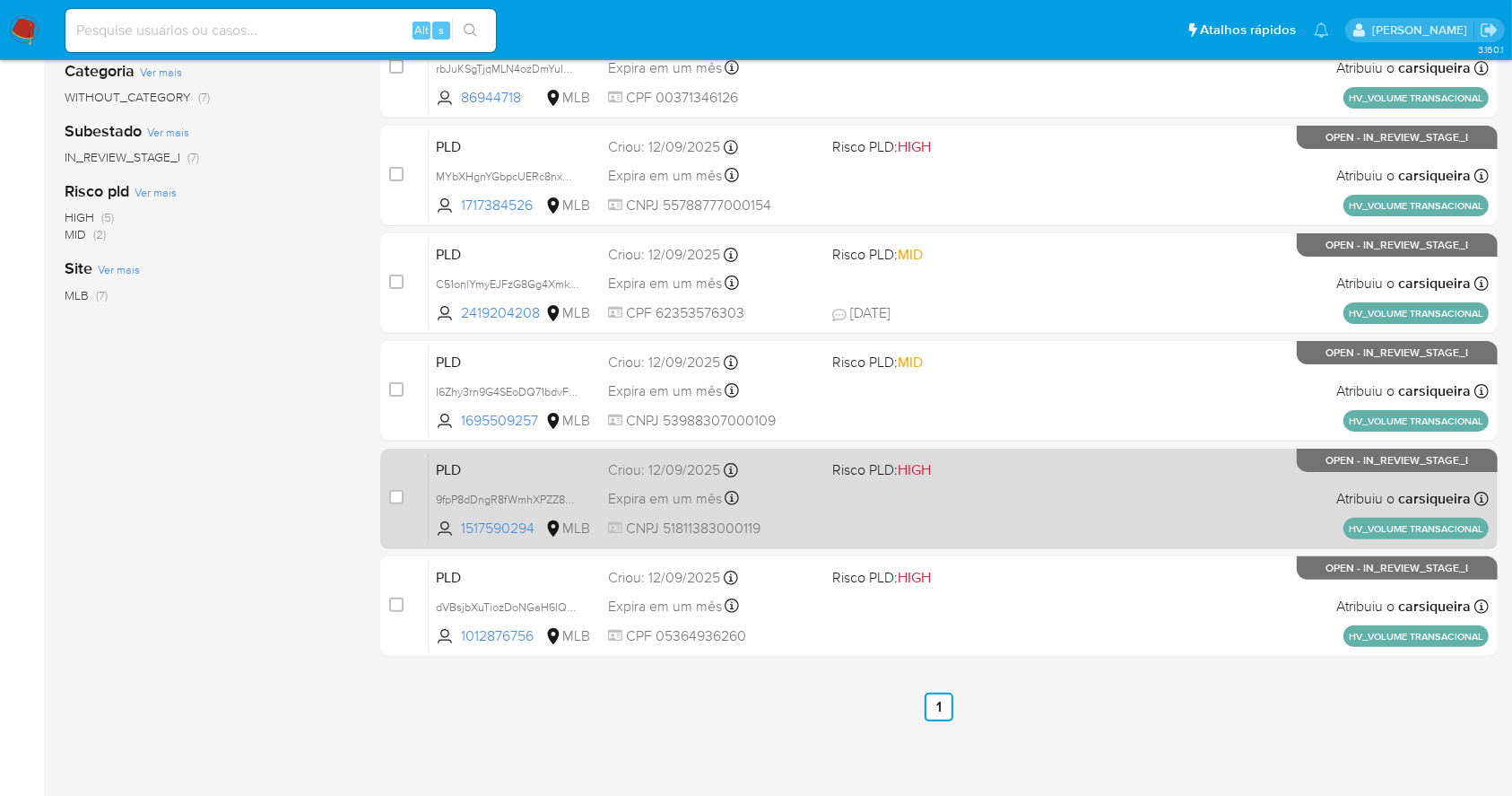
click at [1010, 498] on span at bounding box center [936, 498] width 209 height 4
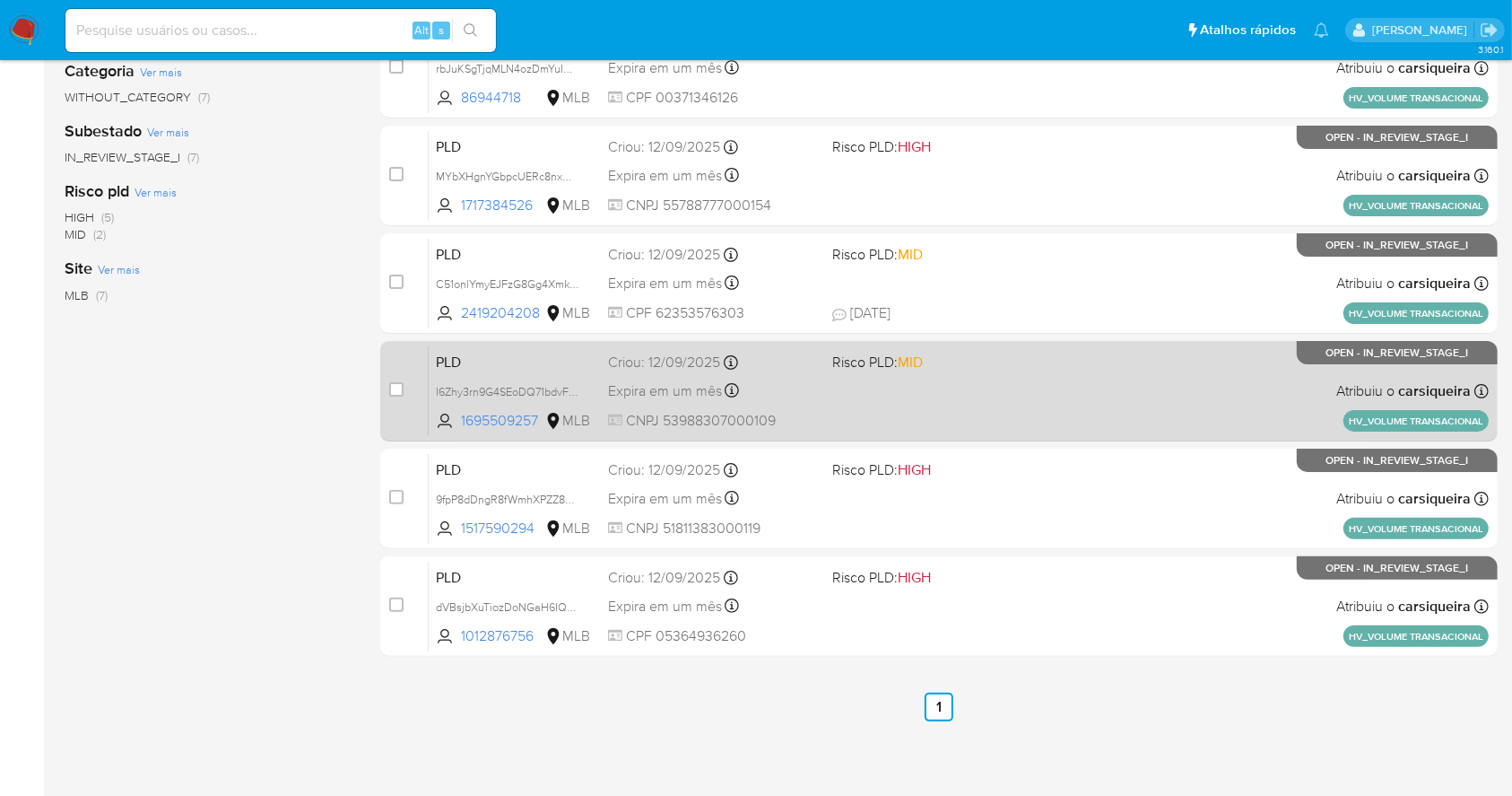
click at [1055, 409] on div "PLD I6Zhy3rn9G4SEoDQ71bdvF4v 1695509257 MLB Risco PLD: MID Criou: [DATE] Criou:…" at bounding box center [958, 390] width 1060 height 90
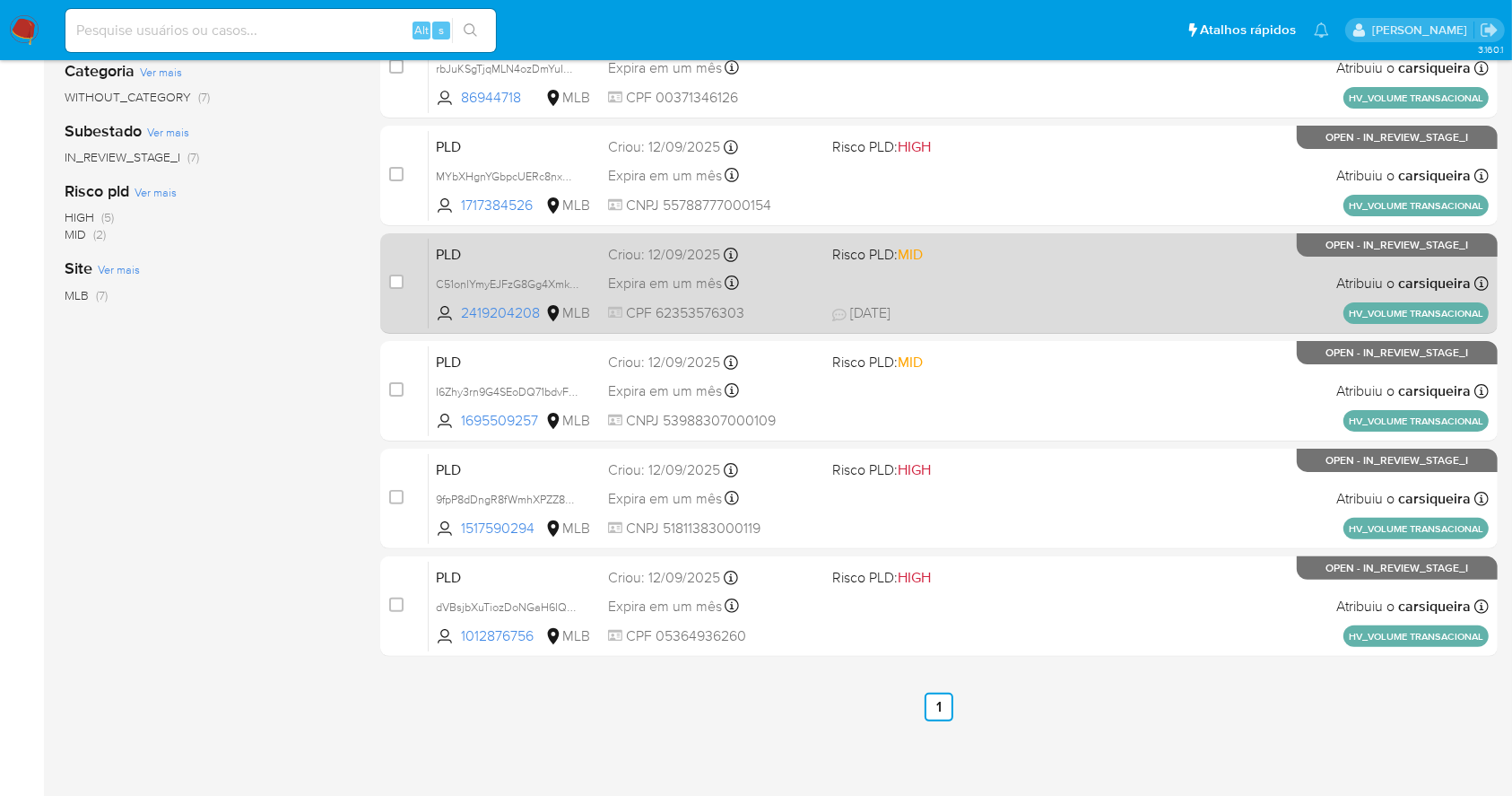
click at [922, 253] on span "MID" at bounding box center [910, 254] width 25 height 20
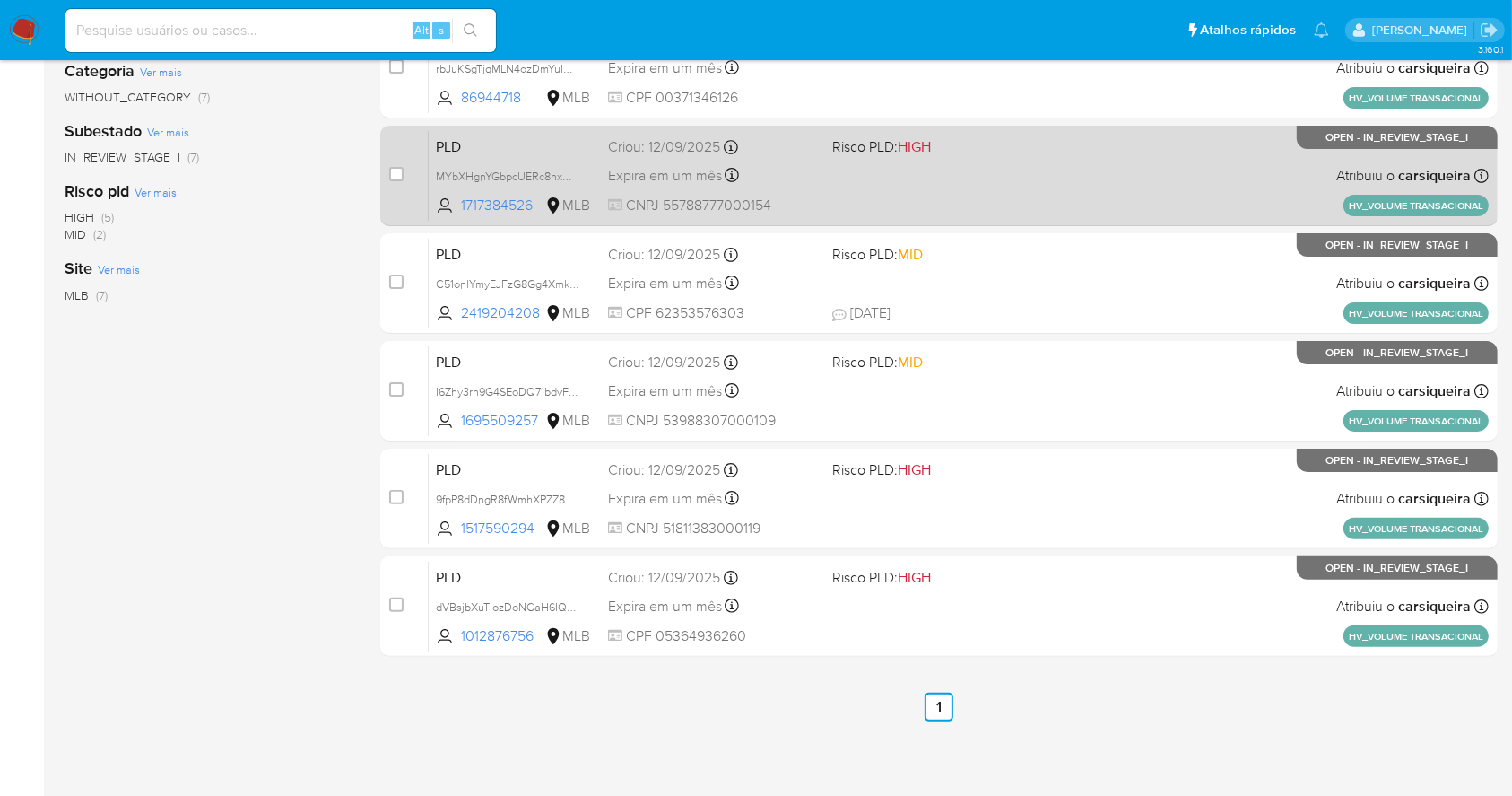
click at [940, 173] on span at bounding box center [936, 175] width 209 height 4
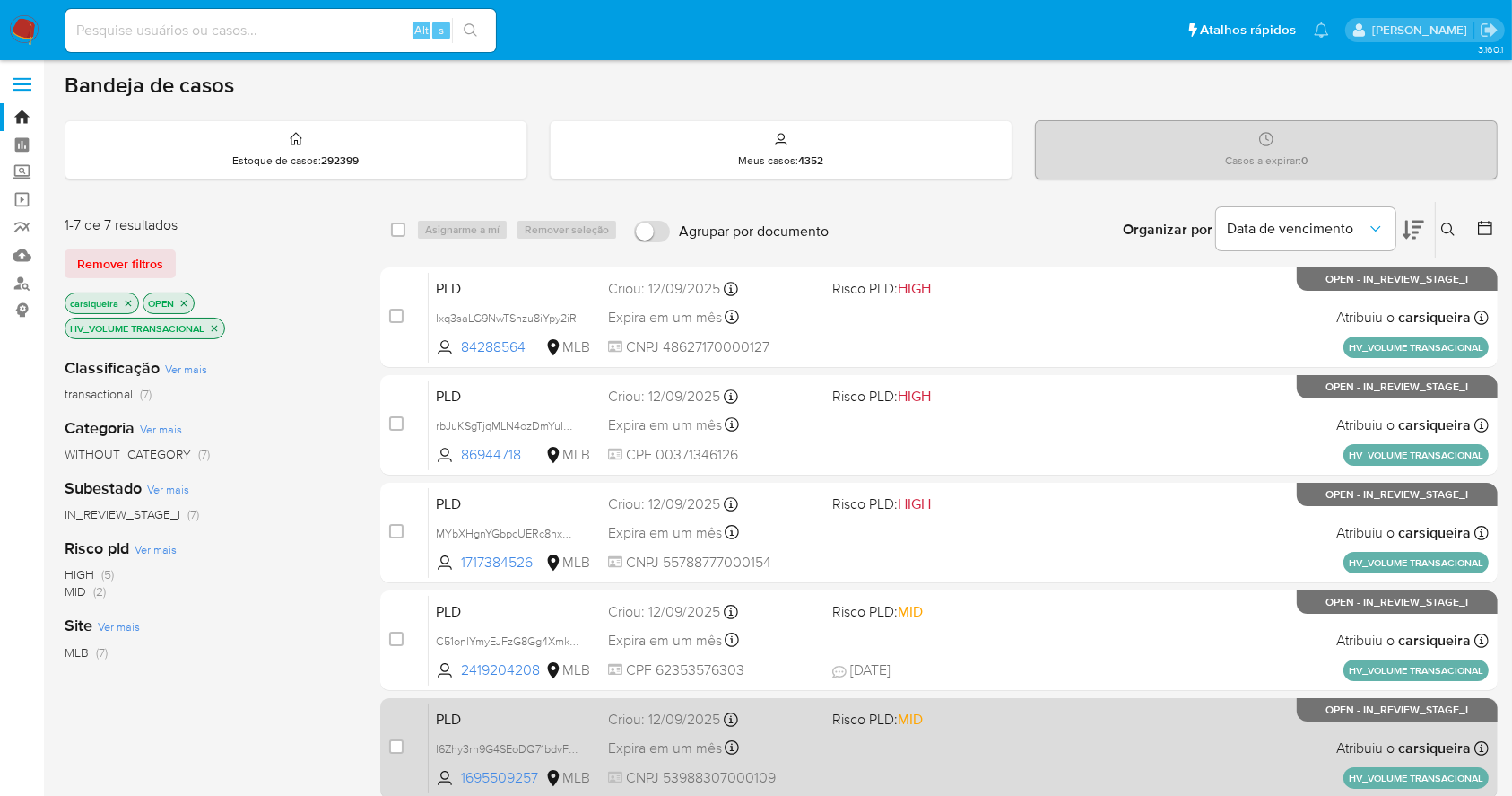
scroll to position [2, 0]
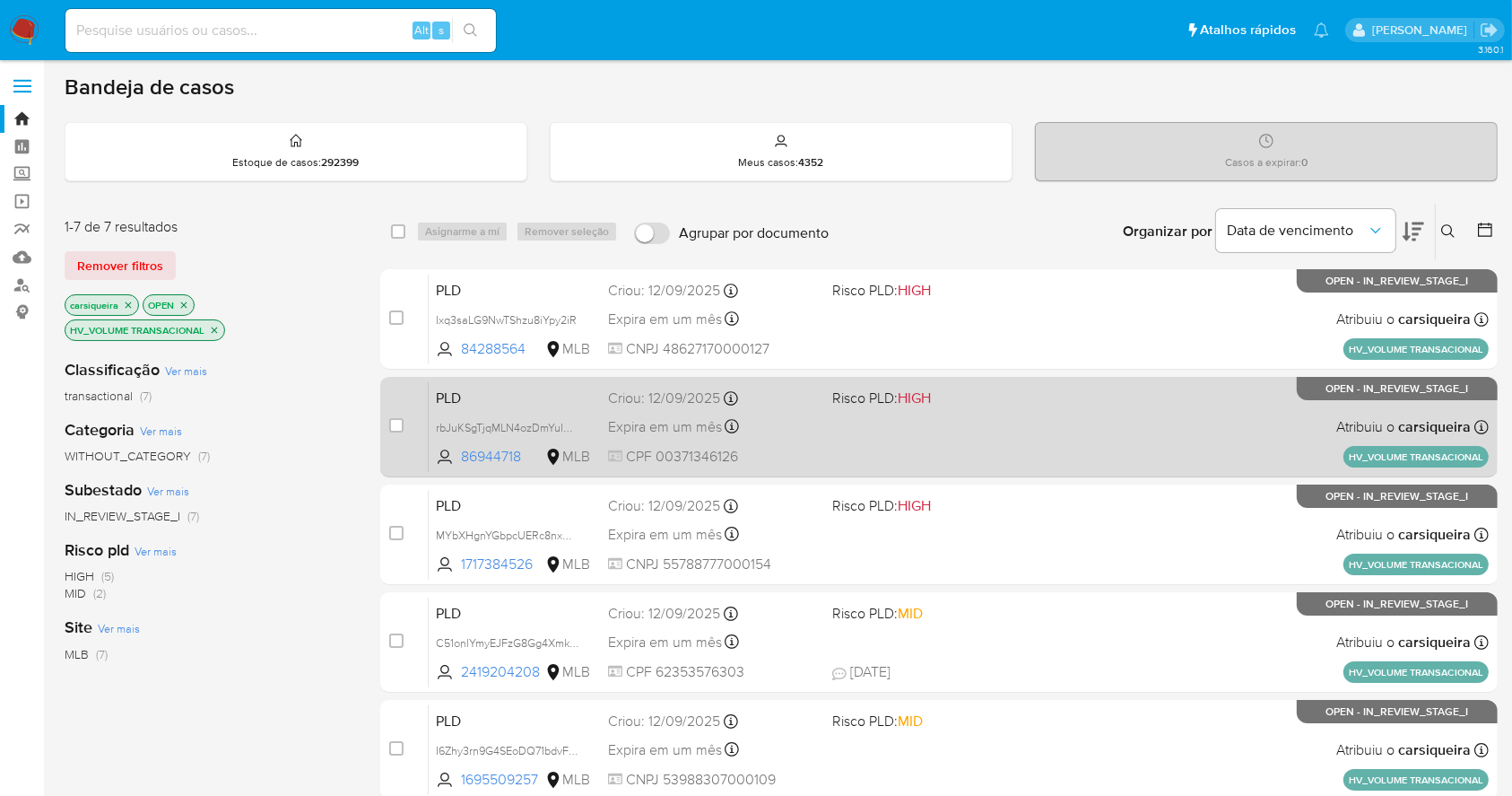
click at [979, 425] on span at bounding box center [936, 426] width 209 height 4
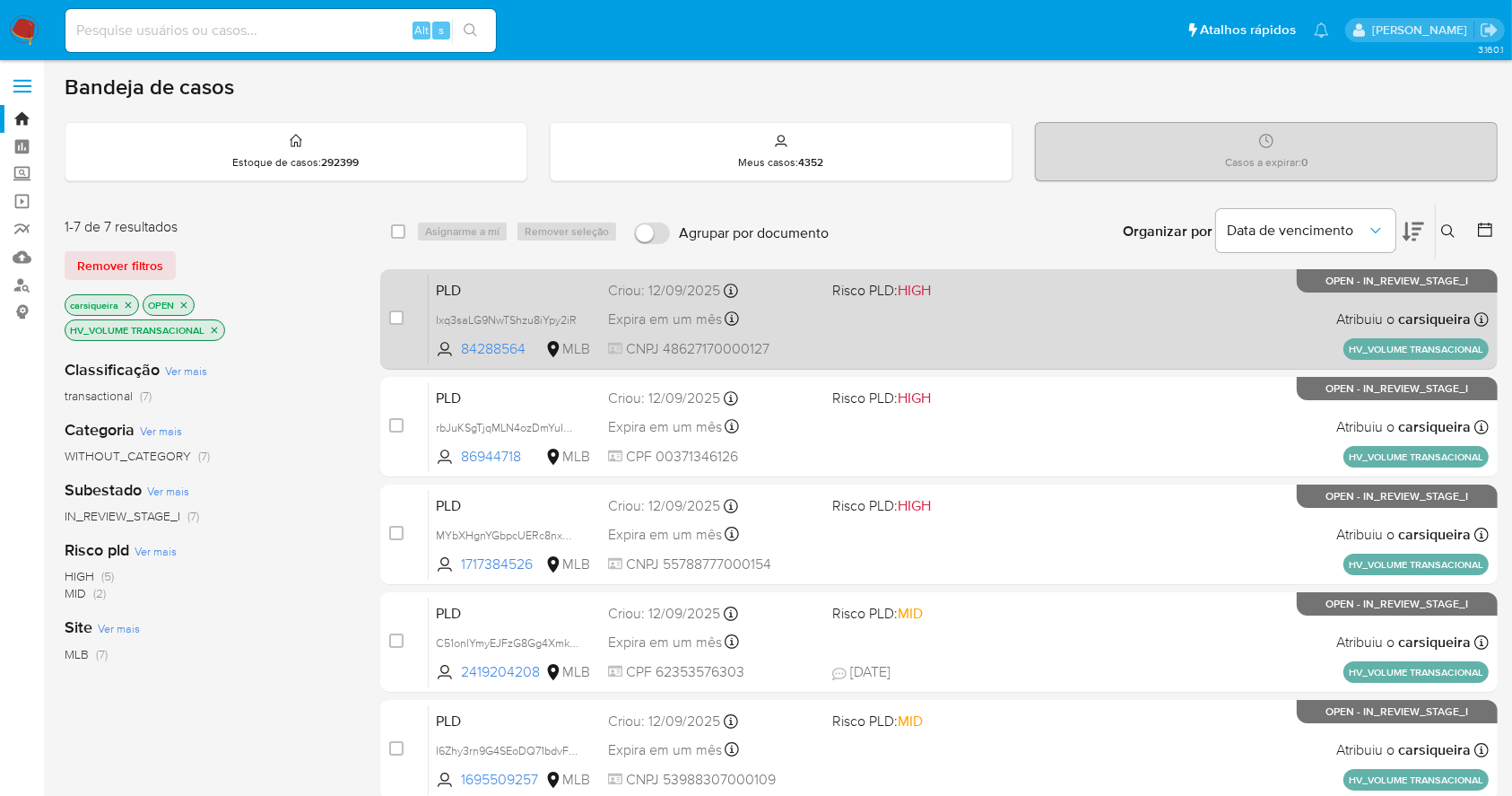
click at [915, 327] on div "PLD Ixq3saLG9NwTShzu8iYpy2iR 84288564 MLB Risco PLD: HIGH Criou: [DATE] Criou: …" at bounding box center [958, 318] width 1060 height 90
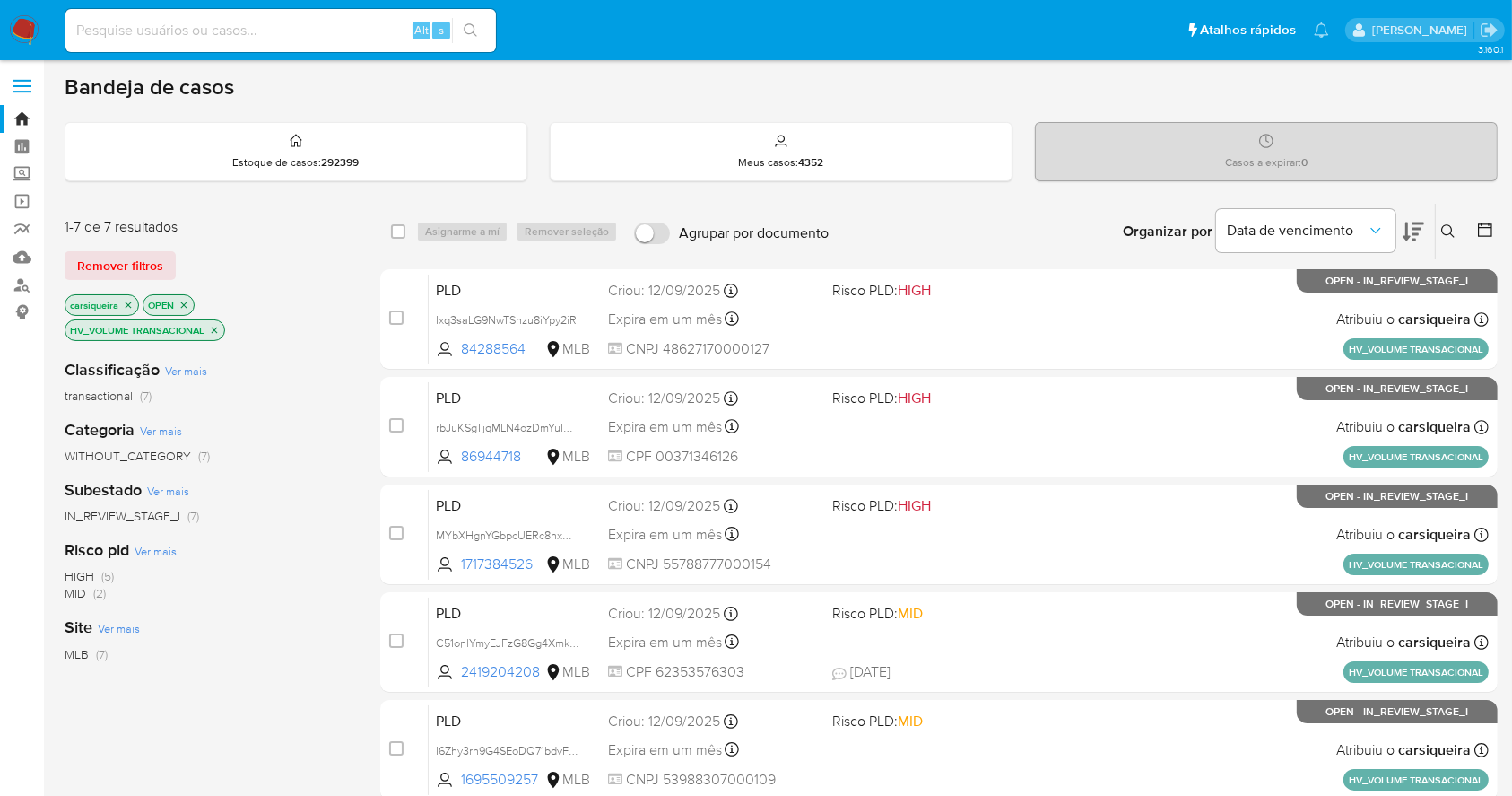
click at [186, 304] on icon "close-filter" at bounding box center [184, 305] width 11 height 11
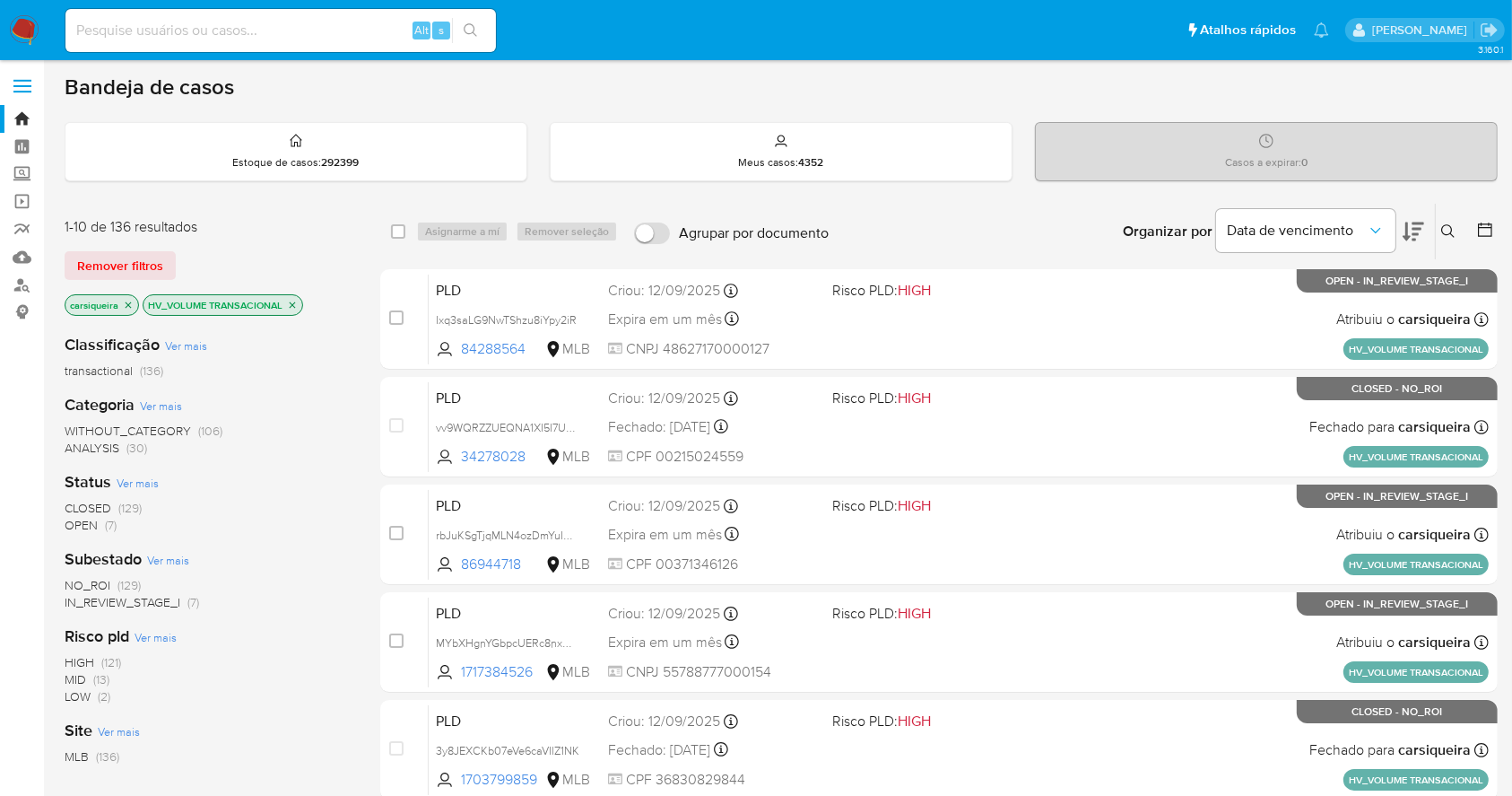
click at [125, 578] on span "(129)" at bounding box center [128, 585] width 23 height 18
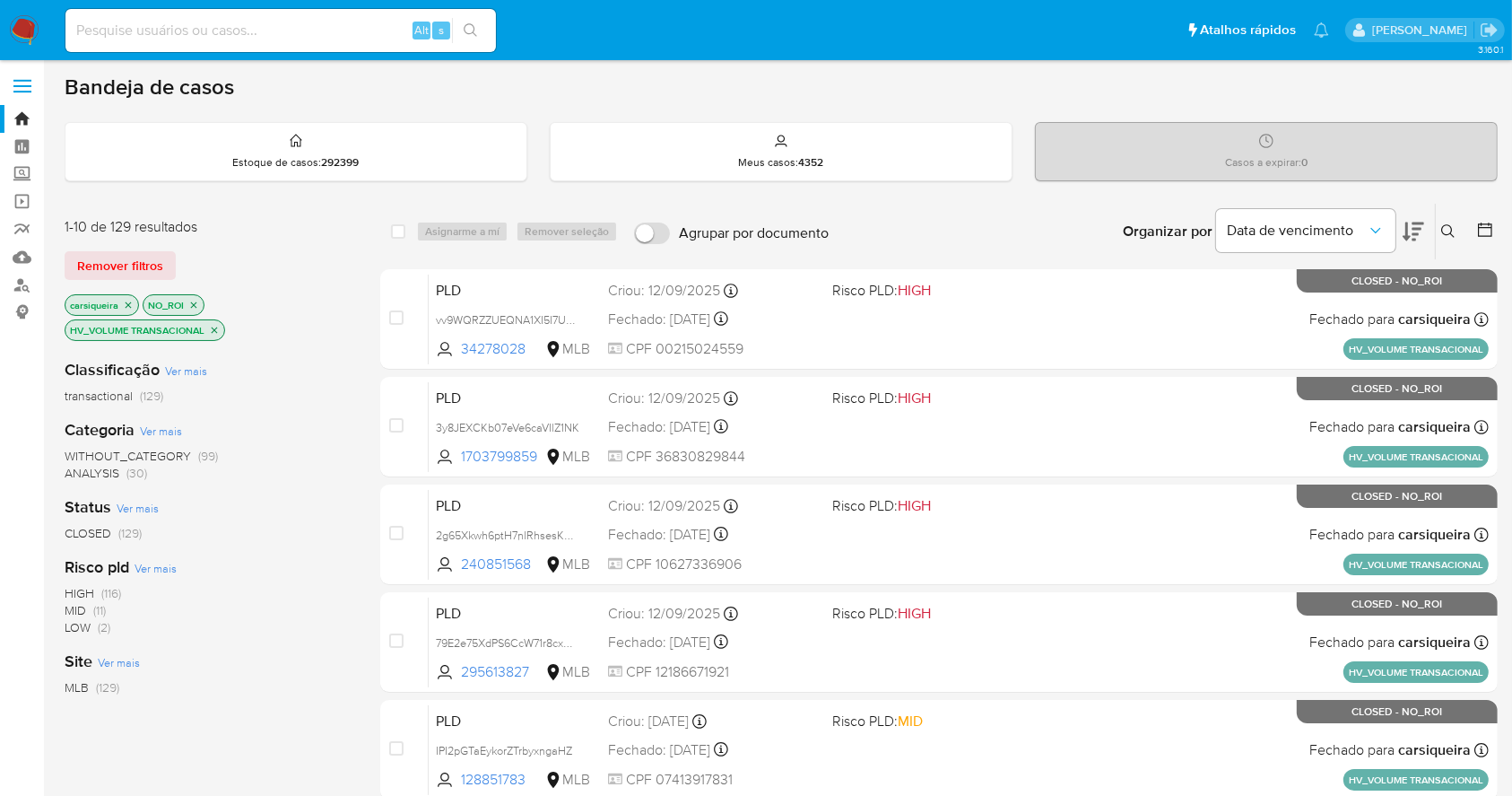
click at [1479, 225] on icon at bounding box center [1484, 229] width 14 height 14
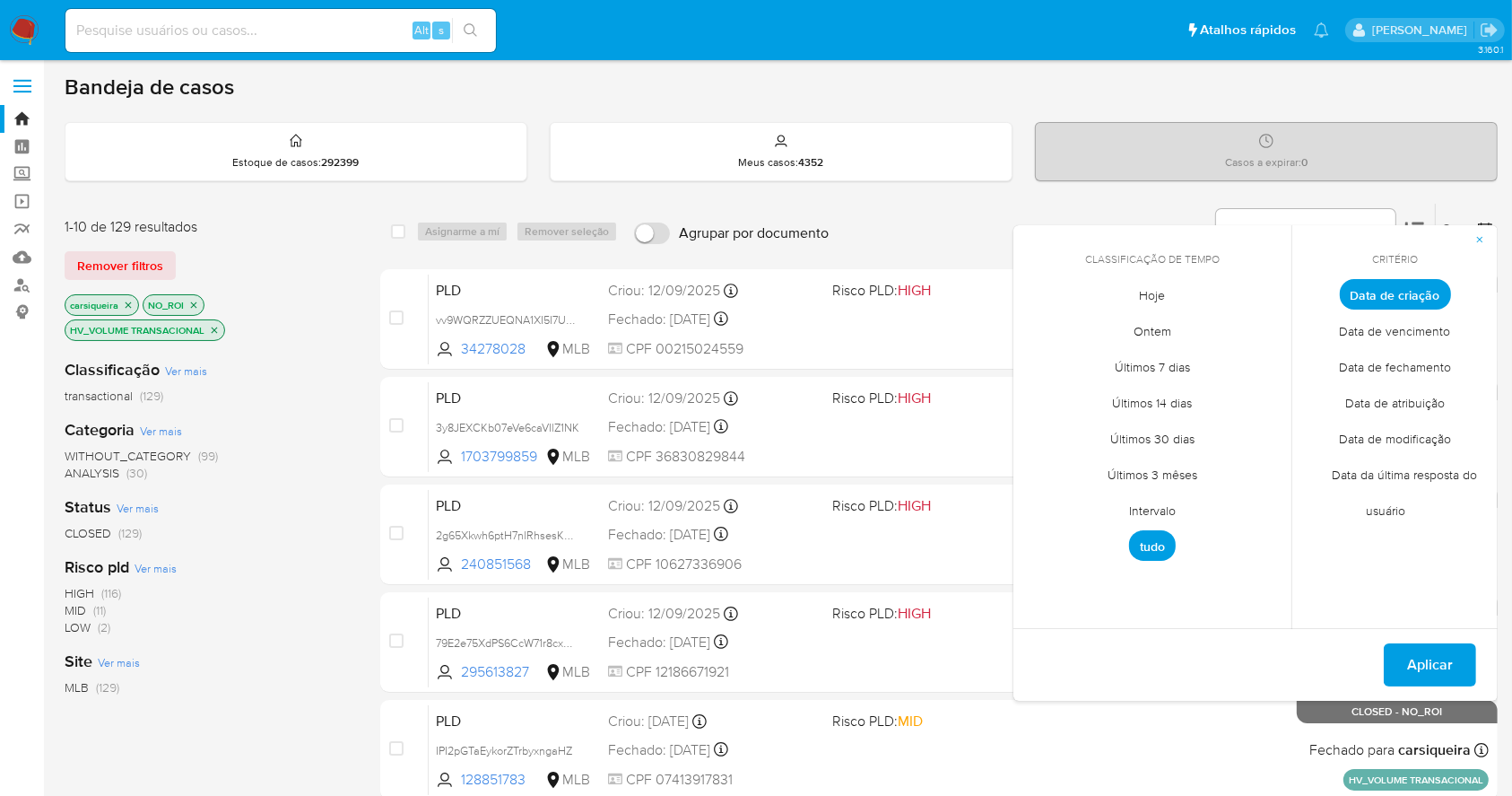
click at [1385, 359] on span "Data de fechamento" at bounding box center [1395, 368] width 150 height 37
click at [1147, 283] on span "Hoje" at bounding box center [1153, 296] width 63 height 37
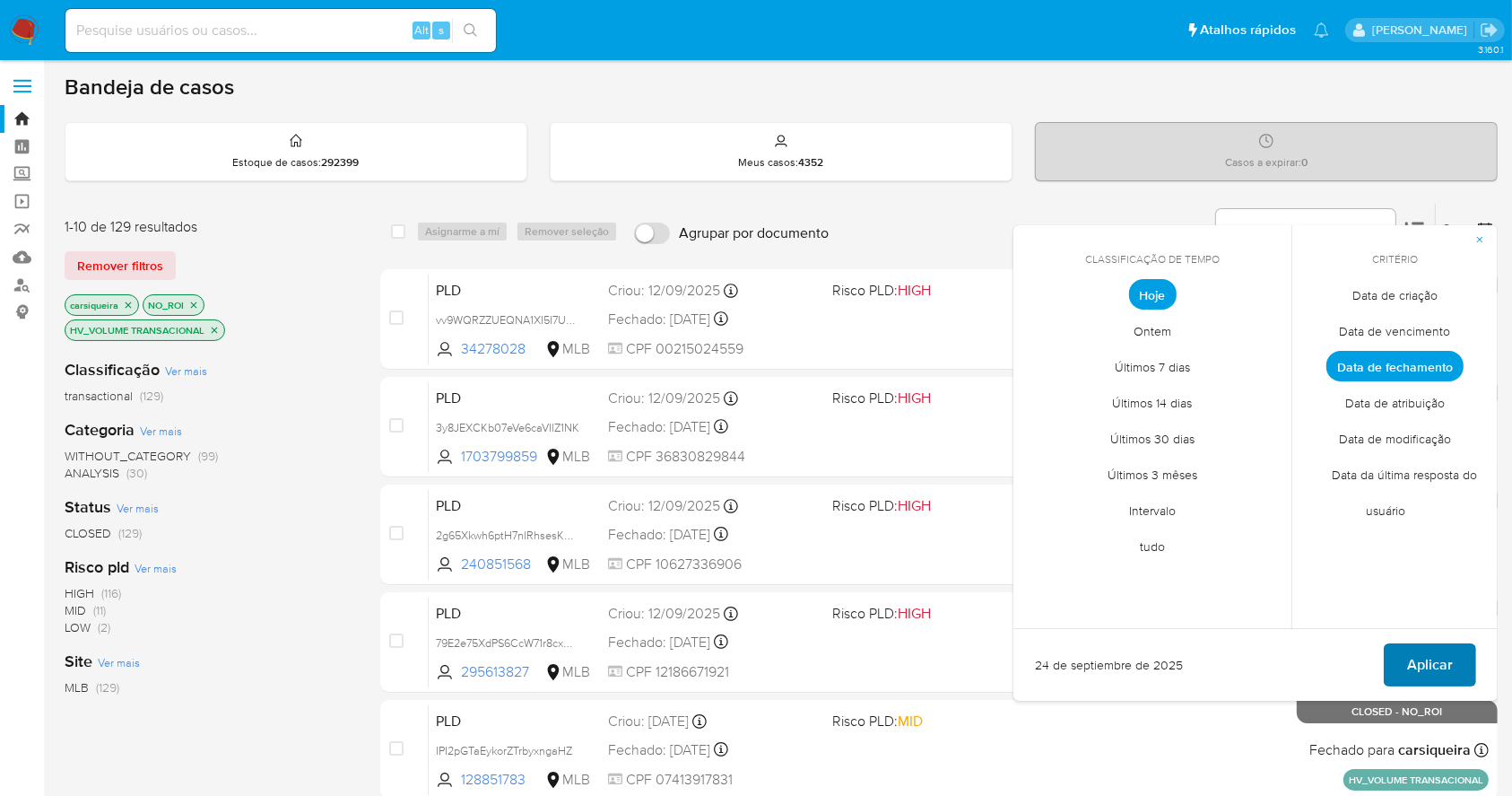
click at [1452, 661] on button "Aplicar" at bounding box center [1429, 665] width 92 height 43
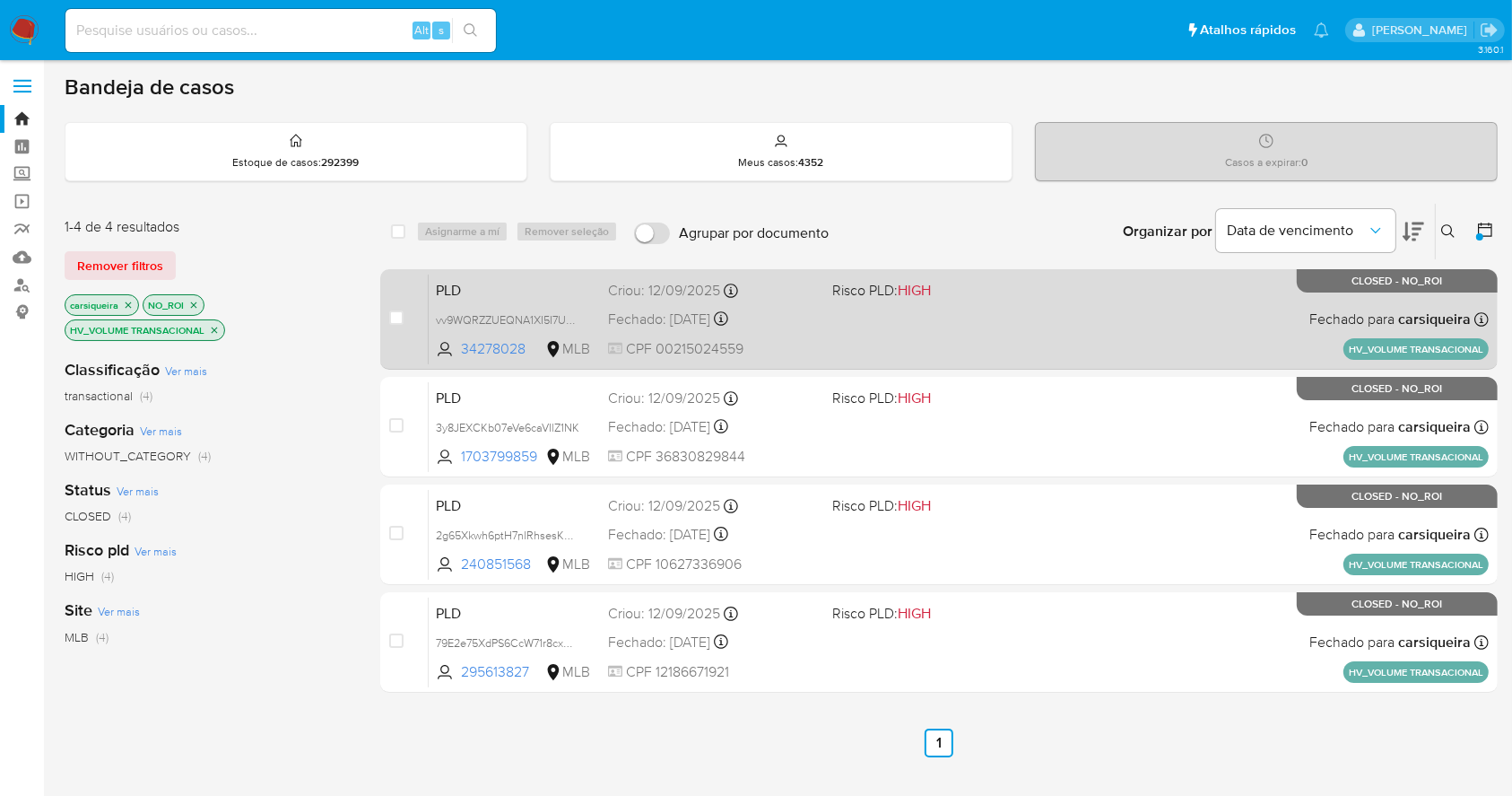
click at [878, 305] on div "PLD vv9WQRZZUEQNA1XI5I7UPo0L 34278028 MLB Risco PLD: HIGH Criou: [DATE] Criou: …" at bounding box center [958, 318] width 1060 height 90
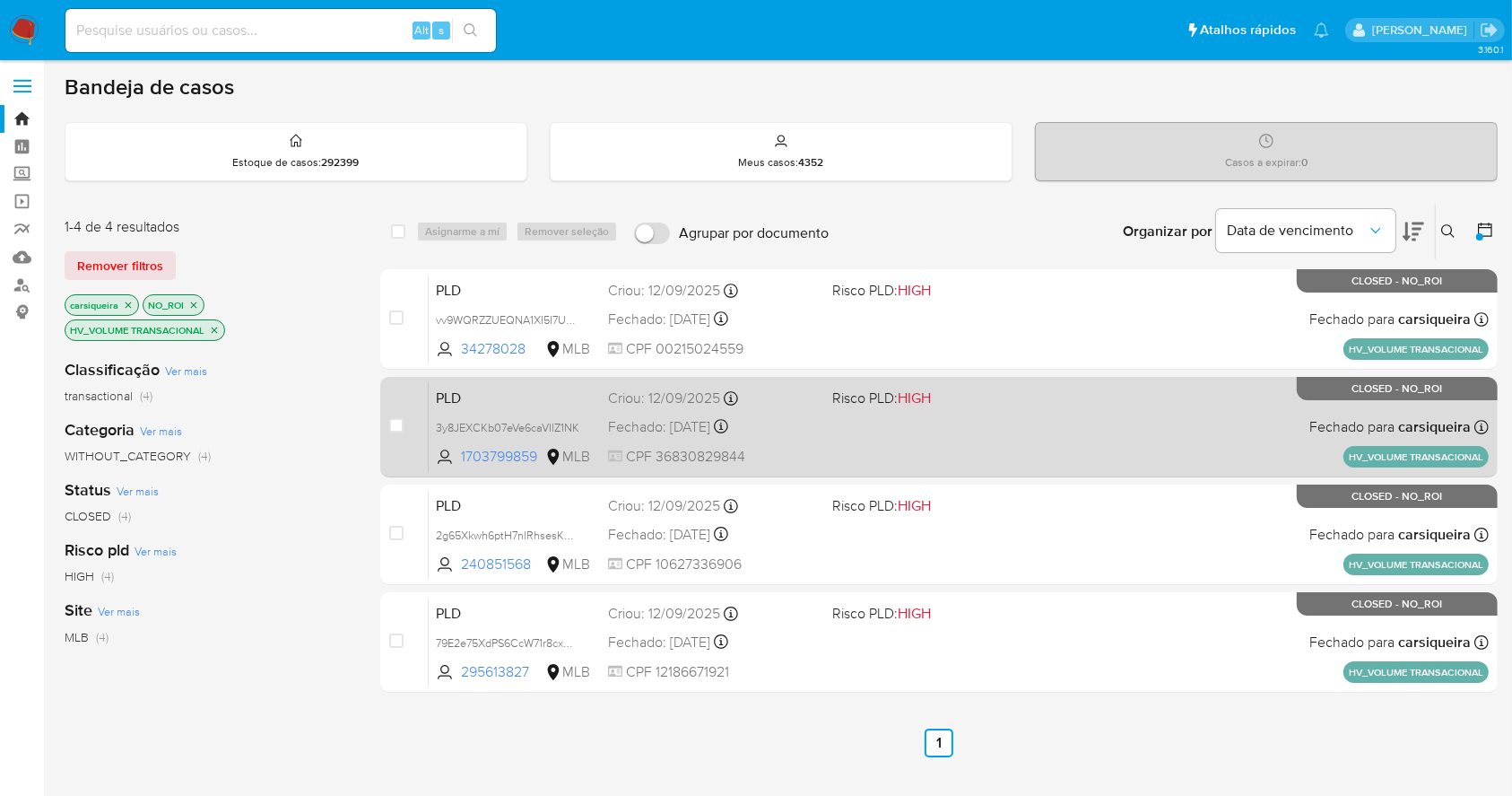
click at [916, 400] on span "HIGH" at bounding box center [915, 398] width 33 height 20
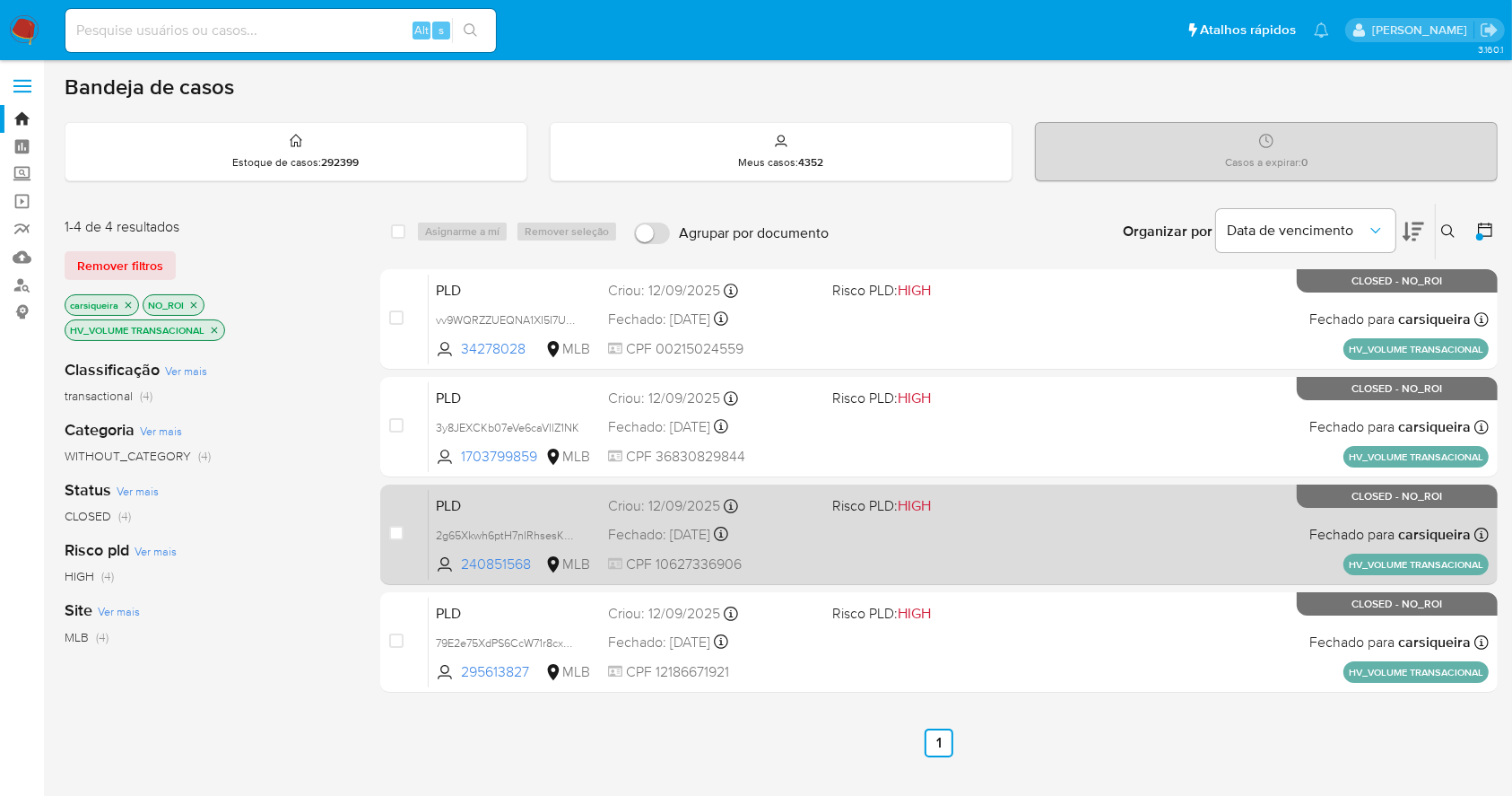
click at [1064, 533] on div "PLD 2g65Xkwh6ptH7nlRhsesK4Uh 240851568 MLB Risco PLD: HIGH Criou: [DATE] Criou:…" at bounding box center [958, 533] width 1060 height 90
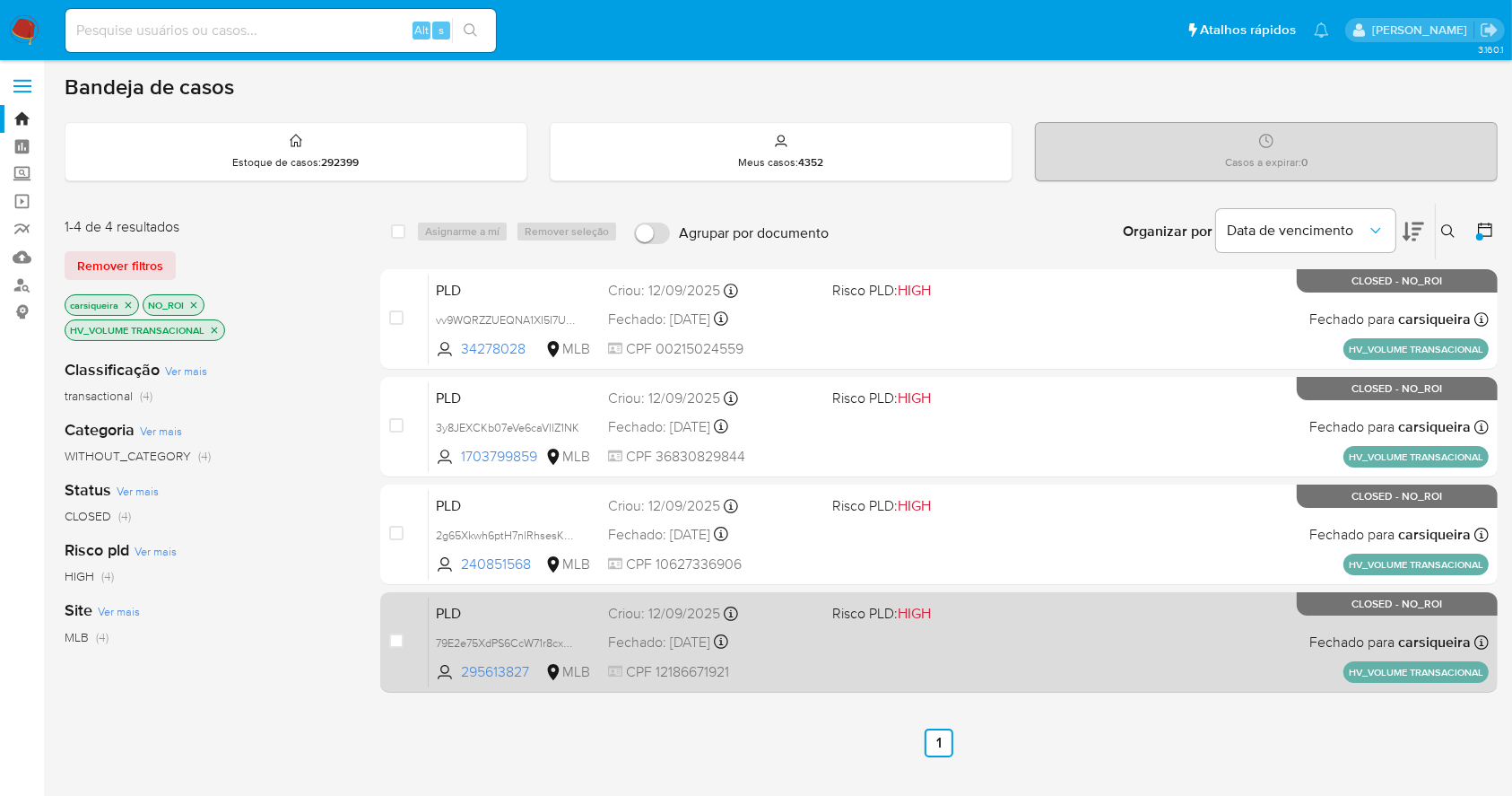
click at [1038, 661] on div "PLD 79E2e75XdPS6CcW71r8cxXR3 295613827 MLB Risco PLD: HIGH Criou: [DATE] Criou:…" at bounding box center [958, 641] width 1060 height 90
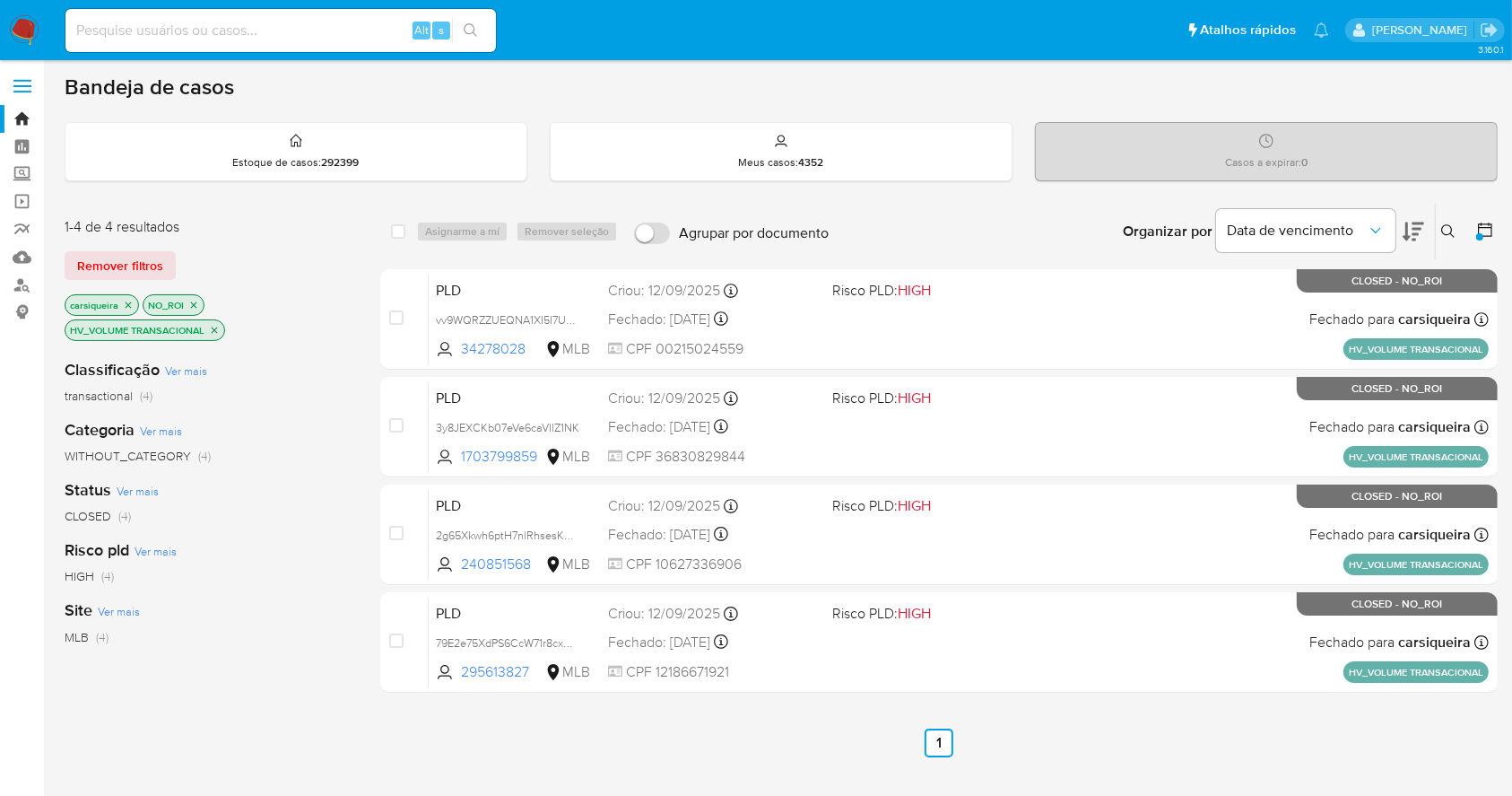
click at [21, 33] on img at bounding box center [24, 30] width 31 height 31
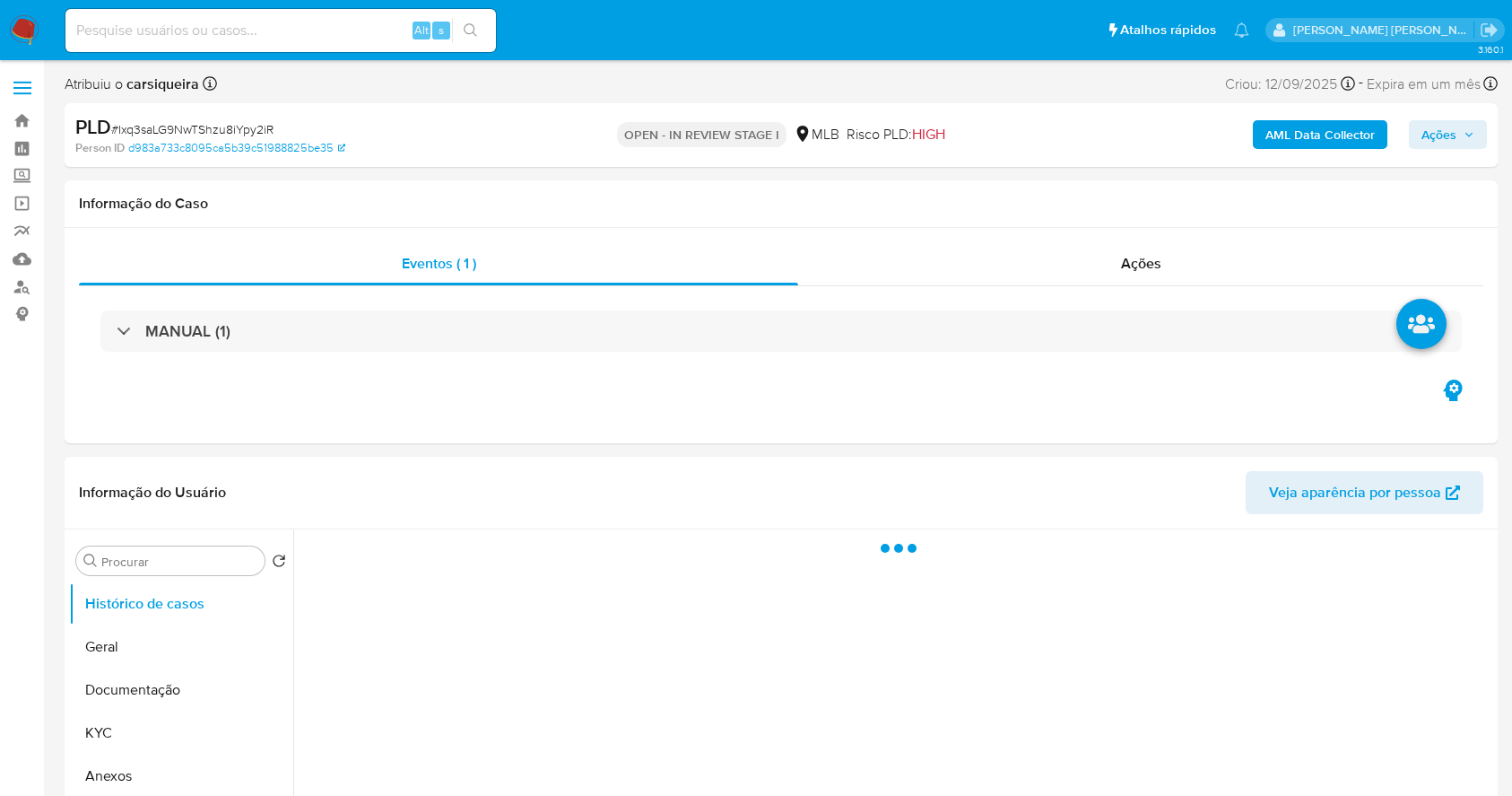
select select "10"
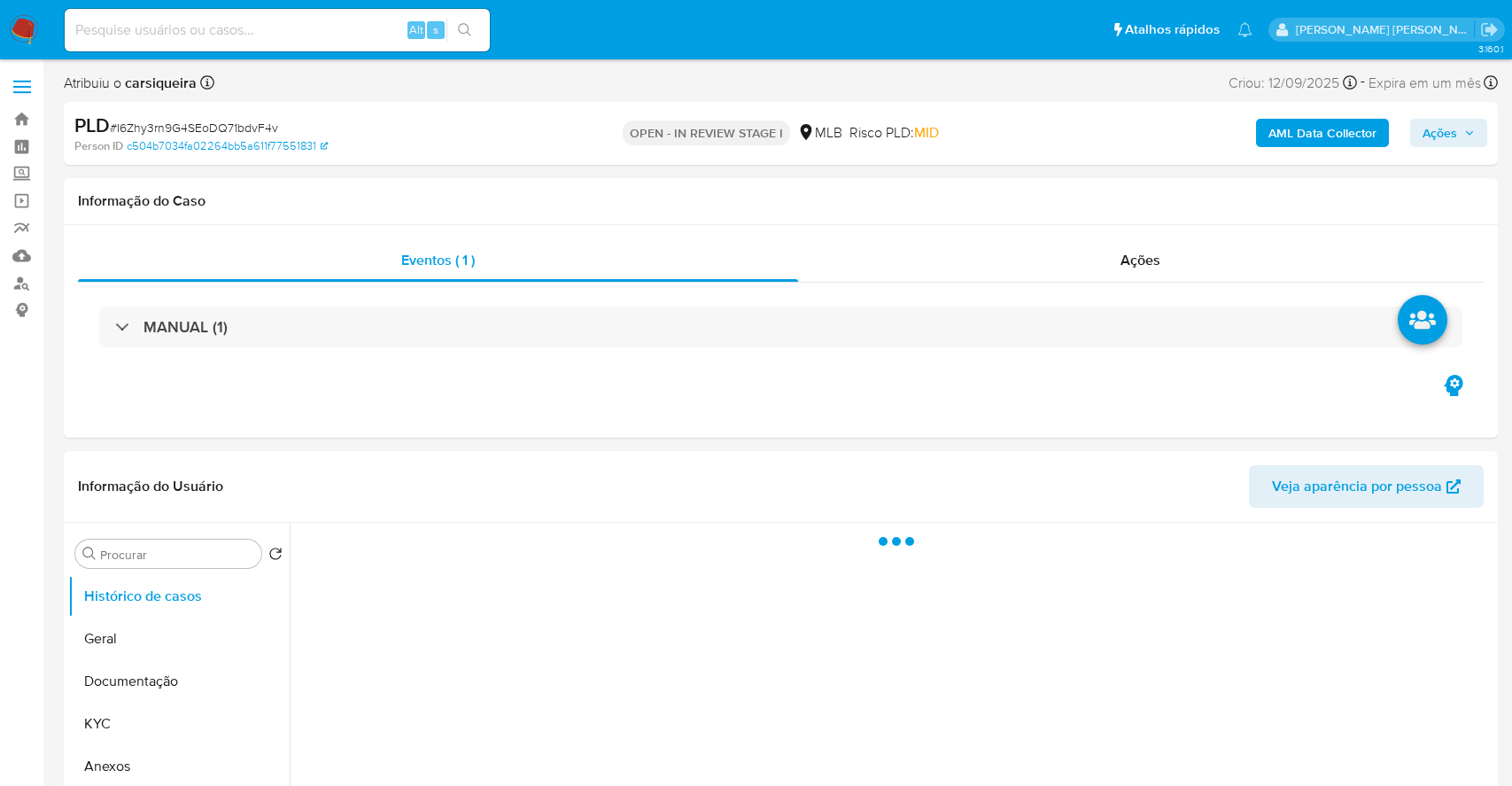
select select "10"
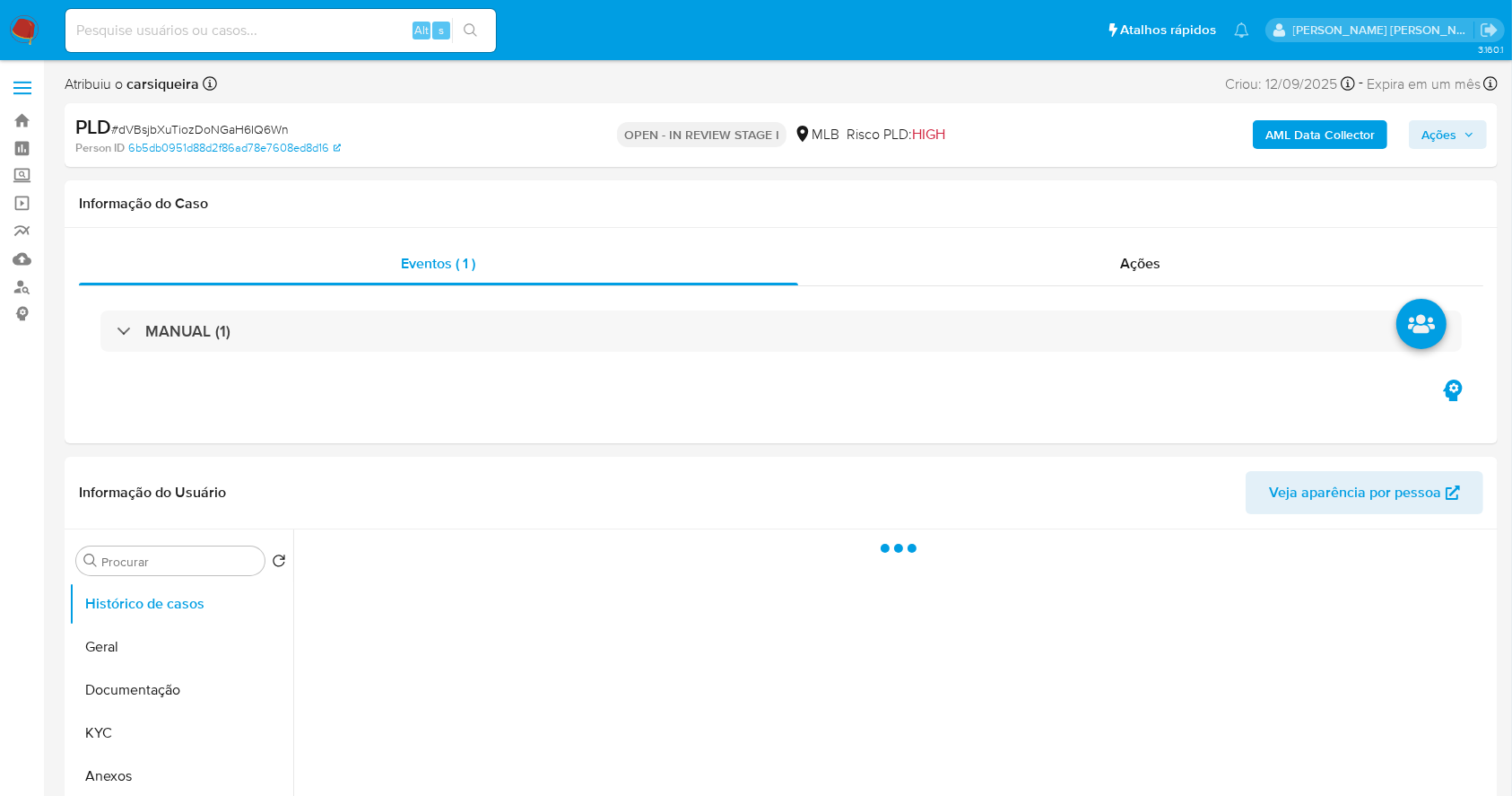
select select "10"
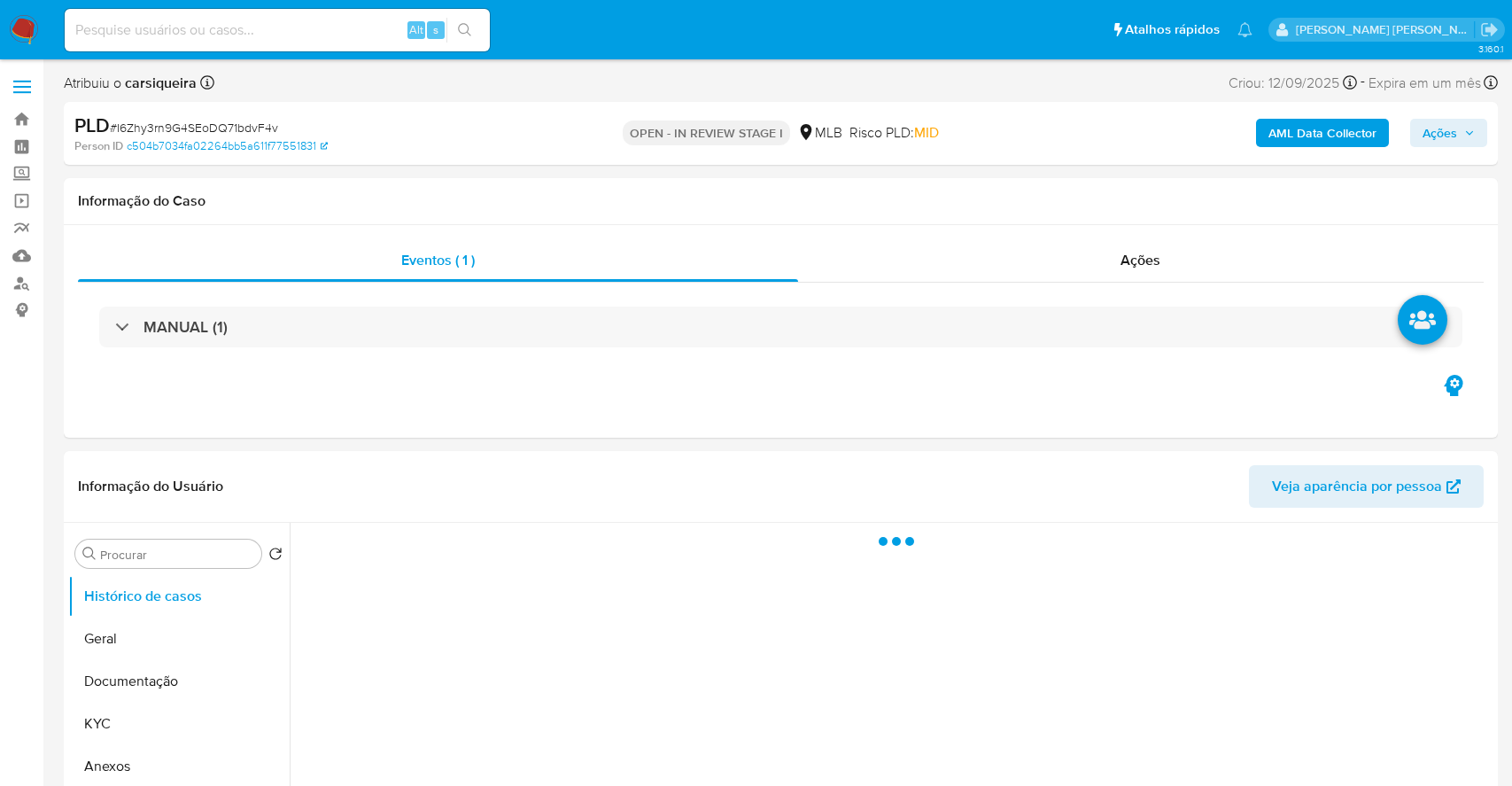
select select "10"
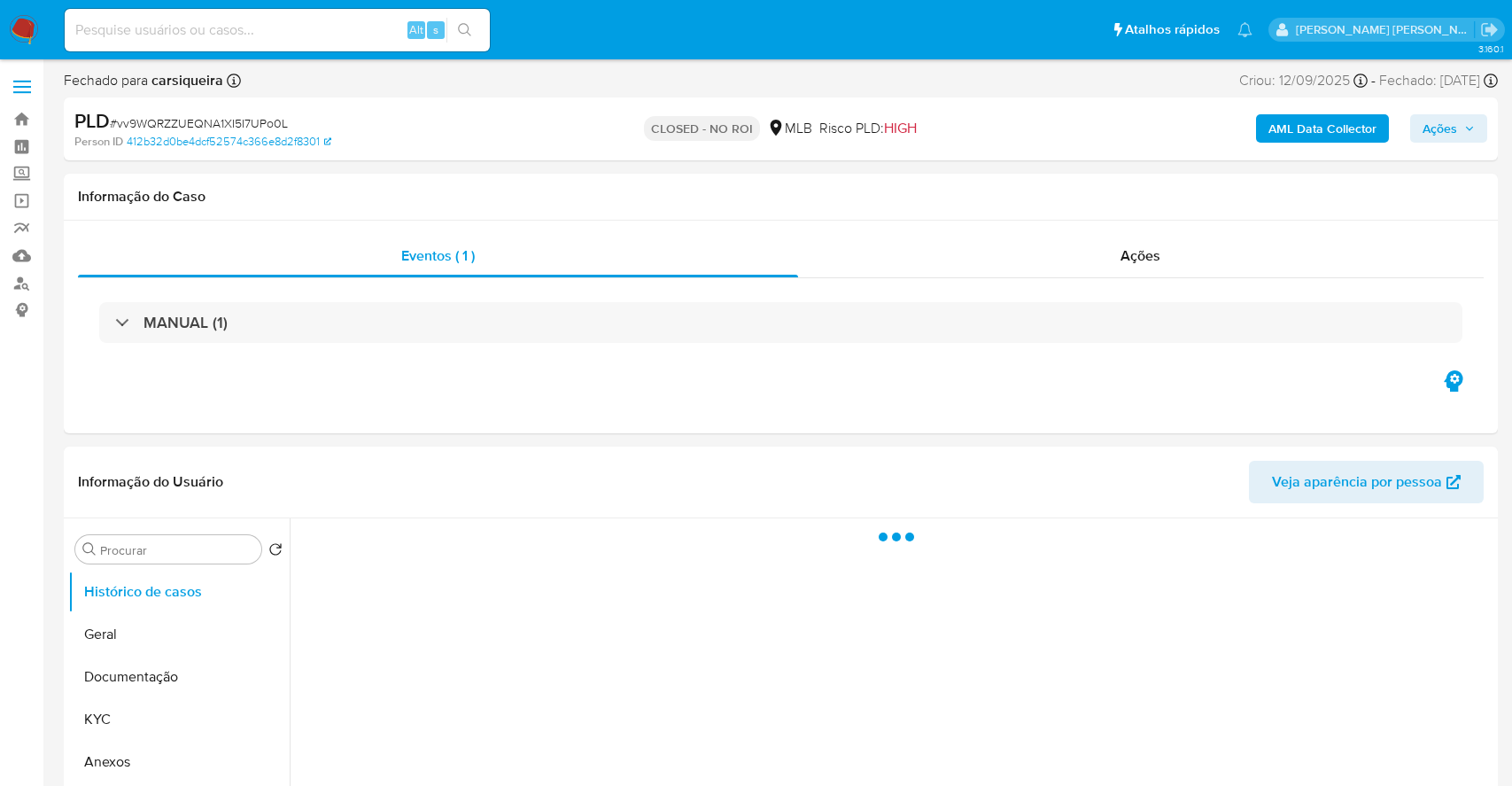
select select "10"
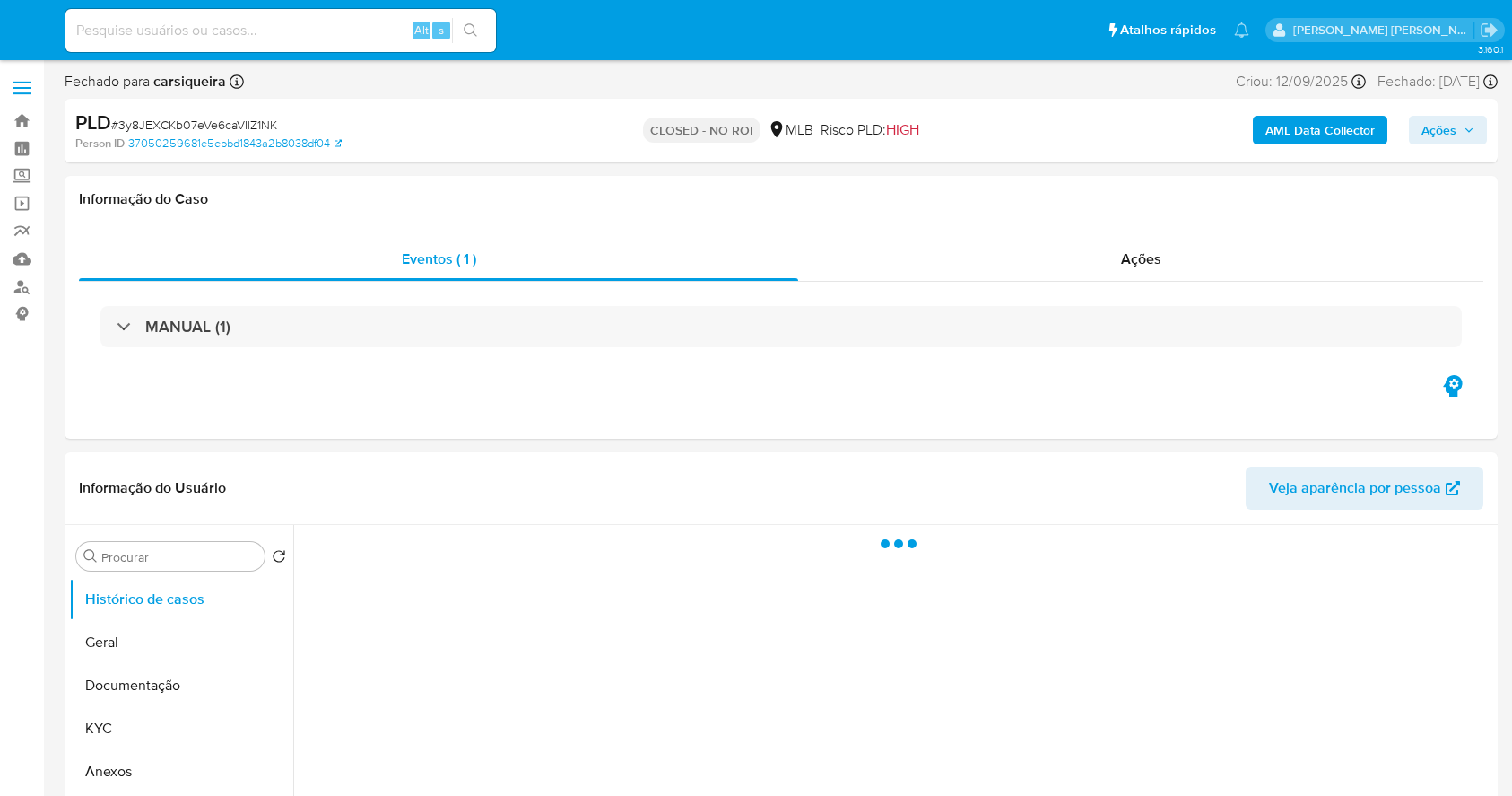
select select "10"
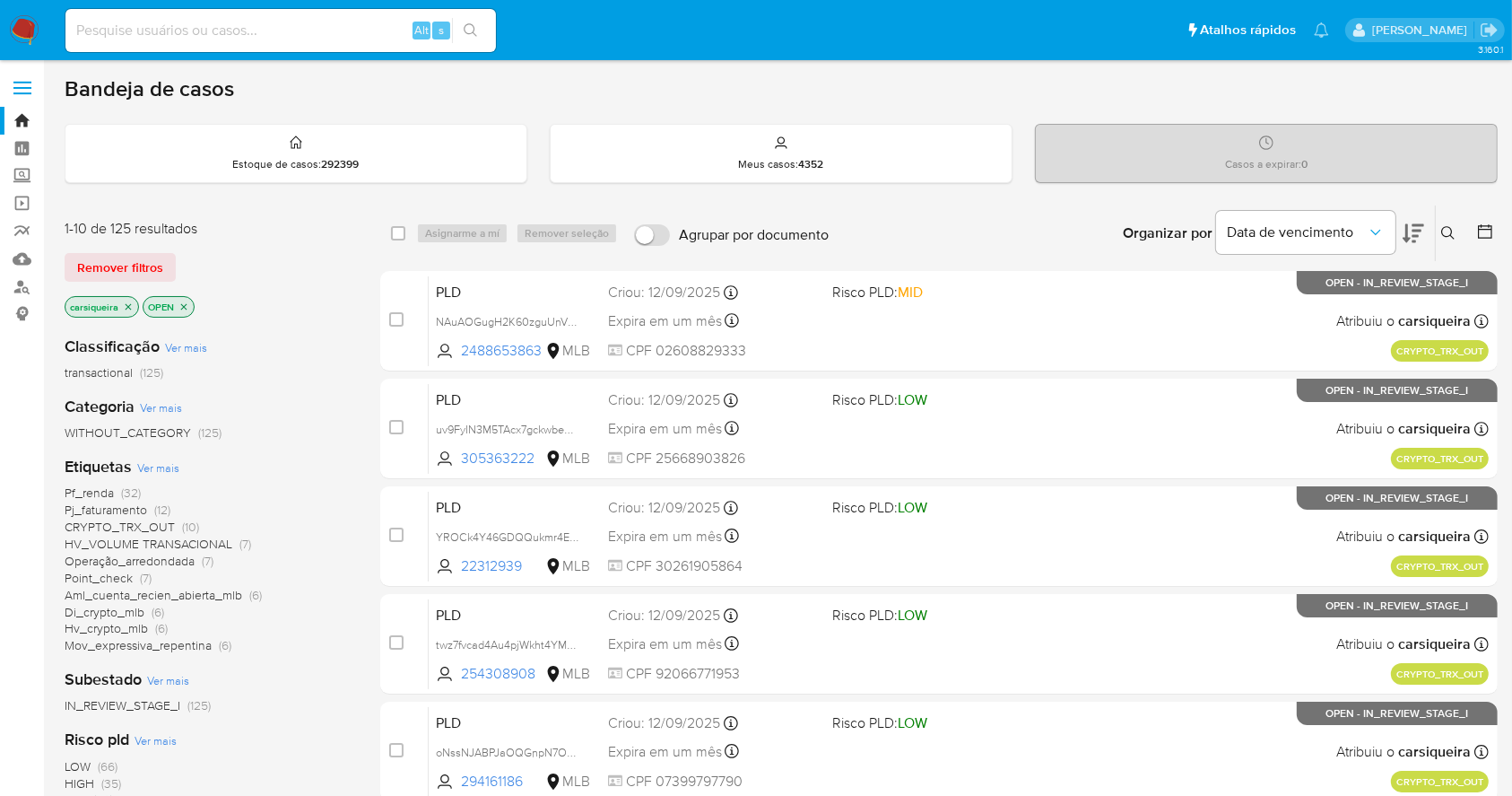
click at [123, 309] on icon "close-filter" at bounding box center [128, 307] width 11 height 11
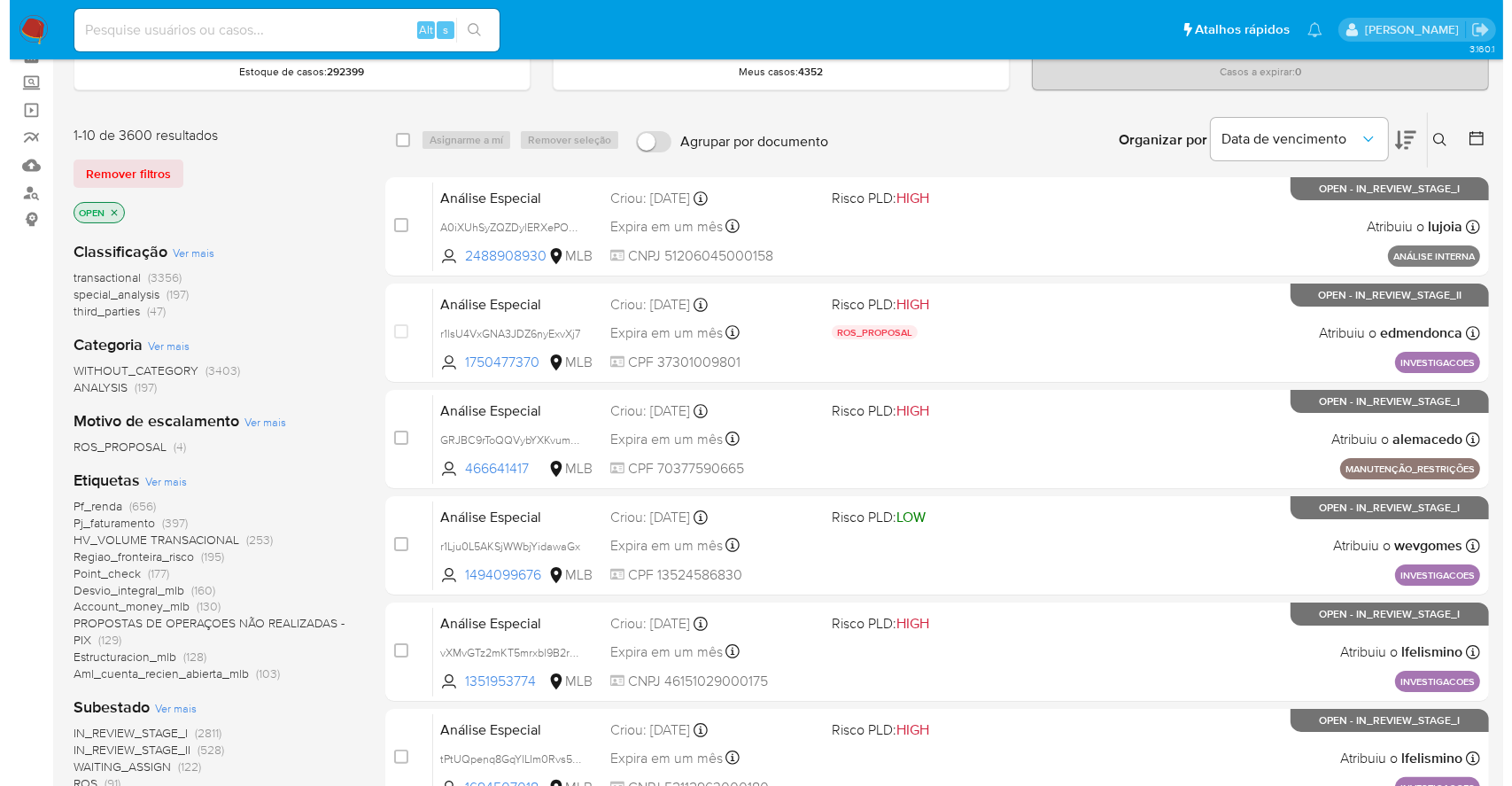
scroll to position [473, 0]
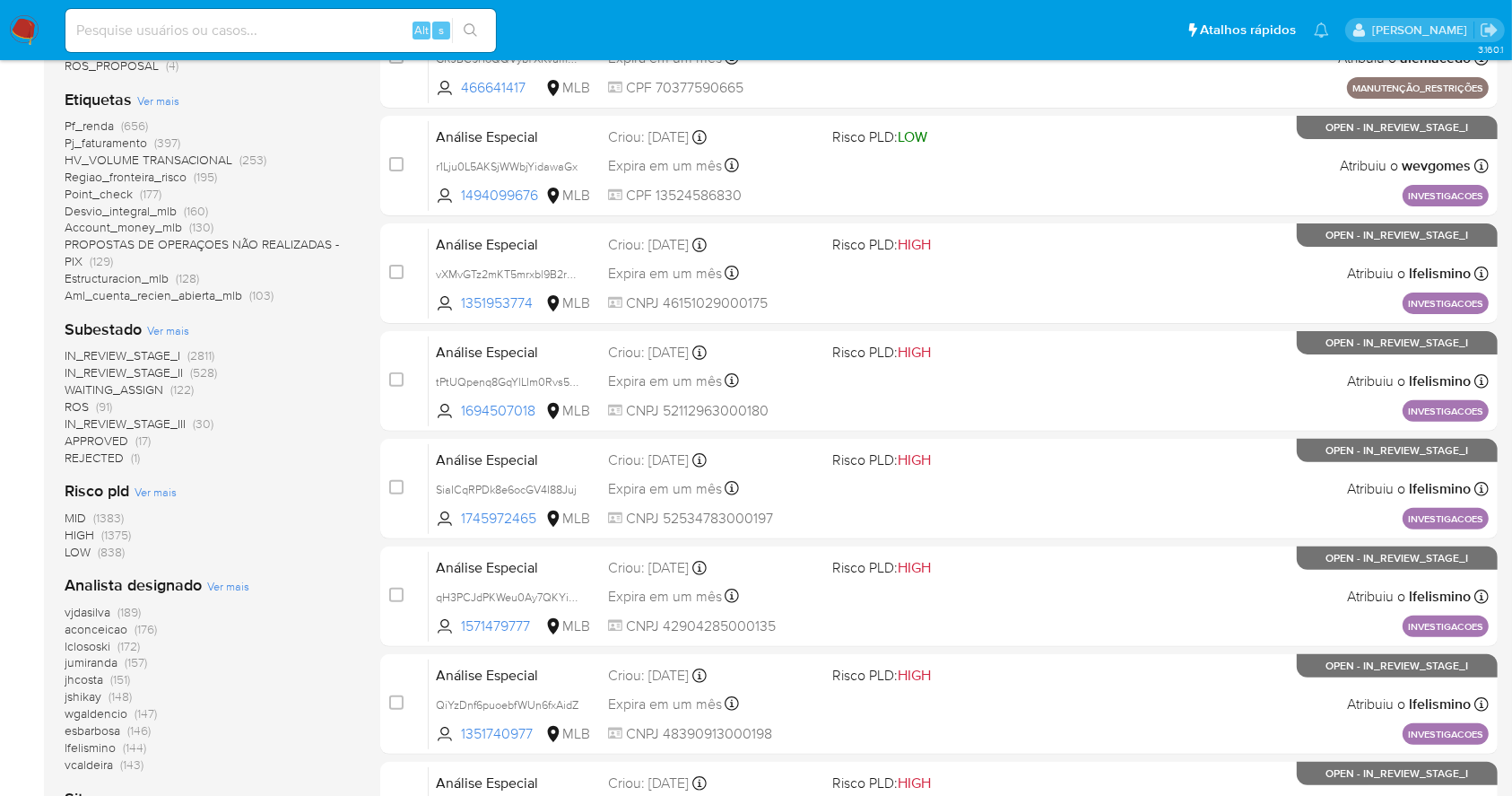
click at [238, 595] on div "Analista designado Ver mais vjdasilva (189) aconceicao (176) lclososki (172) ju…" at bounding box center [207, 673] width 287 height 198
click at [236, 586] on span "Ver mais" at bounding box center [228, 586] width 42 height 16
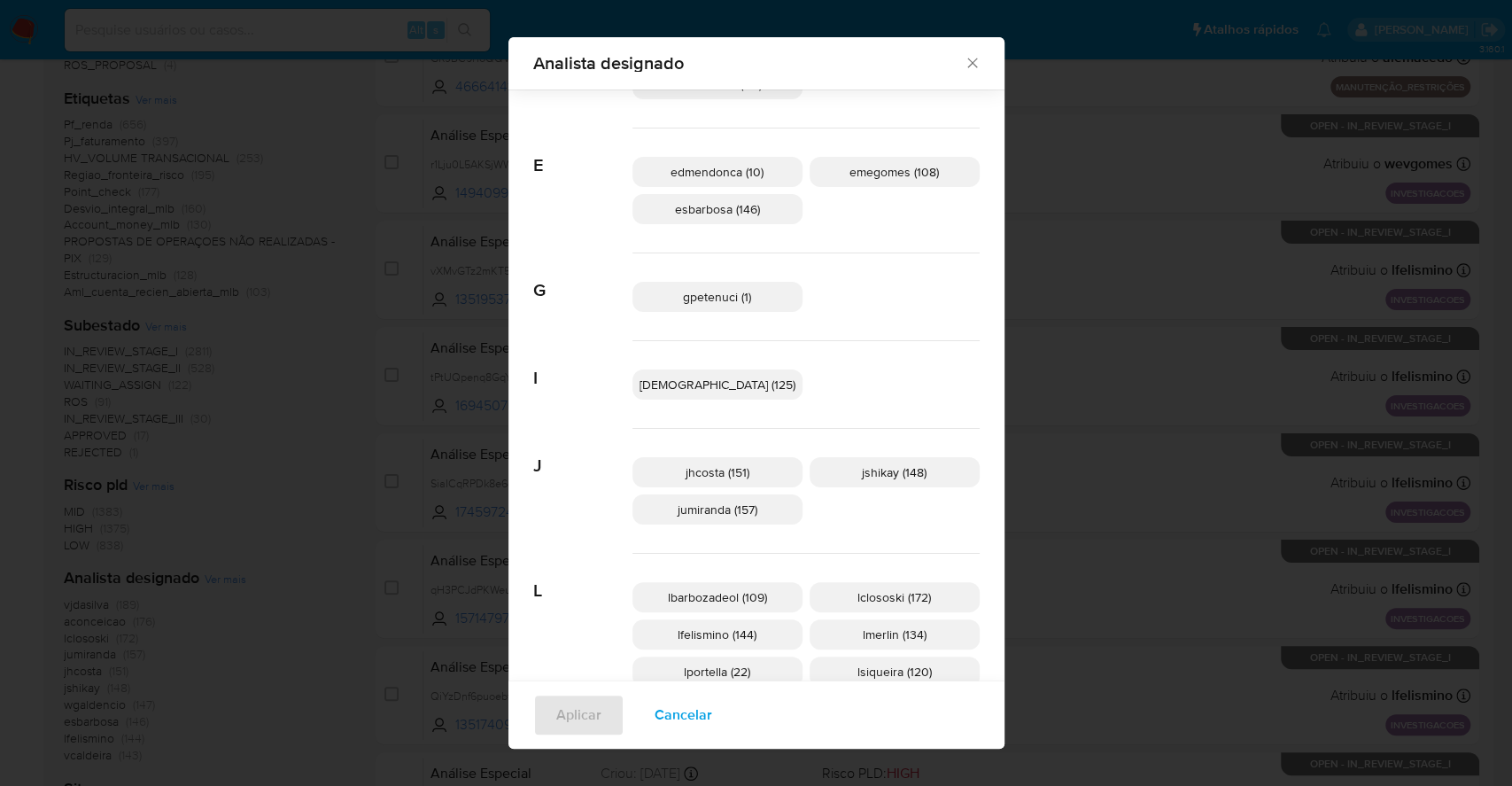
scroll to position [341, 0]
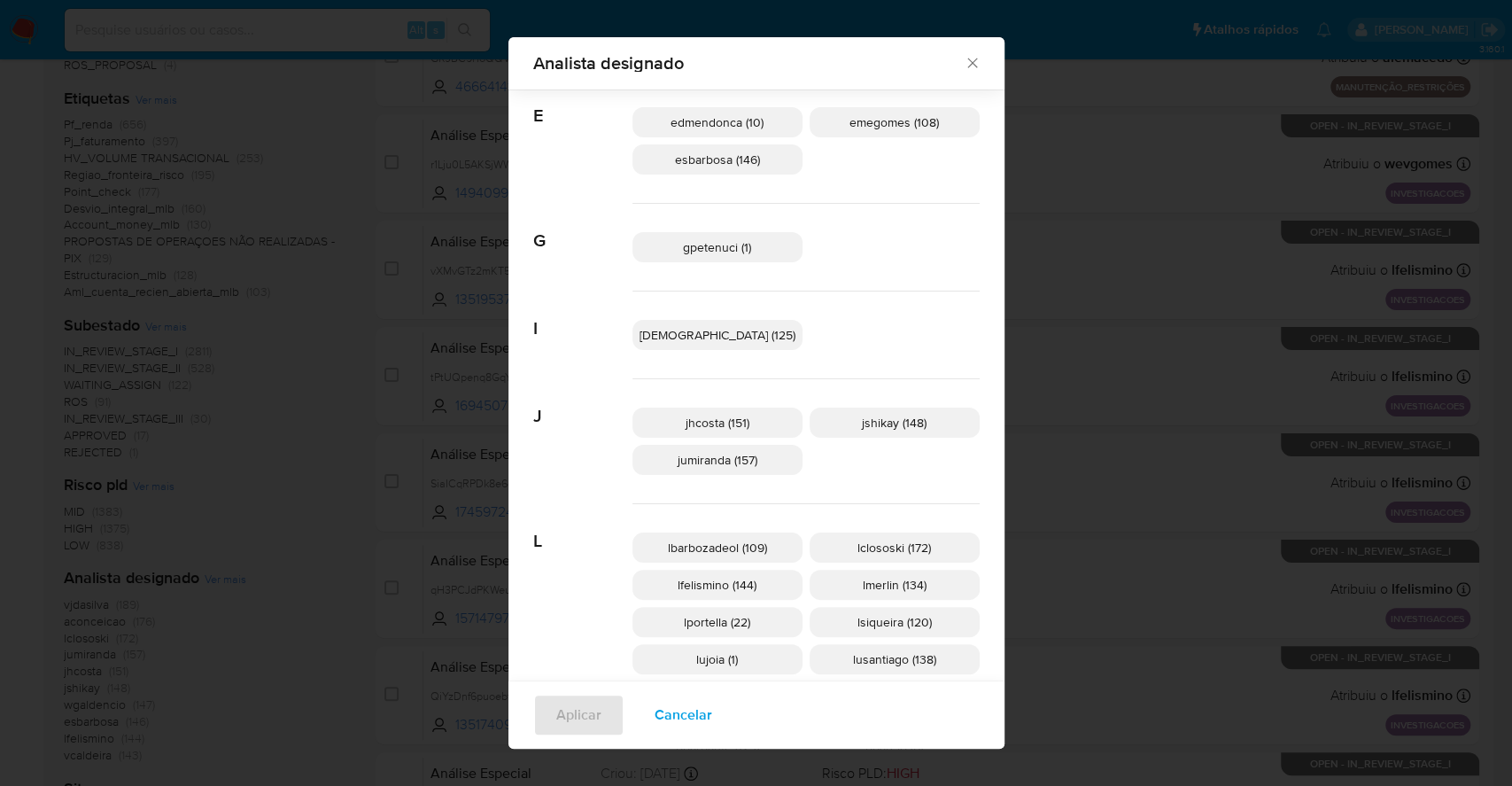
click at [750, 623] on span "lportella (22)" at bounding box center [717, 621] width 66 height 17
click at [585, 731] on button "Aplicar" at bounding box center [578, 715] width 91 height 42
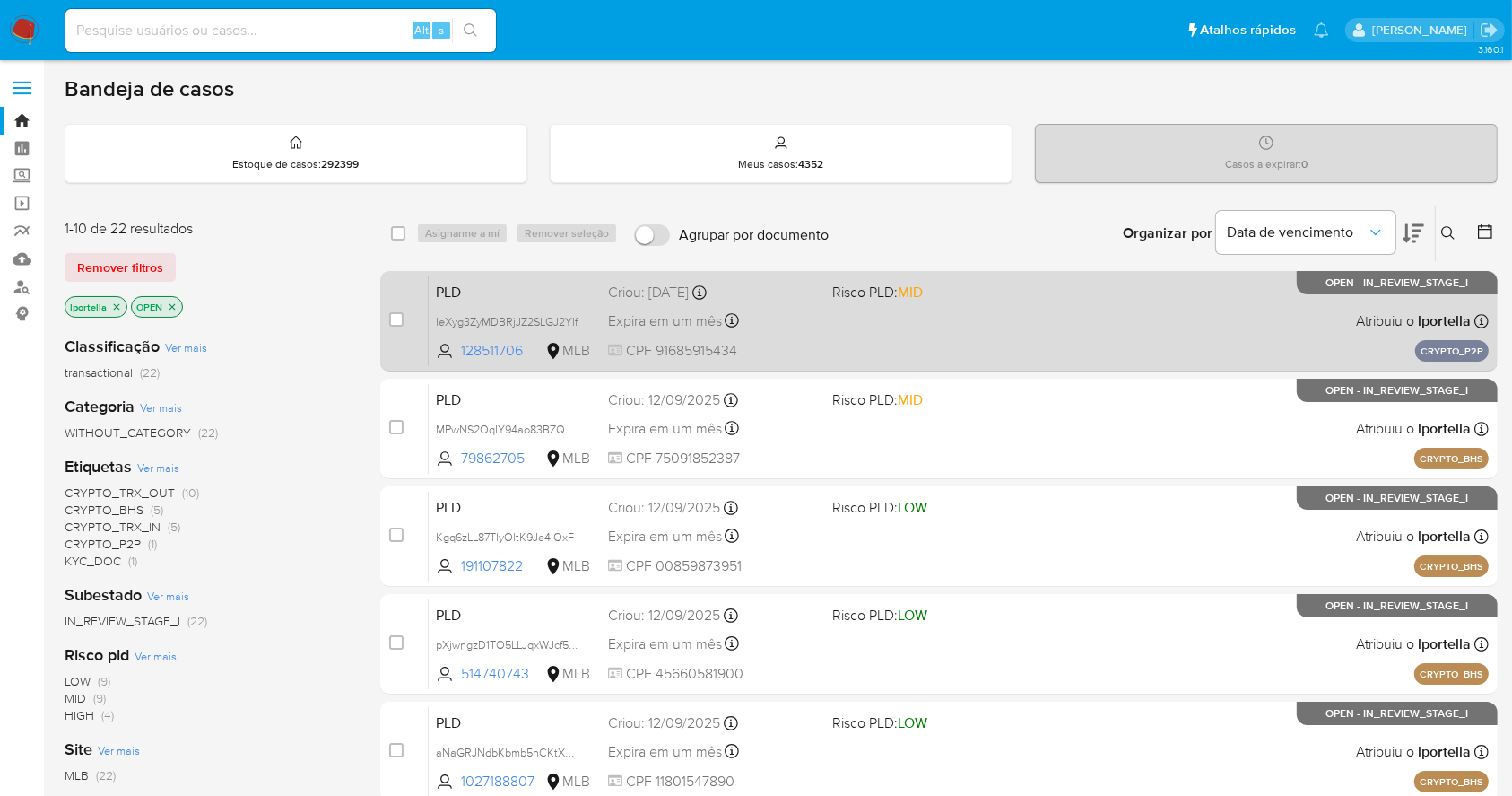
click at [939, 306] on div "PLD IeXyg3ZyMDBRjJZ2SLGJ2Ylf 128511706 MLB Risco PLD: MID Criou: 15/09/2025 Cri…" at bounding box center [958, 320] width 1060 height 90
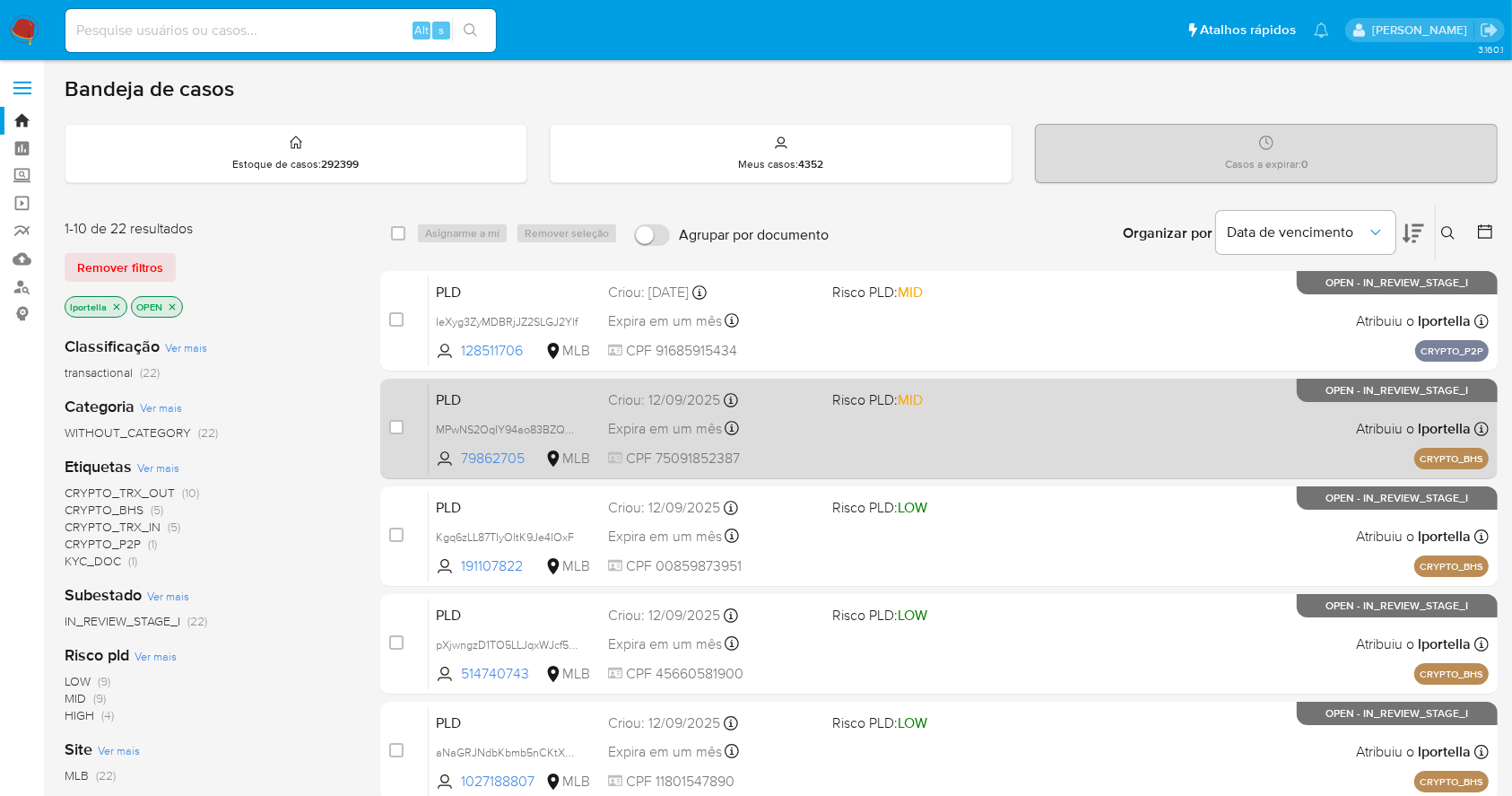
click at [957, 436] on div "PLD MPwNS2OqIY94ao83BZQ67tum 79862705 MLB Risco PLD: MID Criou: 12/09/2025 Crio…" at bounding box center [958, 428] width 1060 height 90
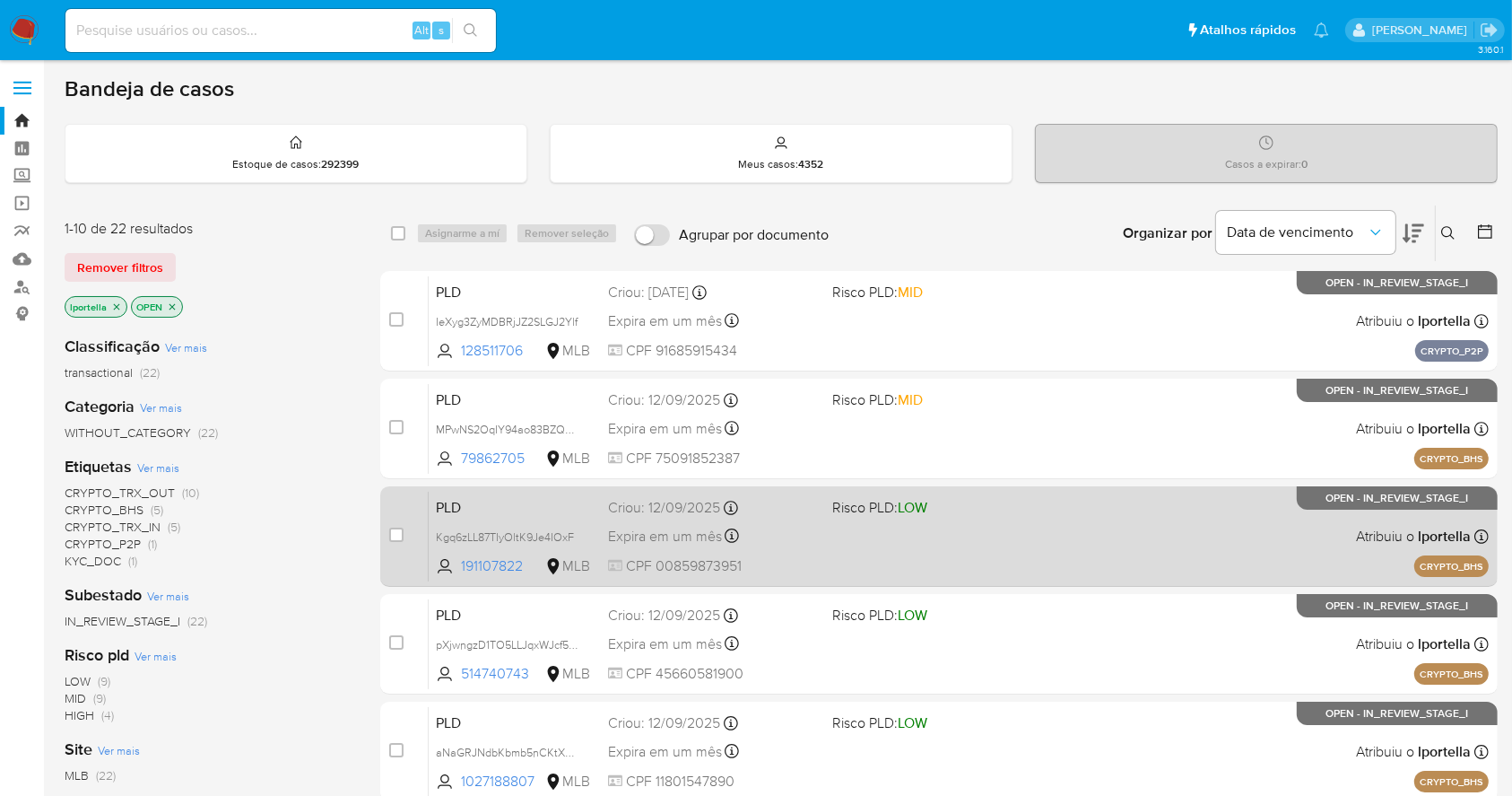
click at [986, 535] on span at bounding box center [936, 535] width 209 height 4
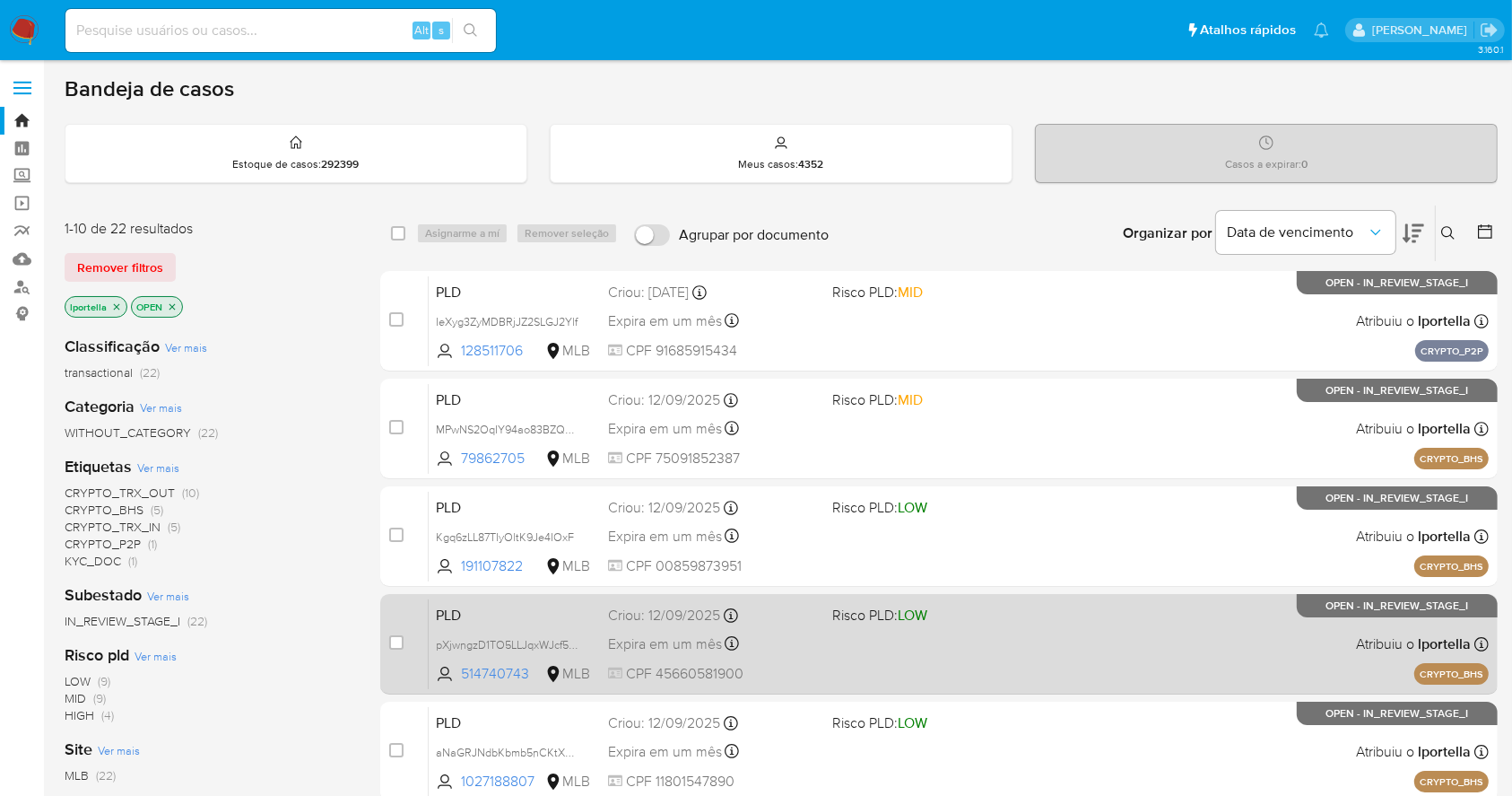
click at [1001, 641] on span at bounding box center [936, 643] width 209 height 4
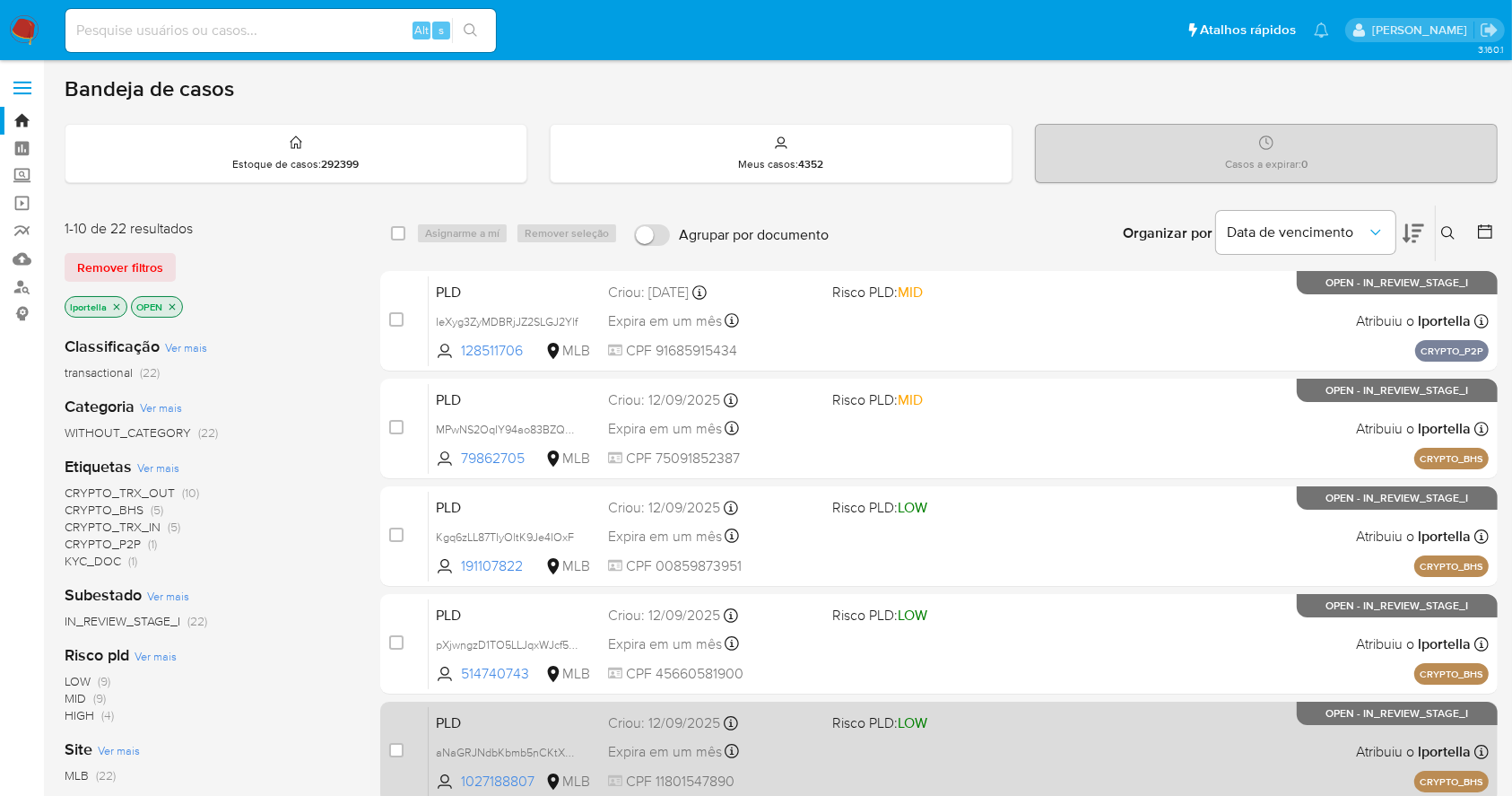
click at [1115, 727] on div "PLD aNaGRJNdbKbmb5nCKtXvIyz1 1027188807 MLB Risco PLD: LOW Criou: 12/09/2025 Cr…" at bounding box center [958, 750] width 1060 height 90
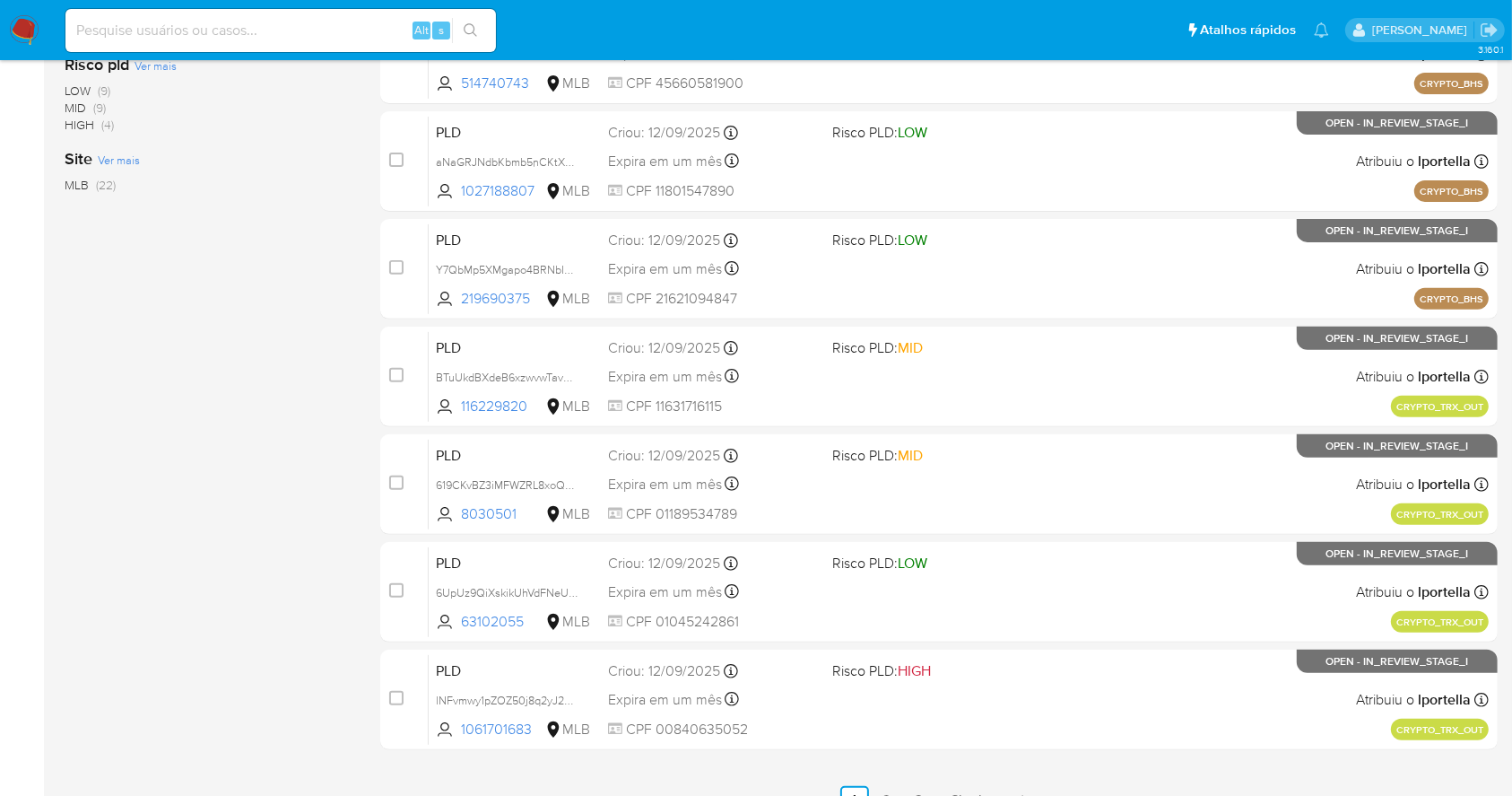
scroll to position [683, 0]
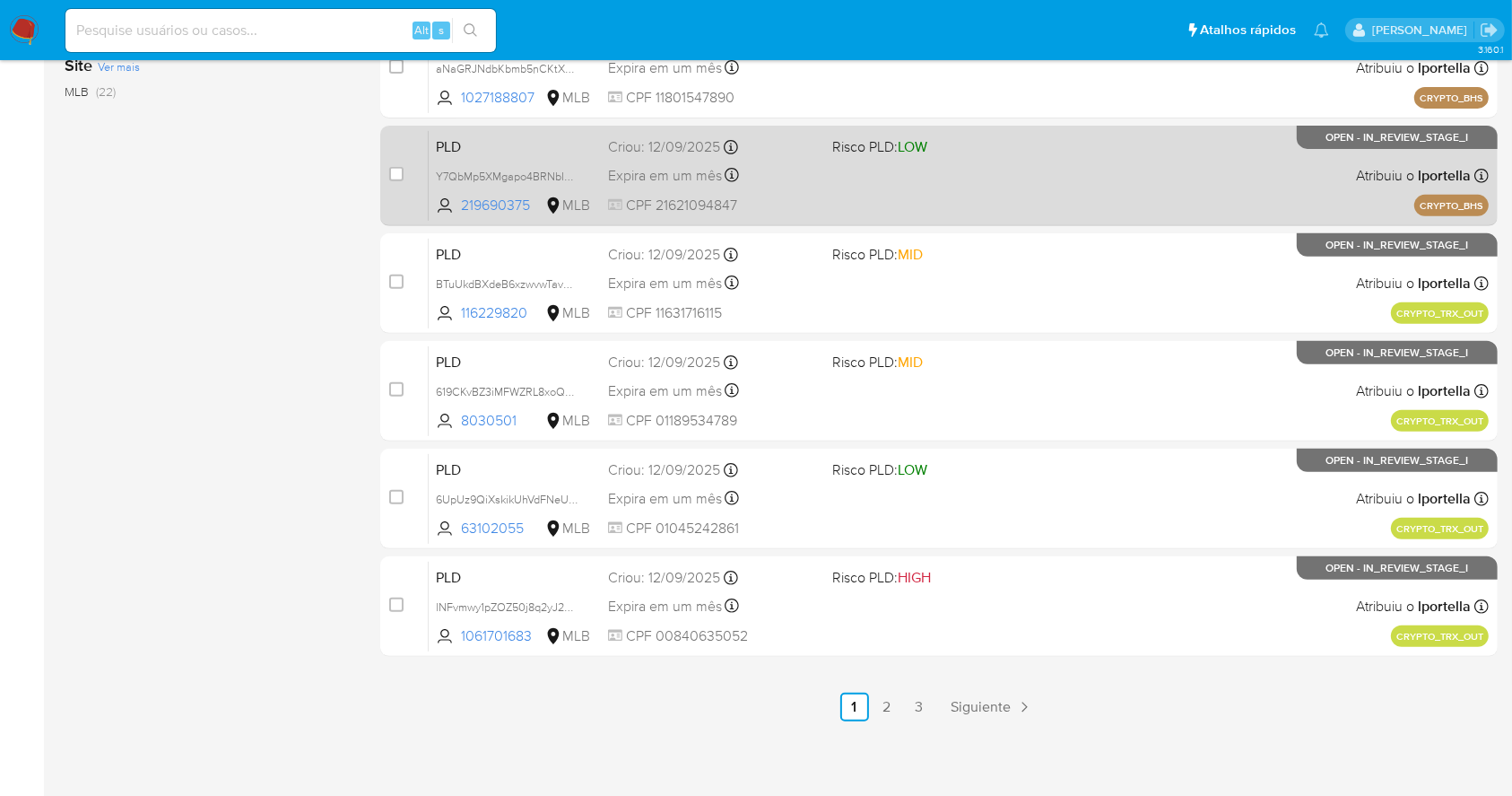
click at [1078, 180] on div "PLD Y7QbMp5XMgapo4BRNbIXHHdz 219690375 MLB Risco PLD: LOW Criou: 12/09/2025 Cri…" at bounding box center [958, 175] width 1060 height 90
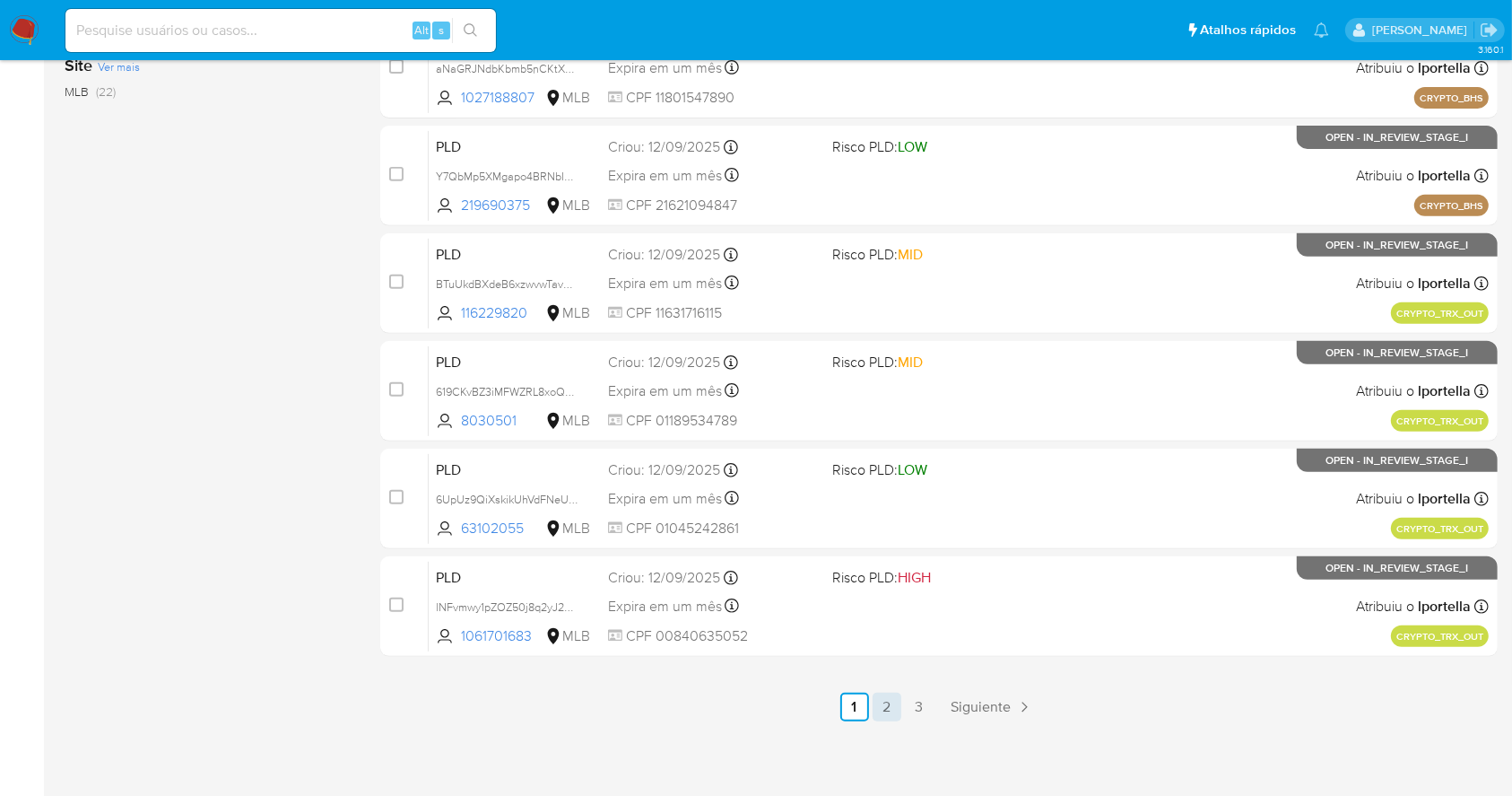
click at [888, 705] on link "2" at bounding box center [887, 707] width 29 height 29
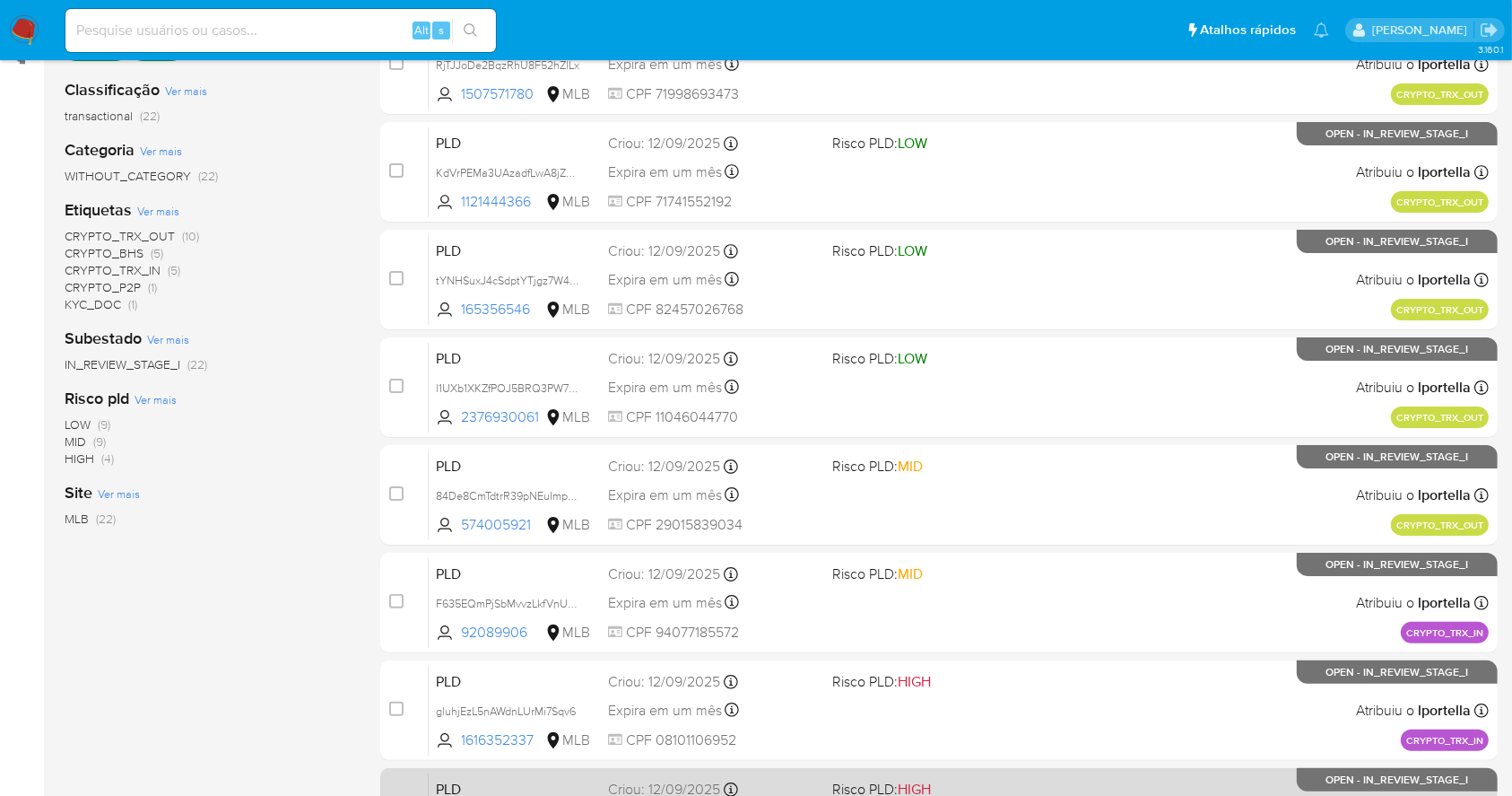
scroll to position [683, 0]
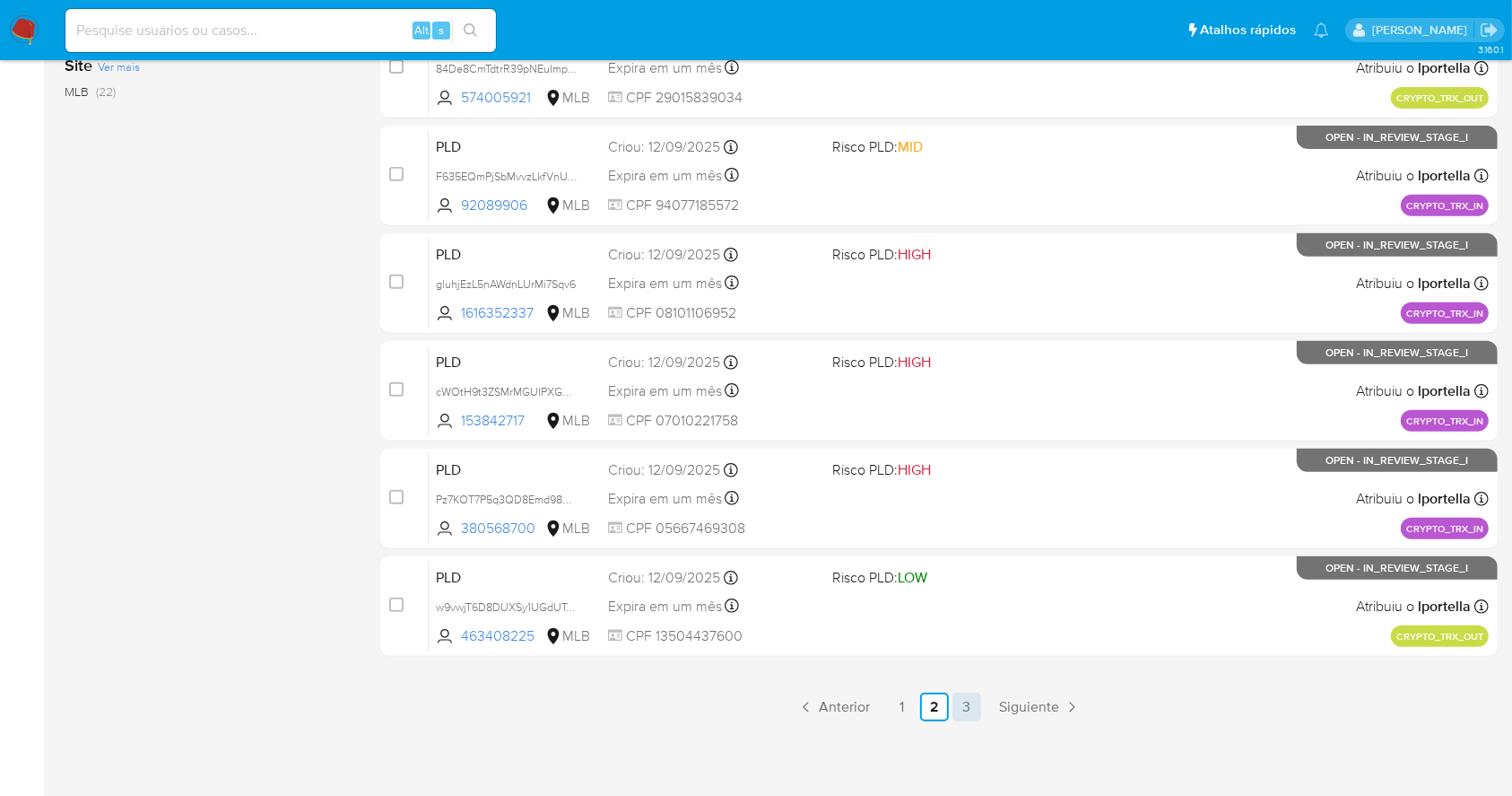
click at [958, 707] on link "3" at bounding box center [967, 707] width 29 height 29
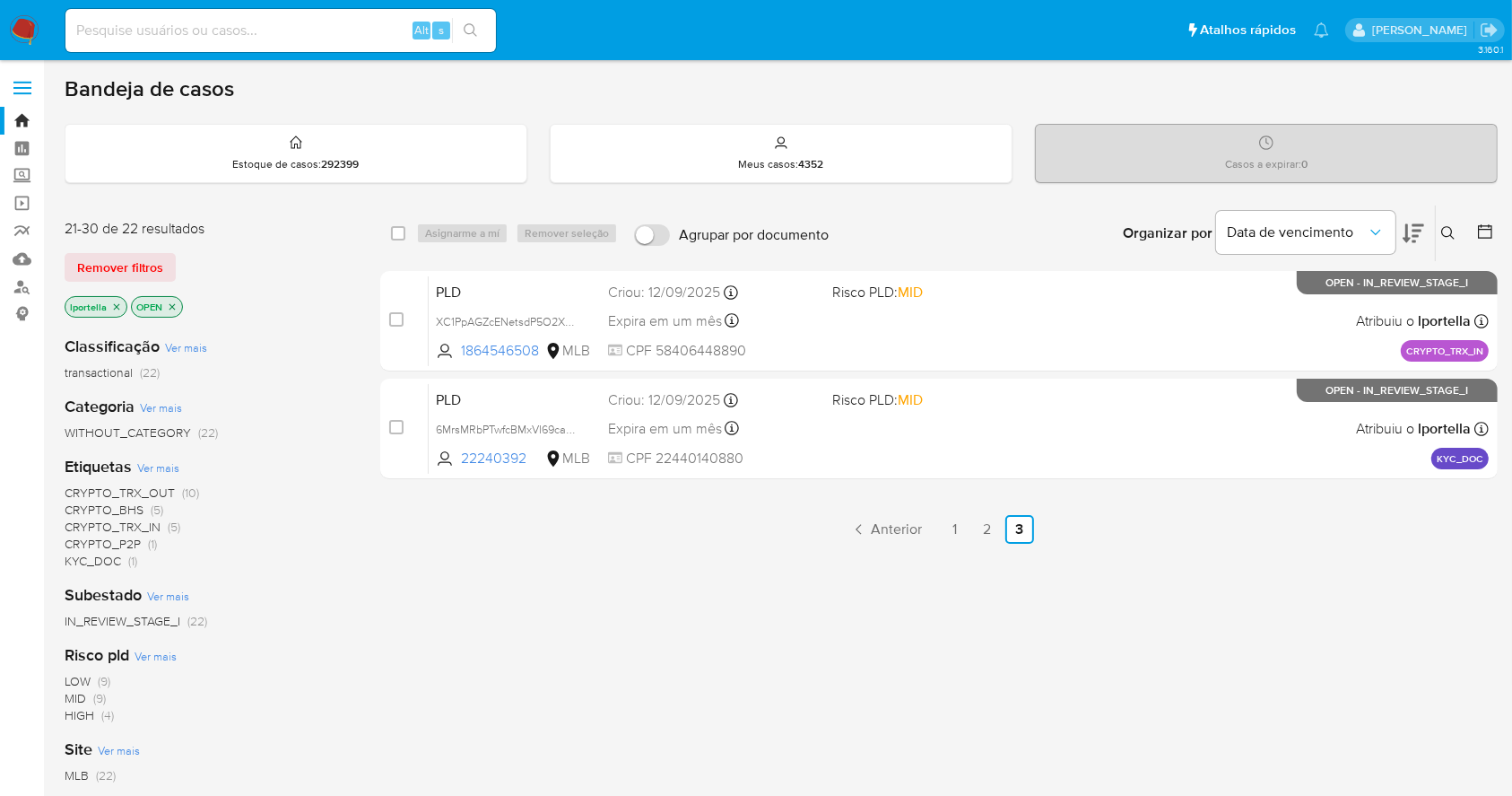
click at [112, 309] on icon "close-filter" at bounding box center [117, 307] width 11 height 11
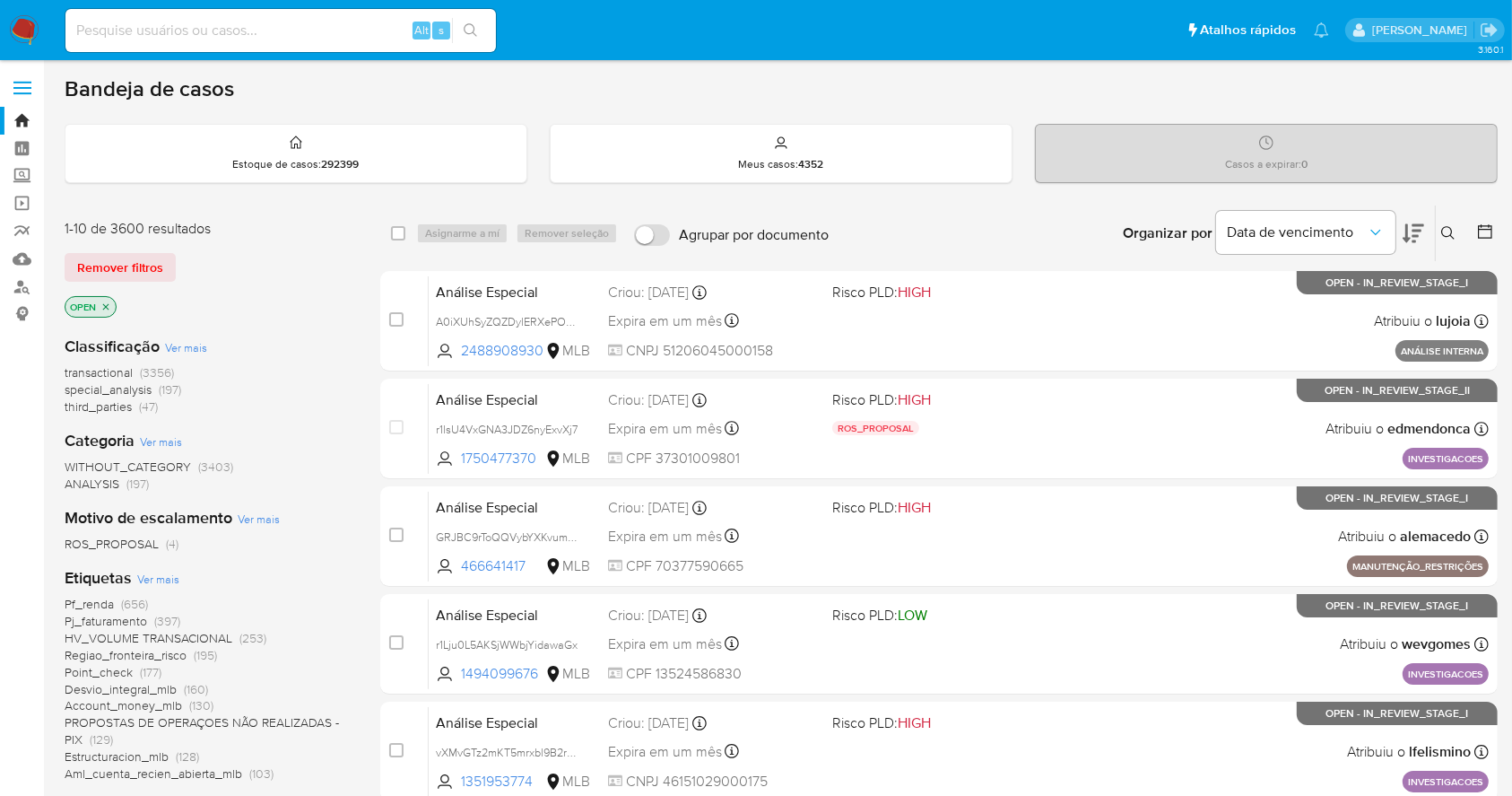
click at [18, 25] on img at bounding box center [24, 30] width 31 height 31
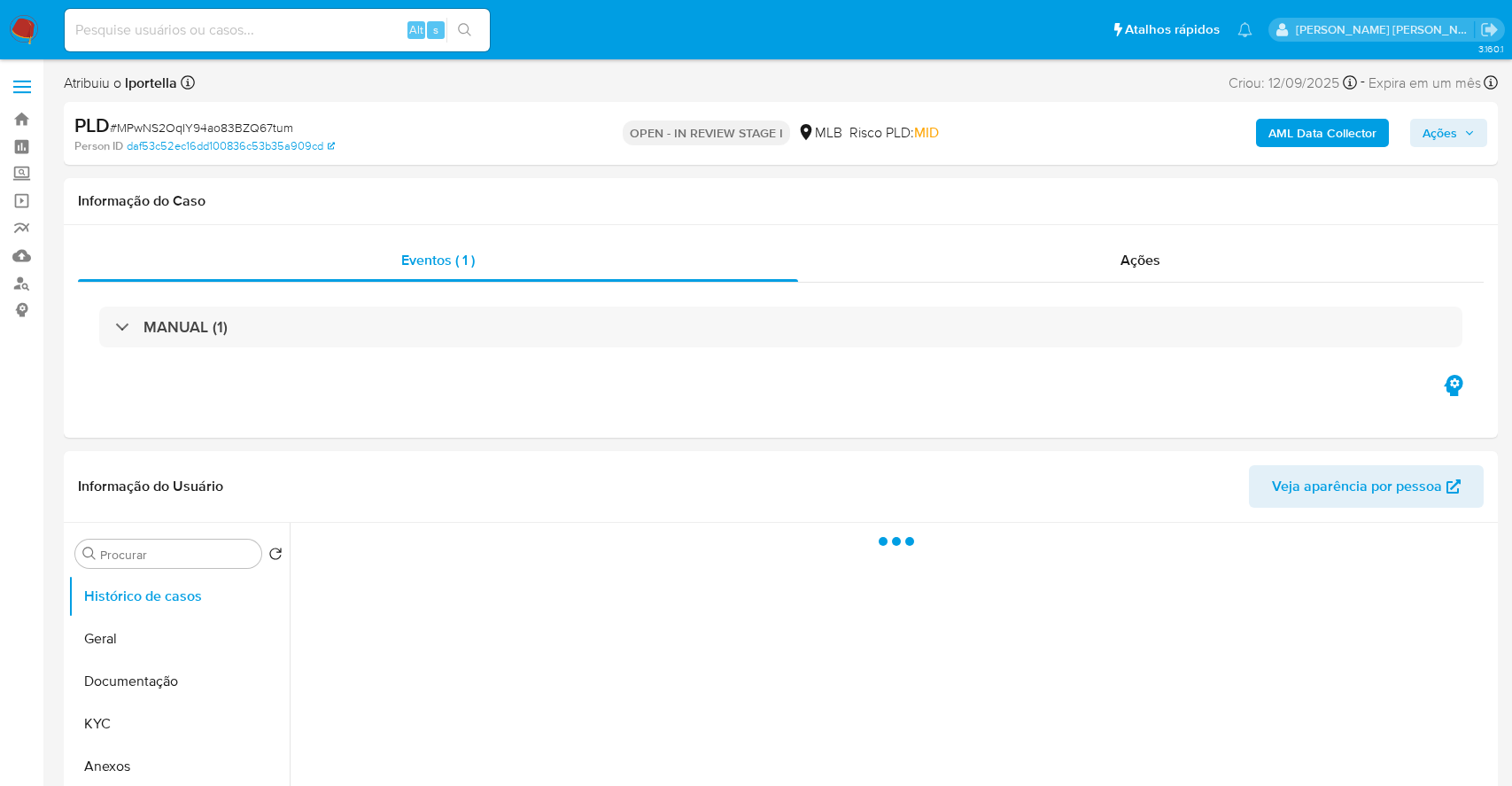
select select "10"
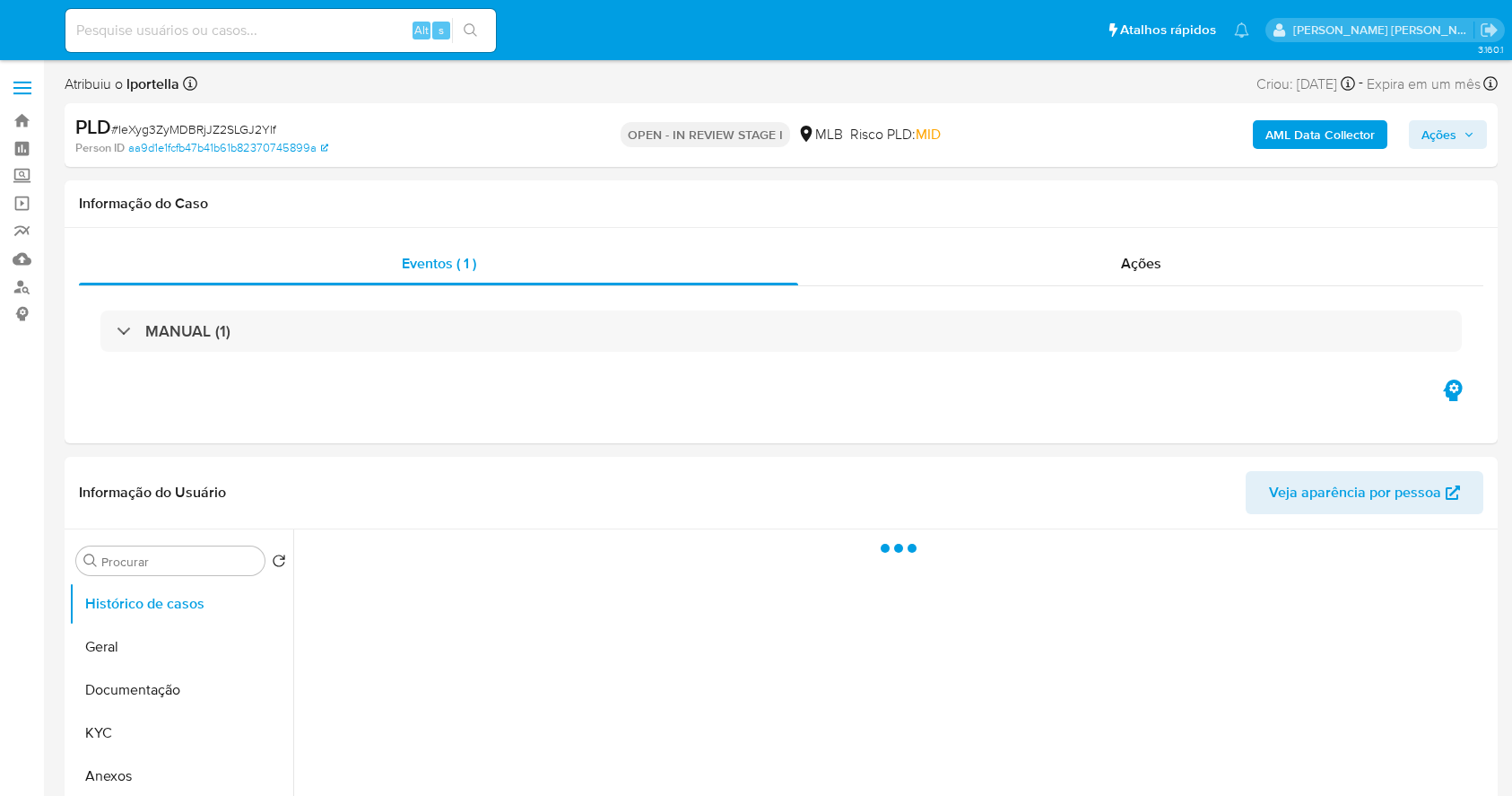
select select "10"
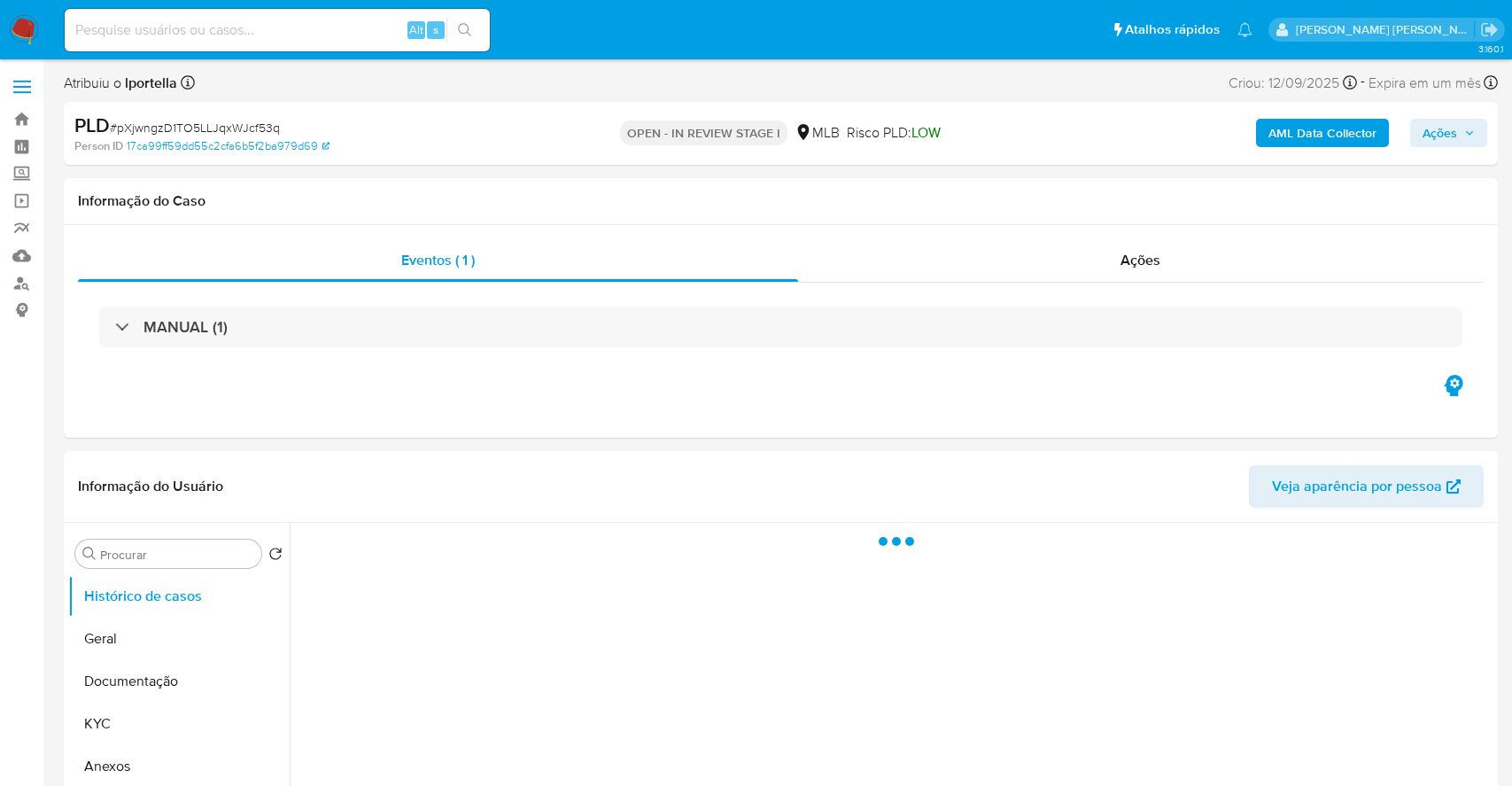
select select "10"
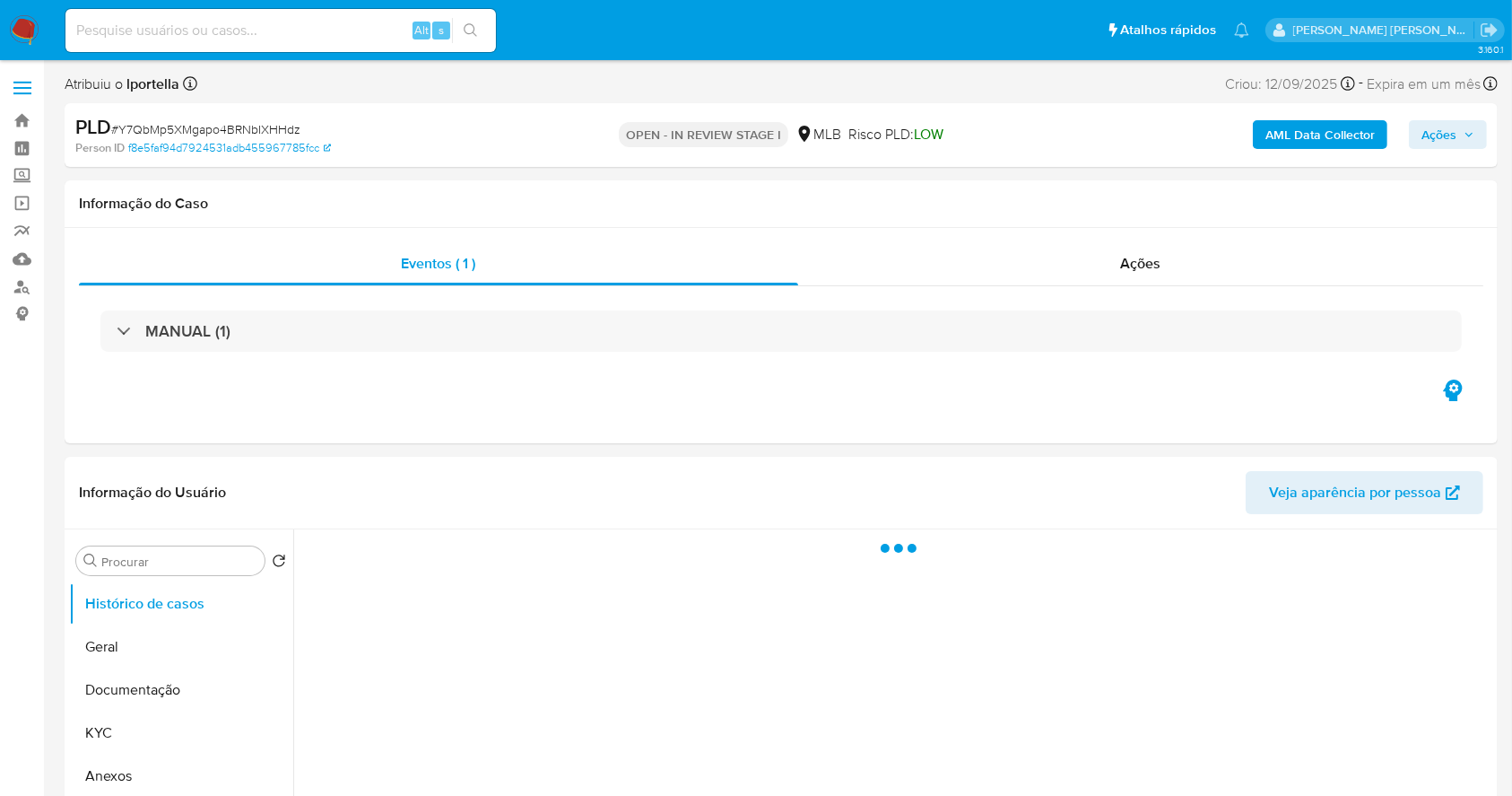
select select "10"
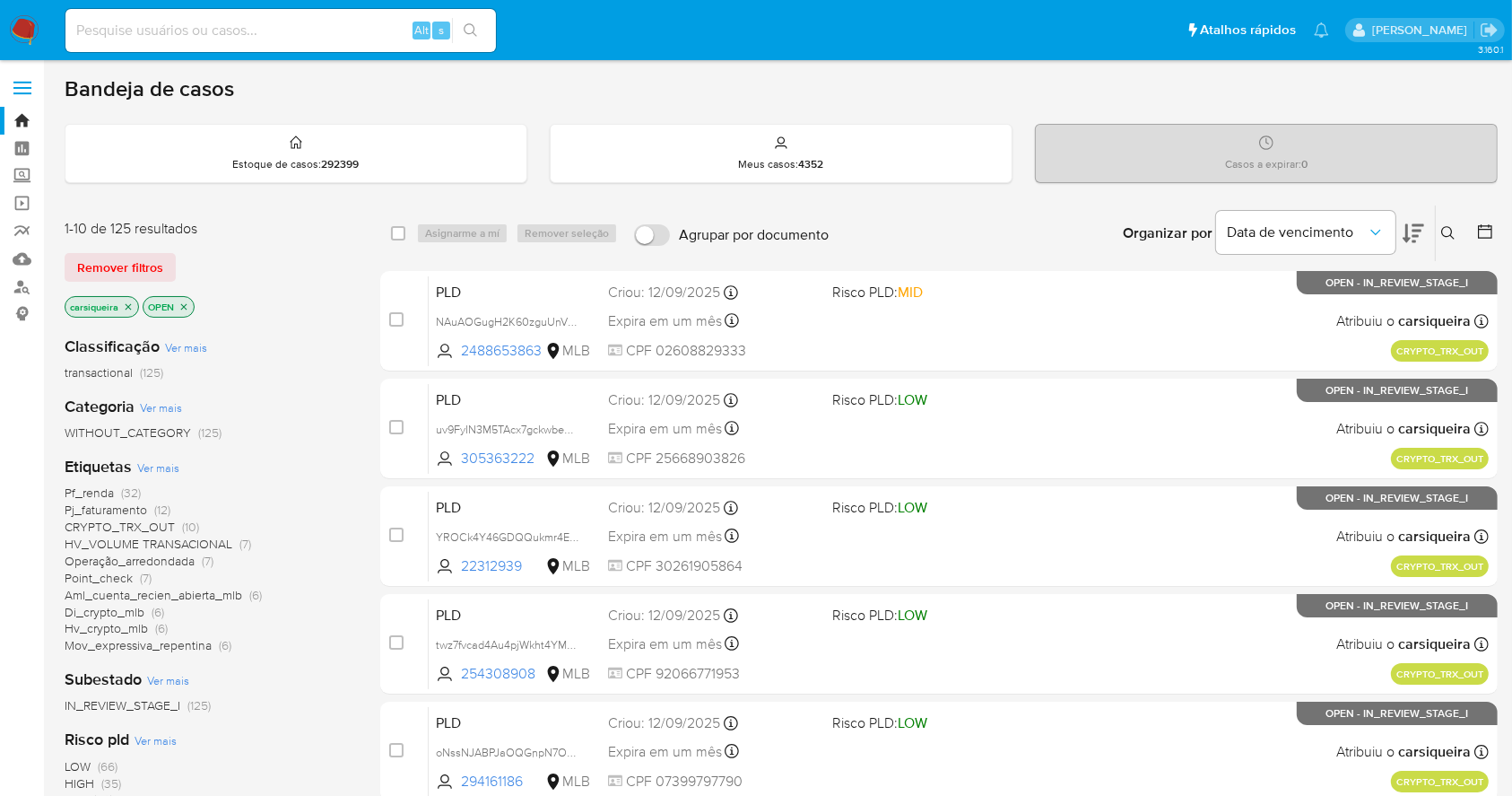
click at [17, 19] on img at bounding box center [24, 30] width 31 height 31
click at [181, 34] on input at bounding box center [280, 30] width 431 height 23
paste input "2419204208"
type input "2419204208"
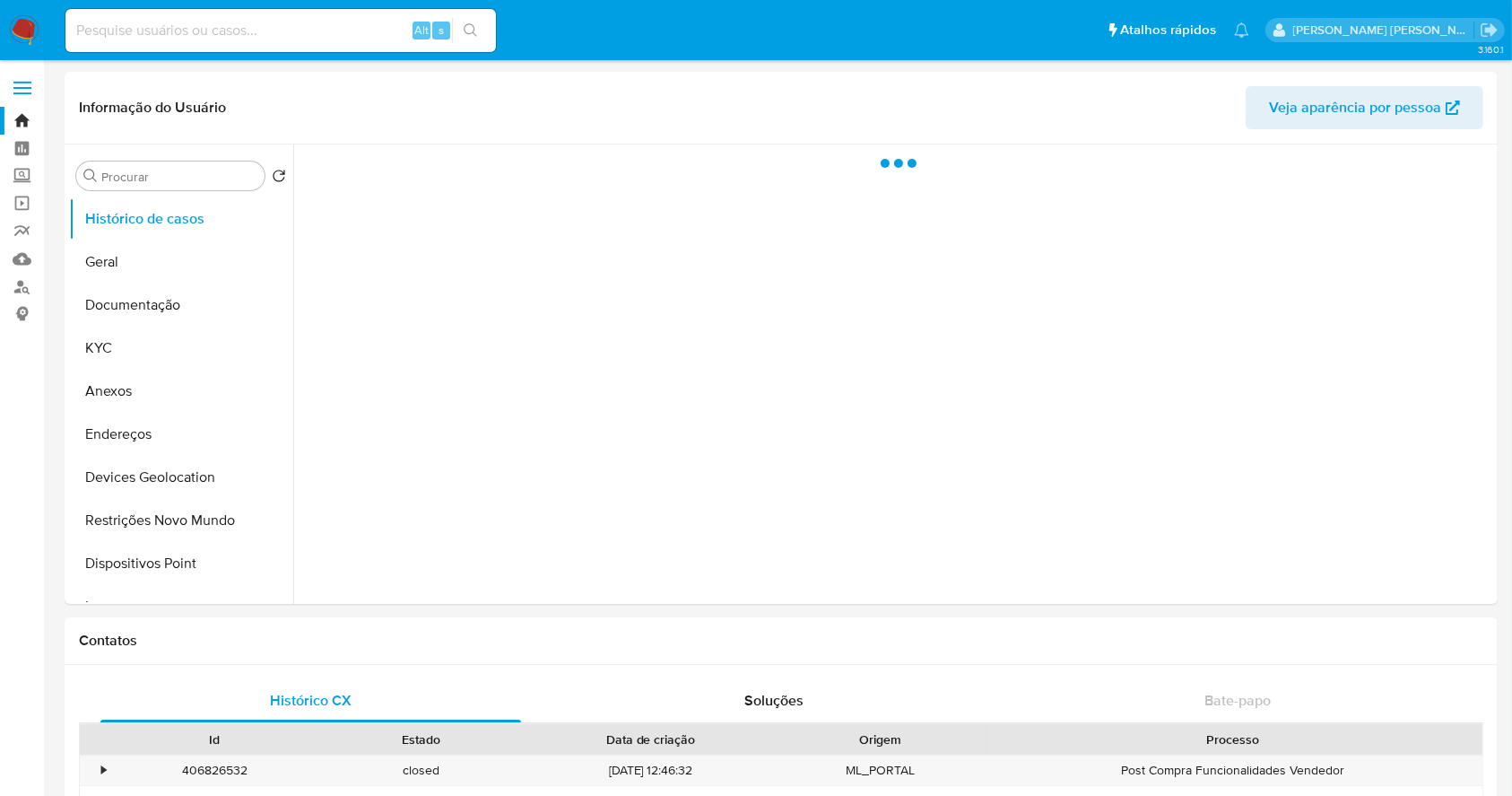
select select "10"
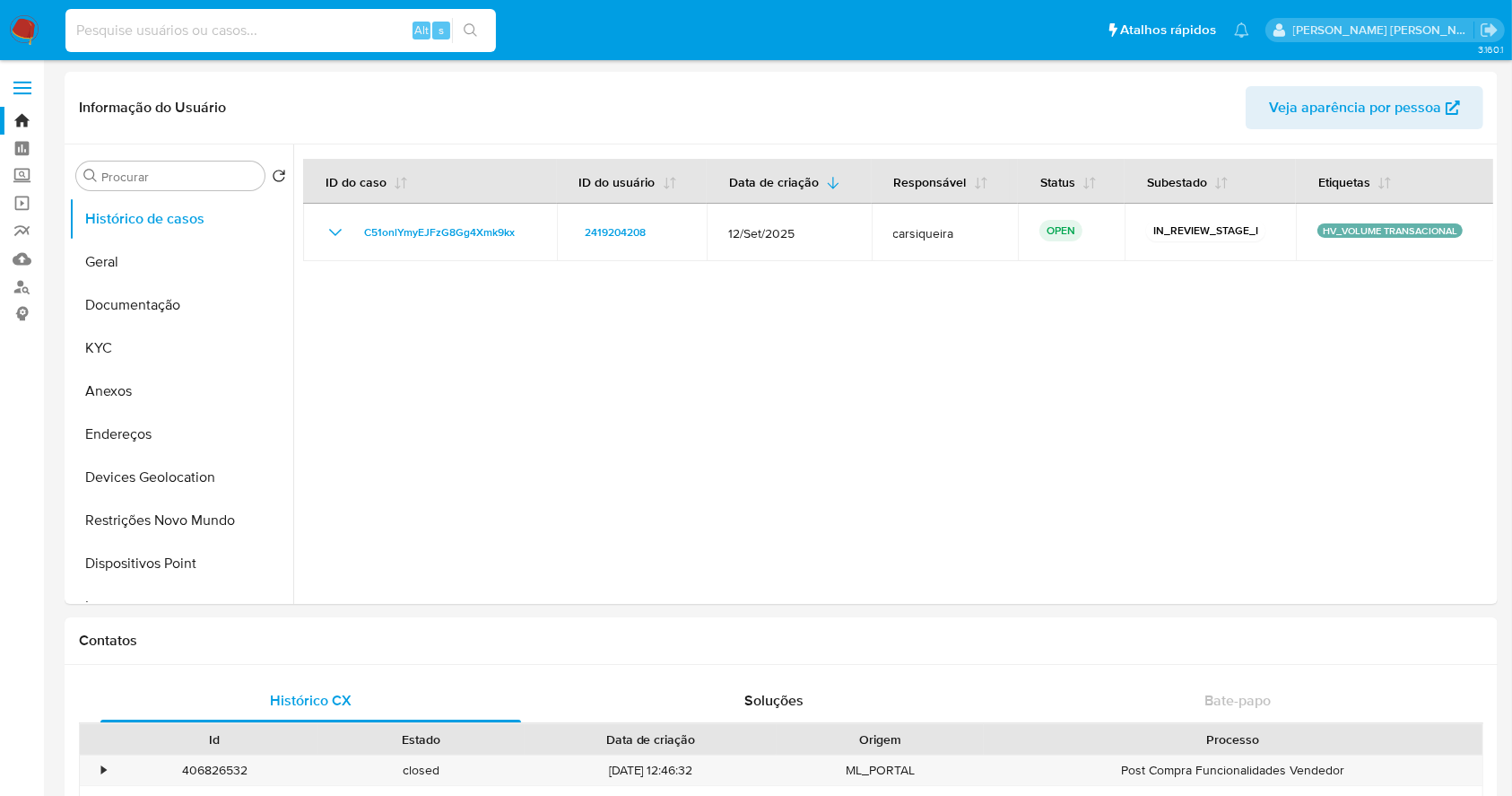
click at [260, 39] on input at bounding box center [280, 30] width 431 height 23
paste input "84288564"
type input "84288564"
click at [478, 34] on button "search-icon" at bounding box center [471, 30] width 37 height 25
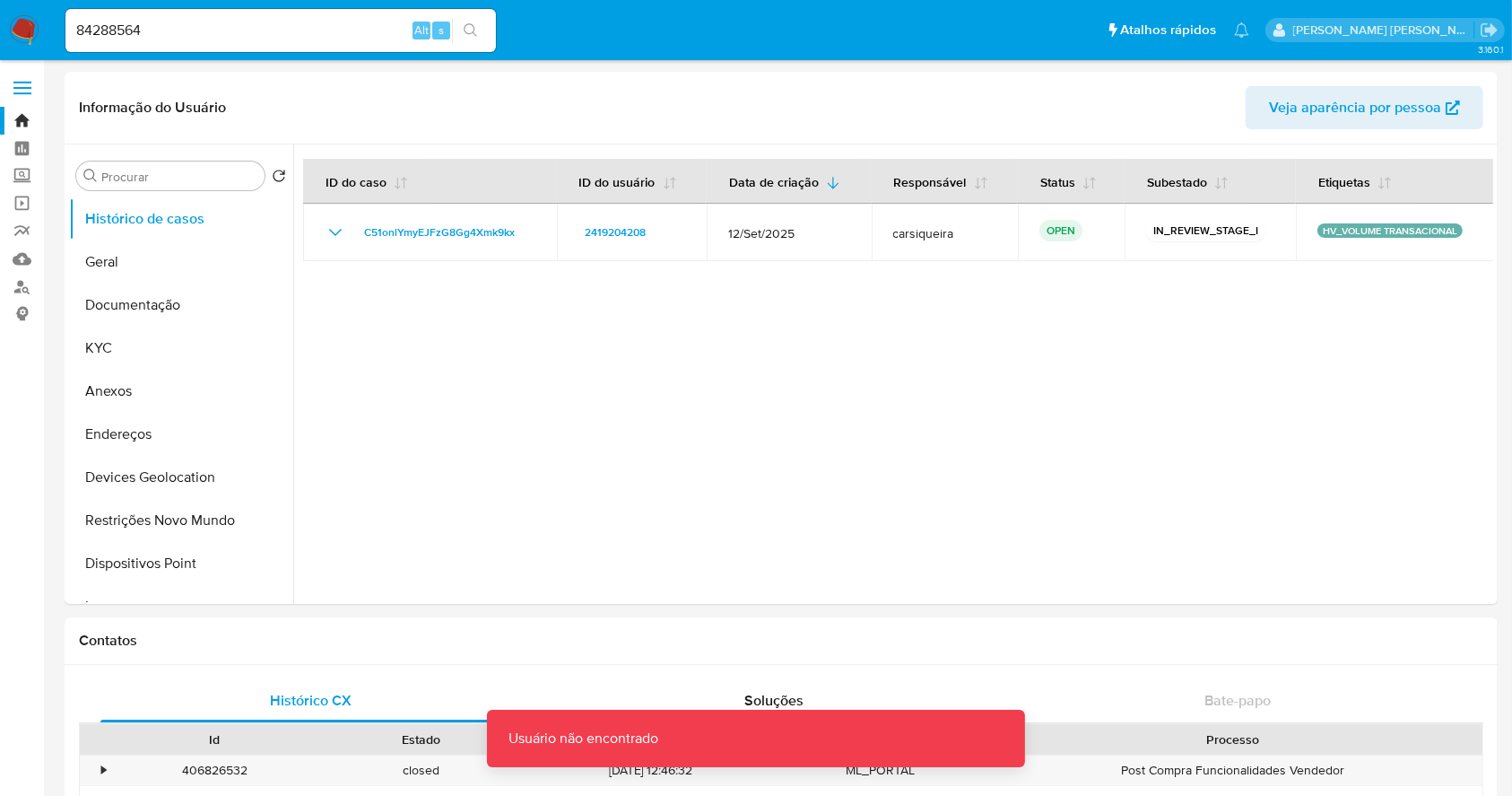
click at [20, 27] on img at bounding box center [24, 30] width 31 height 31
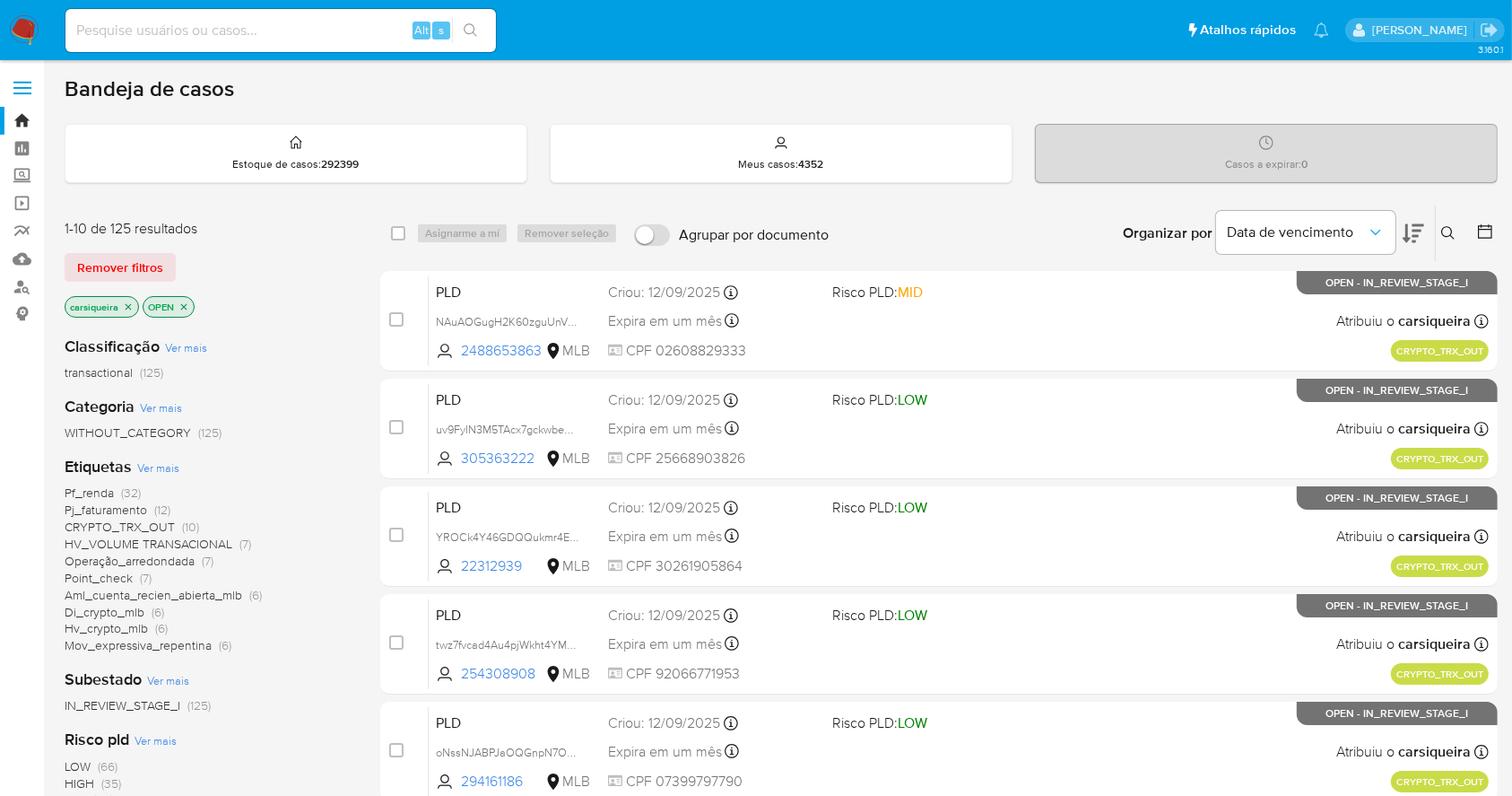
click at [235, 544] on span "HV_VOLUME TRANSACIONAL (7)" at bounding box center [157, 544] width 186 height 17
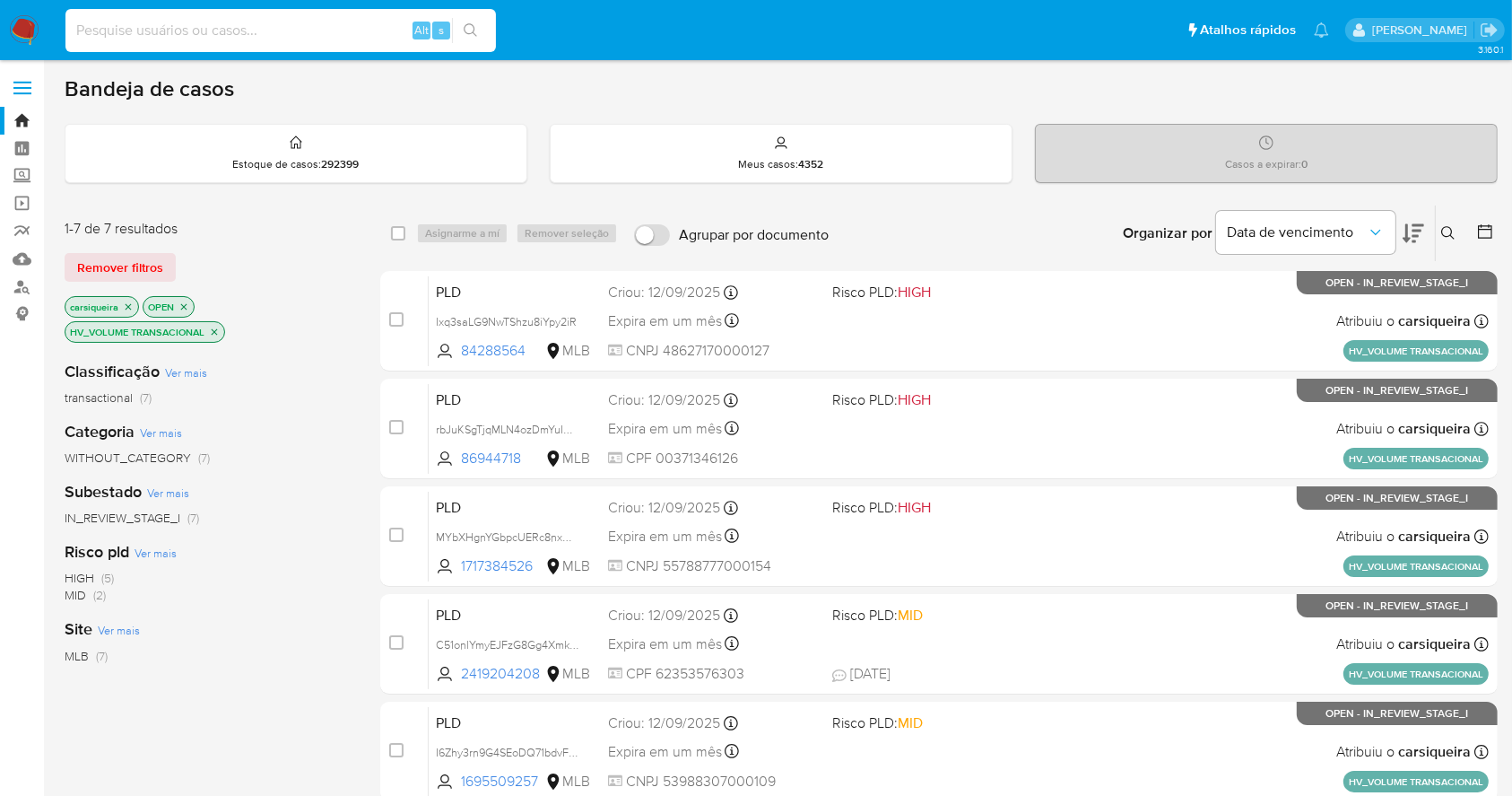
click at [258, 31] on input at bounding box center [280, 30] width 431 height 23
paste input "C51onlYmyEJFzG8Gg4Xmk9kx"
type input "C51onlYmyEJFzG8Gg4Xmk9kx"
click at [469, 18] on button "search-icon" at bounding box center [471, 30] width 37 height 25
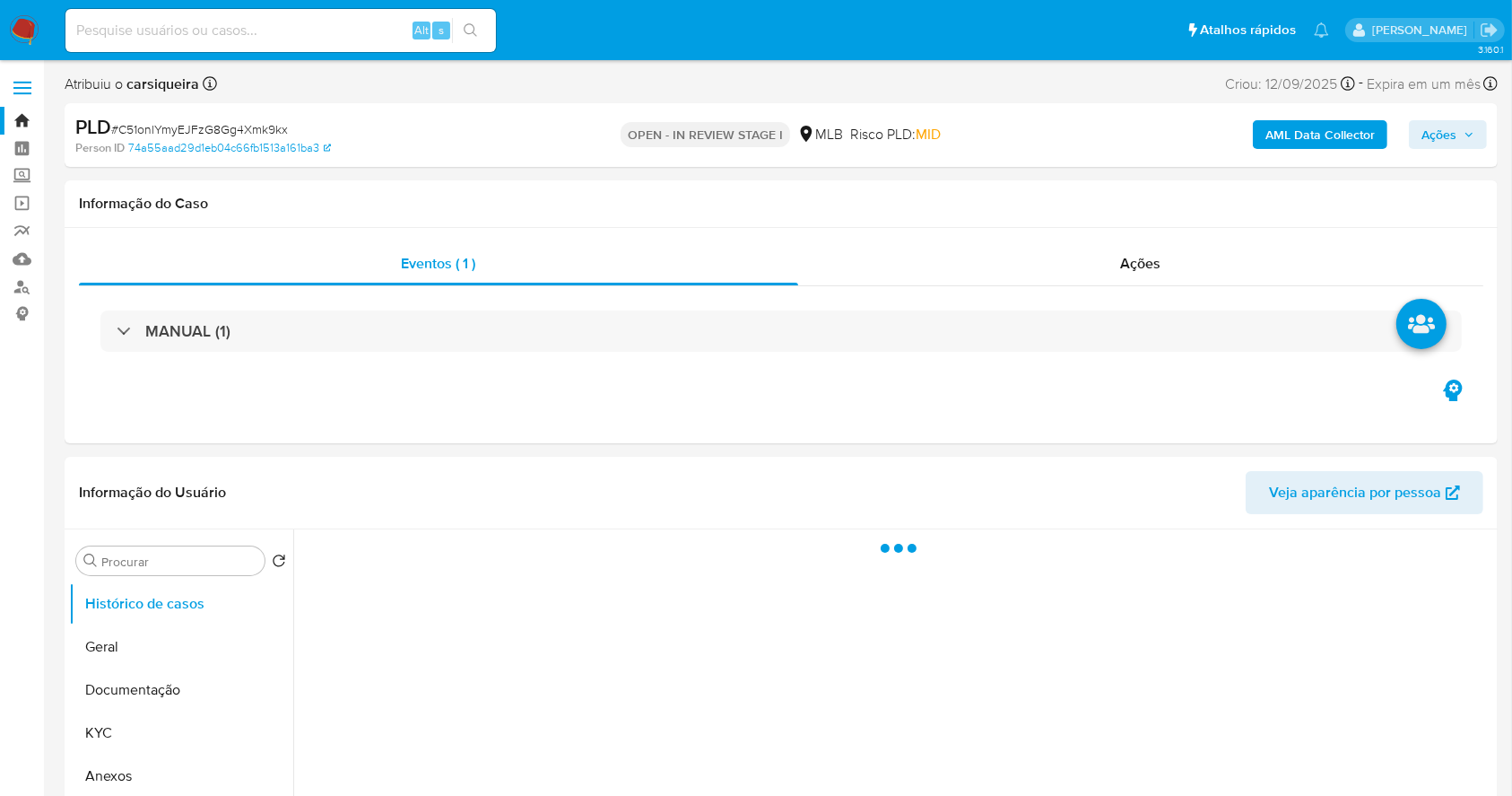
select select "10"
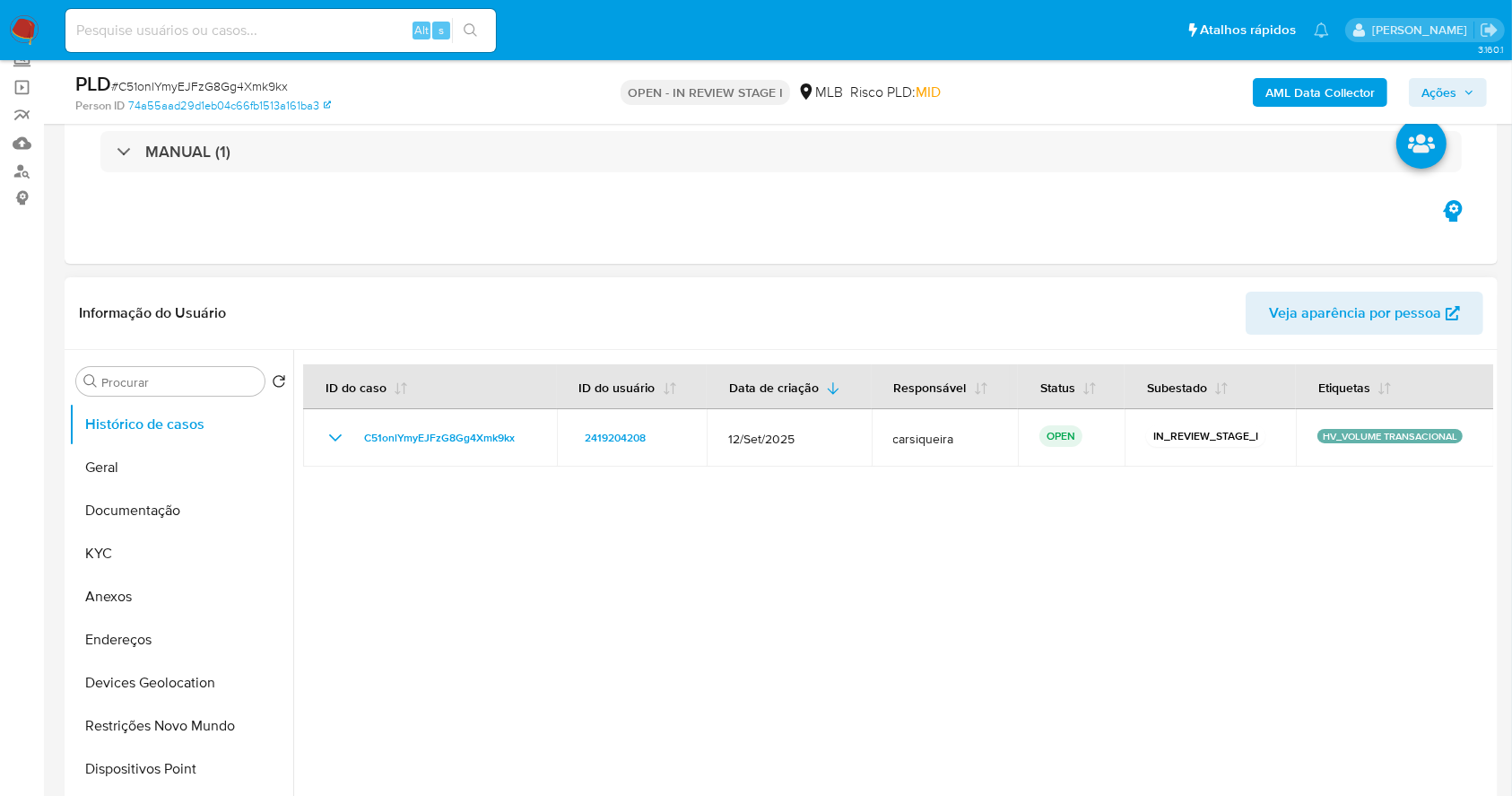
scroll to position [119, 0]
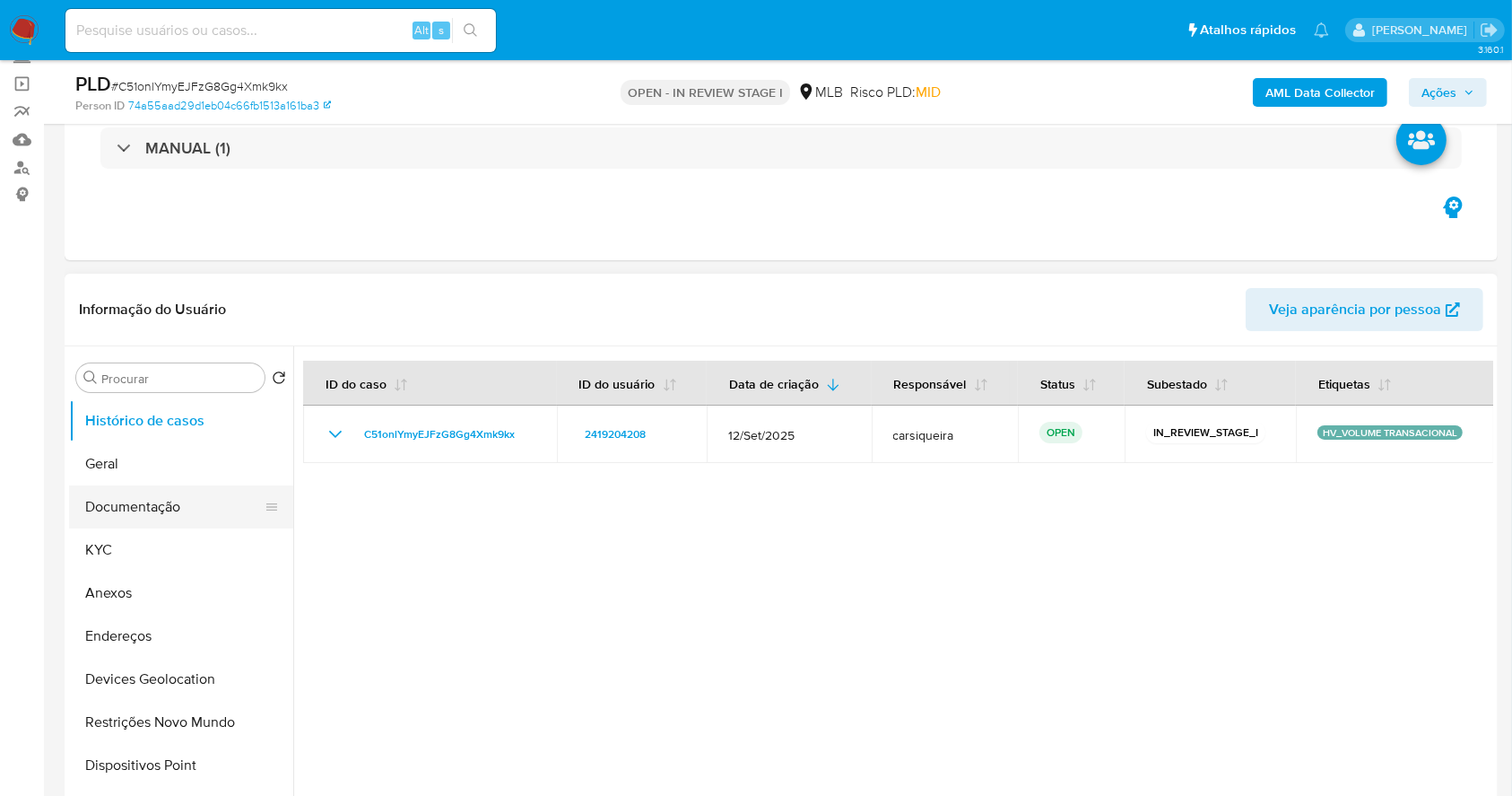
click at [148, 506] on button "Documentação" at bounding box center [174, 506] width 210 height 43
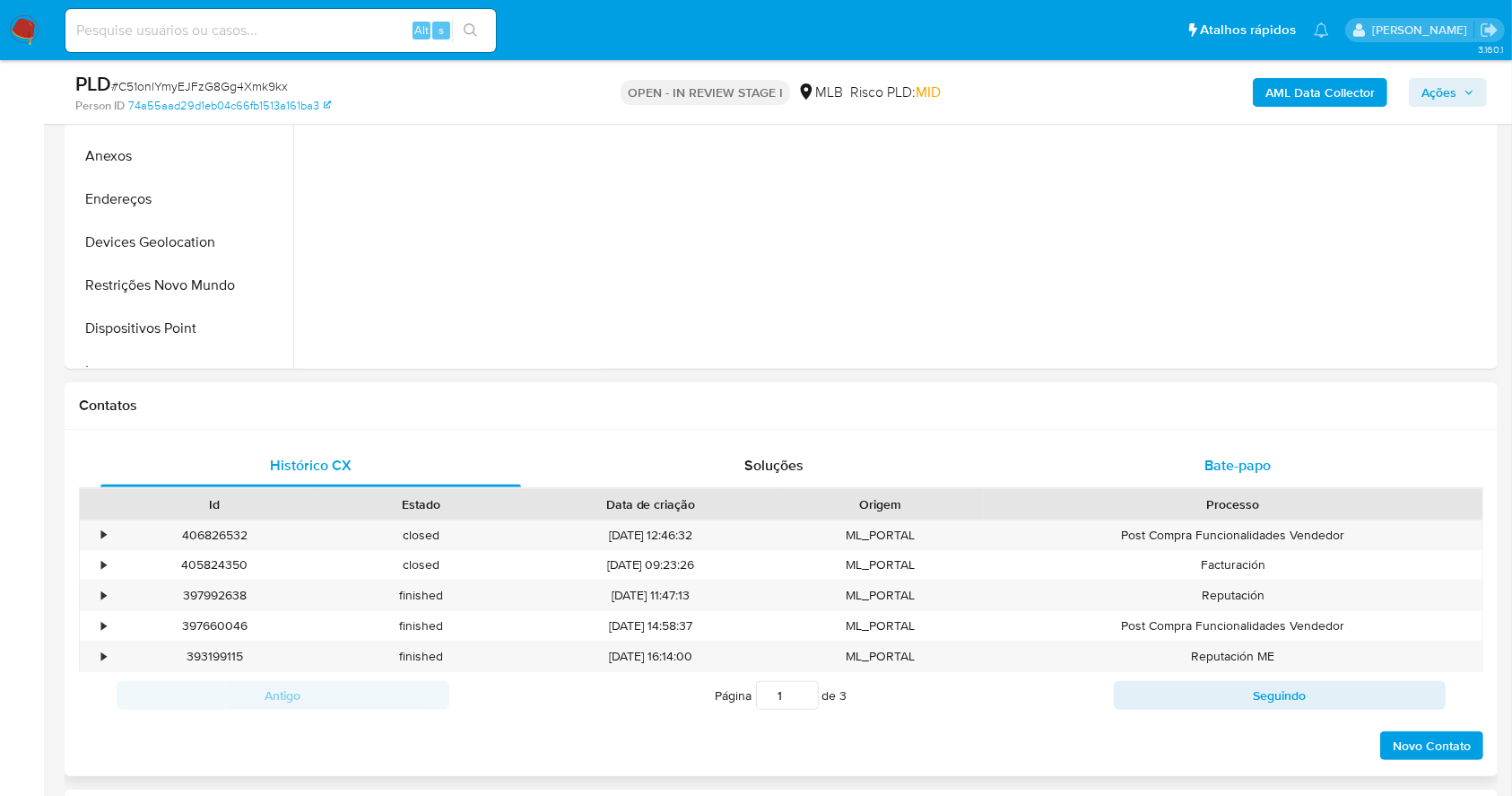
scroll to position [695, 0]
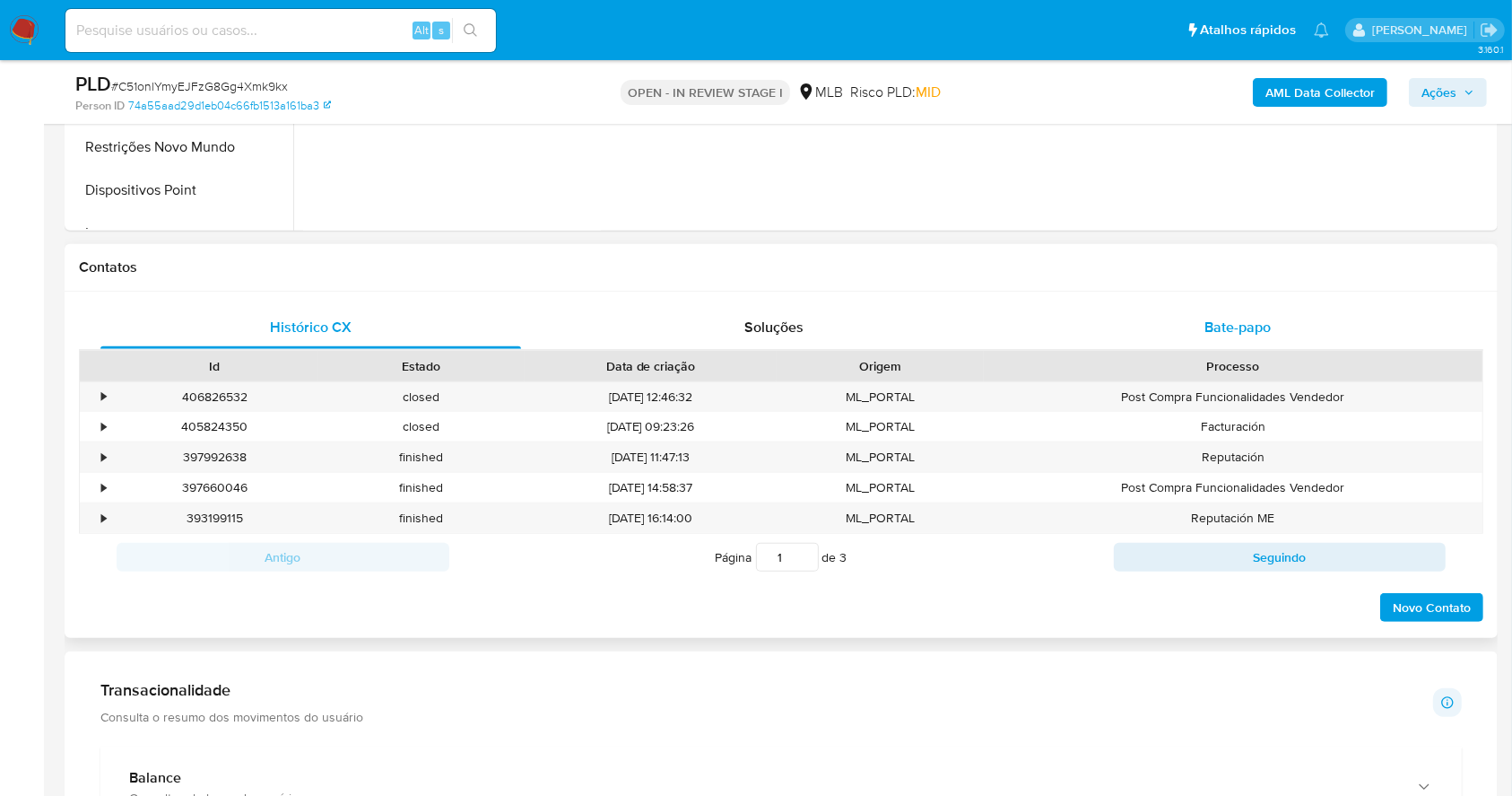
click at [1238, 326] on span "Bate-papo" at bounding box center [1237, 327] width 66 height 20
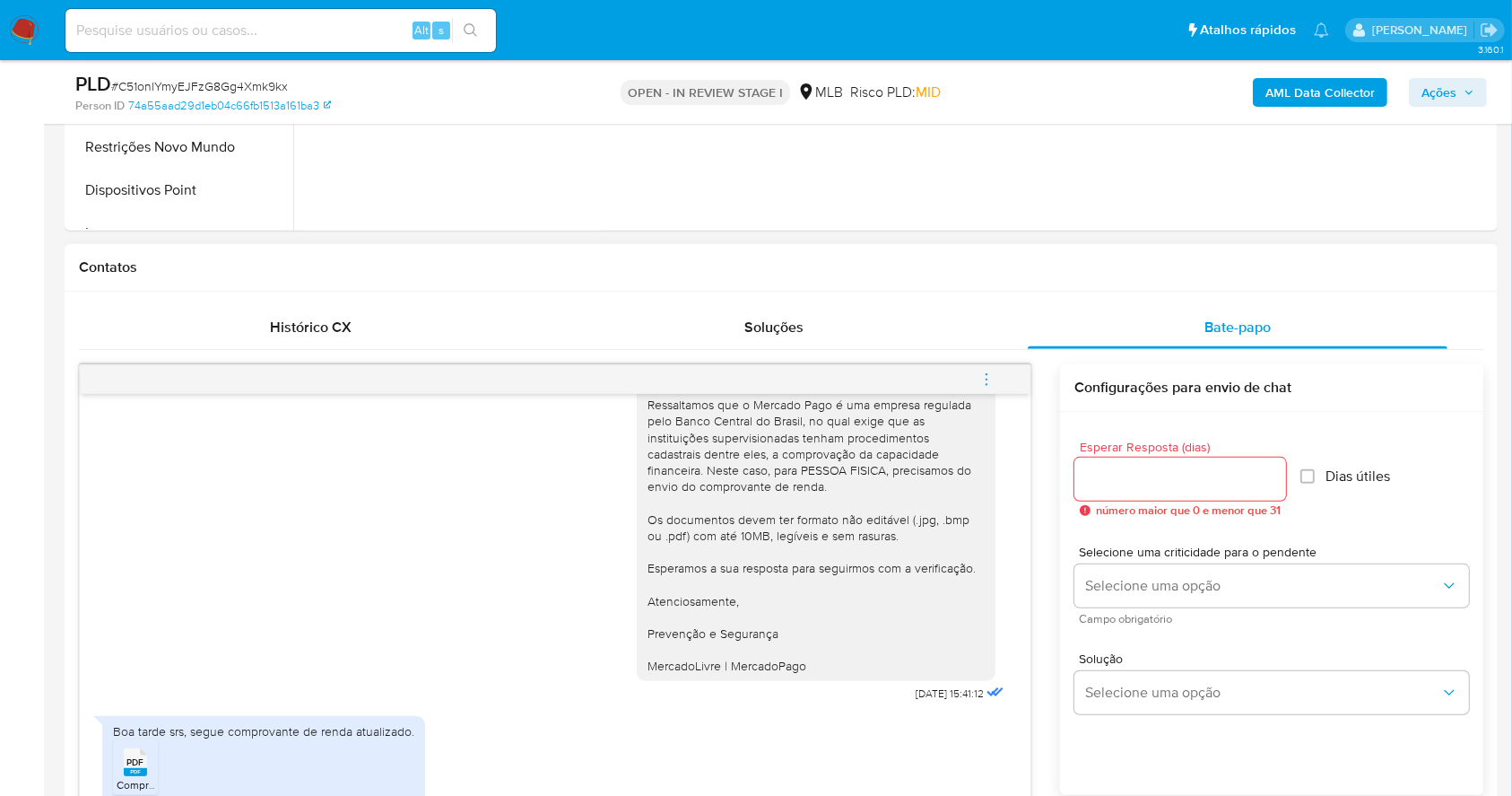
scroll to position [814, 0]
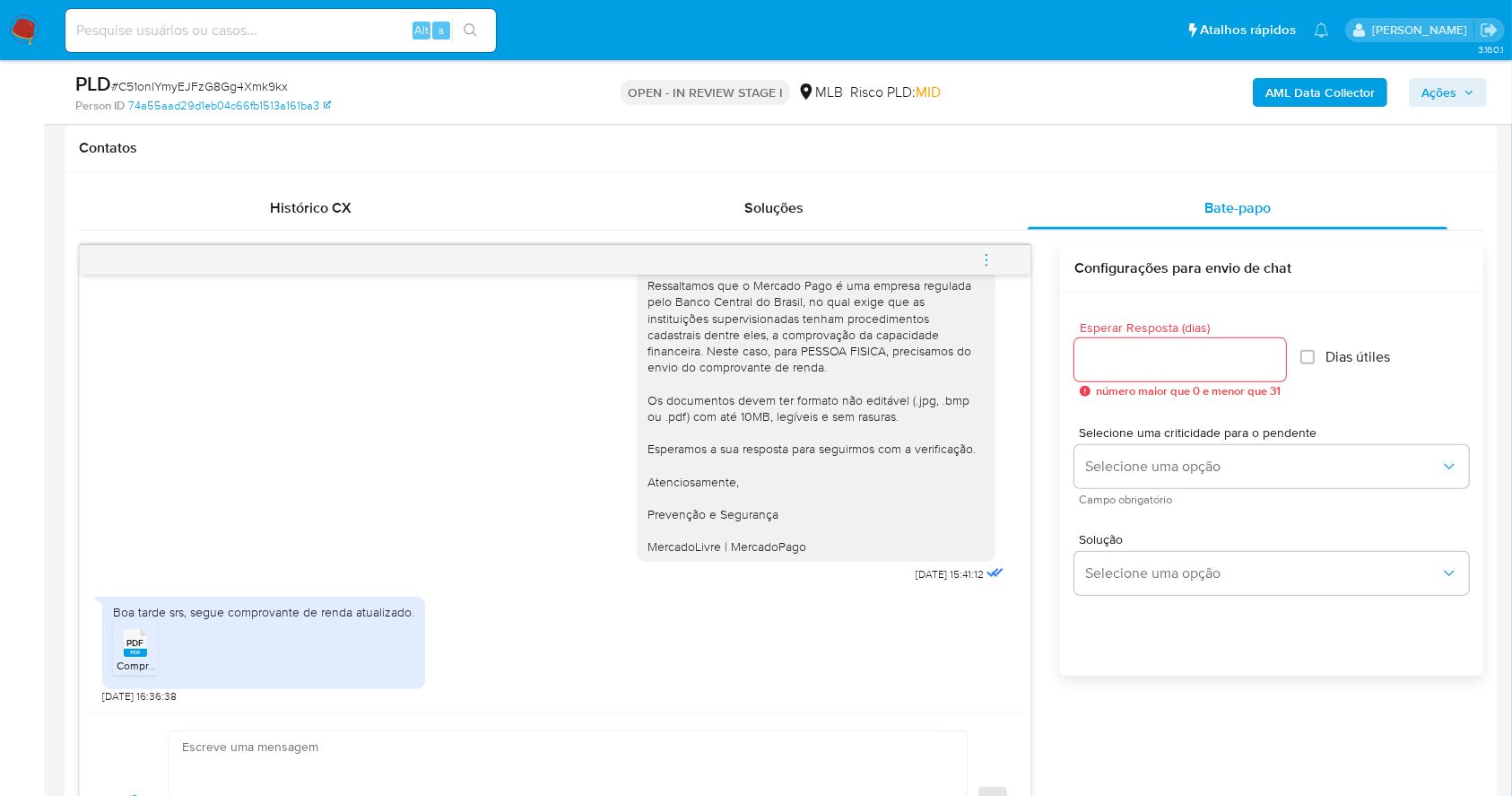
click at [136, 656] on icon "PDF" at bounding box center [135, 643] width 23 height 32
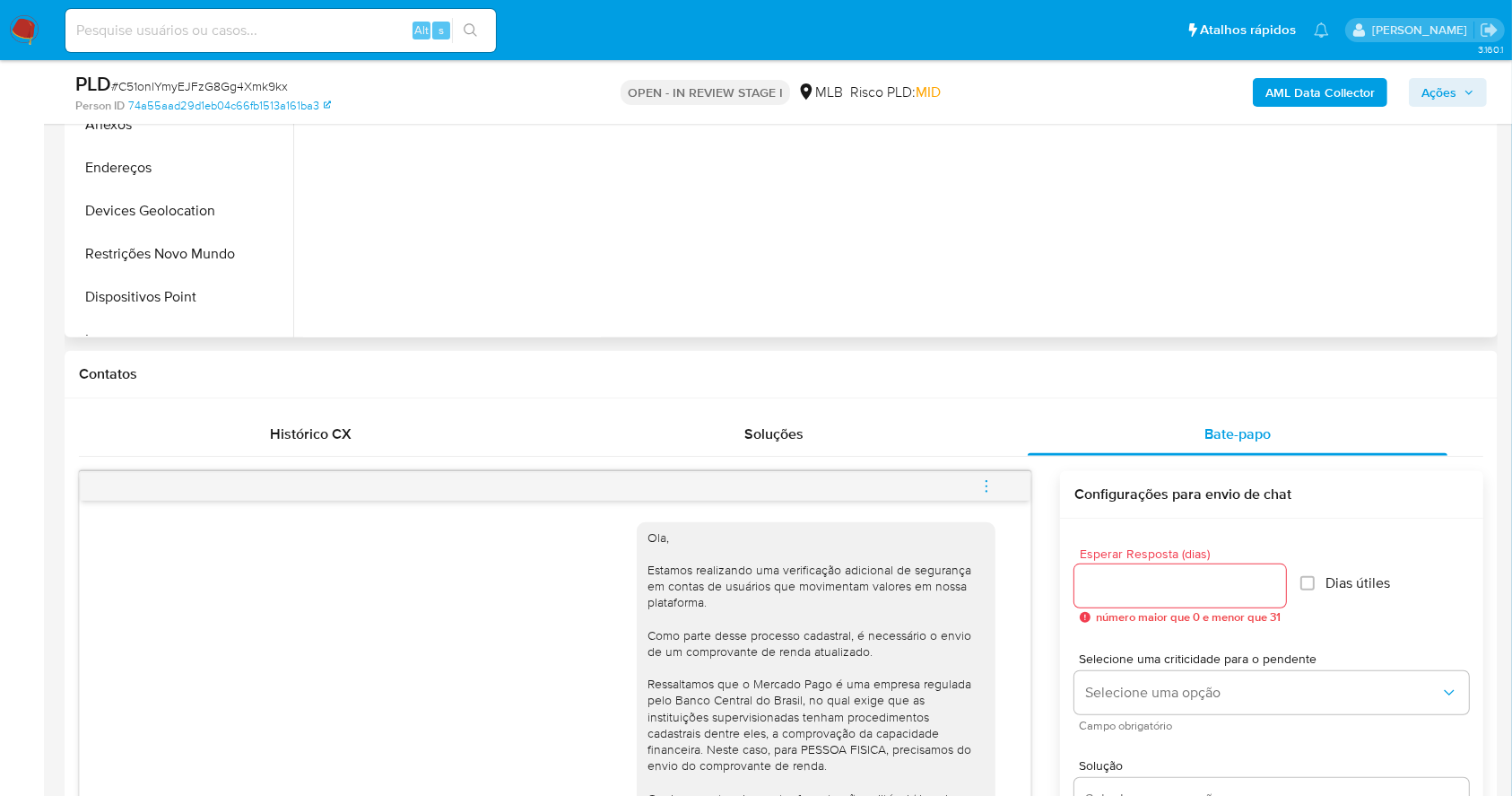
scroll to position [215, 0]
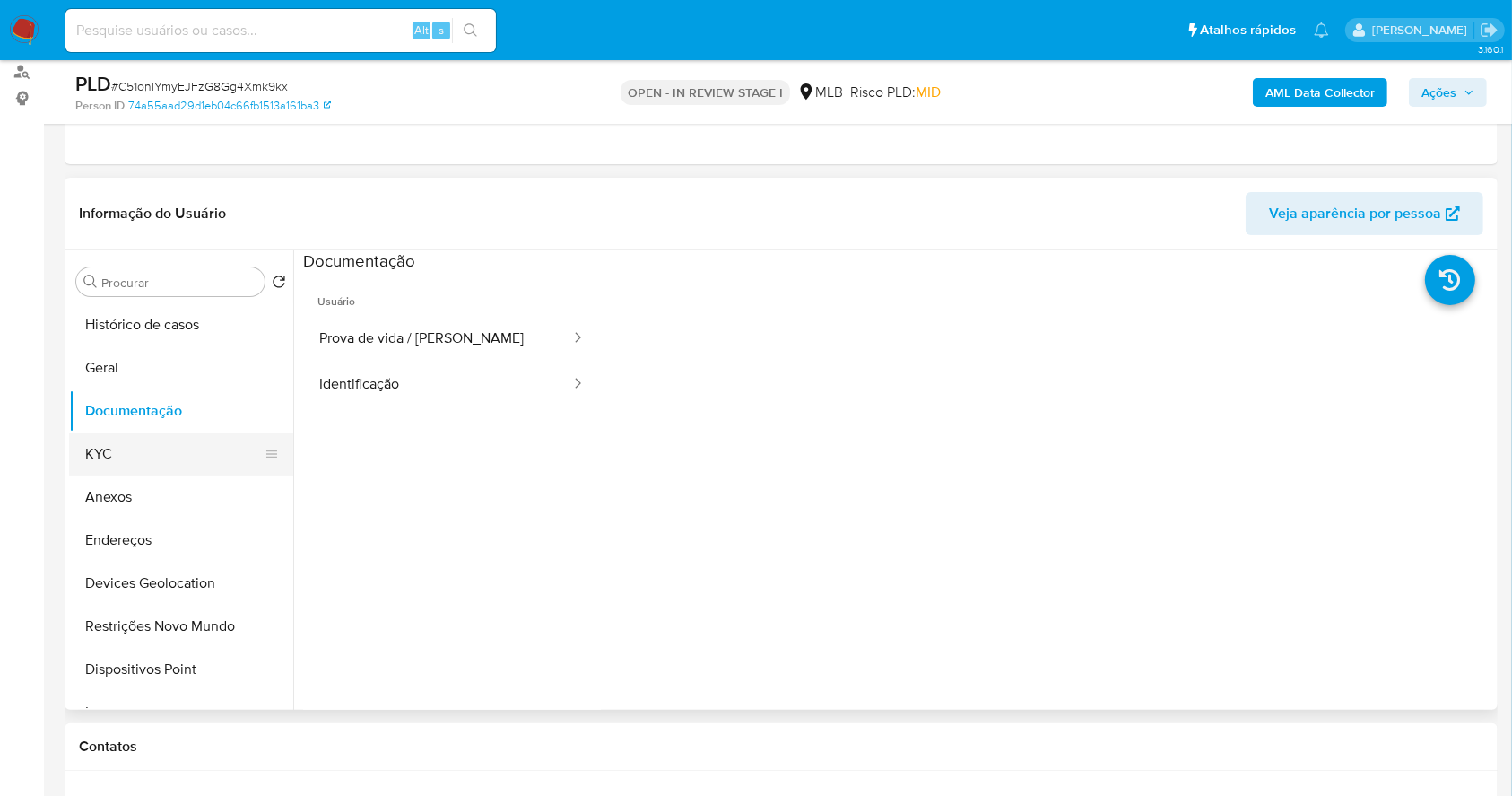
click at [117, 469] on button "KYC" at bounding box center [174, 454] width 210 height 43
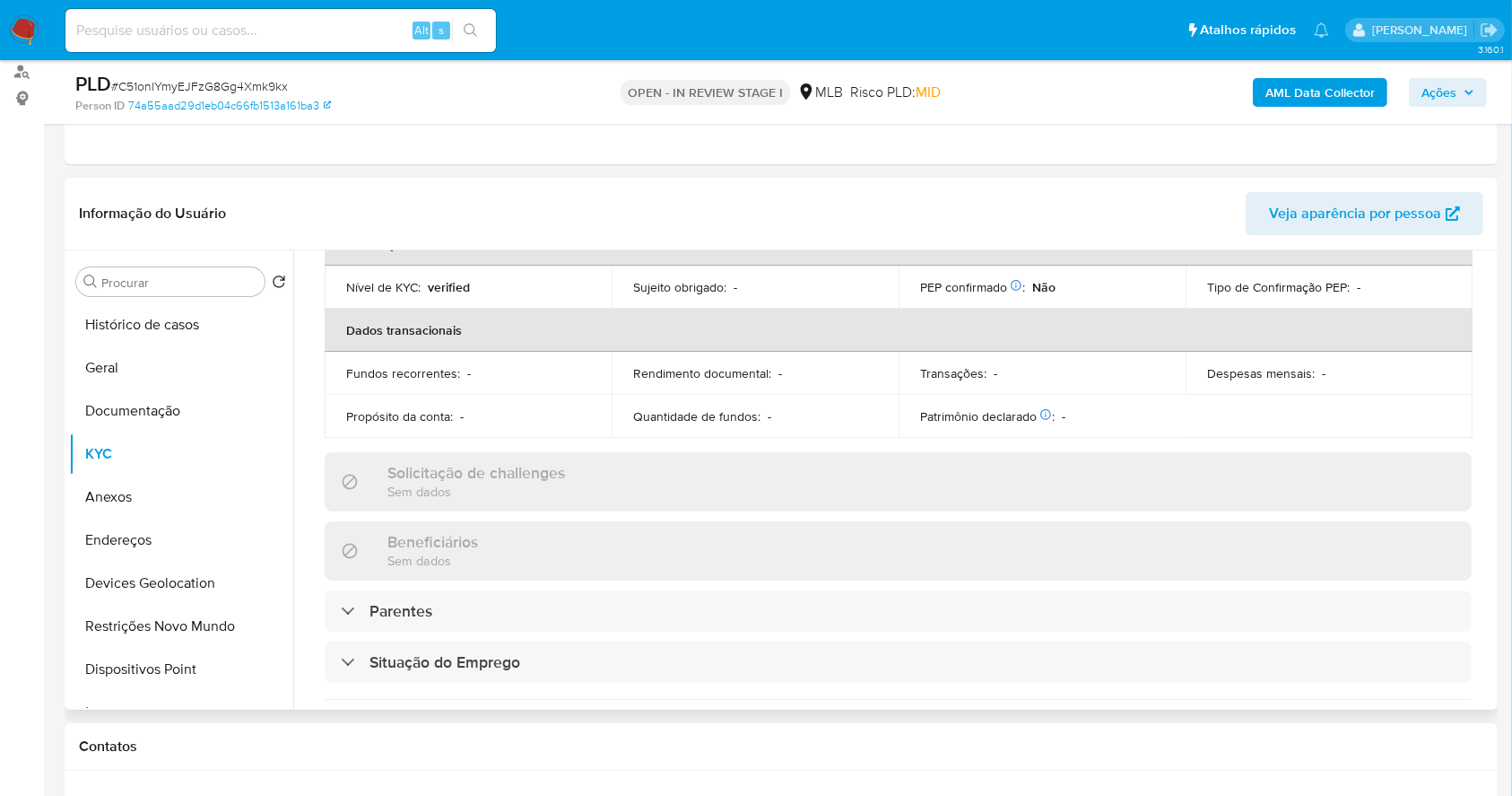
scroll to position [718, 0]
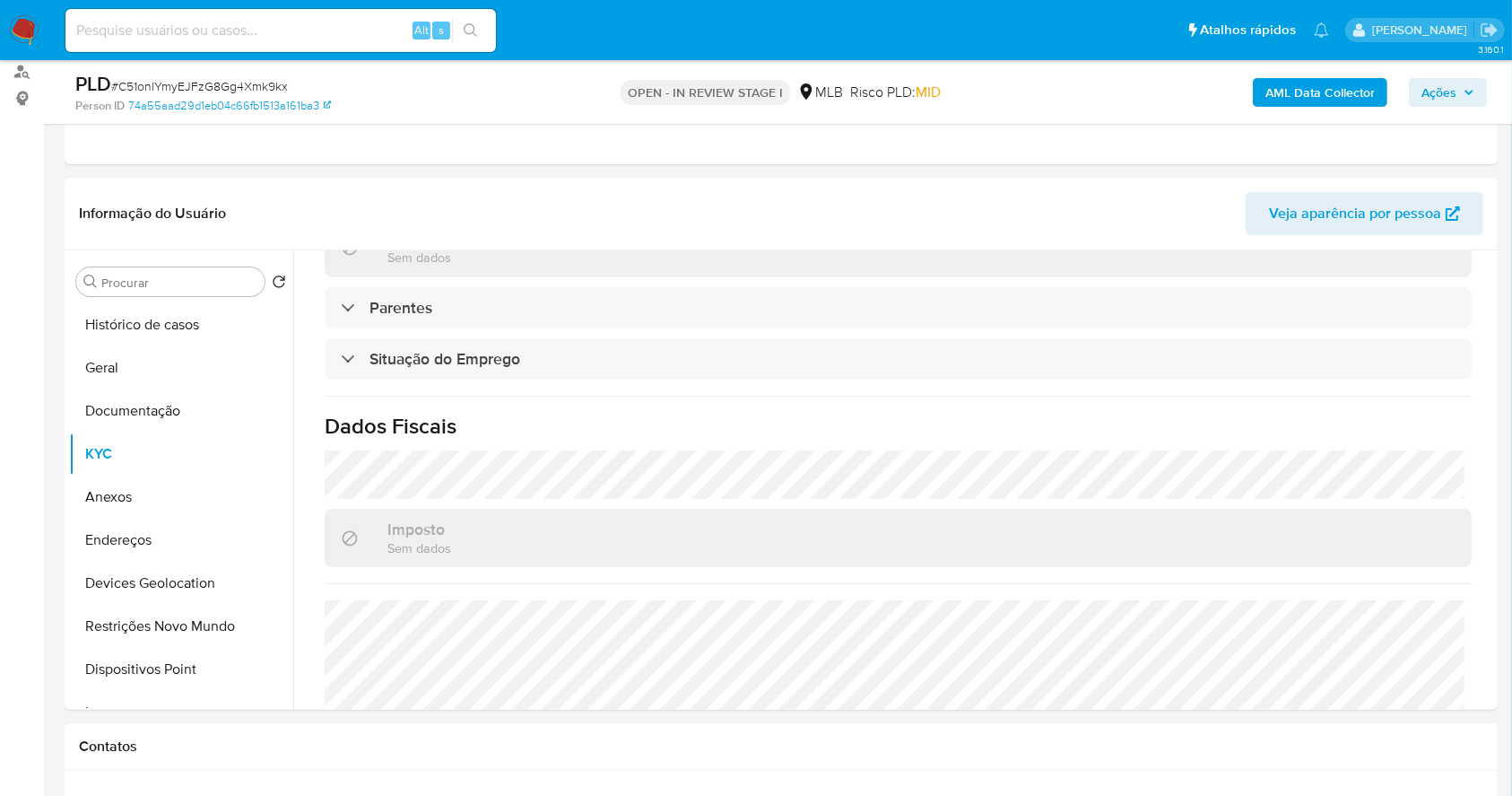
click at [1314, 88] on b "AML Data Collector" at bounding box center [1320, 92] width 110 height 29
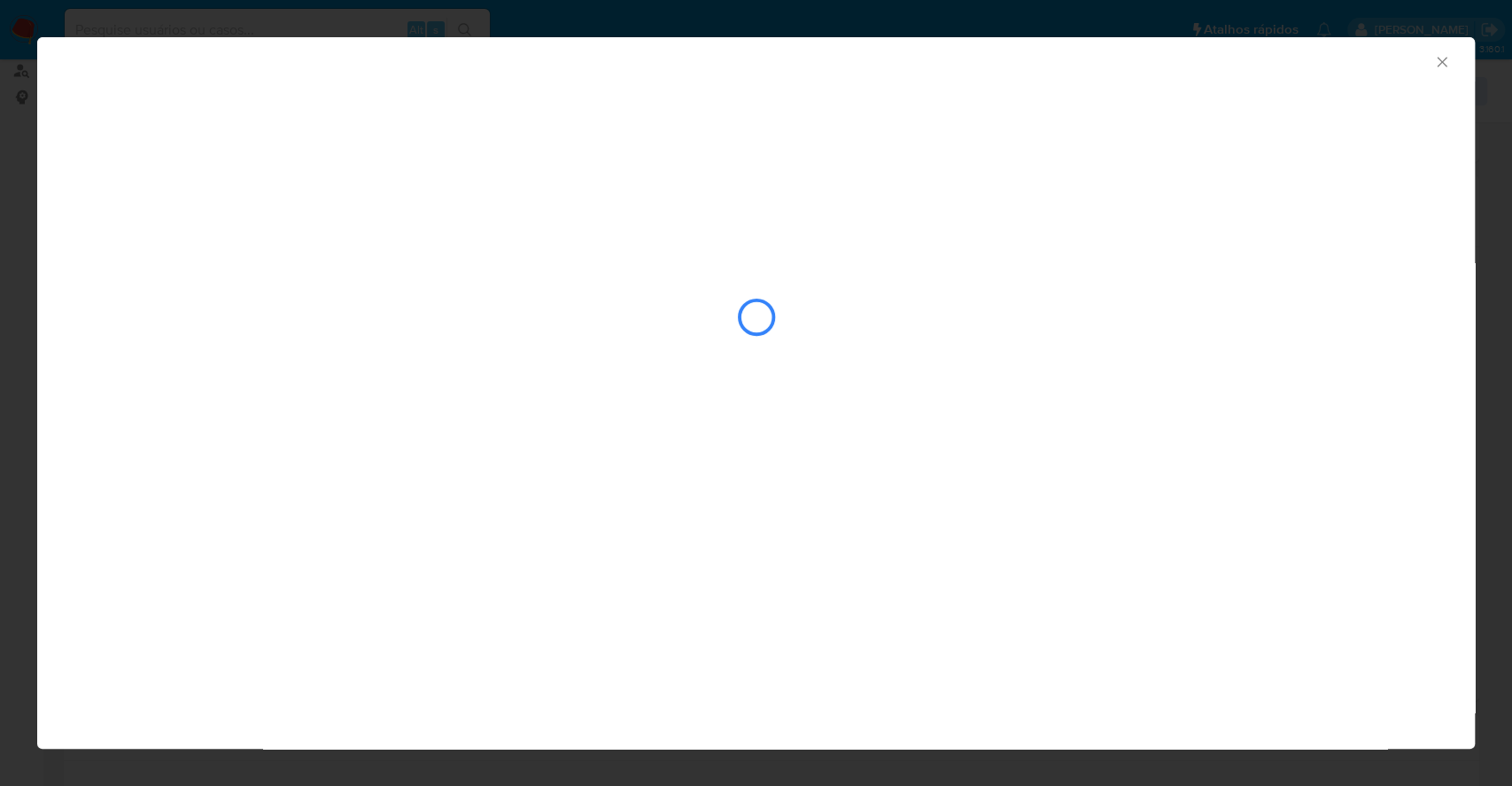
click at [179, 460] on div "AML Data Collector" at bounding box center [756, 393] width 1438 height 712
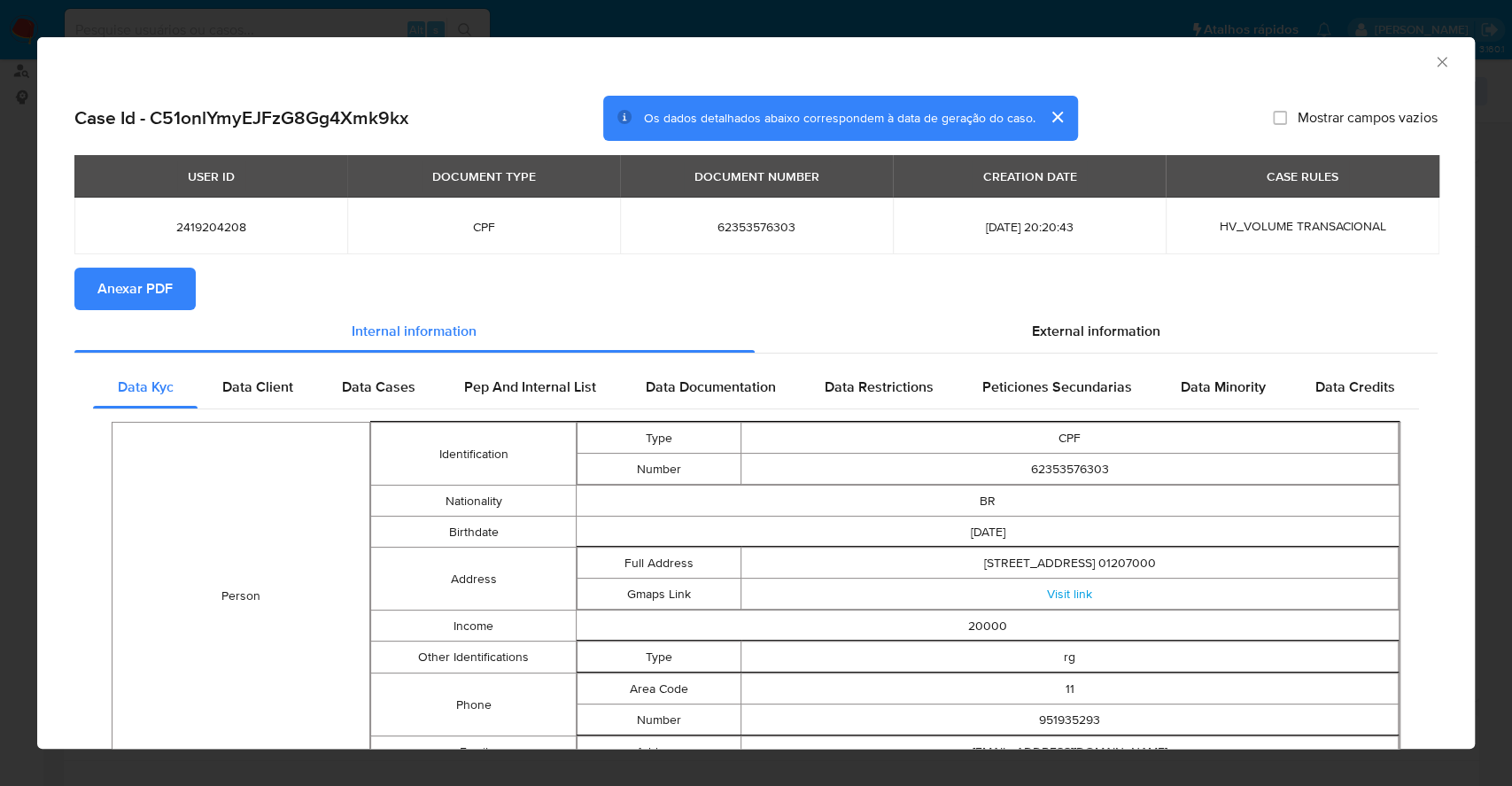
click at [143, 277] on span "Anexar PDF" at bounding box center [135, 289] width 75 height 39
click at [0, 338] on div "AML Data Collector Case Id - C51onlYmyEJFzG8Gg4Xmk9kx Os dados detalhados abaix…" at bounding box center [756, 393] width 1512 height 786
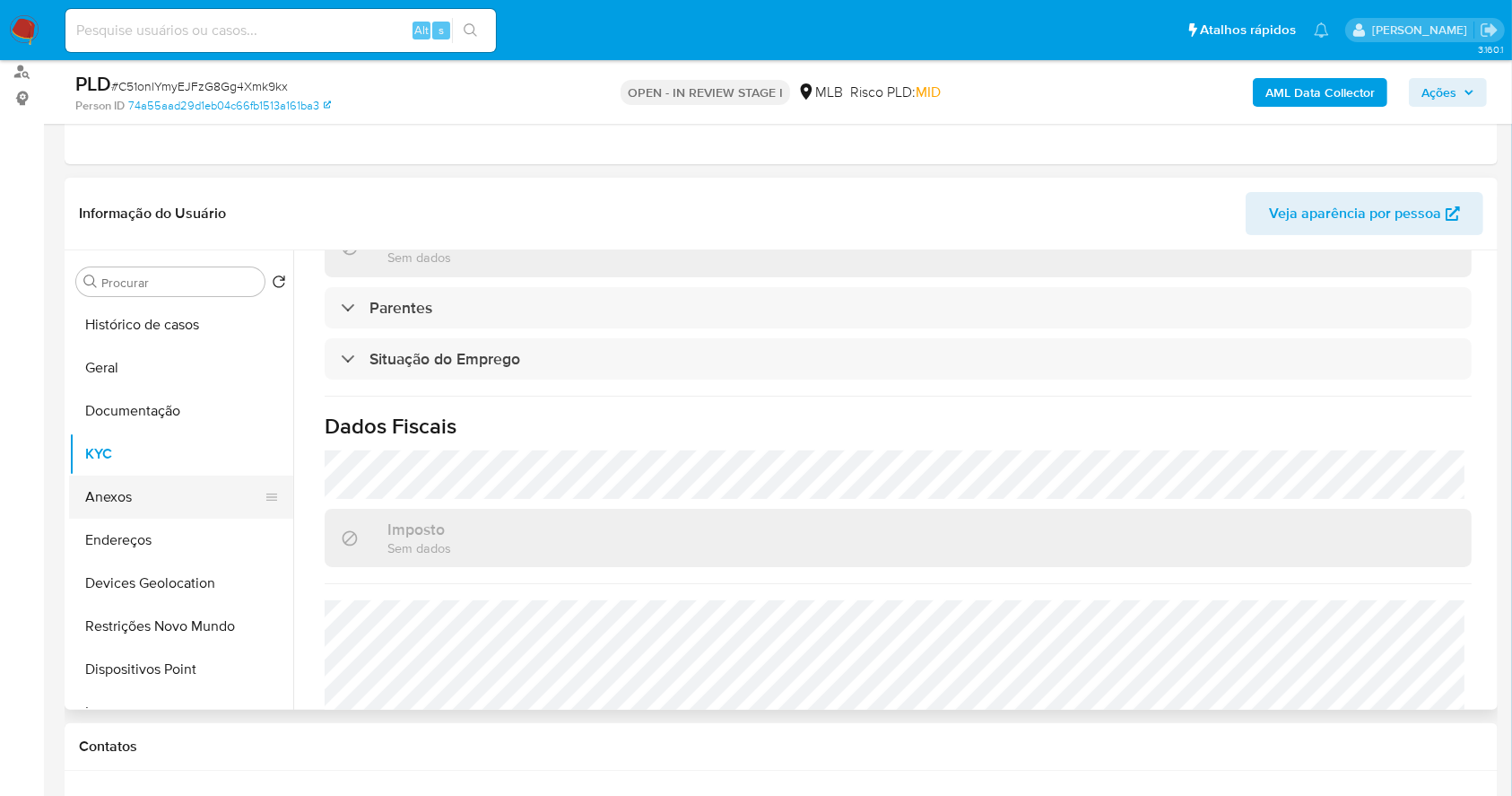
drag, startPoint x: 135, startPoint y: 498, endPoint x: 172, endPoint y: 480, distance: 41.1
click at [134, 497] on button "Anexos" at bounding box center [174, 497] width 210 height 43
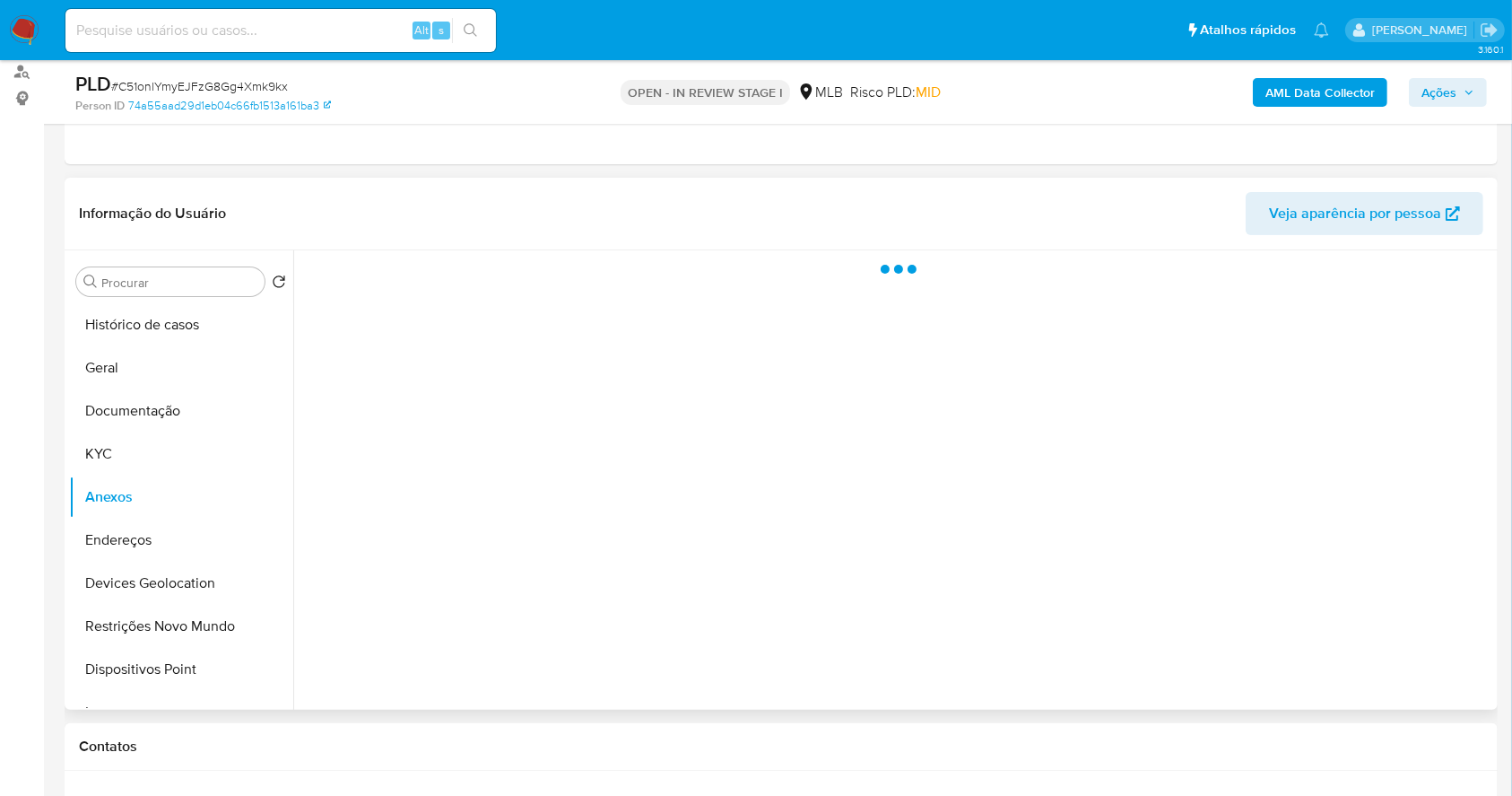
scroll to position [0, 0]
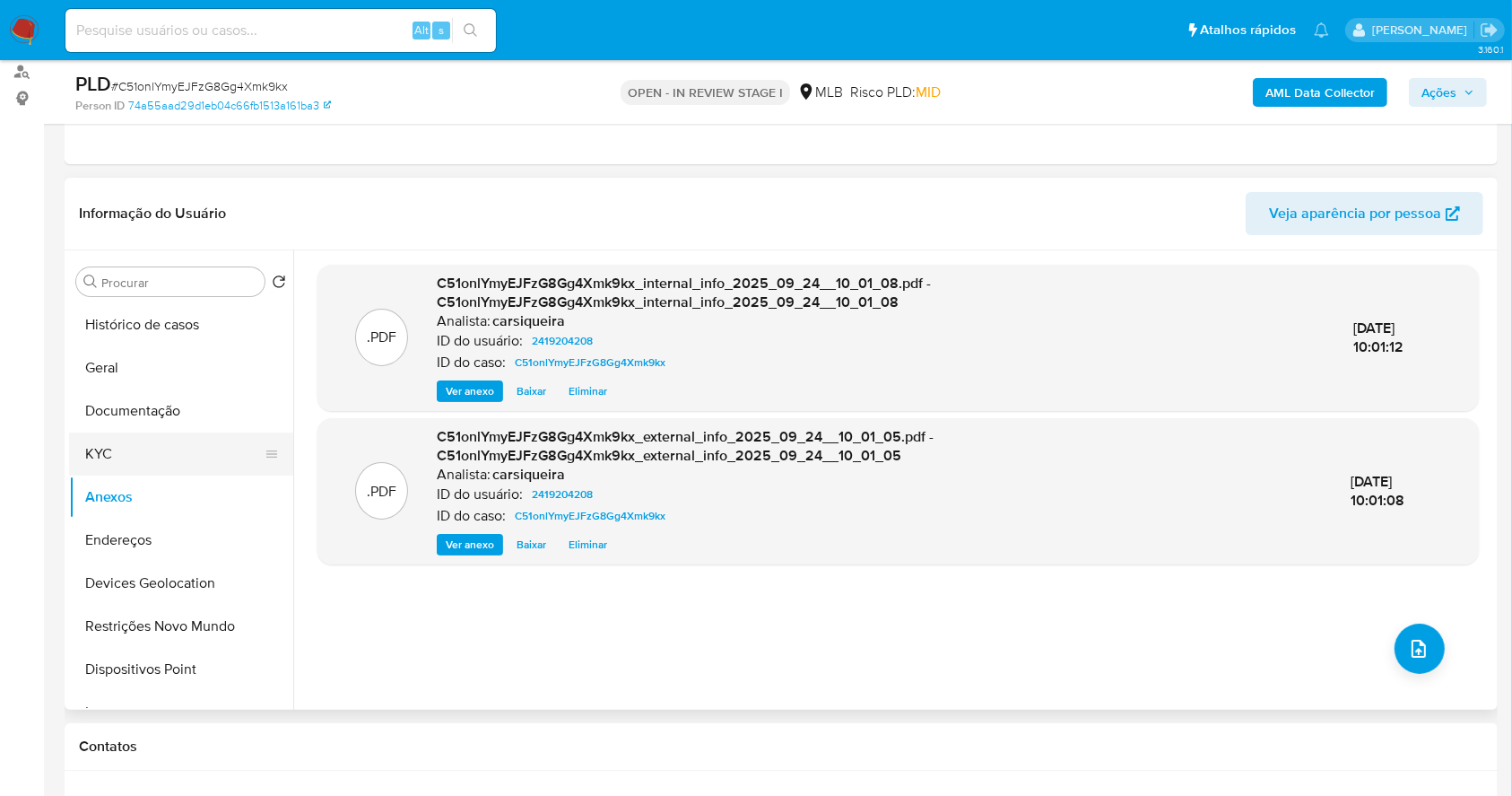
click at [126, 436] on button "KYC" at bounding box center [174, 454] width 210 height 43
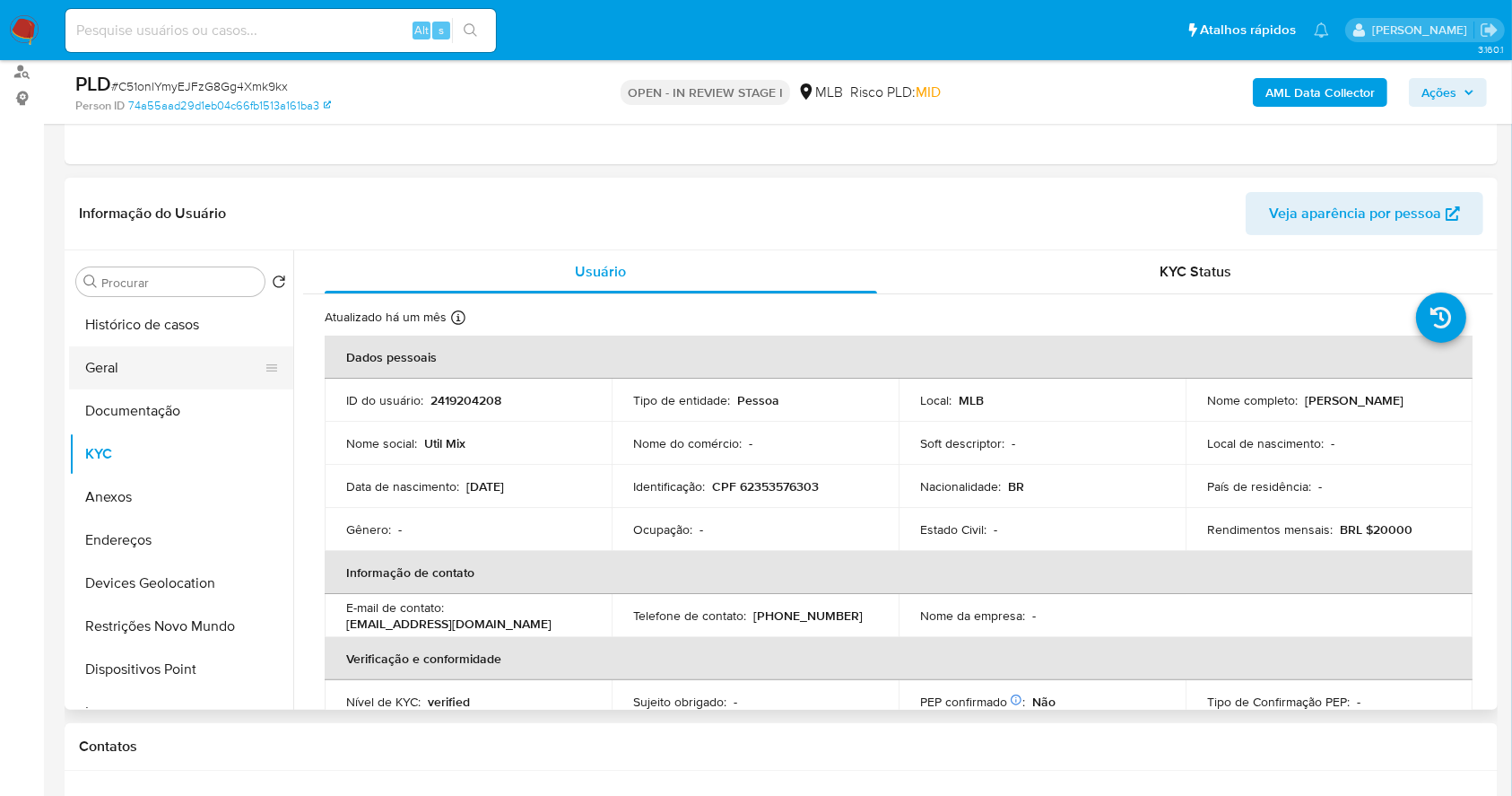
click at [128, 372] on button "Geral" at bounding box center [174, 368] width 210 height 43
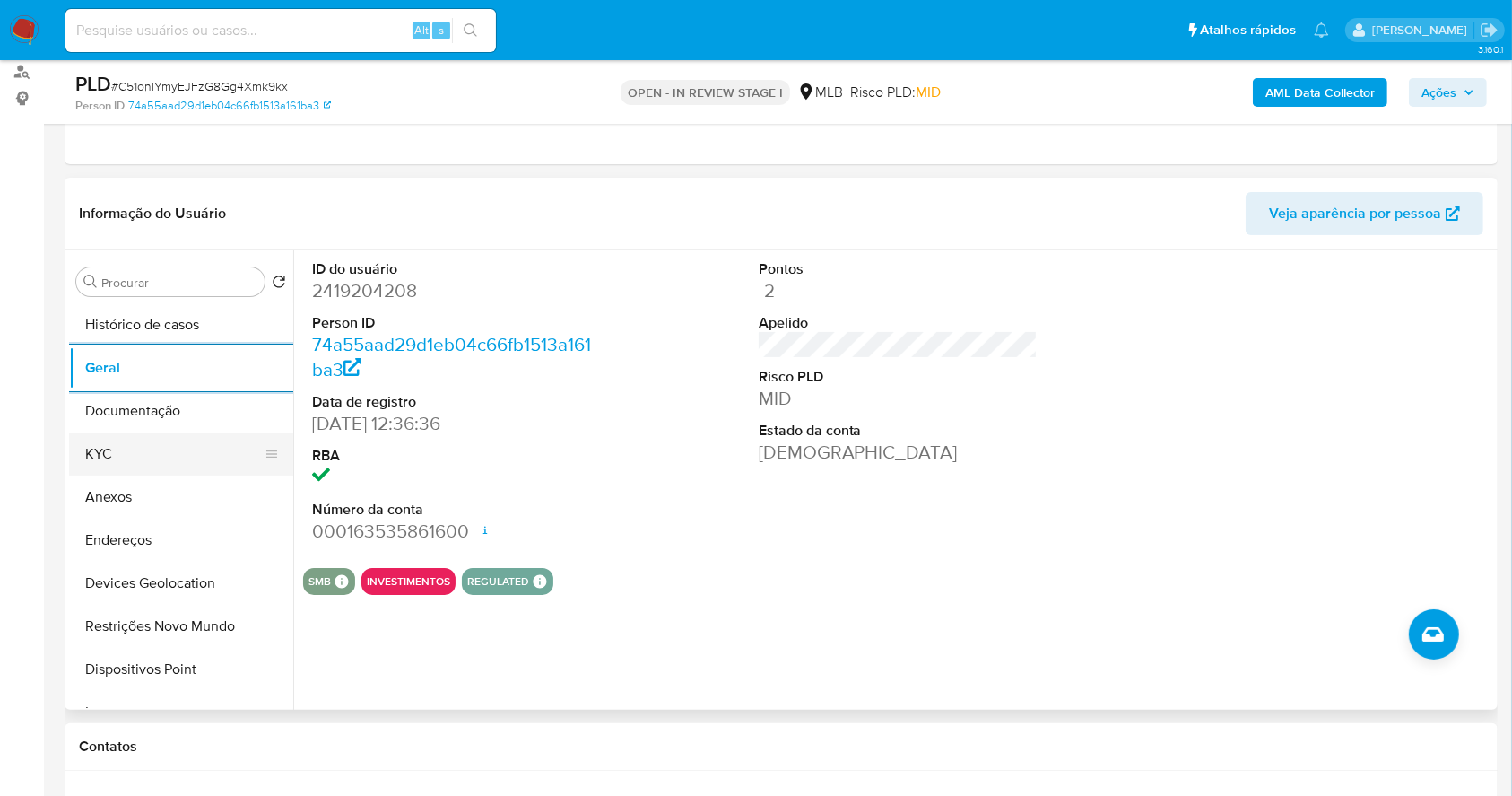
click at [129, 454] on button "KYC" at bounding box center [174, 454] width 210 height 43
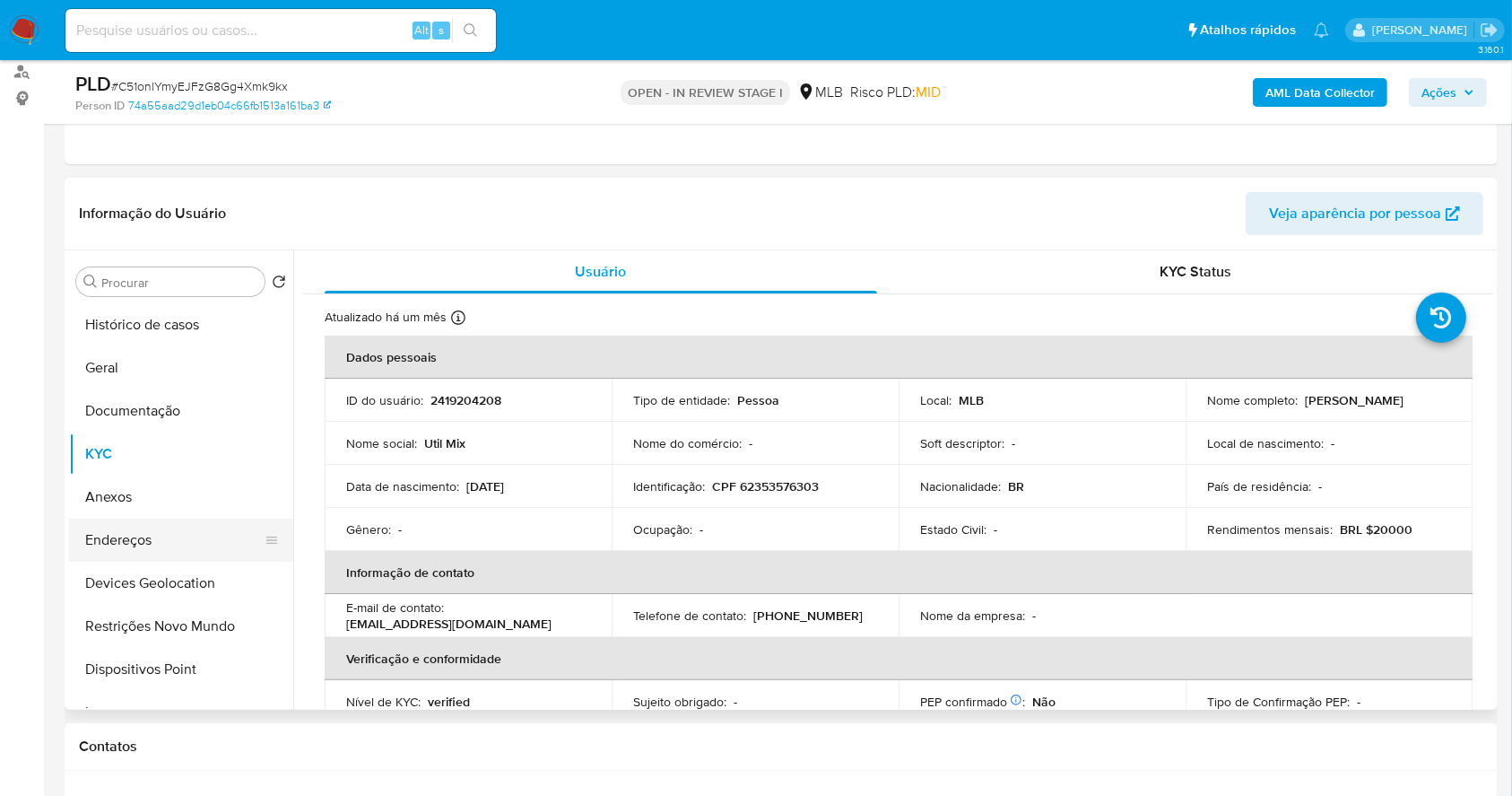
click at [195, 527] on button "Endereços" at bounding box center [174, 540] width 210 height 43
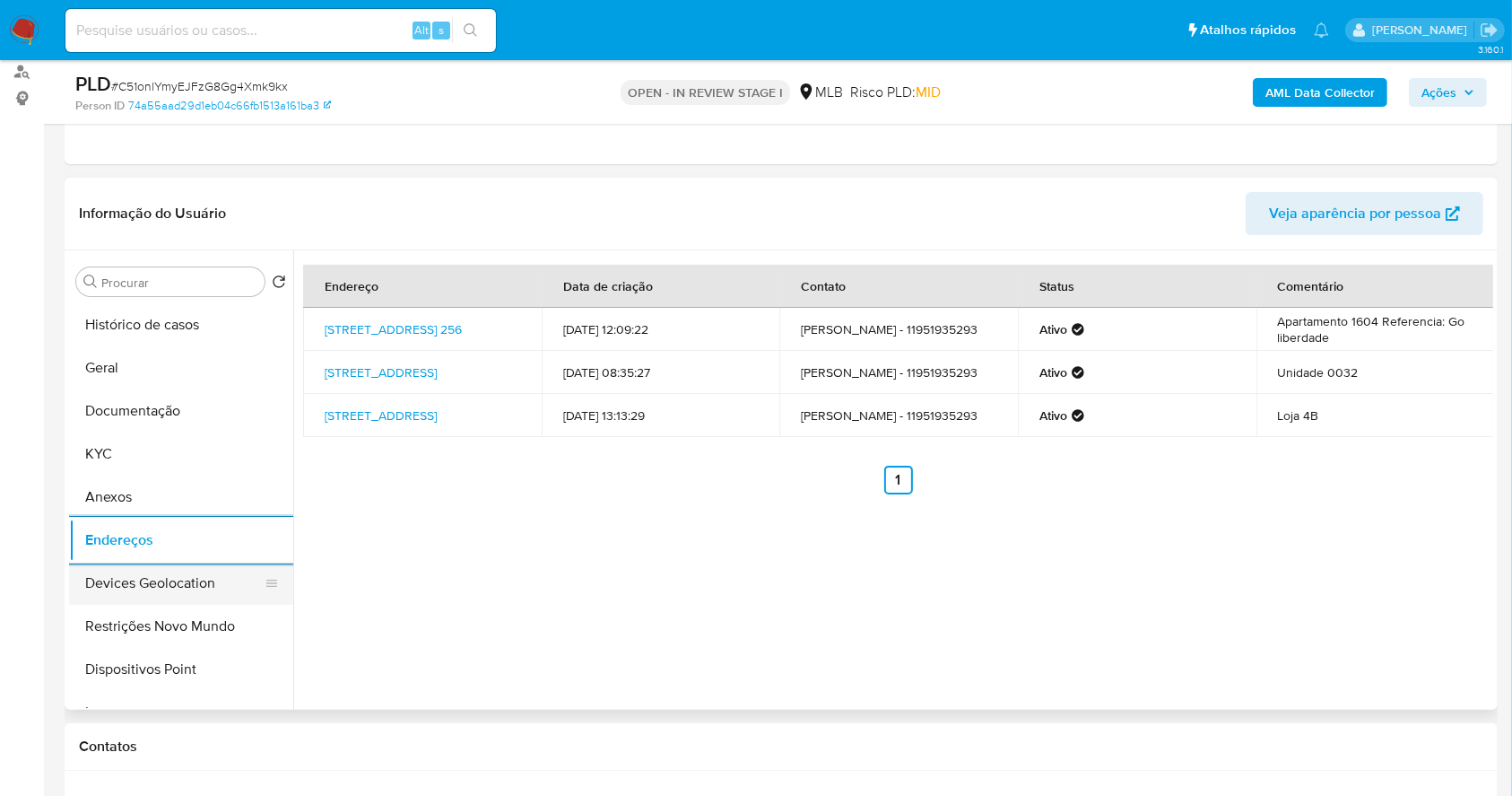
click at [155, 570] on button "Devices Geolocation" at bounding box center [174, 583] width 210 height 43
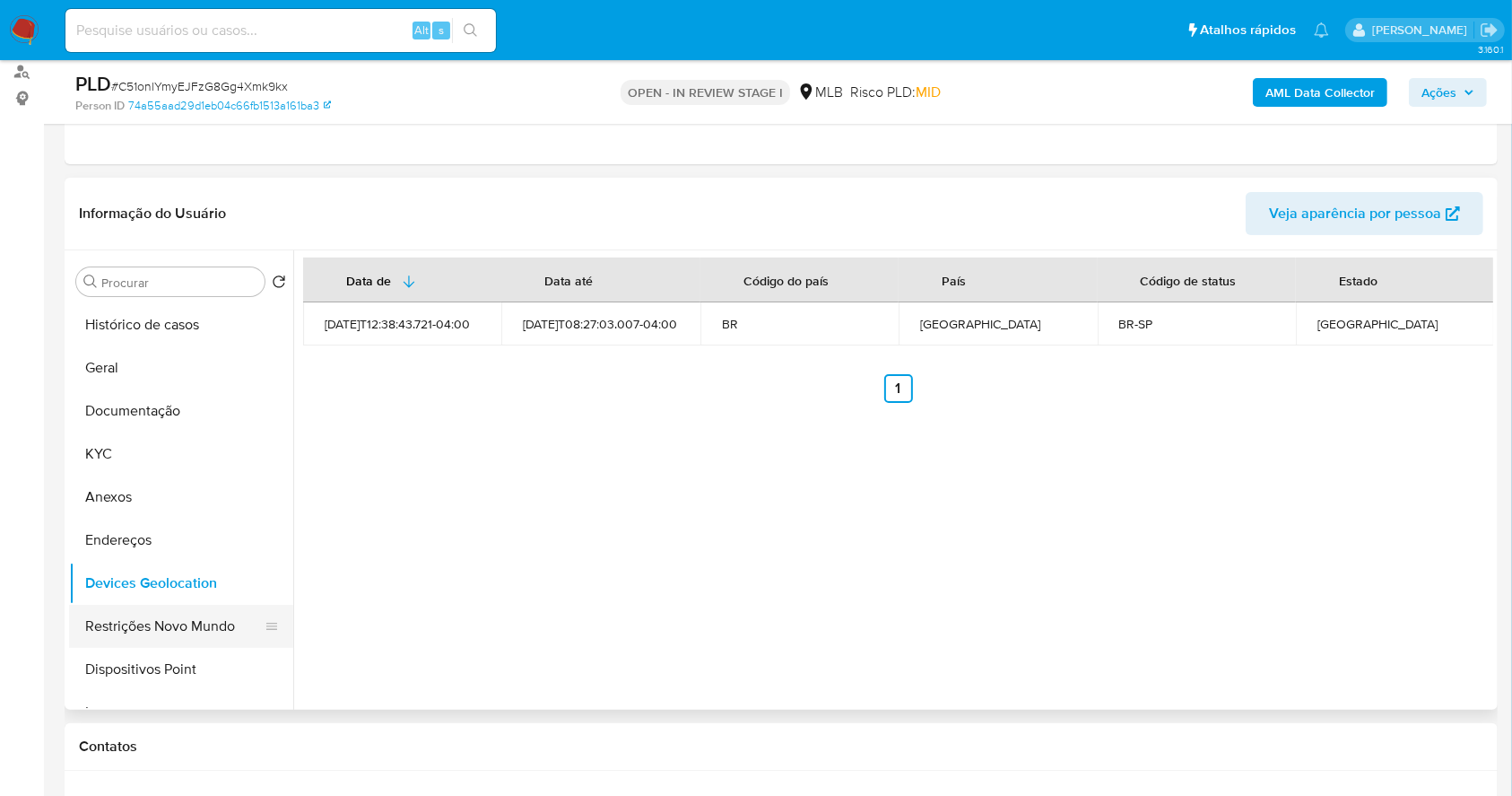
click at [230, 627] on button "Restrições Novo Mundo" at bounding box center [174, 627] width 210 height 43
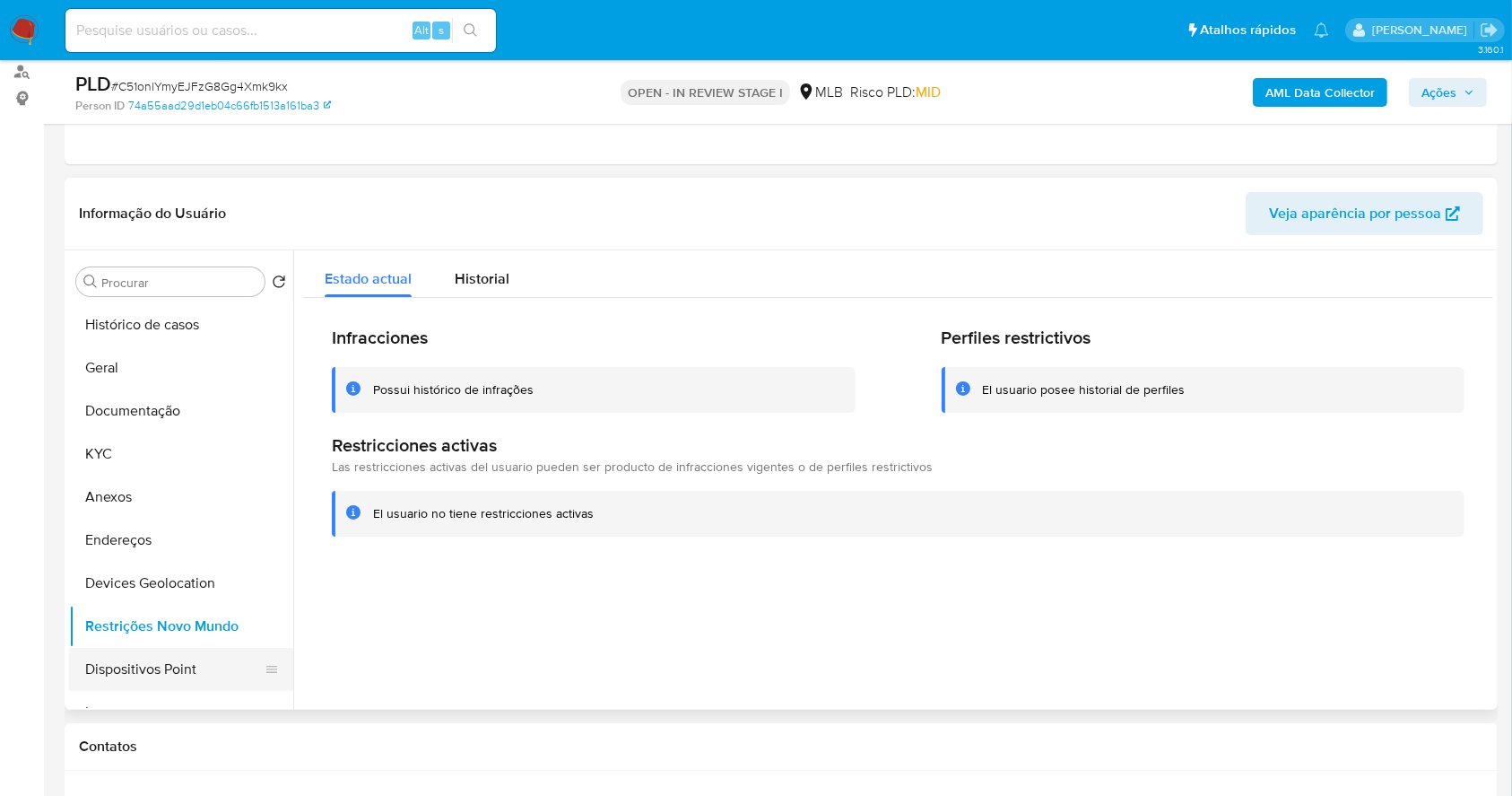
click at [225, 659] on button "Dispositivos Point" at bounding box center [174, 669] width 210 height 43
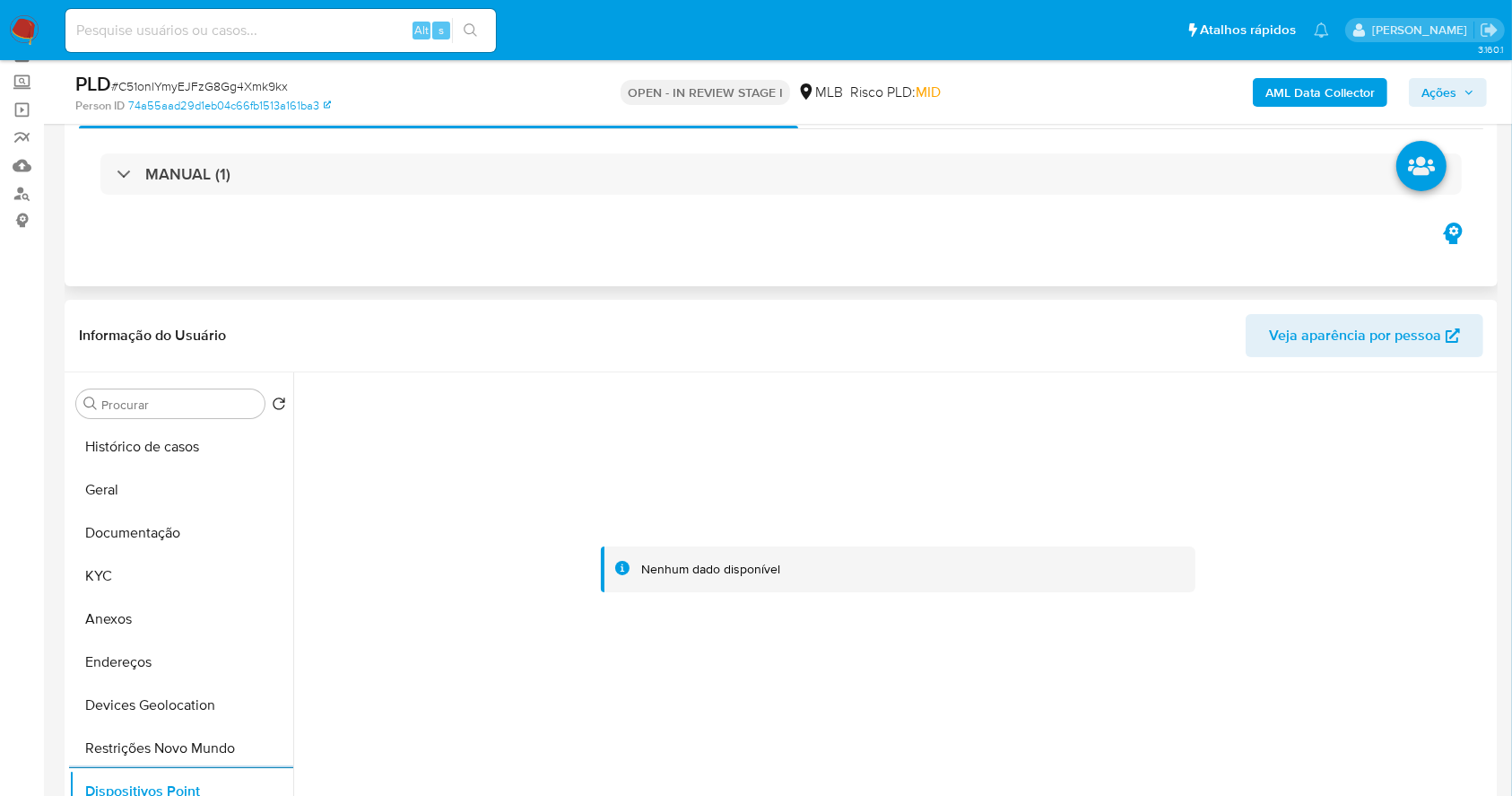
scroll to position [238, 0]
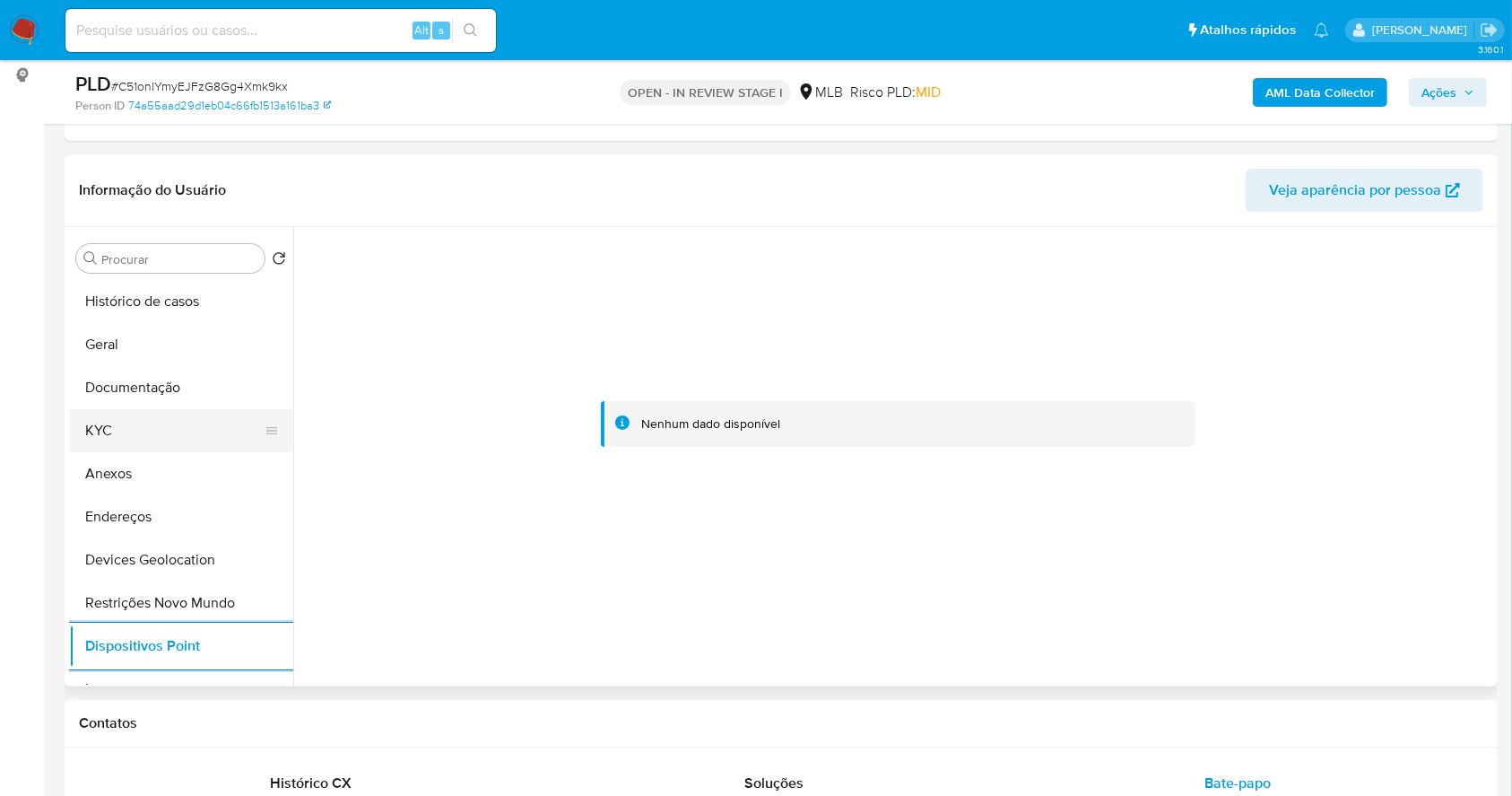
click at [186, 434] on button "KYC" at bounding box center [174, 430] width 210 height 43
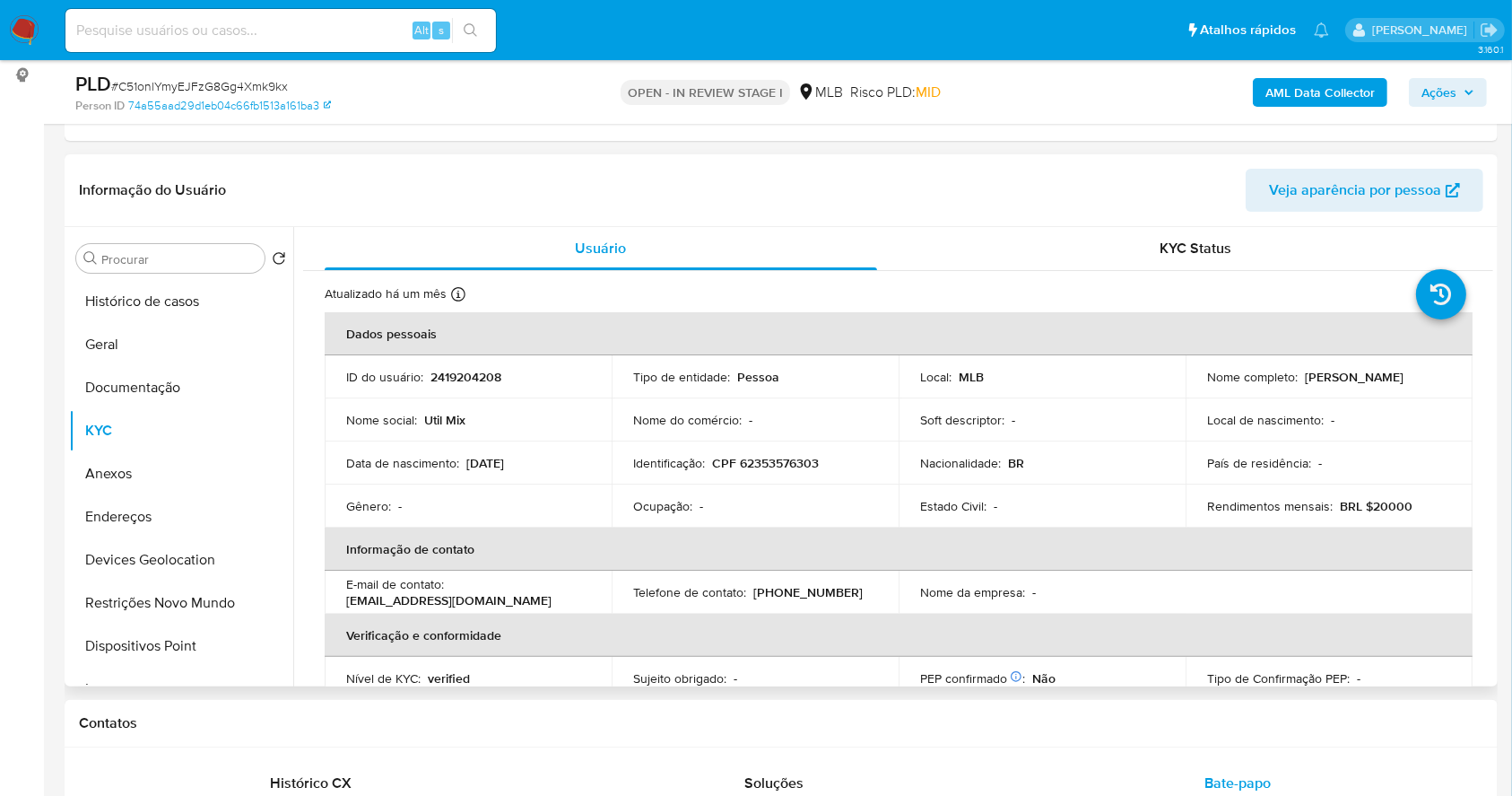
click at [755, 455] on p "CPF 62353576303" at bounding box center [765, 463] width 107 height 16
click at [762, 460] on p "CPF 62353576303" at bounding box center [765, 463] width 107 height 16
copy p "62353576303"
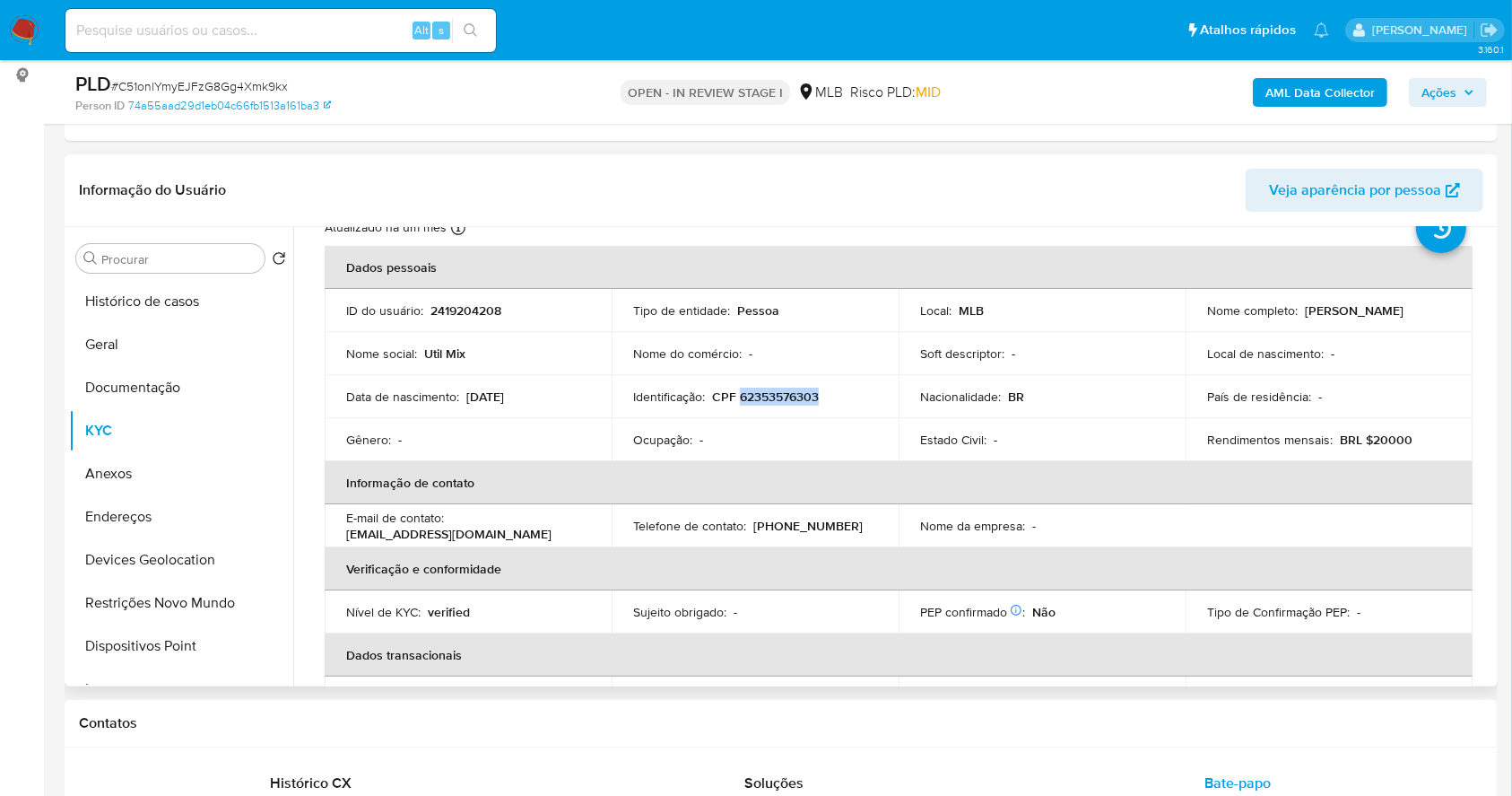
scroll to position [0, 0]
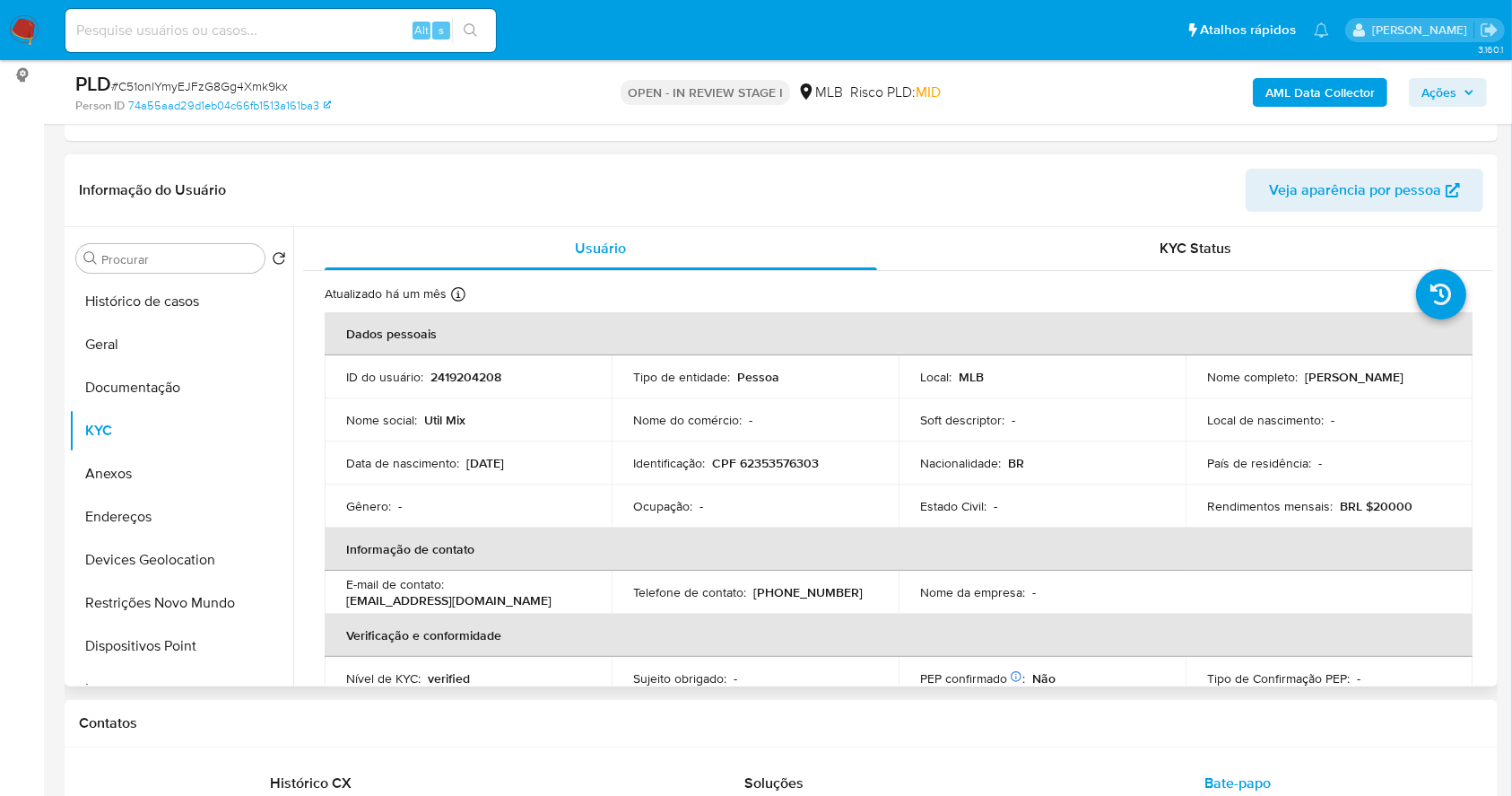
click at [812, 492] on td "Ocupação : -" at bounding box center [755, 506] width 287 height 43
click at [790, 463] on p "CPF 62353576303" at bounding box center [765, 463] width 107 height 16
copy p "62353576303"
click at [812, 478] on td "Identificação : CPF 62353576303" at bounding box center [755, 463] width 287 height 43
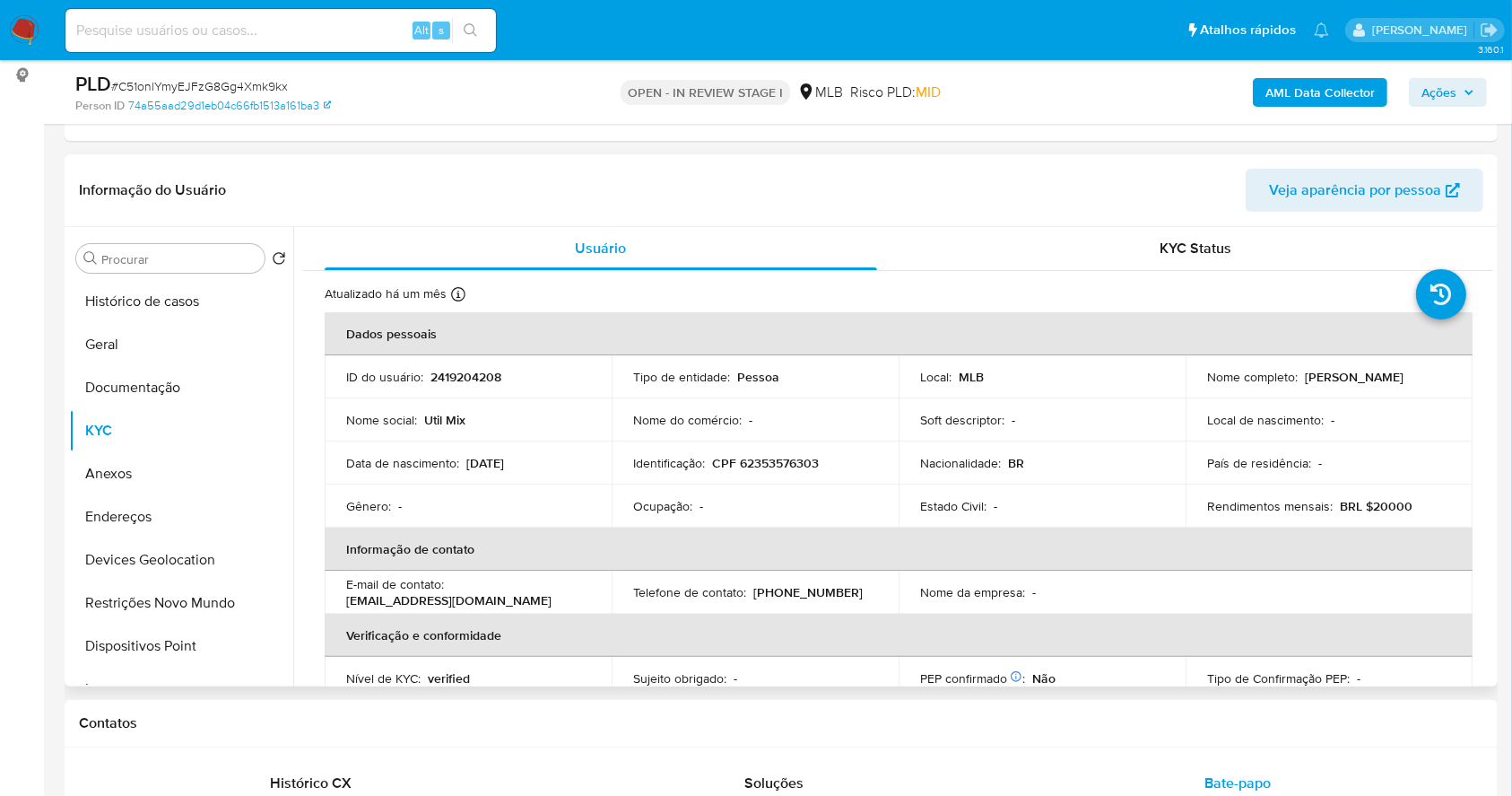
click at [792, 458] on p "CPF 62353576303" at bounding box center [765, 463] width 107 height 16
copy p "62353576303"
click at [126, 520] on button "Endereços" at bounding box center [174, 517] width 210 height 43
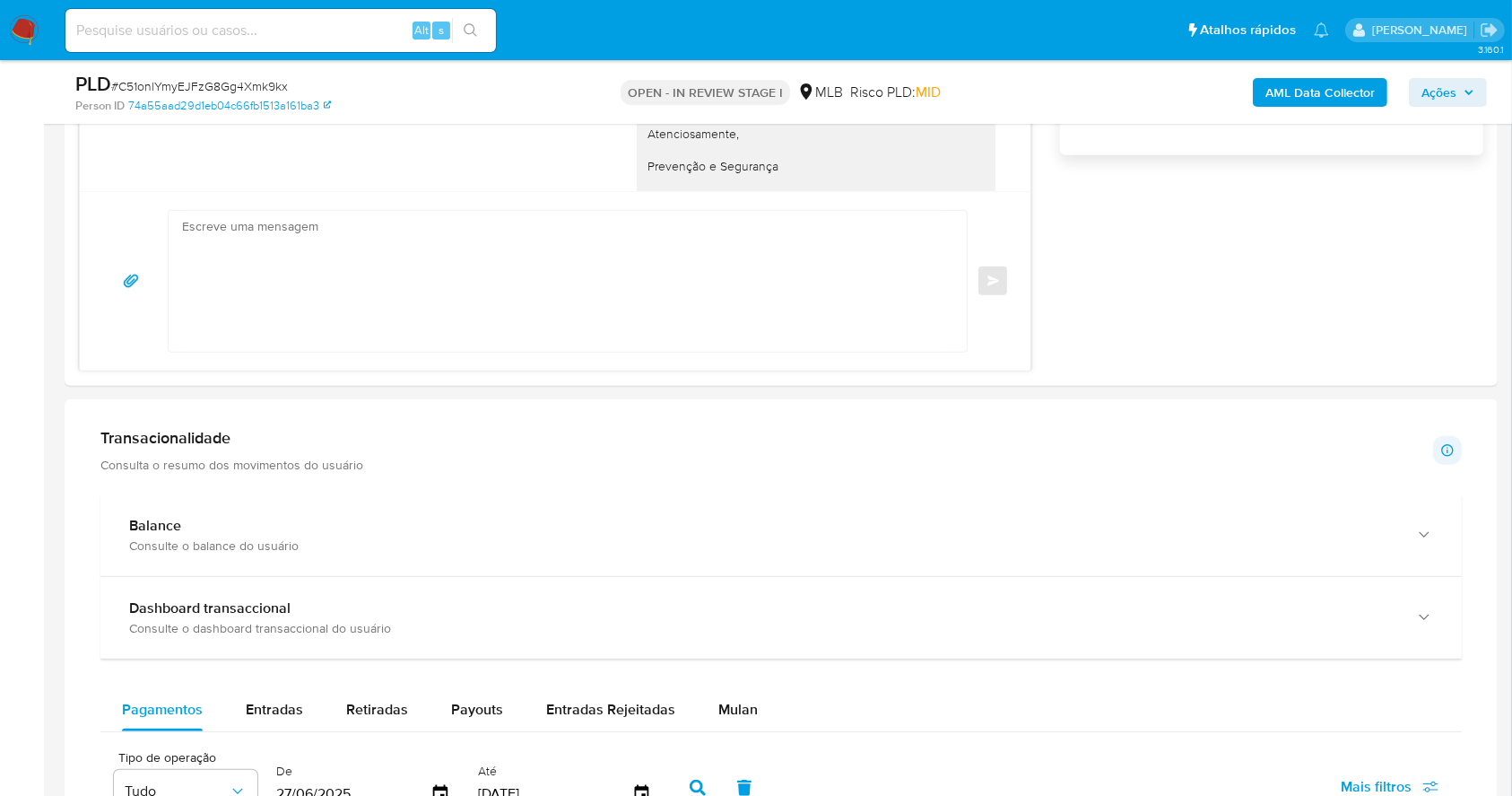
scroll to position [1422, 0]
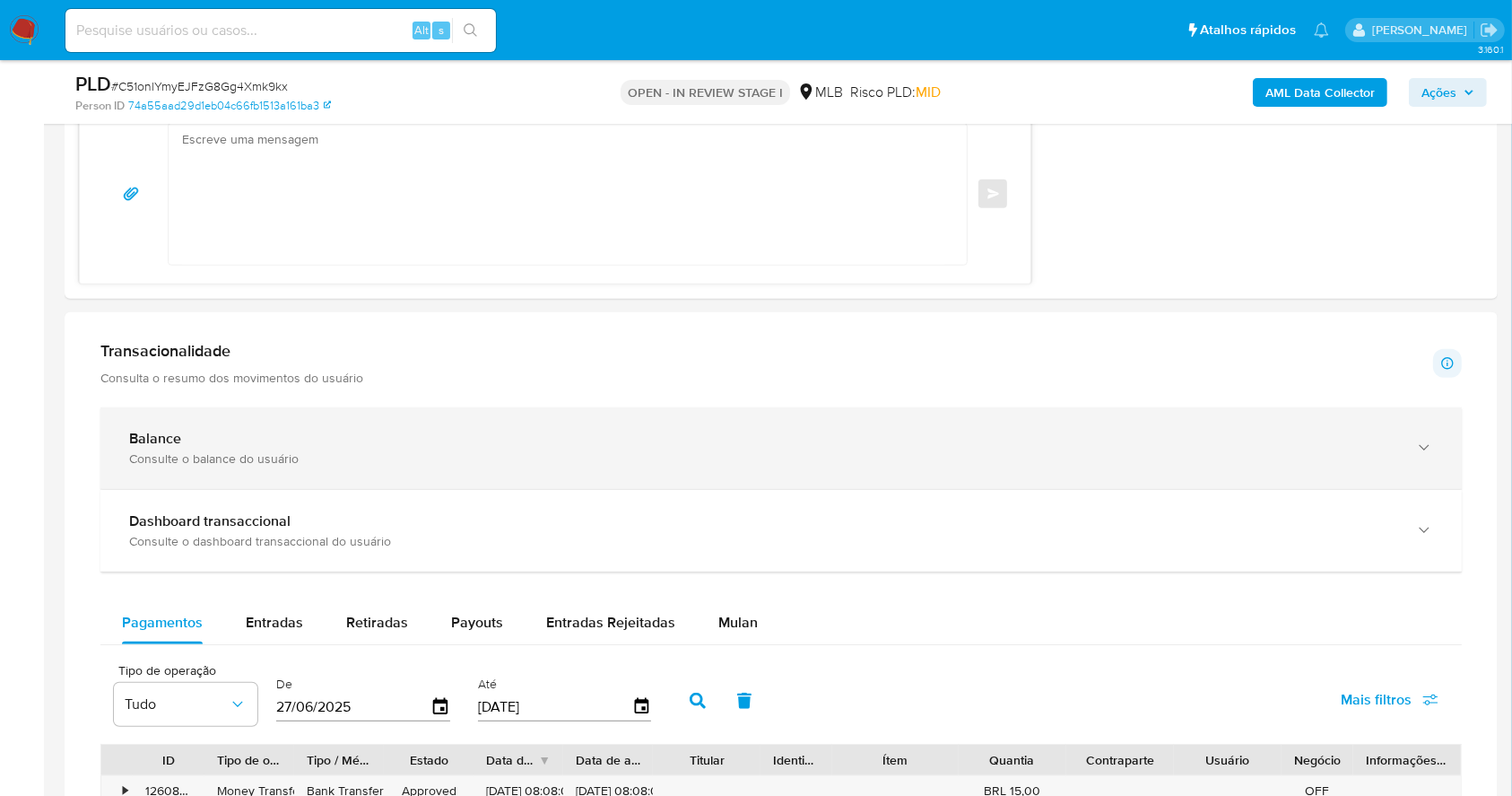
click at [382, 430] on div "Balance" at bounding box center [763, 438] width 1268 height 18
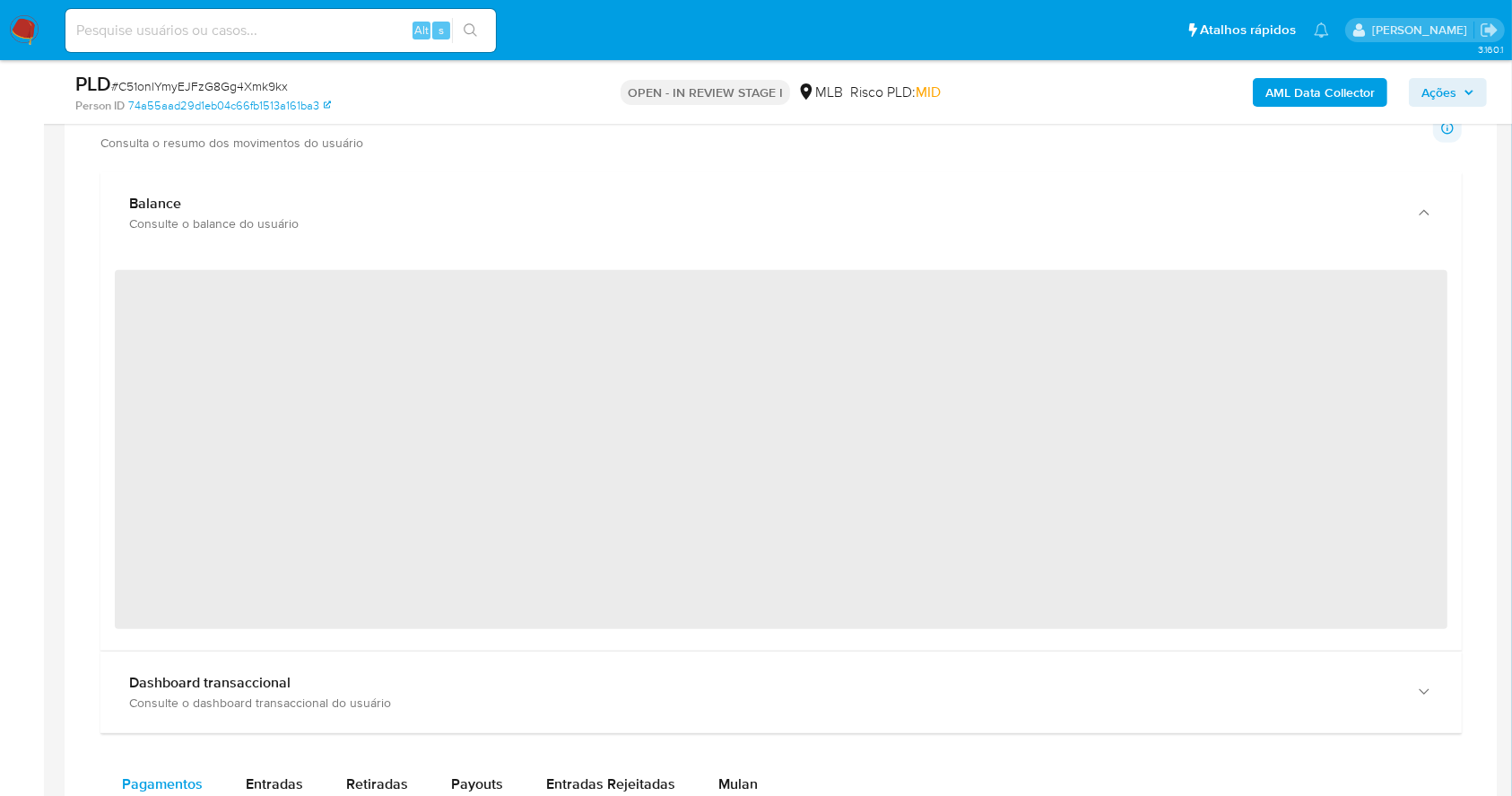
scroll to position [1660, 0]
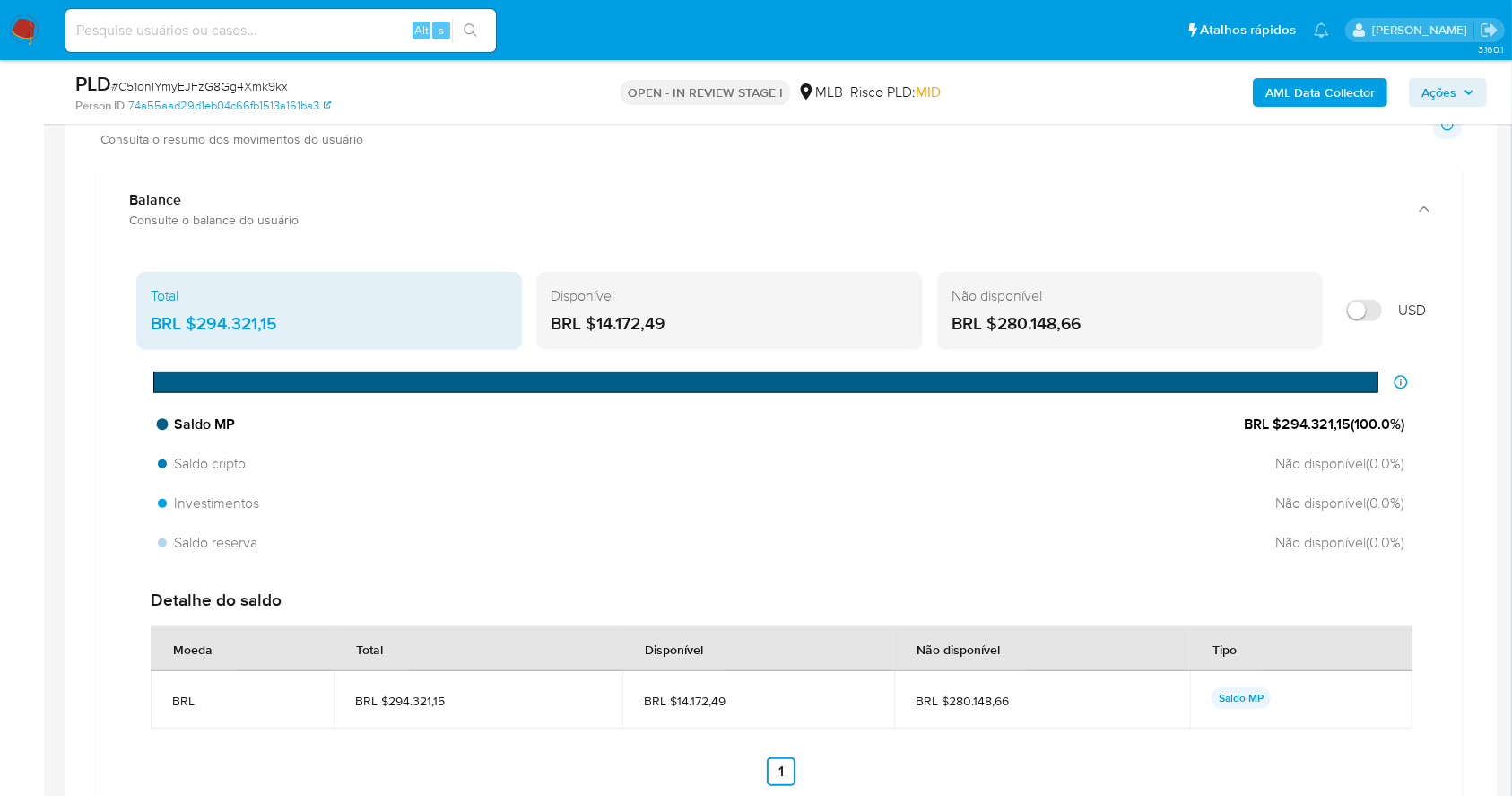
drag, startPoint x: 1279, startPoint y: 421, endPoint x: 1345, endPoint y: 430, distance: 66.6
click at [1345, 430] on span "BRL $294.321,15 ( 100.0 %)" at bounding box center [1324, 424] width 161 height 20
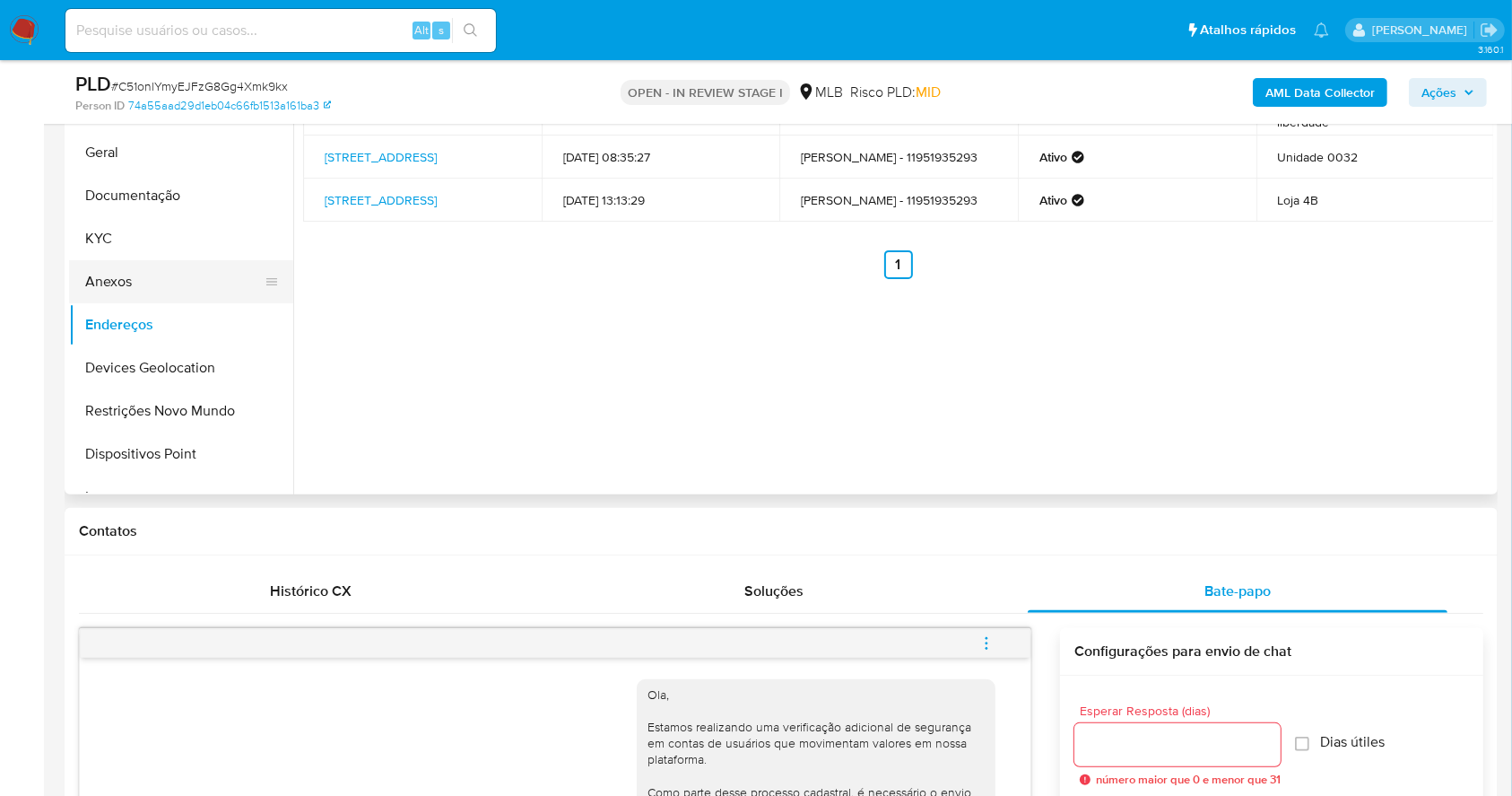
scroll to position [344, 0]
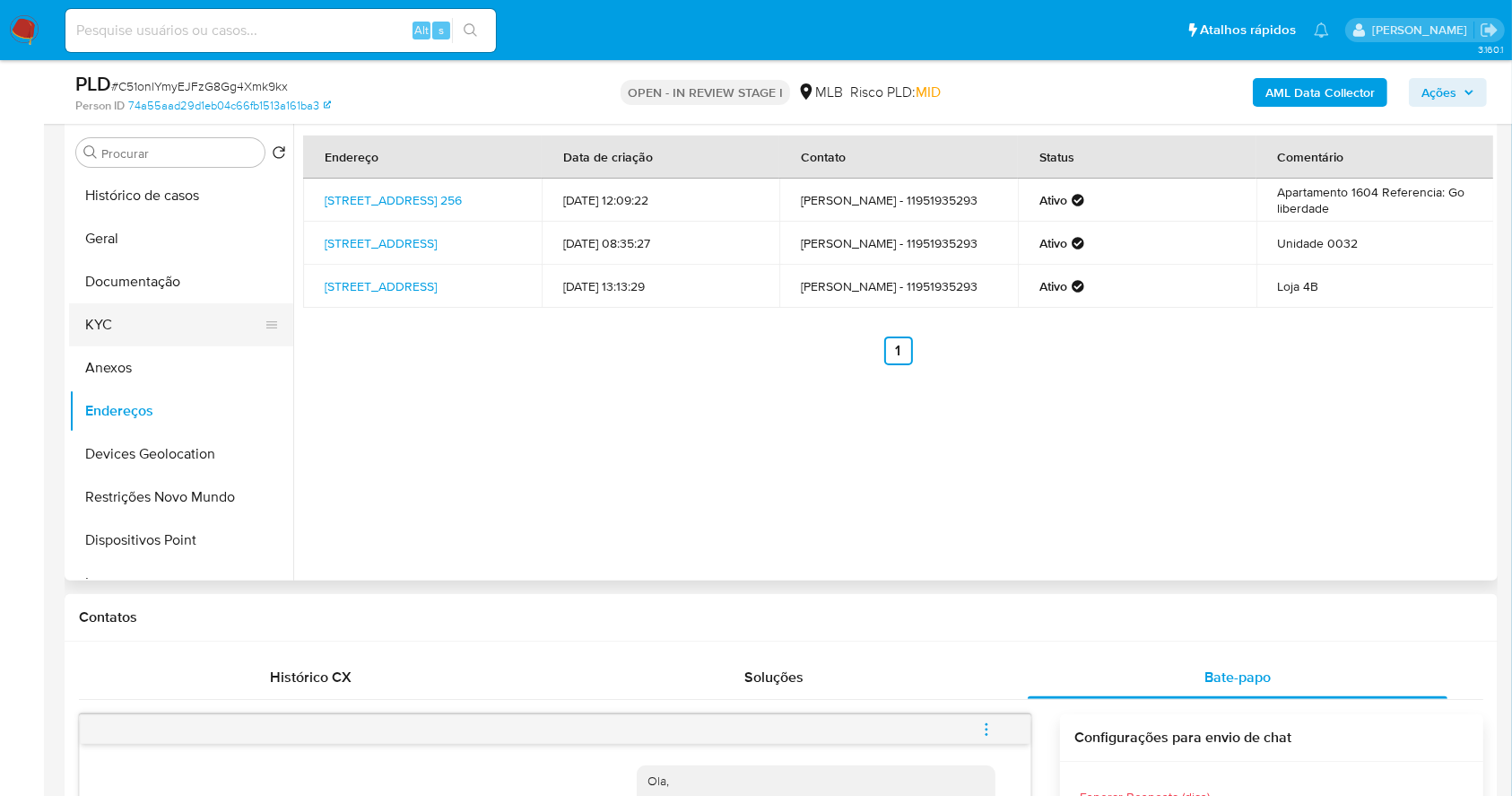
click at [132, 304] on button "KYC" at bounding box center [174, 325] width 210 height 43
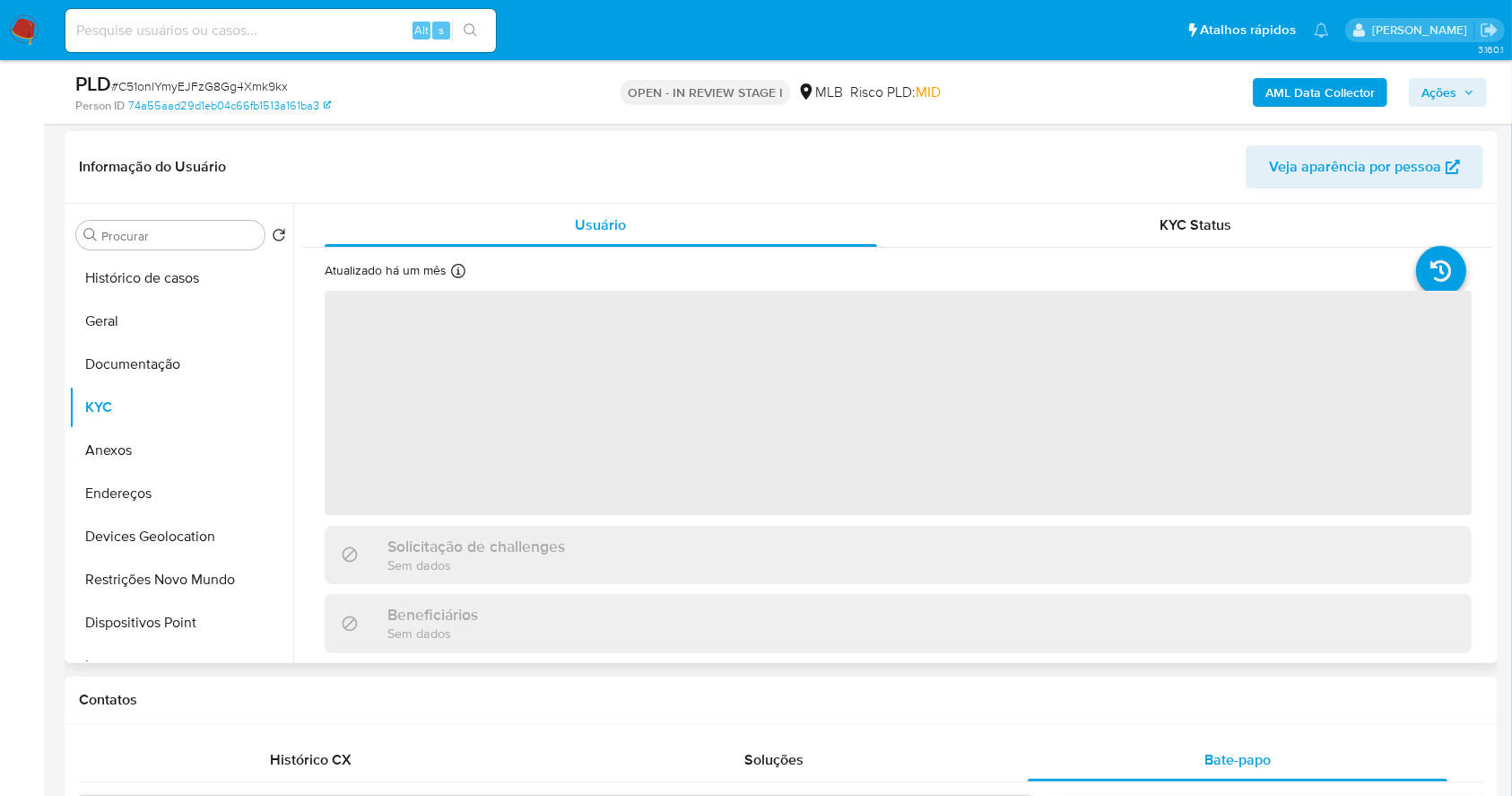
scroll to position [224, 0]
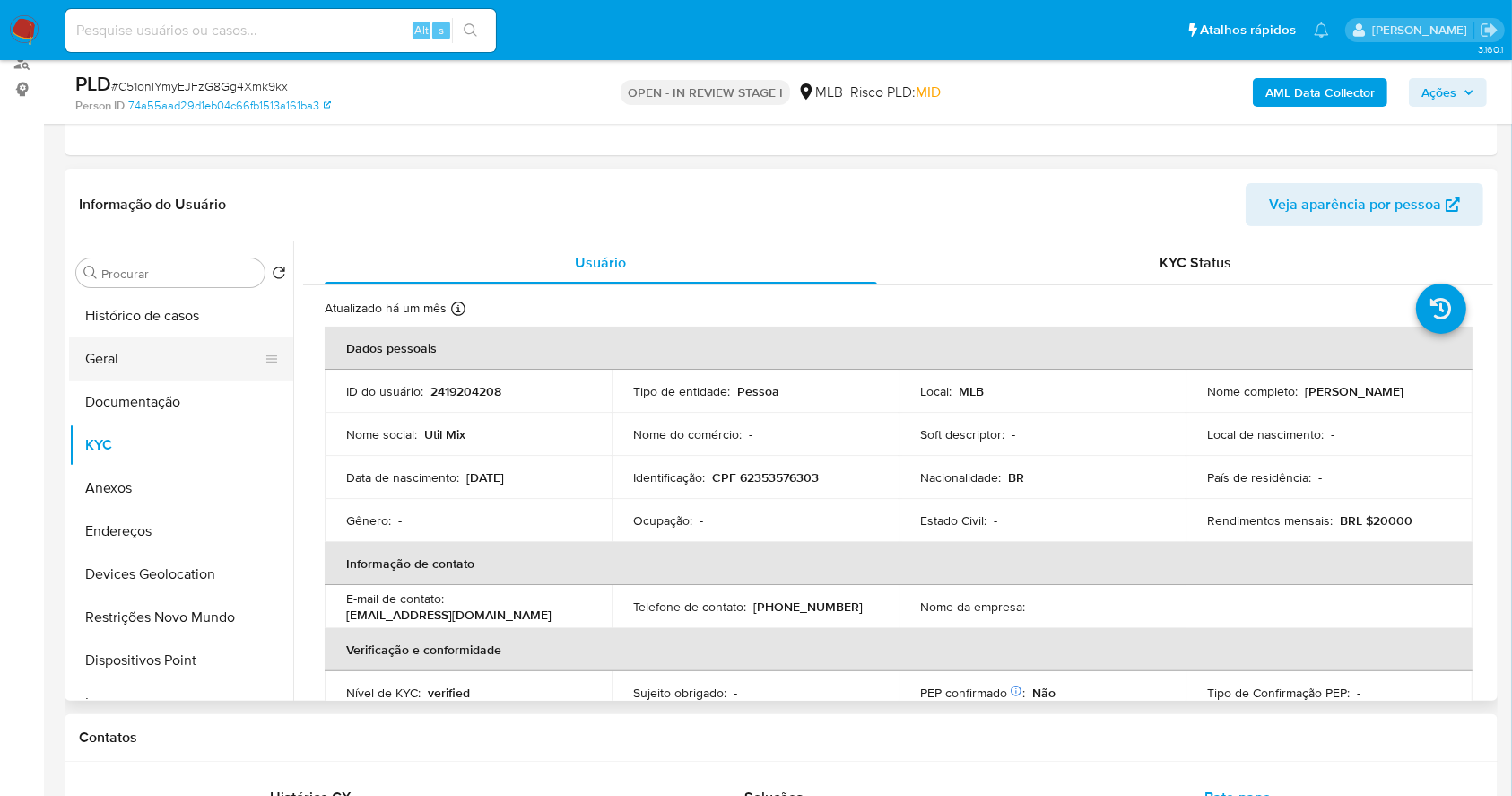
click at [156, 347] on button "Geral" at bounding box center [174, 358] width 210 height 43
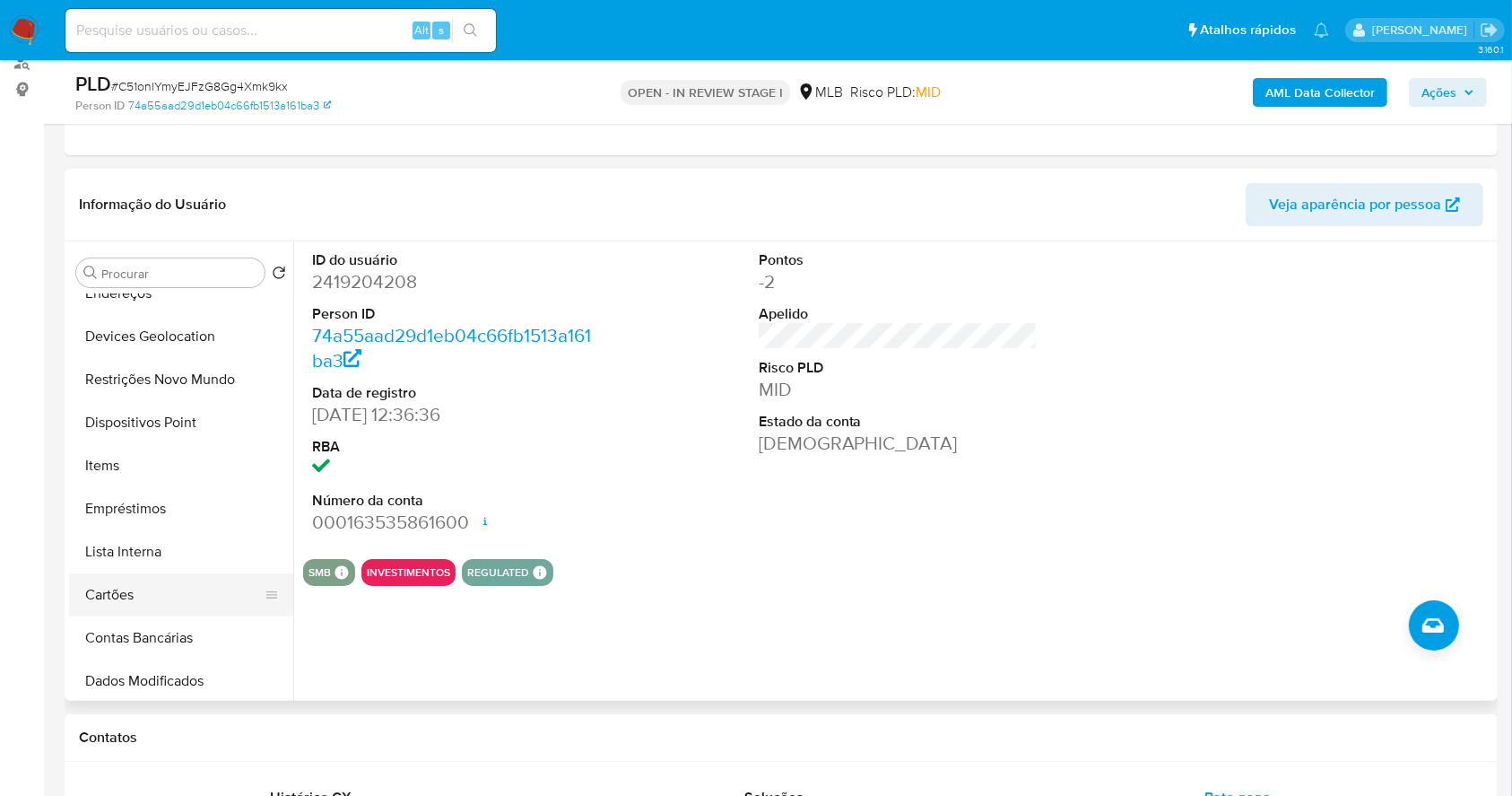
scroll to position [238, 0]
click at [150, 472] on button "Items" at bounding box center [174, 465] width 210 height 43
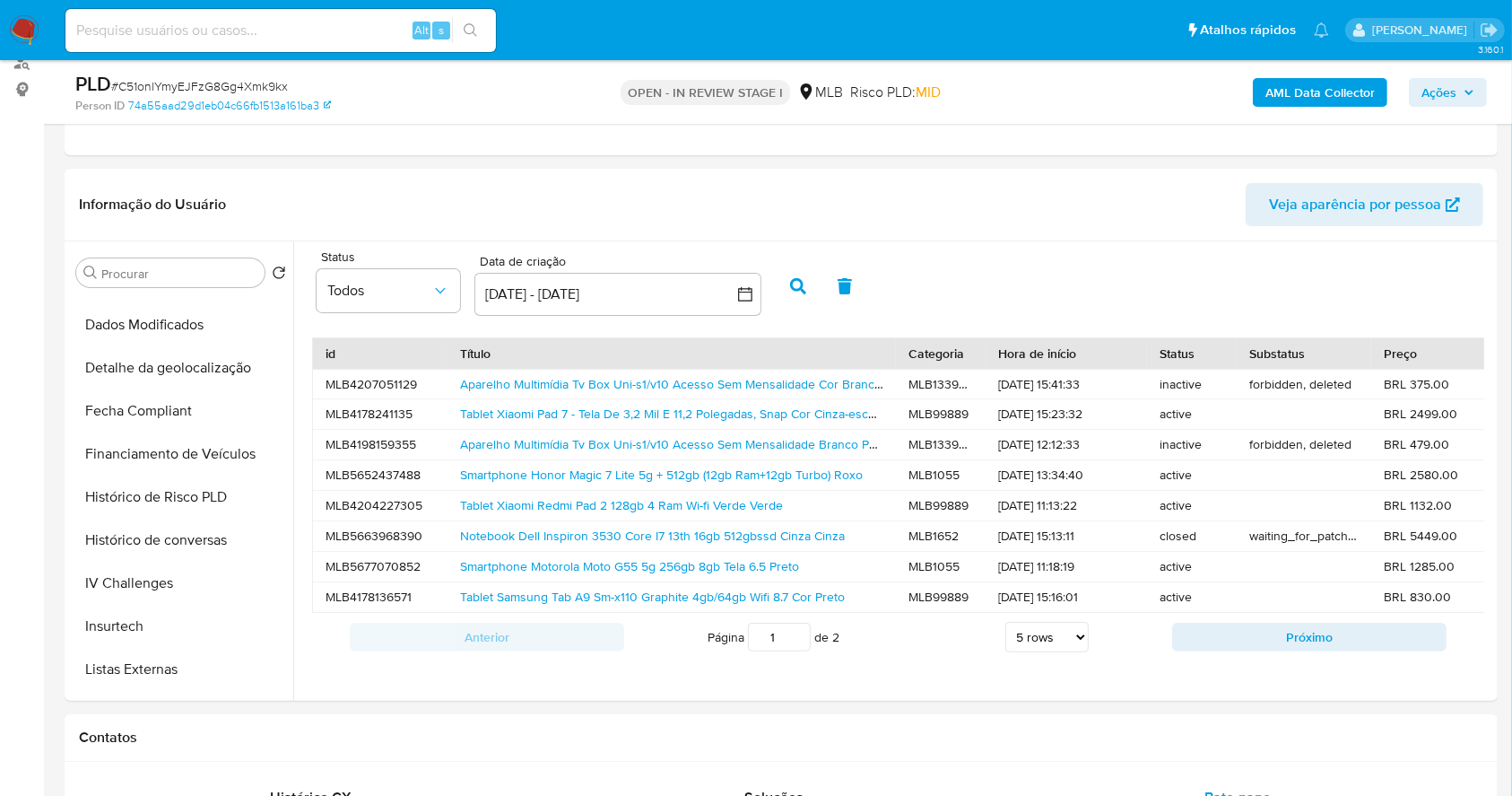
scroll to position [598, 0]
click at [698, 412] on link "Tablet Xiaomi Pad 7 - Tela De 3,2 Mil E 11,2 Polegadas, Snap Cor Cinza-escuro" at bounding box center [673, 413] width 427 height 18
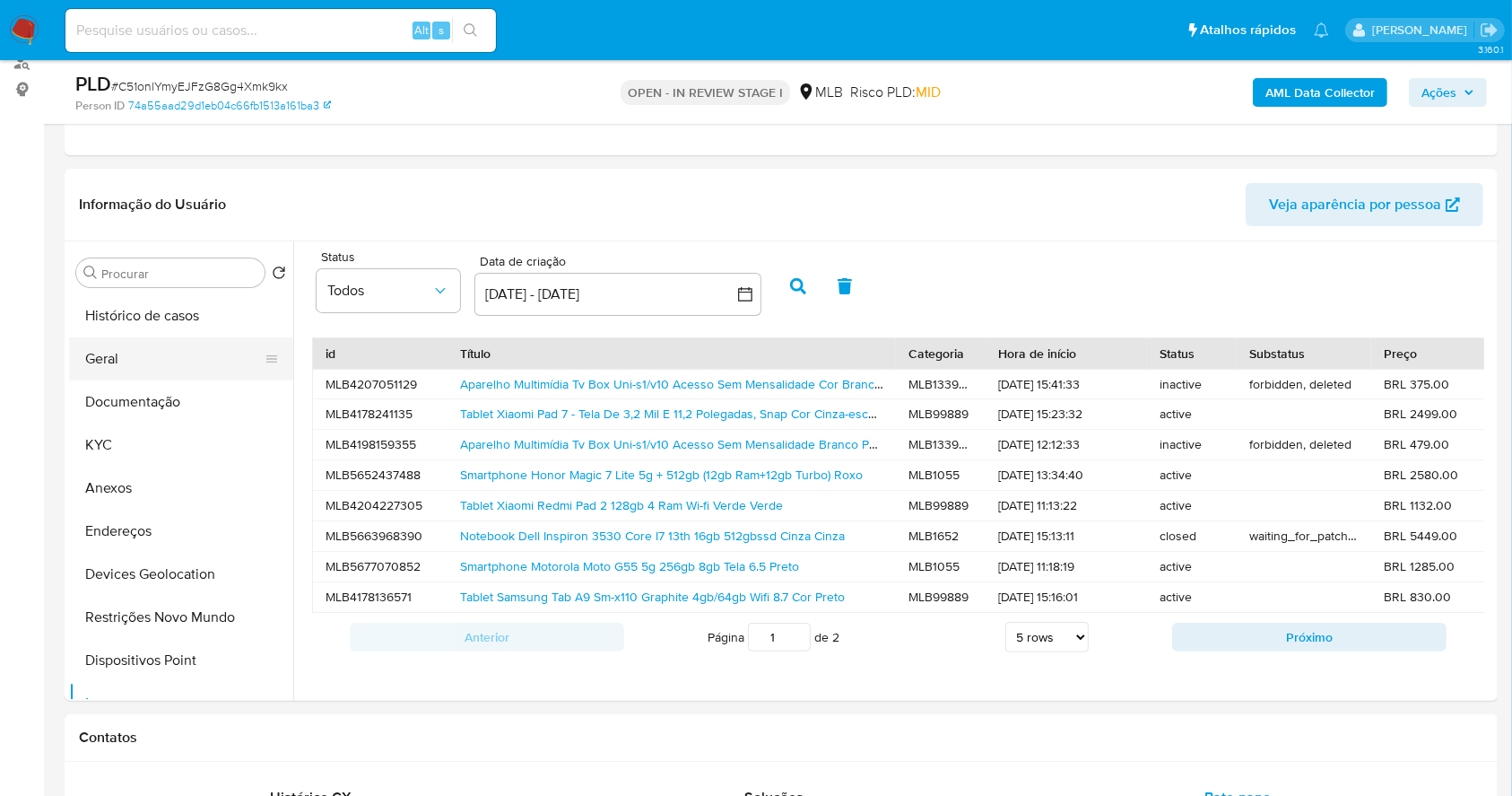
click at [122, 345] on button "Geral" at bounding box center [174, 358] width 210 height 43
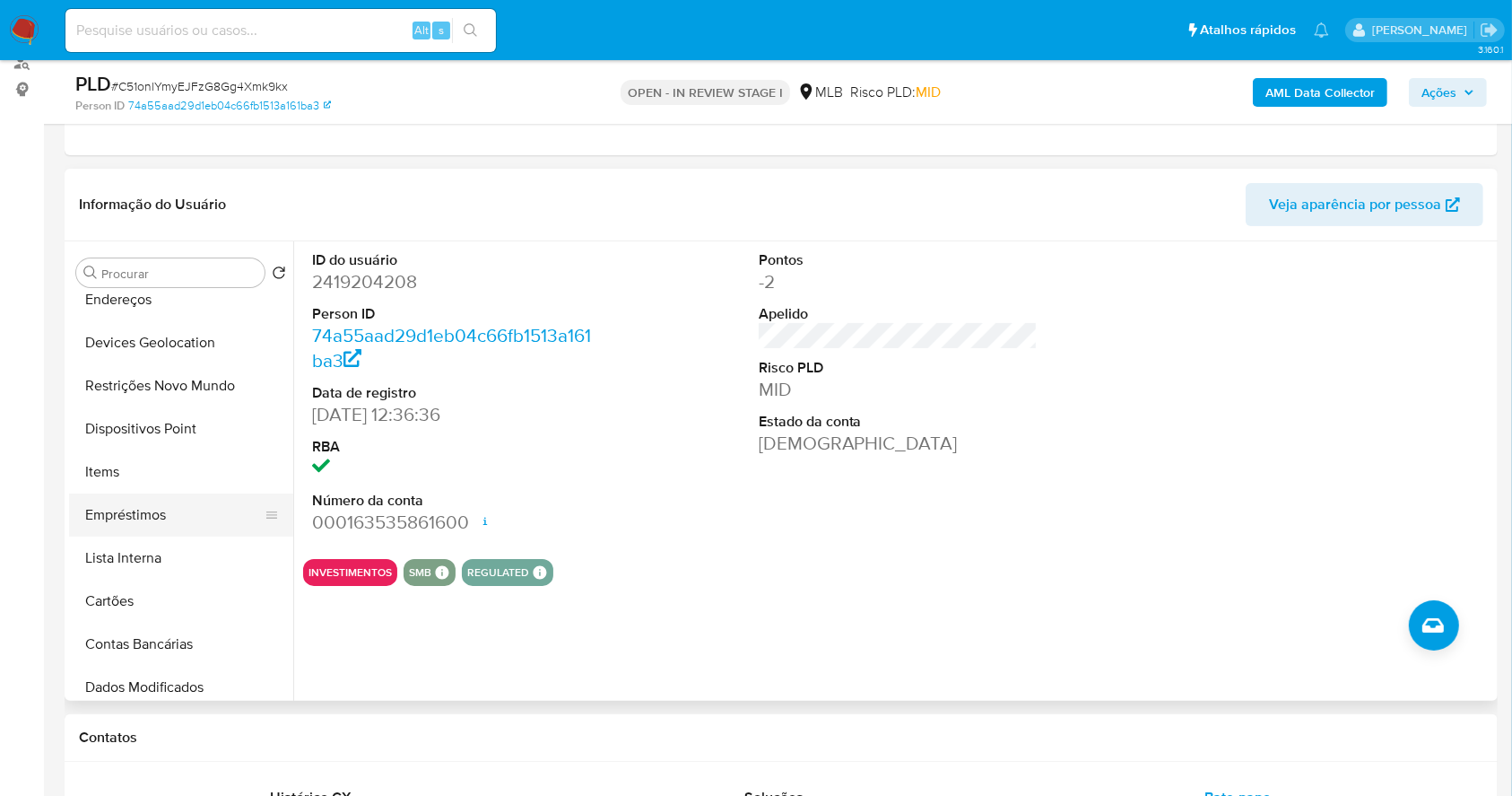
scroll to position [238, 0]
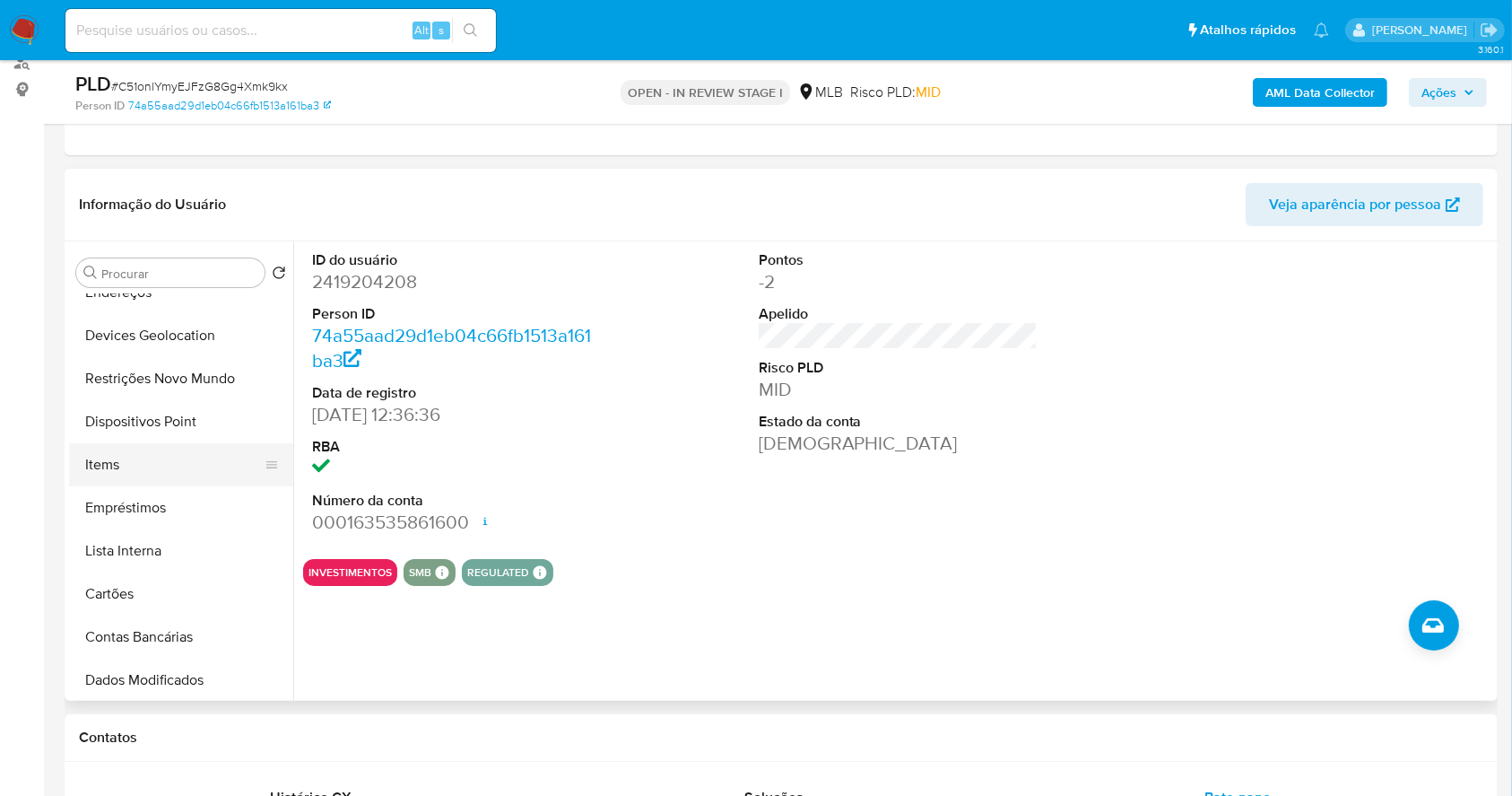
click at [126, 471] on button "Items" at bounding box center [174, 465] width 210 height 43
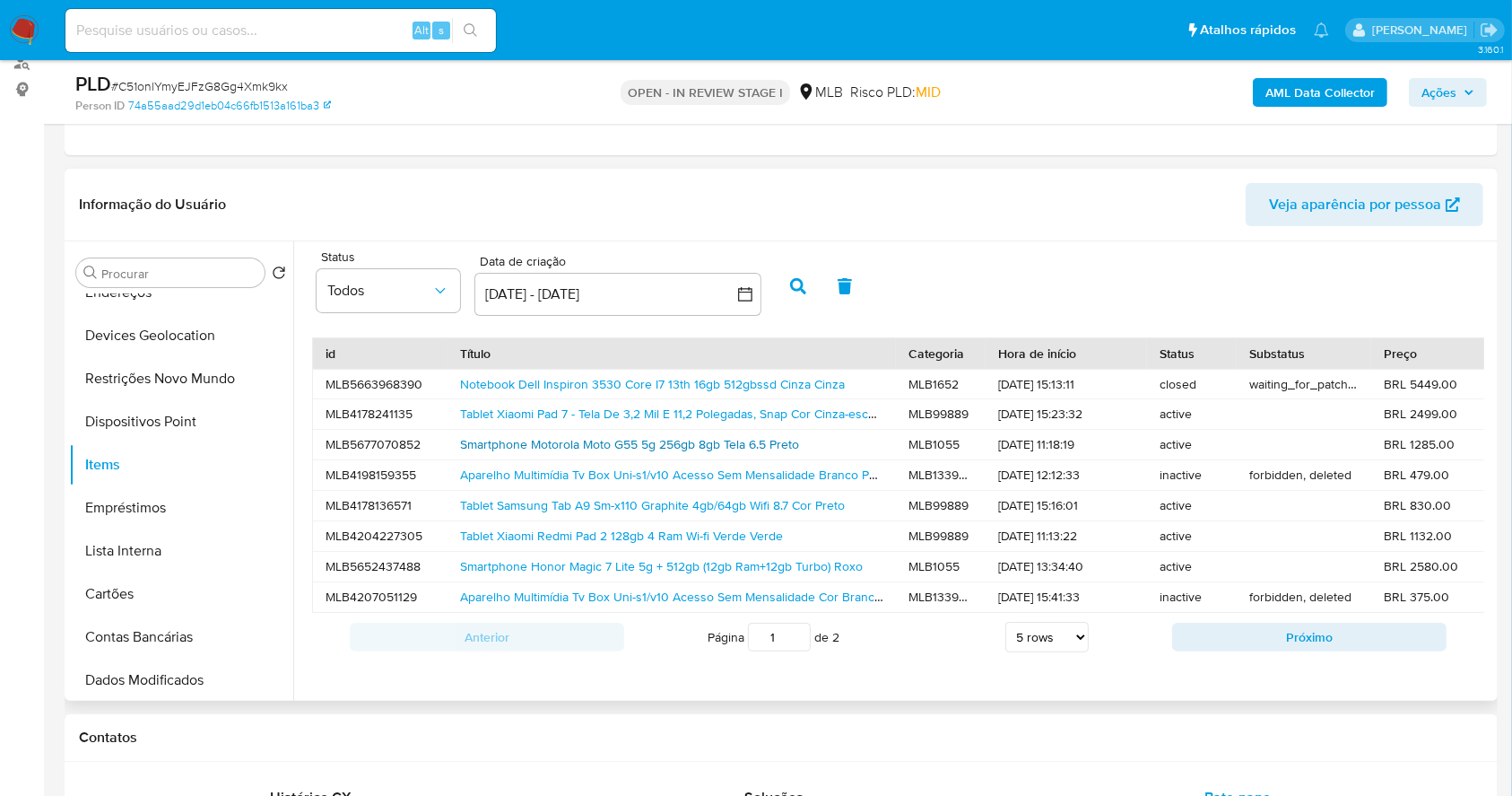
scroll to position [6, 0]
click at [1174, 638] on button "Próximo" at bounding box center [1309, 637] width 274 height 29
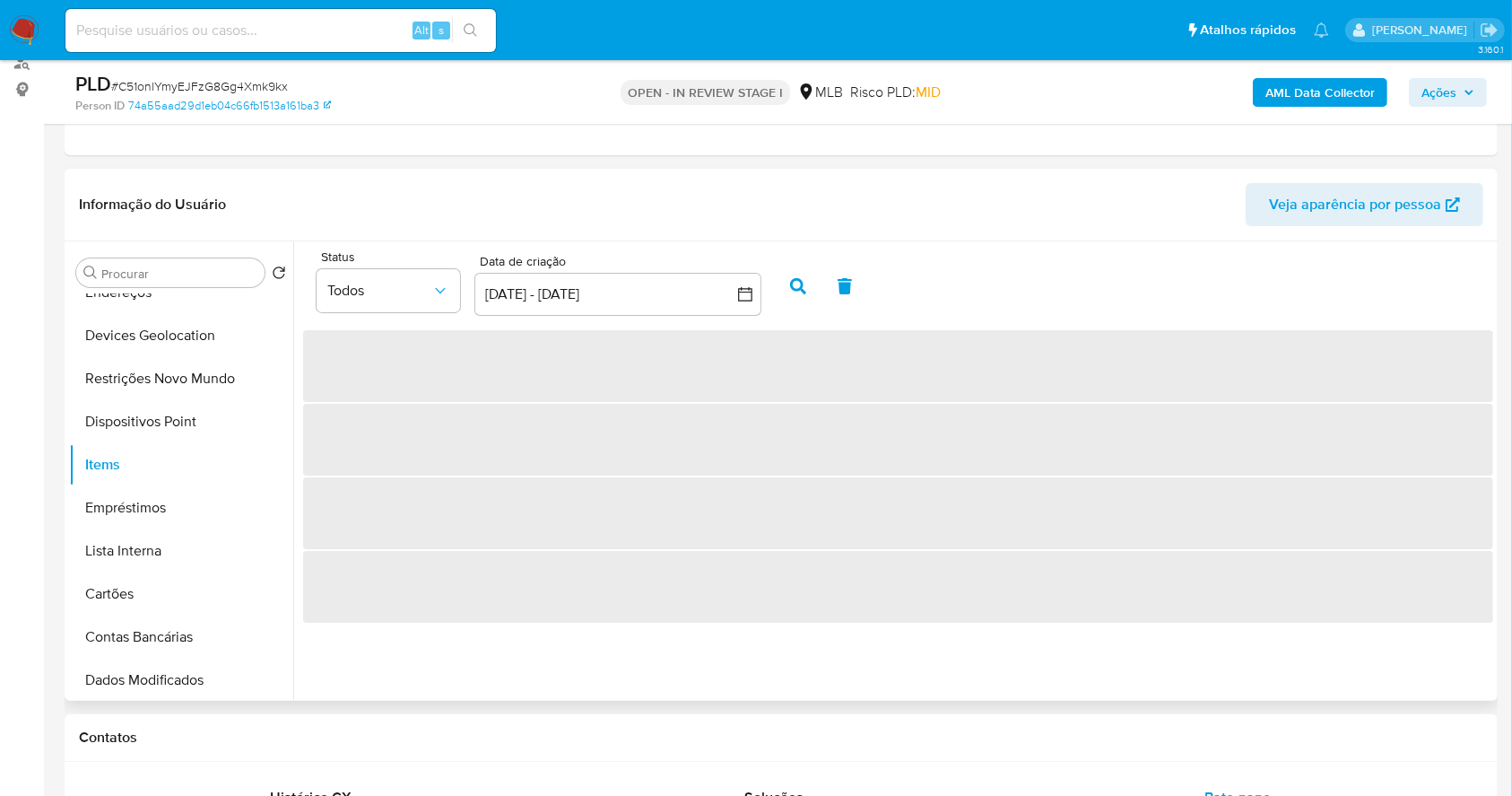
scroll to position [0, 0]
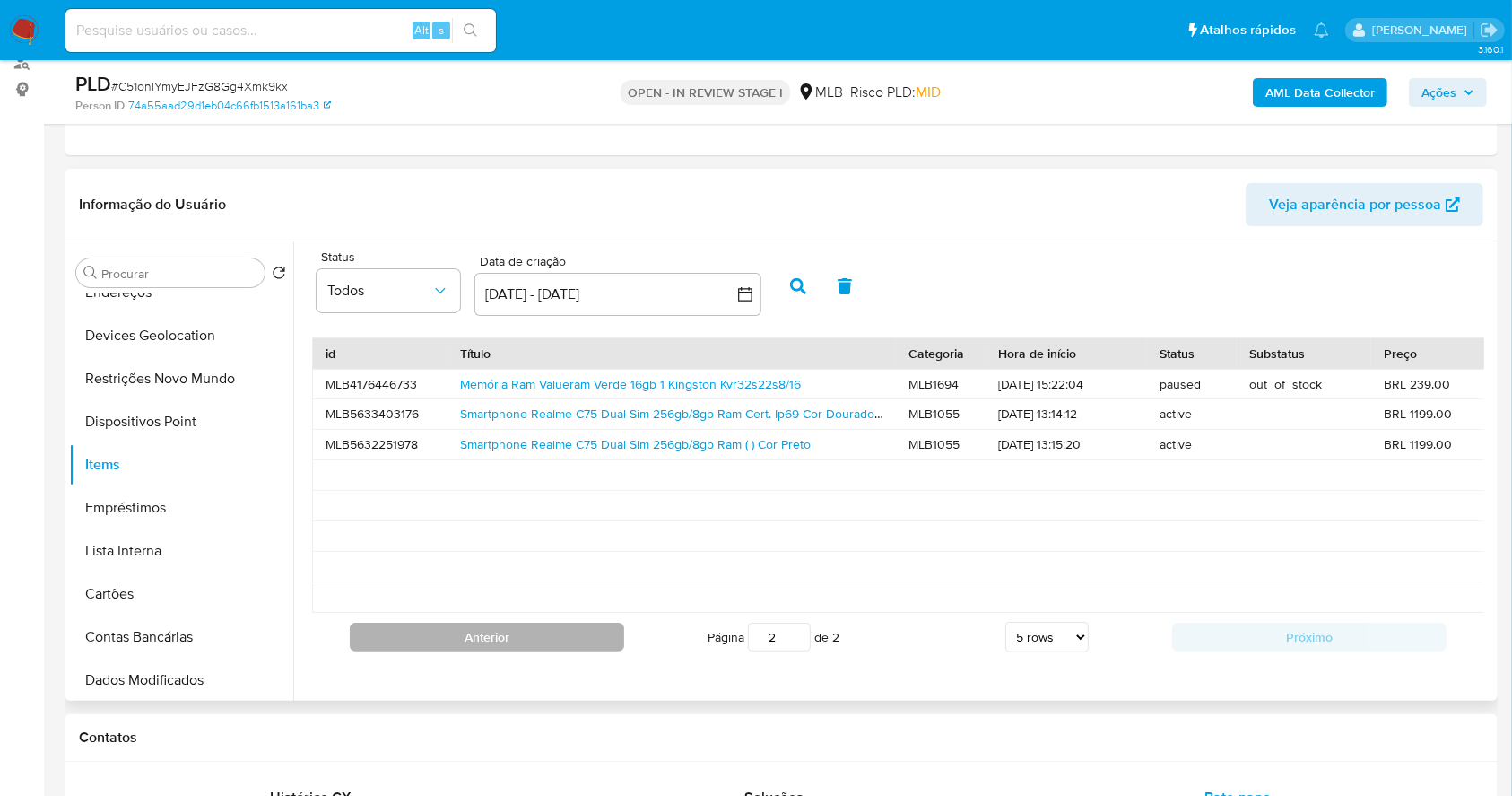
click at [525, 652] on button "Anterior" at bounding box center [487, 637] width 274 height 29
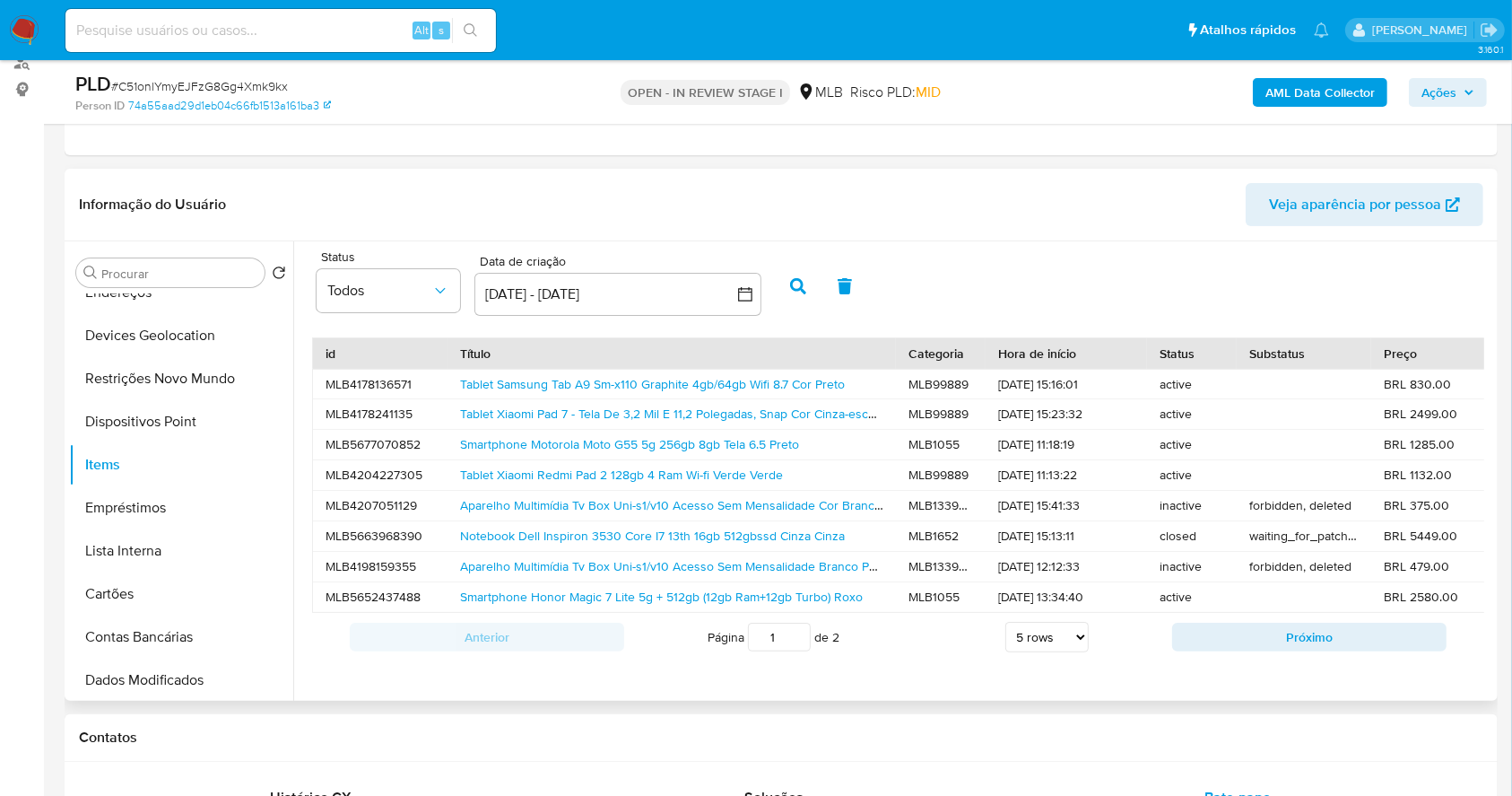
click at [1435, 91] on span "Ações" at bounding box center [1439, 92] width 35 height 29
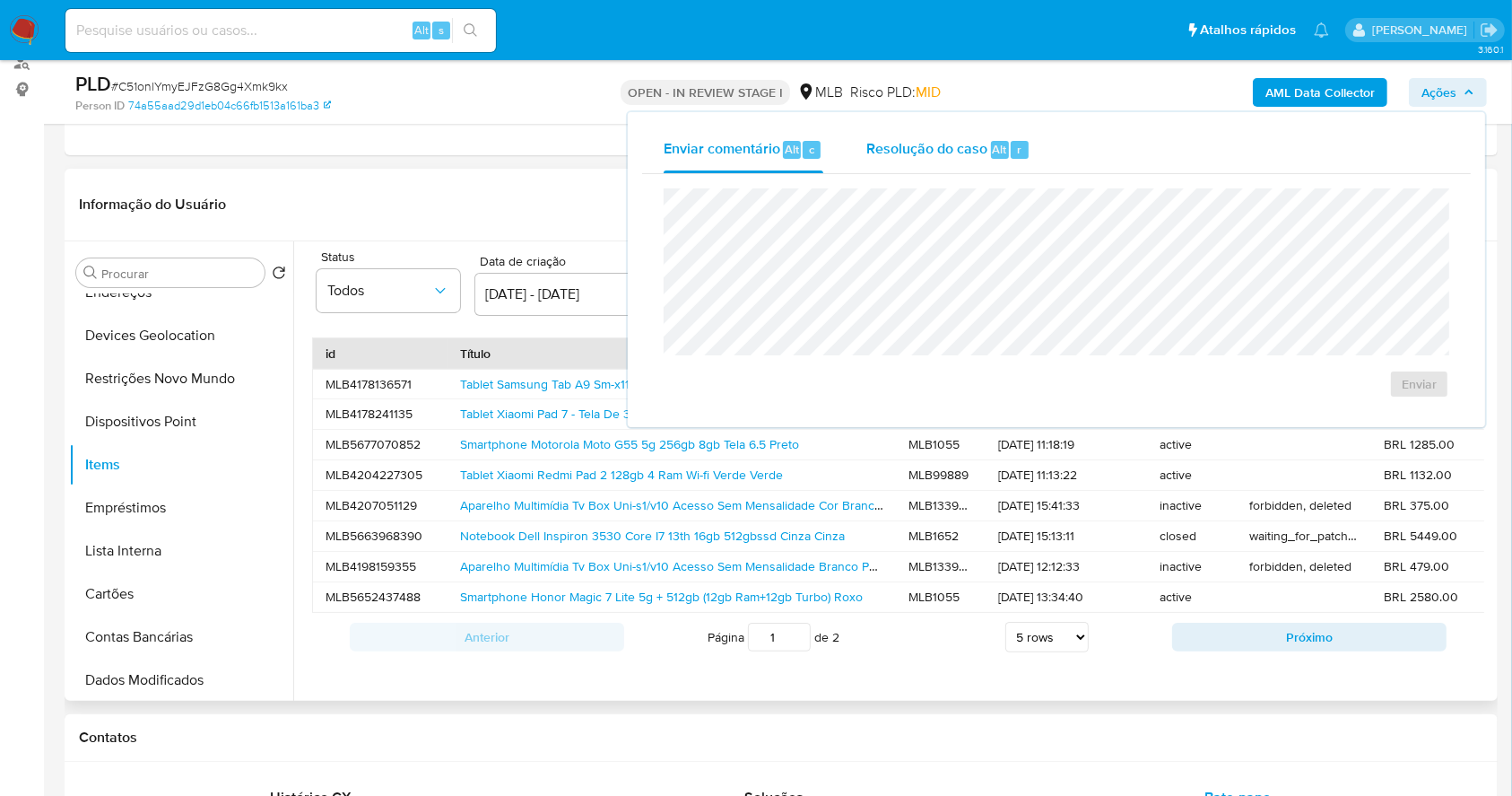
click at [930, 146] on span "Resolução do caso" at bounding box center [927, 148] width 121 height 20
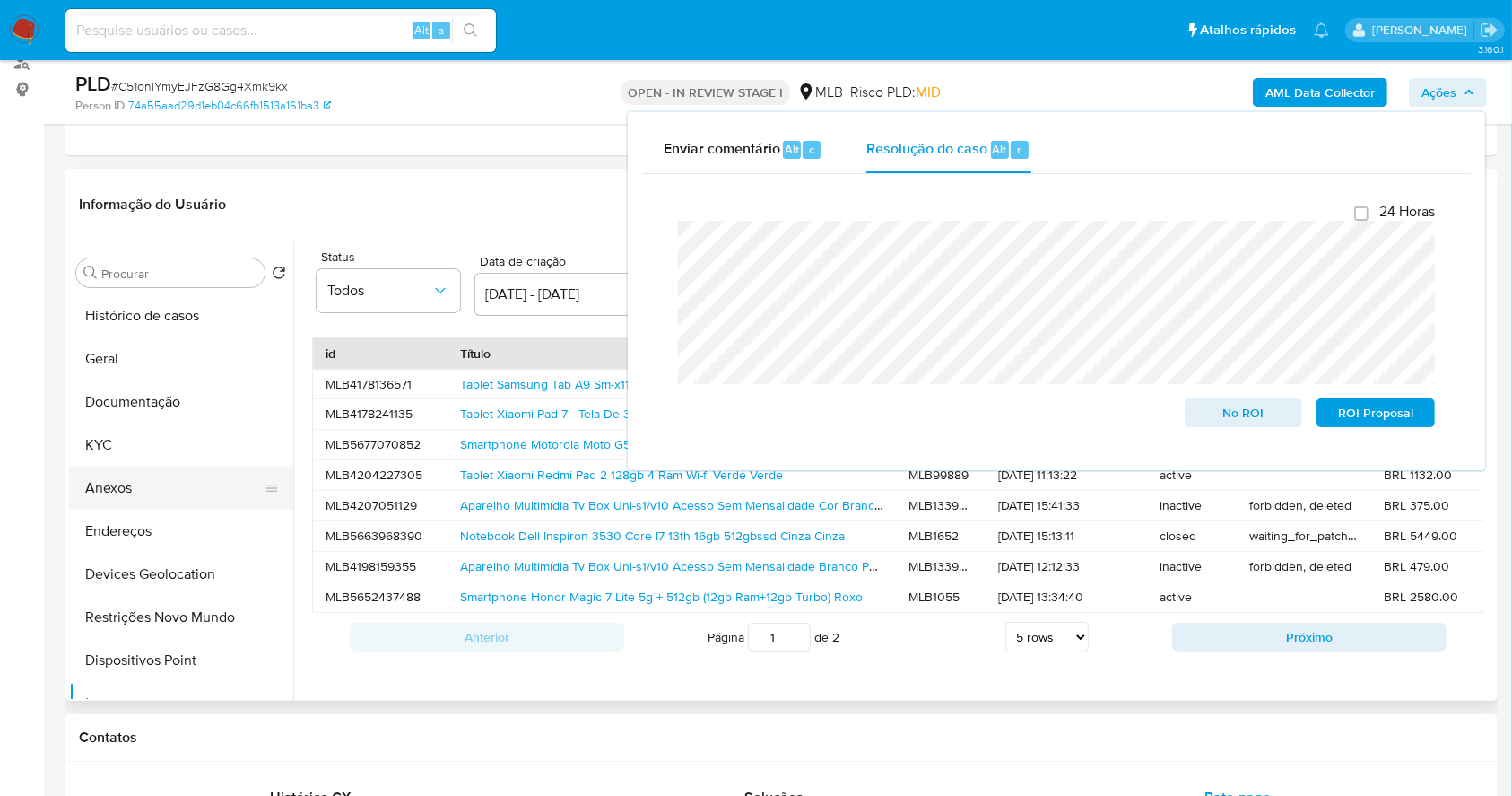
click at [155, 480] on button "Anexos" at bounding box center [174, 488] width 210 height 43
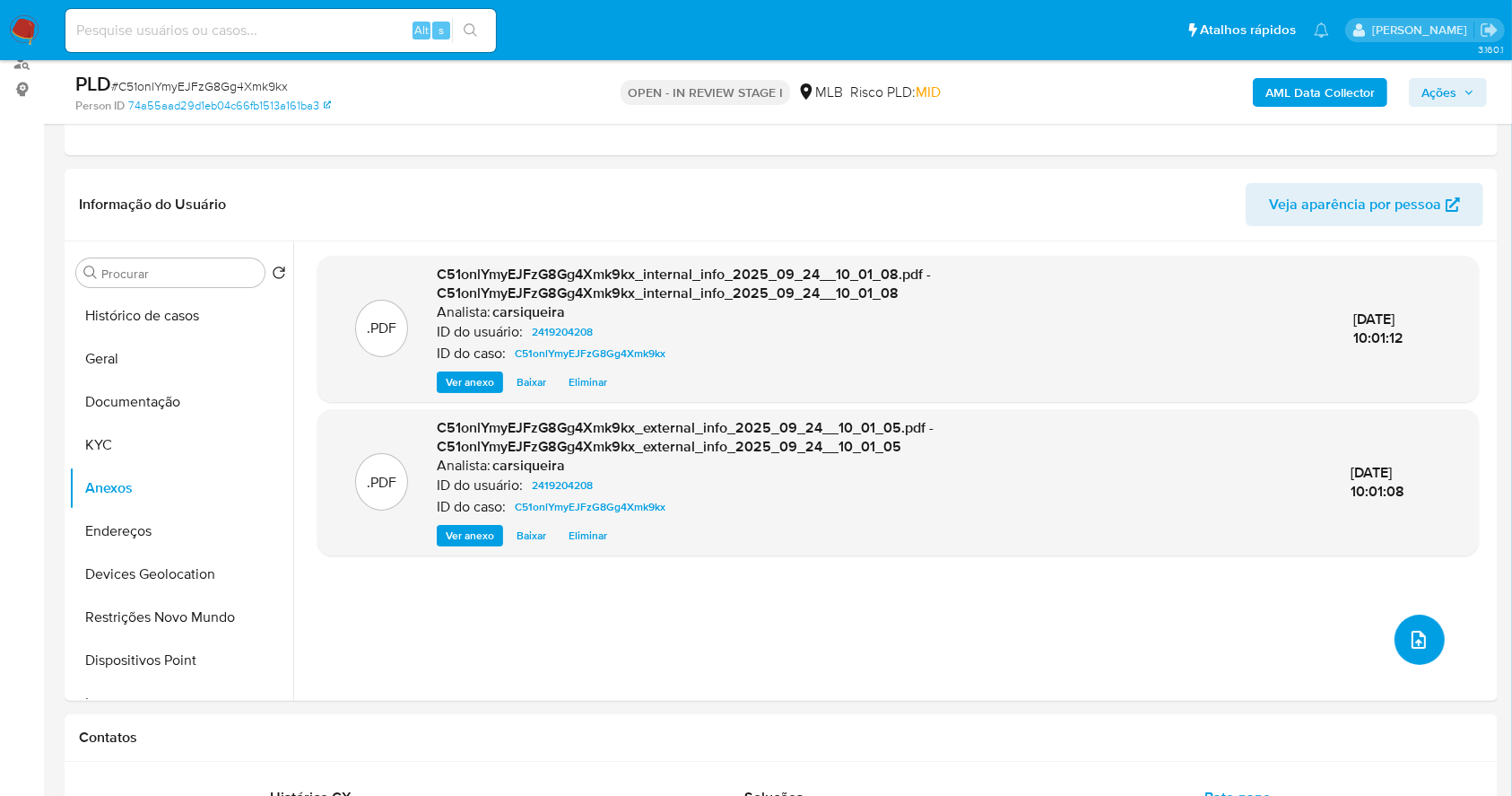
click at [1399, 627] on button "upload-file" at bounding box center [1420, 640] width 50 height 50
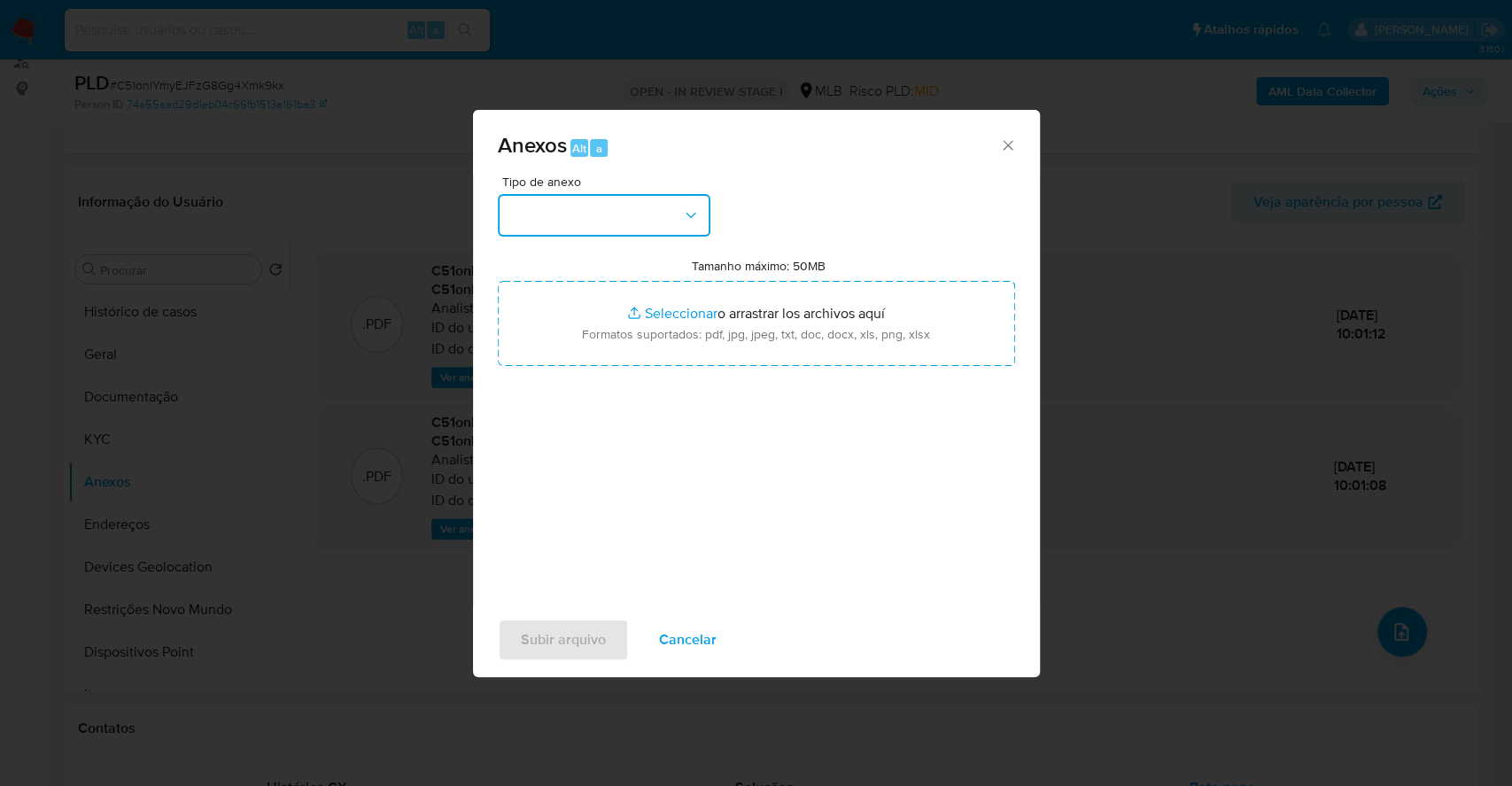
click at [582, 208] on button "button" at bounding box center [604, 215] width 212 height 42
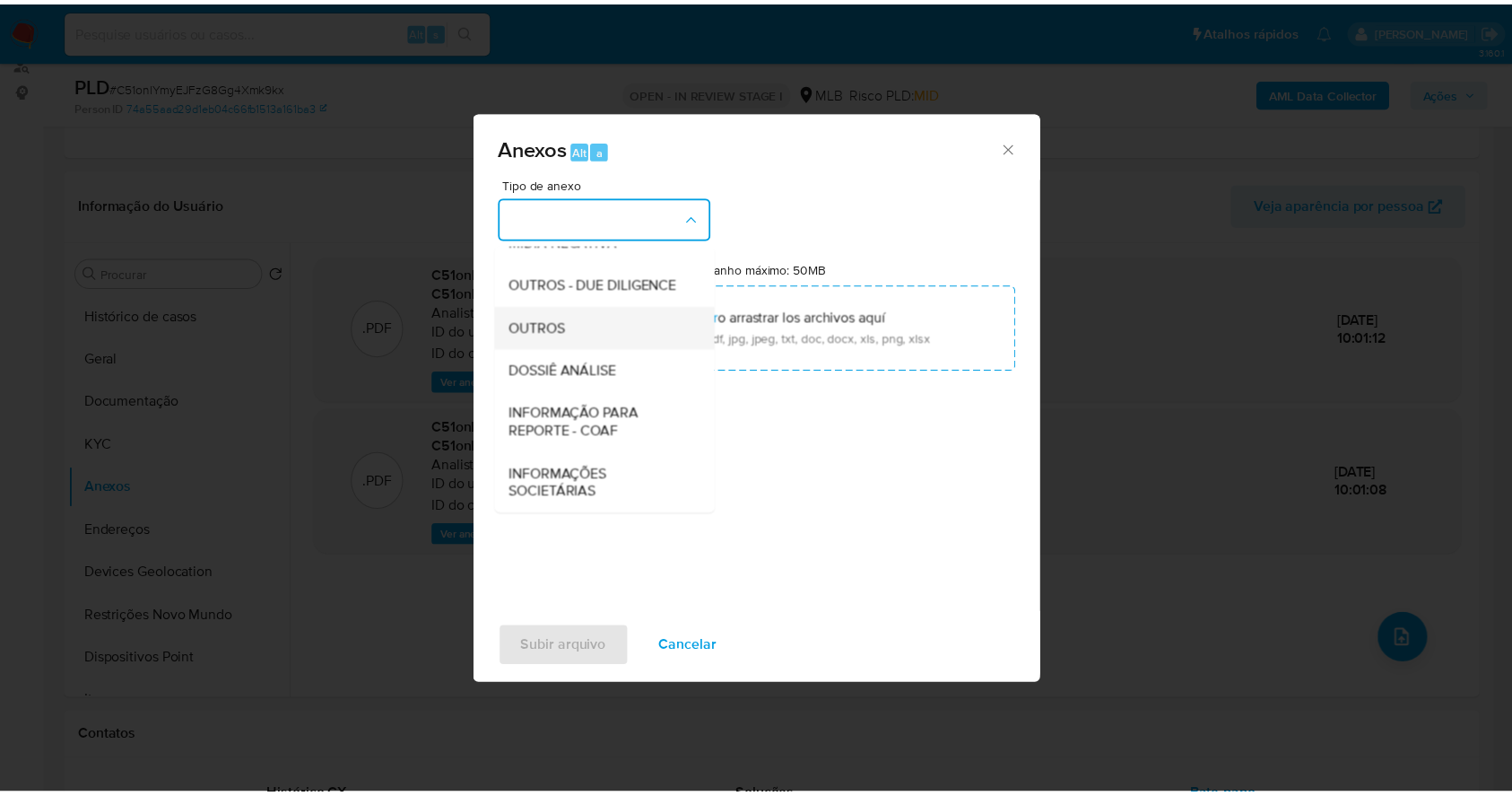
scroll to position [276, 0]
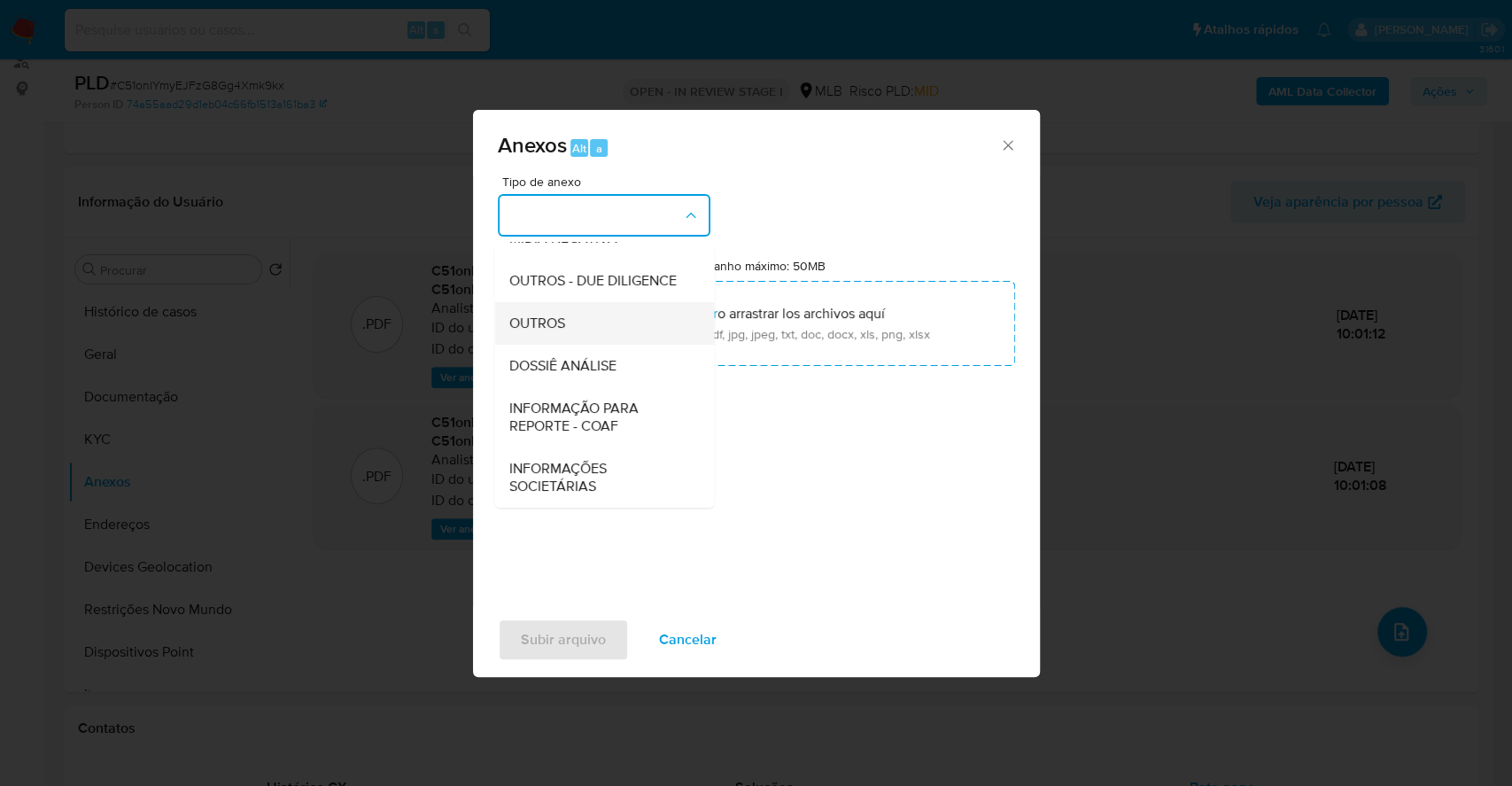
click at [601, 323] on div "OUTROS" at bounding box center [598, 324] width 181 height 42
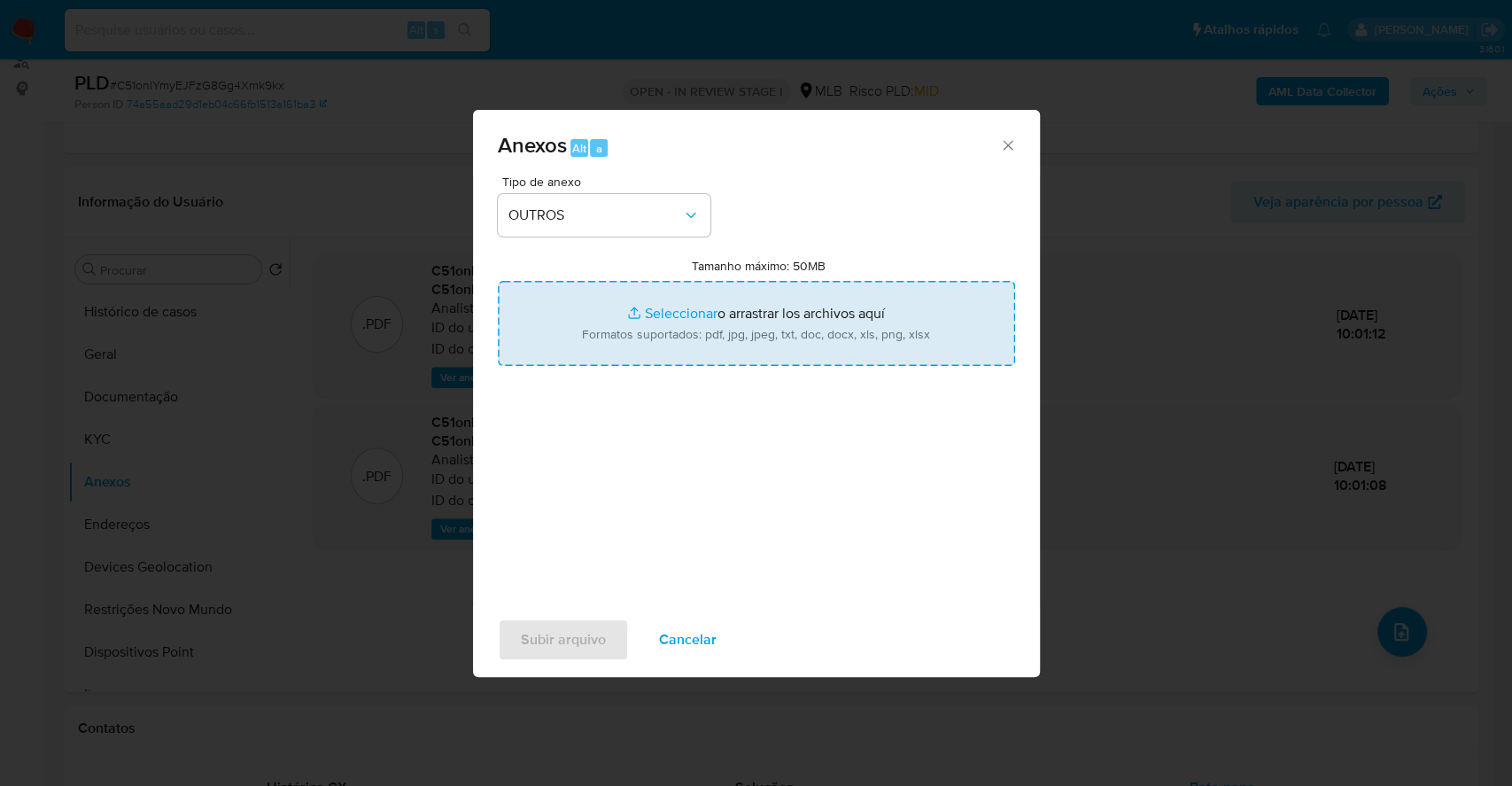
click at [666, 299] on input "Tamanho máximo: 50MB Seleccionar archivos" at bounding box center [756, 324] width 517 height 85
type input "C:\fakepath\Mulan 2419204208_2025_09_24_08_33_55.xlsx"
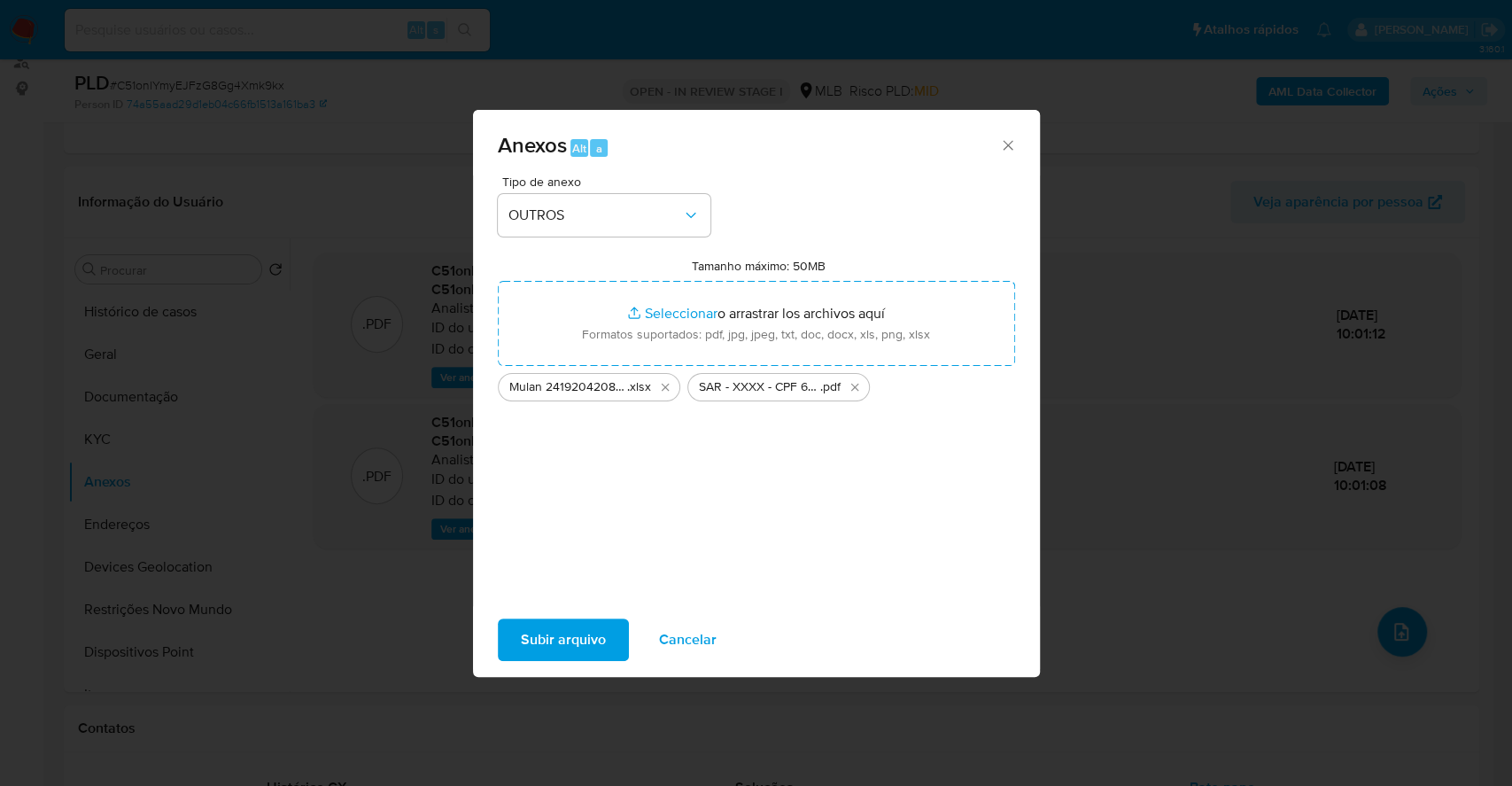
click at [566, 621] on span "Subir arquivo" at bounding box center [563, 640] width 85 height 39
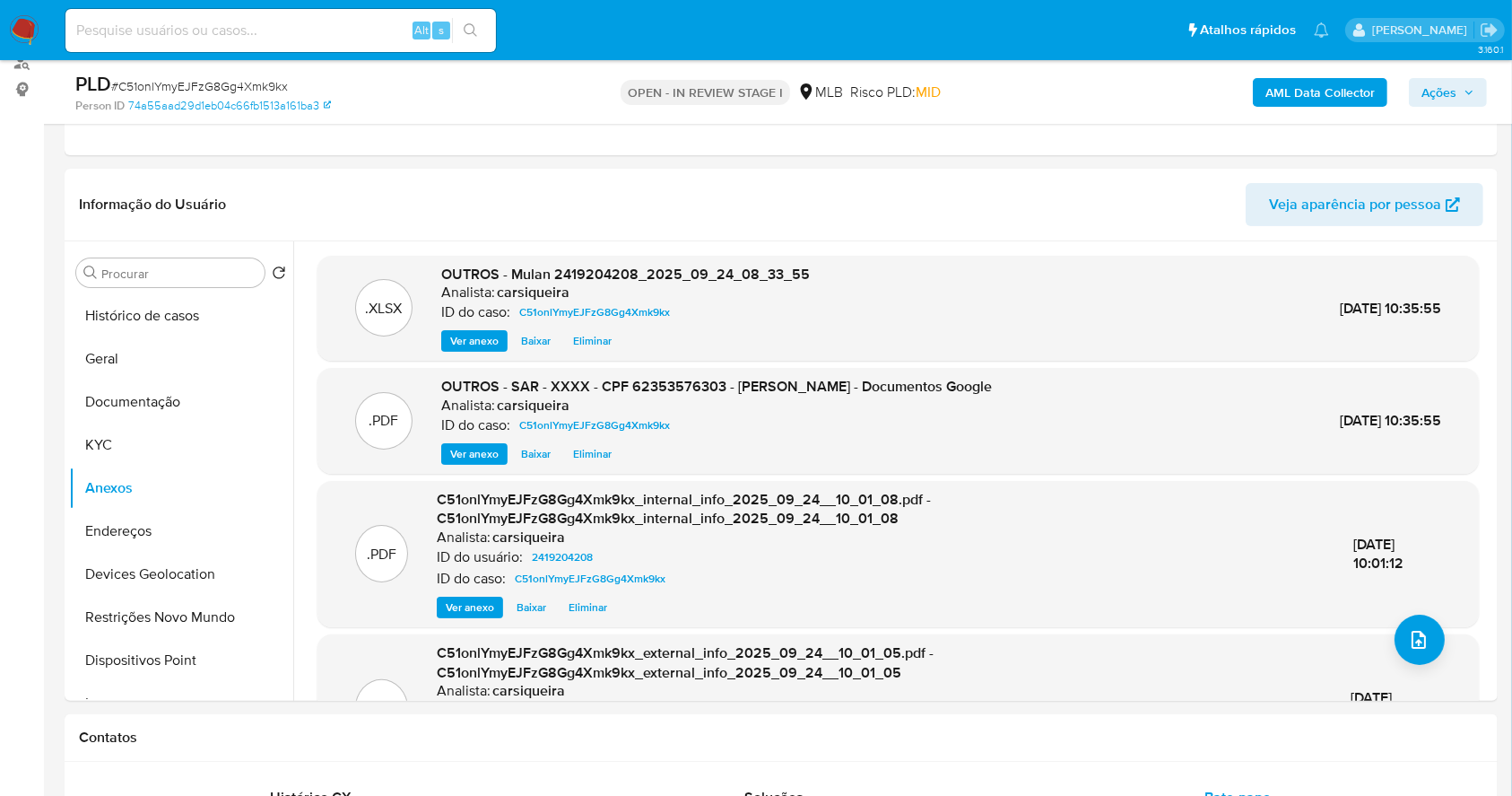
click at [1447, 88] on span "Ações" at bounding box center [1439, 92] width 35 height 29
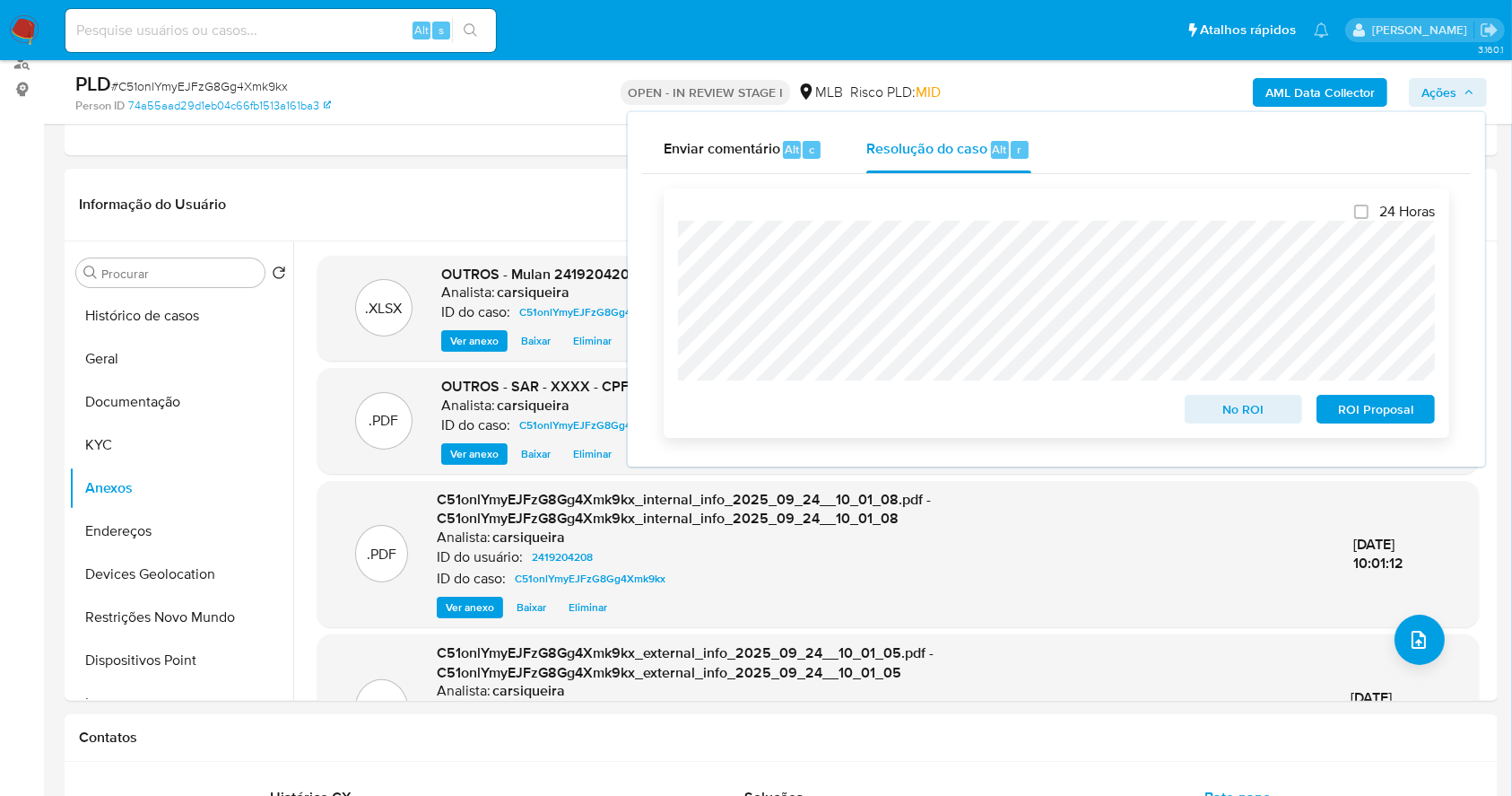
click at [1349, 406] on span "ROI Proposal" at bounding box center [1375, 409] width 93 height 25
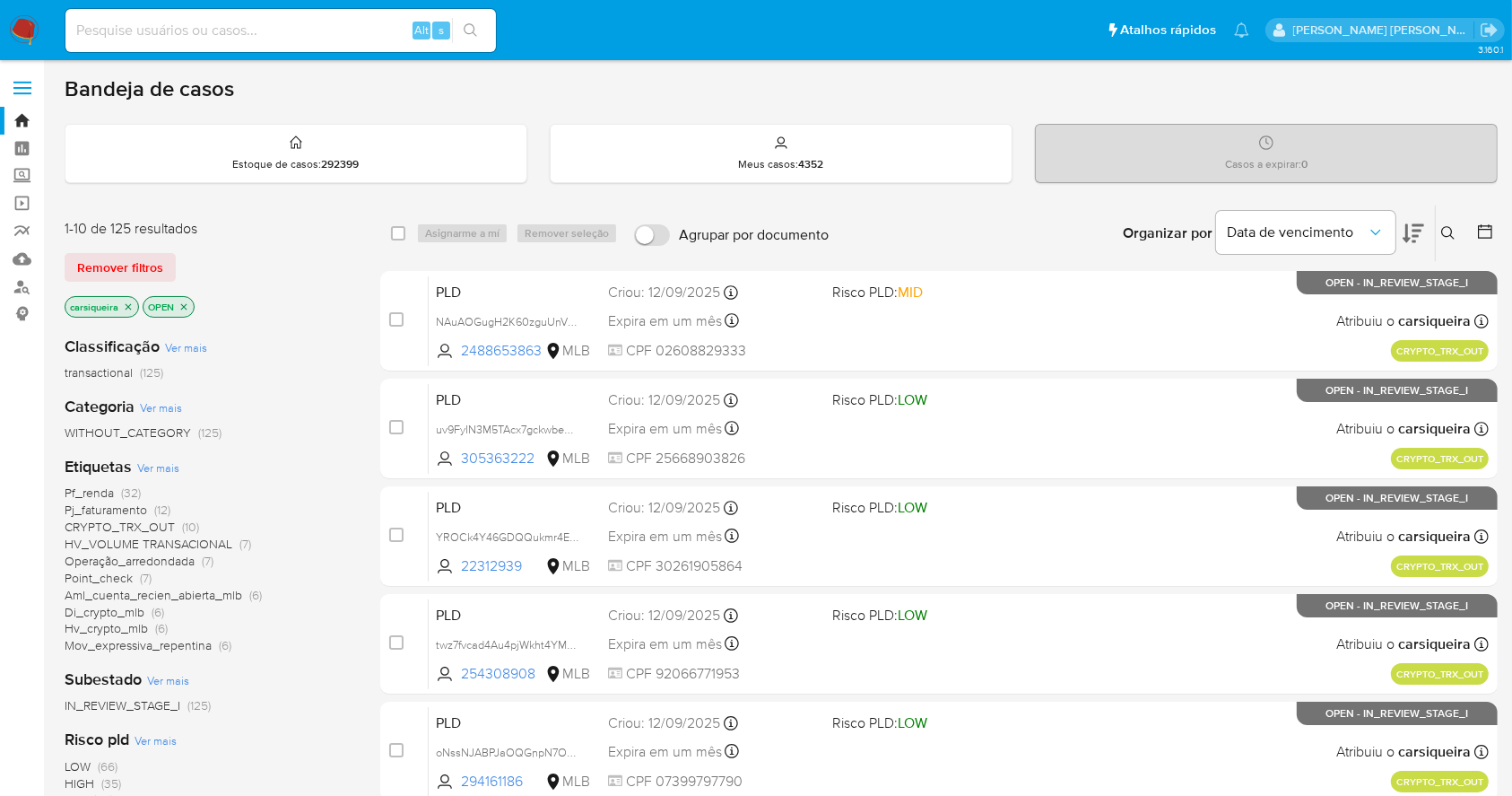
click at [214, 40] on input at bounding box center [280, 30] width 431 height 23
paste input "2382620111"
type input "2382620111"
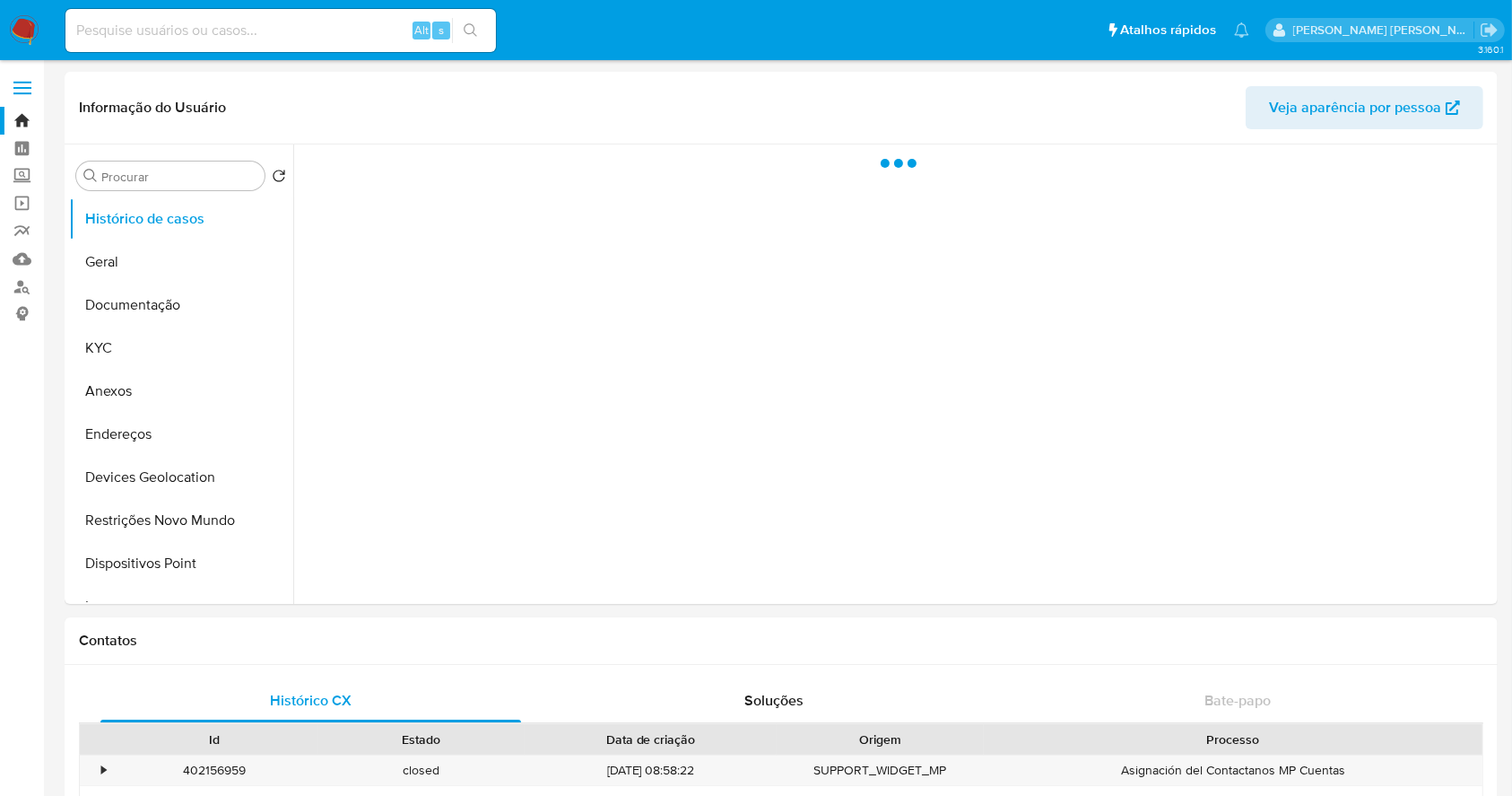
select select "10"
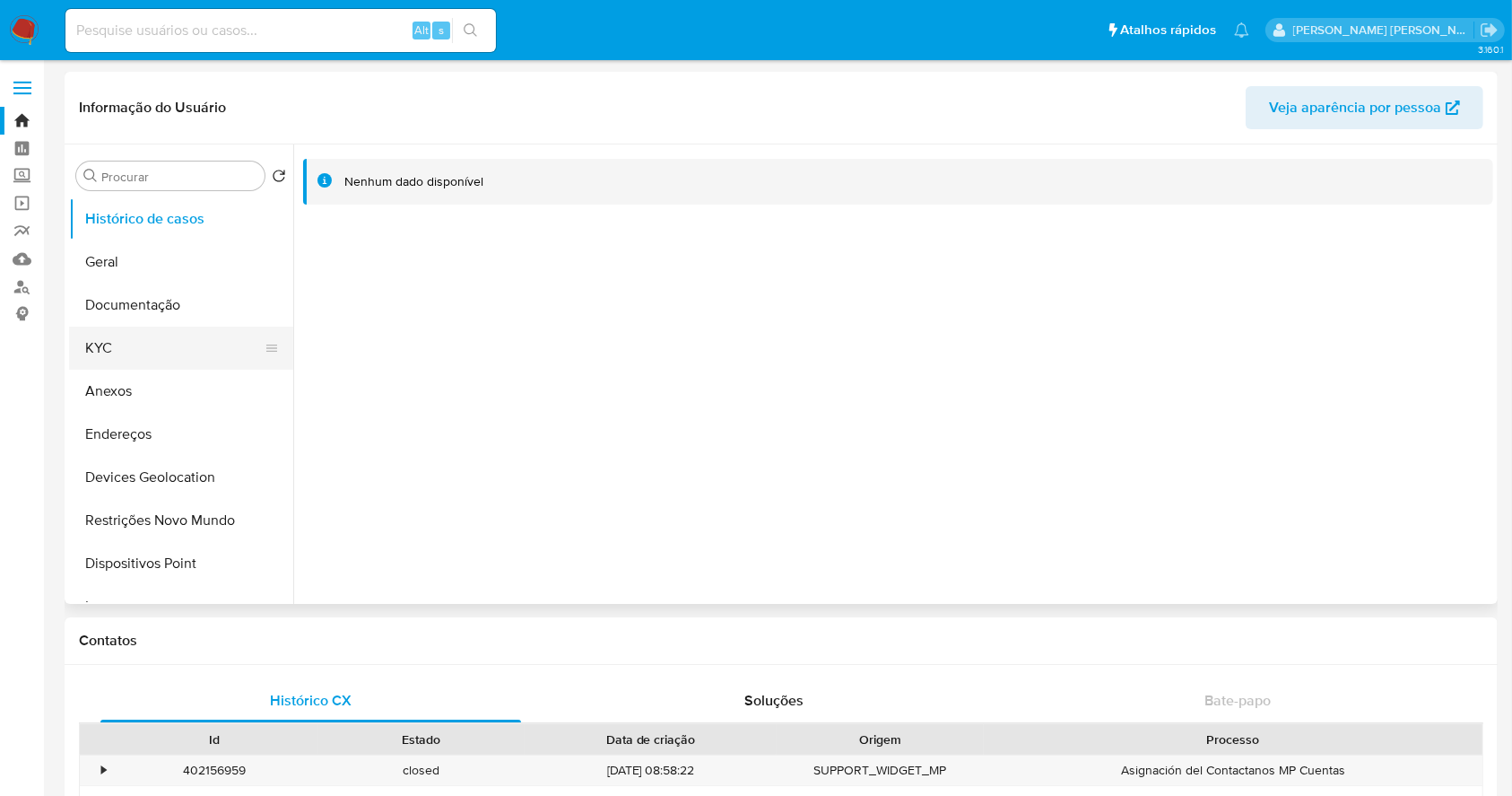
click at [106, 350] on button "KYC" at bounding box center [174, 348] width 210 height 43
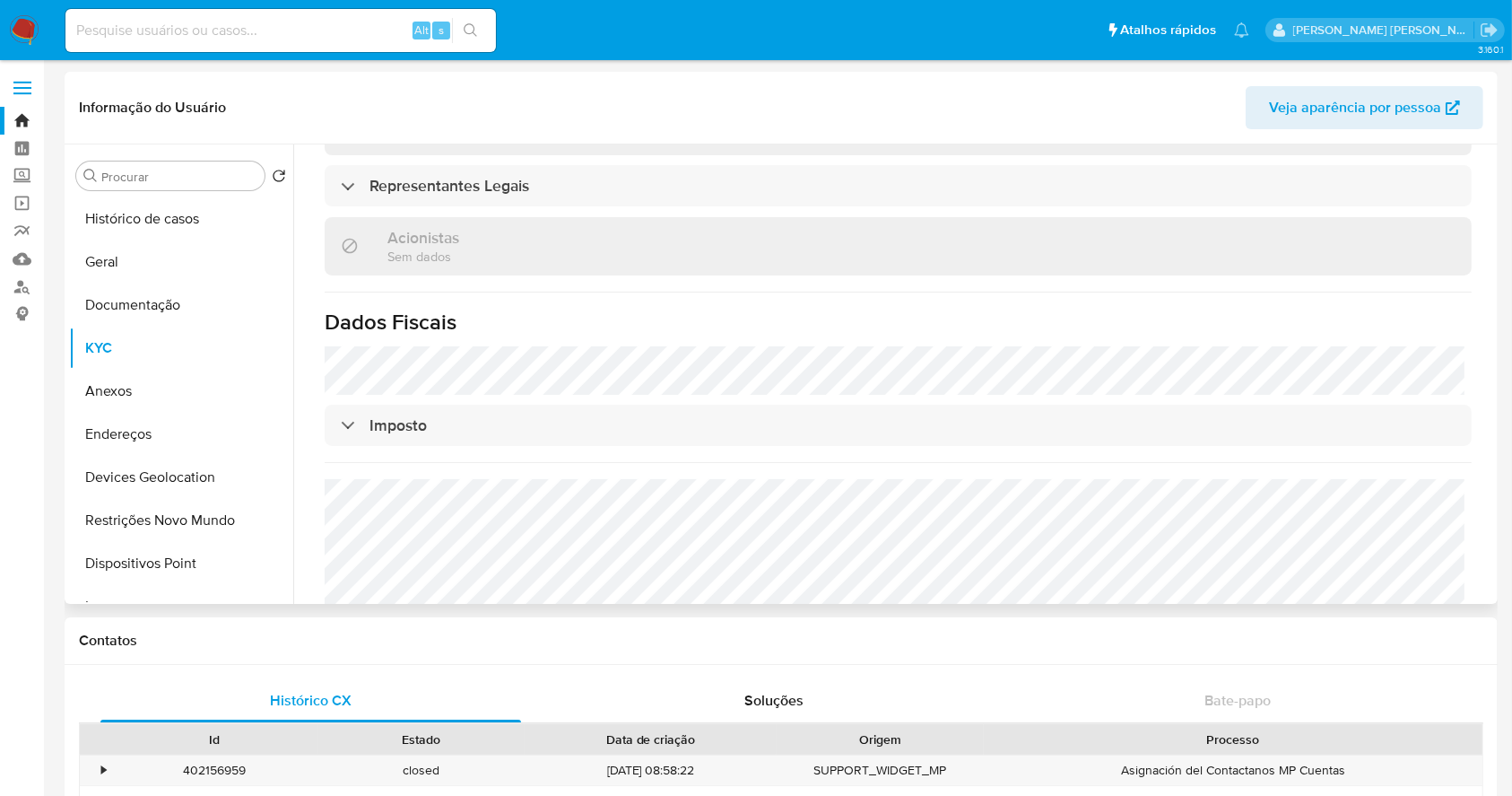
scroll to position [1056, 0]
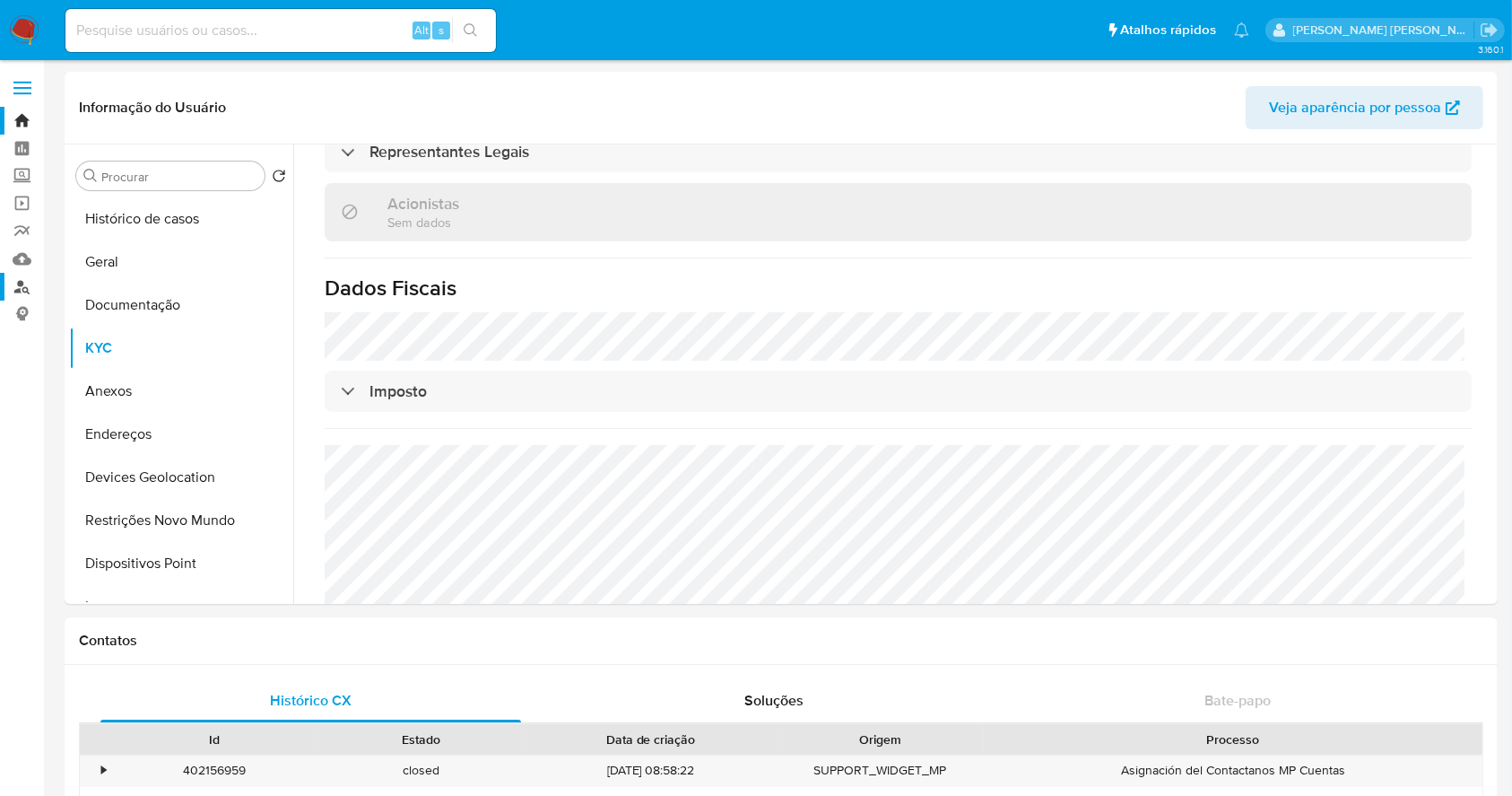
click at [23, 286] on link "Localizador de pessoas" at bounding box center [106, 287] width 213 height 28
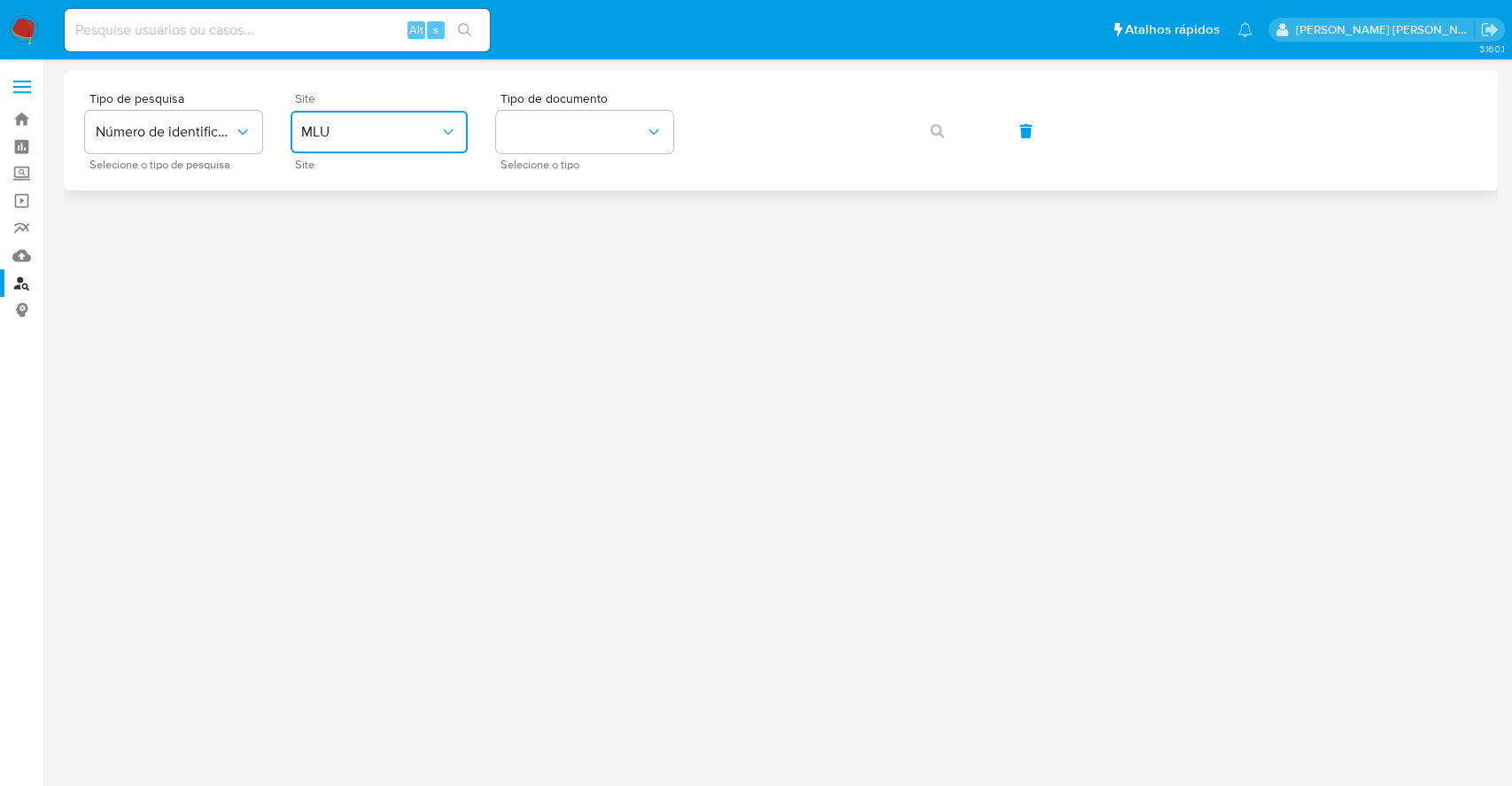
click at [449, 135] on icon "site_id" at bounding box center [448, 131] width 17 height 17
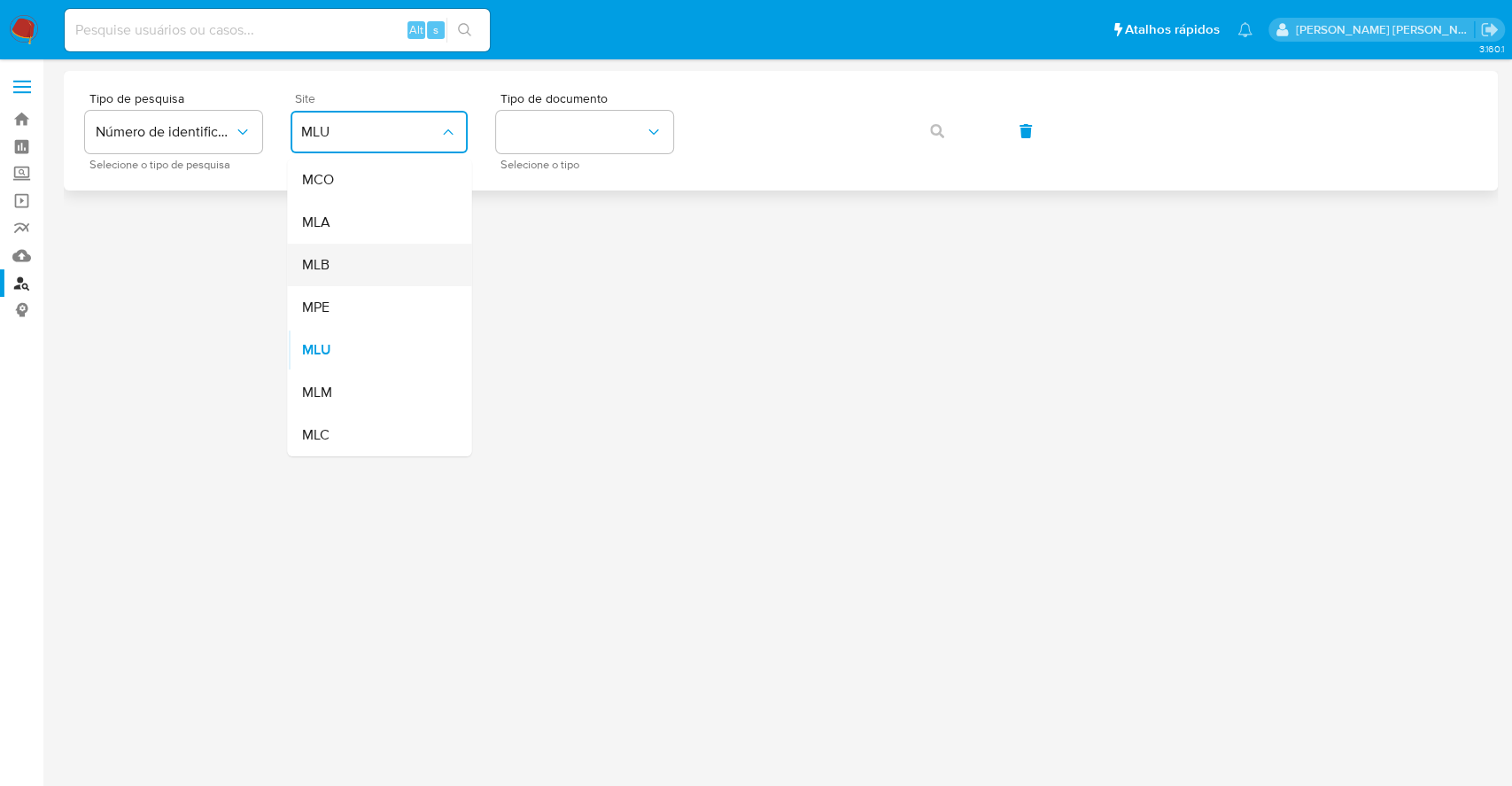
click at [342, 264] on div "MLB" at bounding box center [374, 265] width 145 height 42
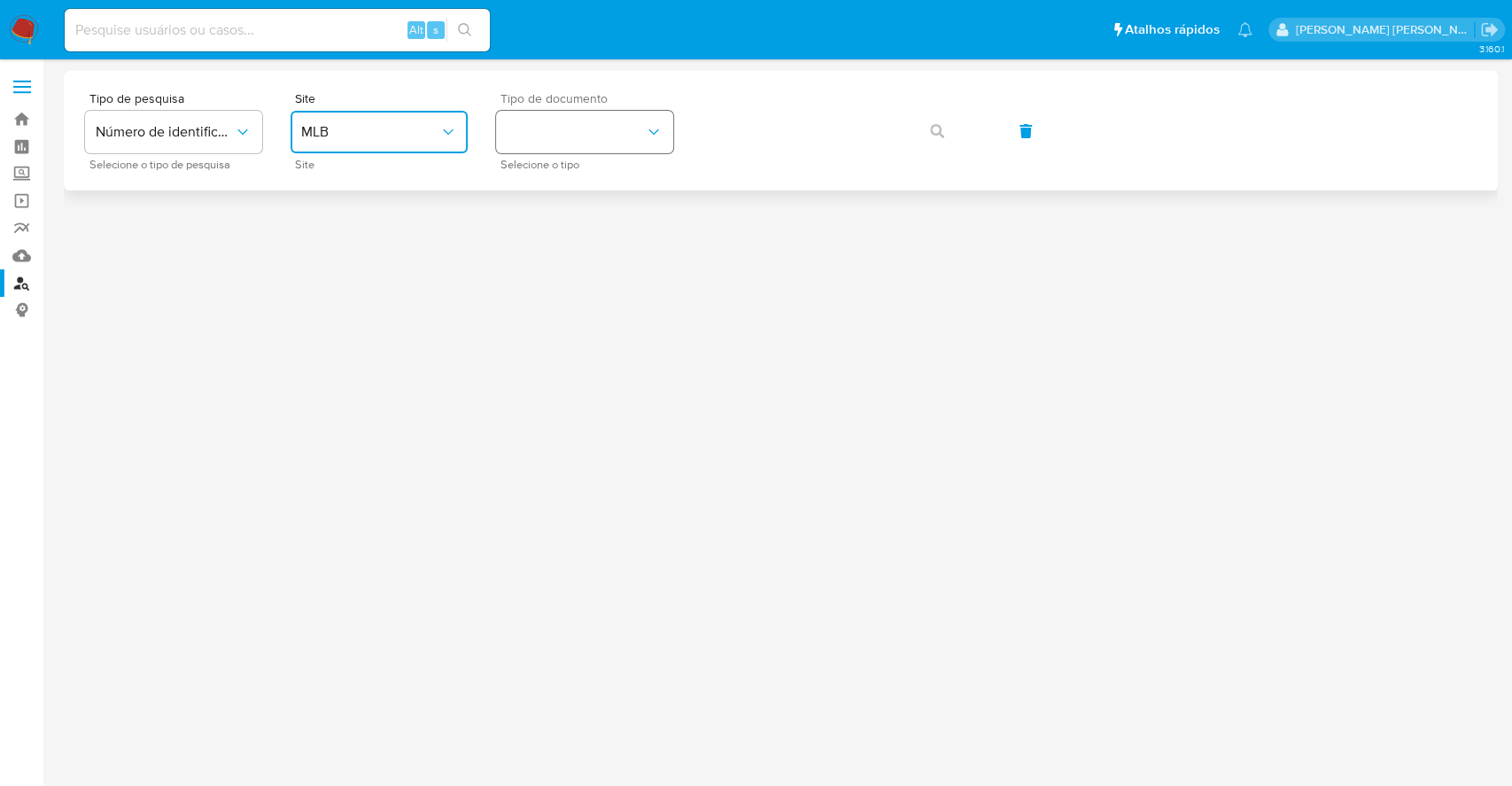
click at [607, 138] on button "identificationType" at bounding box center [585, 131] width 177 height 42
click at [579, 237] on div "CPF CPF" at bounding box center [579, 249] width 145 height 61
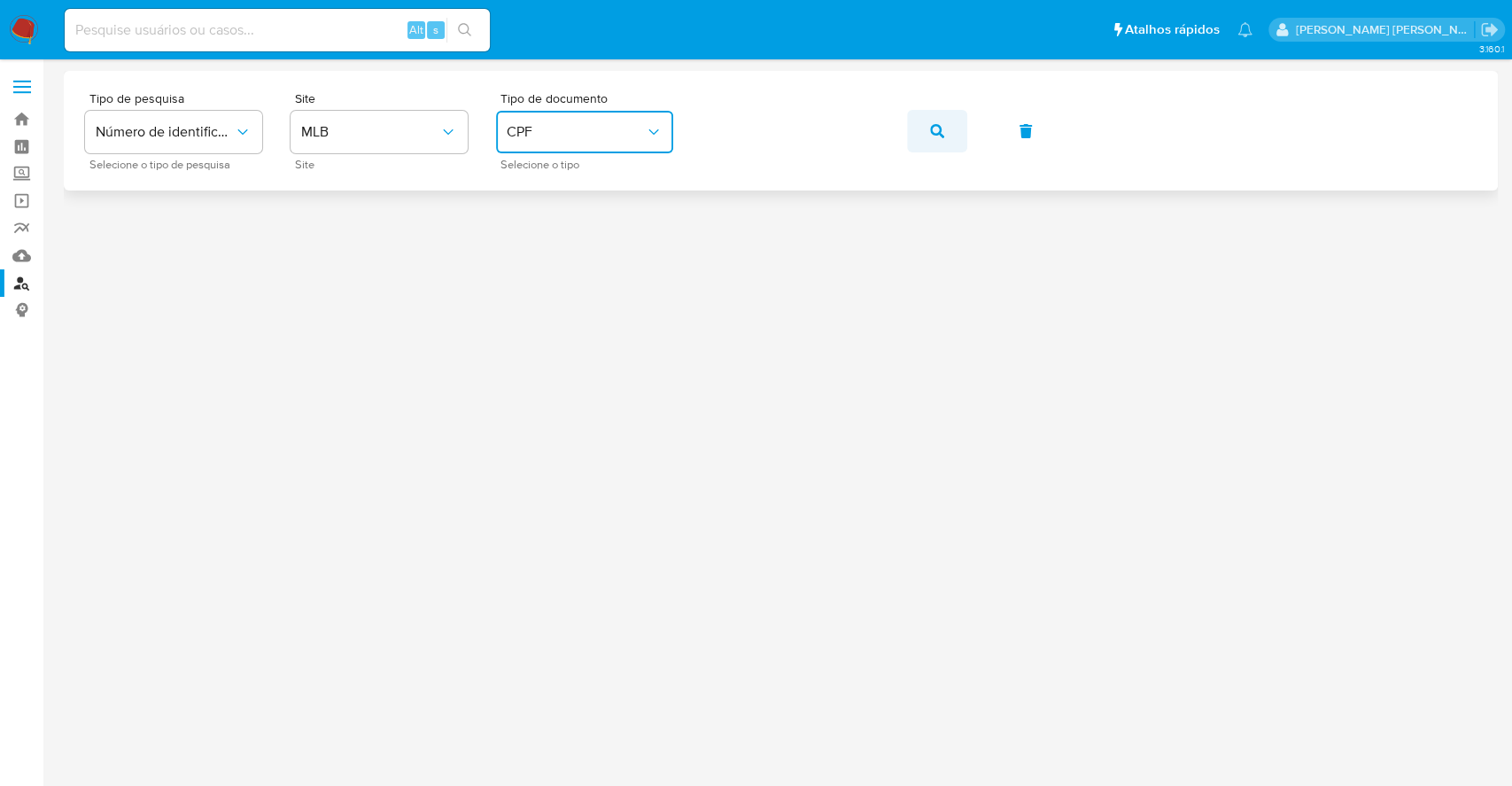
click at [928, 134] on button "button" at bounding box center [938, 131] width 61 height 42
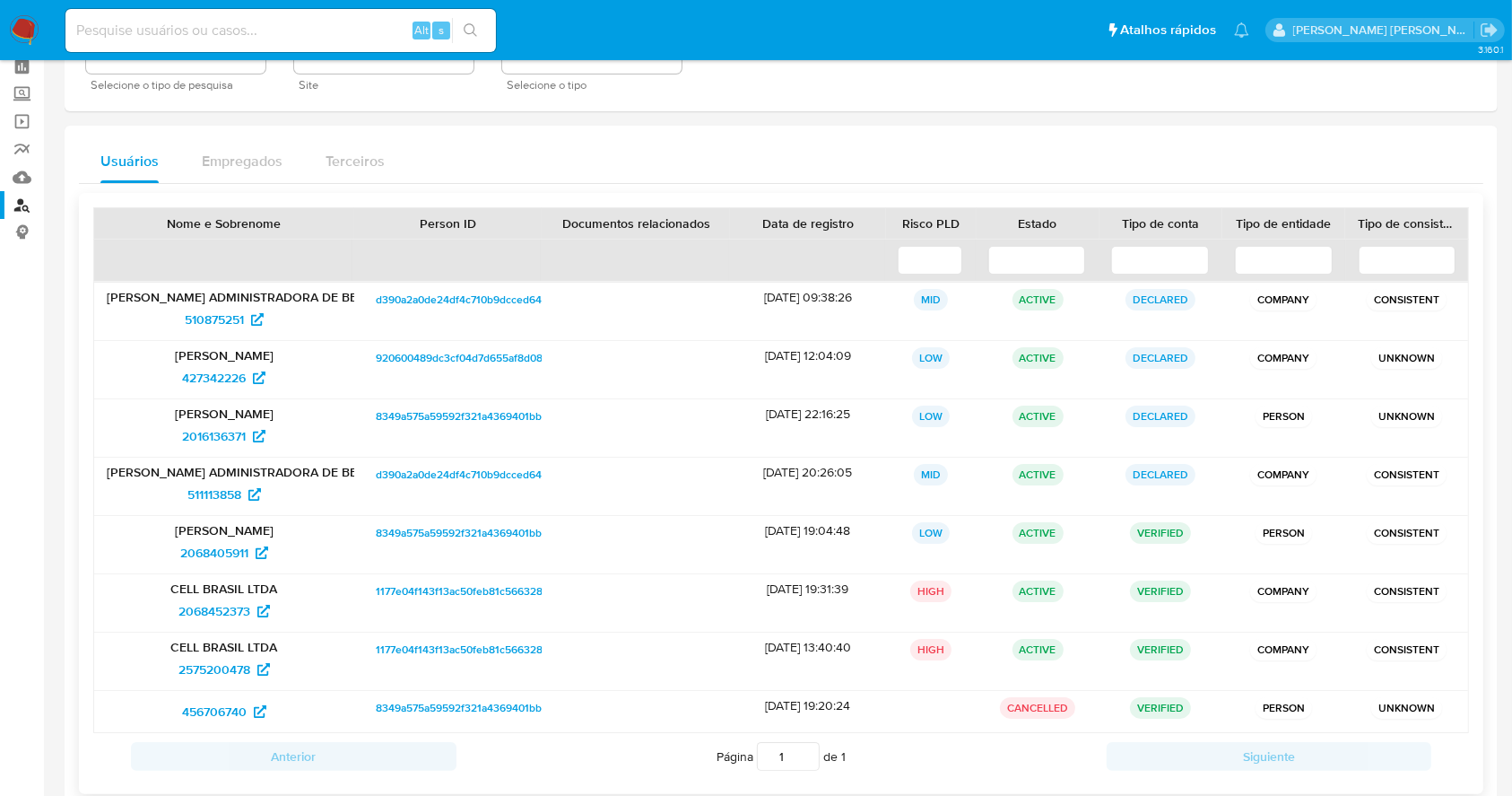
scroll to position [119, 0]
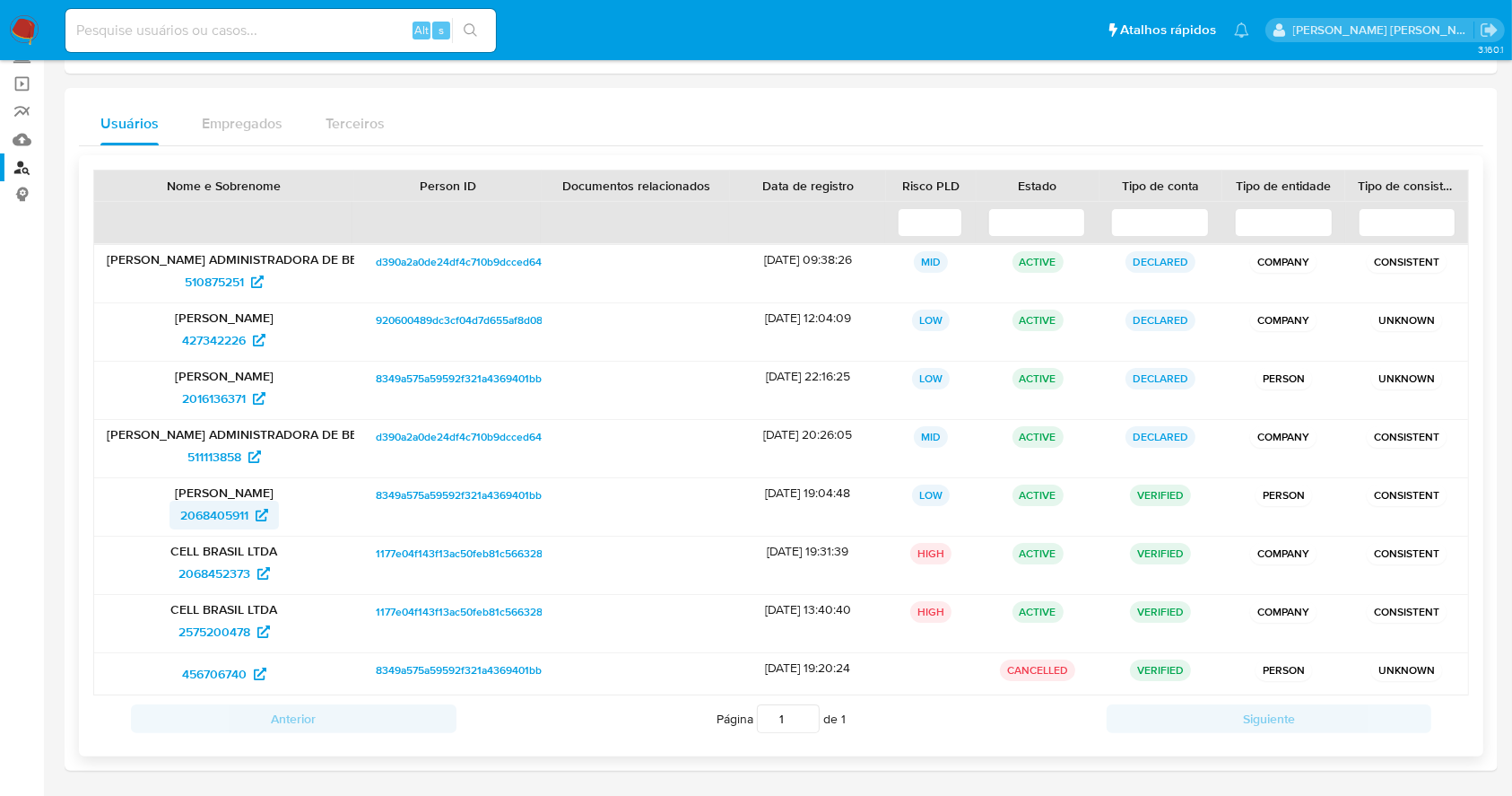
click at [207, 512] on span "2068405911" at bounding box center [214, 515] width 68 height 29
click at [215, 401] on span "2016136371" at bounding box center [214, 398] width 63 height 29
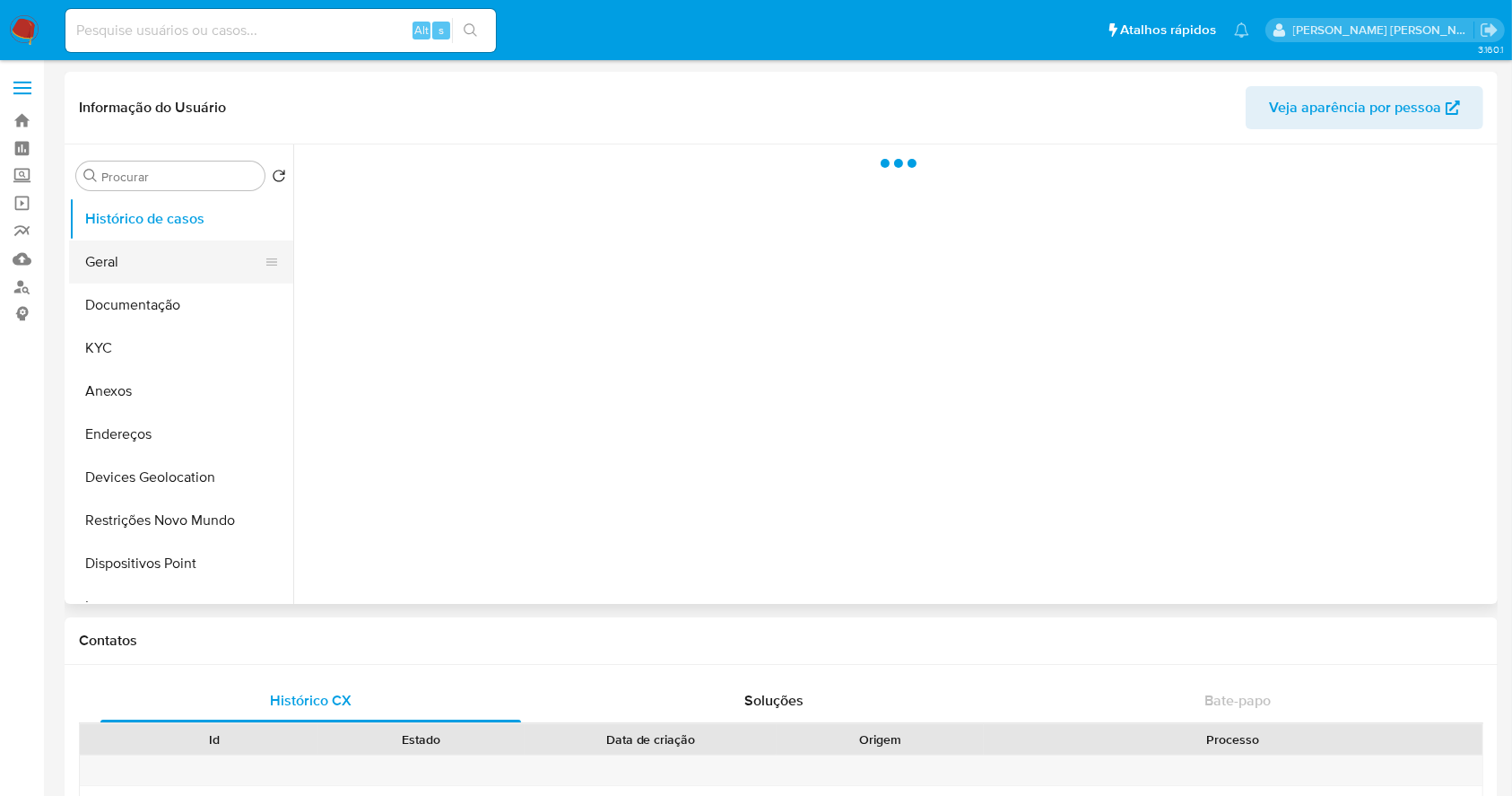
select select "10"
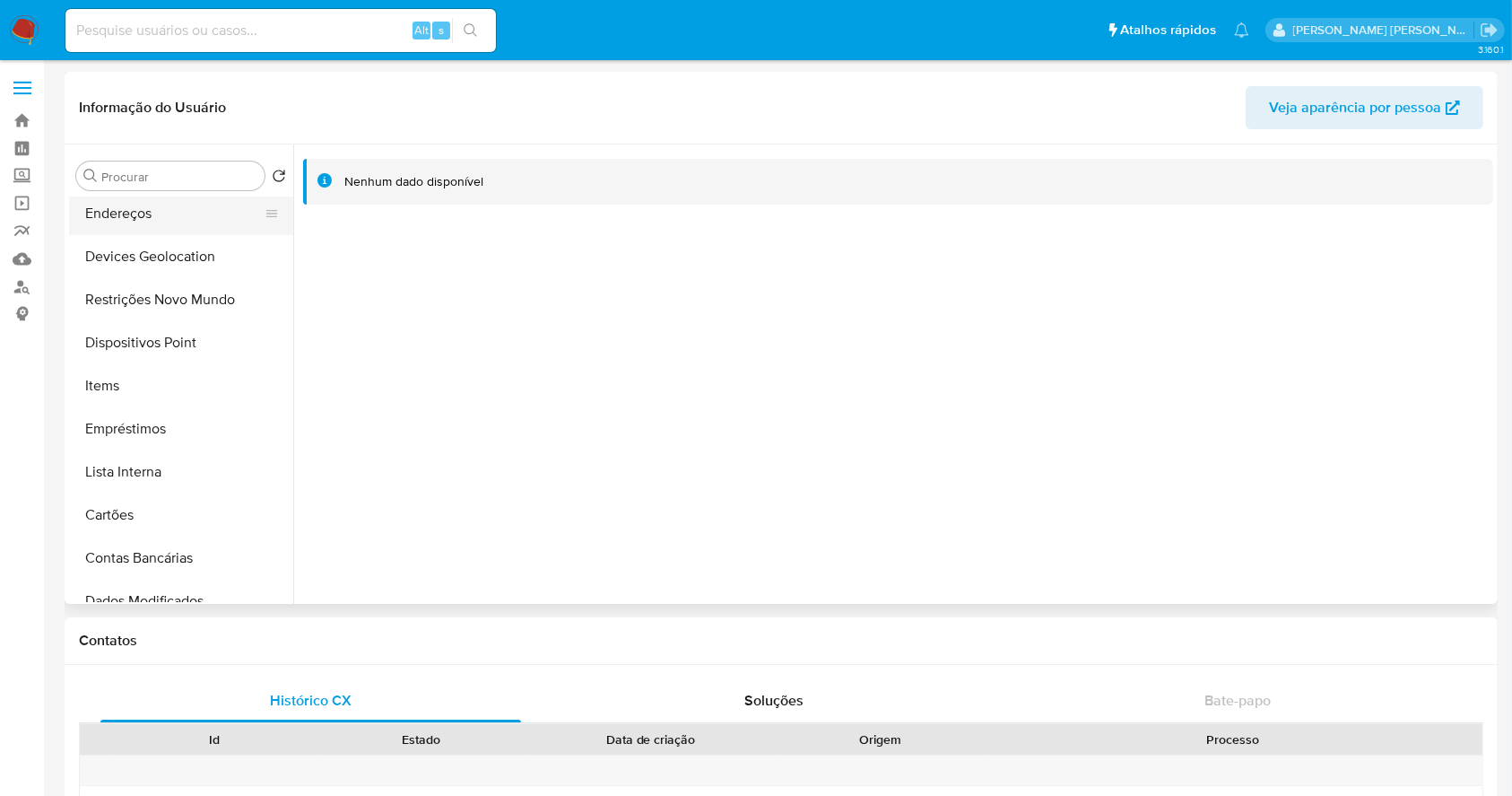
scroll to position [238, 0]
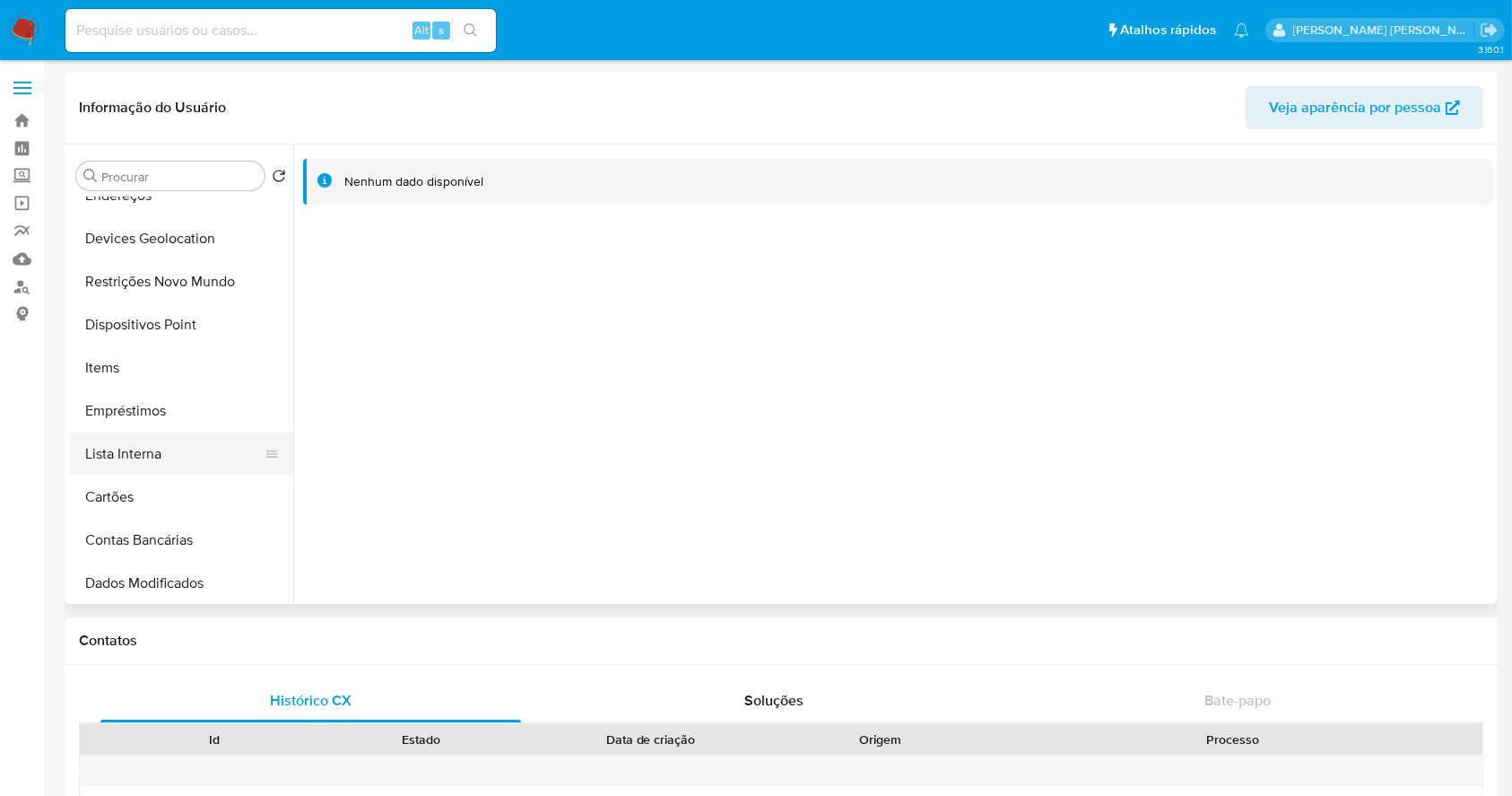
click at [181, 457] on button "Lista Interna" at bounding box center [174, 454] width 210 height 43
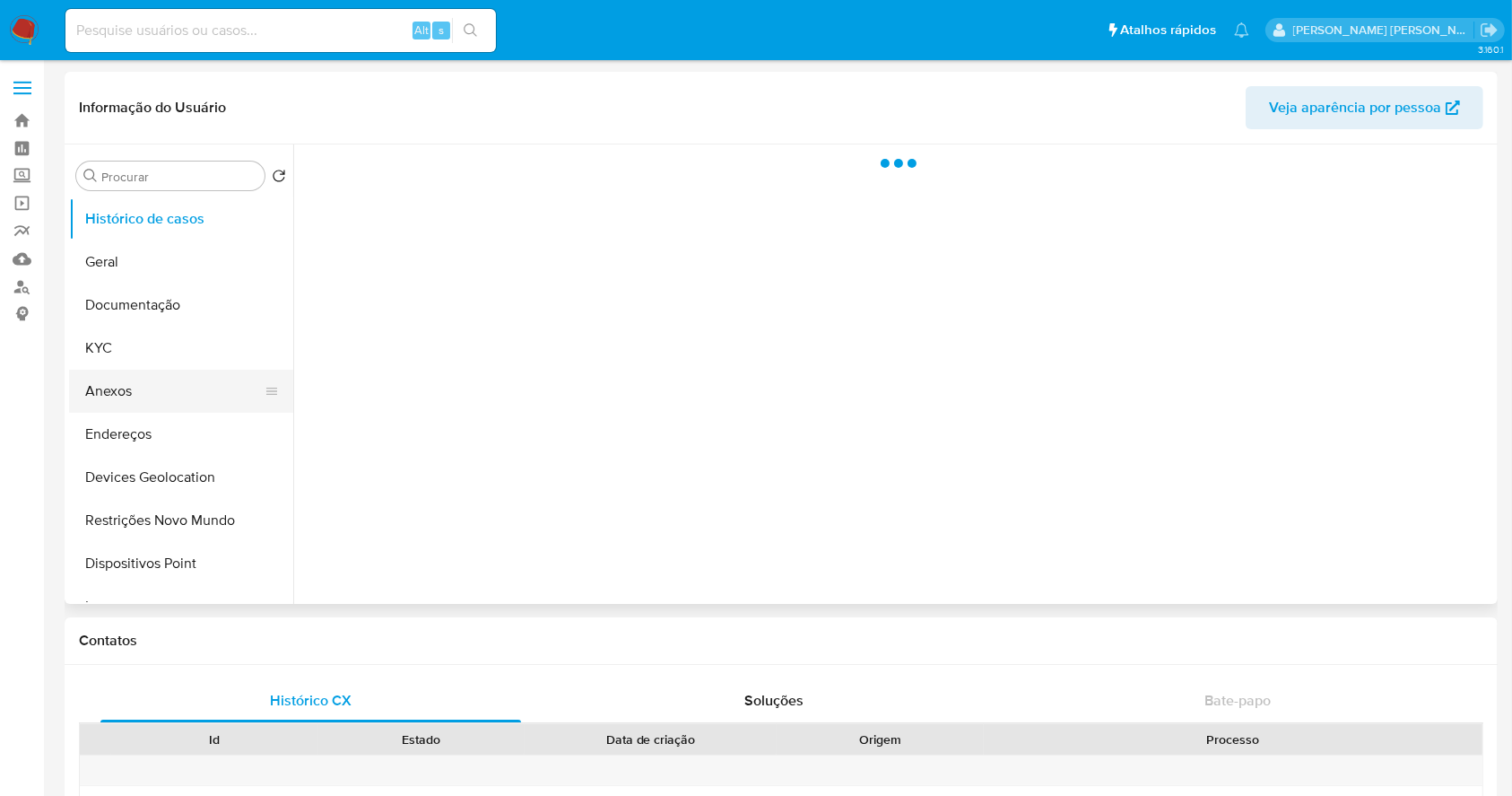
select select "10"
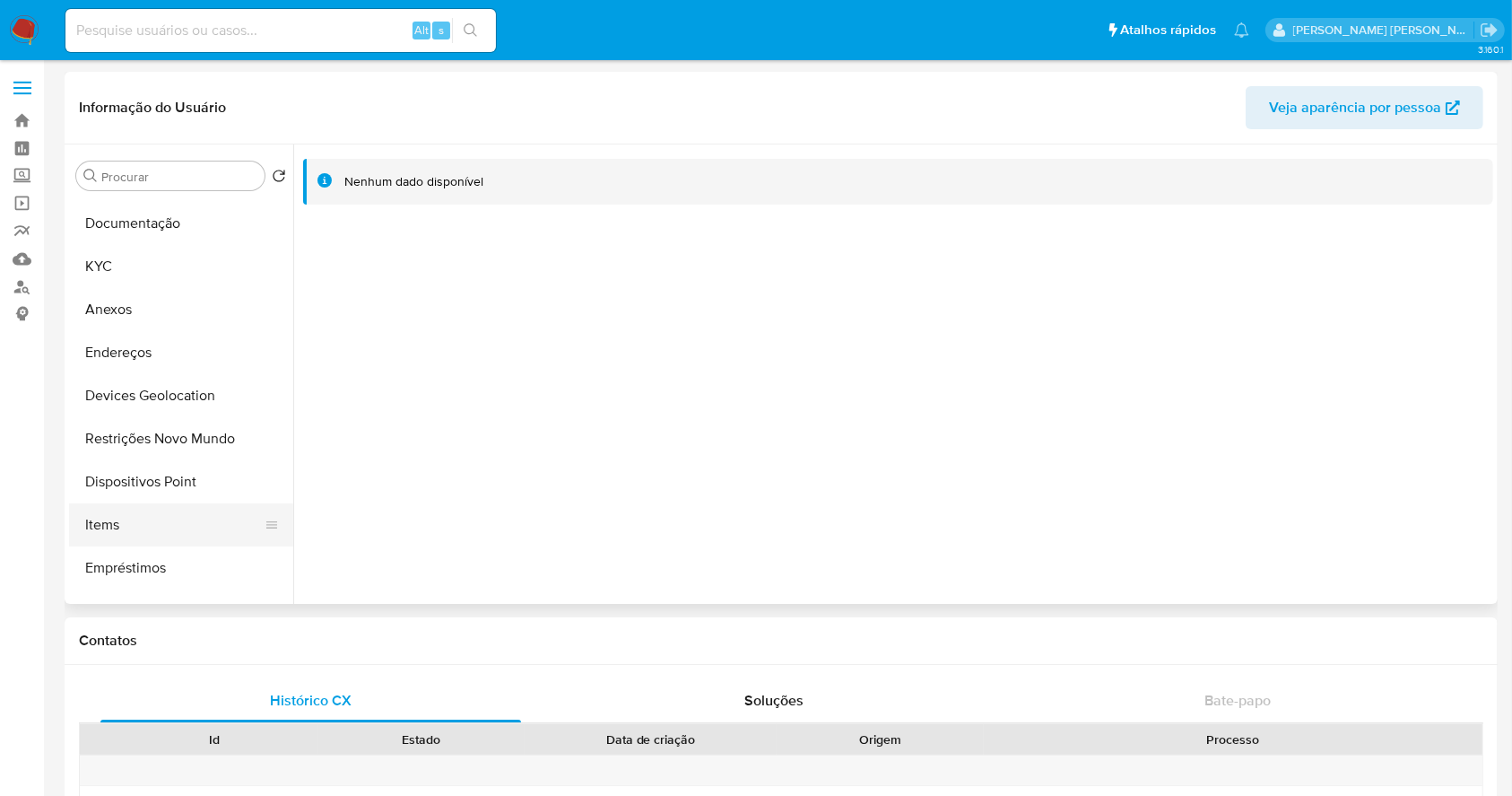
scroll to position [119, 0]
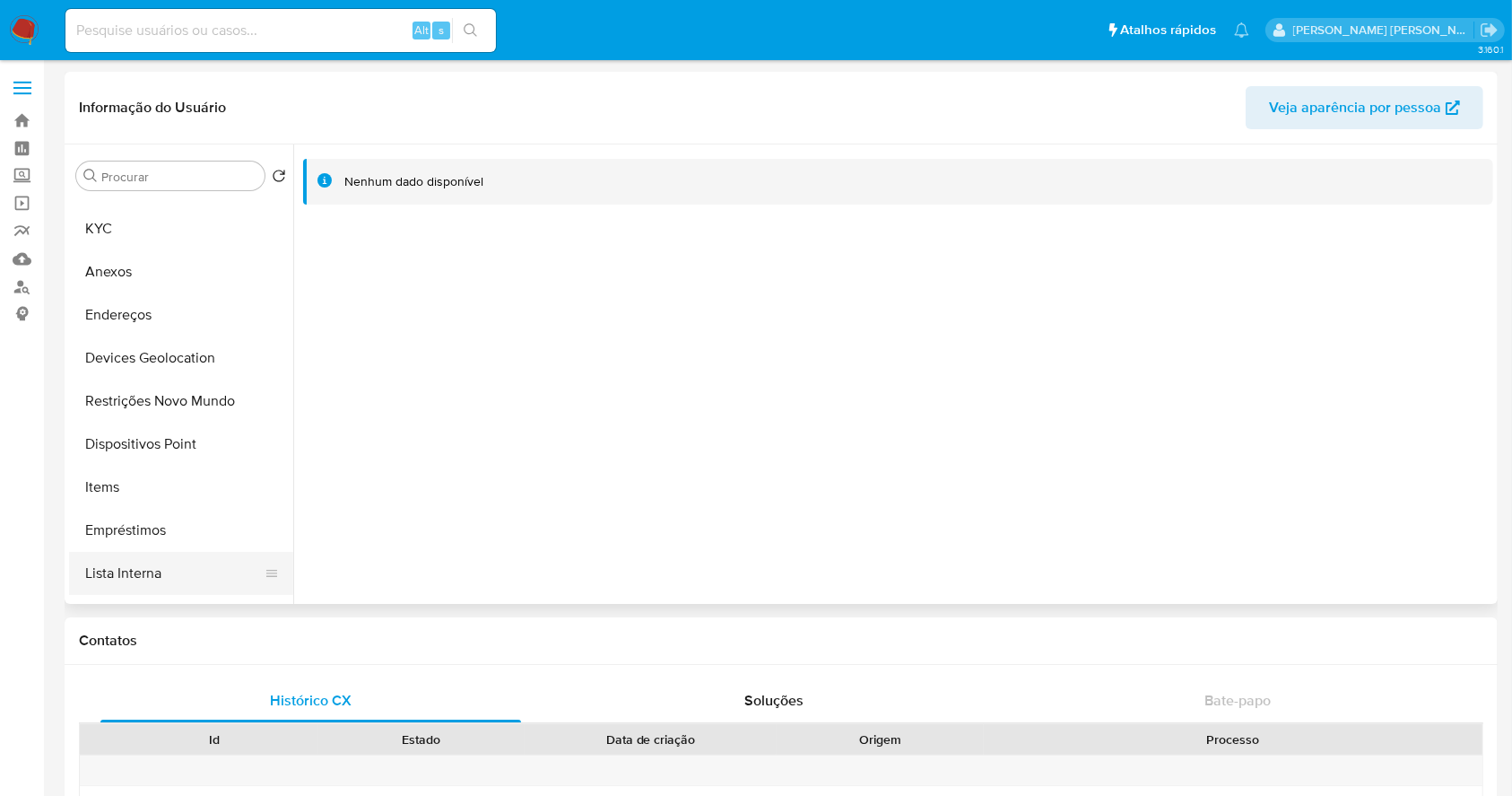
click at [191, 566] on button "Lista Interna" at bounding box center [174, 573] width 210 height 43
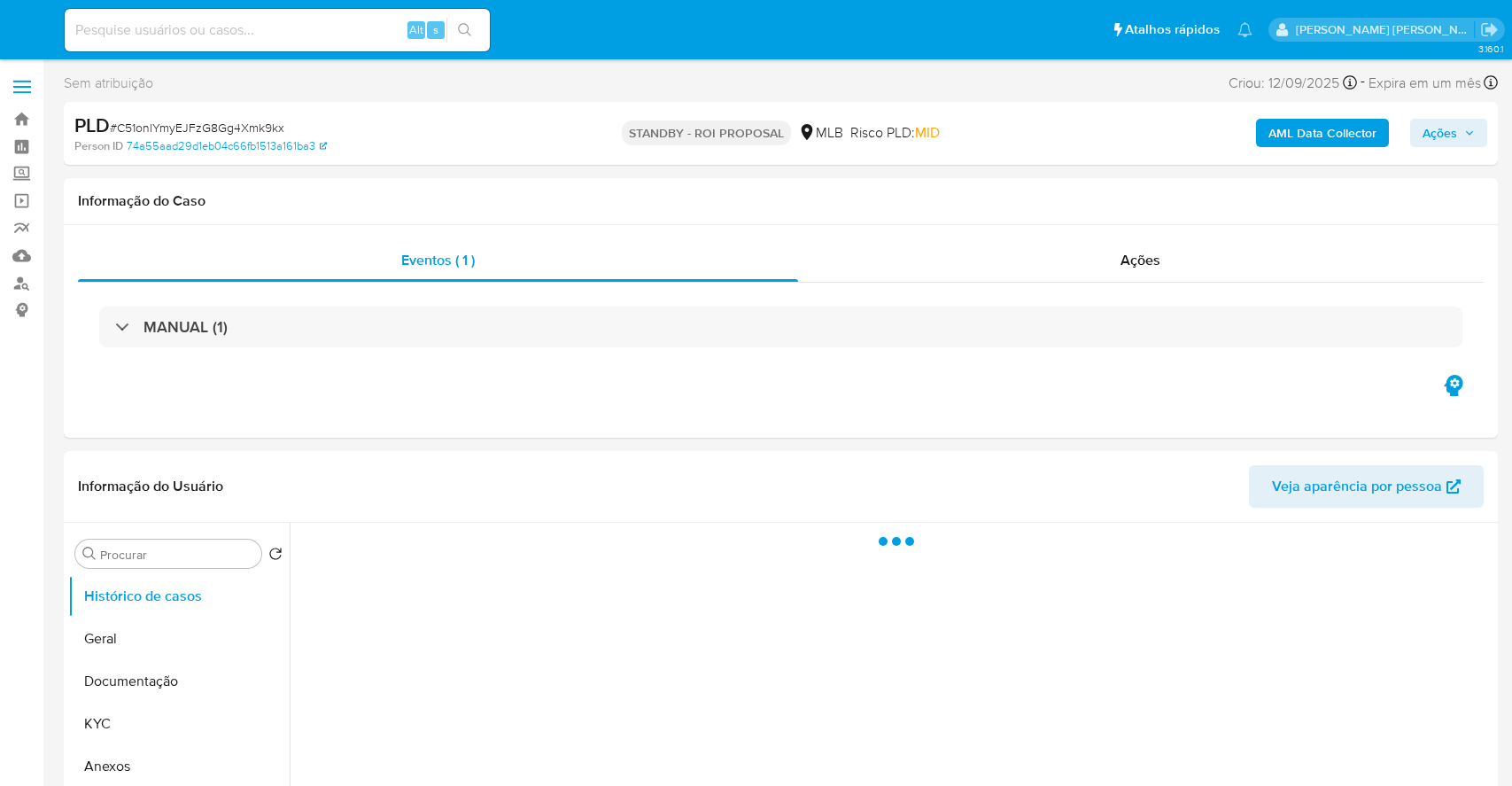
select select "10"
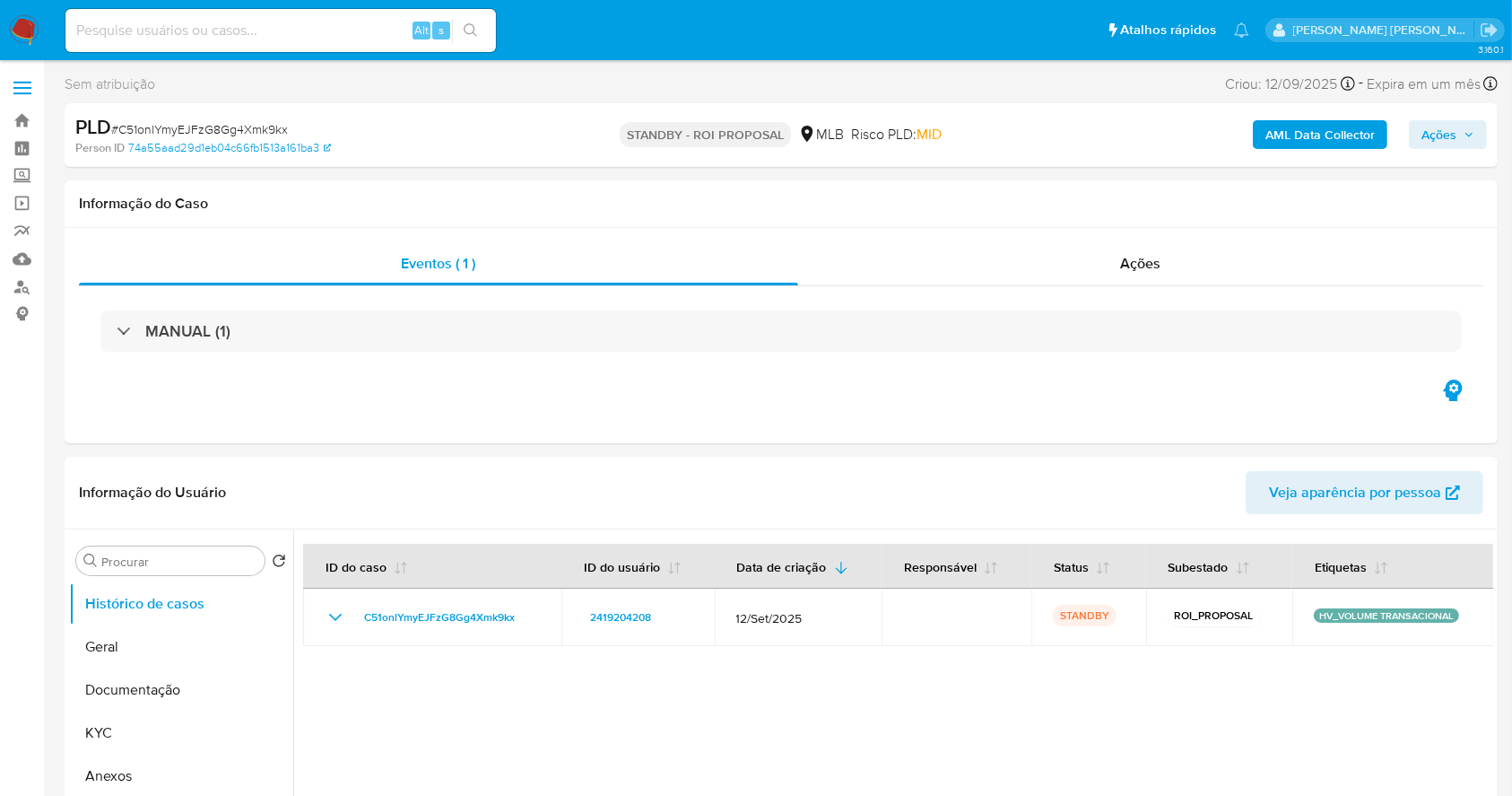
click at [20, 25] on img at bounding box center [24, 30] width 31 height 31
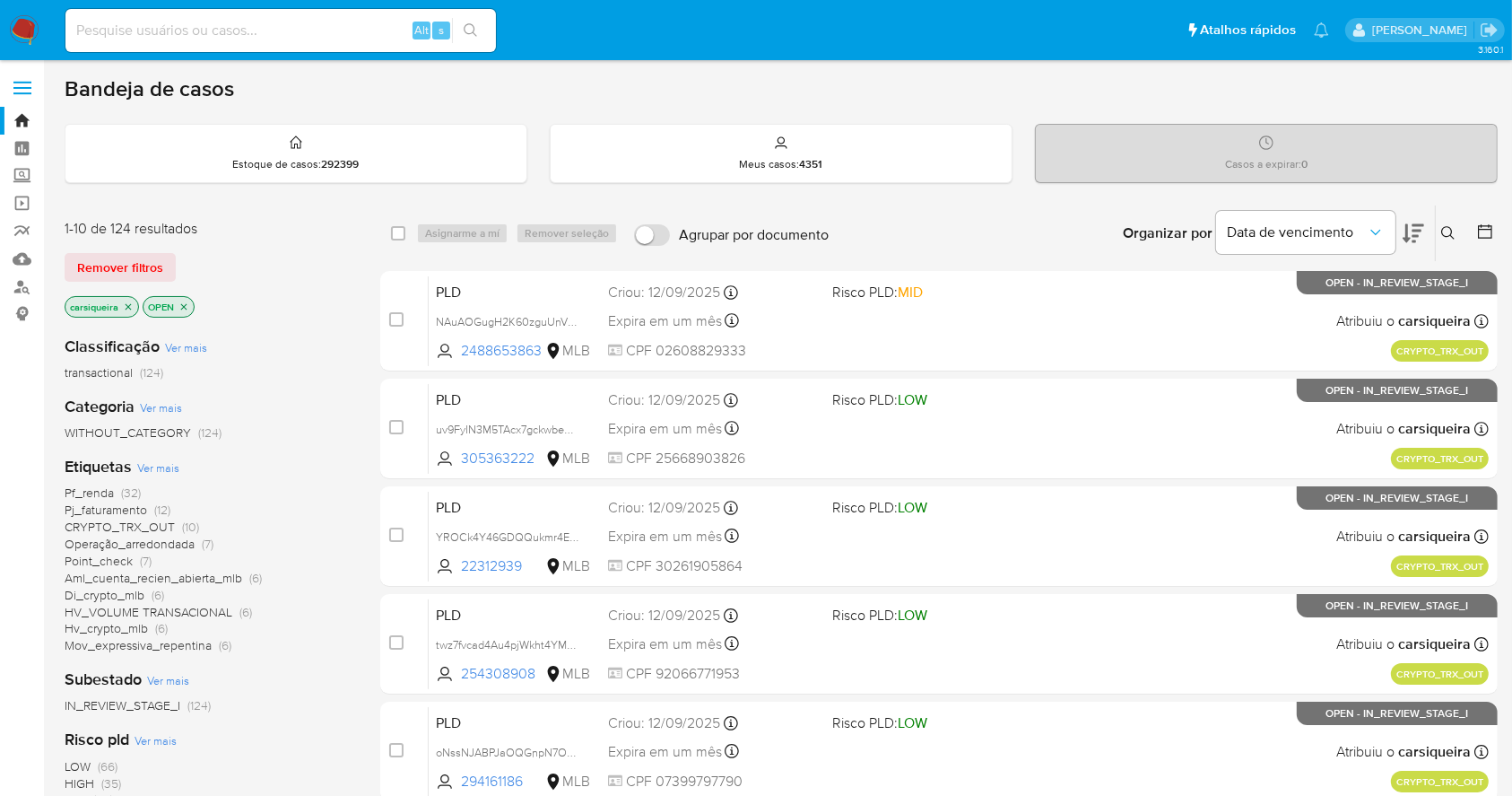
click at [218, 36] on input at bounding box center [280, 30] width 431 height 23
paste input "Ixq3saLG9NwTShzu8iYpy2iR"
type input "Ixq3saLG9NwTShzu8iYpy2iR"
click at [475, 18] on button "search-icon" at bounding box center [471, 30] width 37 height 25
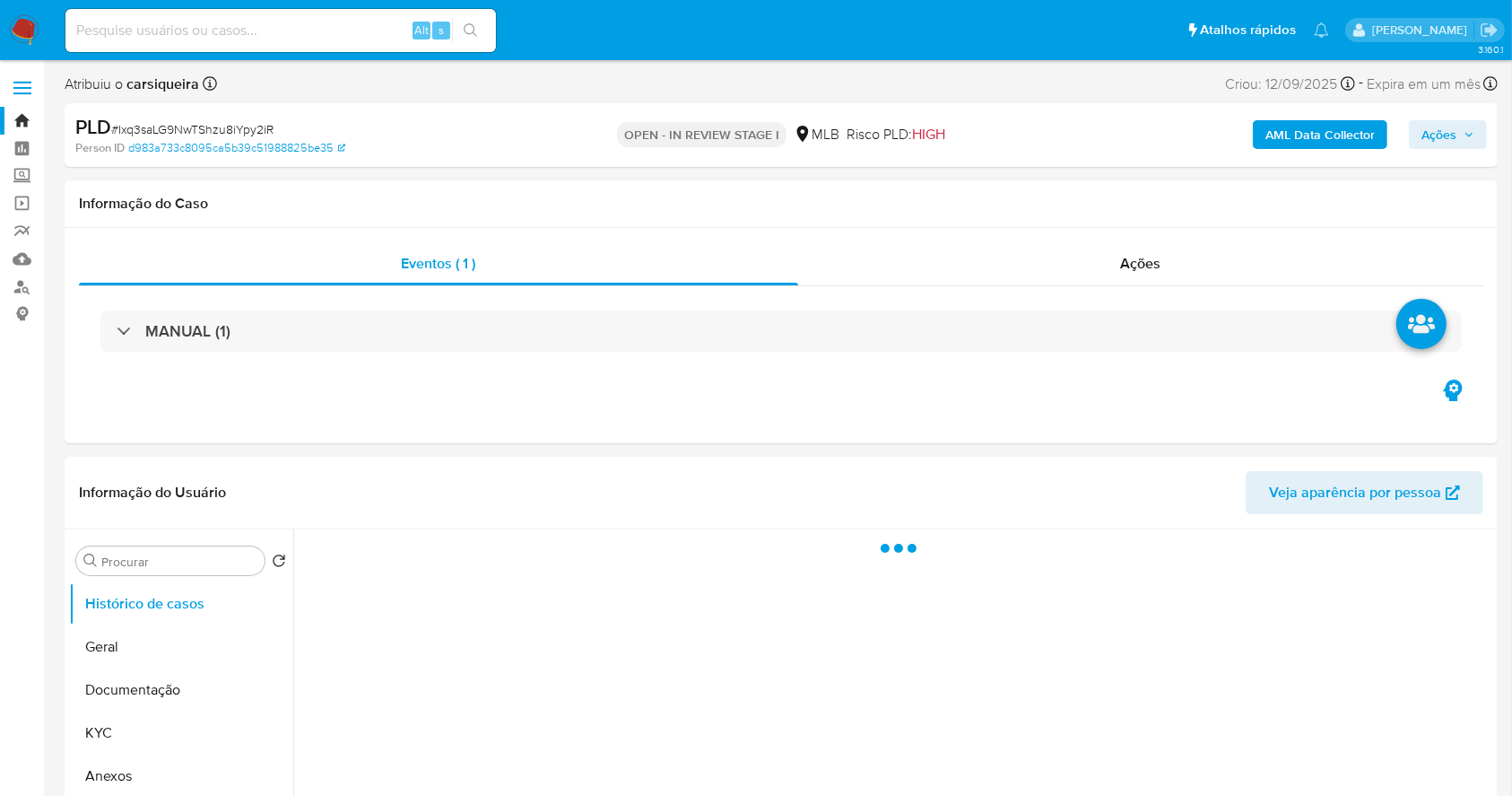
select select "10"
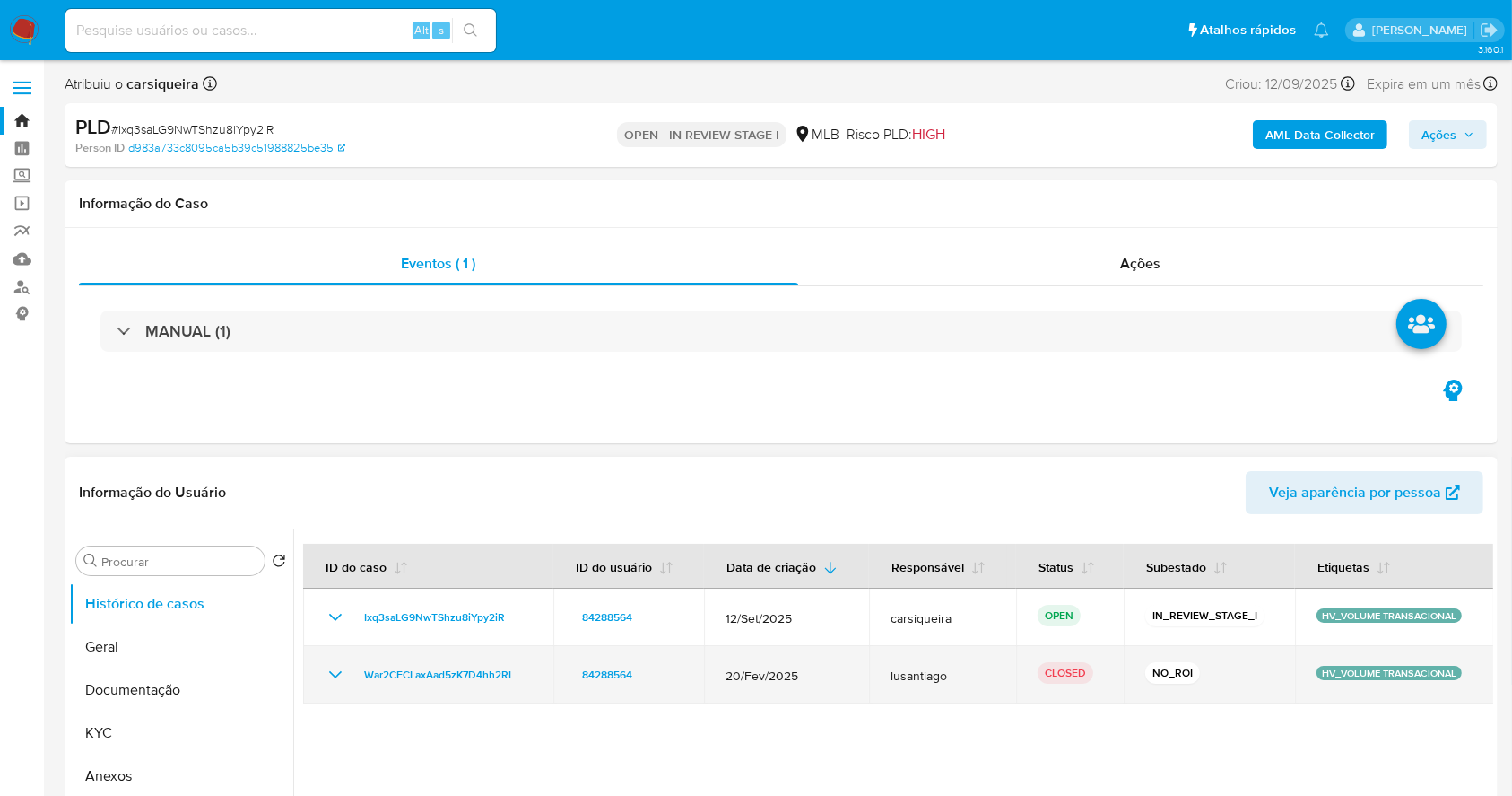
click at [325, 664] on icon "Mostrar/Ocultar" at bounding box center [335, 674] width 21 height 21
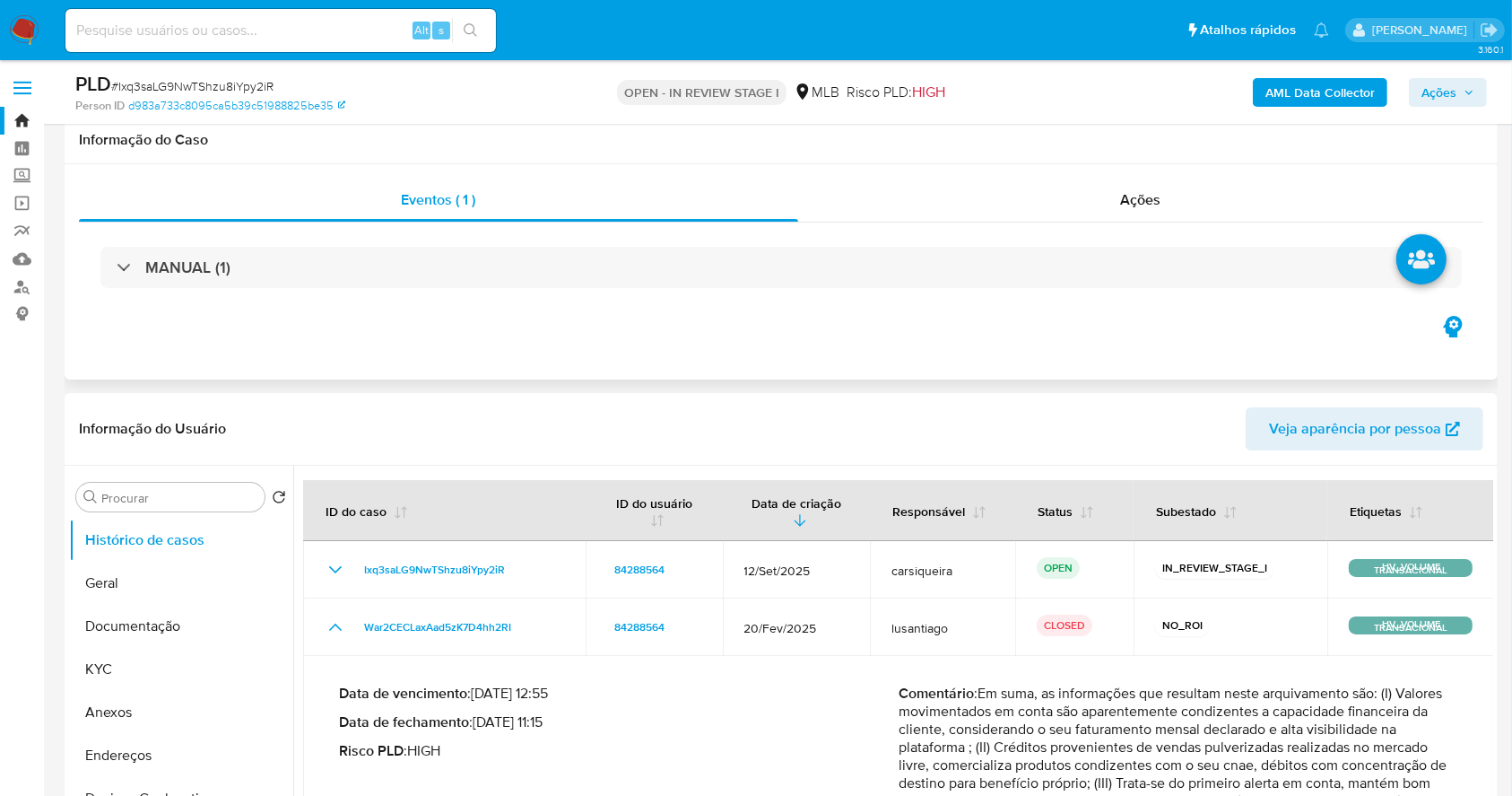
scroll to position [119, 0]
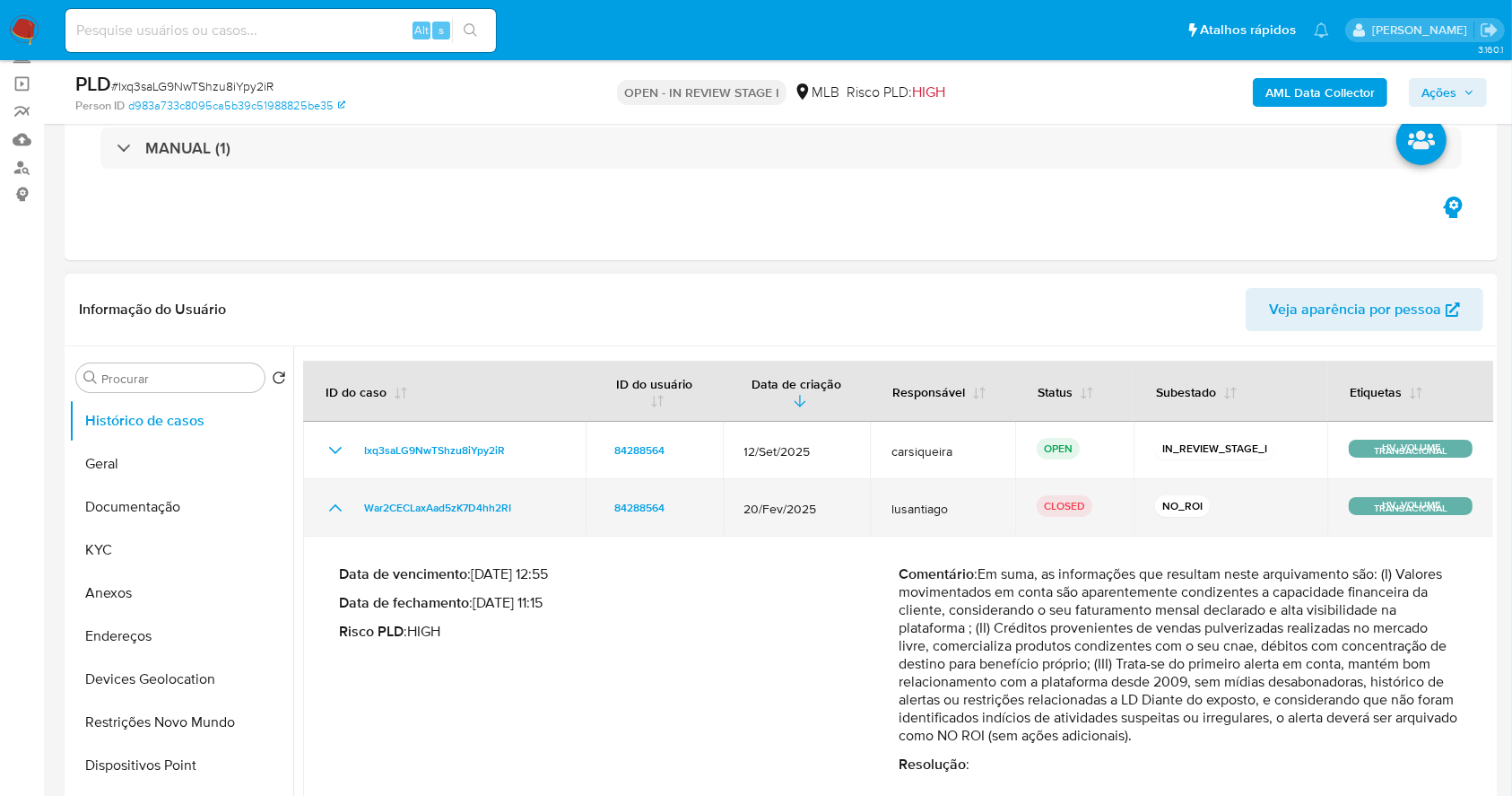
click at [341, 507] on icon "Mostrar/Ocultar" at bounding box center [335, 507] width 21 height 21
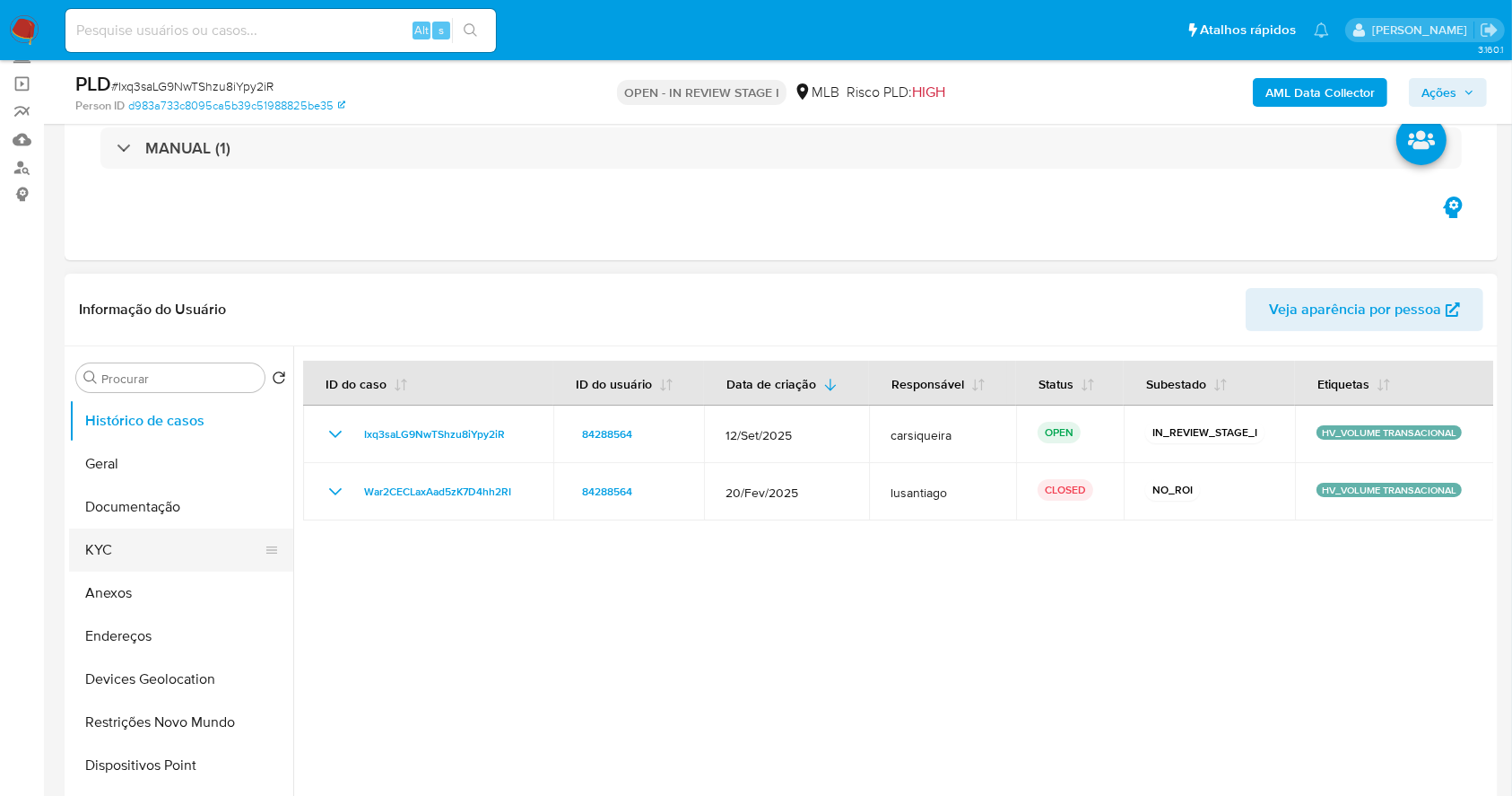
click at [139, 541] on button "KYC" at bounding box center [174, 550] width 210 height 43
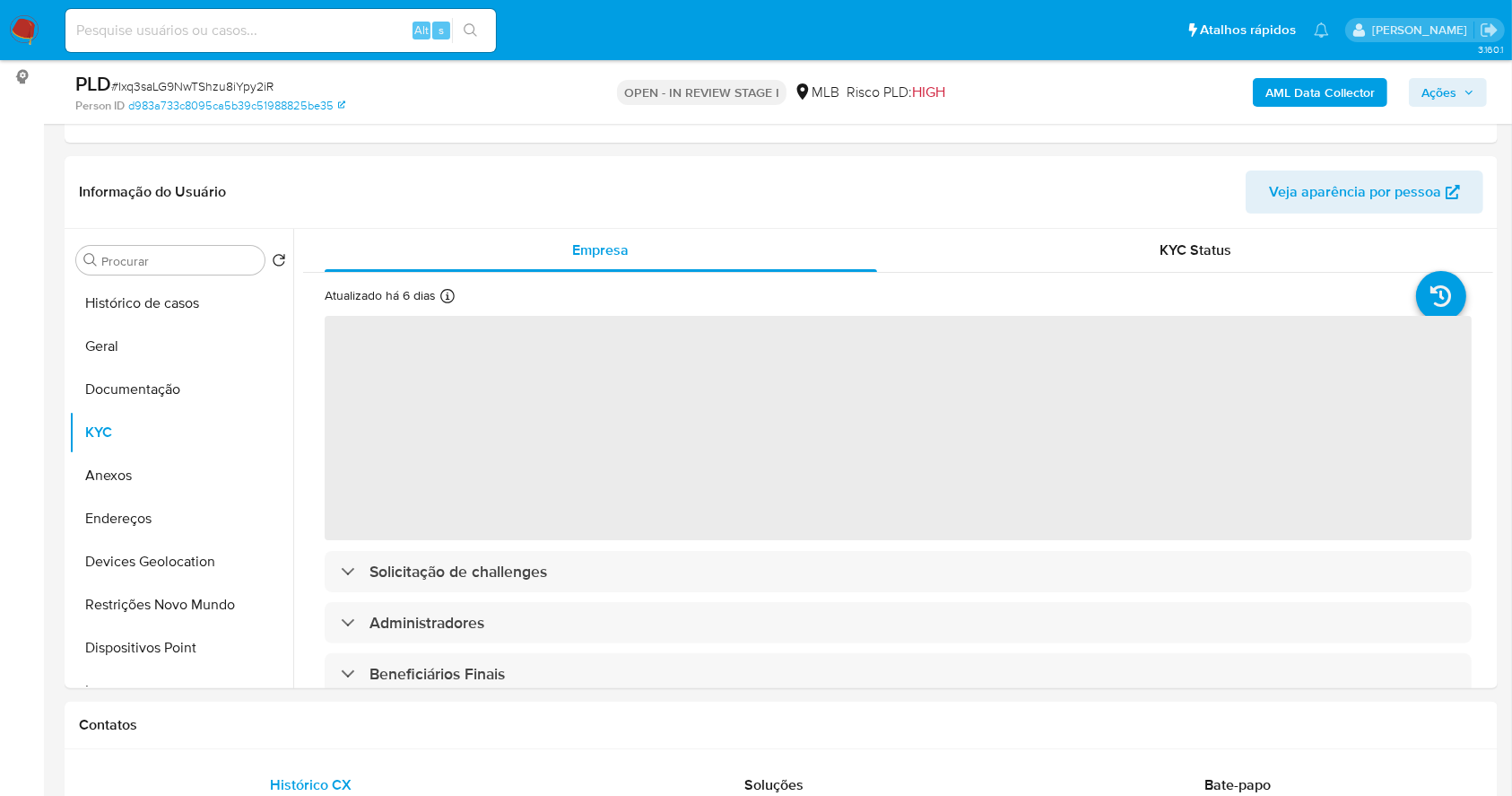
scroll to position [249, 0]
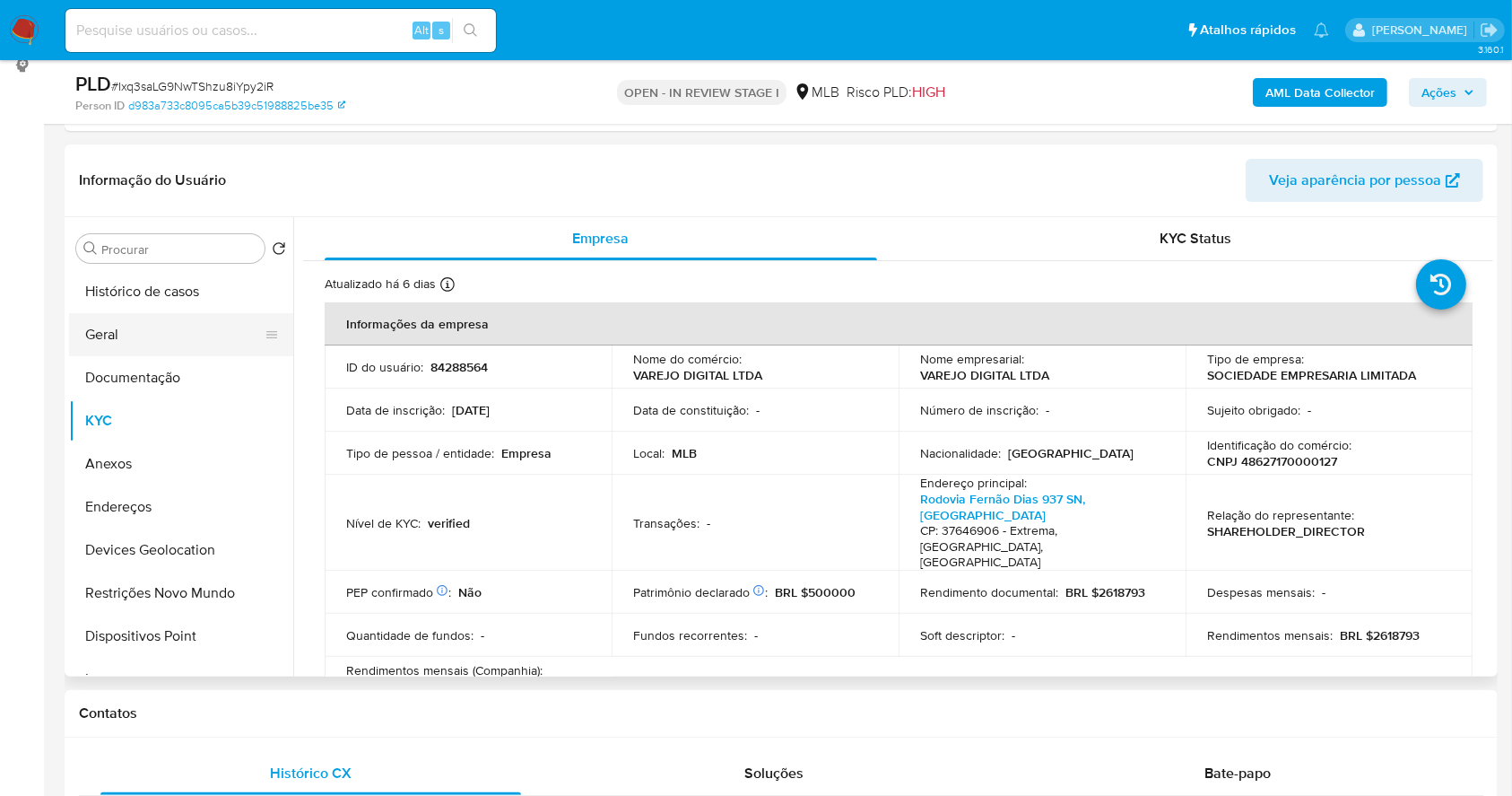
click at [113, 344] on button "Geral" at bounding box center [174, 334] width 210 height 43
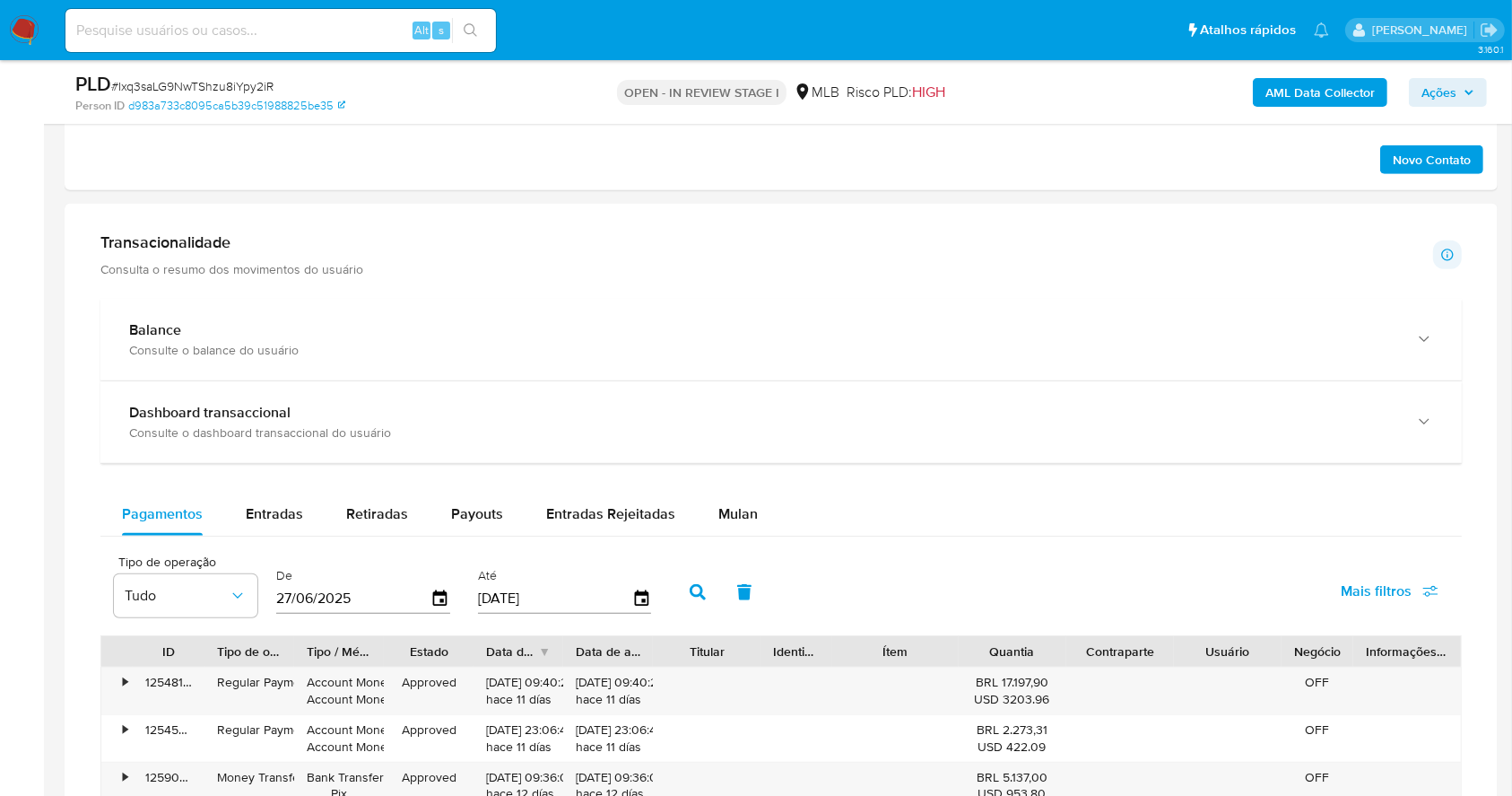
scroll to position [1220, 0]
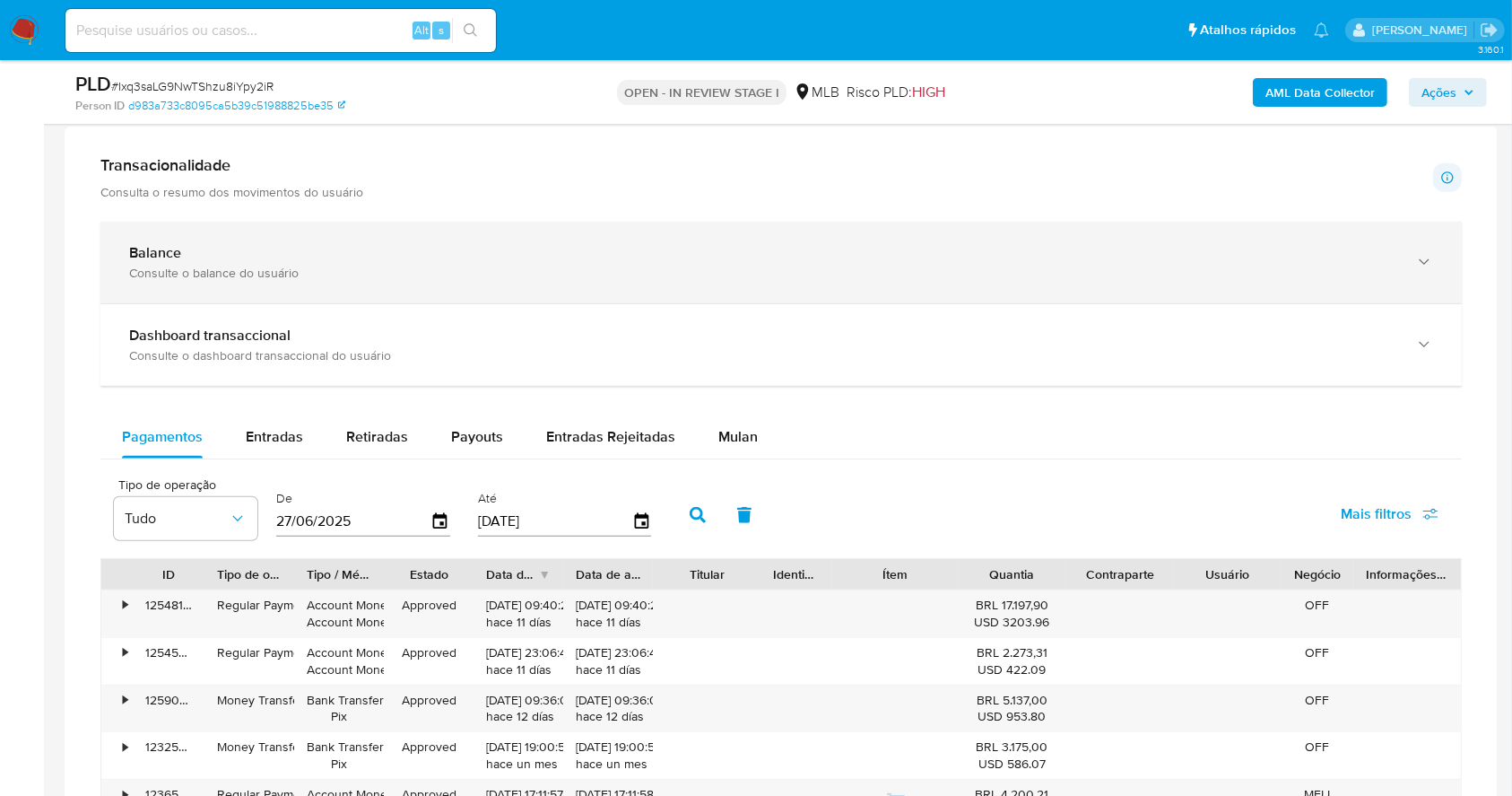
click at [376, 264] on div "Consulte o balance do usuário" at bounding box center [763, 272] width 1268 height 16
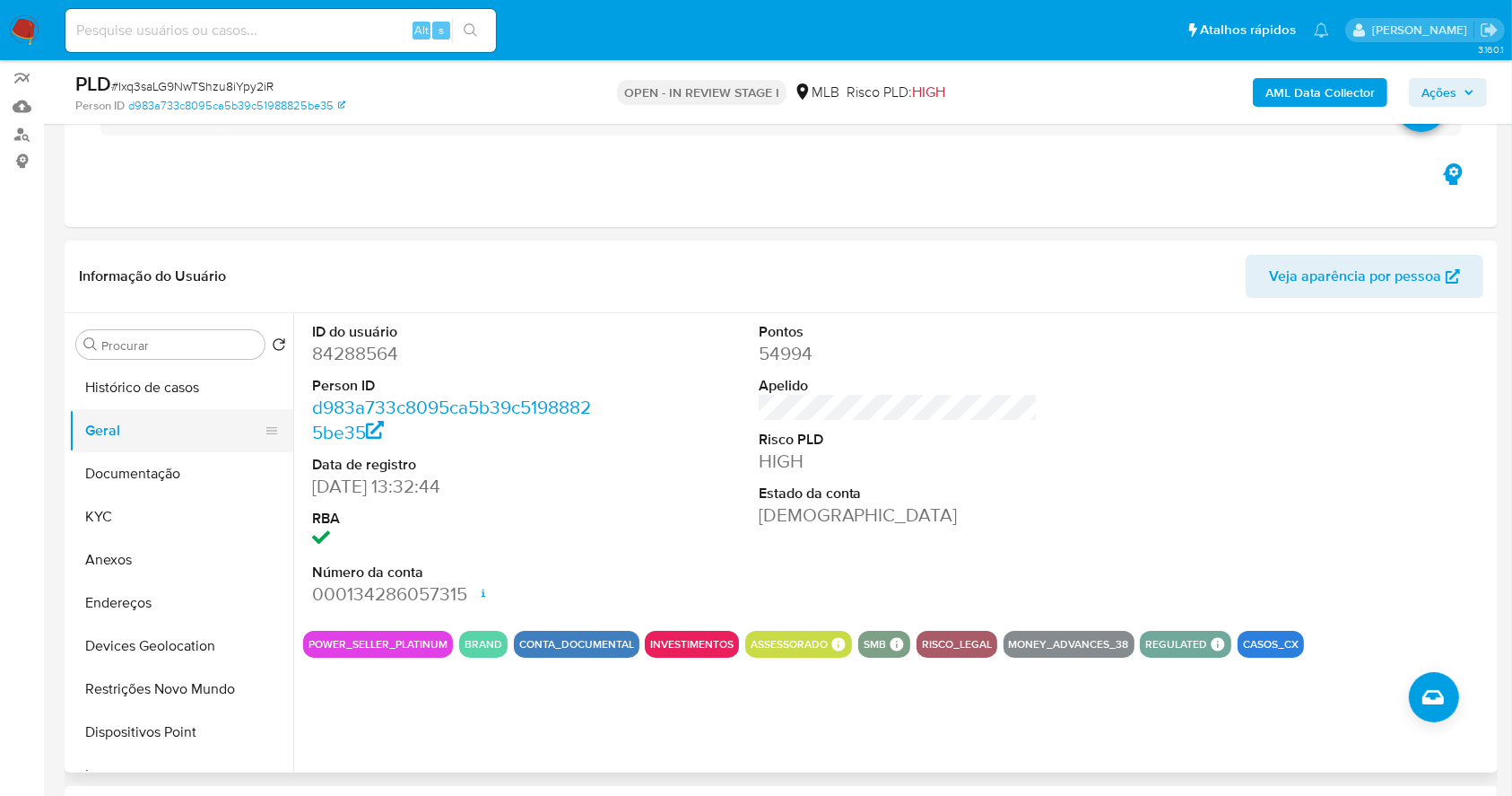
scroll to position [142, 0]
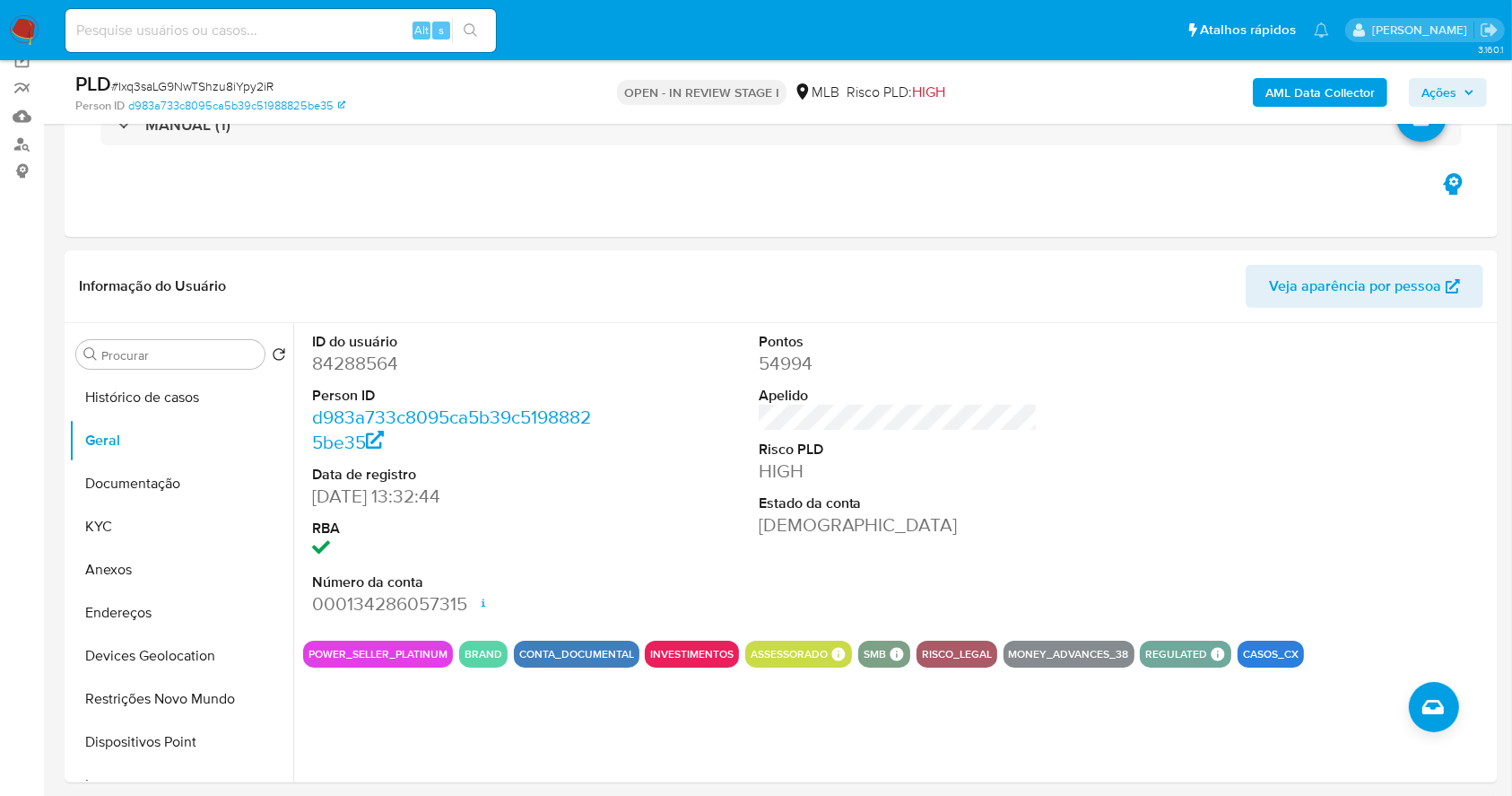
drag, startPoint x: 170, startPoint y: 485, endPoint x: 197, endPoint y: 28, distance: 457.8
click at [169, 479] on button "Documentação" at bounding box center [181, 483] width 224 height 43
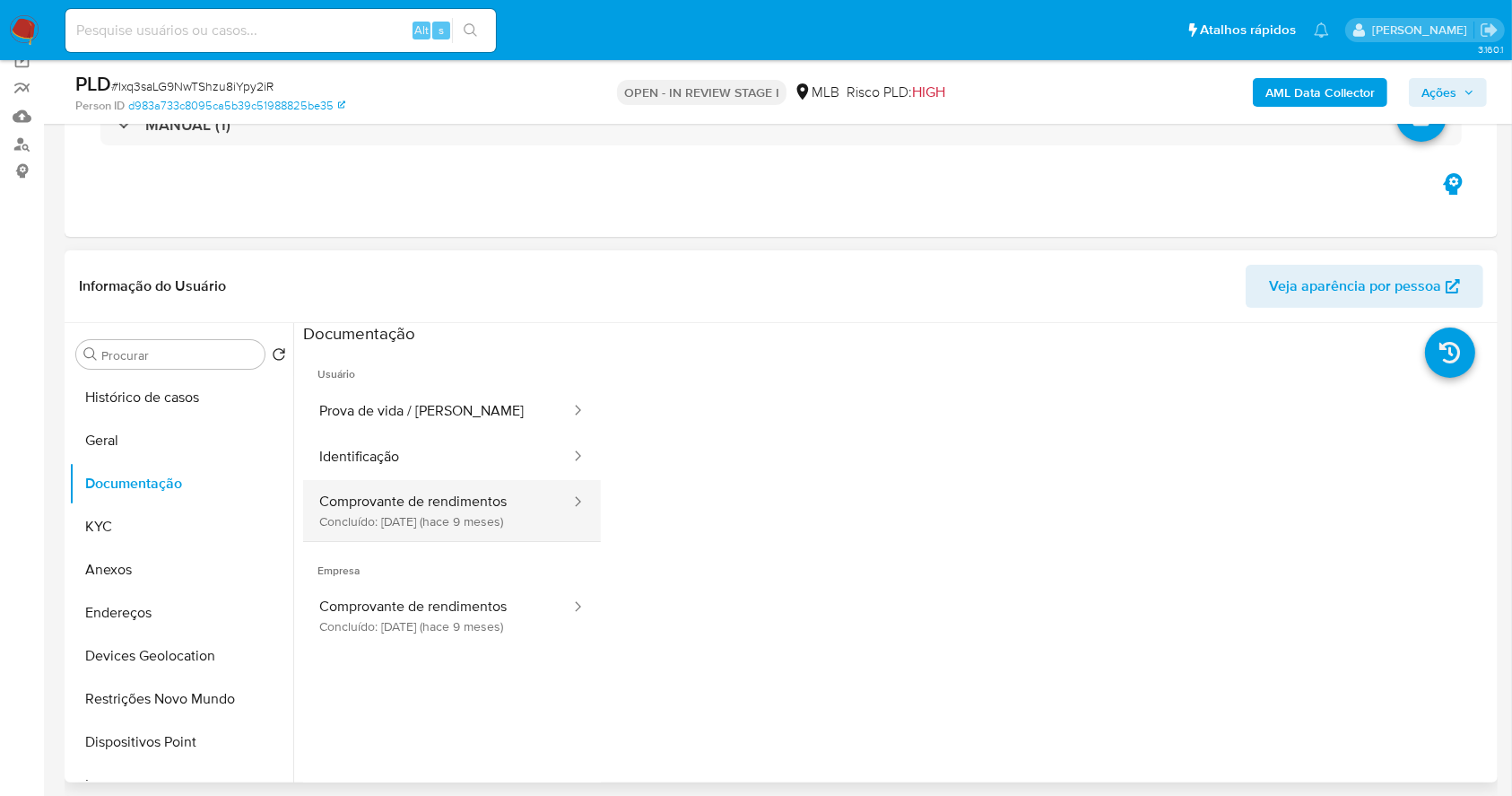
click at [467, 520] on button "Comprovante de rendimentos Concluído: 12/12/2024 (hace 9 meses)" at bounding box center [437, 511] width 269 height 61
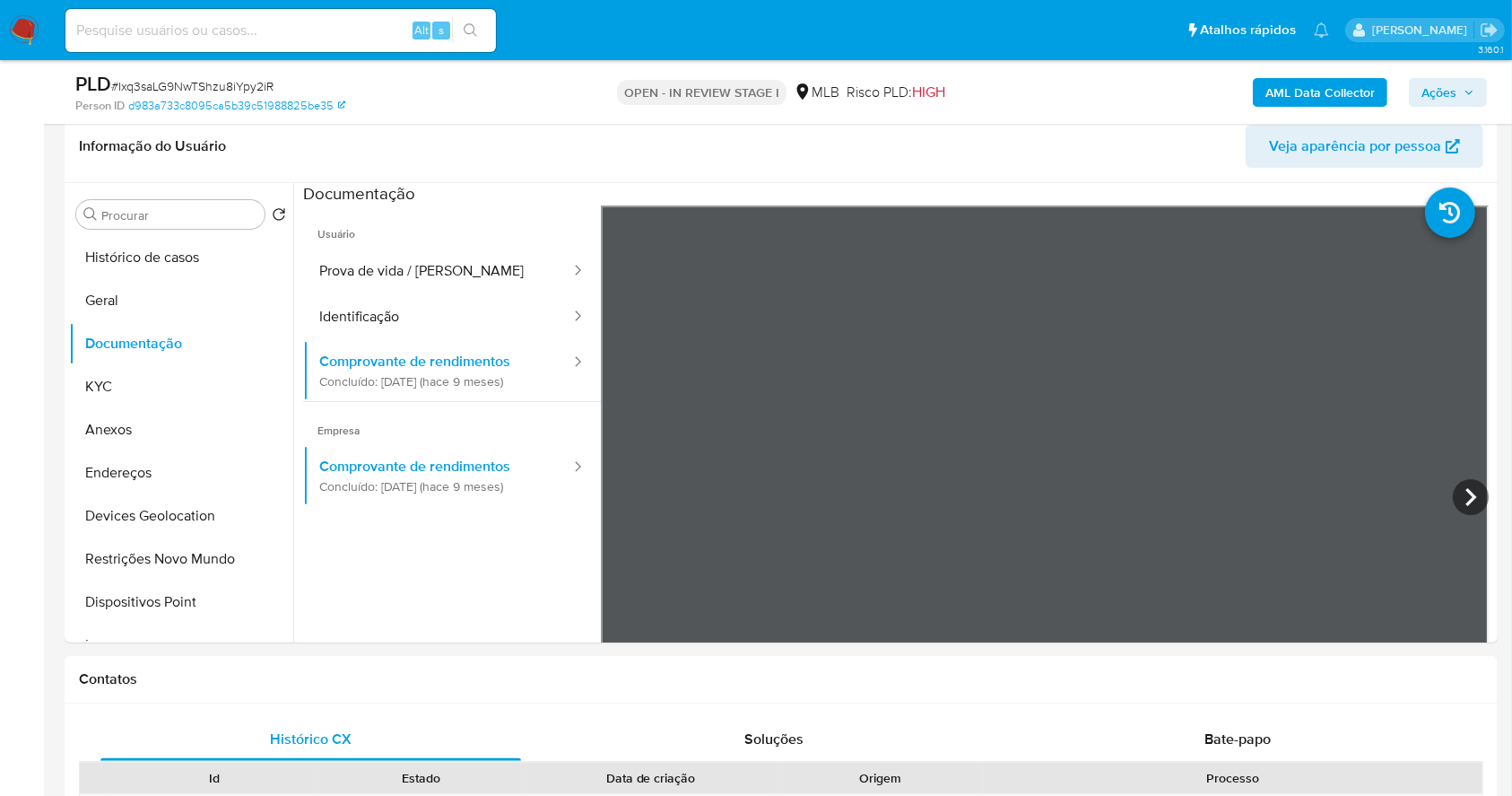
scroll to position [287, 0]
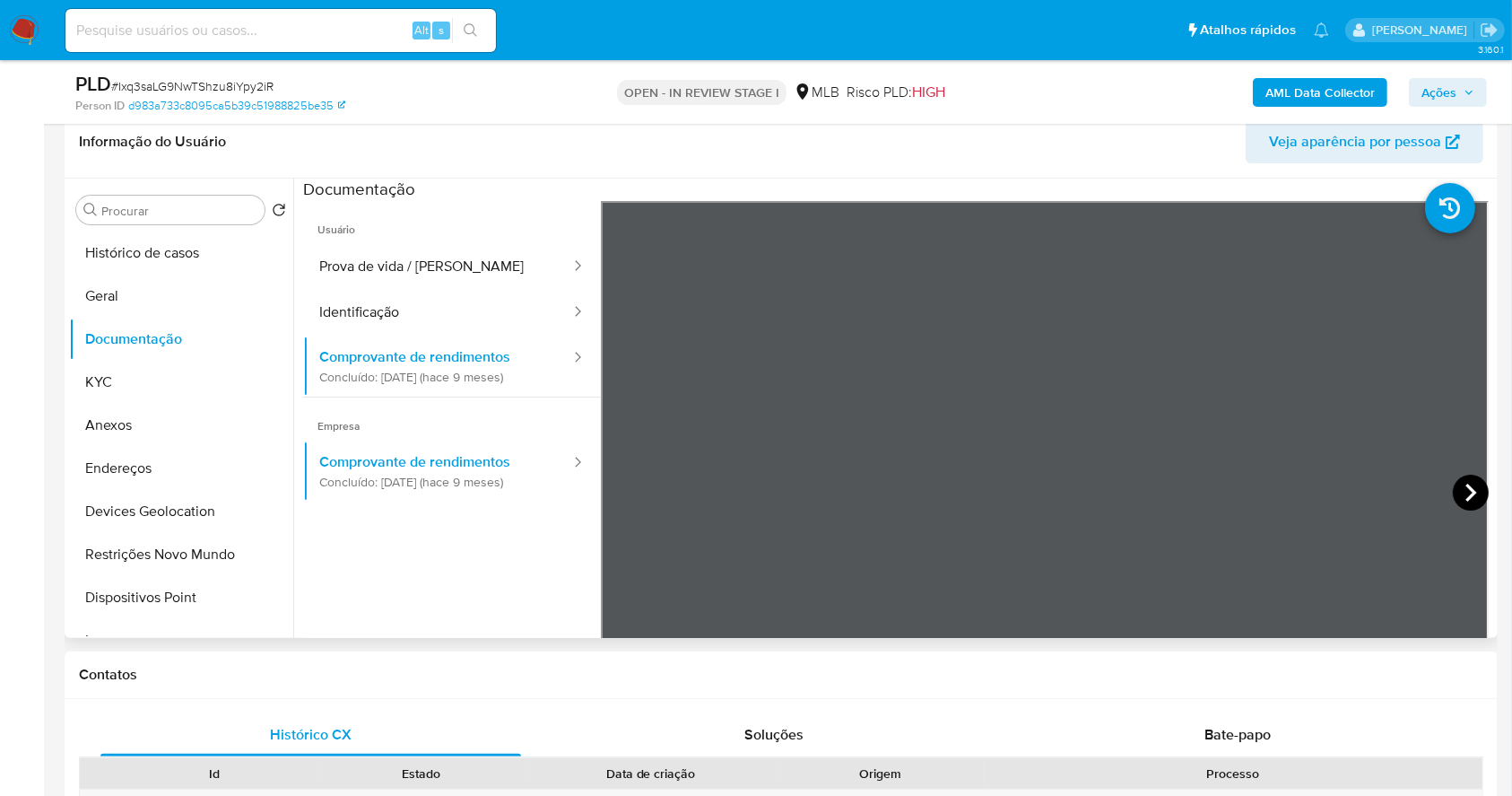
click at [1471, 483] on icon at bounding box center [1470, 492] width 36 height 36
click at [622, 492] on icon at bounding box center [623, 492] width 36 height 36
click at [127, 281] on button "Geral" at bounding box center [174, 296] width 210 height 43
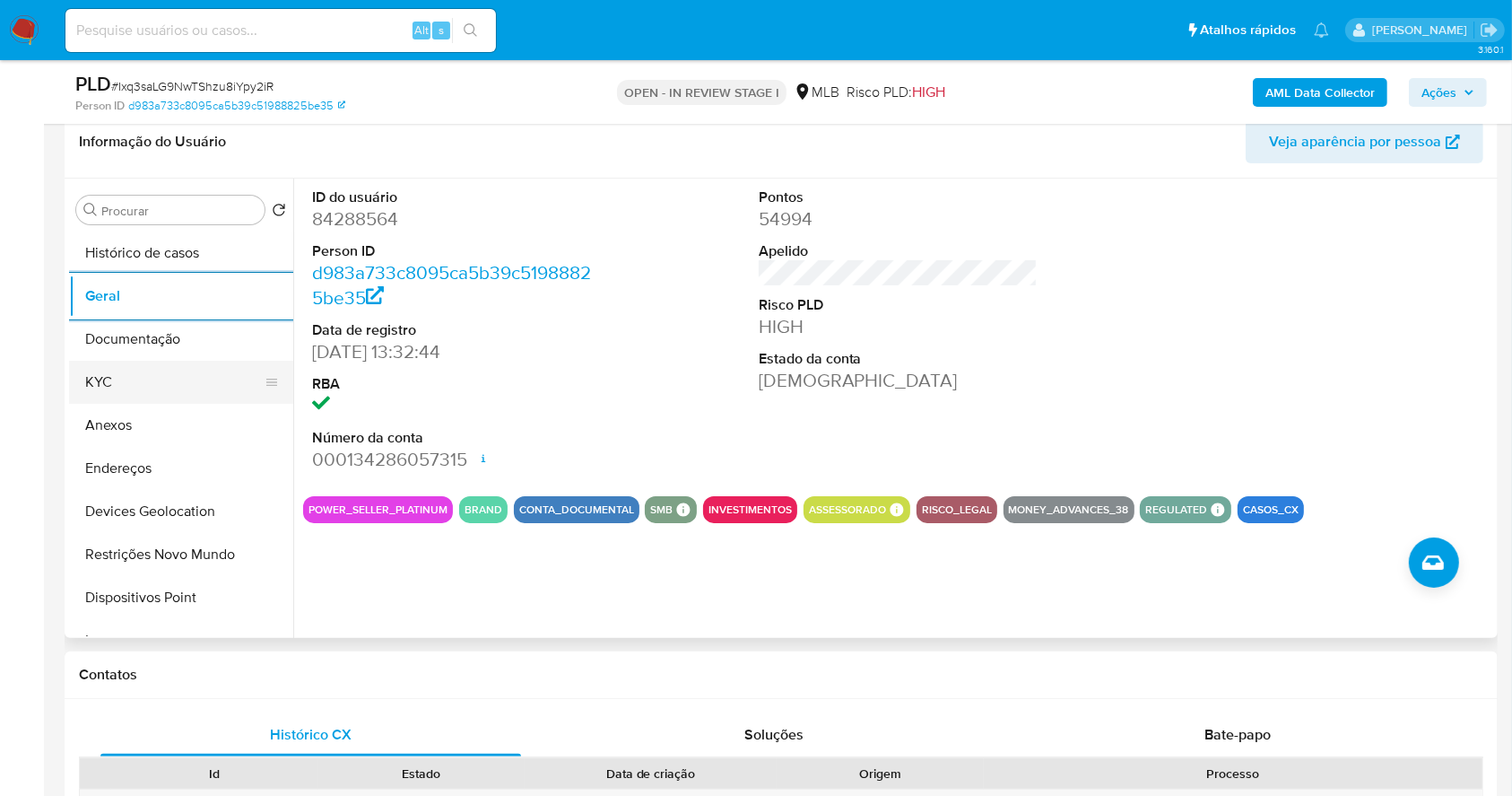
click at [141, 360] on button "KYC" at bounding box center [174, 382] width 210 height 43
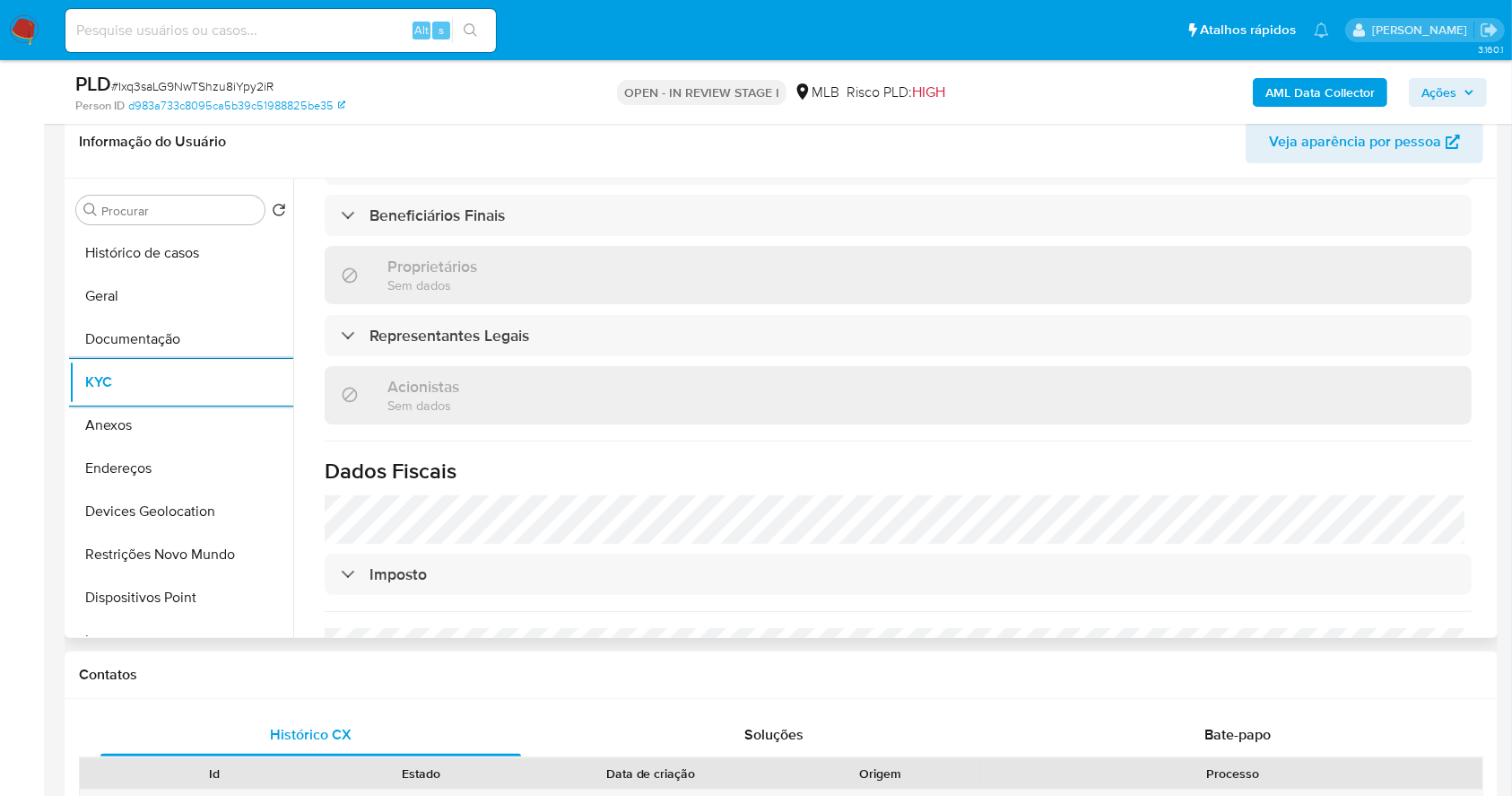
scroll to position [1095, 0]
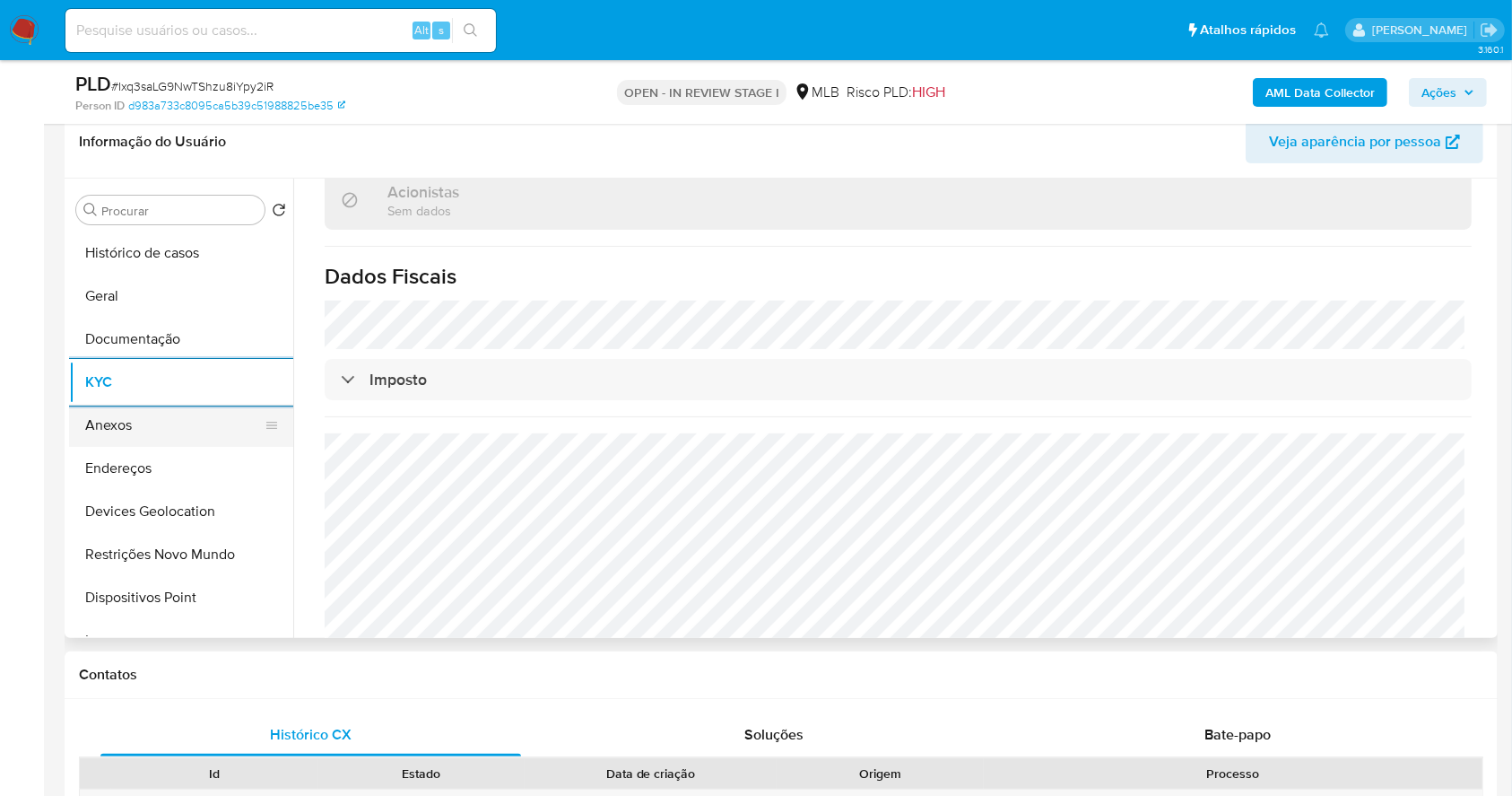
click at [155, 442] on button "Anexos" at bounding box center [174, 425] width 210 height 43
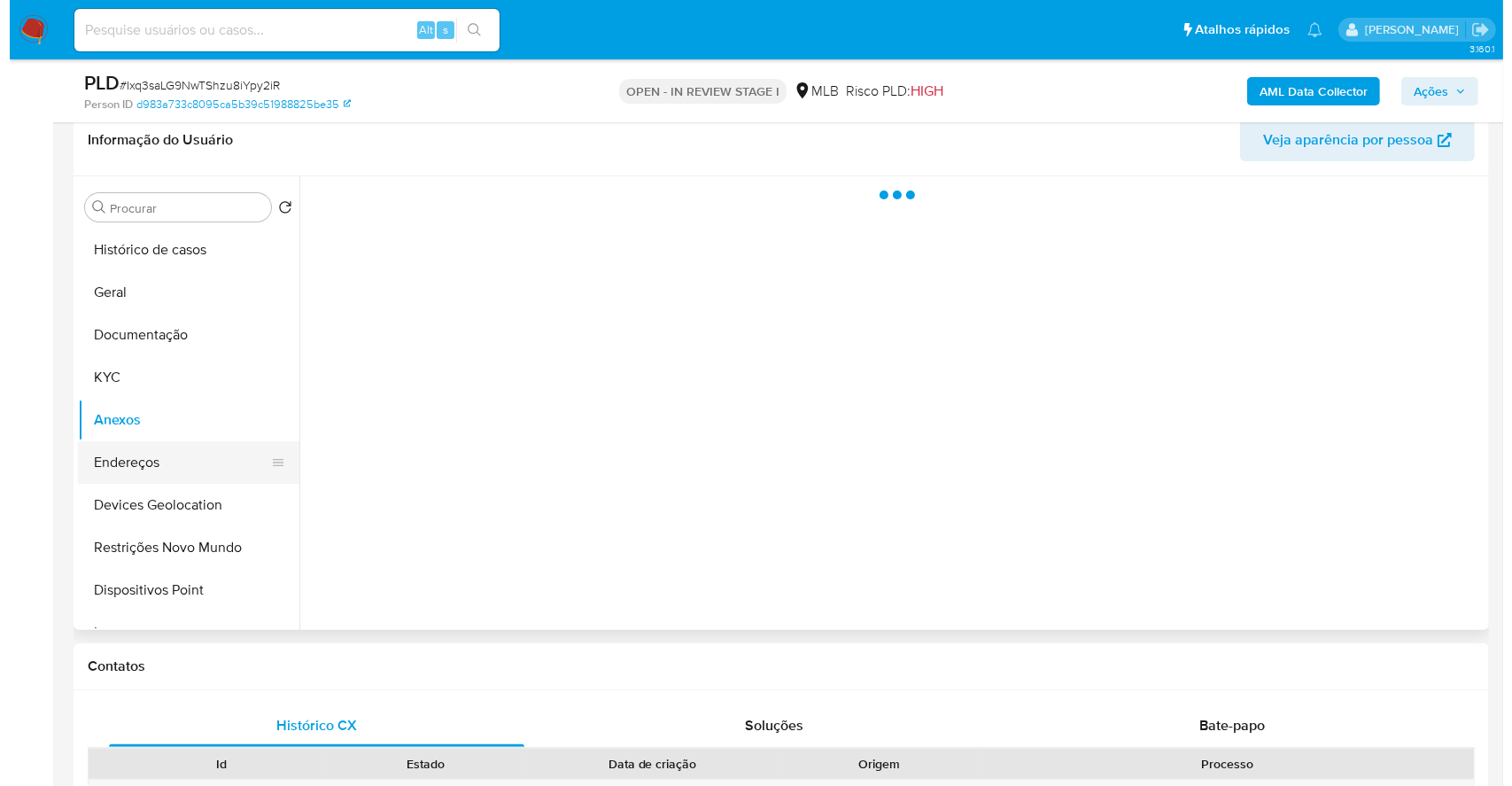
scroll to position [0, 0]
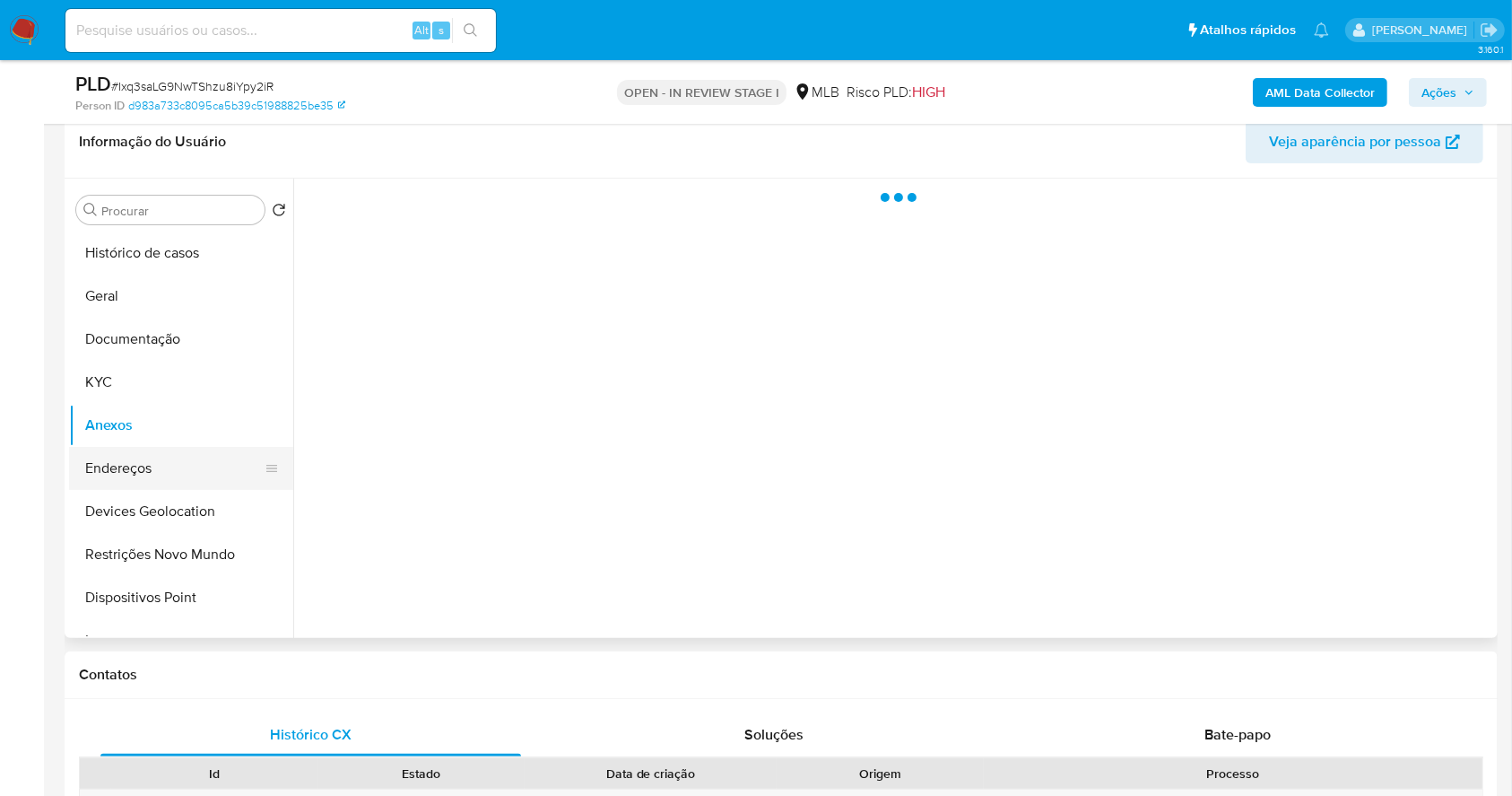
click at [156, 452] on button "Endereços" at bounding box center [174, 468] width 210 height 43
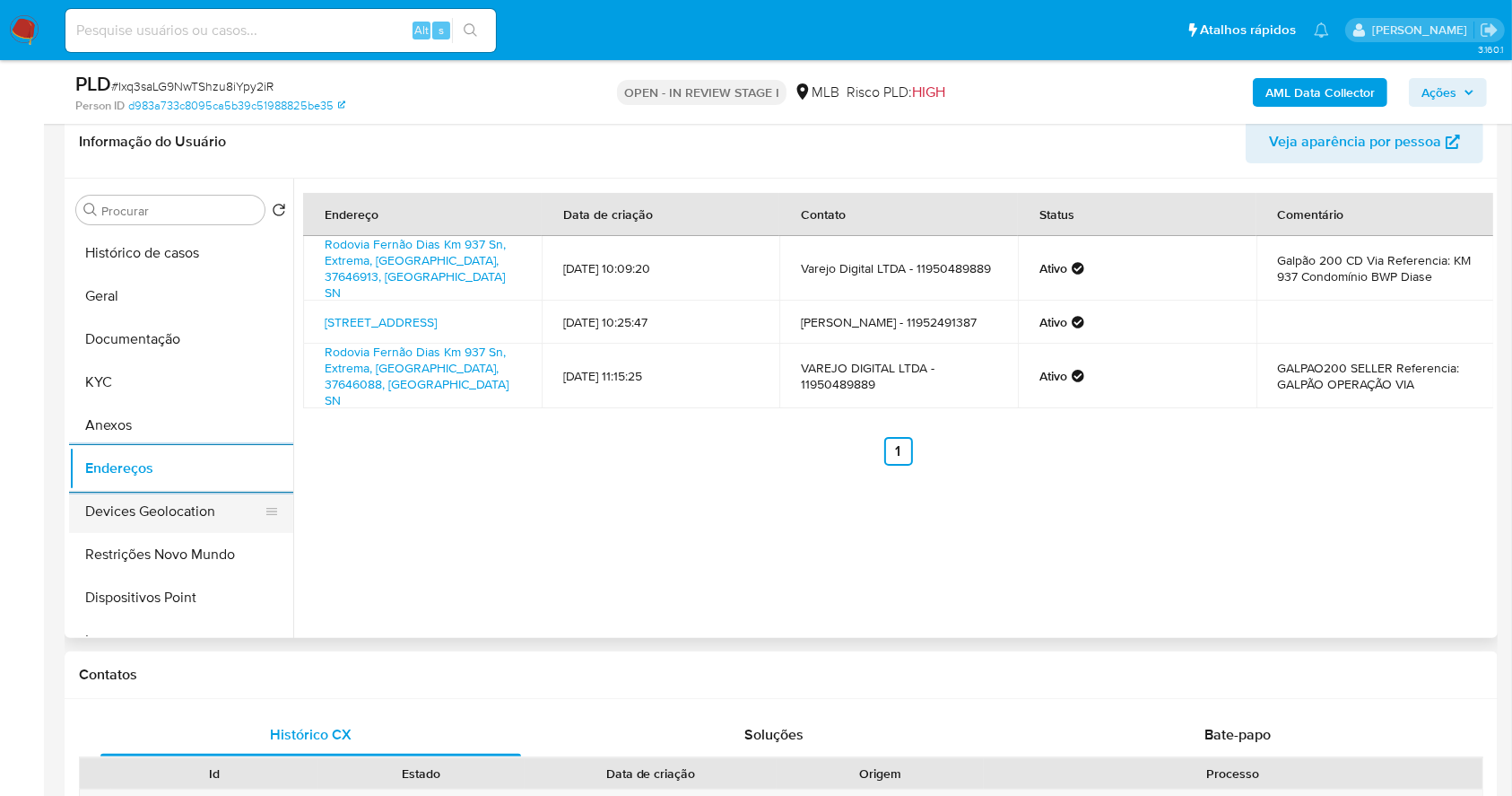
click at [138, 507] on button "Devices Geolocation" at bounding box center [174, 511] width 210 height 43
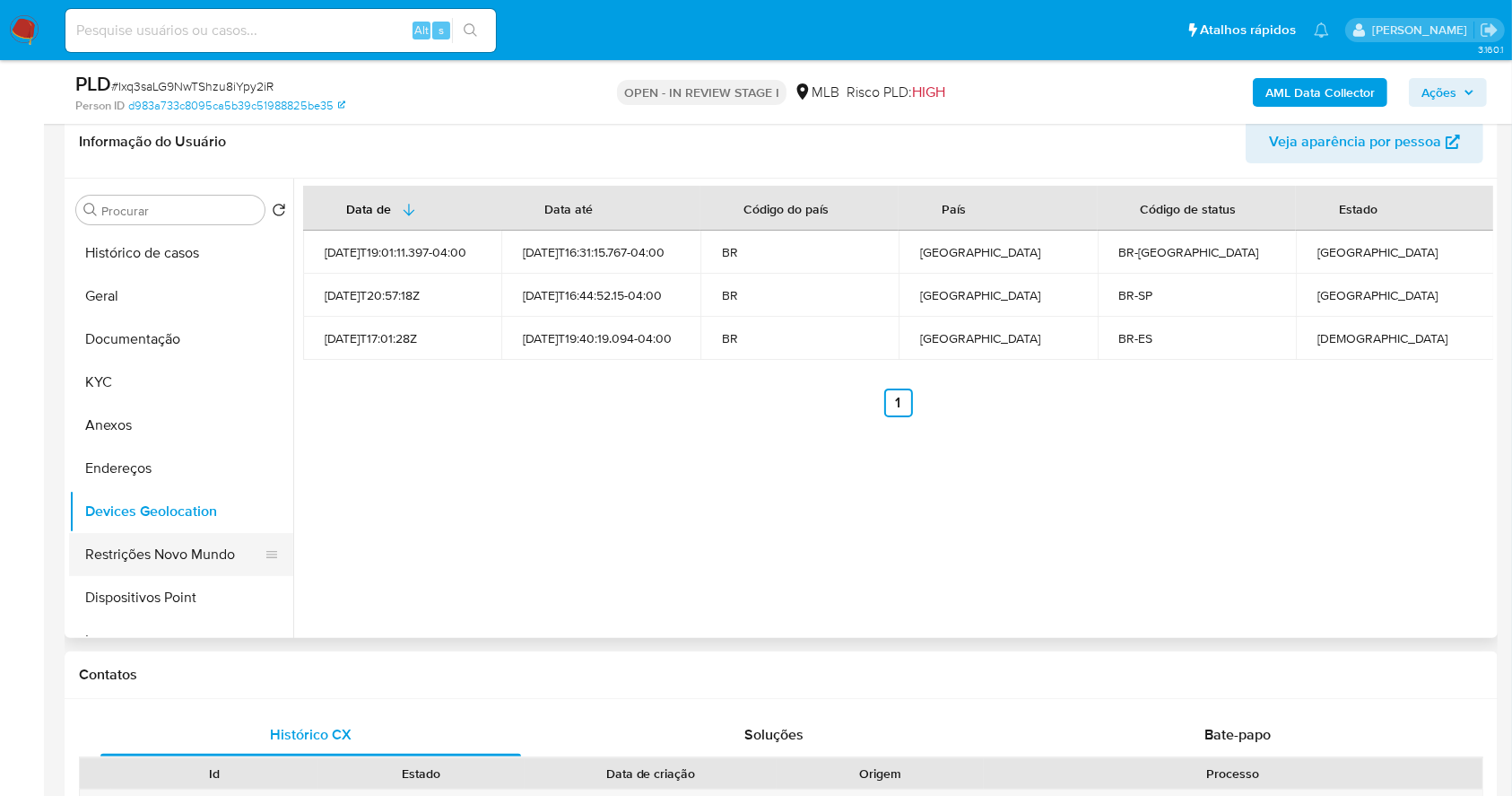
click at [161, 560] on button "Restrições Novo Mundo" at bounding box center [174, 554] width 210 height 43
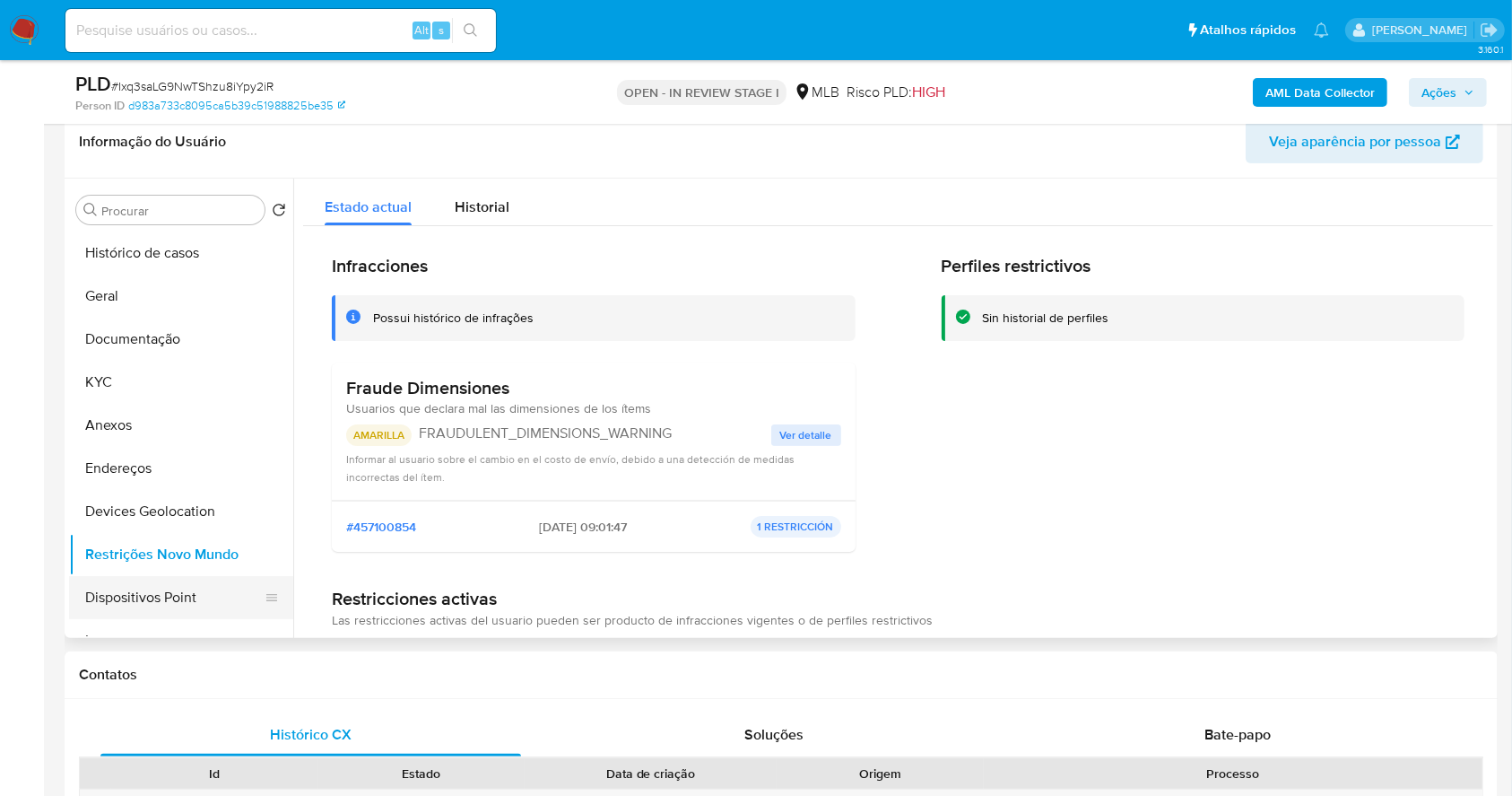
click at [165, 608] on button "Dispositivos Point" at bounding box center [174, 598] width 210 height 43
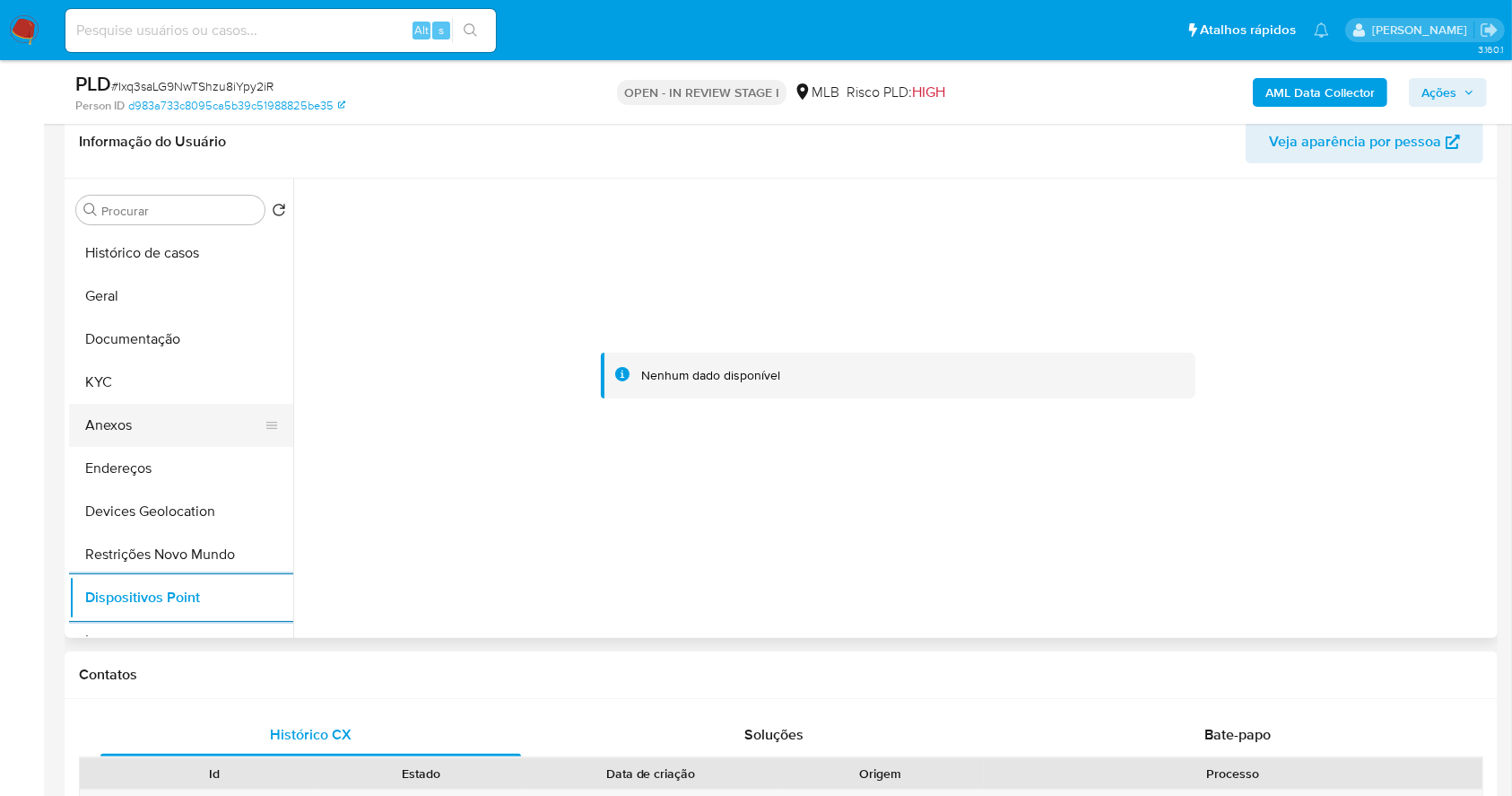
click at [159, 423] on button "Anexos" at bounding box center [174, 425] width 210 height 43
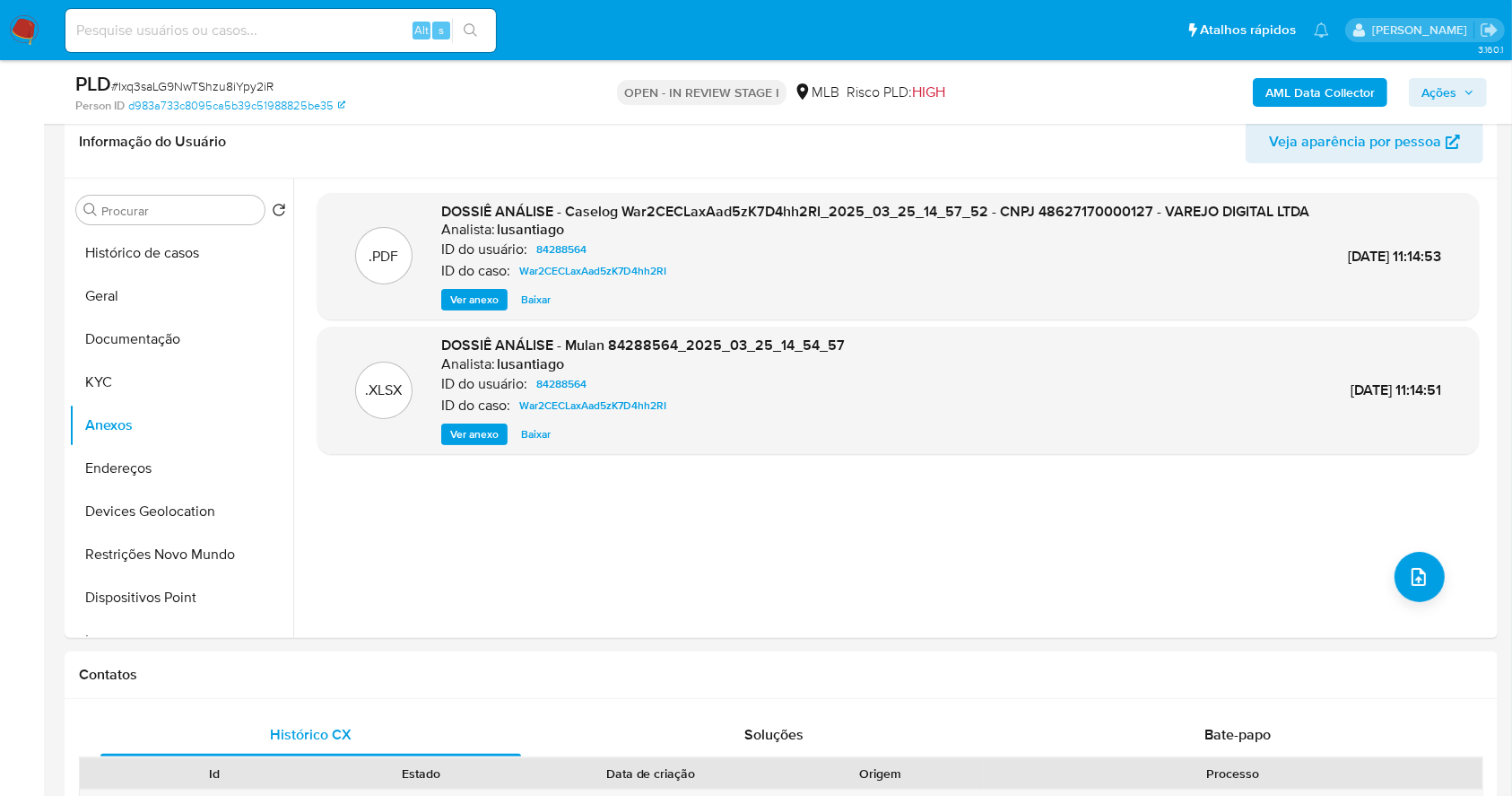
click at [1308, 87] on b "AML Data Collector" at bounding box center [1320, 92] width 110 height 29
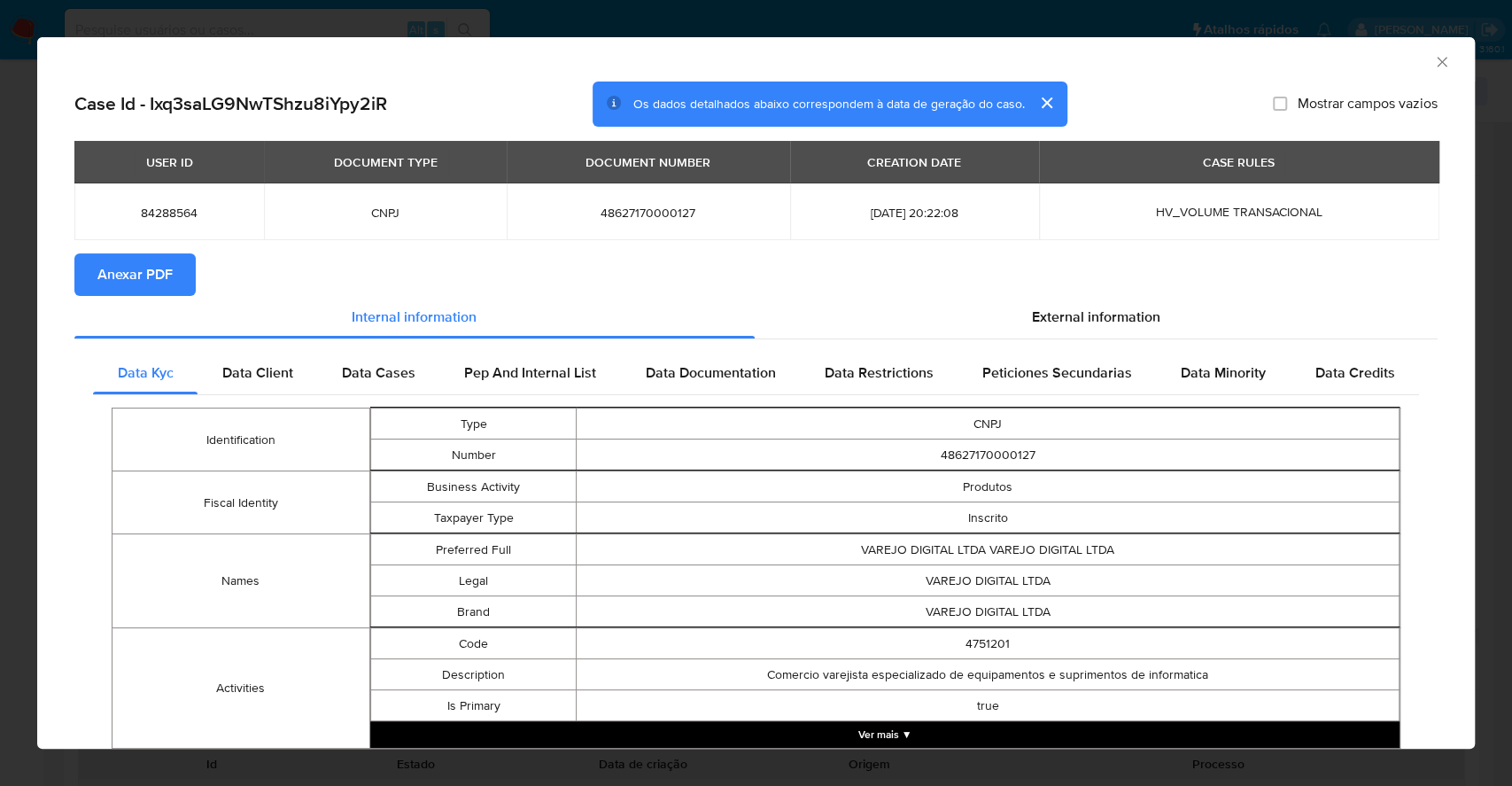
click at [153, 267] on span "Anexar PDF" at bounding box center [135, 275] width 75 height 39
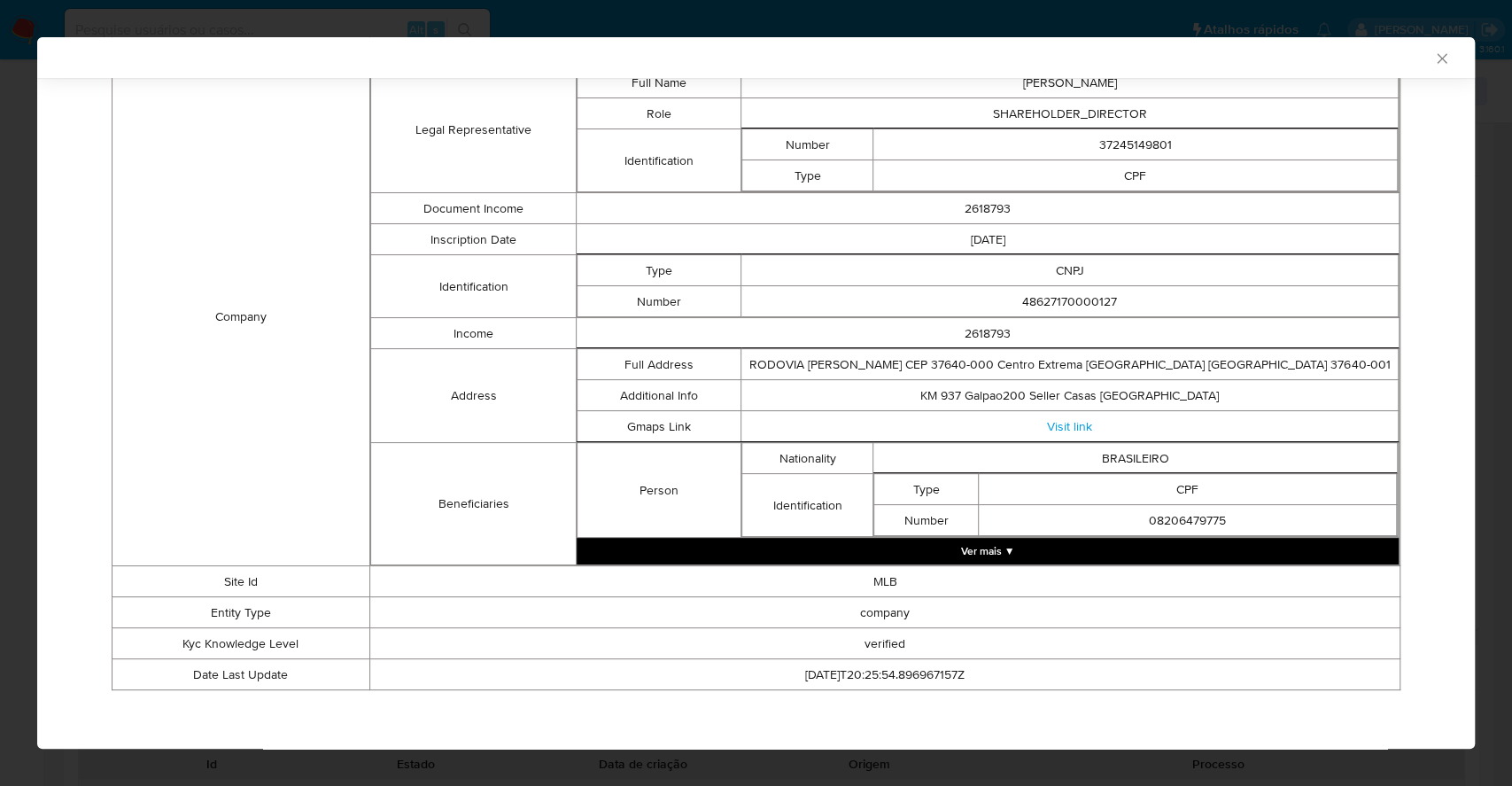
click at [968, 551] on button "Ver mais ▼" at bounding box center [987, 551] width 822 height 27
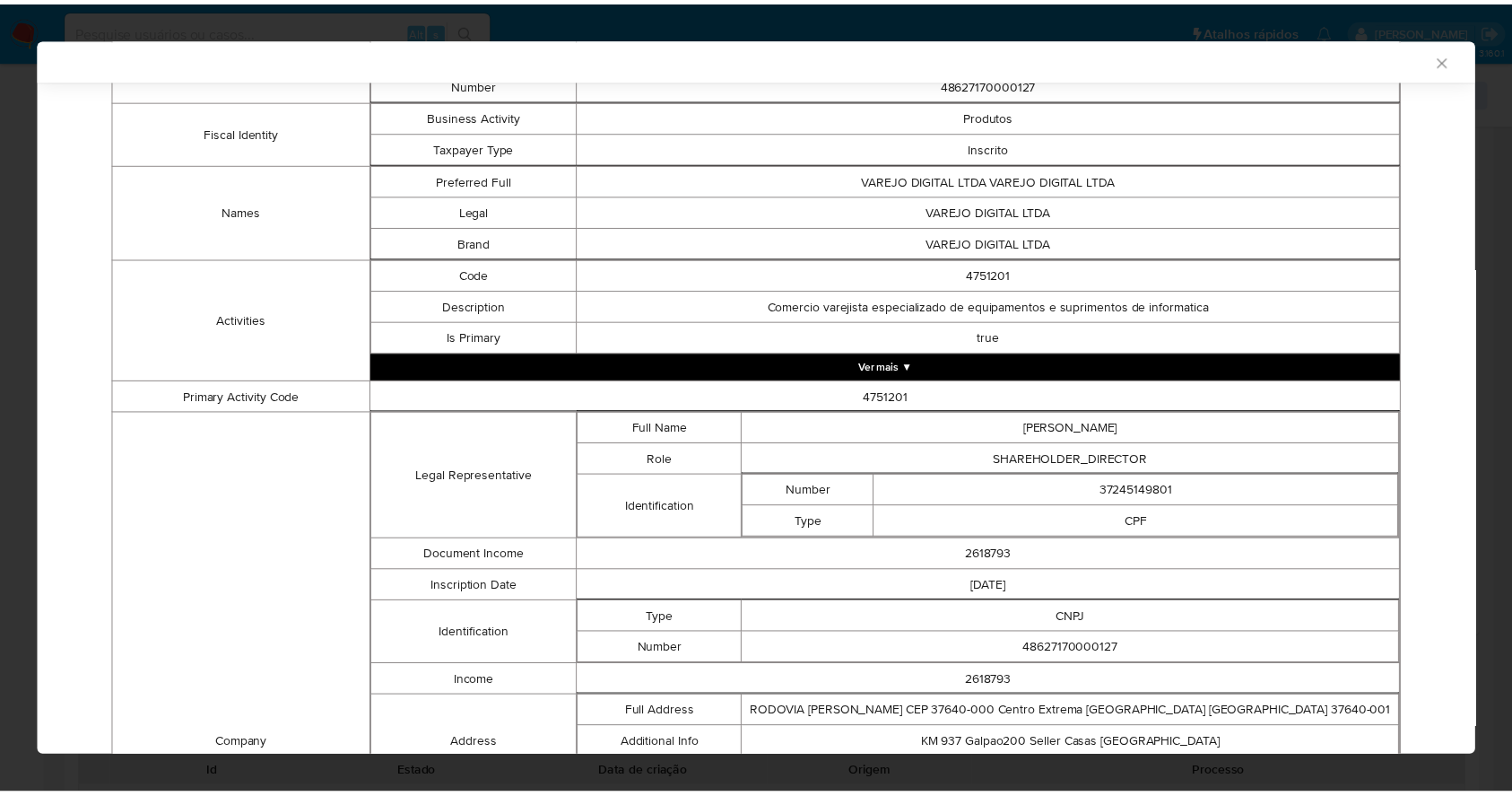
scroll to position [359, 0]
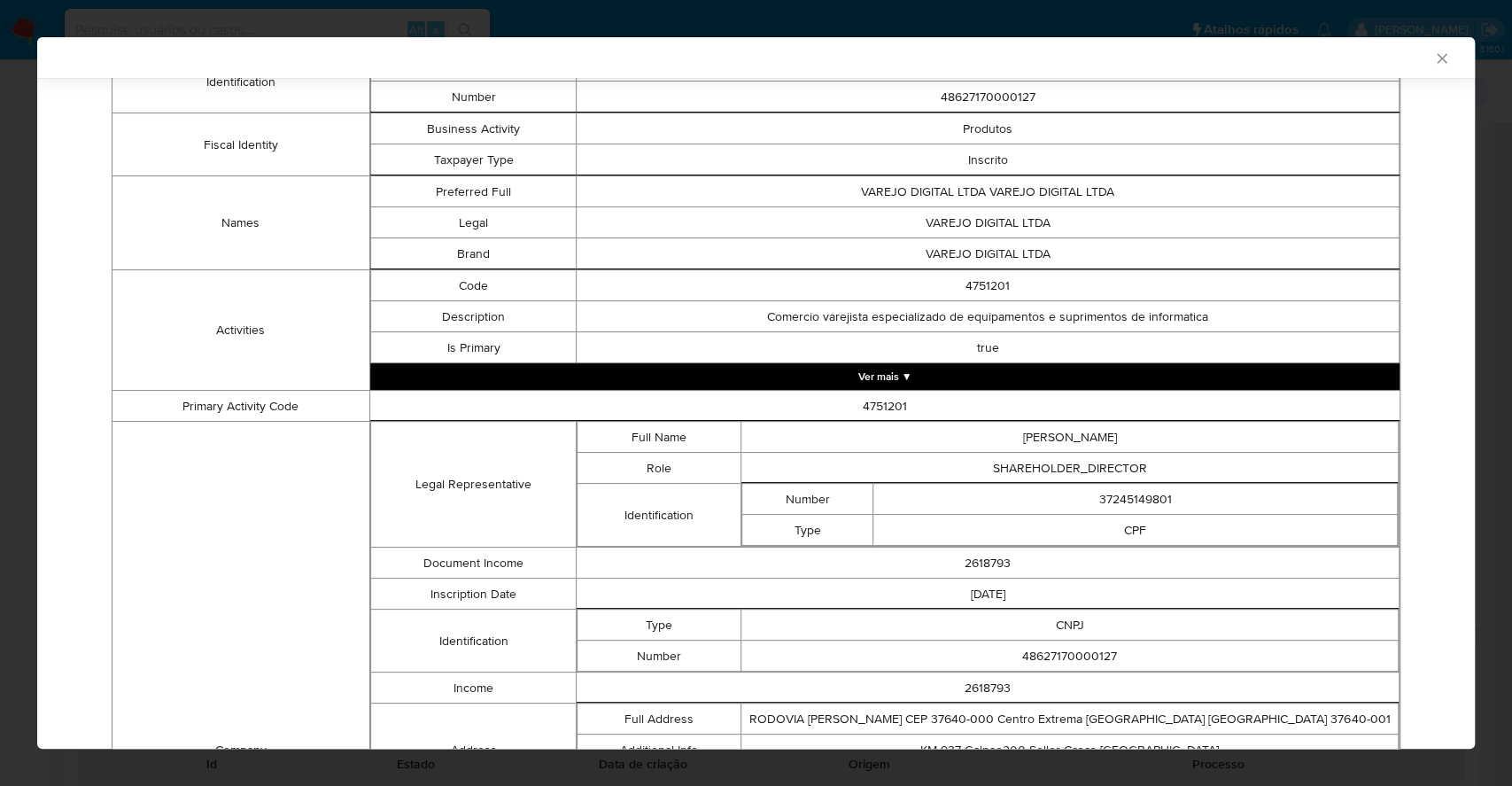
click at [0, 241] on div "AML Data Collector Case Id - Ixq3saLG9NwTShzu8iYpy2iR Os dados detalhados abaix…" at bounding box center [756, 393] width 1512 height 786
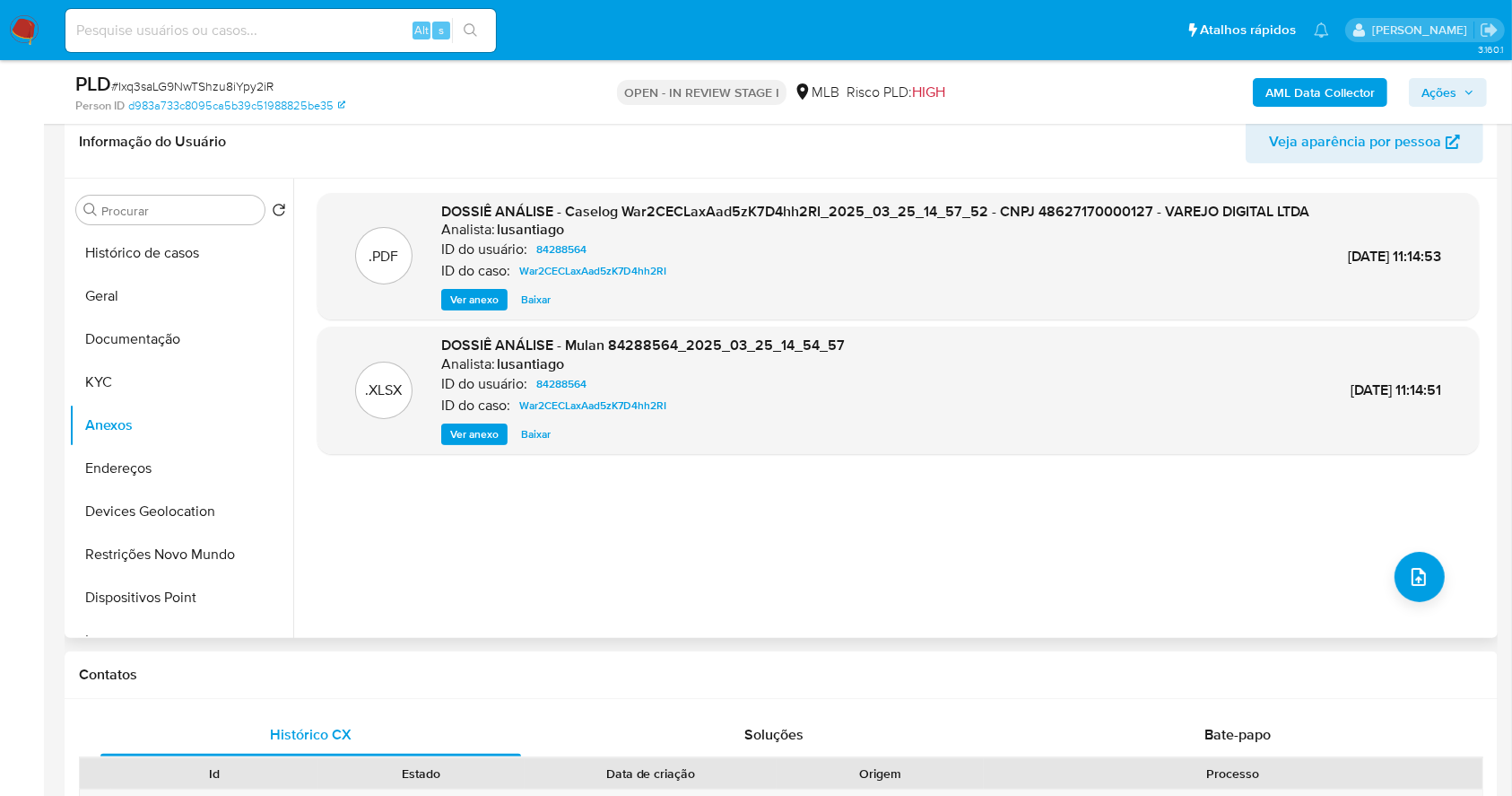
click at [480, 309] on span "Ver anexo" at bounding box center [475, 299] width 48 height 18
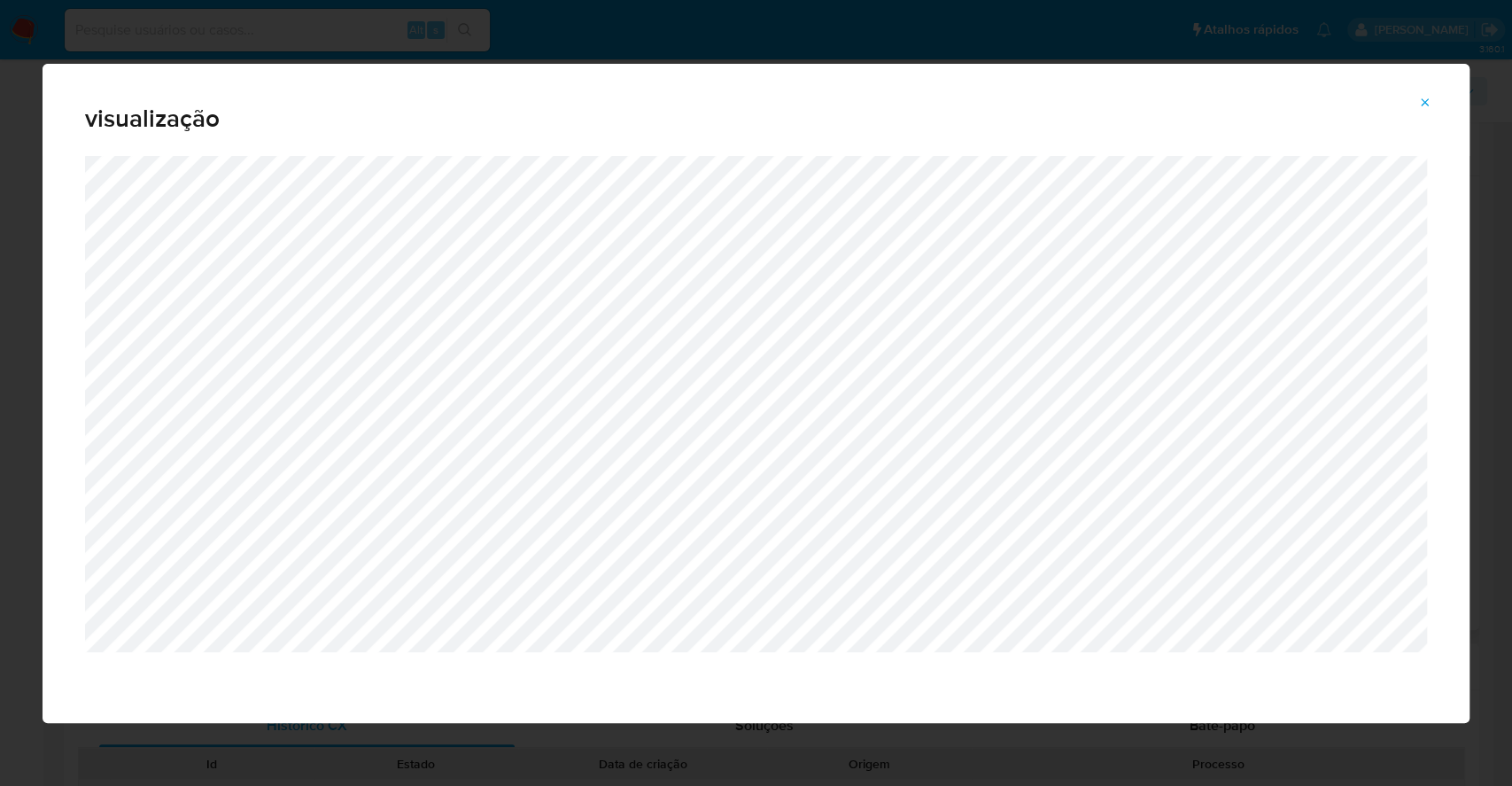
click at [0, 358] on div "visualização" at bounding box center [756, 393] width 1512 height 786
click at [1424, 96] on icon "Attachment preview" at bounding box center [1425, 102] width 14 height 14
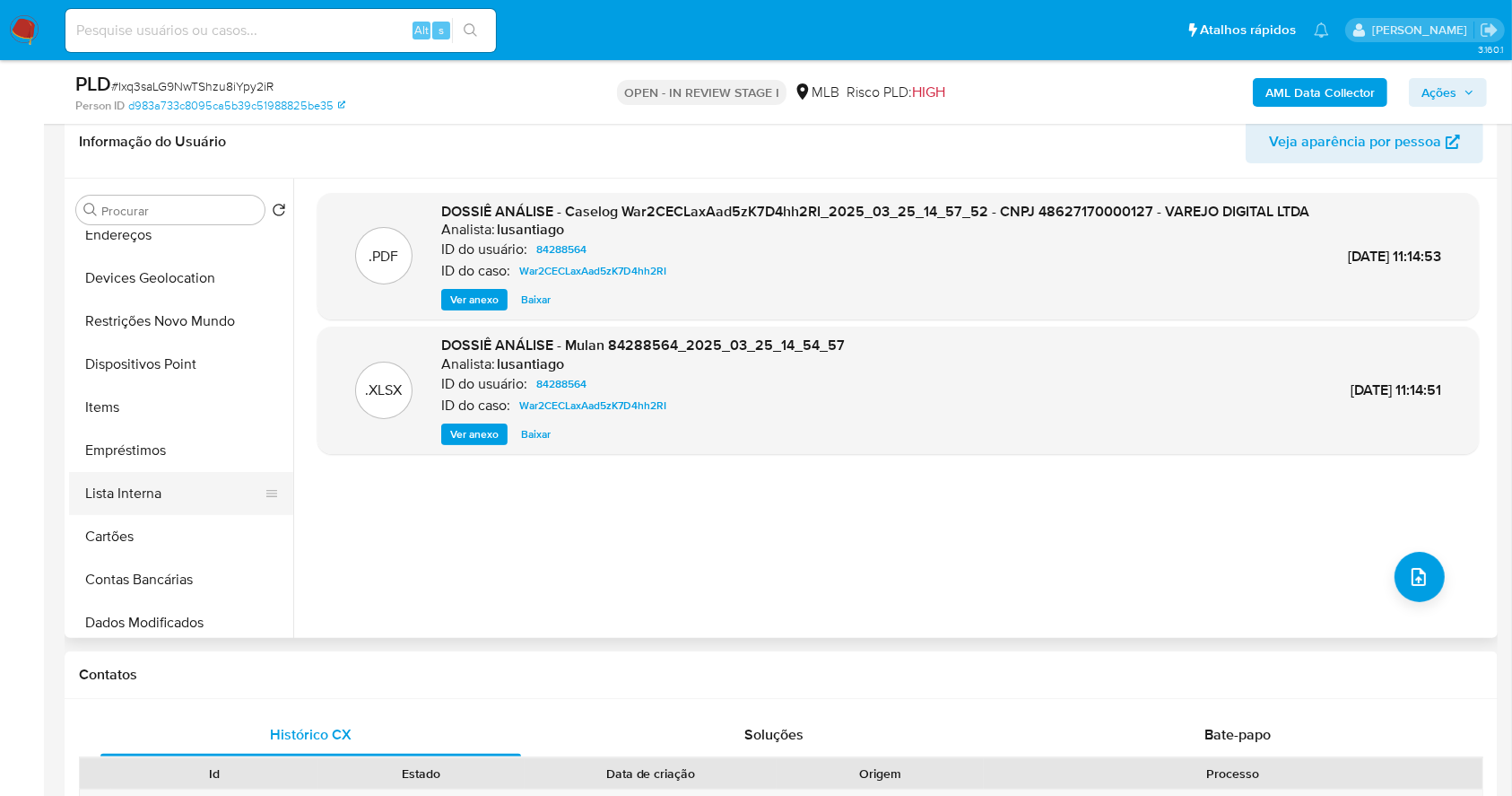
scroll to position [238, 0]
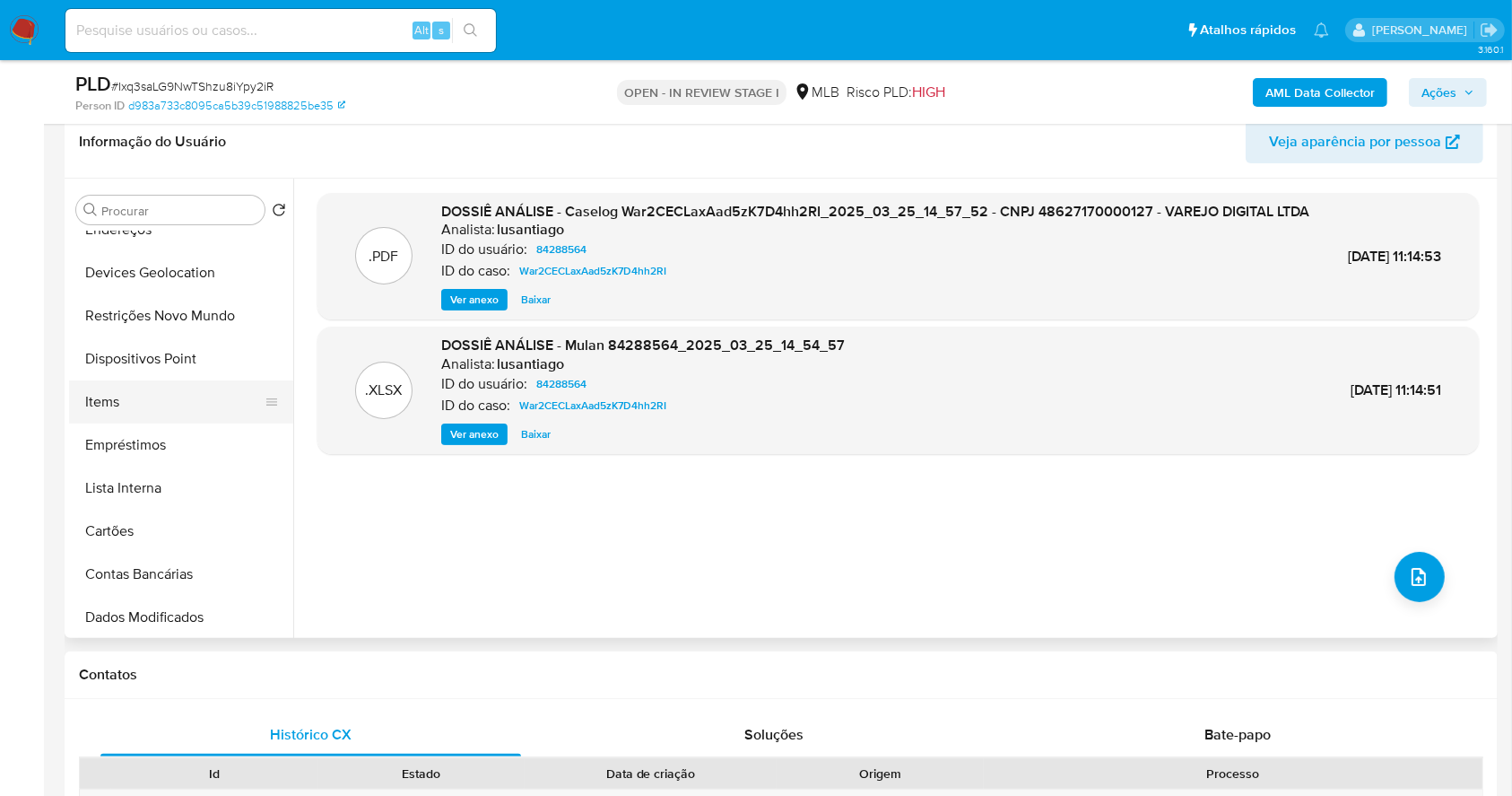
click at [125, 384] on button "Items" at bounding box center [174, 402] width 210 height 43
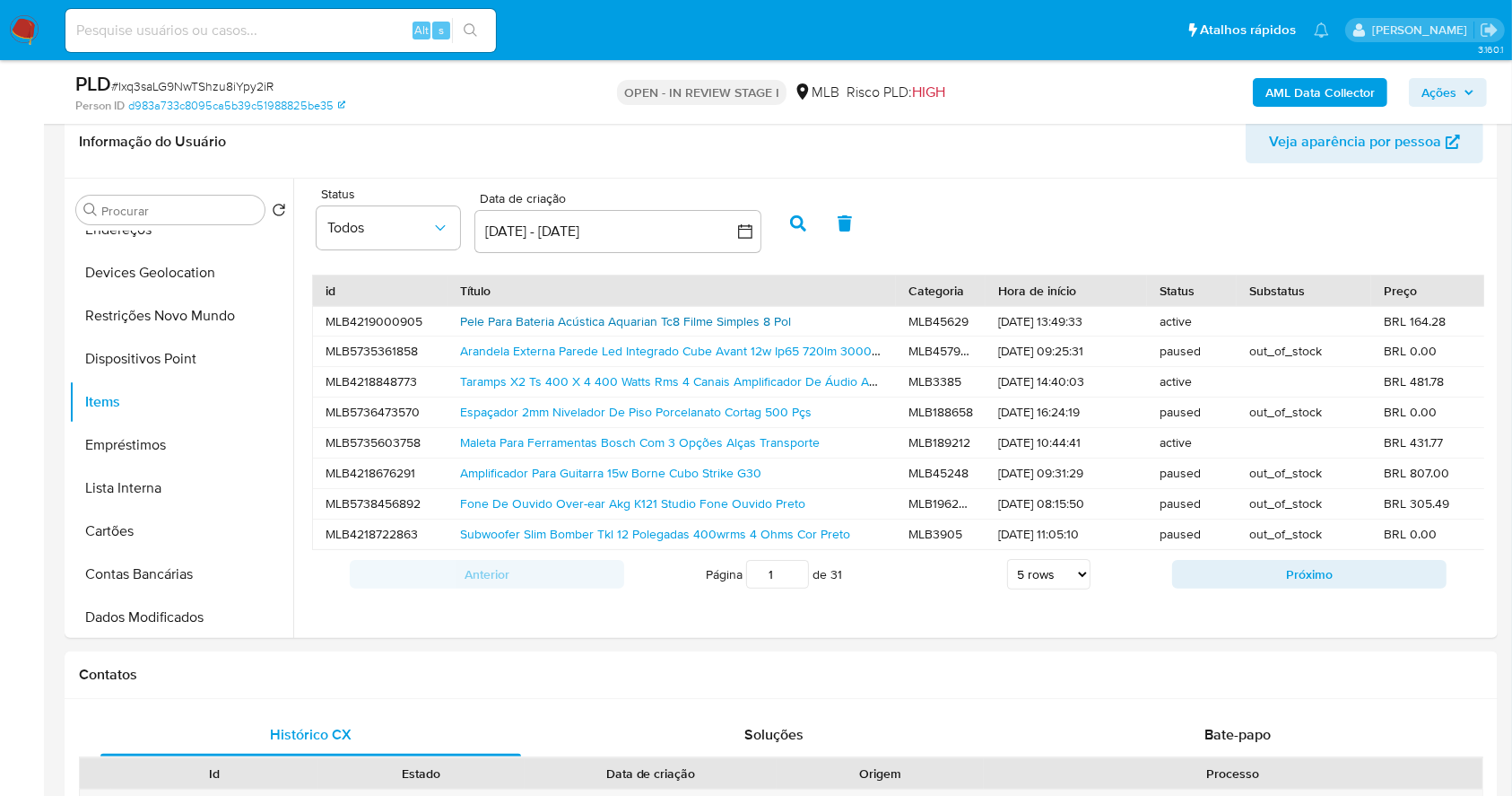
click at [648, 326] on link "Pele Para Bateria Acústica Aquarian Tc8 Filme Simples 8 Pol" at bounding box center [625, 320] width 331 height 18
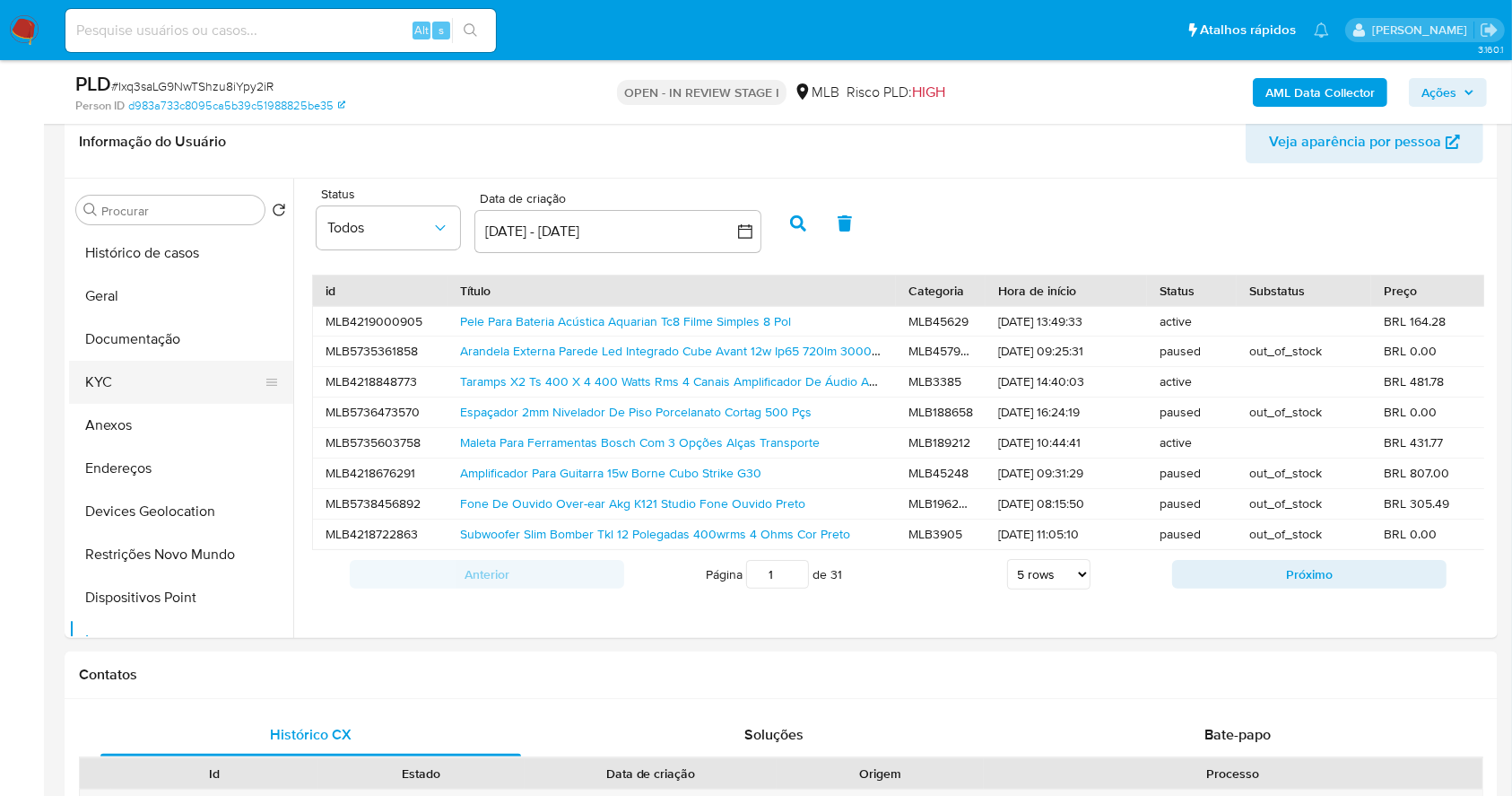
drag, startPoint x: 151, startPoint y: 380, endPoint x: 161, endPoint y: 362, distance: 20.6
click at [151, 380] on button "KYC" at bounding box center [174, 382] width 210 height 43
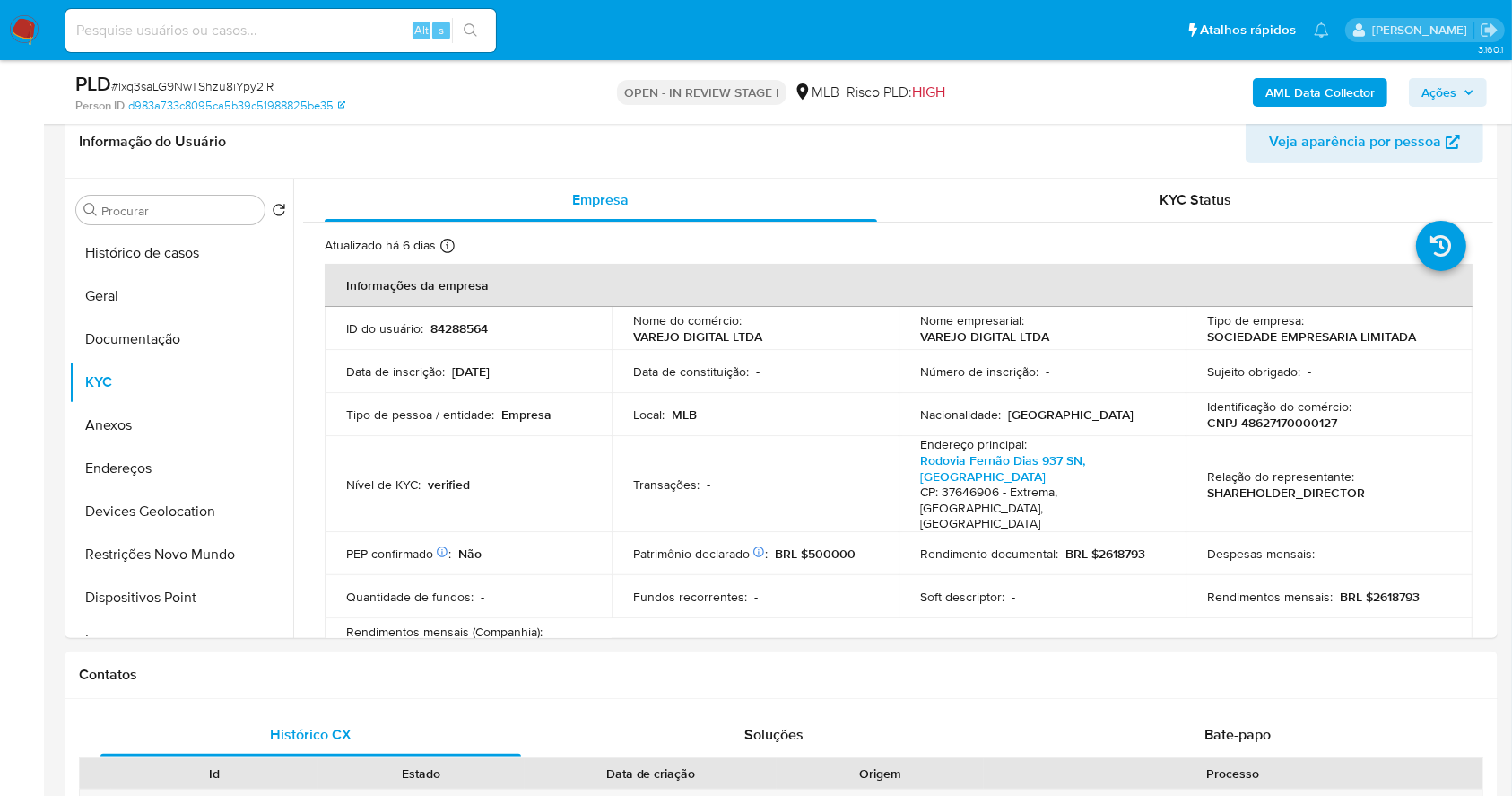
click at [1255, 421] on p "CNPJ 48627170000127" at bounding box center [1272, 422] width 130 height 16
copy p "48627170000127"
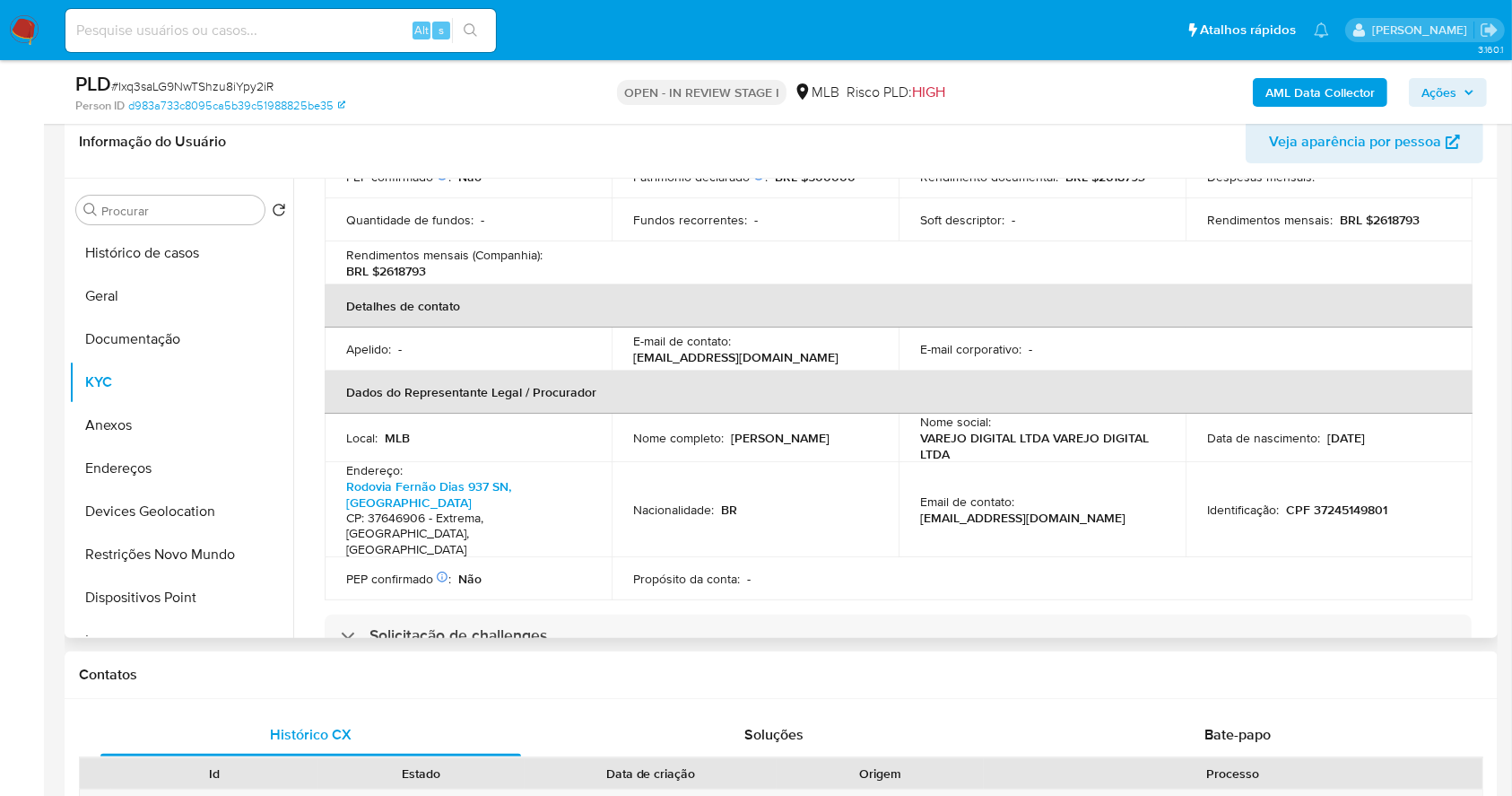
scroll to position [18, 0]
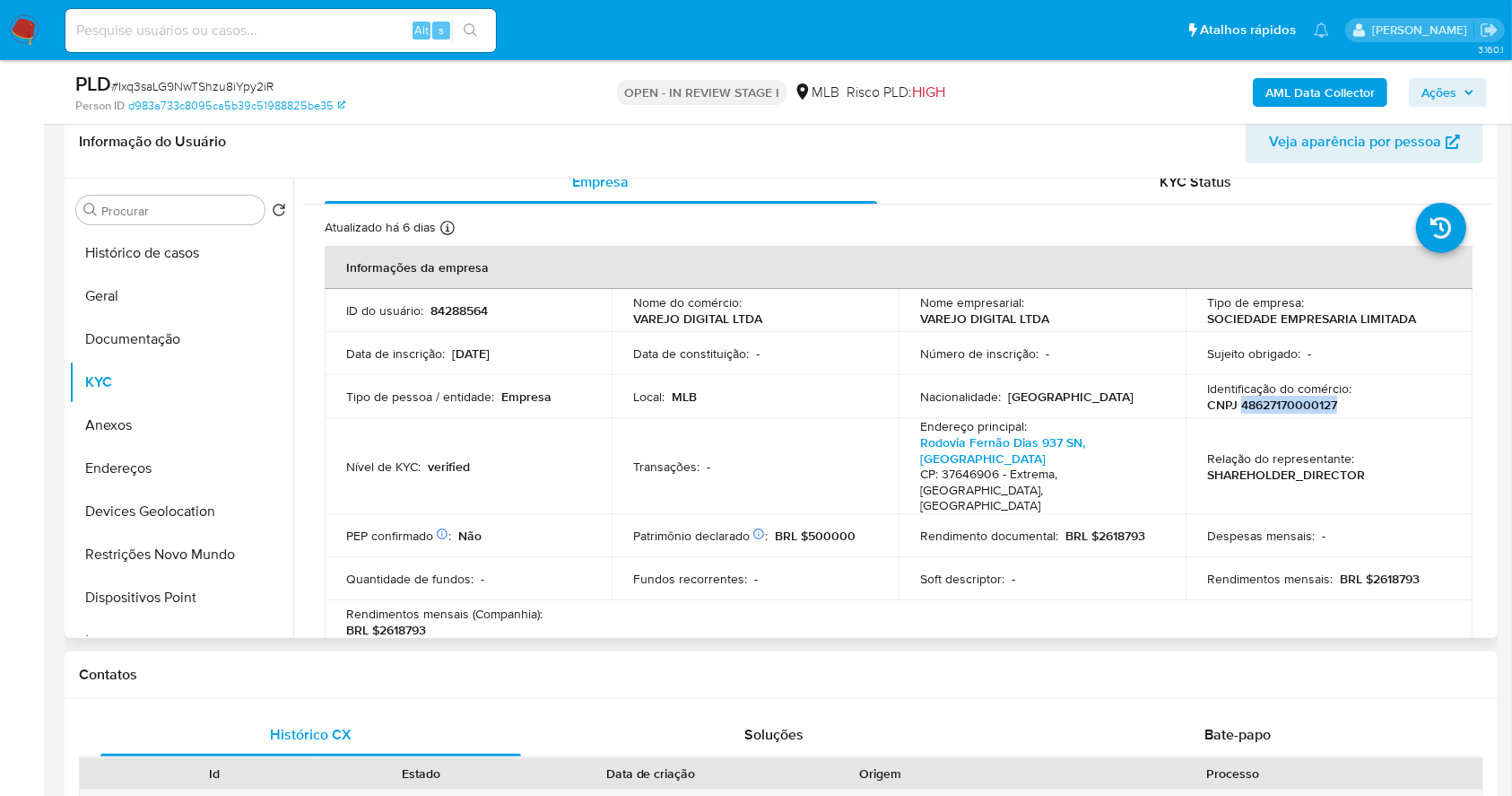
click at [1298, 406] on p "CNPJ 48627170000127" at bounding box center [1272, 404] width 130 height 16
copy p "48627170000127"
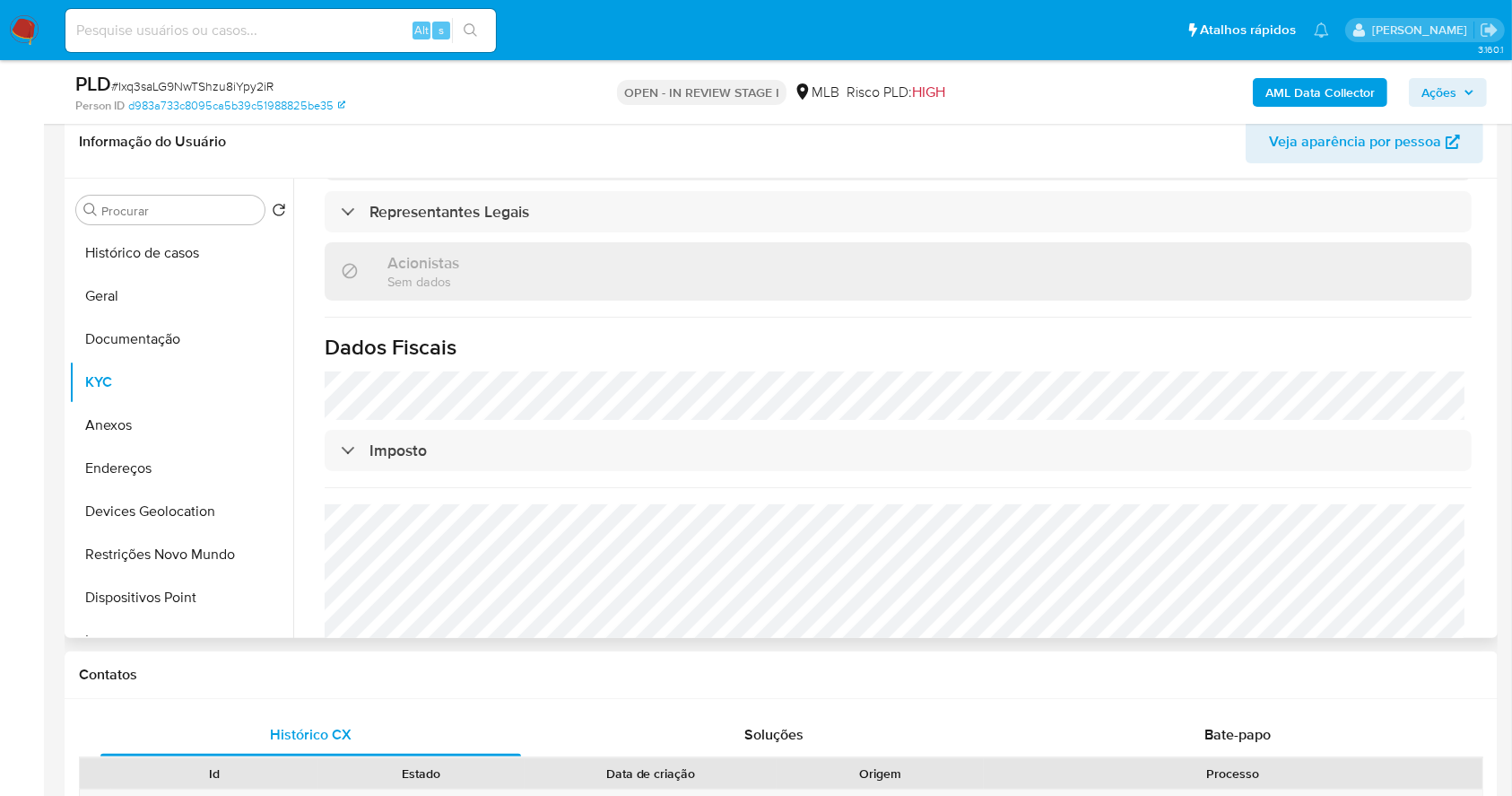
scroll to position [1095, 0]
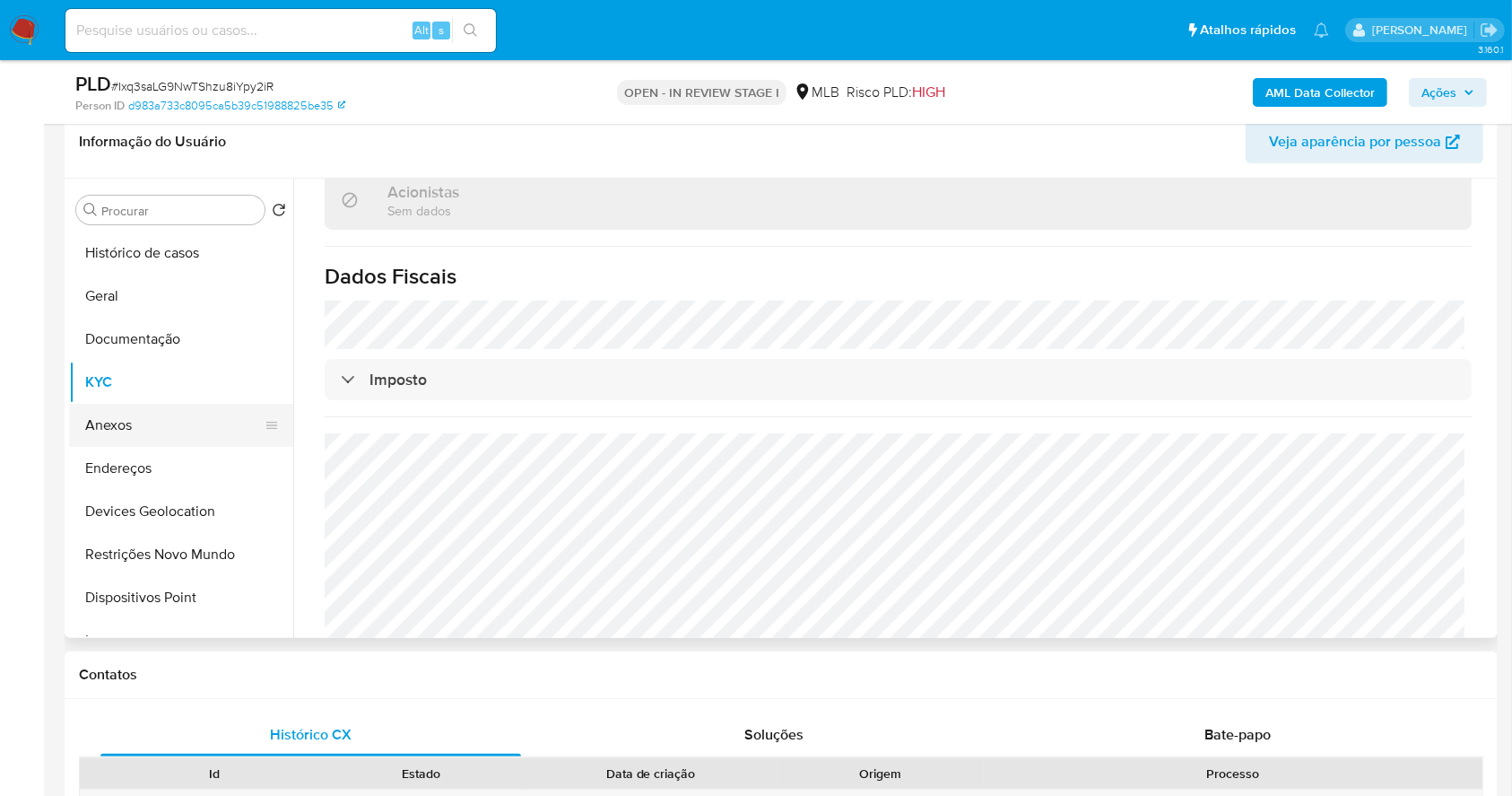
click at [126, 428] on button "Anexos" at bounding box center [174, 425] width 210 height 43
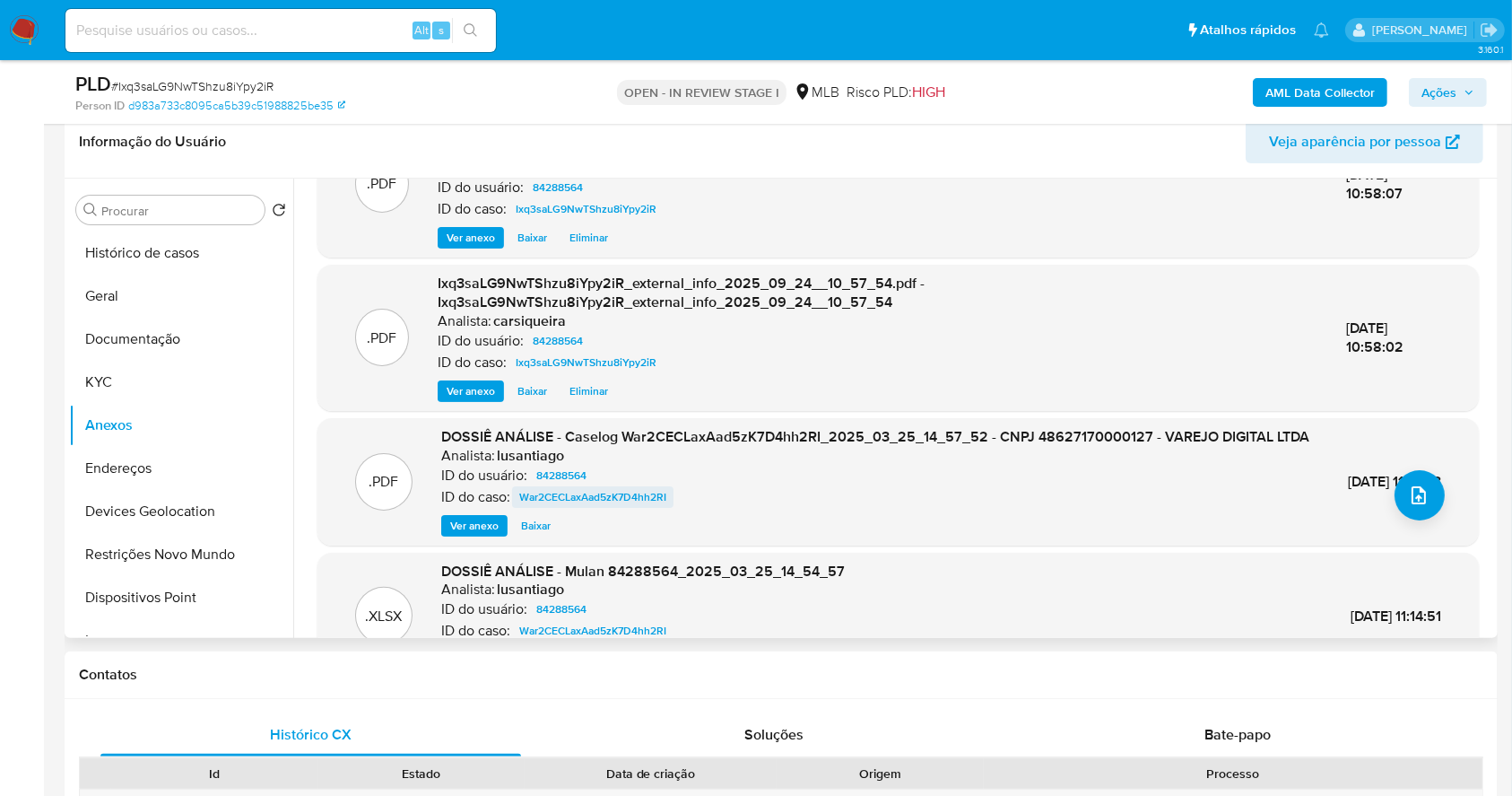
scroll to position [119, 0]
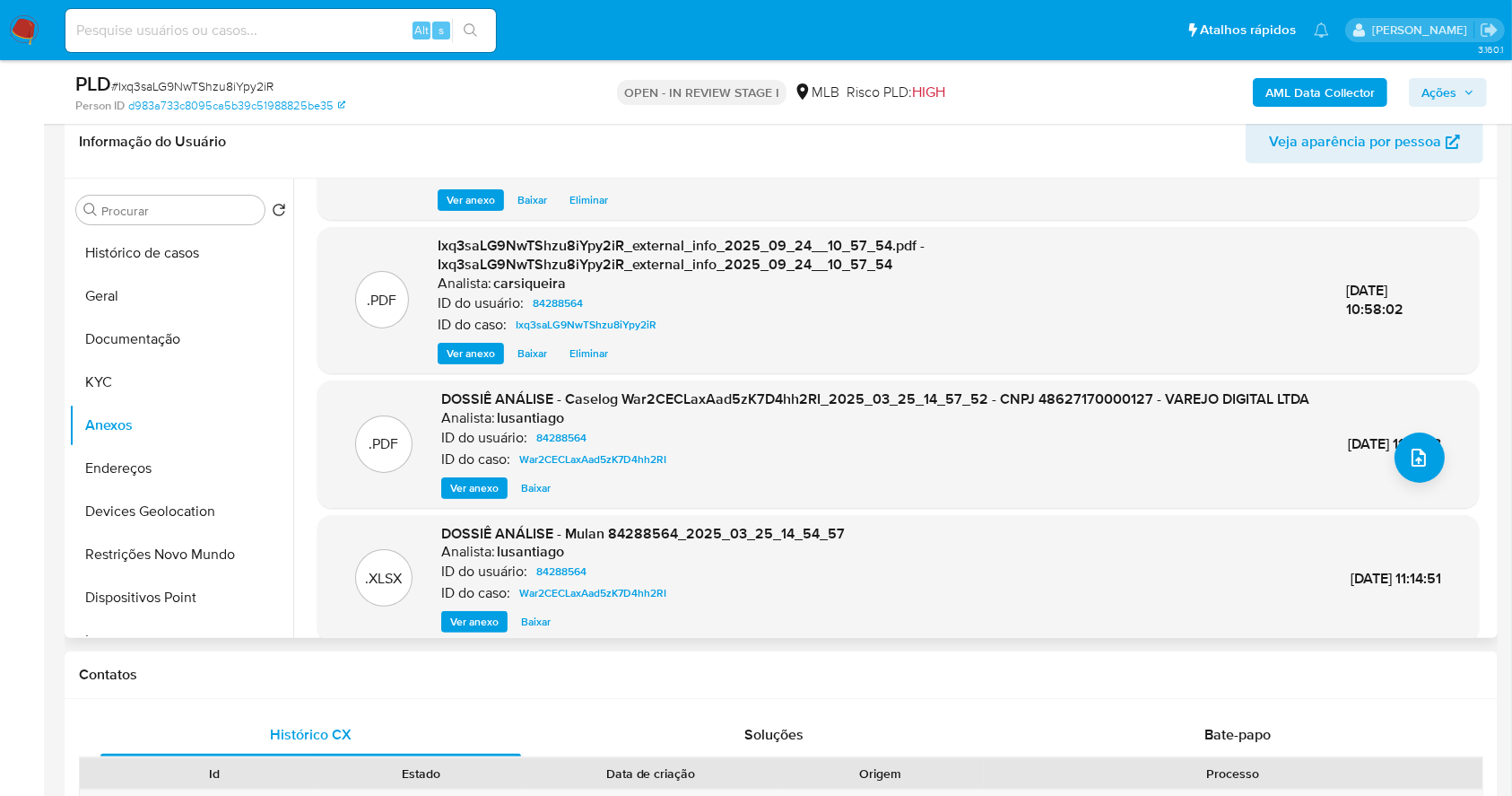
click at [471, 497] on span "Ver anexo" at bounding box center [475, 488] width 48 height 18
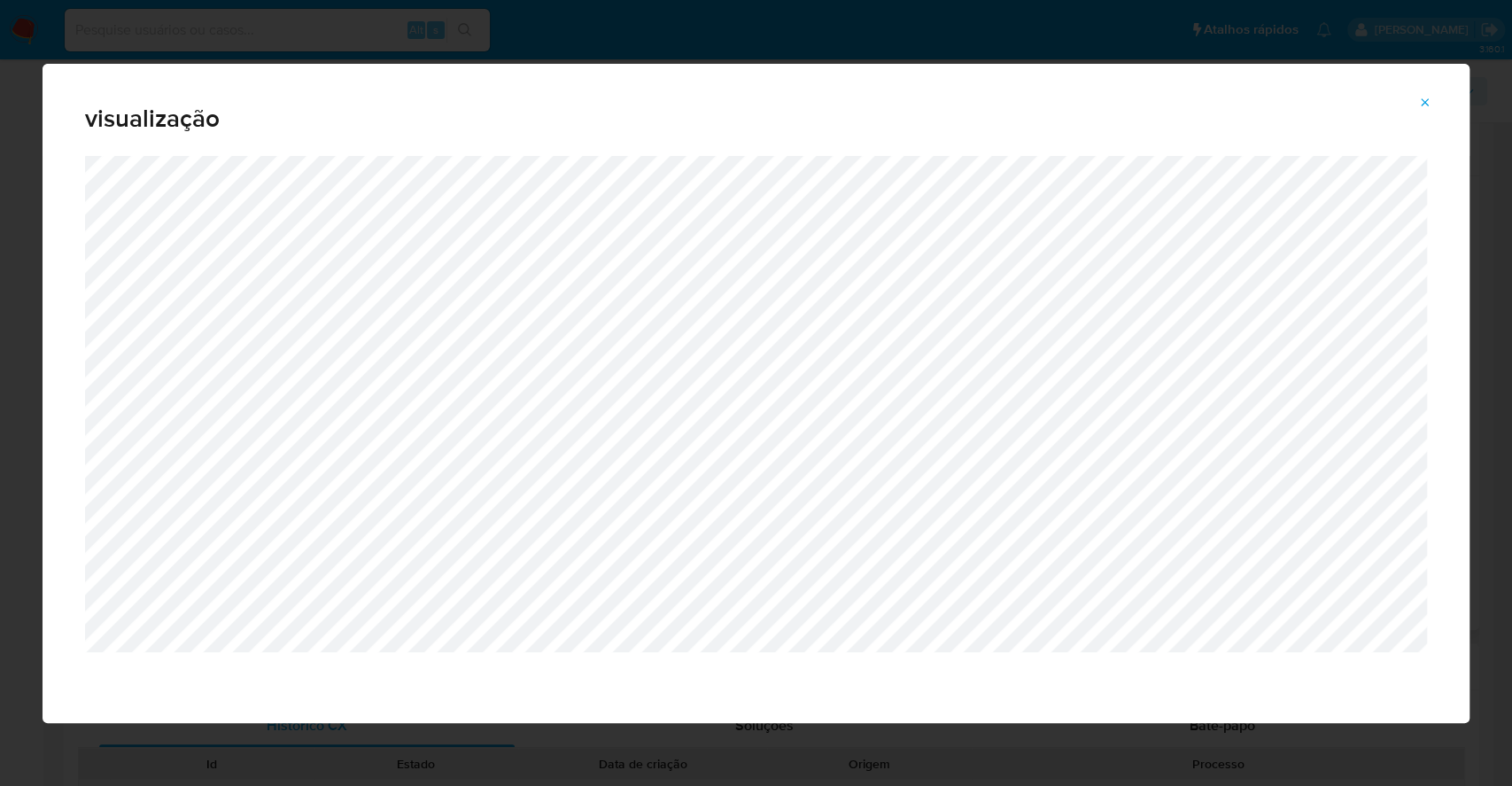
click at [1424, 98] on icon "Attachment preview" at bounding box center [1425, 102] width 14 height 14
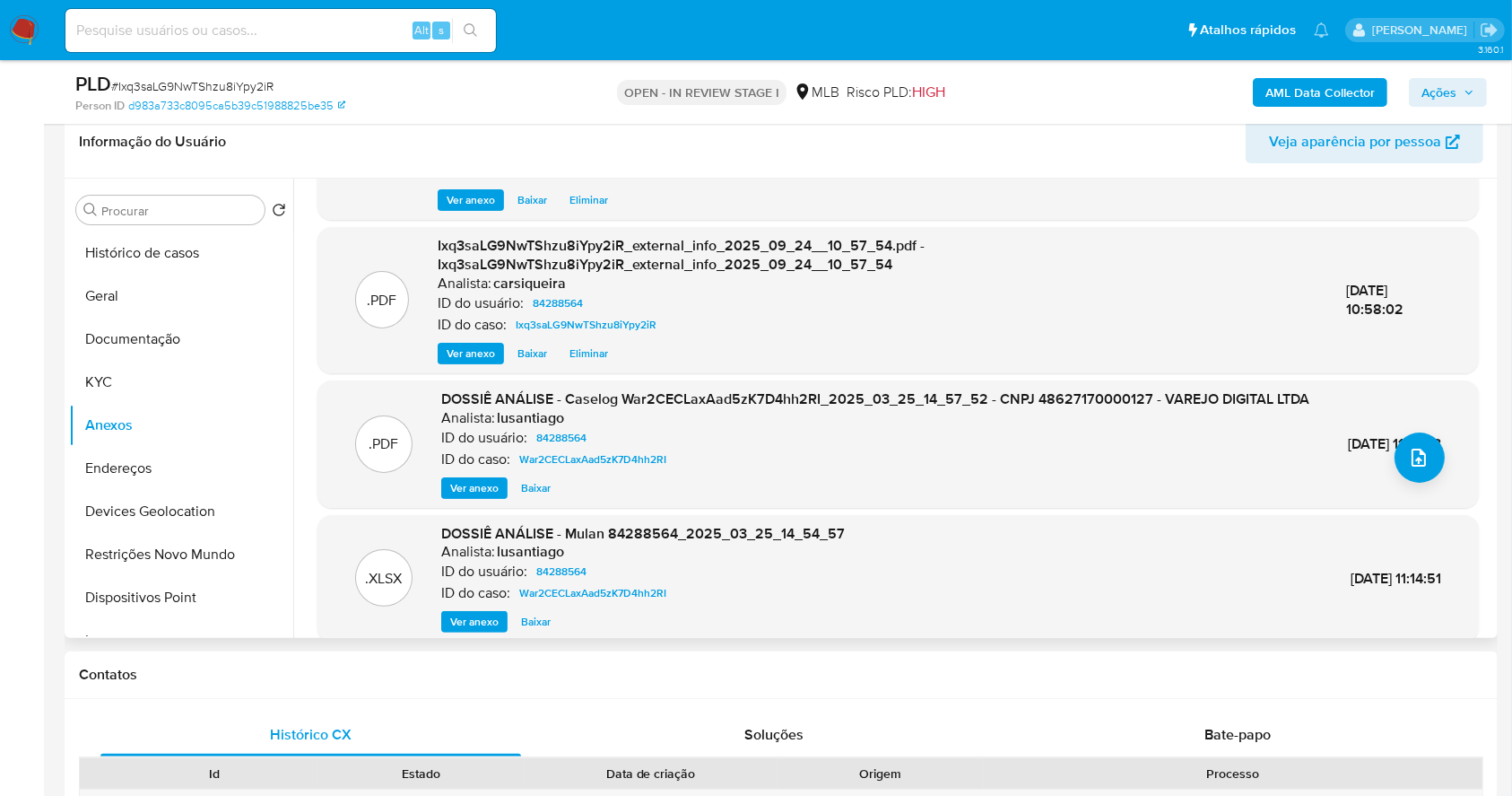
click at [1431, 91] on span "Ações" at bounding box center [1439, 92] width 35 height 29
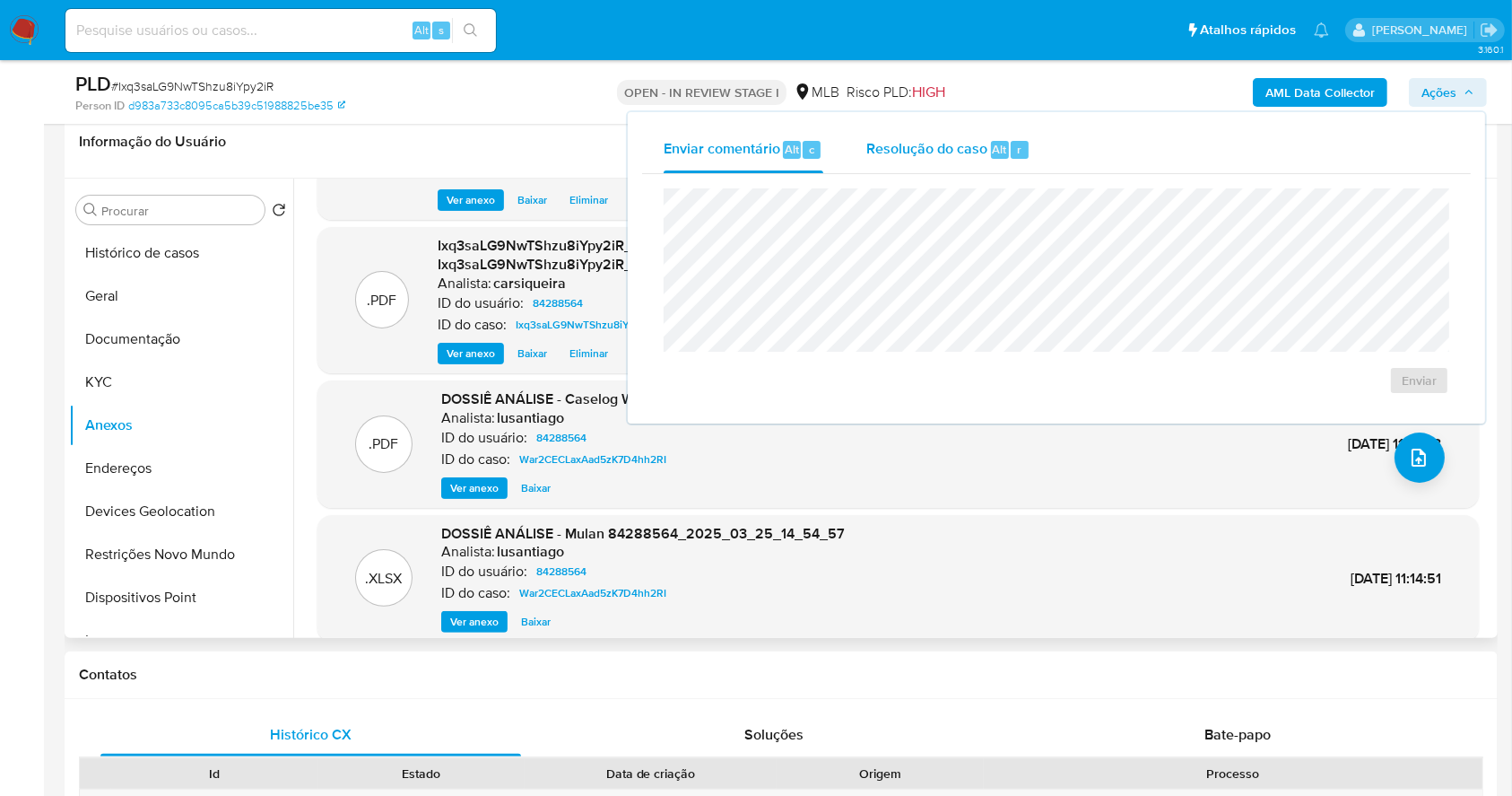
click at [954, 166] on div "Resolução do caso Alt r" at bounding box center [948, 150] width 164 height 47
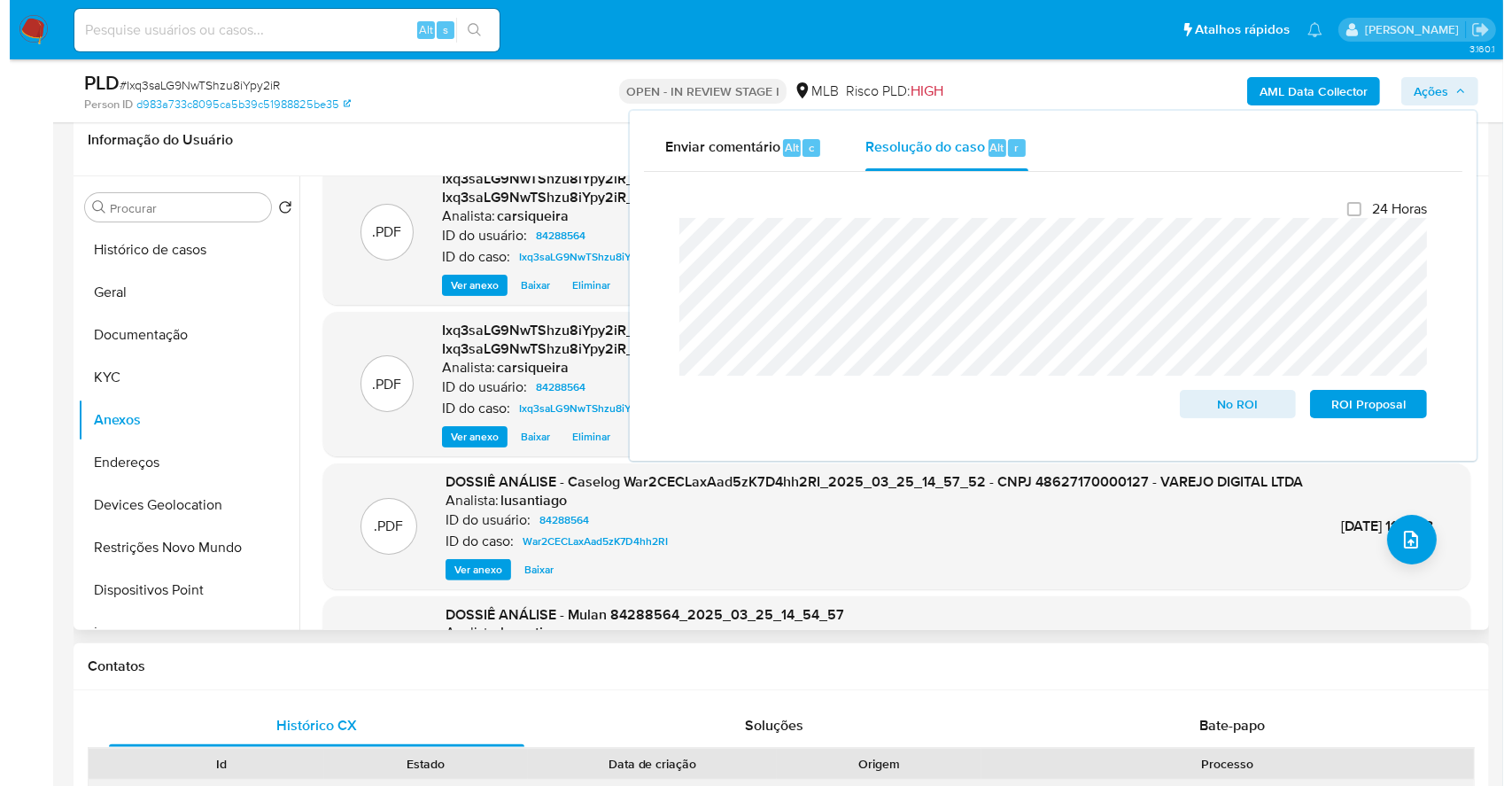
scroll to position [0, 0]
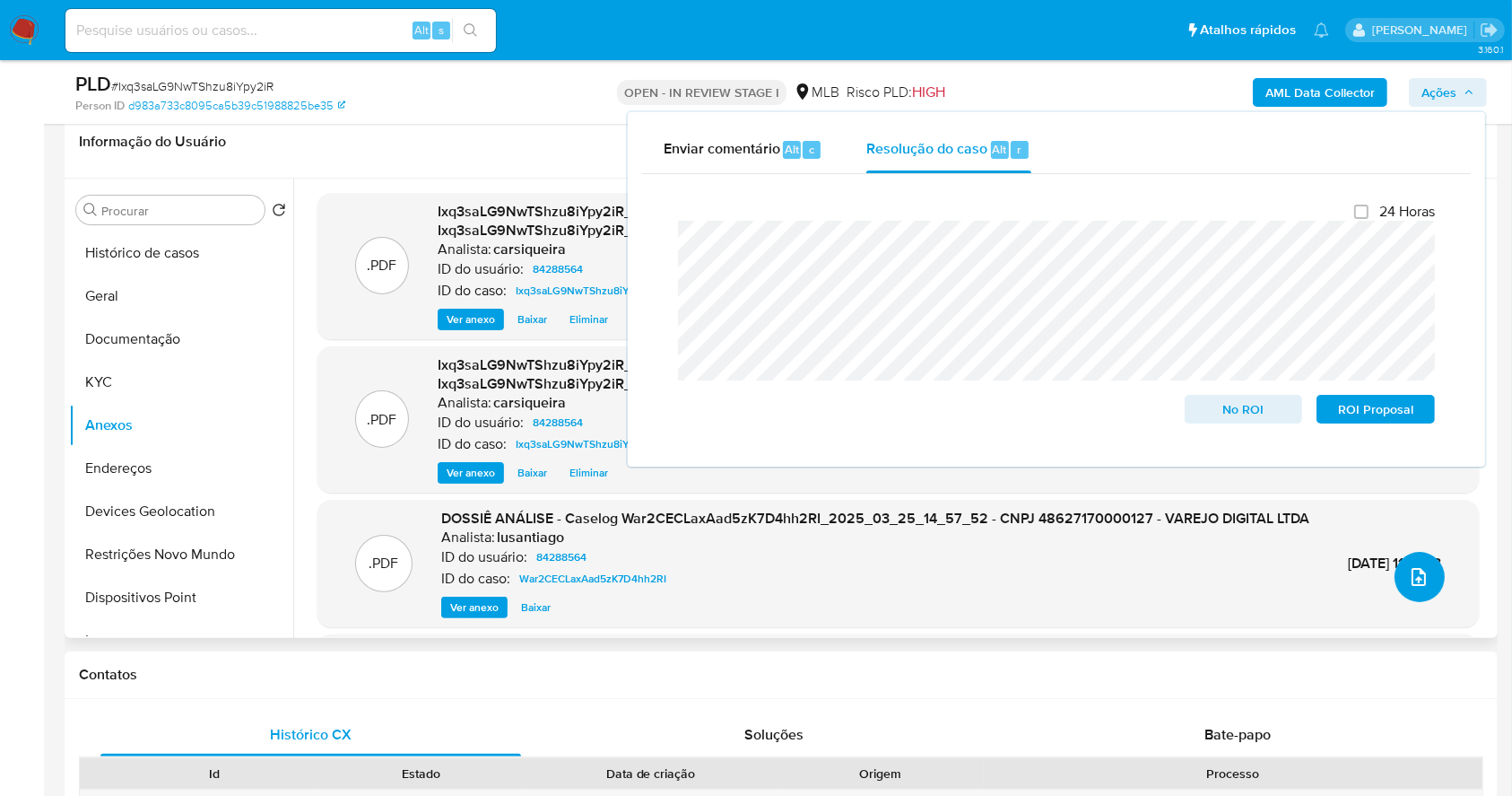
click at [1408, 575] on icon "upload-file" at bounding box center [1418, 576] width 21 height 21
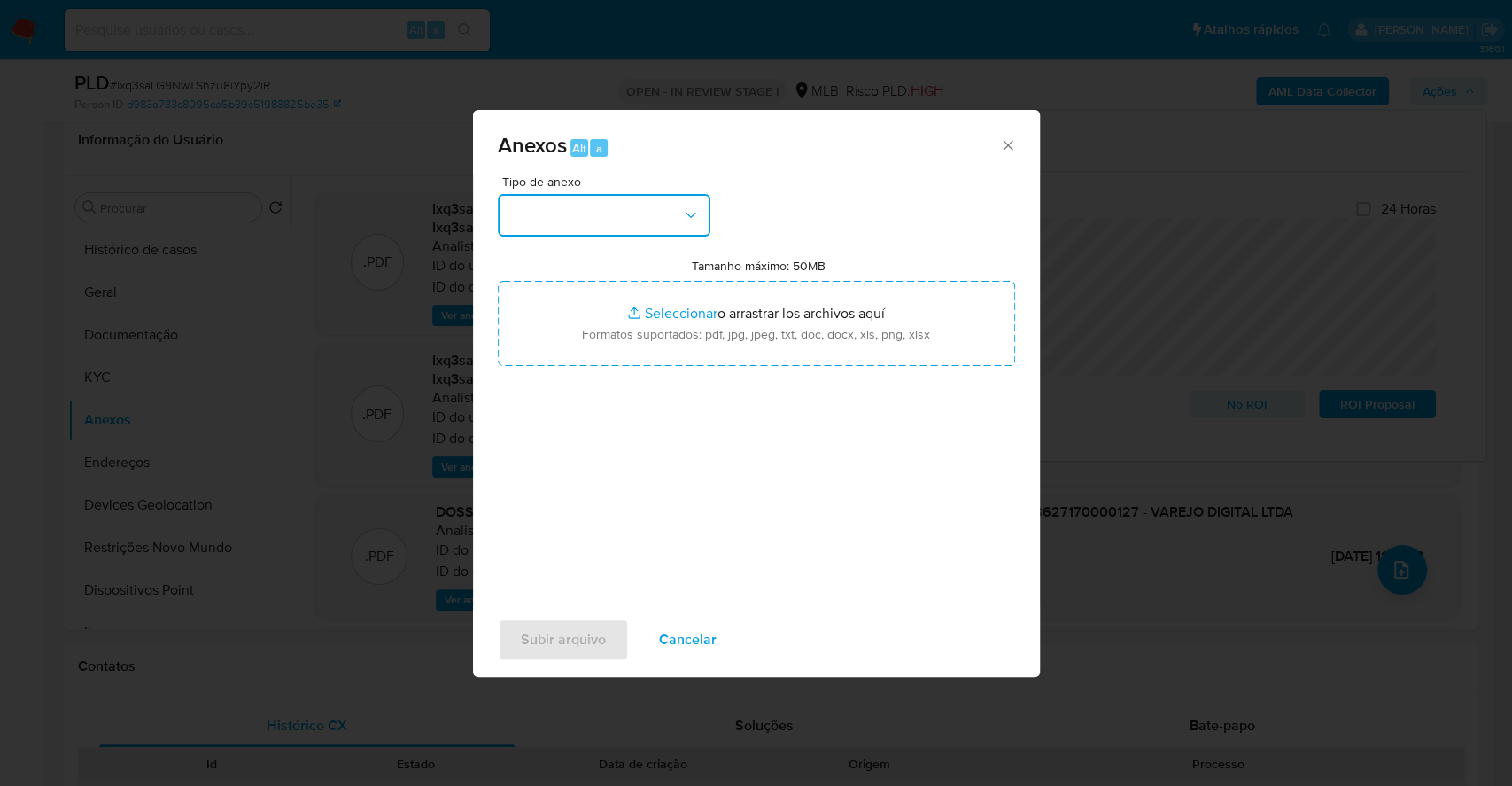
click at [595, 215] on button "button" at bounding box center [604, 215] width 212 height 42
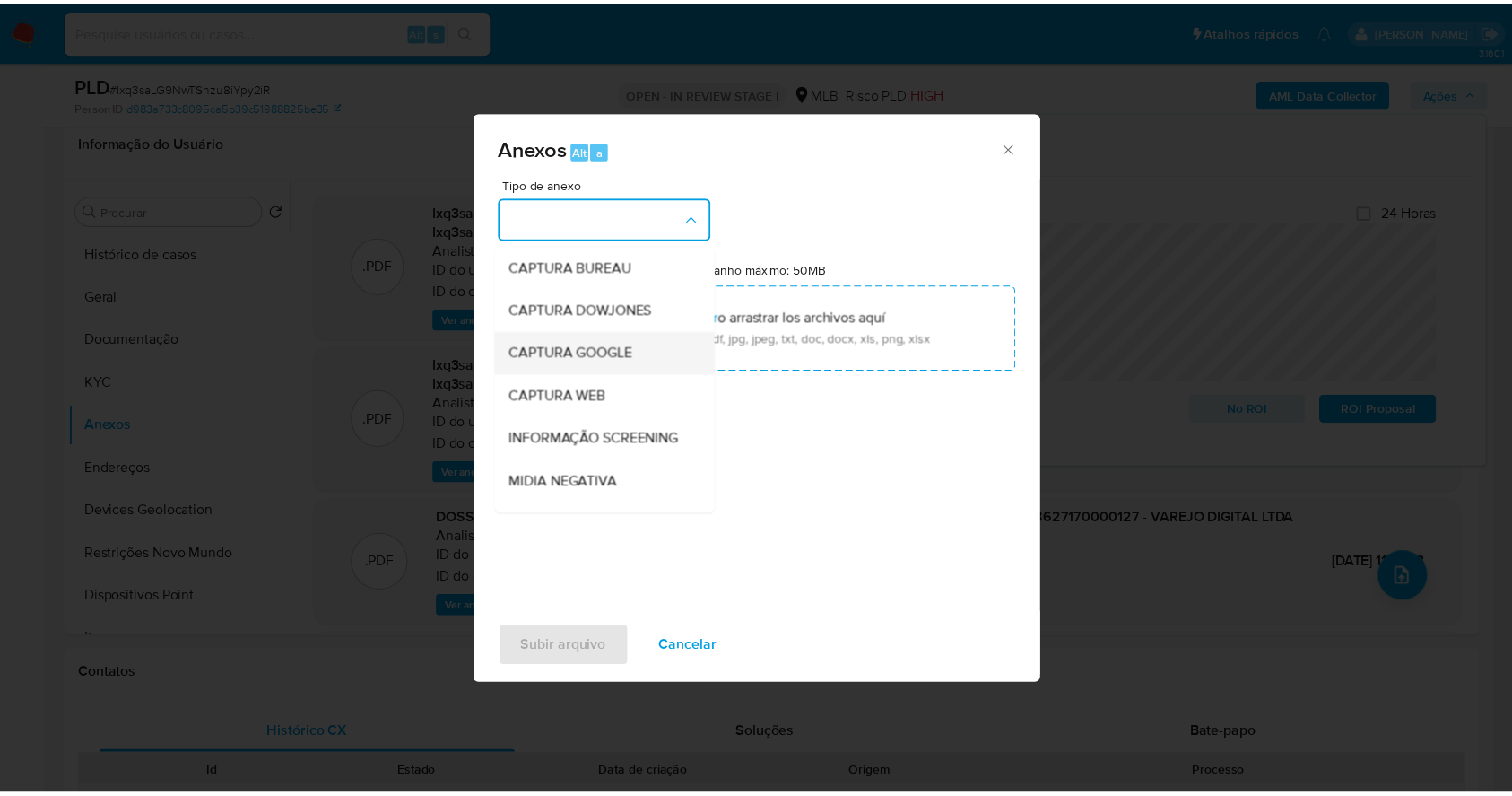
scroll to position [276, 0]
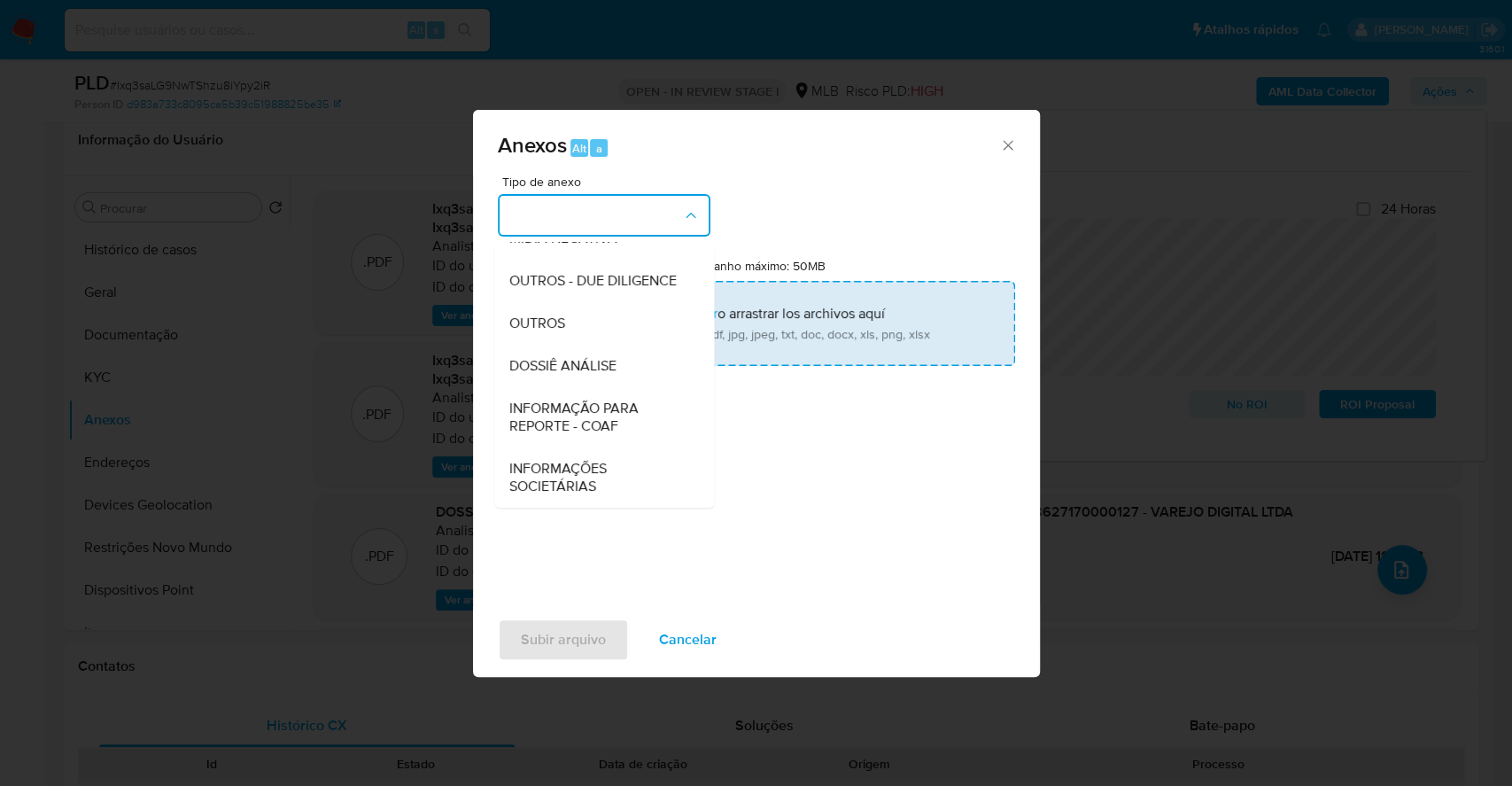
click at [560, 328] on div "OUTROS" at bounding box center [598, 324] width 181 height 42
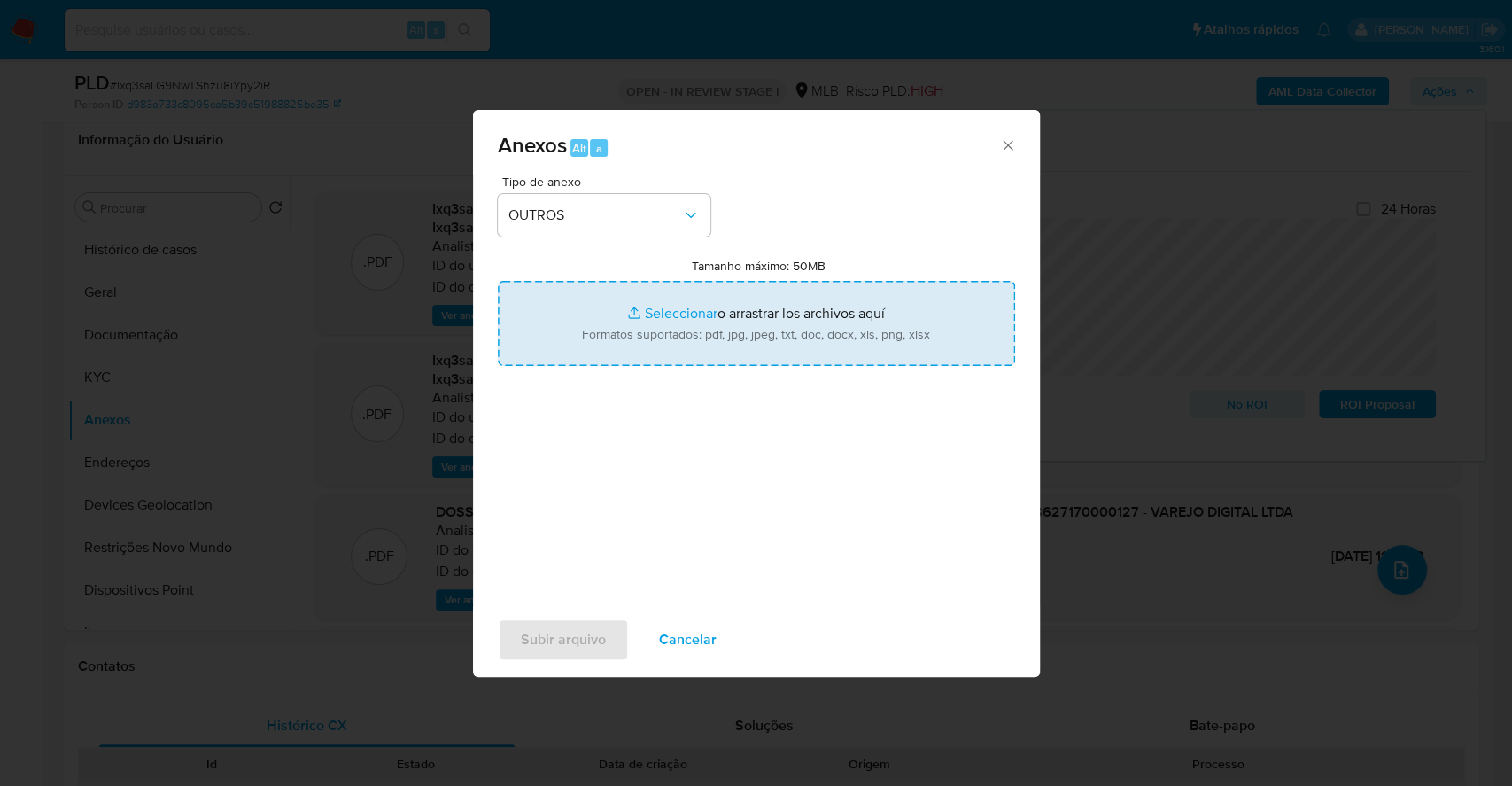
click at [659, 309] on input "Tamanho máximo: 50MB Seleccionar archivos" at bounding box center [756, 324] width 517 height 85
type input "C:\fakepath\DECLINIO - SAR - Ixq3saLG9NwTShzu8iYpy2iR - CNPJ 48627170000127 - V…"
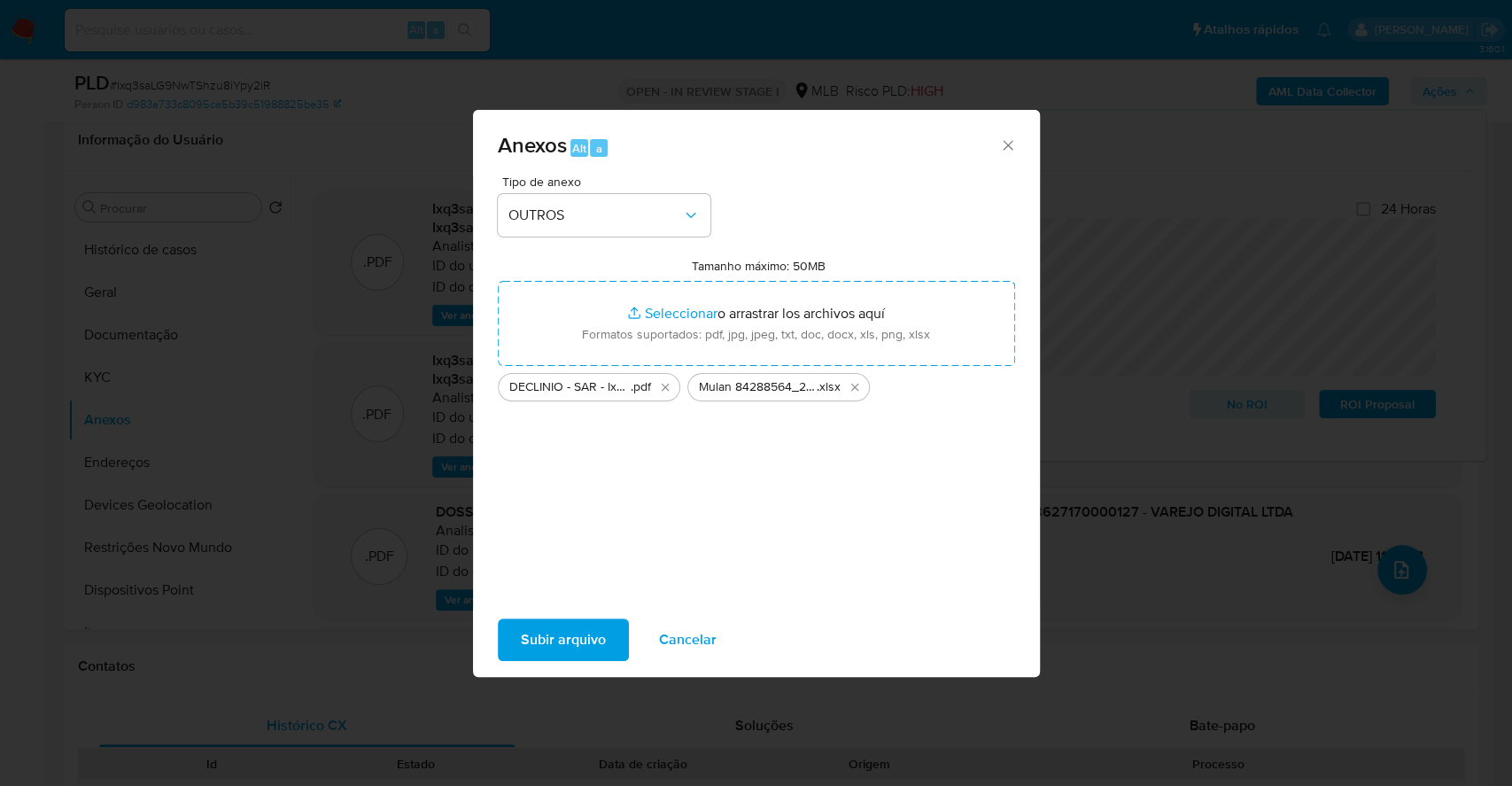
click at [544, 646] on span "Subir arquivo" at bounding box center [563, 640] width 85 height 39
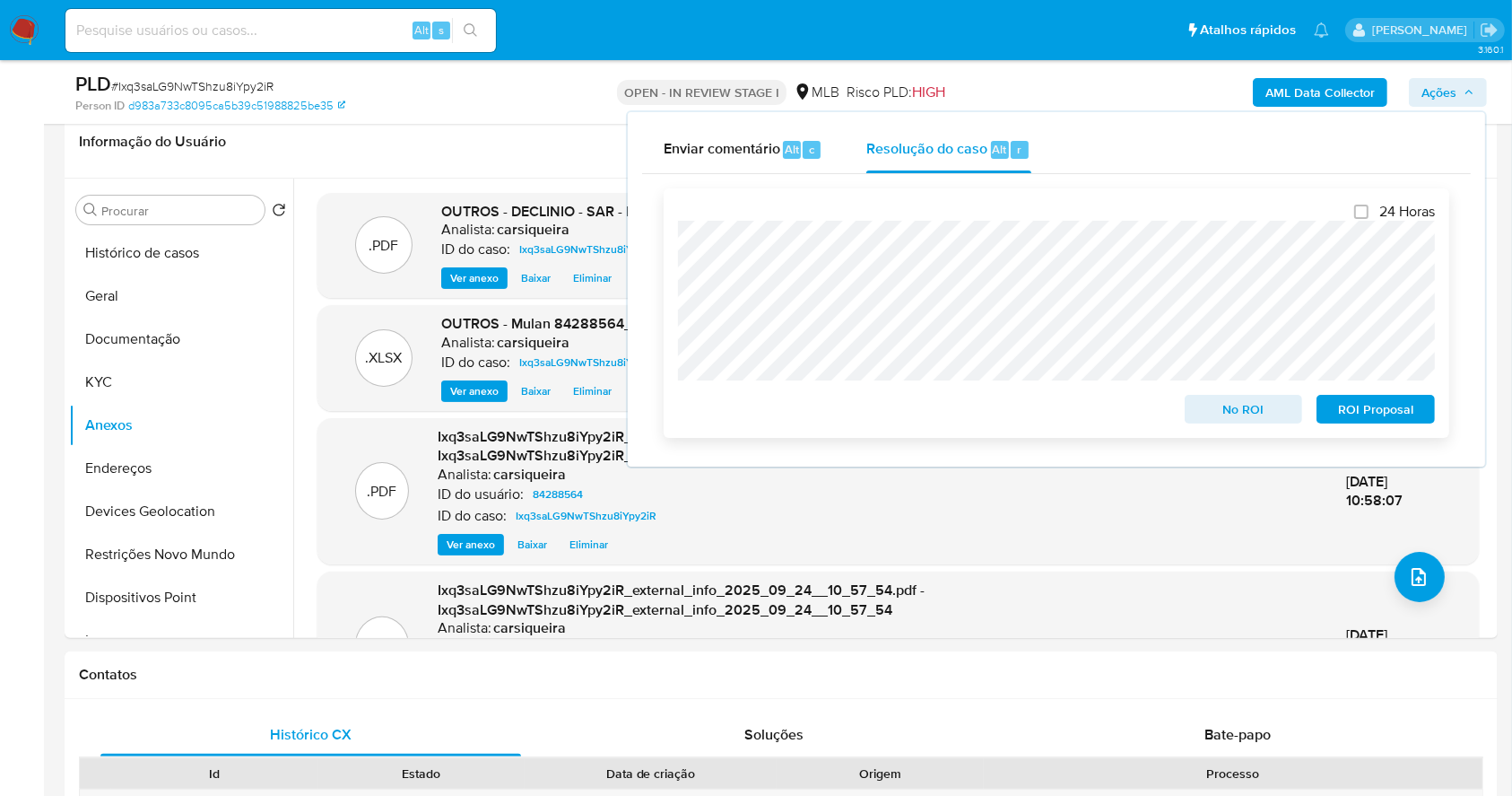
click at [1264, 409] on span "No ROI" at bounding box center [1244, 409] width 93 height 25
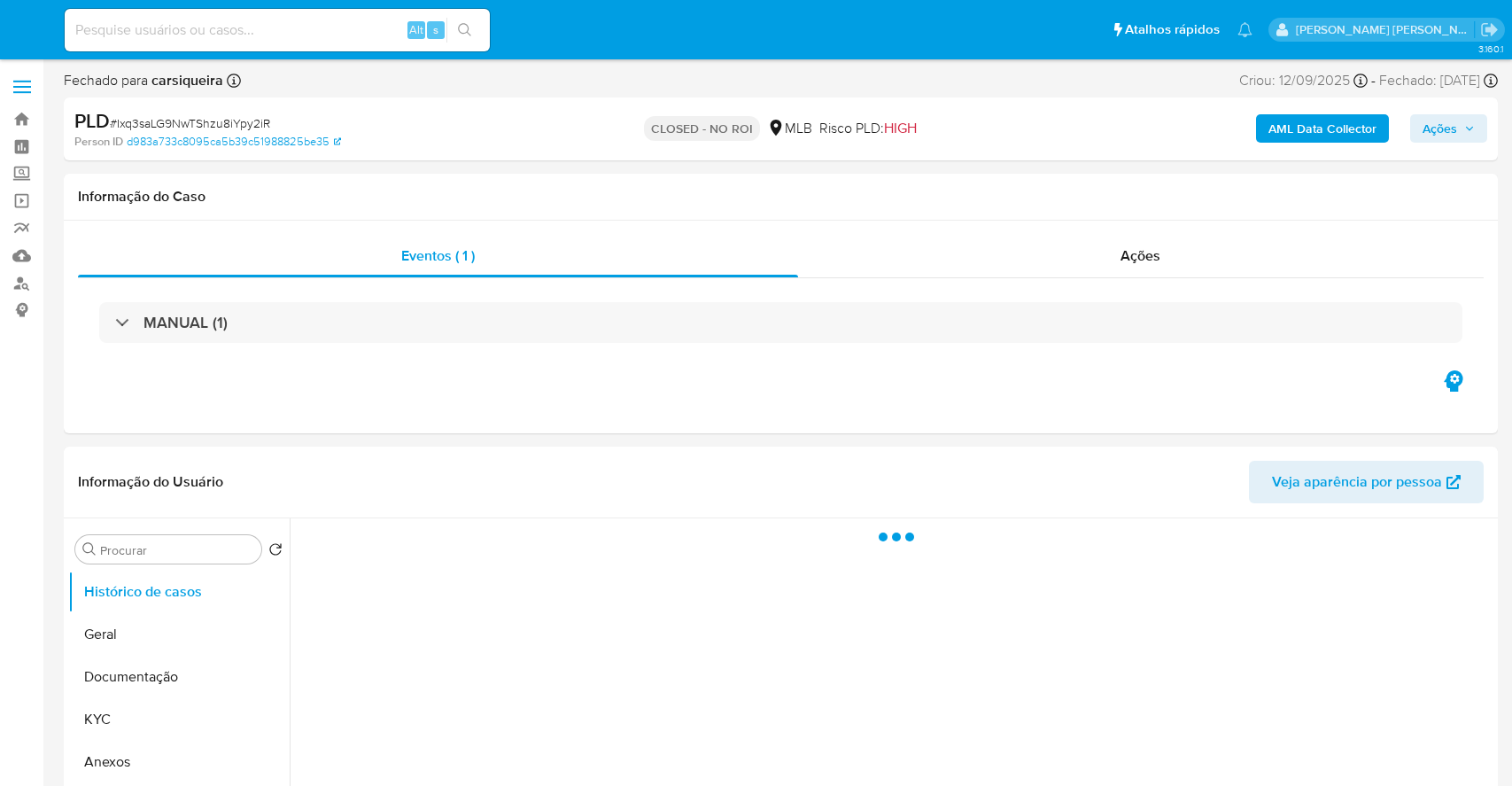
select select "10"
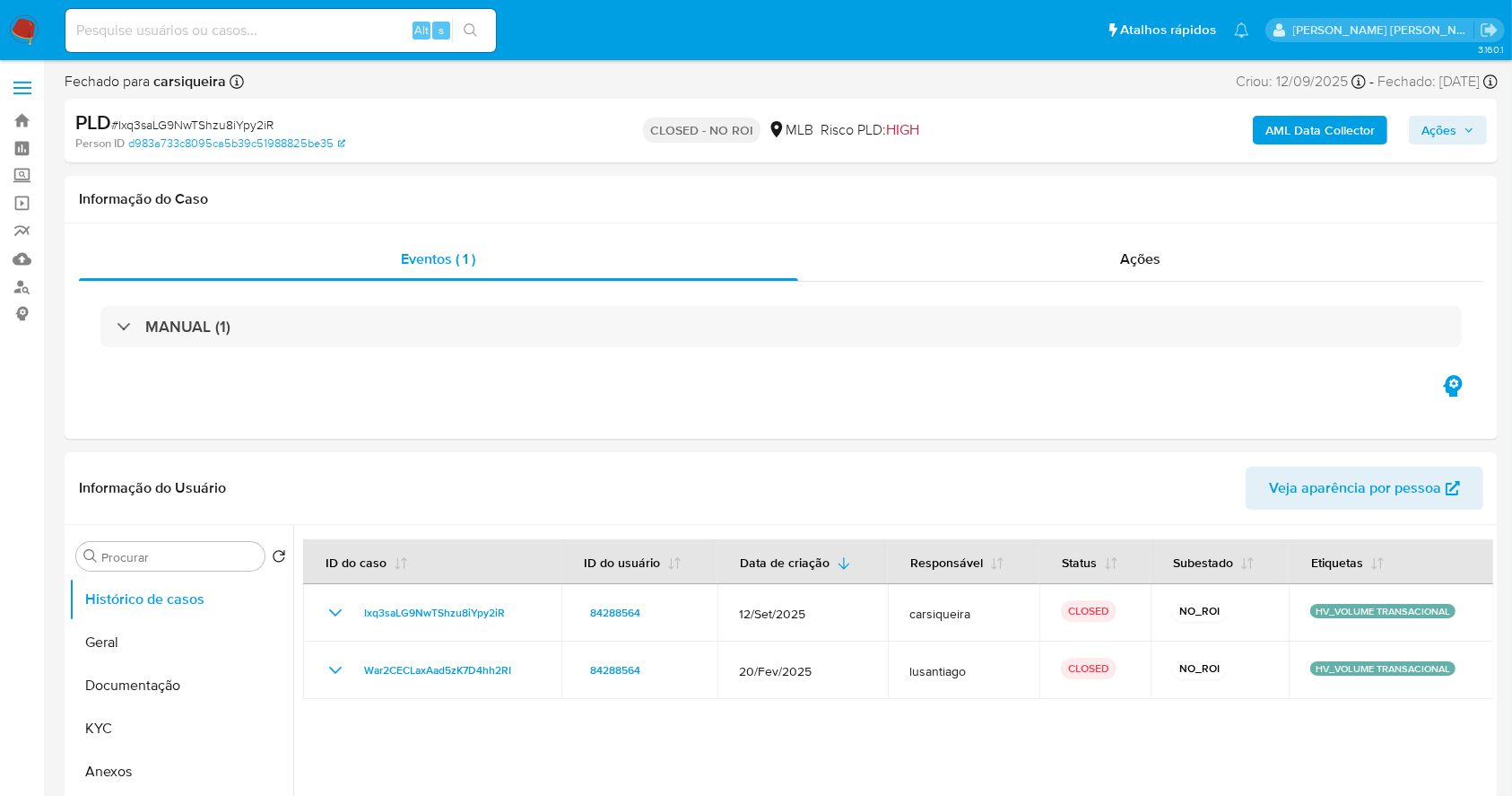
click at [21, 28] on img at bounding box center [24, 30] width 31 height 31
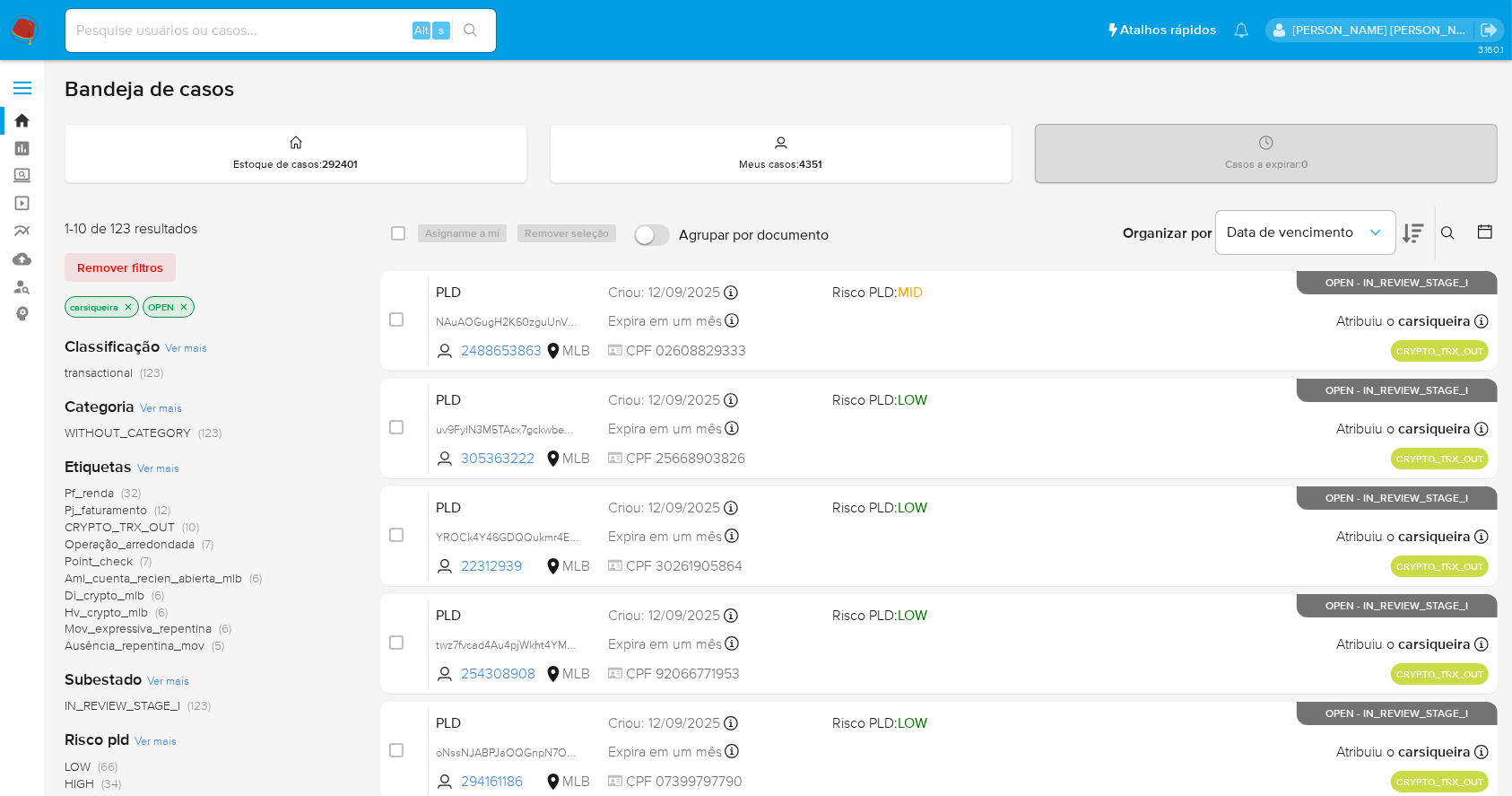
drag, startPoint x: 260, startPoint y: 16, endPoint x: 346, endPoint y: 34, distance: 87.9
click at [260, 15] on div "Alt s" at bounding box center [280, 31] width 431 height 43
click at [284, 25] on input at bounding box center [280, 30] width 431 height 23
paste input "I6Zhy3rn9G4SEoDQ71bdvF4v"
type input "I6Zhy3rn9G4SEoDQ71bdvF4v"
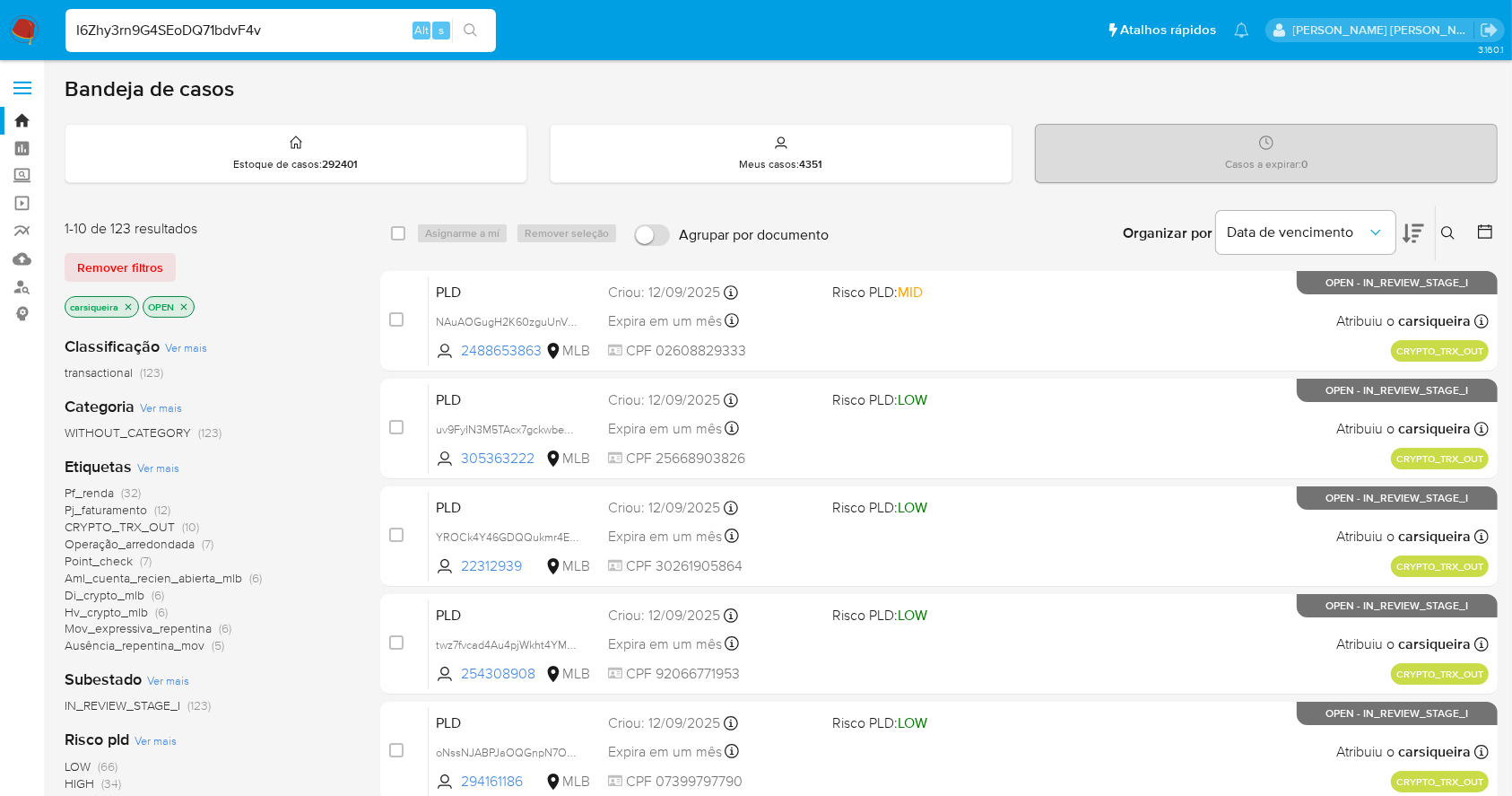
click at [473, 30] on icon "search-icon" at bounding box center [470, 30] width 14 height 14
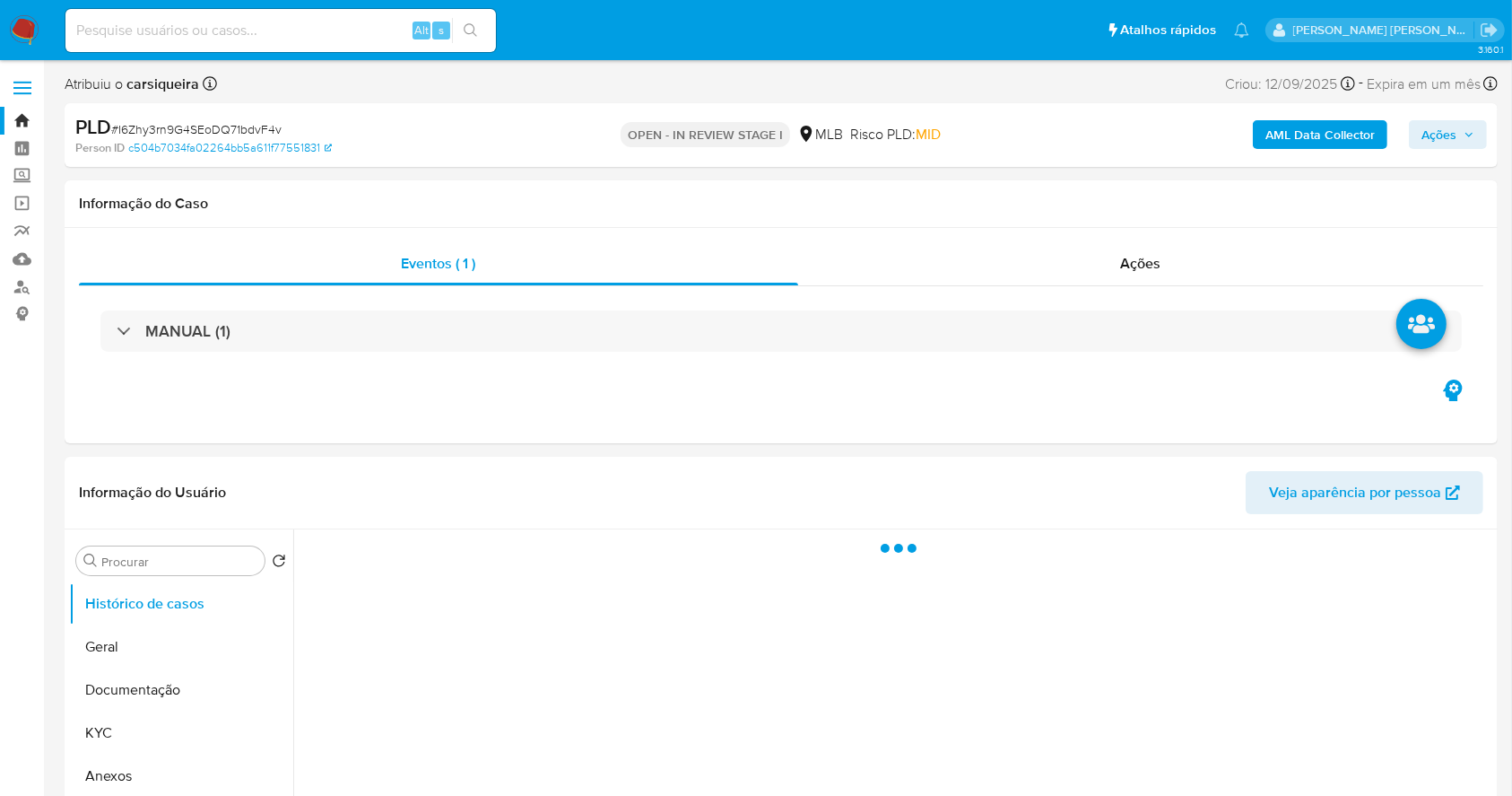
select select "10"
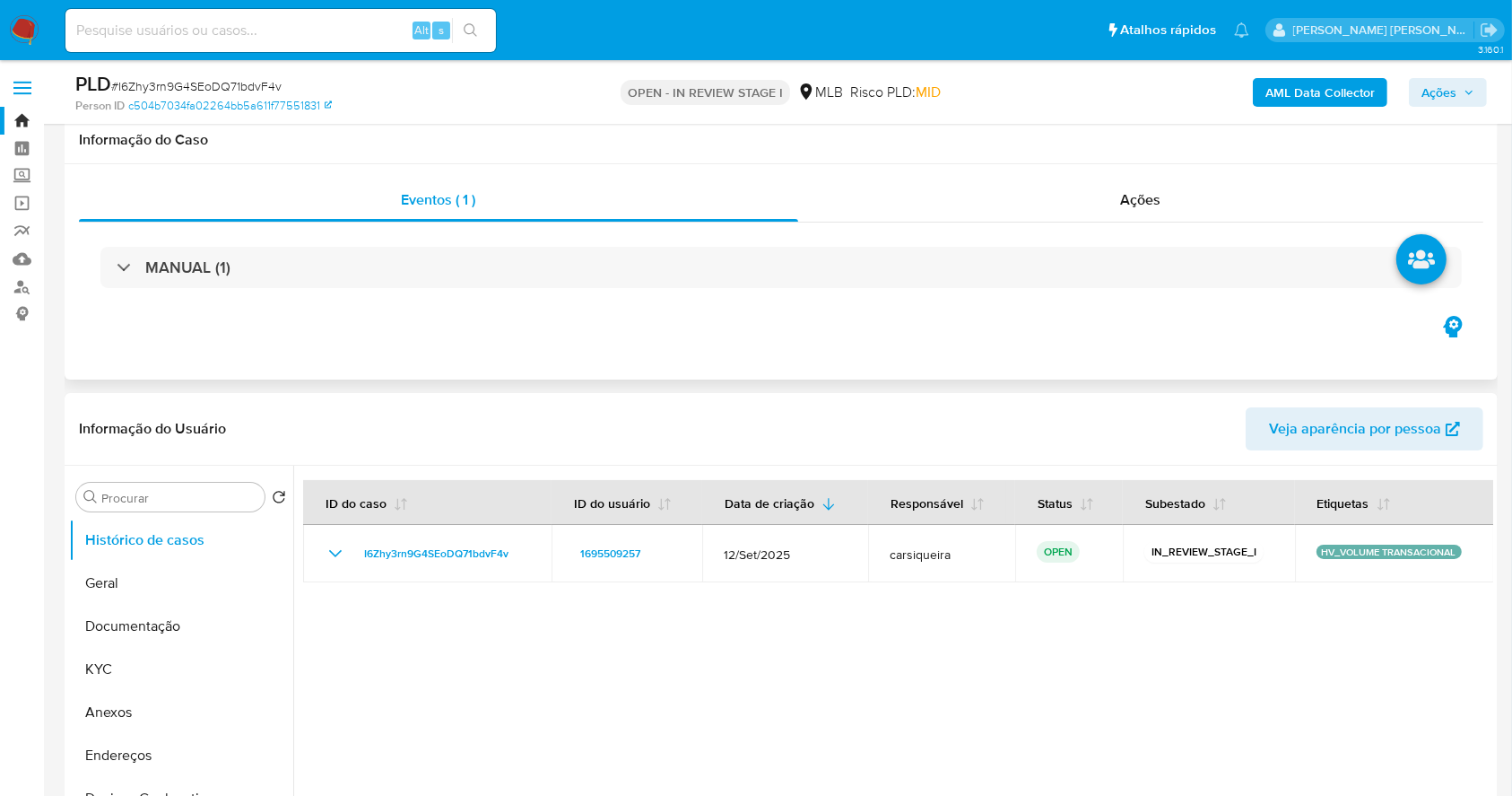
scroll to position [359, 0]
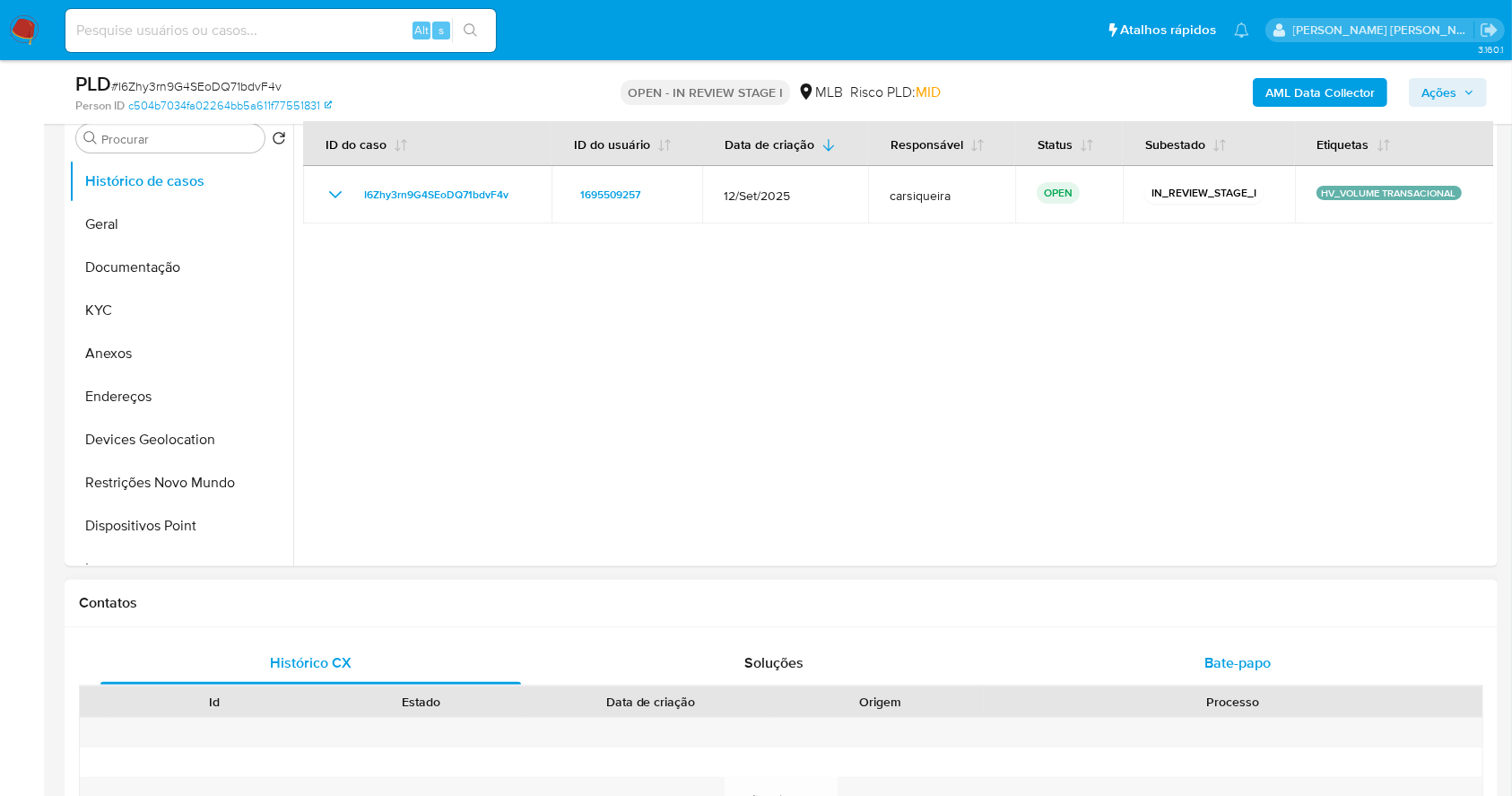
click at [1268, 667] on span "Bate-papo" at bounding box center [1237, 663] width 66 height 20
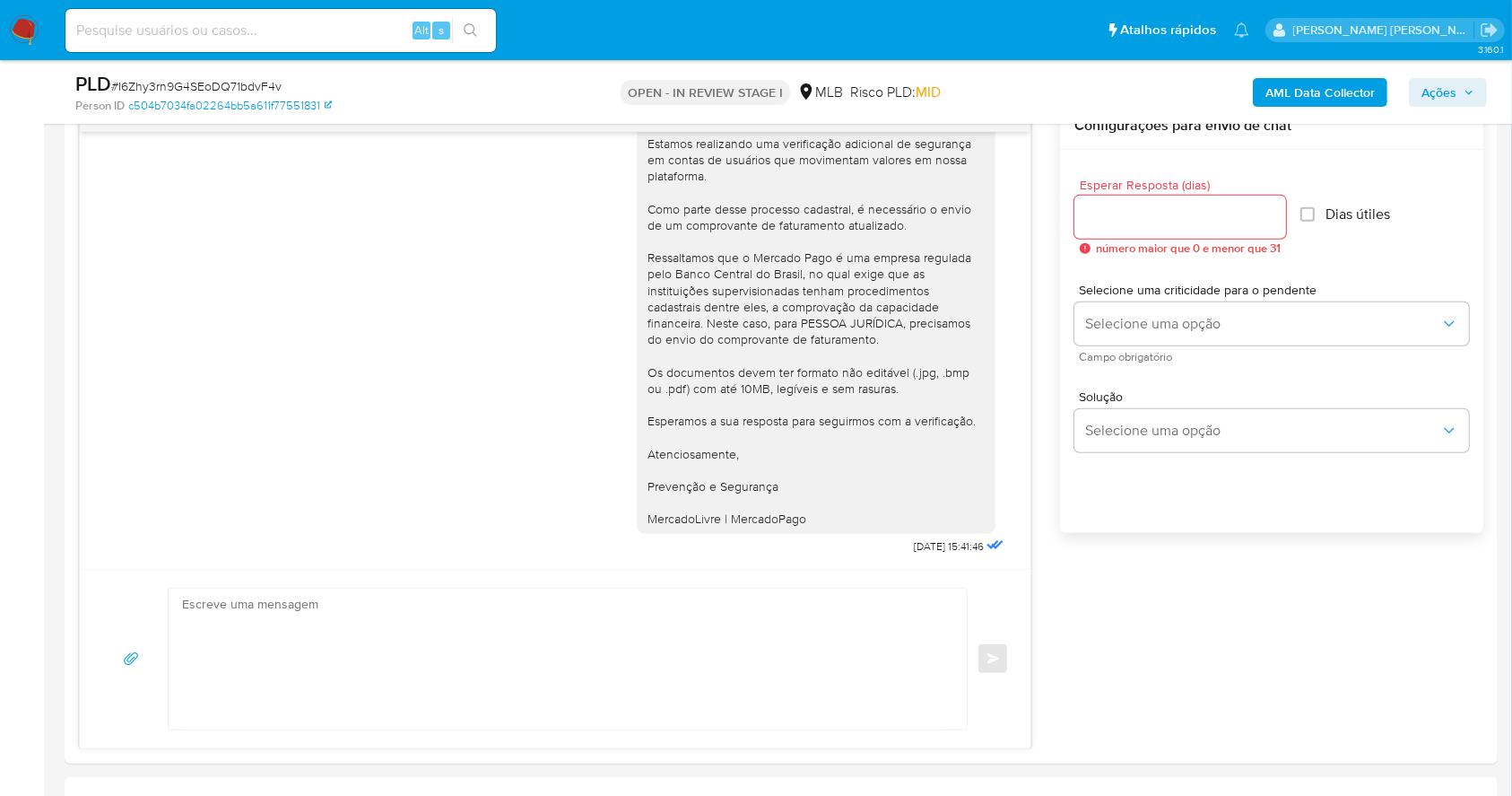
scroll to position [238, 0]
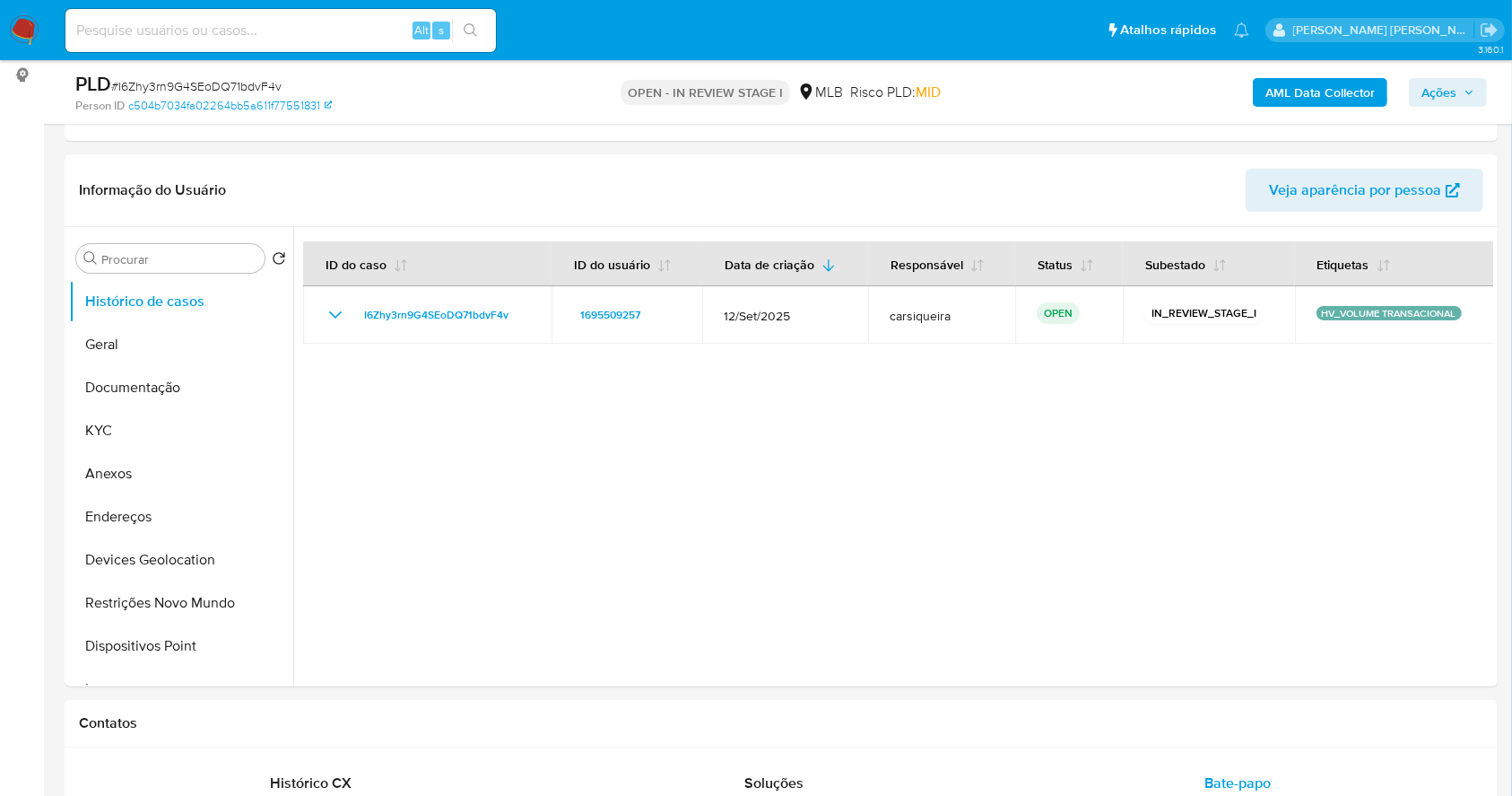
click at [323, 27] on input at bounding box center [280, 30] width 431 height 23
paste input "MYbXHgnYGbpcUERc8nxMLNrn"
type input "MYbXHgnYGbpcUERc8nxMLNrn"
click at [465, 38] on button "search-icon" at bounding box center [471, 30] width 37 height 25
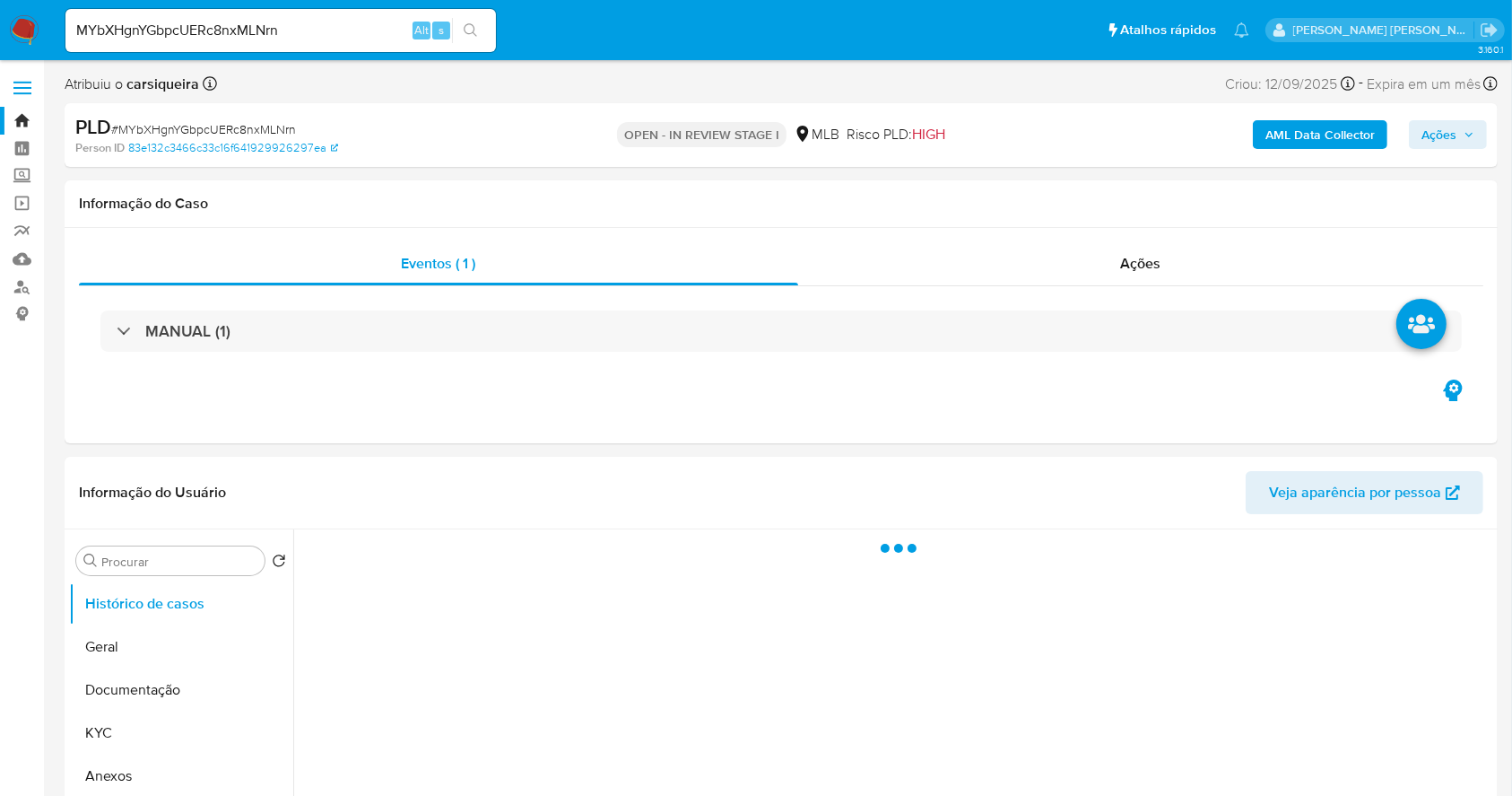
select select "10"
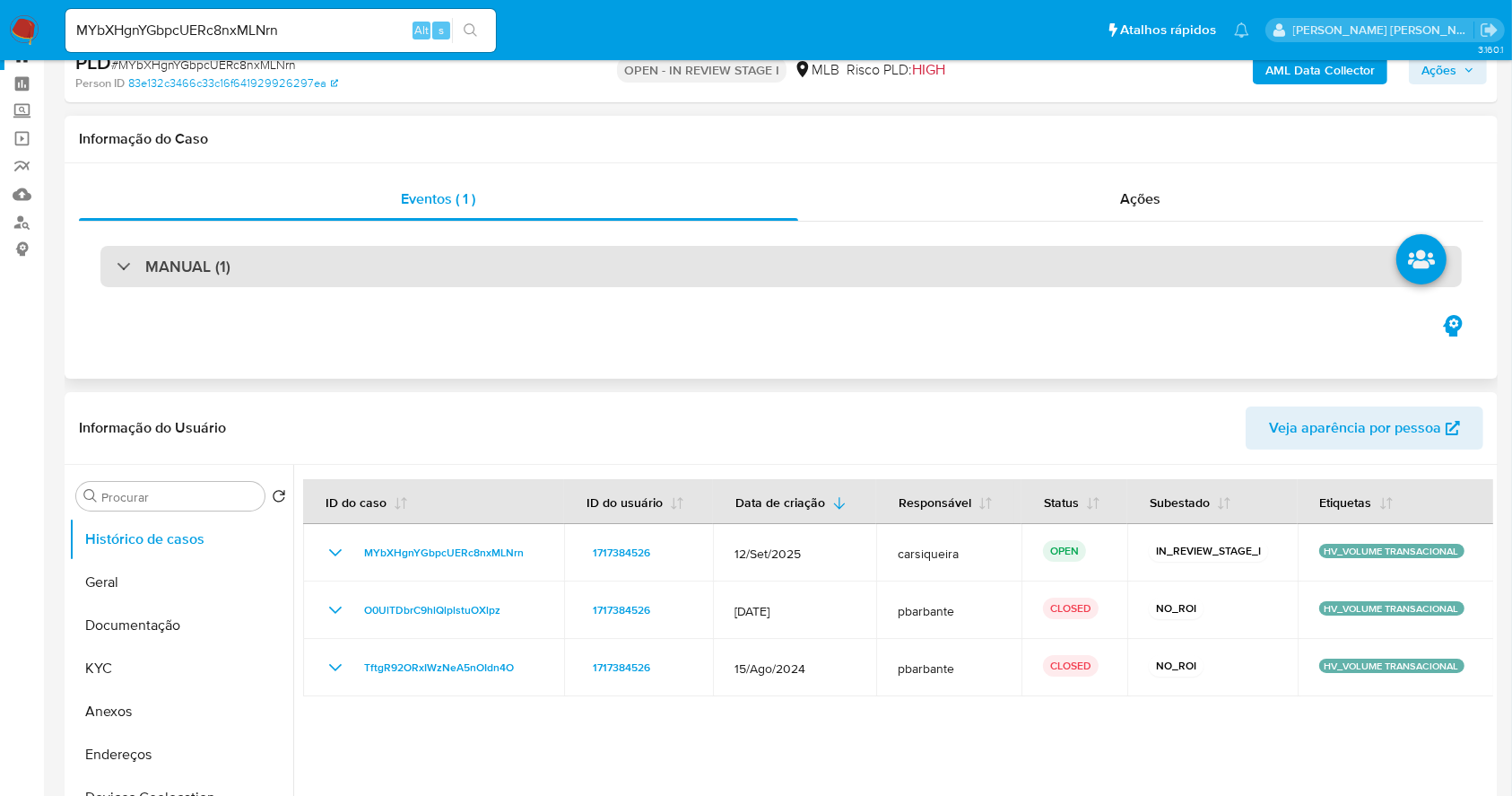
scroll to position [119, 0]
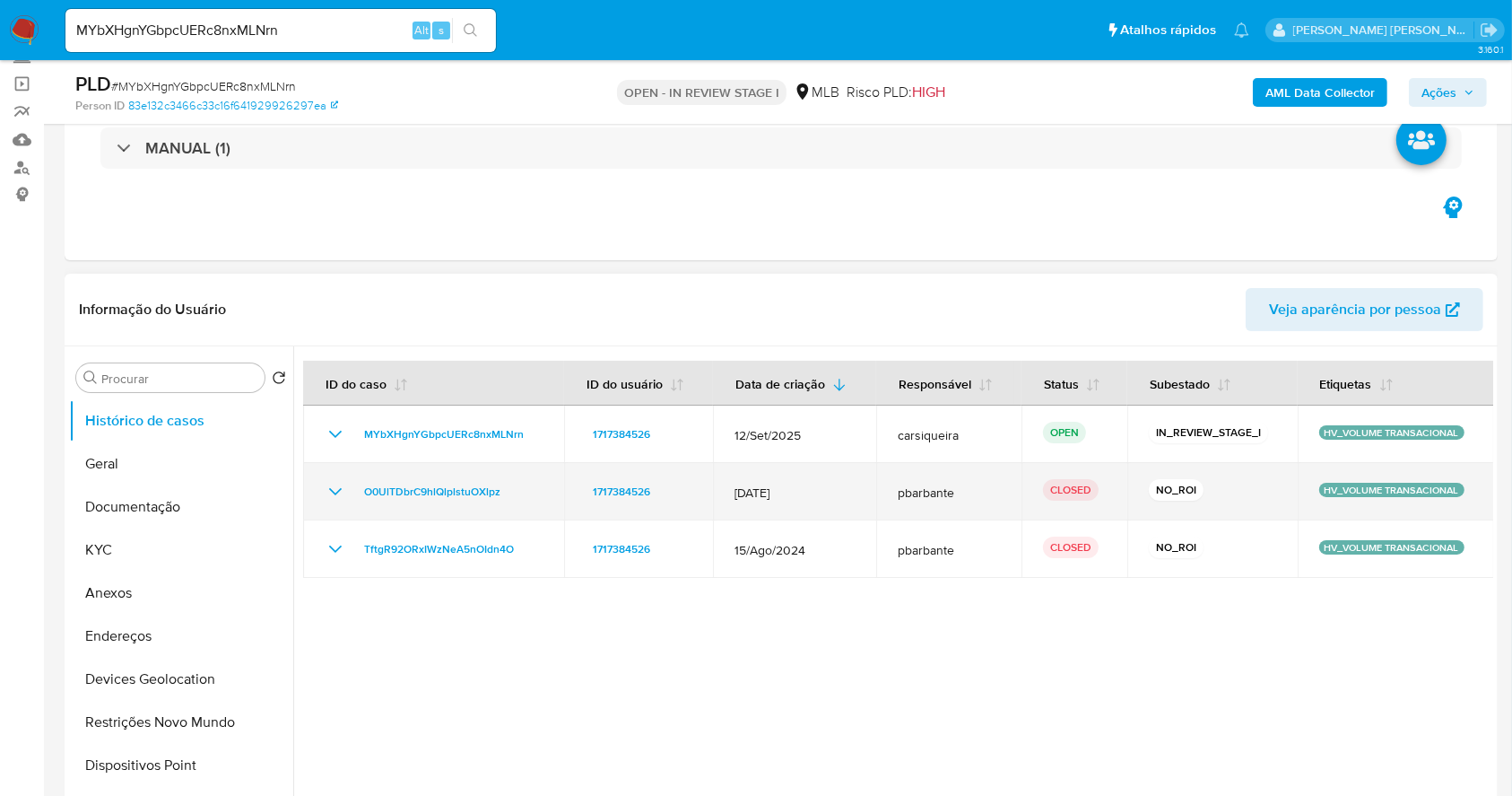
click at [336, 501] on icon "Mostrar/Ocultar" at bounding box center [335, 492] width 21 height 21
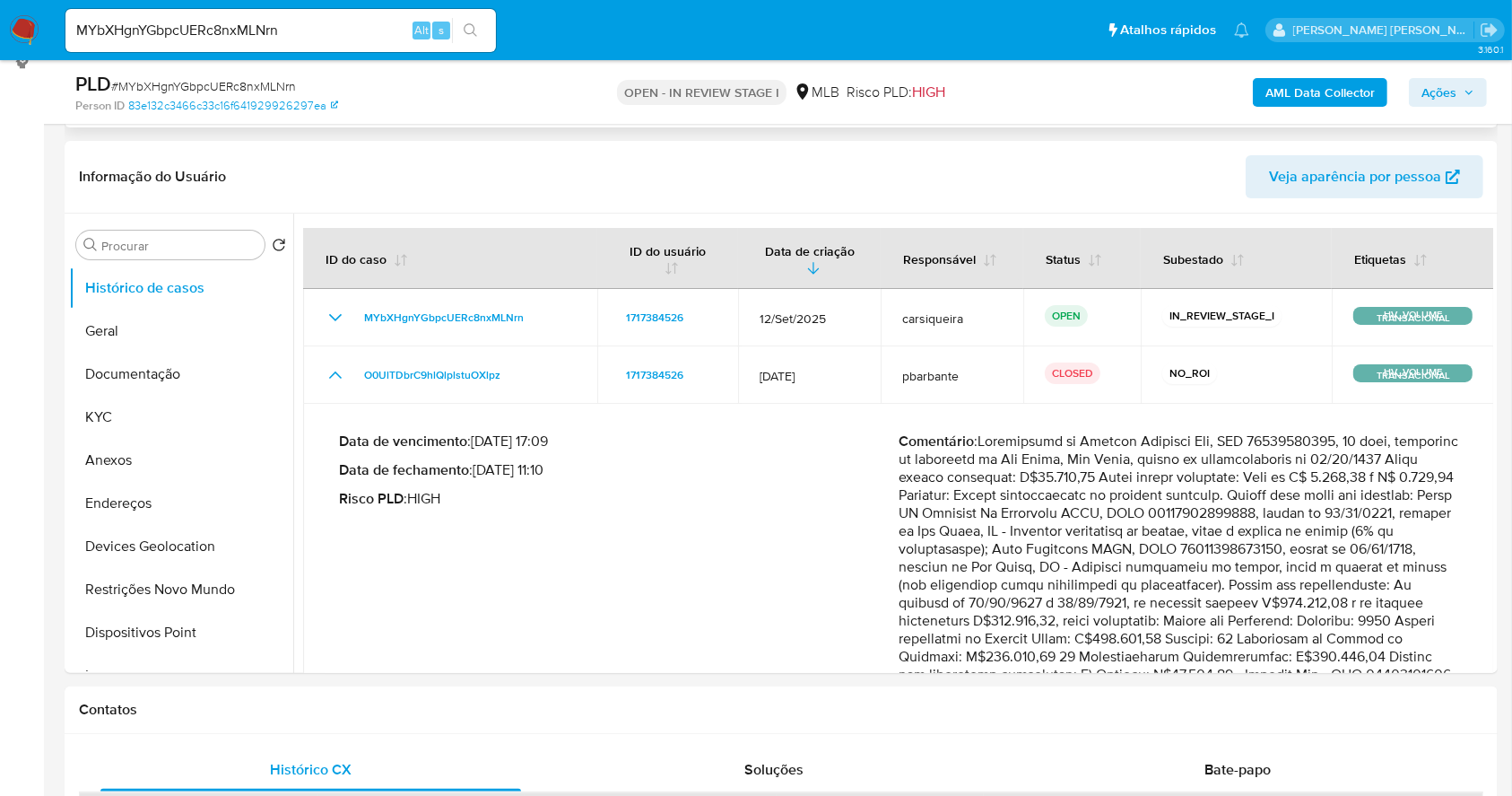
scroll to position [359, 0]
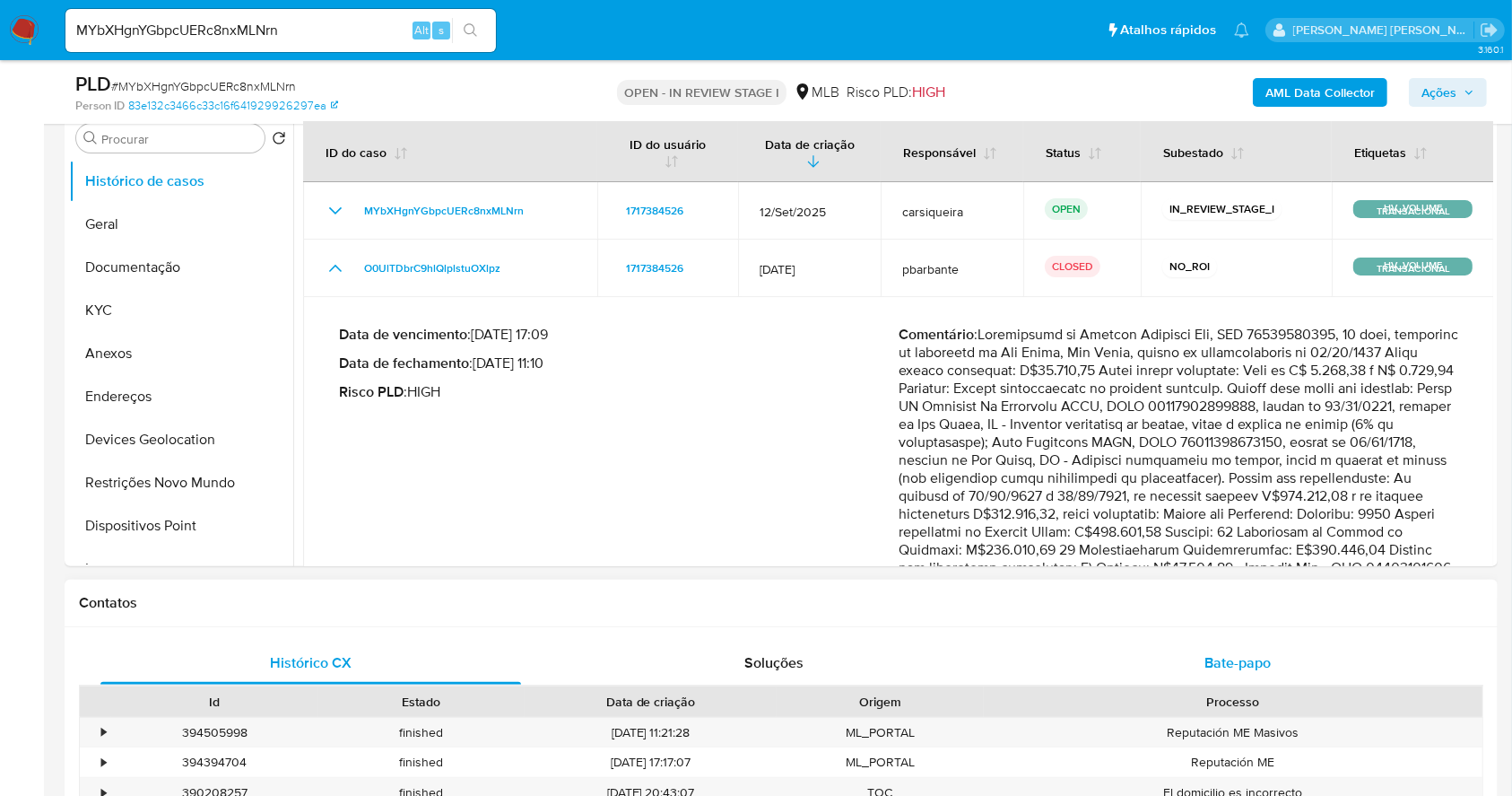
click at [1239, 675] on div "Bate-papo" at bounding box center [1238, 663] width 421 height 43
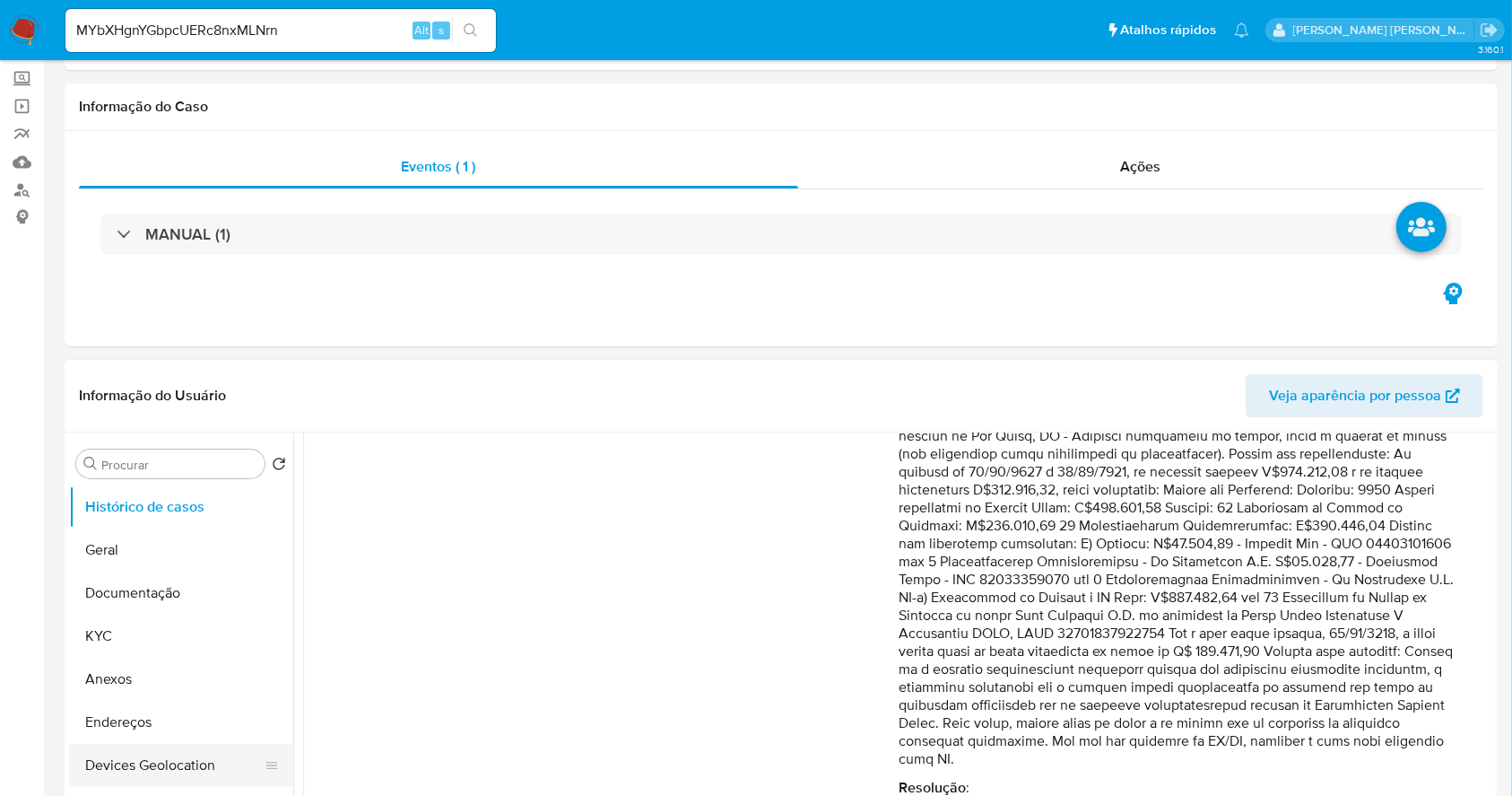
scroll to position [119, 0]
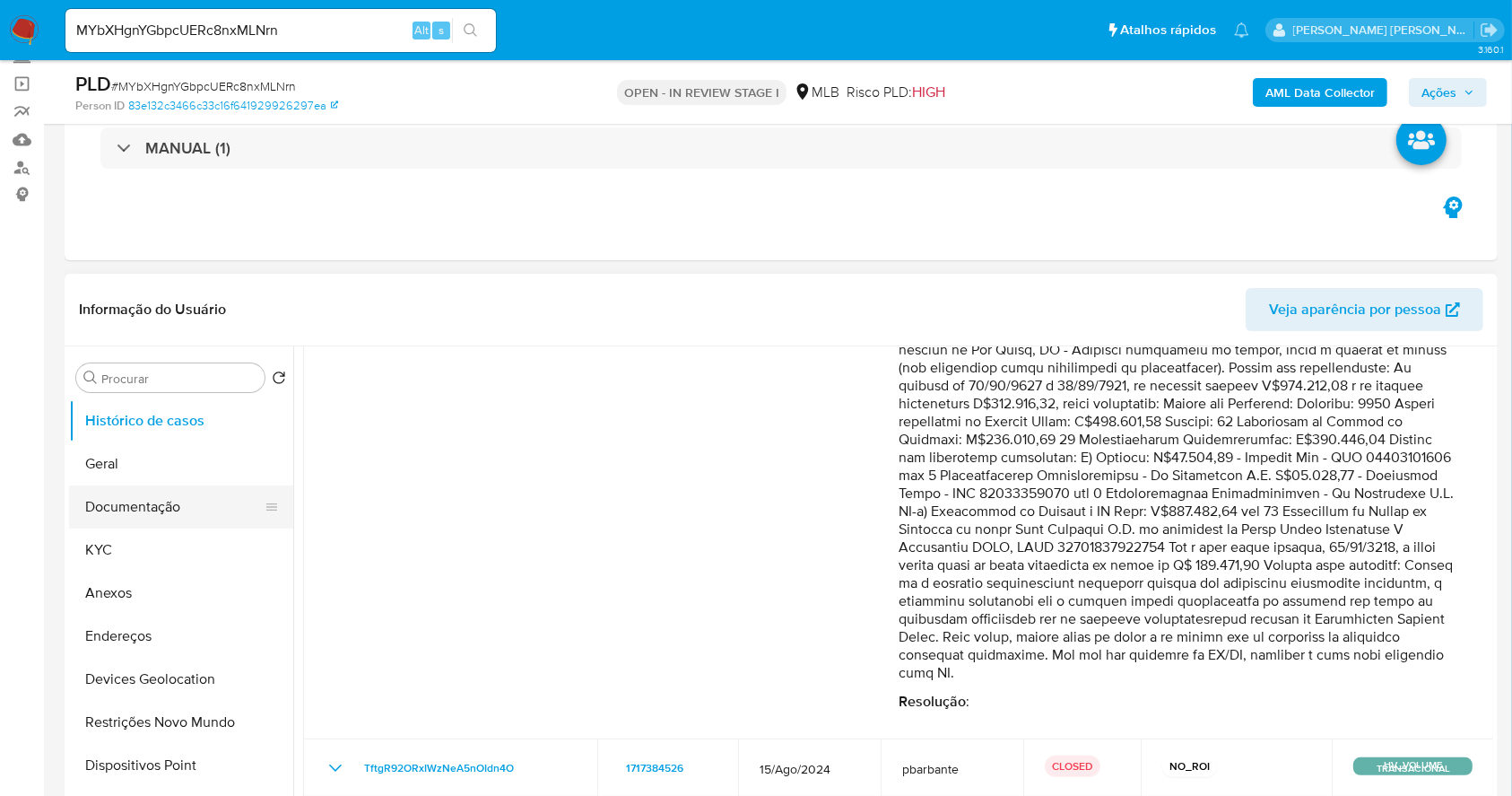
click at [135, 499] on button "Documentação" at bounding box center [174, 506] width 210 height 43
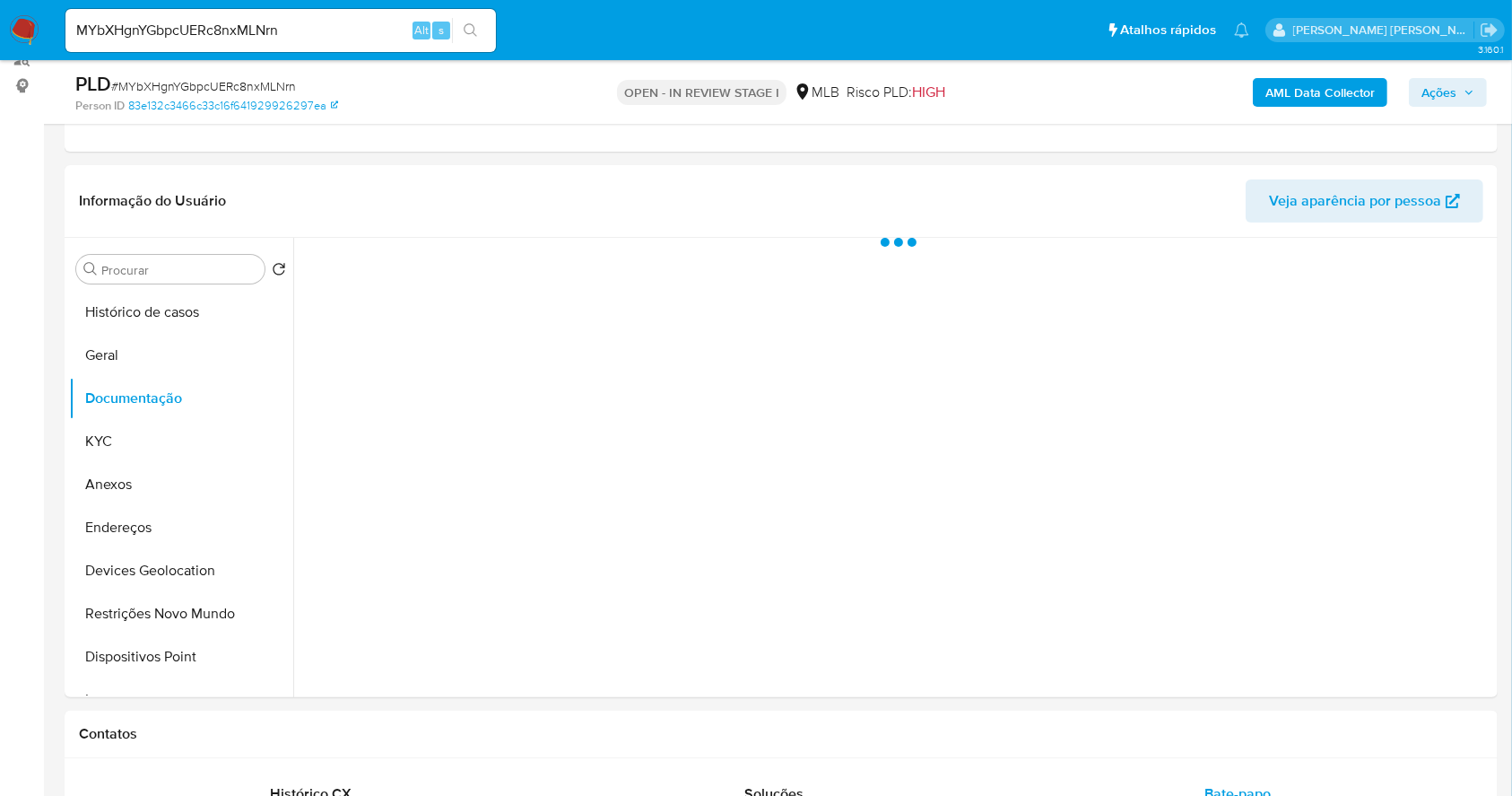
scroll to position [265, 0]
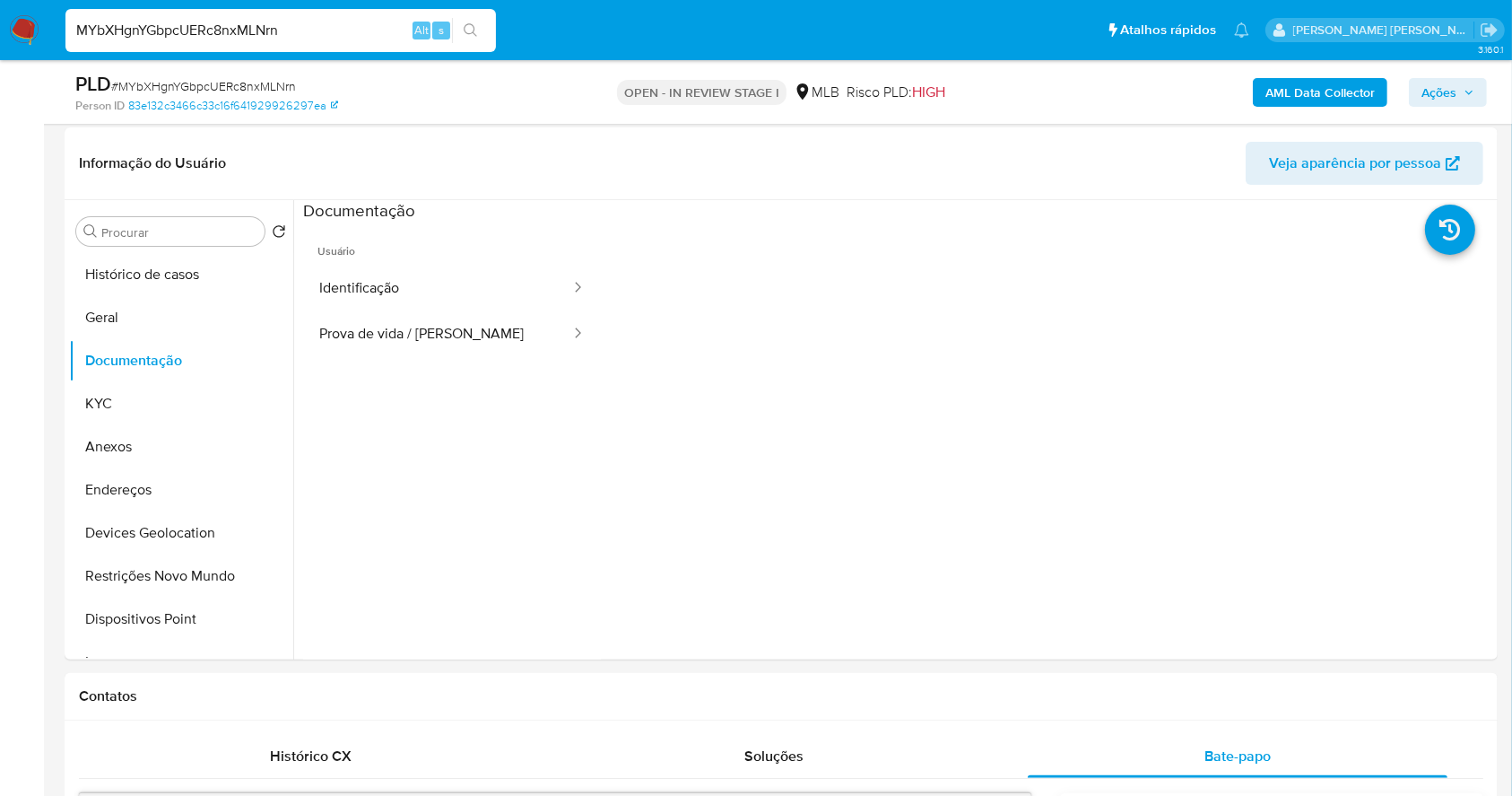
drag, startPoint x: 307, startPoint y: 37, endPoint x: 47, endPoint y: 32, distance: 260.0
click at [47, 32] on nav "Pausado Ver notificaciones MYbXHgnYGbpcUERc8nxMLNrn Alt s Atalhos rápidos Presi…" at bounding box center [756, 30] width 1512 height 61
paste input "9fpP8dDngR8fWmhXPZZ8Pk5T"
type input "9fpP8dDngR8fWmhXPZZ8Pk5T"
click at [480, 31] on button "search-icon" at bounding box center [471, 30] width 37 height 25
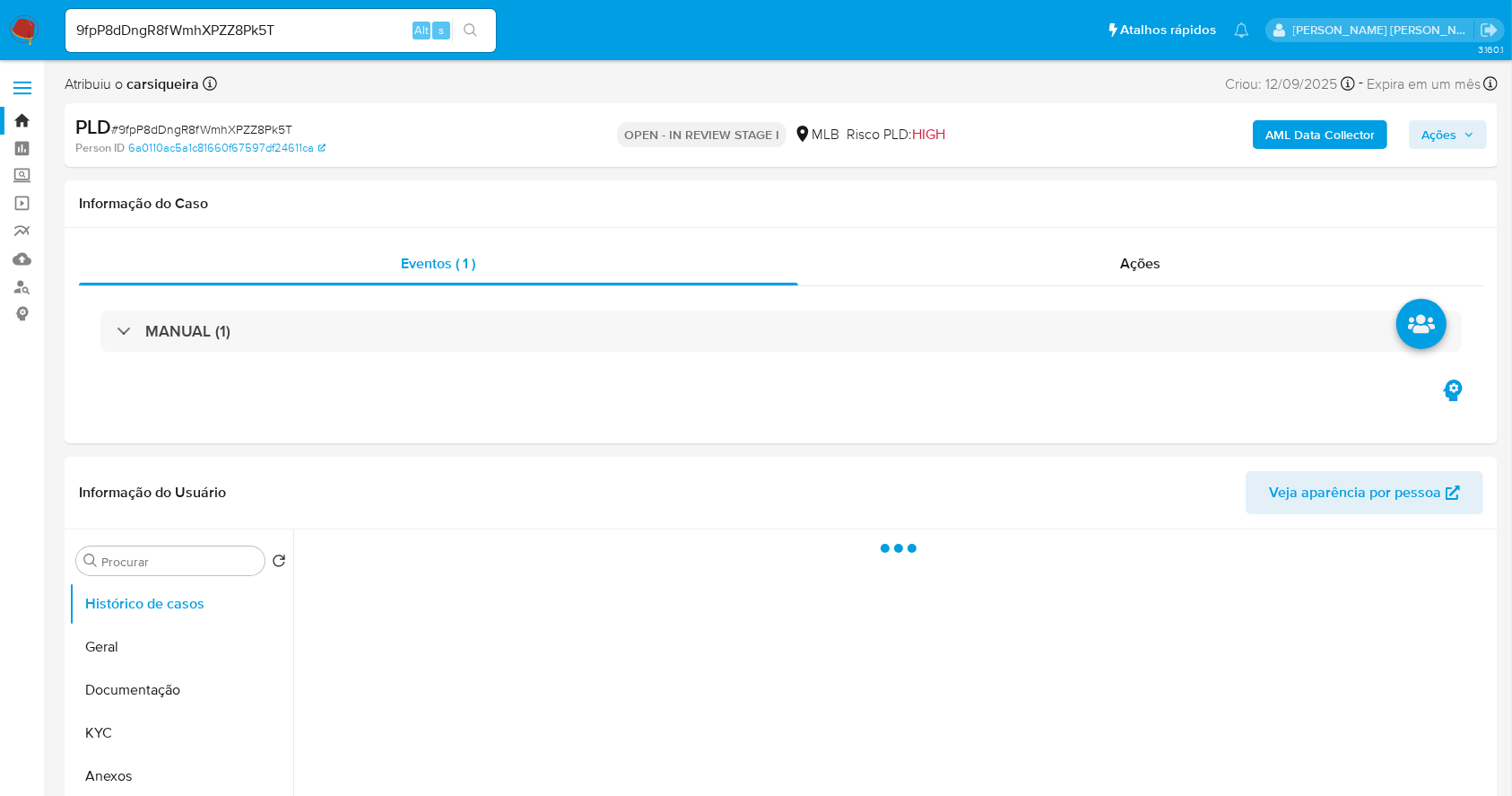
select select "10"
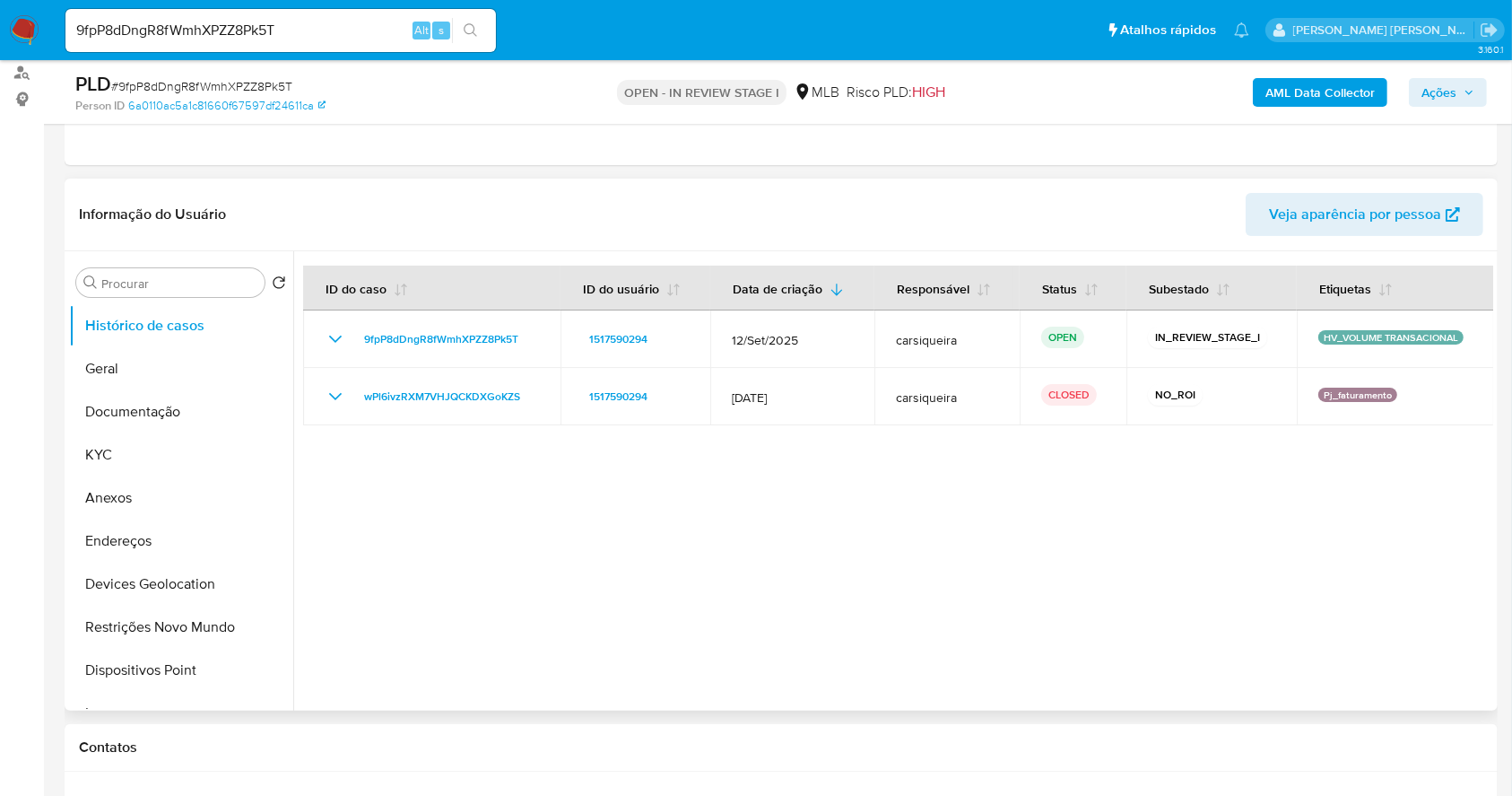
scroll to position [248, 0]
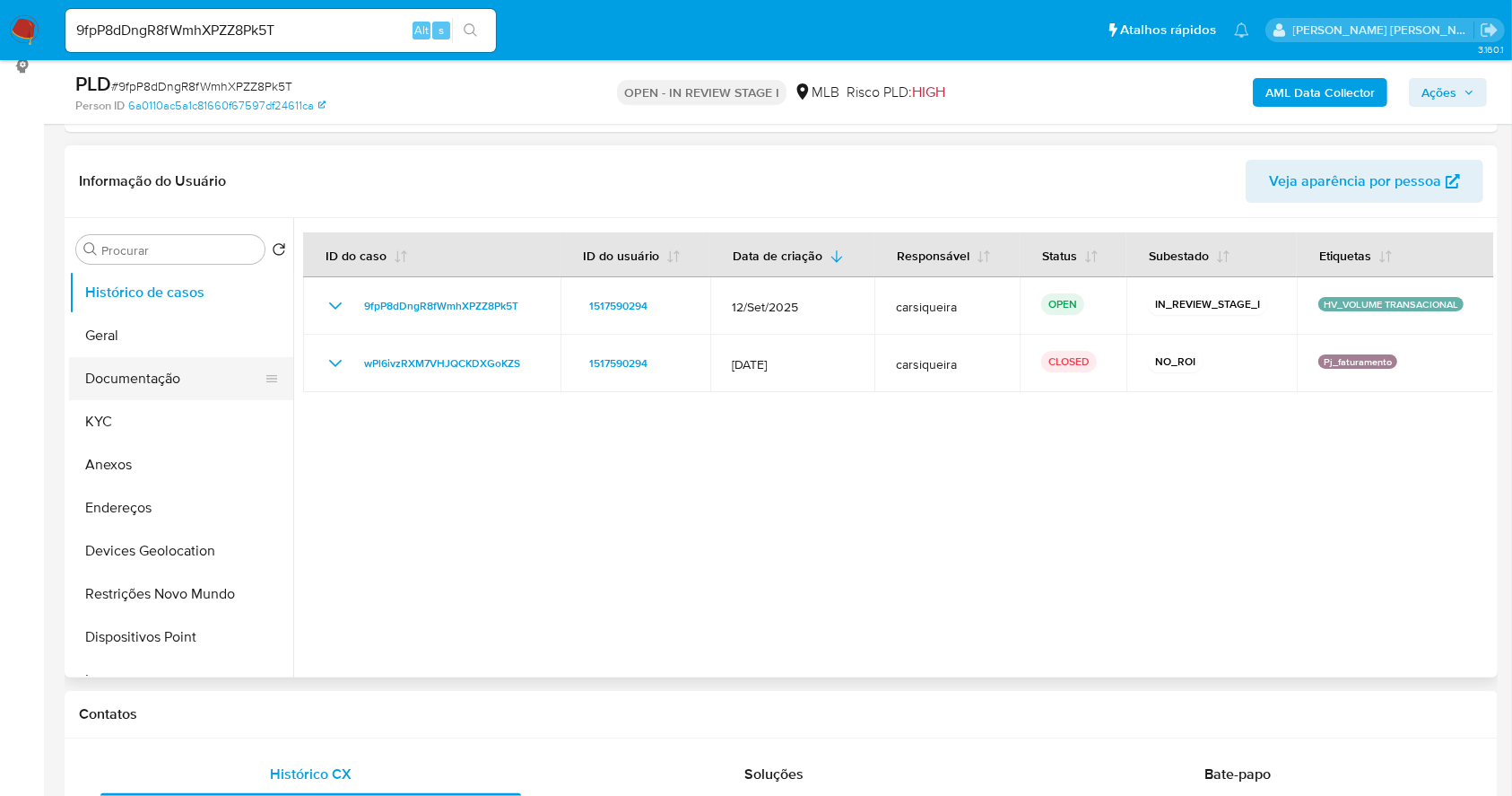
click at [181, 389] on button "Documentação" at bounding box center [174, 379] width 210 height 43
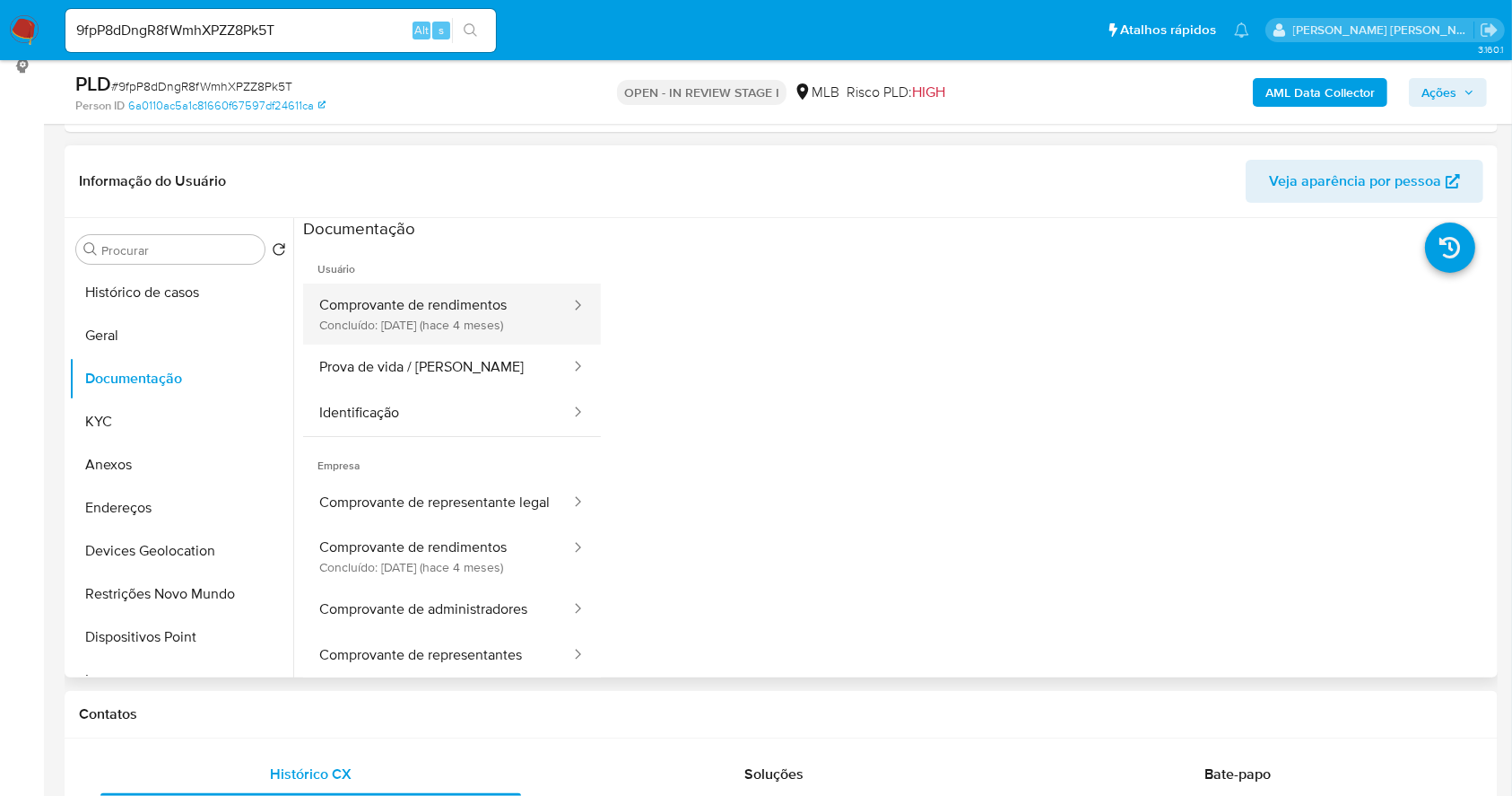
click at [527, 298] on button "Comprovante de rendimentos Concluído: [DATE] (hace 4 meses)" at bounding box center [437, 315] width 269 height 61
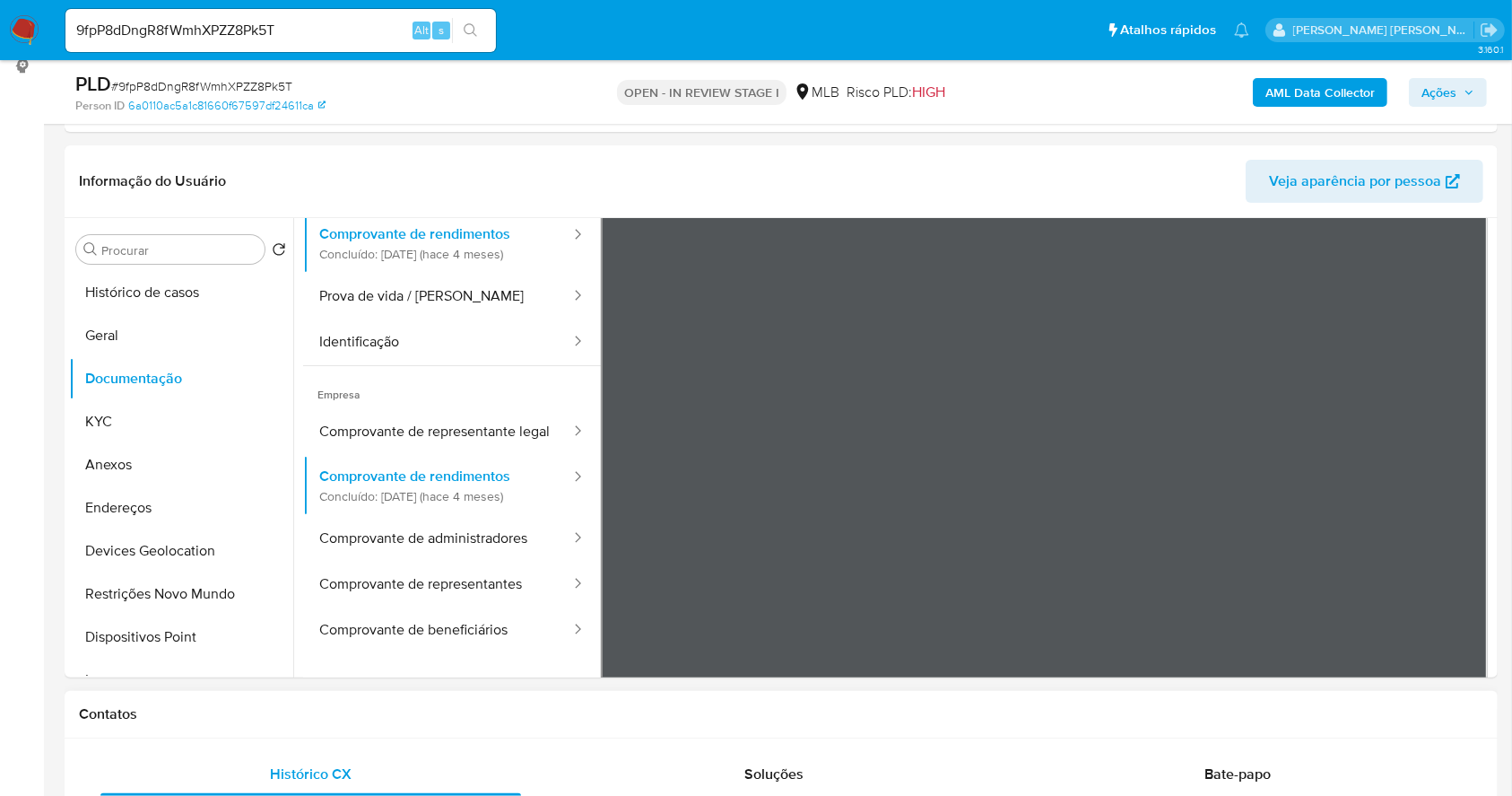
scroll to position [156, 0]
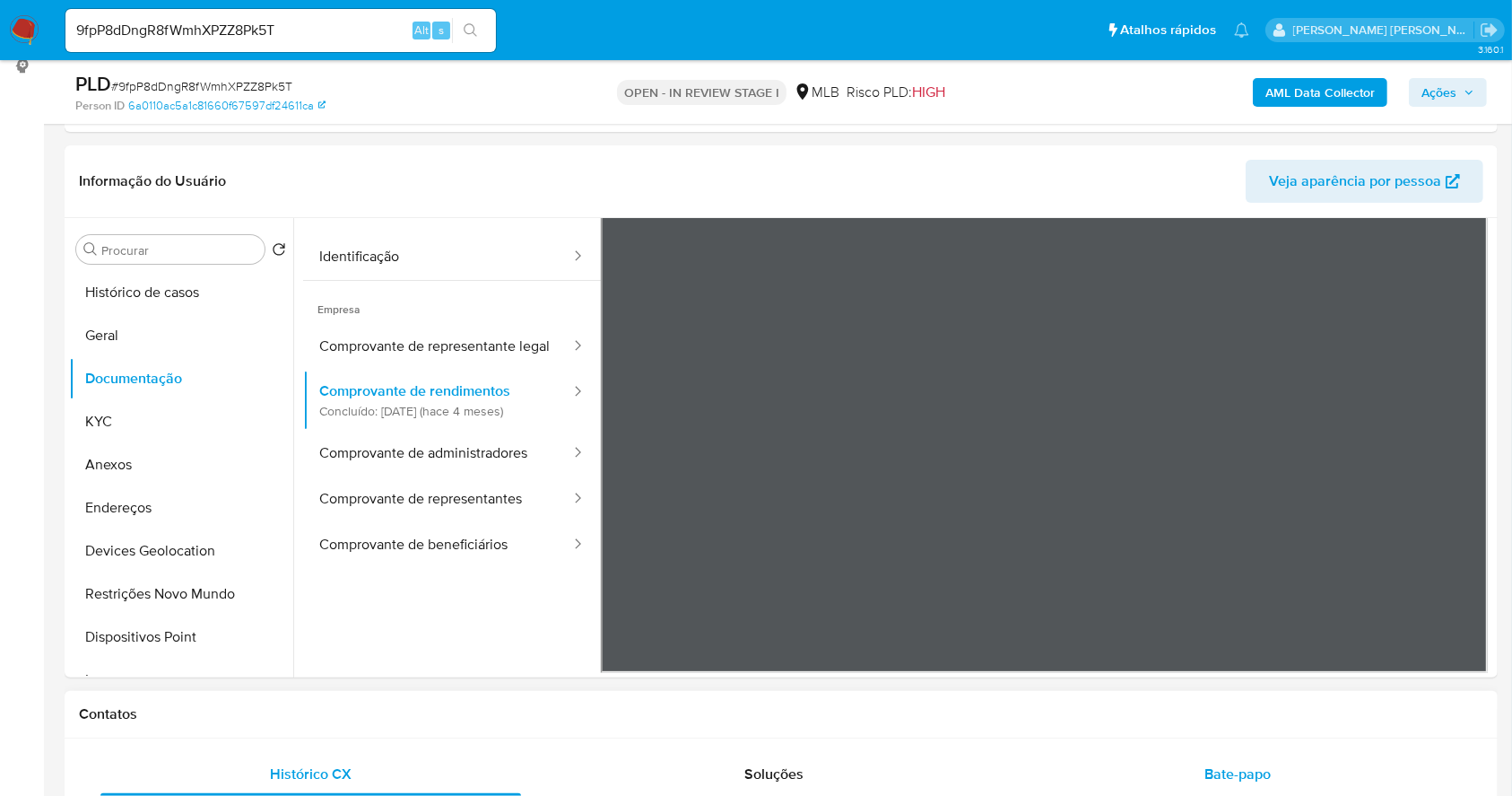
click at [1235, 764] on span "Bate-papo" at bounding box center [1237, 774] width 66 height 20
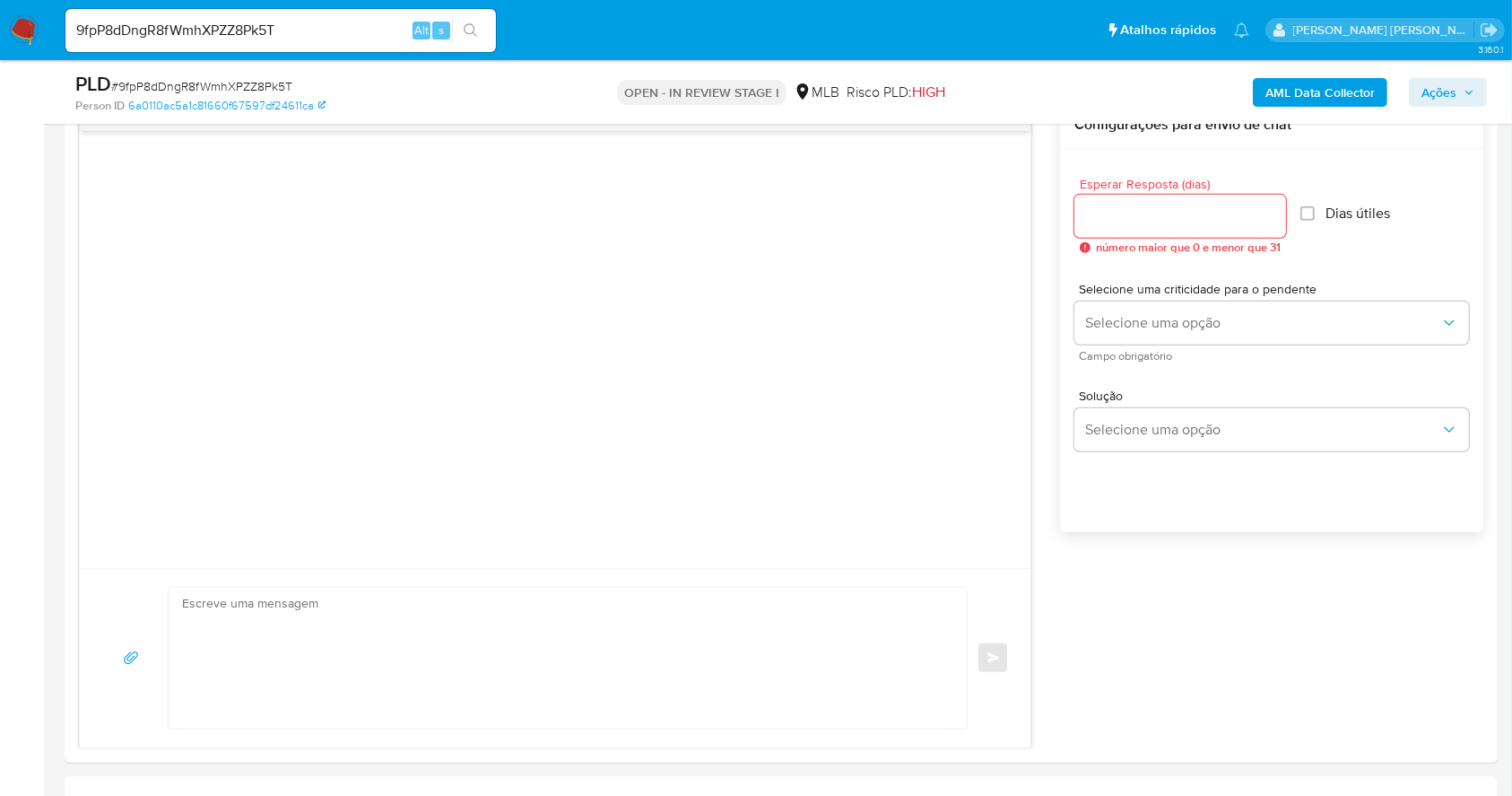
scroll to position [402, 0]
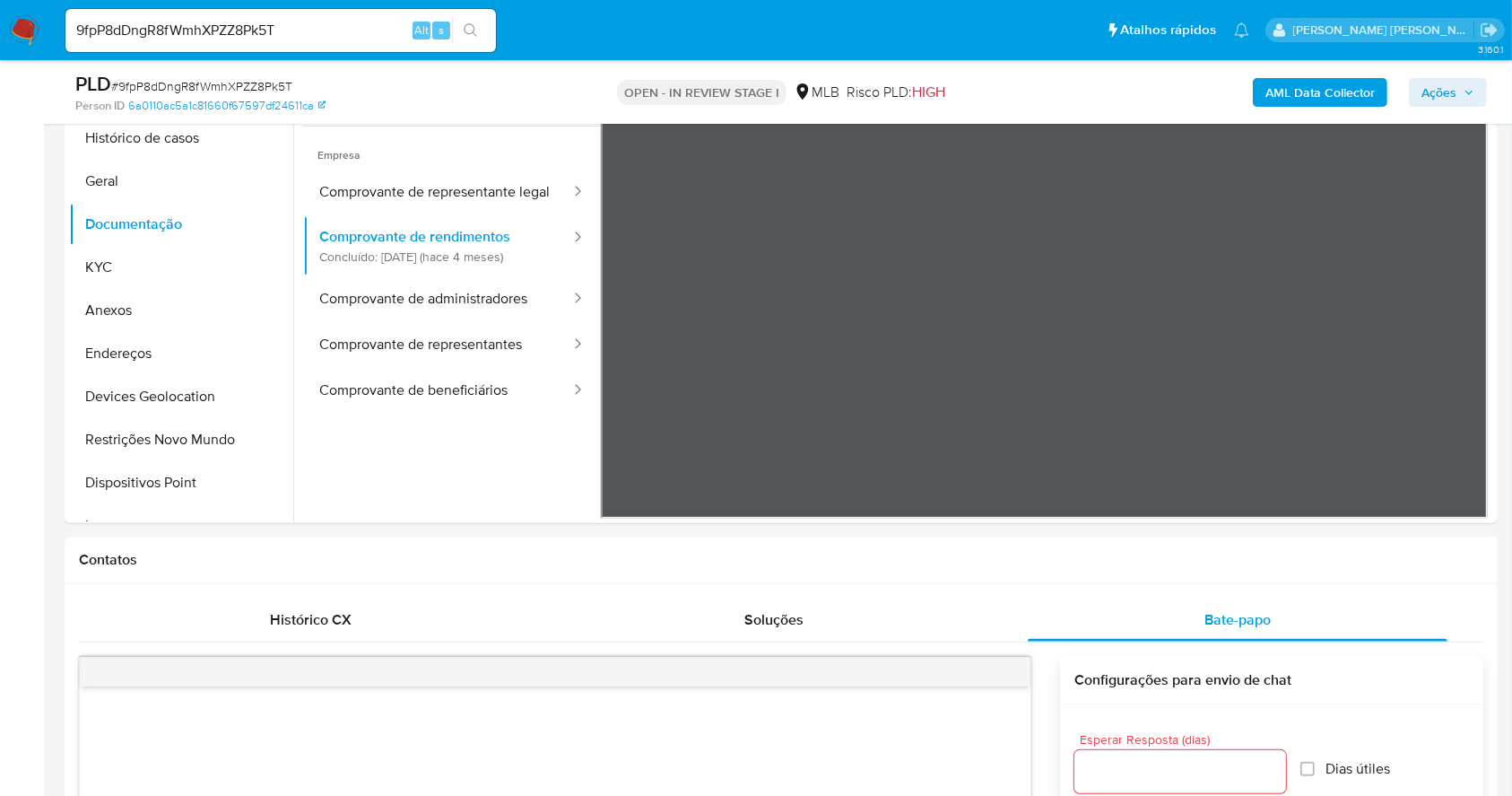
click at [280, 15] on div "9fpP8dDngR8fWmhXPZZ8Pk5T Alt s" at bounding box center [280, 31] width 431 height 43
click at [311, 22] on input "9fpP8dDngR8fWmhXPZZ8Pk5T" at bounding box center [280, 30] width 431 height 23
click at [310, 22] on input "9fpP8dDngR8fWmhXPZZ8Pk5T" at bounding box center [280, 30] width 431 height 23
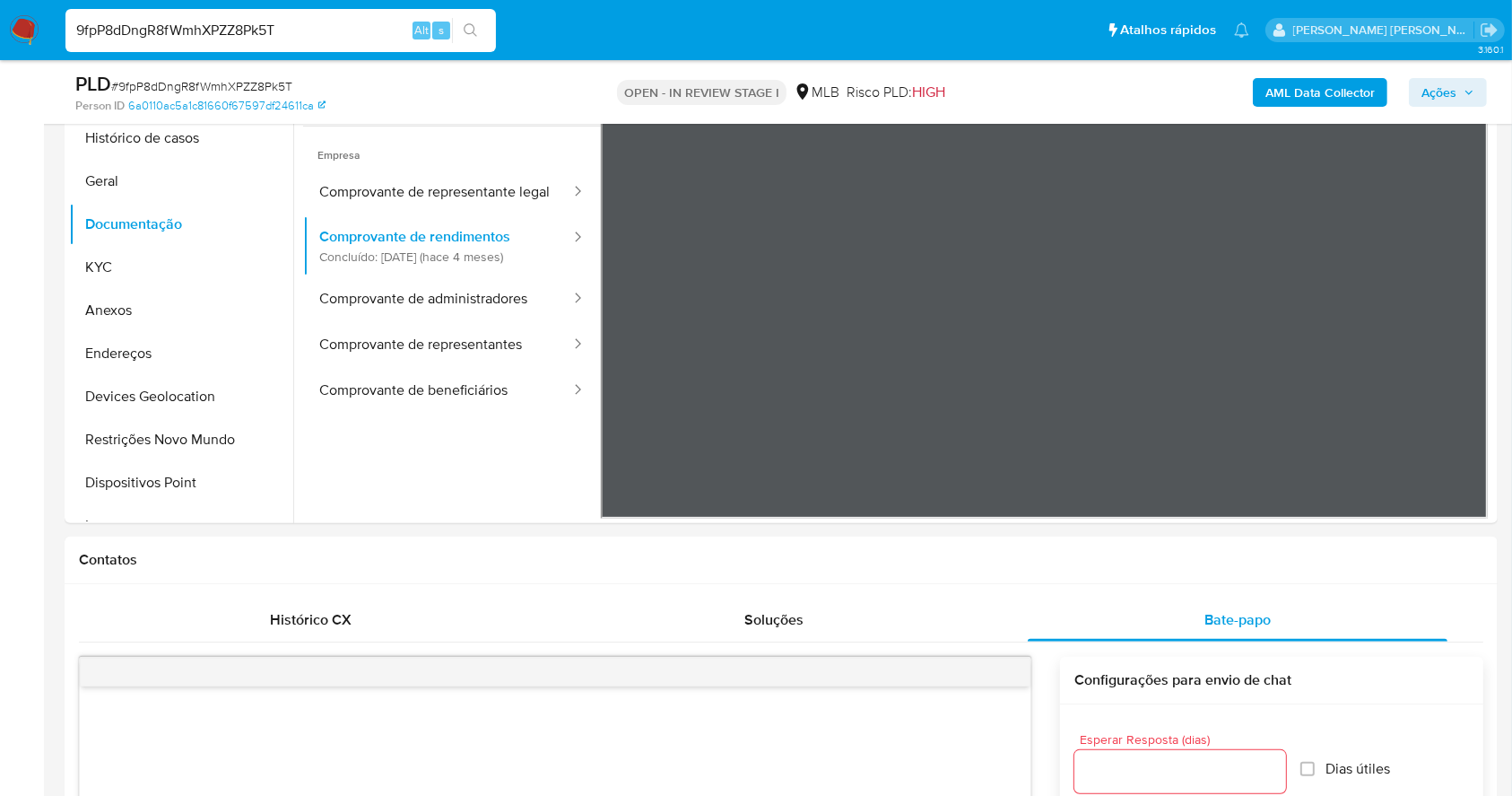
paste input "rbJuKSgTjqMLN4ozDmYuIKaO"
type input "rbJuKSgTjqMLN4ozDmYuIKaO"
click at [474, 29] on icon "search-icon" at bounding box center [470, 30] width 13 height 13
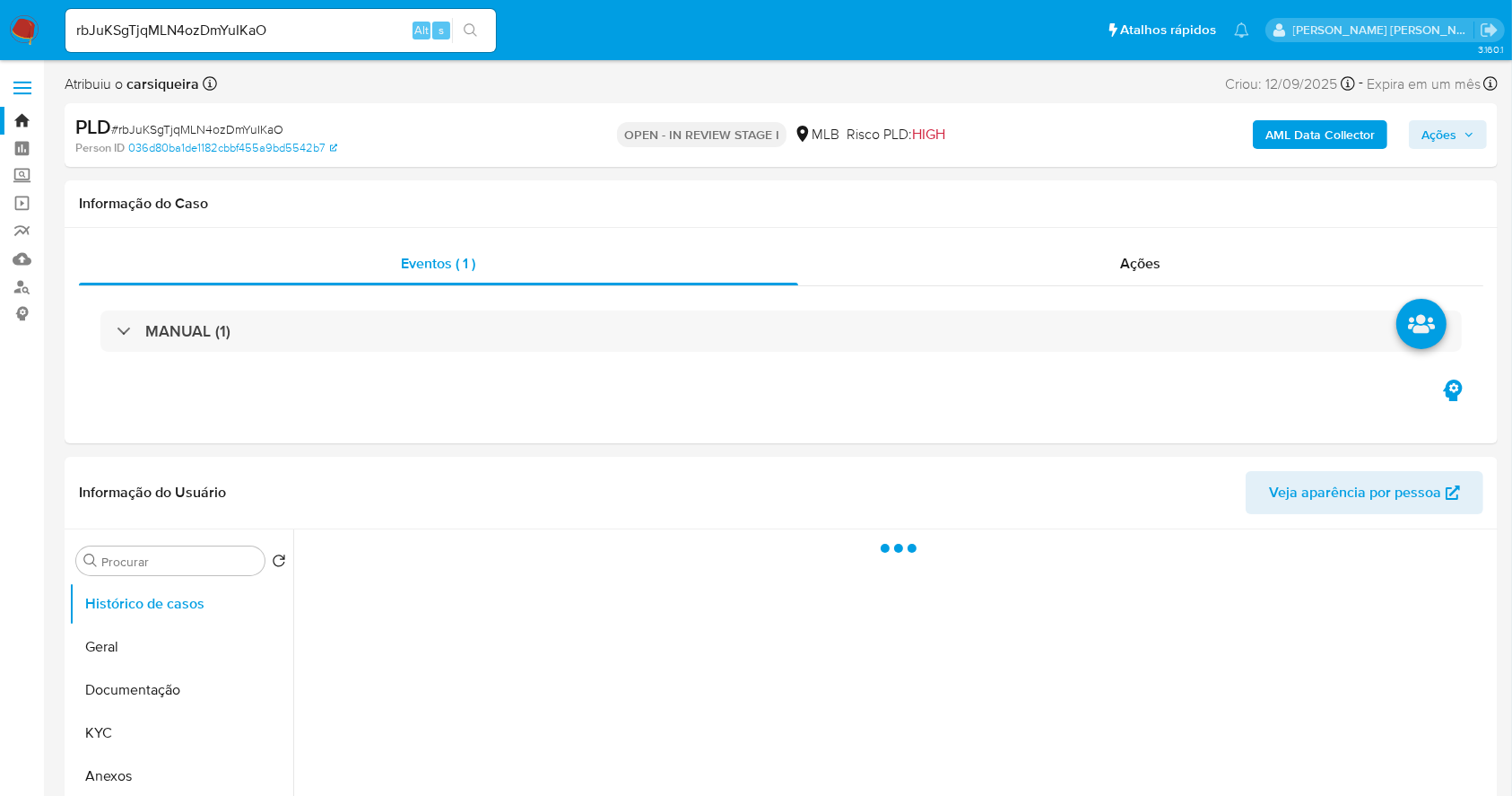
select select "10"
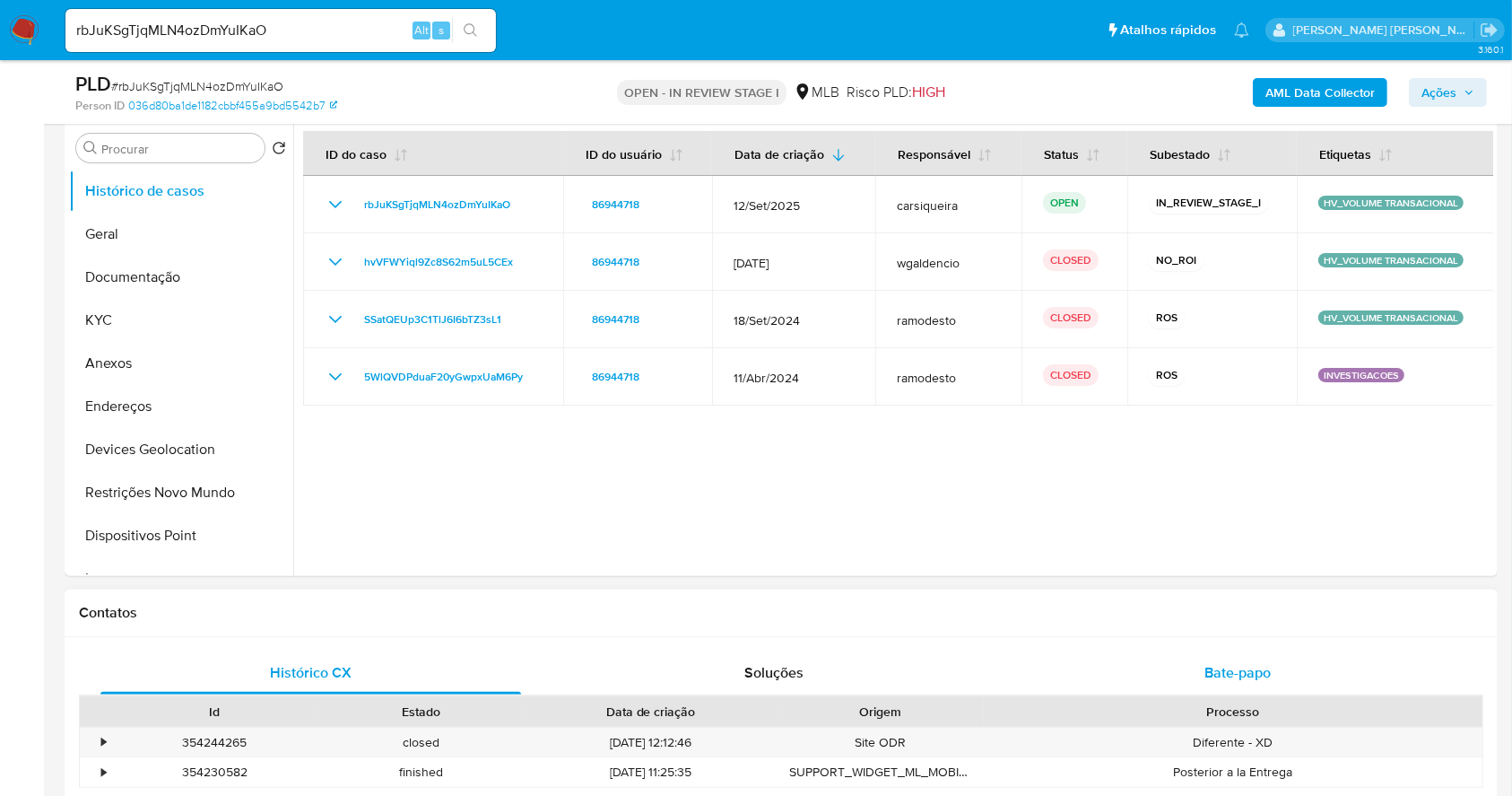
scroll to position [359, 0]
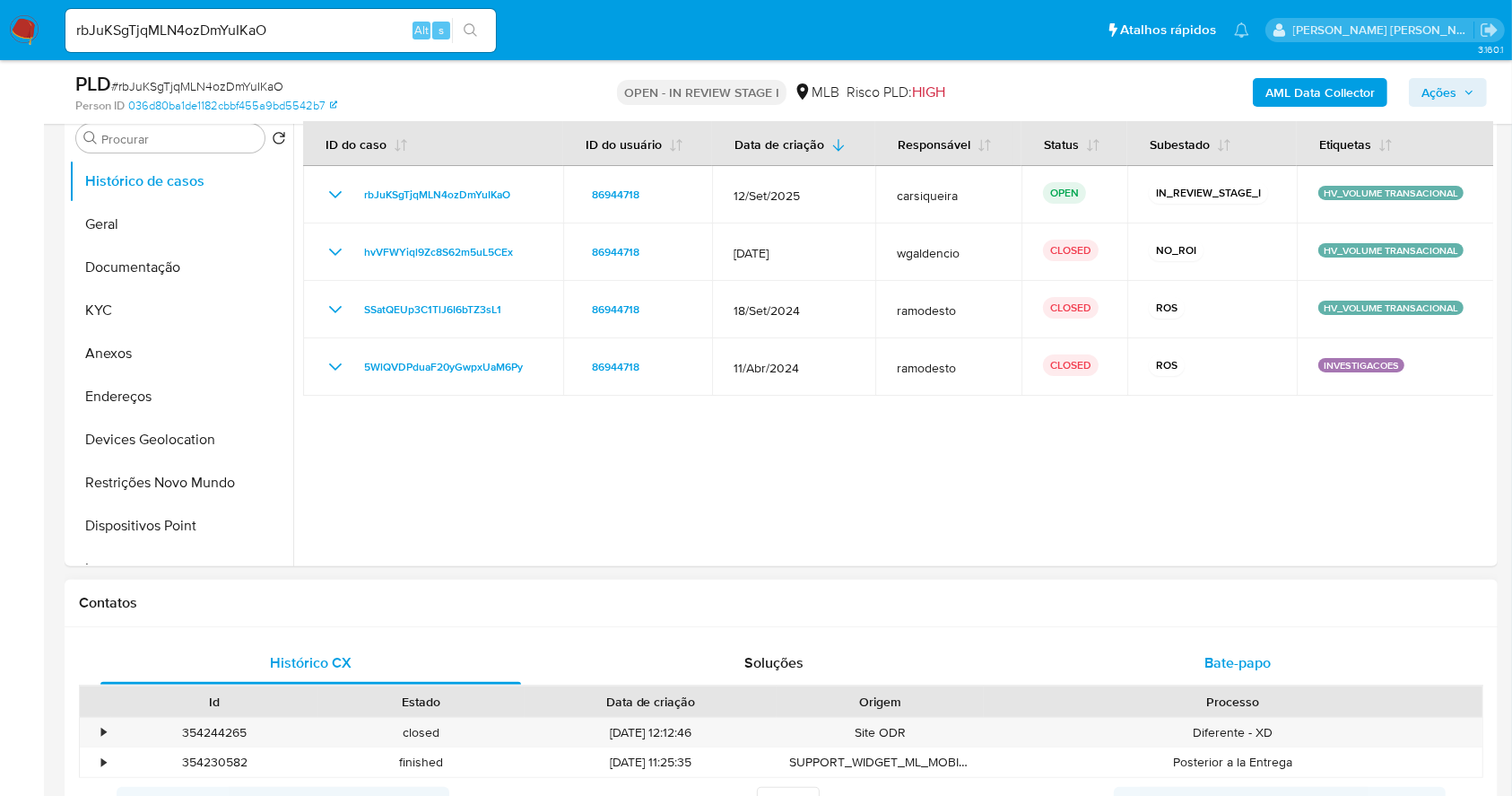
click at [1277, 665] on div "Bate-papo" at bounding box center [1238, 663] width 421 height 43
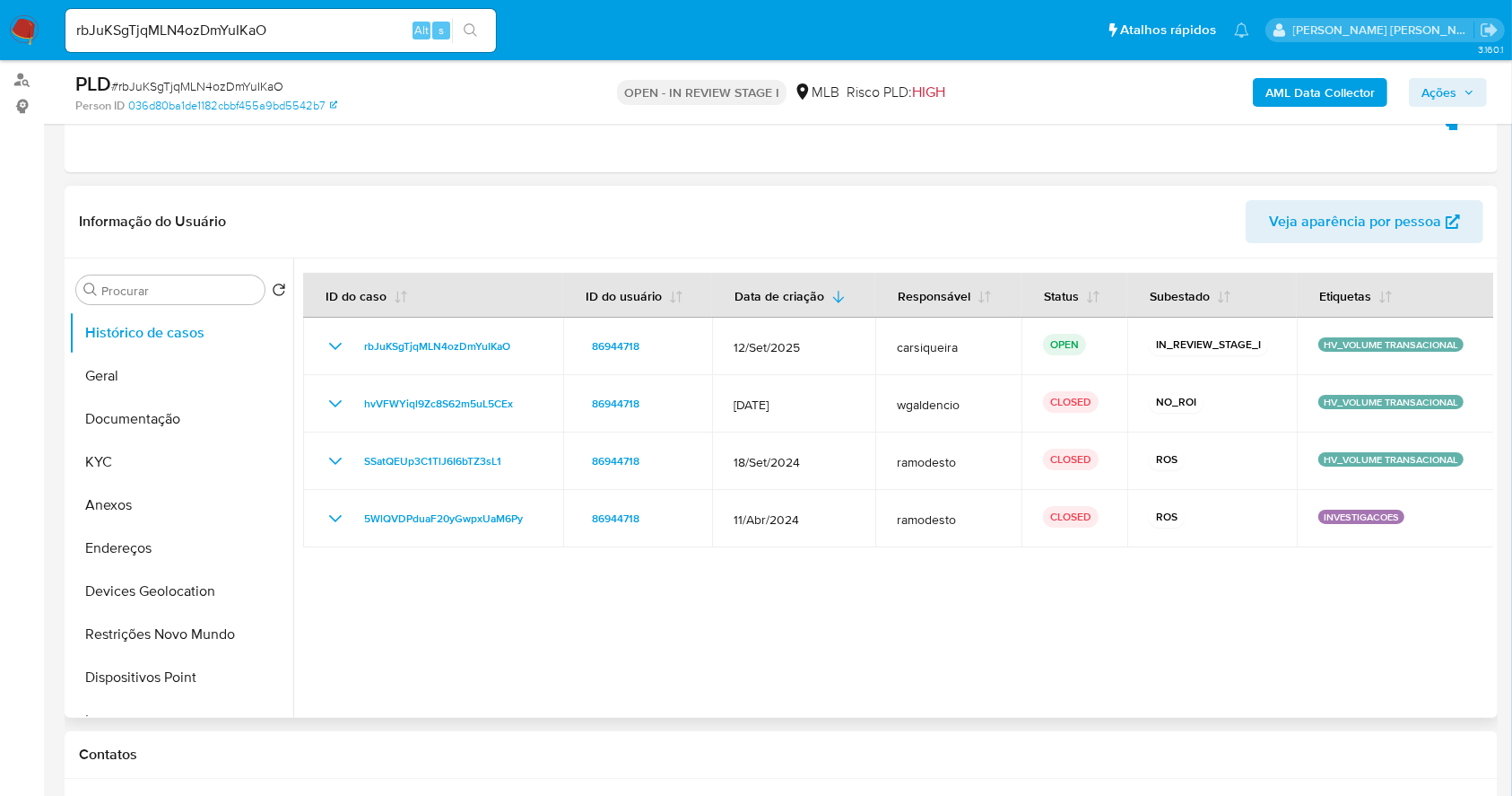
scroll to position [245, 0]
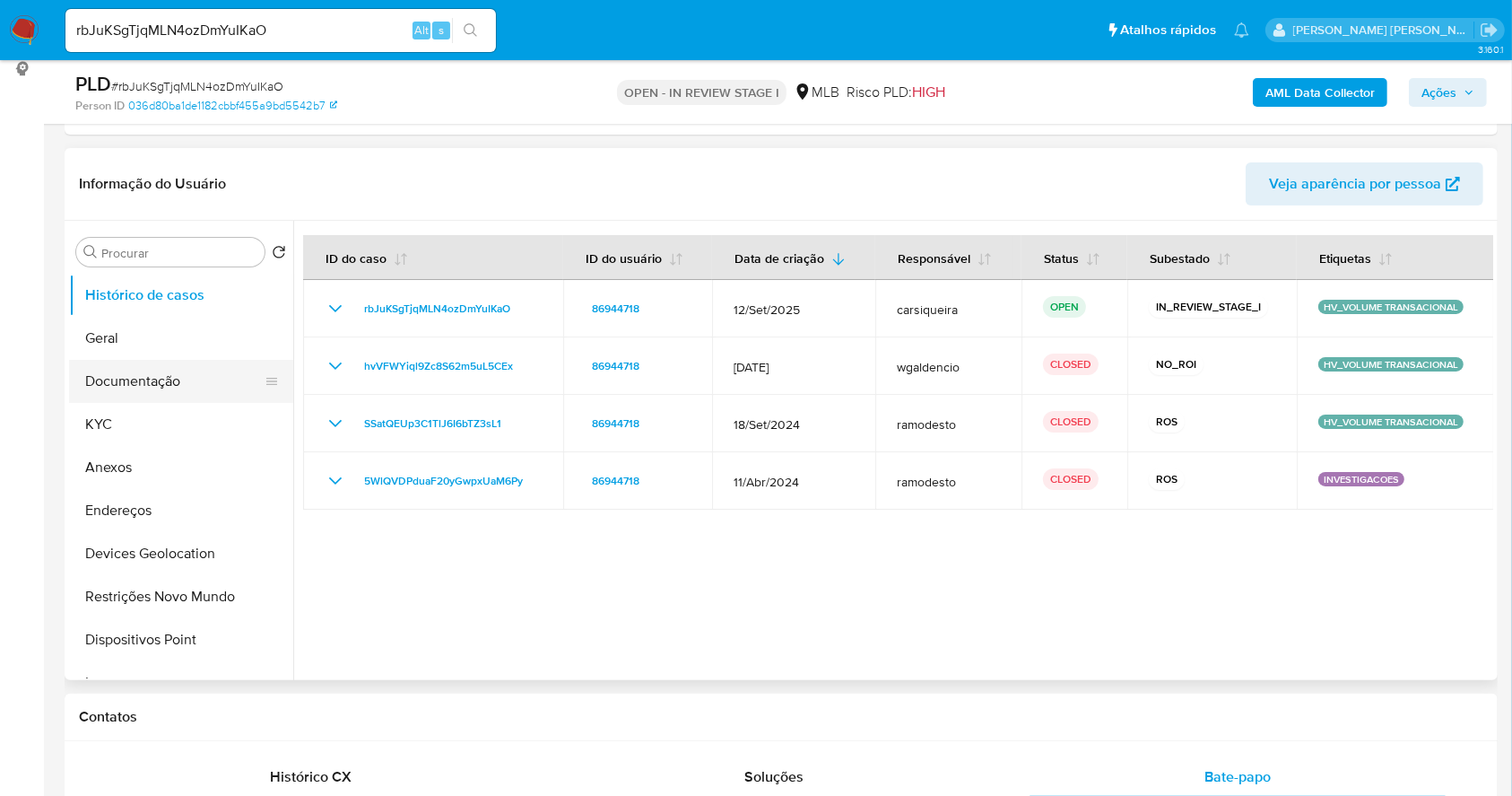
click at [184, 390] on button "Documentação" at bounding box center [174, 381] width 210 height 43
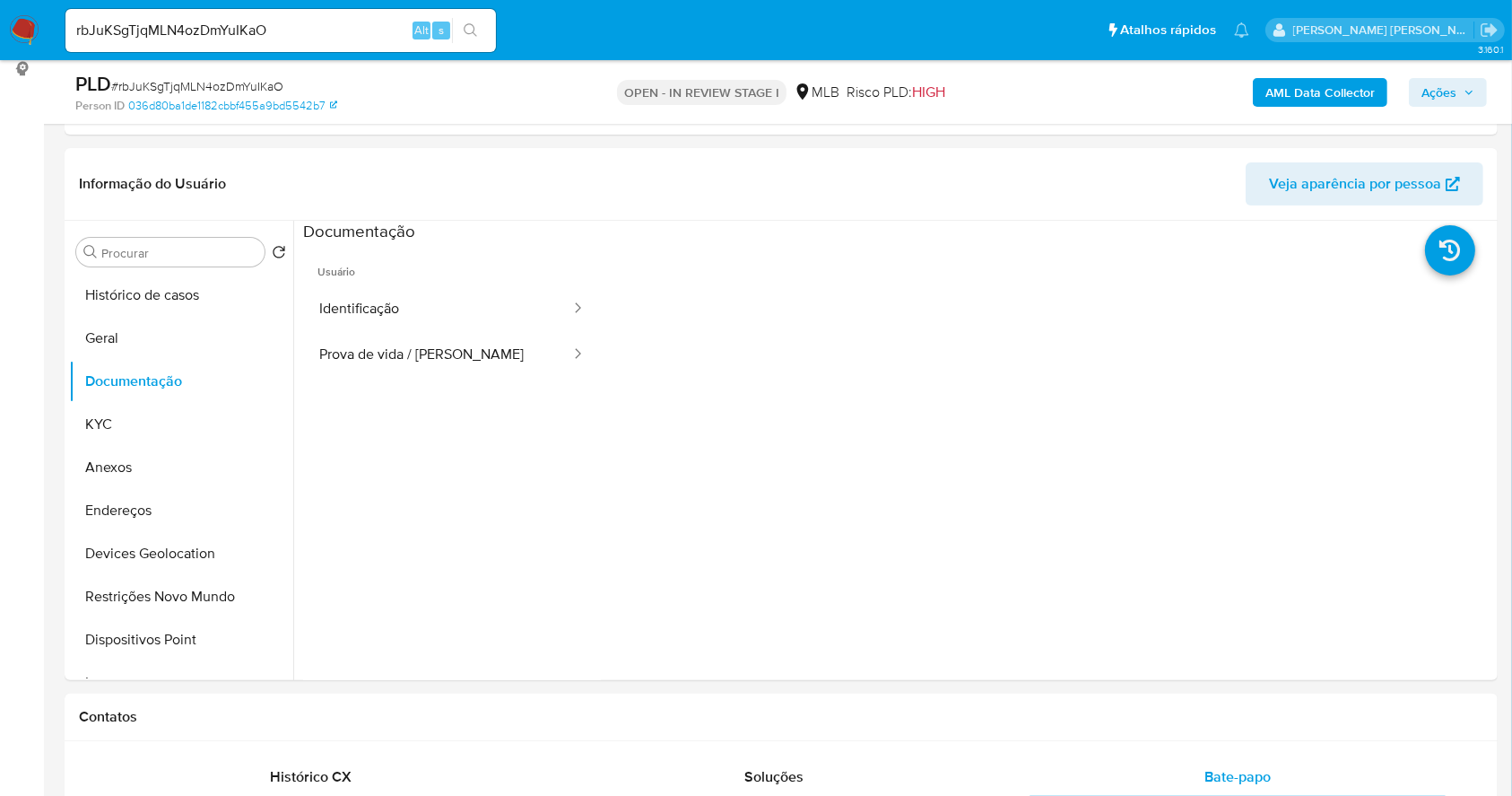
click at [308, 27] on input "rbJuKSgTjqMLN4ozDmYuIKaO" at bounding box center [280, 30] width 431 height 23
paste input "dVBsjbXuTiozDoNGaH6IQ6Wn"
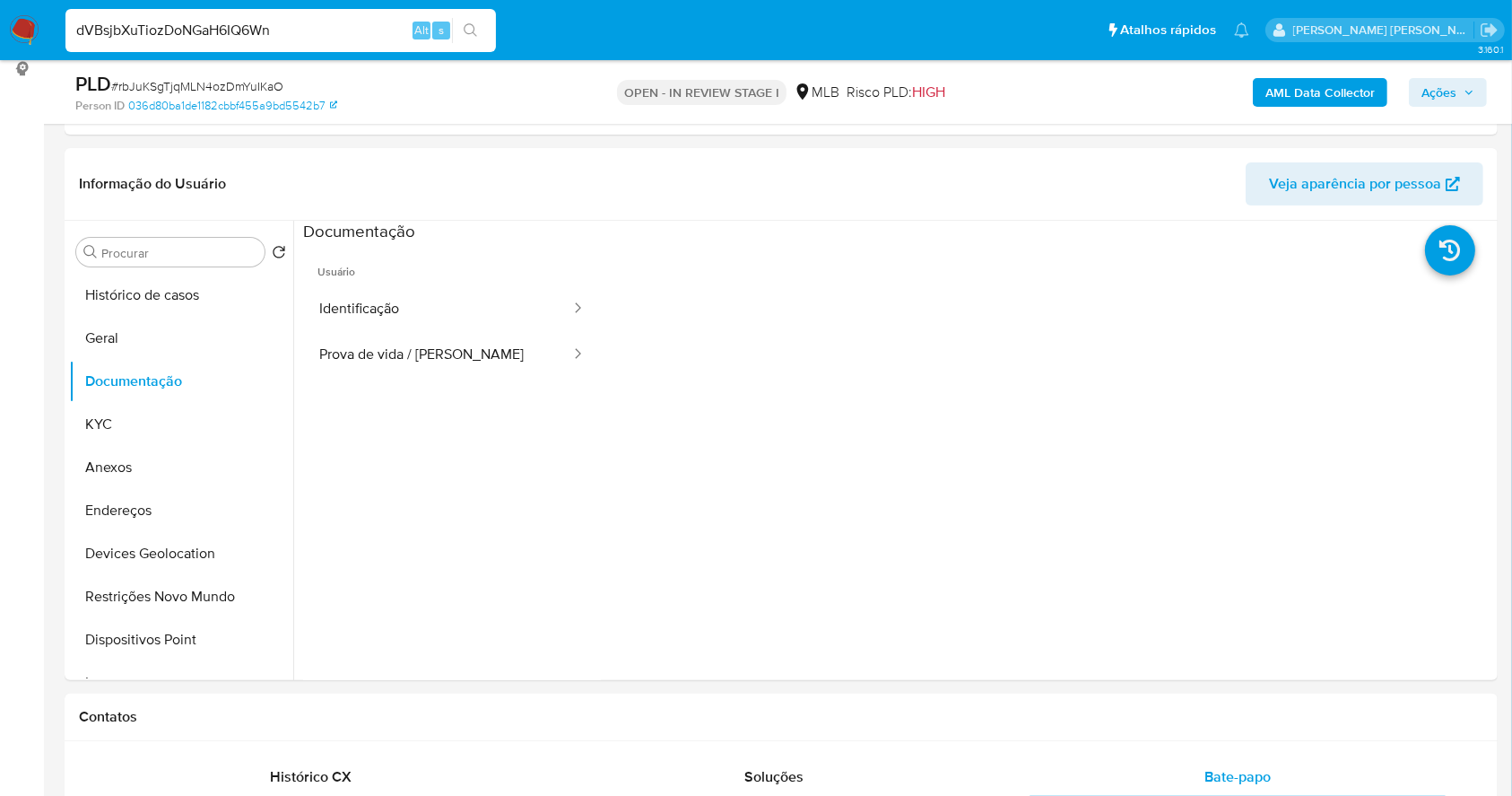
type input "dVBsjbXuTiozDoNGaH6IQ6Wn"
click at [467, 19] on button "search-icon" at bounding box center [471, 30] width 37 height 25
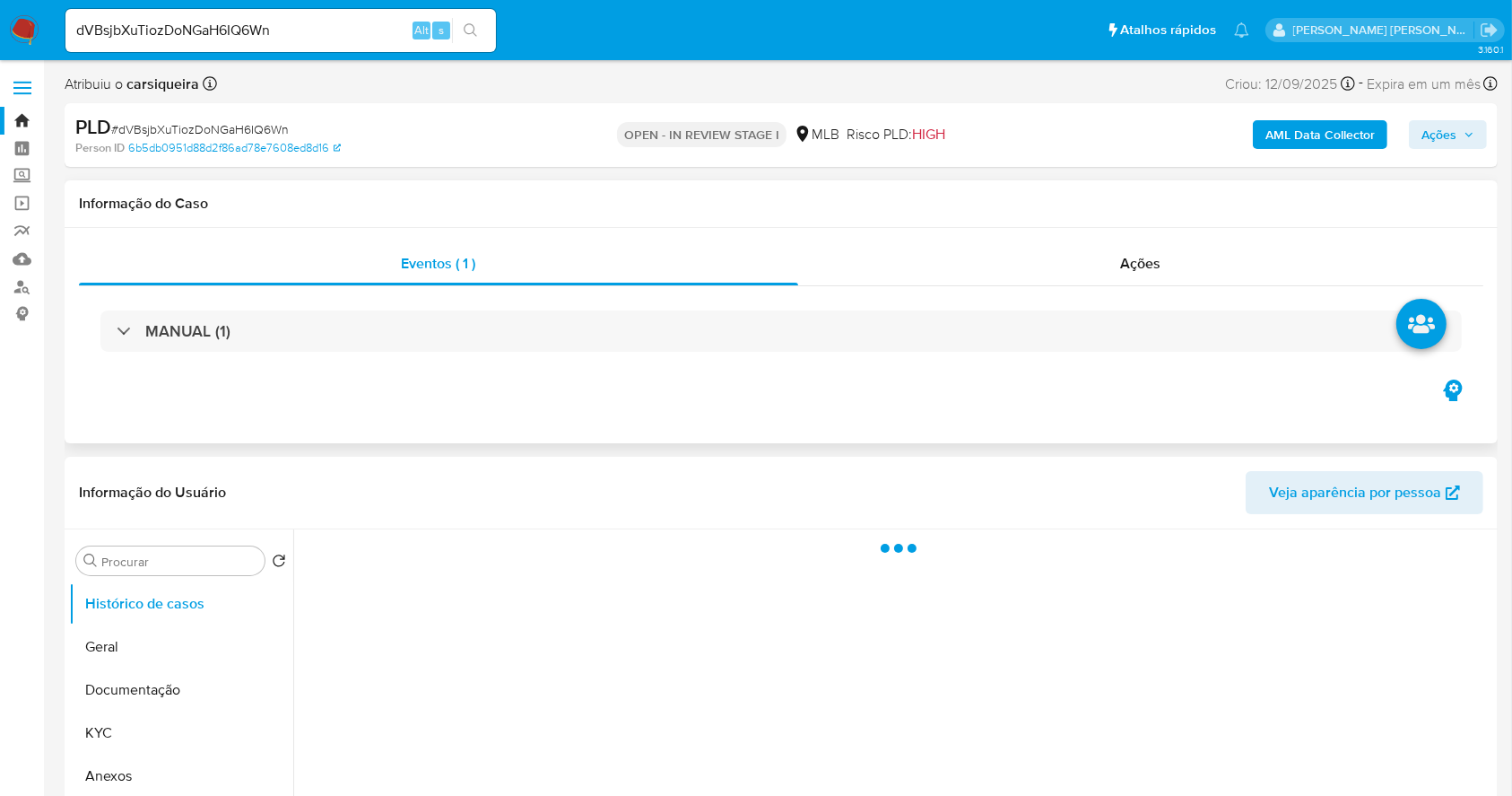
select select "10"
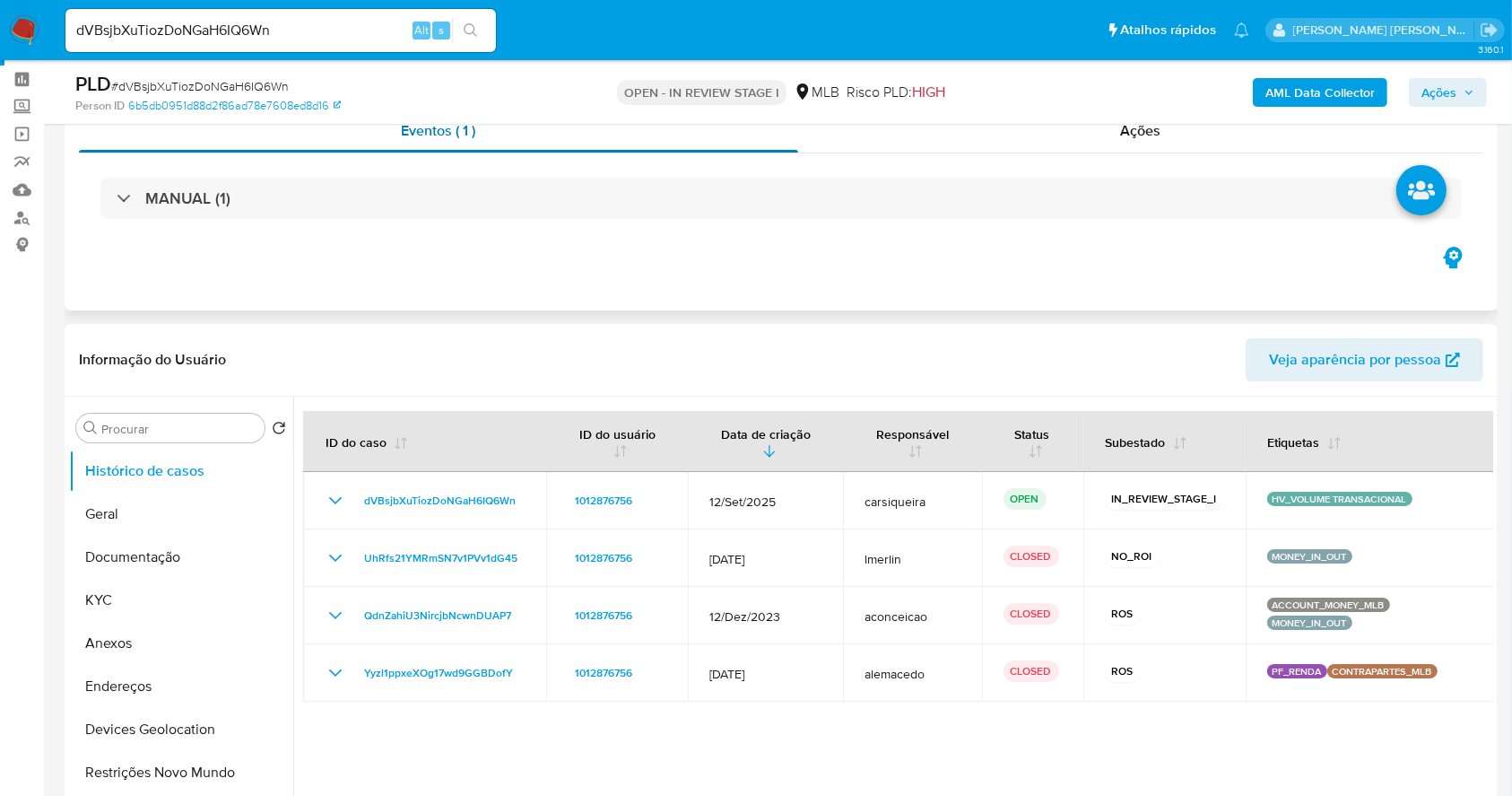
scroll to position [119, 0]
